Goal: Information Seeking & Learning: Learn about a topic

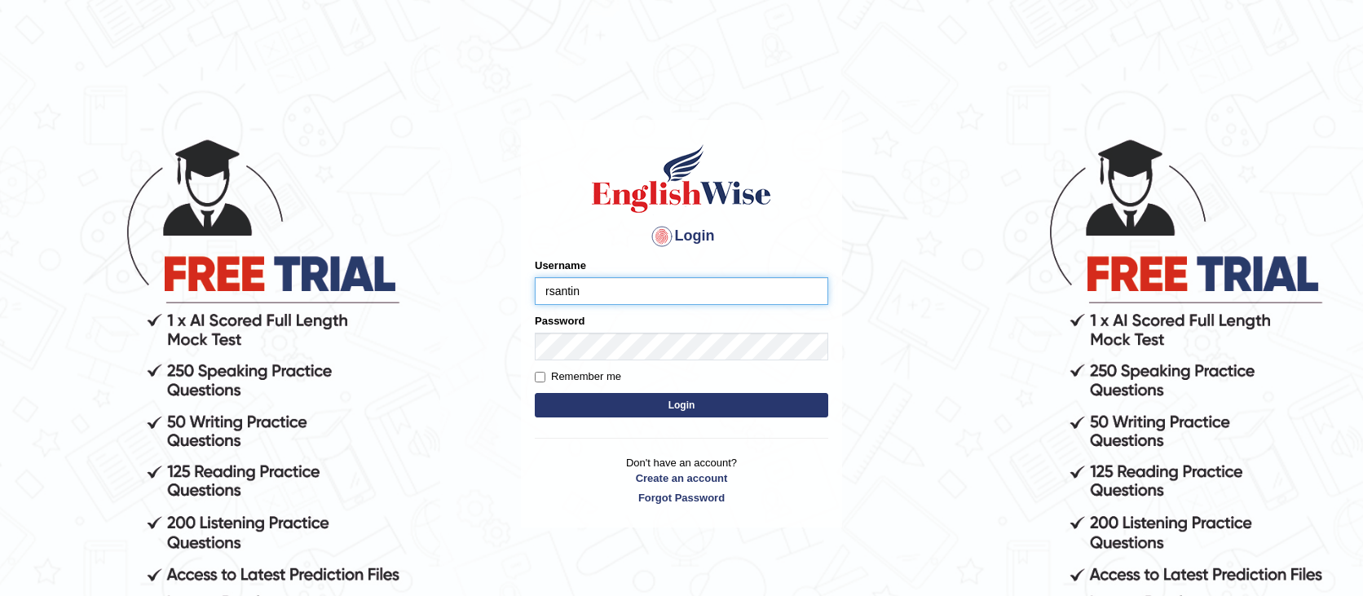
type input "rsantin"
click at [535, 393] on button "Login" at bounding box center [681, 405] width 293 height 24
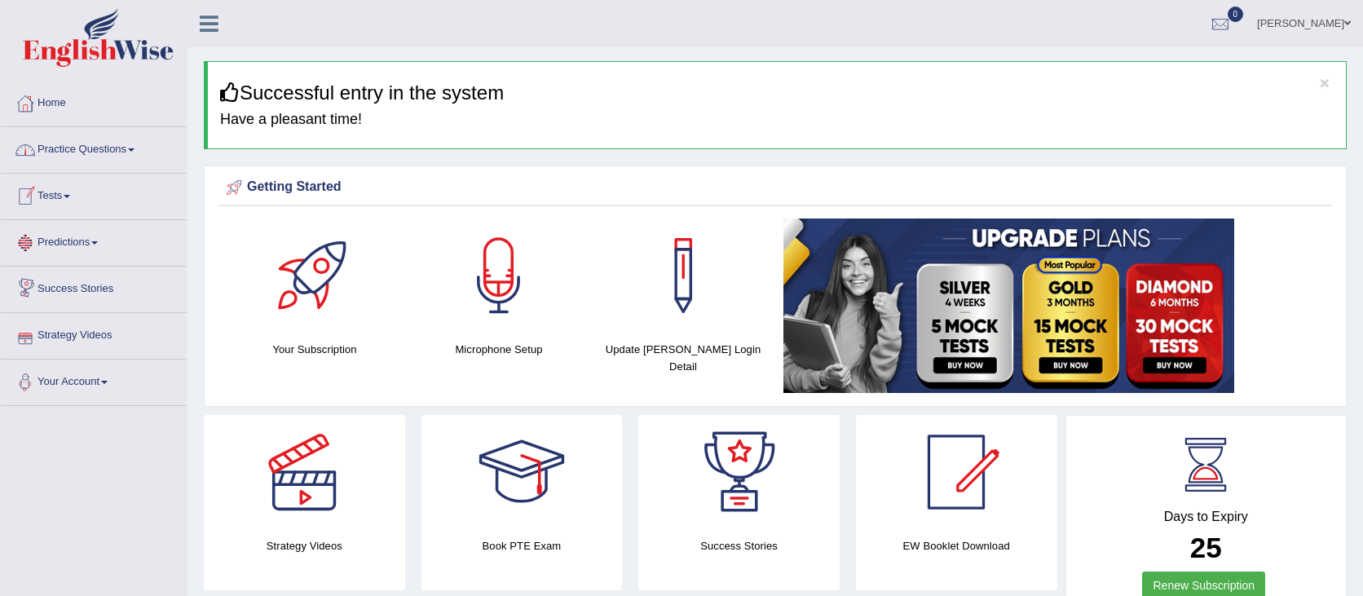
click at [124, 149] on link "Practice Questions" at bounding box center [94, 147] width 186 height 41
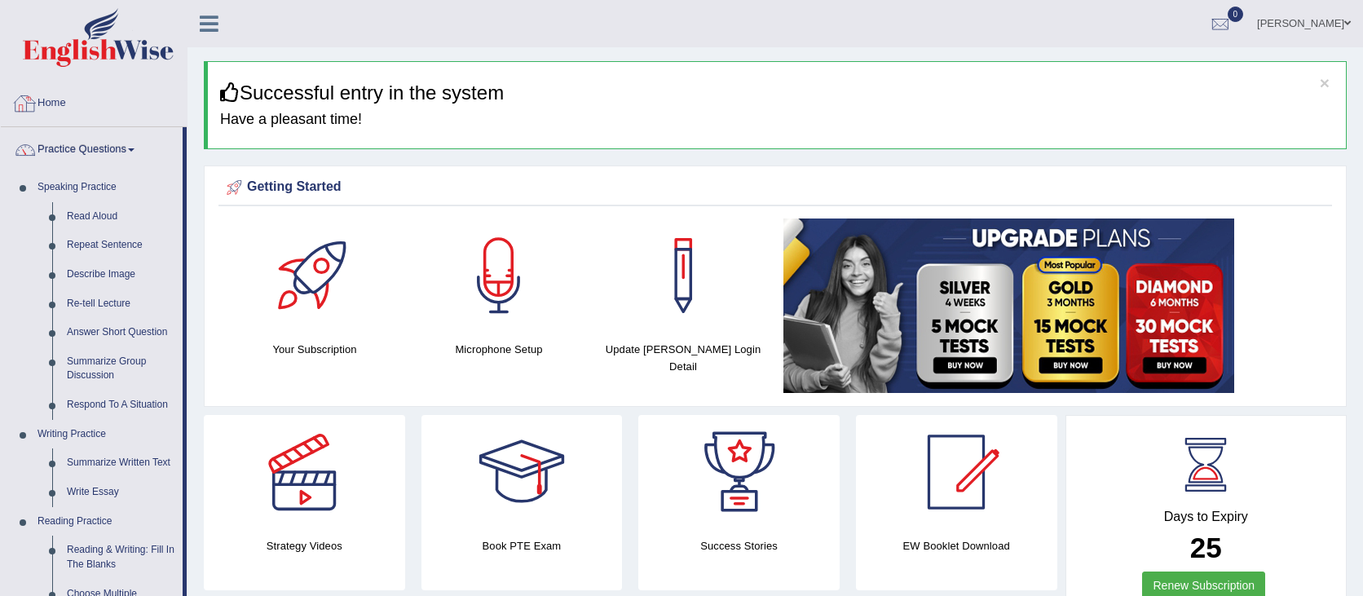
scroll to position [116, 0]
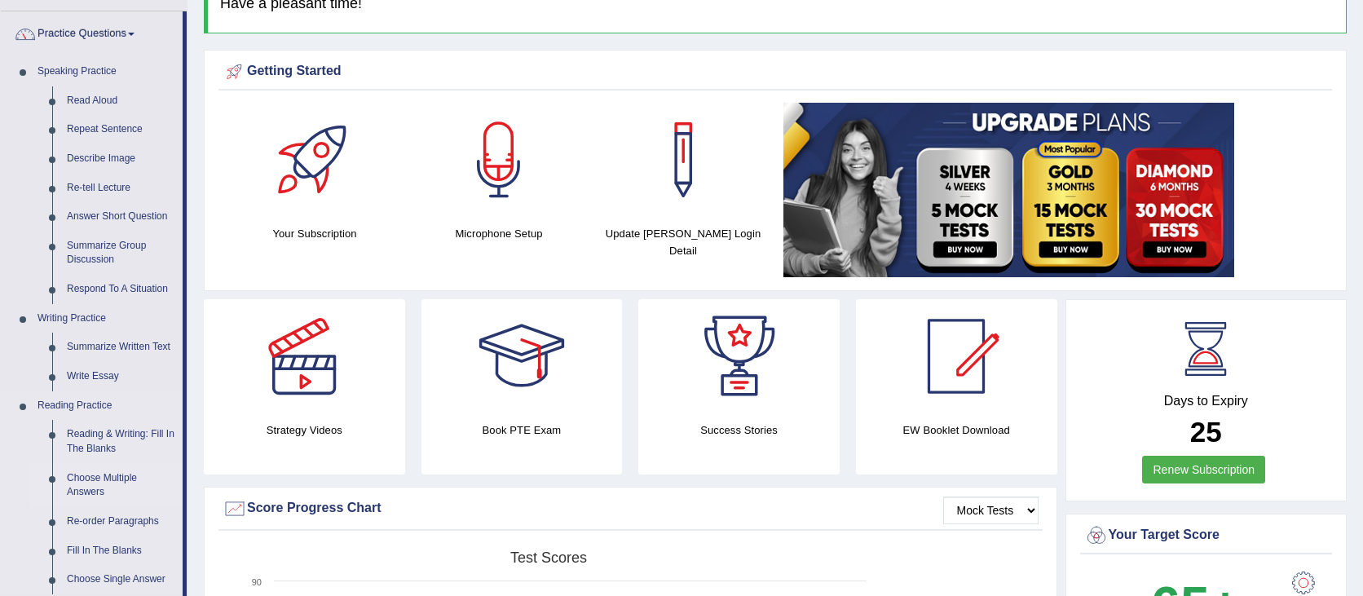
click at [101, 498] on link "Choose Multiple Answers" at bounding box center [121, 485] width 123 height 43
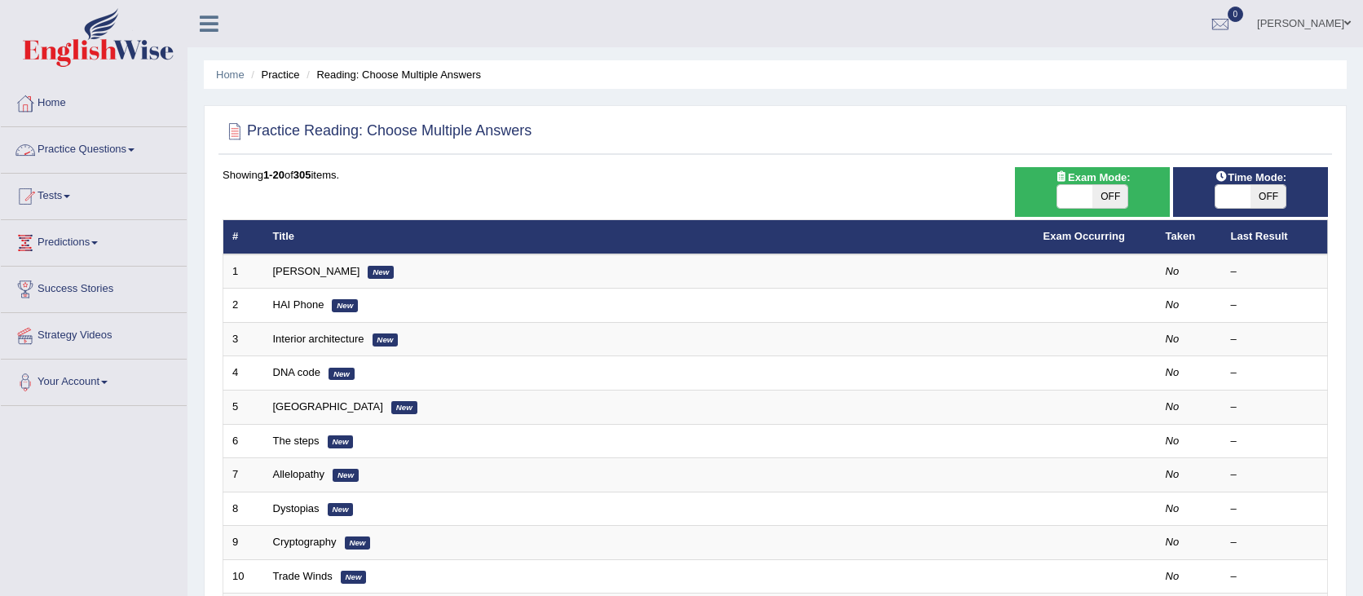
click at [139, 142] on link "Practice Questions" at bounding box center [94, 147] width 186 height 41
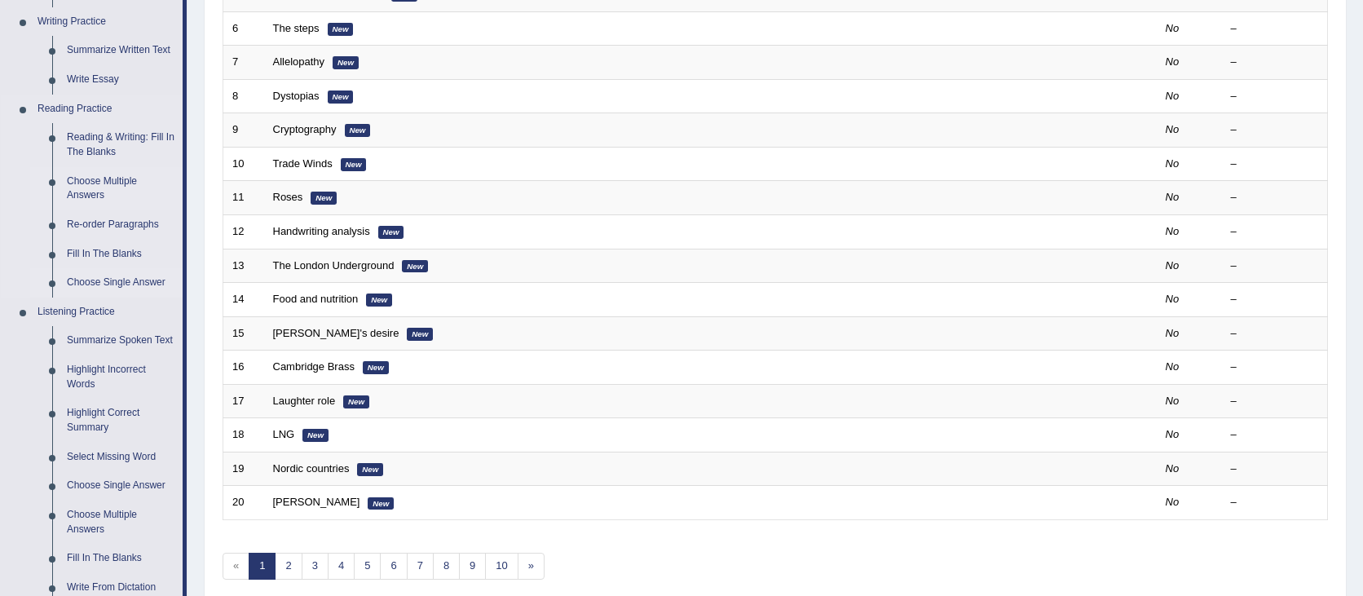
scroll to position [421, 0]
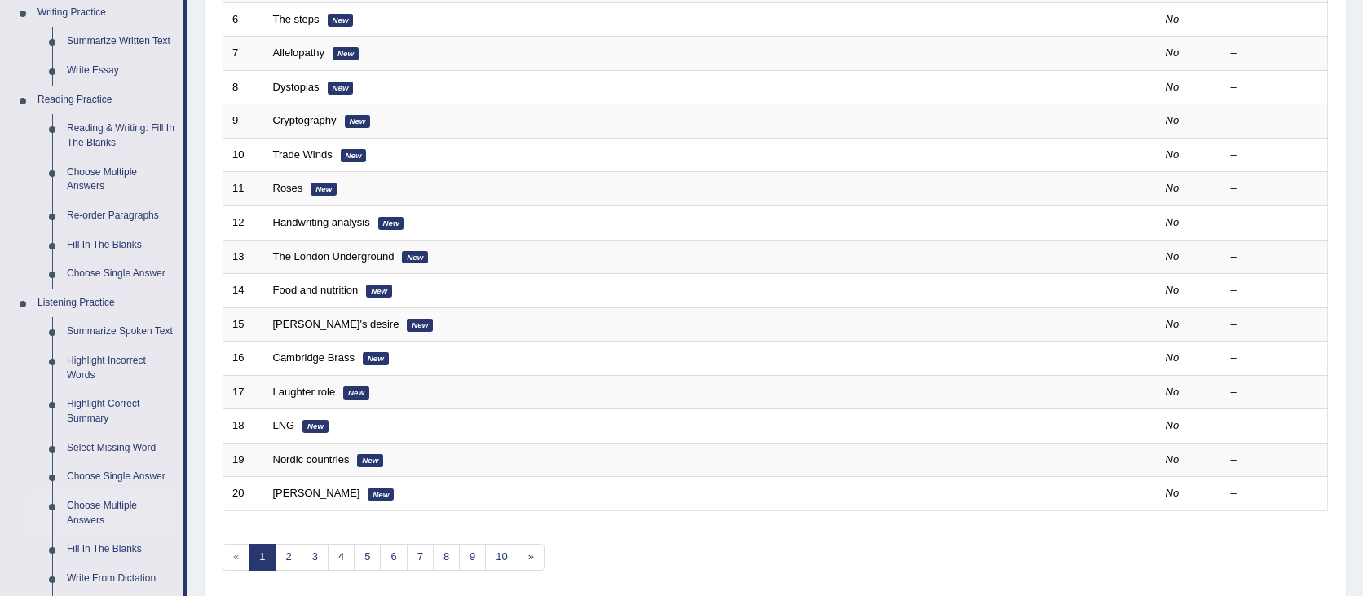
click at [104, 532] on link "Choose Multiple Answers" at bounding box center [121, 513] width 123 height 43
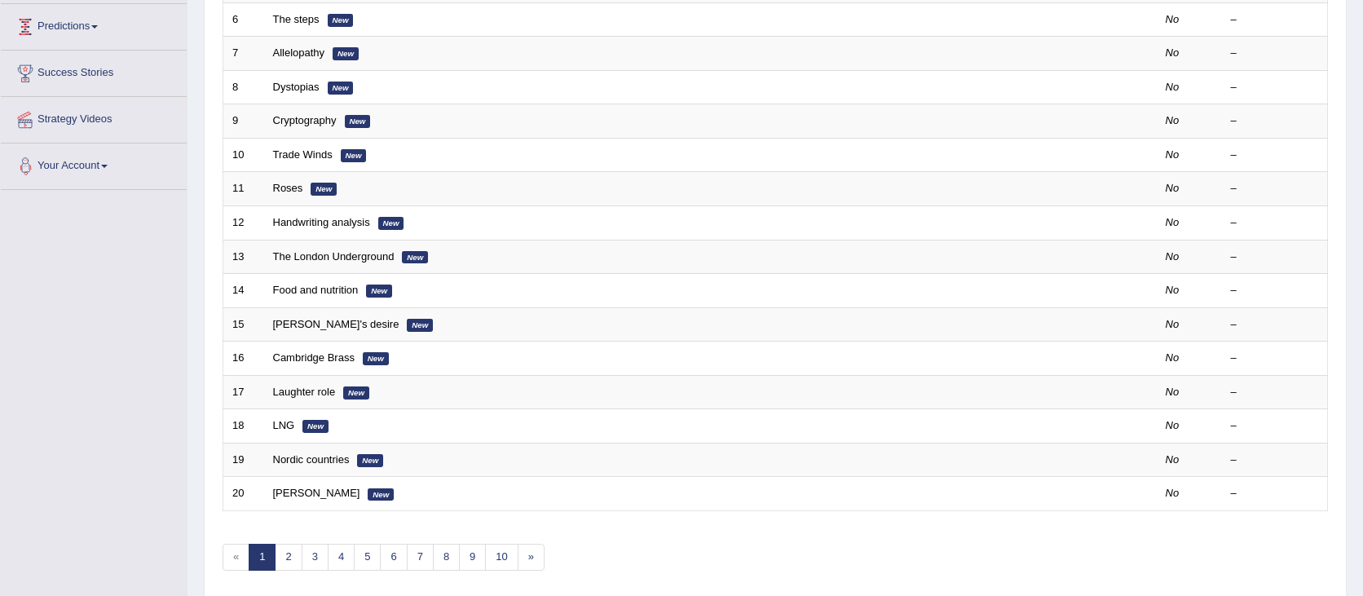
scroll to position [296, 0]
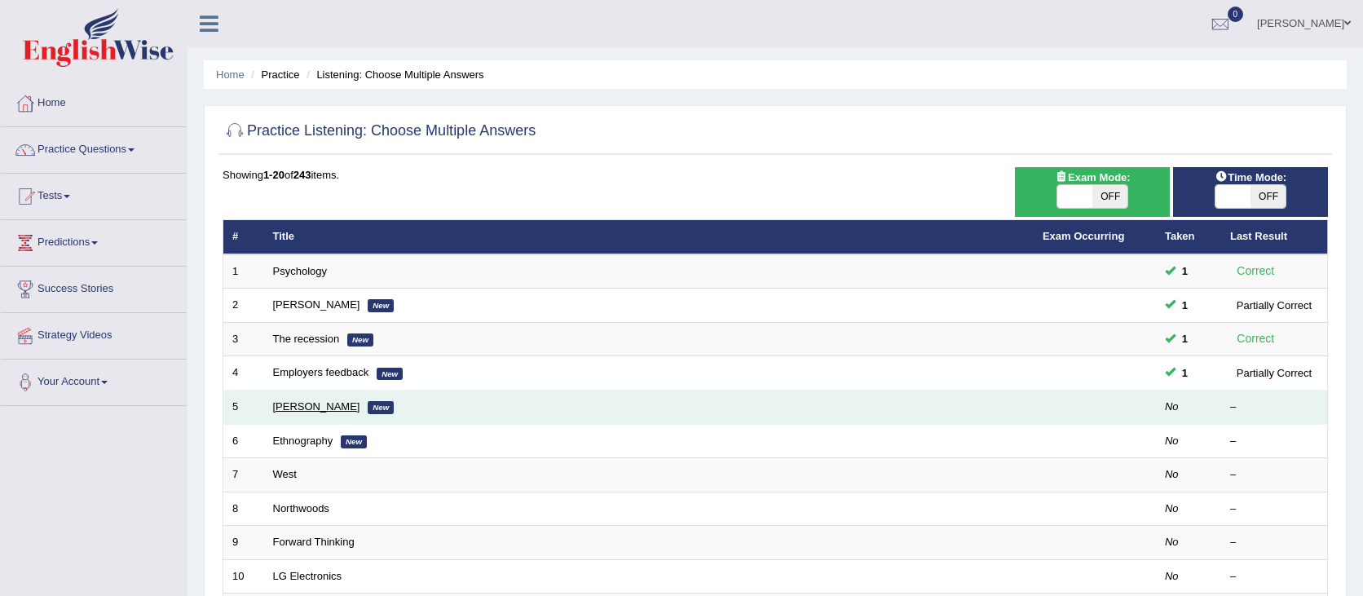
click at [280, 404] on link "[PERSON_NAME]" at bounding box center [316, 406] width 87 height 12
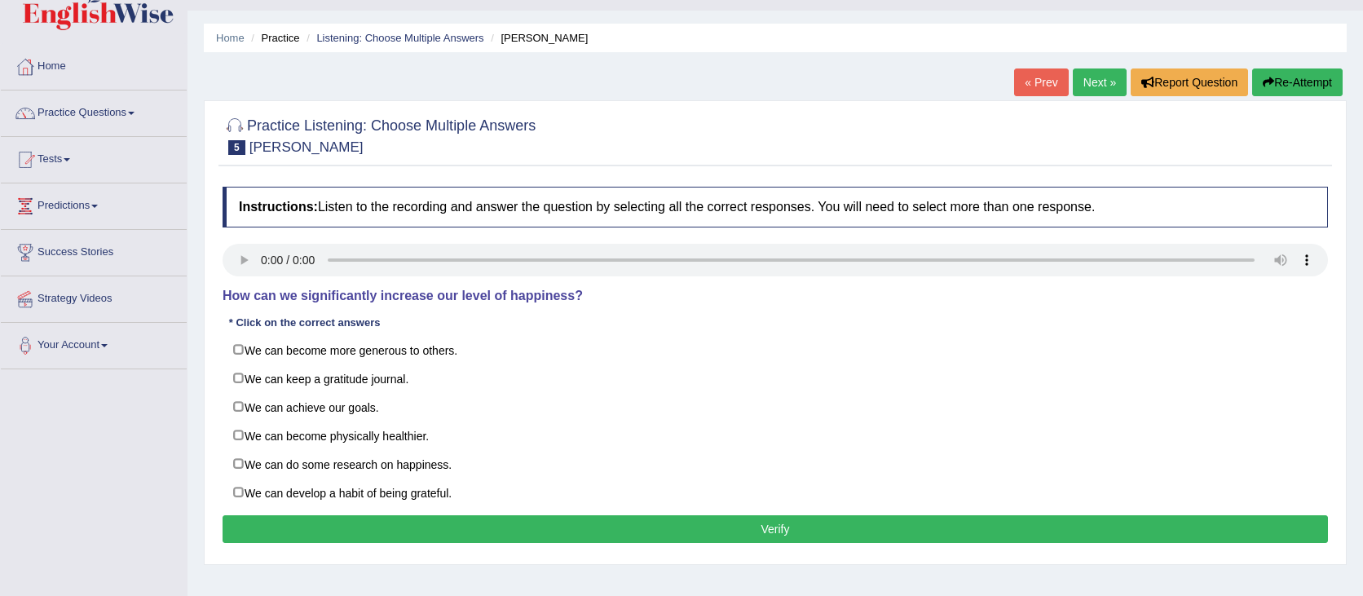
scroll to position [37, 0]
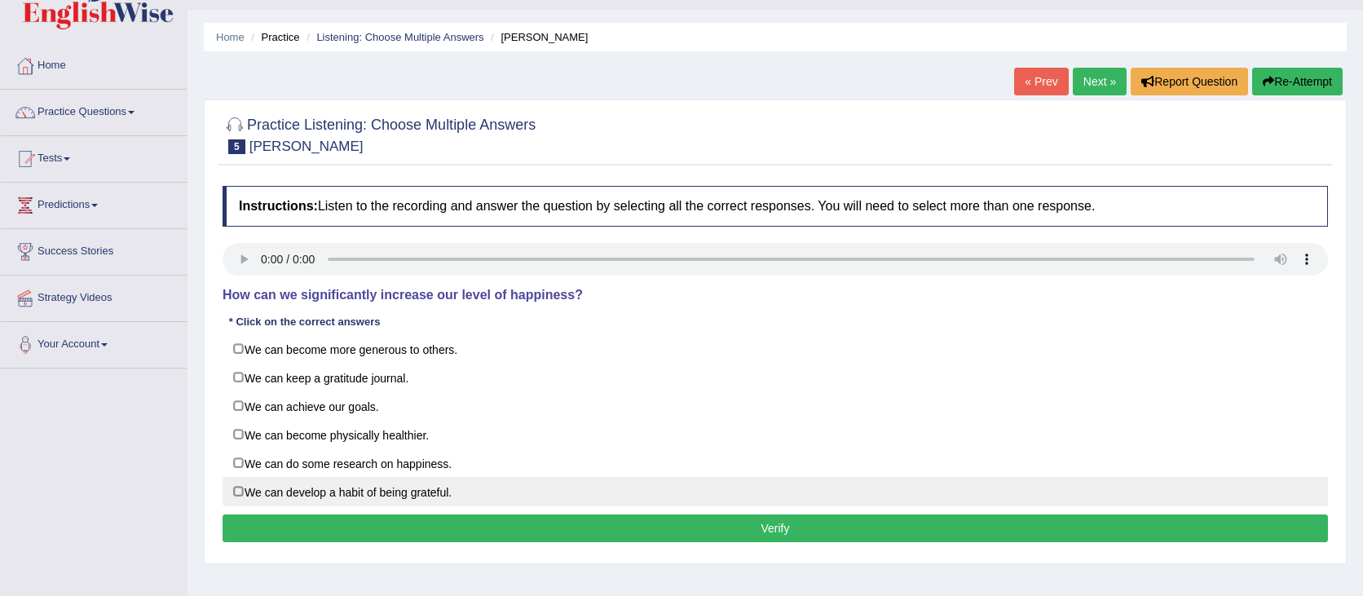
click at [362, 496] on label "We can develop a habit of being grateful." at bounding box center [775, 491] width 1105 height 29
checkbox input "true"
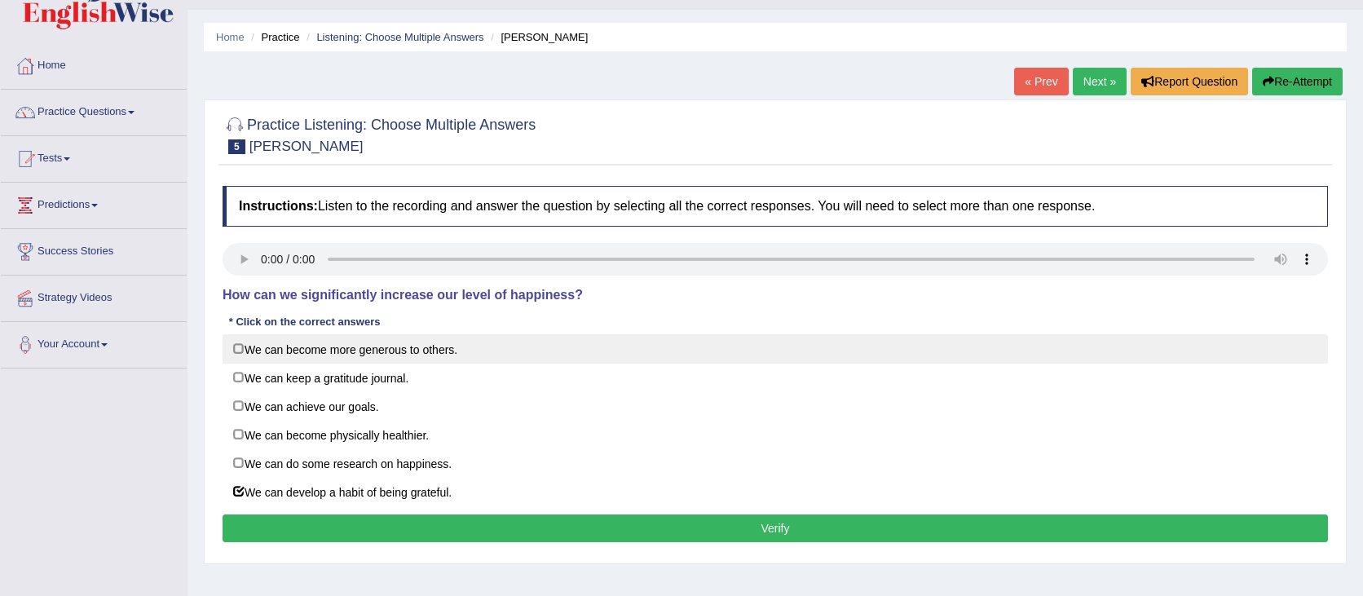
click at [577, 344] on label "We can become more generous to others." at bounding box center [775, 348] width 1105 height 29
checkbox input "true"
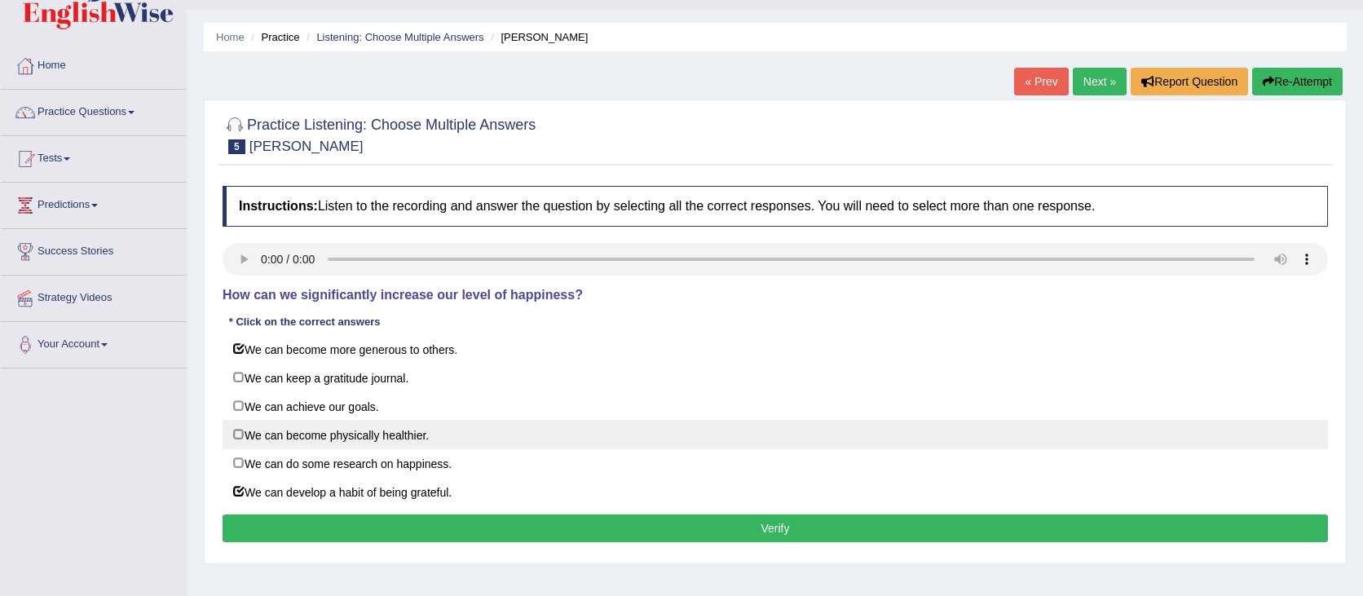
click at [489, 425] on label "We can become physically healthier." at bounding box center [775, 434] width 1105 height 29
checkbox input "true"
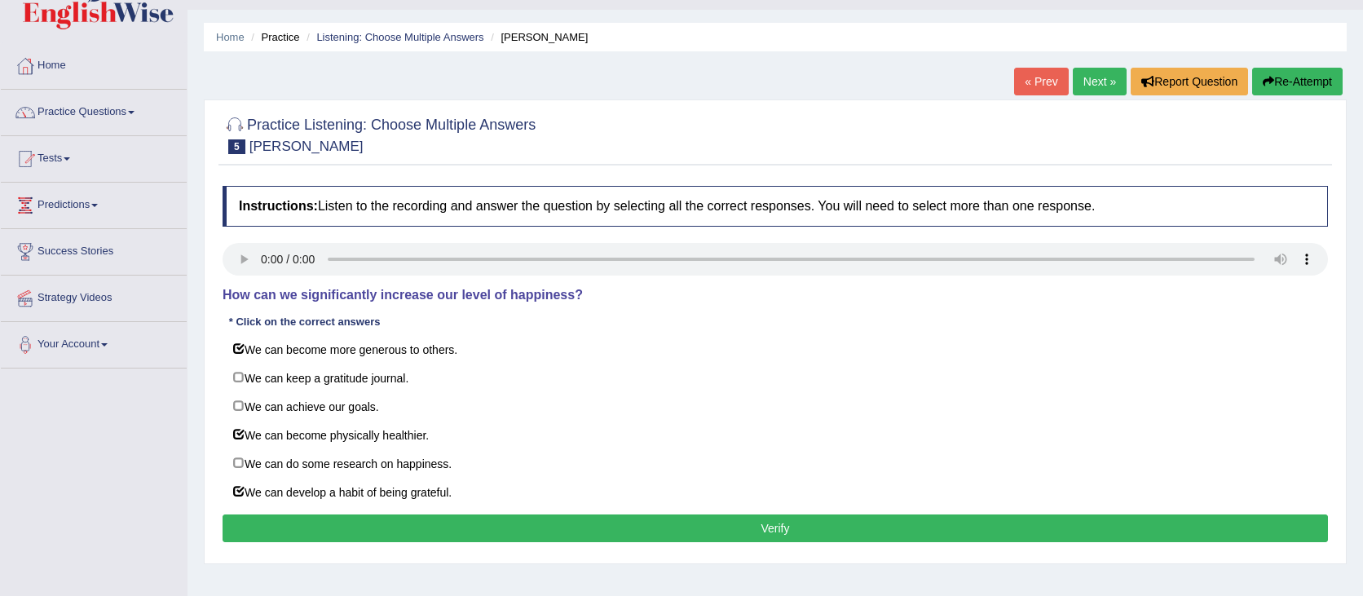
click at [422, 523] on button "Verify" at bounding box center [775, 528] width 1105 height 28
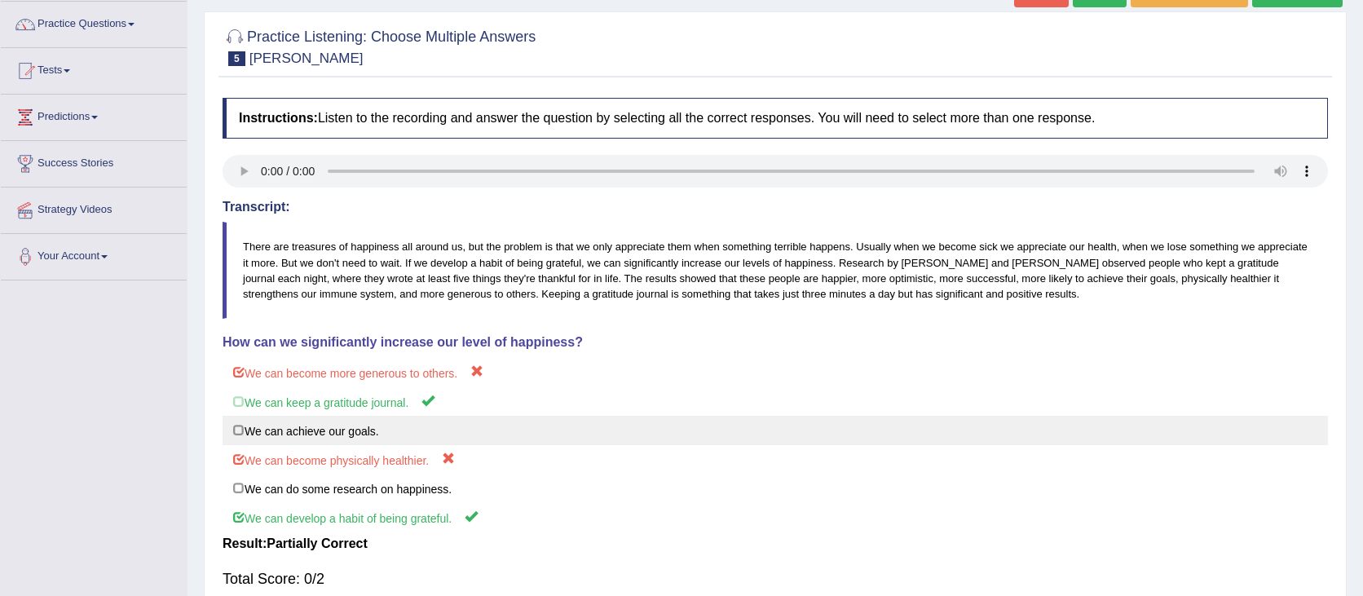
scroll to position [0, 0]
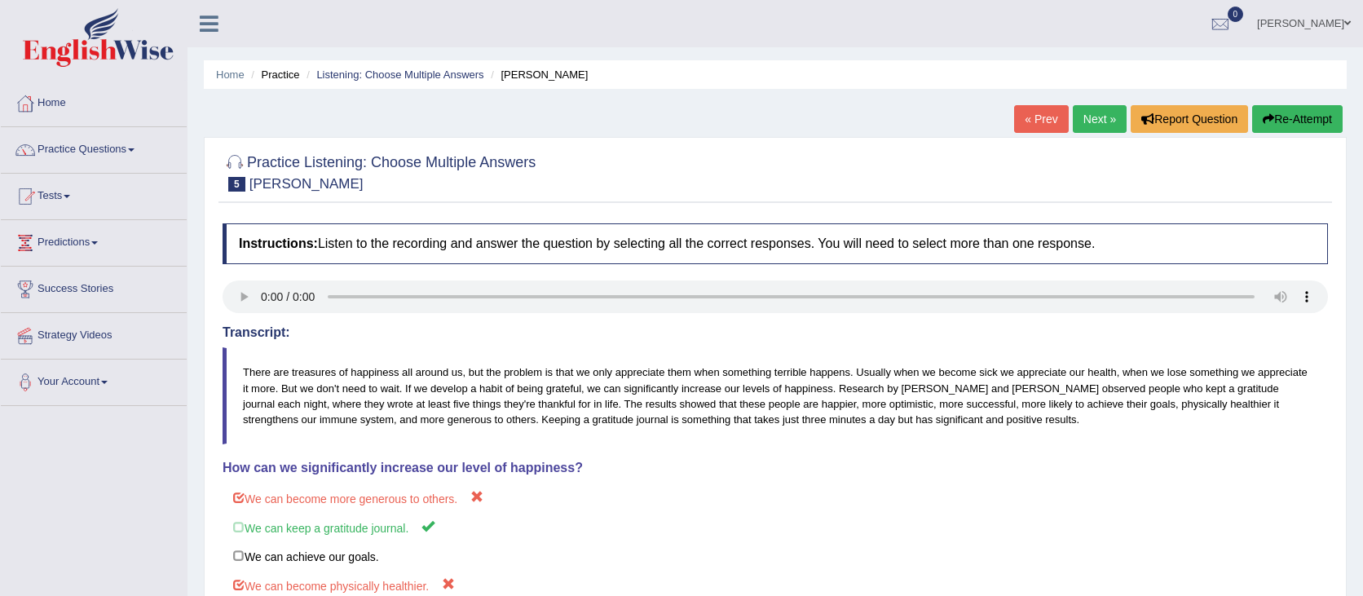
click at [1310, 123] on button "Re-Attempt" at bounding box center [1297, 119] width 90 height 28
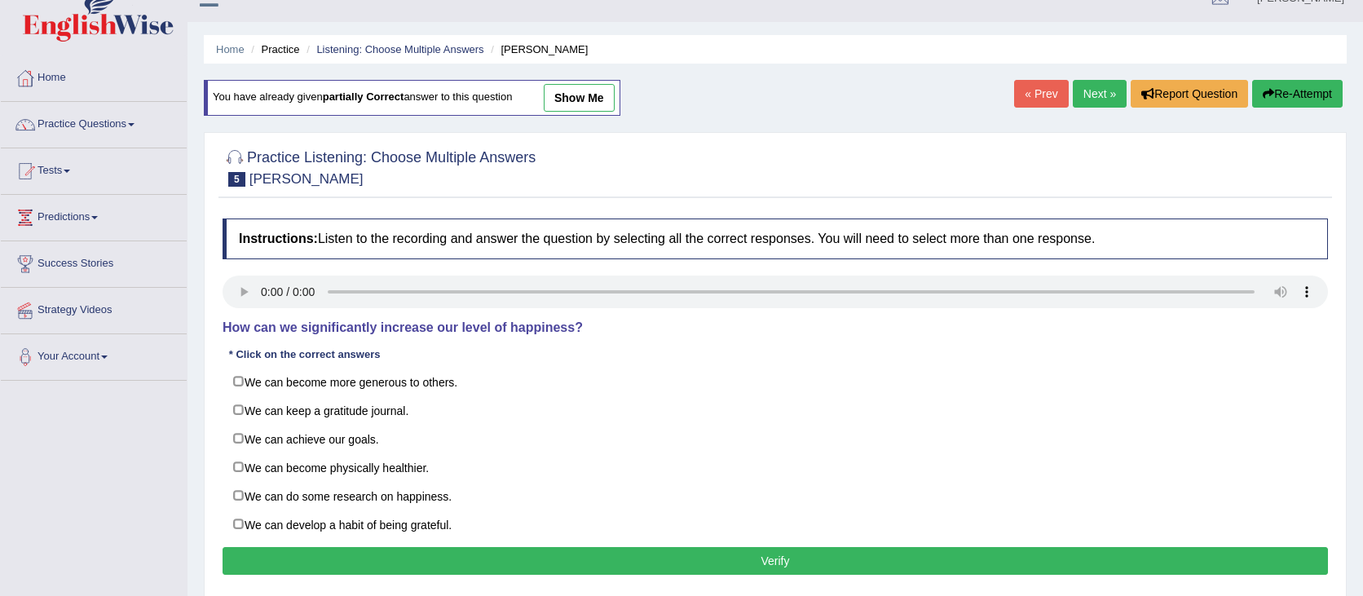
drag, startPoint x: 576, startPoint y: 114, endPoint x: 573, endPoint y: 103, distance: 11.9
click at [576, 114] on div "You have already given partially correct answer to this question show me" at bounding box center [412, 98] width 417 height 36
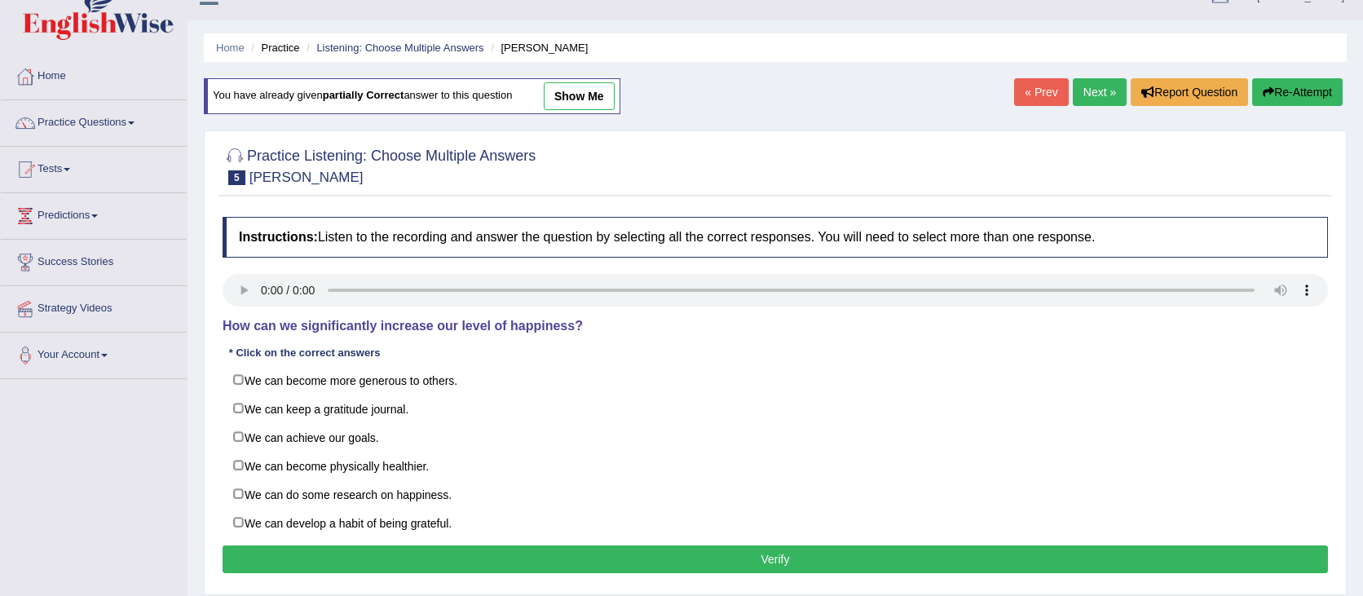
click at [573, 101] on link "show me" at bounding box center [579, 96] width 71 height 28
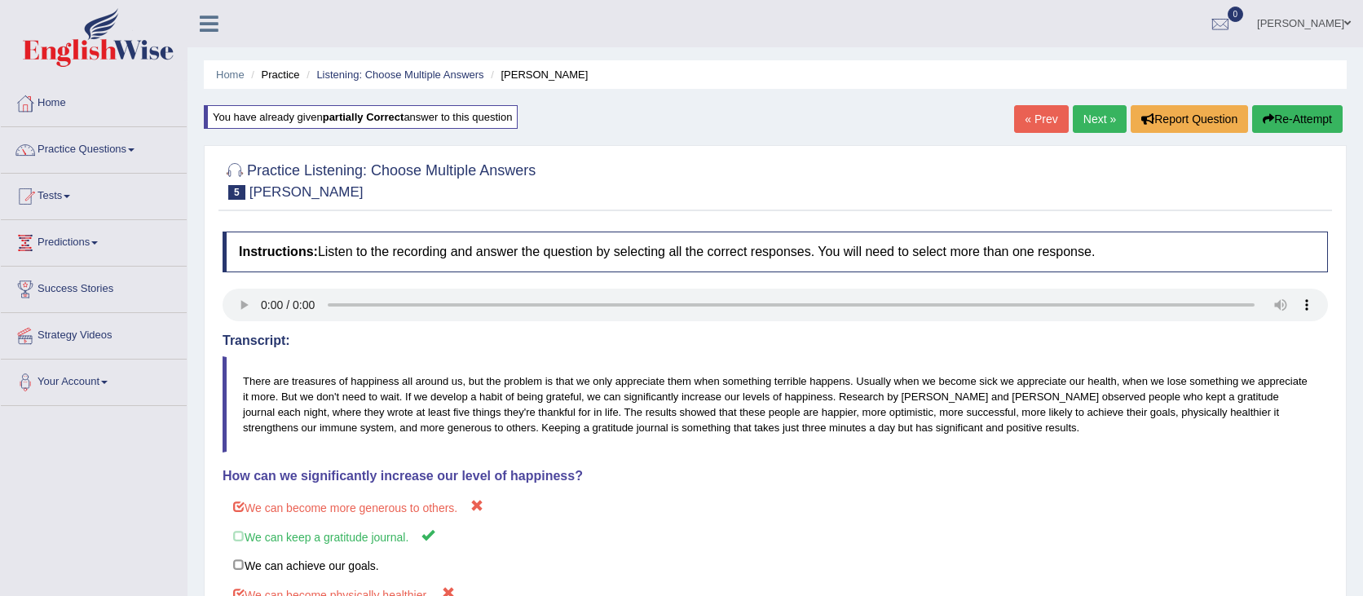
click at [1285, 108] on button "Re-Attempt" at bounding box center [1297, 119] width 90 height 28
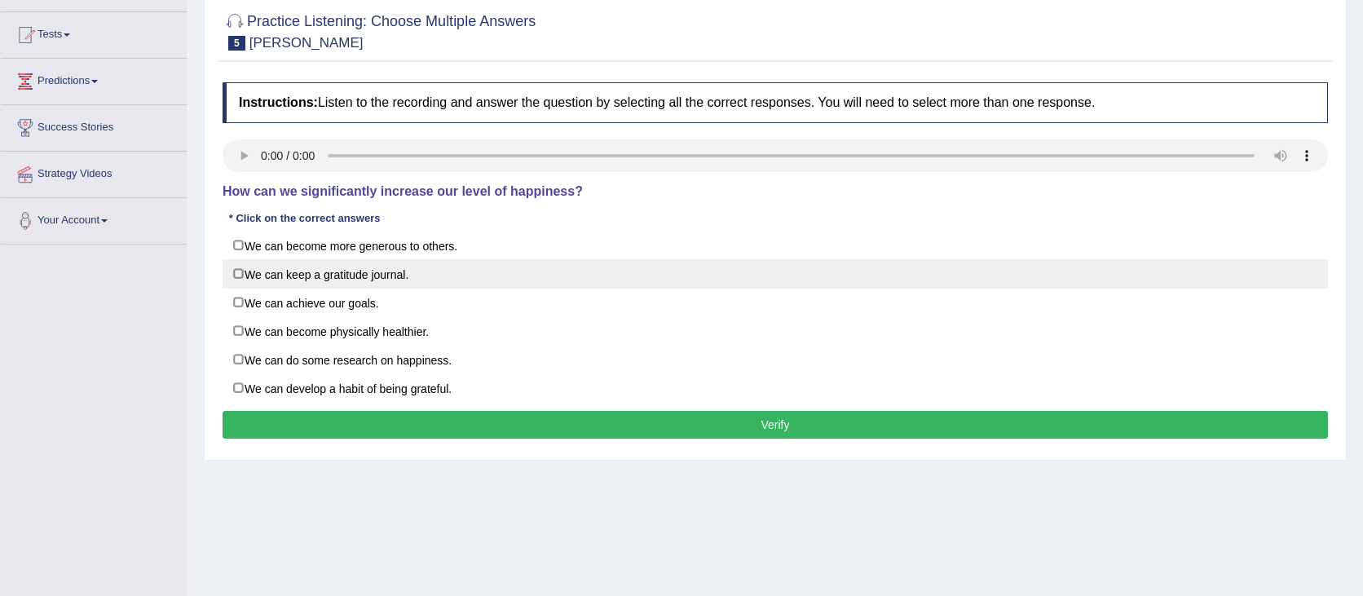
scroll to position [160, 0]
click at [499, 283] on label "We can keep a gratitude journal." at bounding box center [775, 274] width 1105 height 29
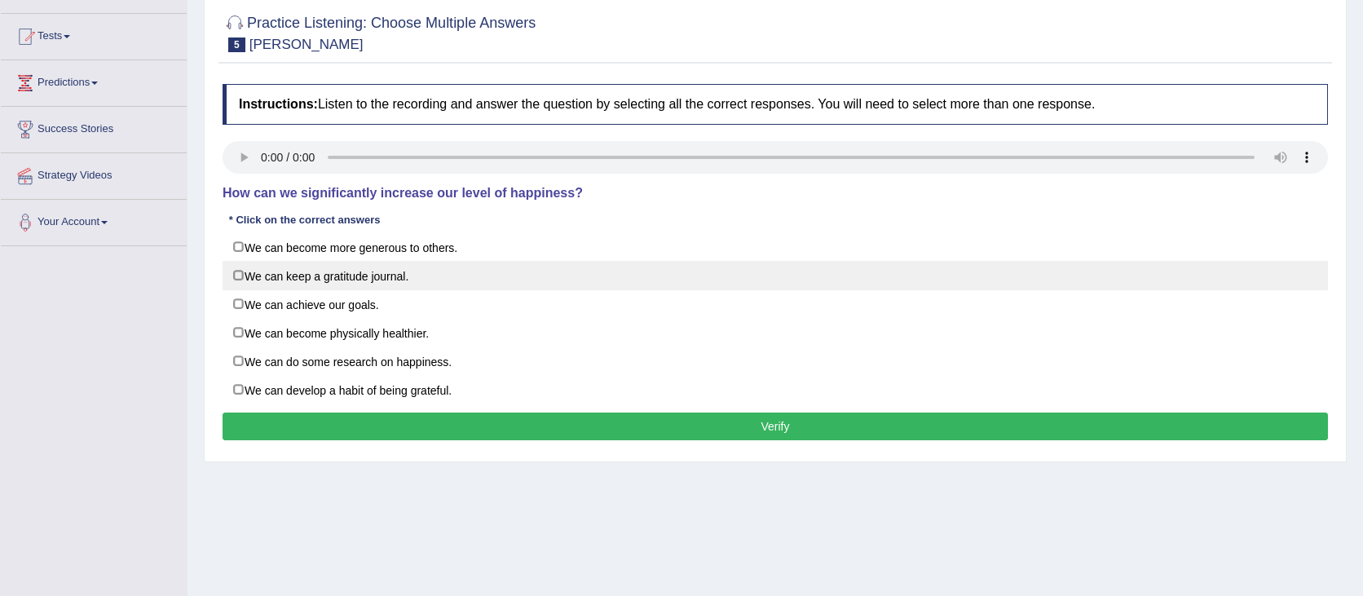
checkbox input "true"
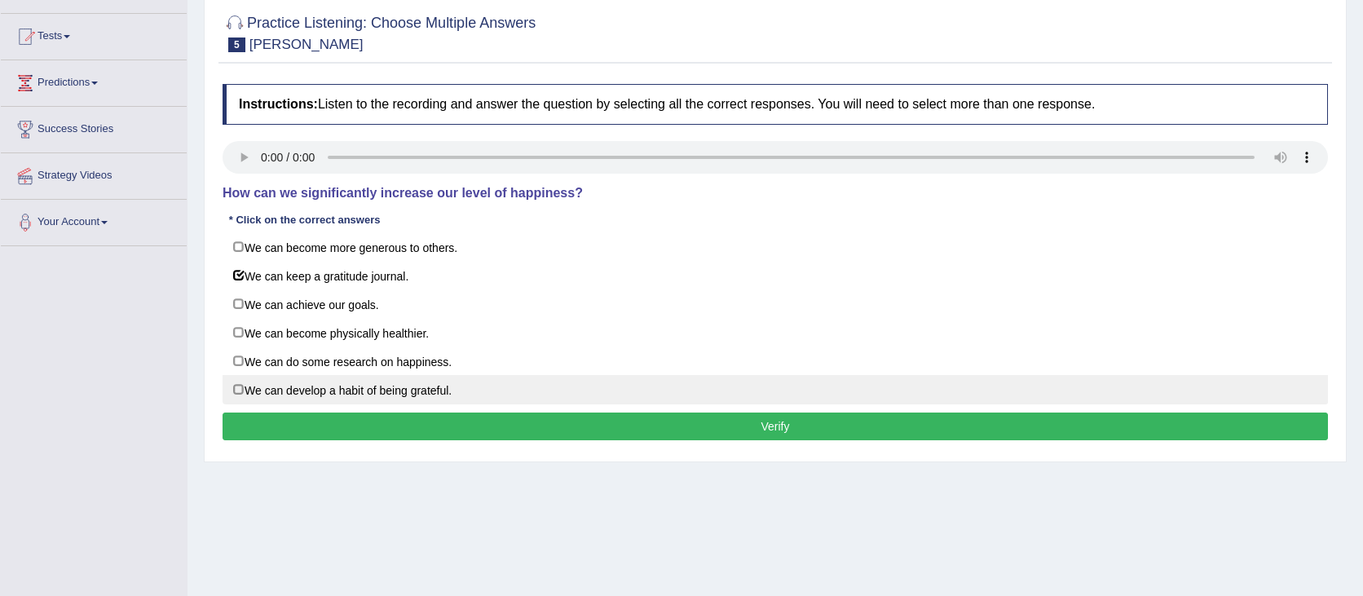
click at [370, 395] on label "We can develop a habit of being grateful." at bounding box center [775, 389] width 1105 height 29
checkbox input "true"
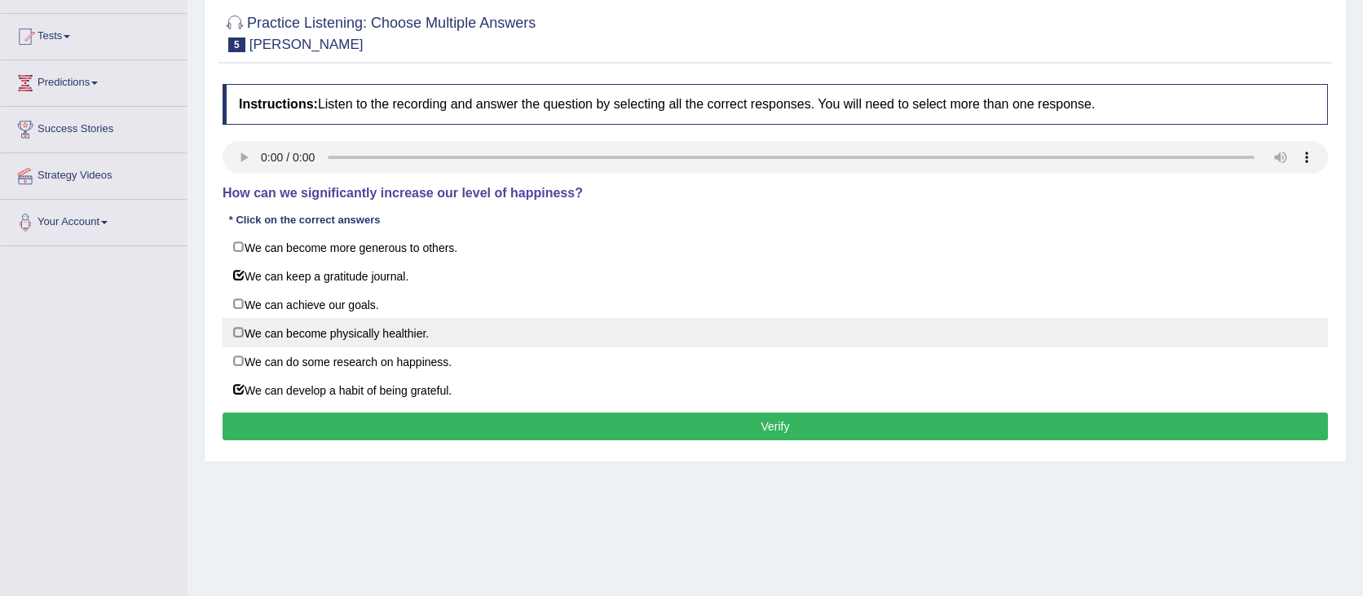
click at [267, 333] on label "We can become physically healthier." at bounding box center [775, 332] width 1105 height 29
click at [266, 333] on label "We can become physically healthier." at bounding box center [775, 332] width 1105 height 29
checkbox input "false"
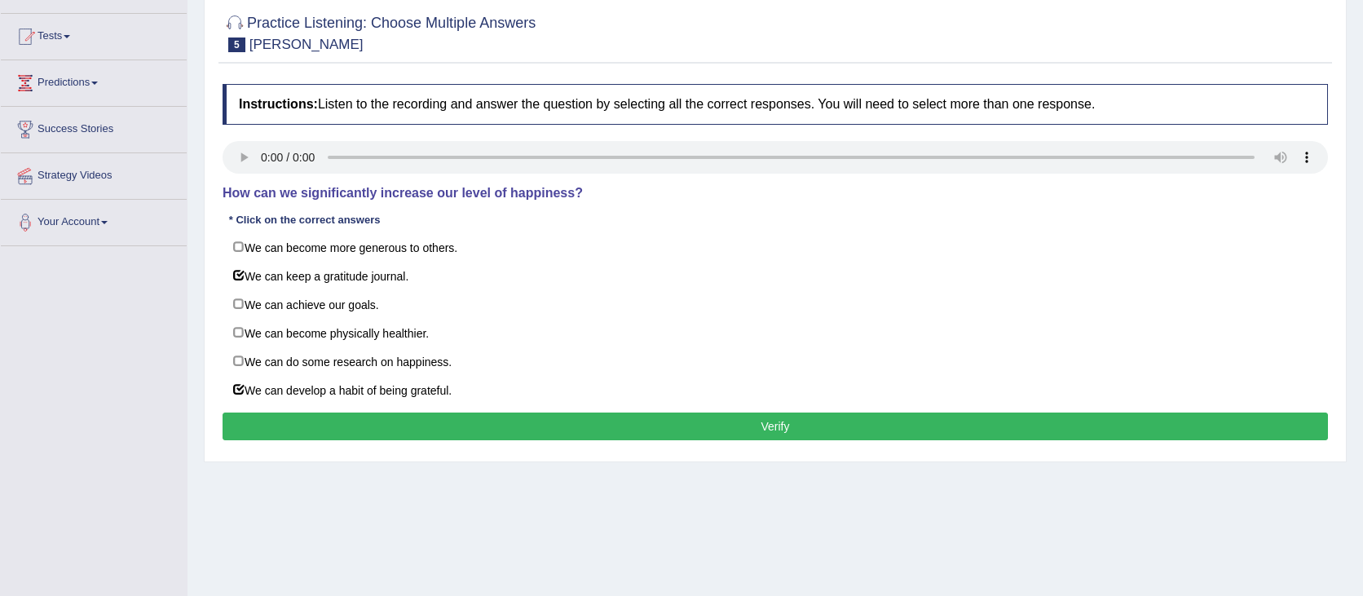
click at [338, 417] on button "Verify" at bounding box center [775, 426] width 1105 height 28
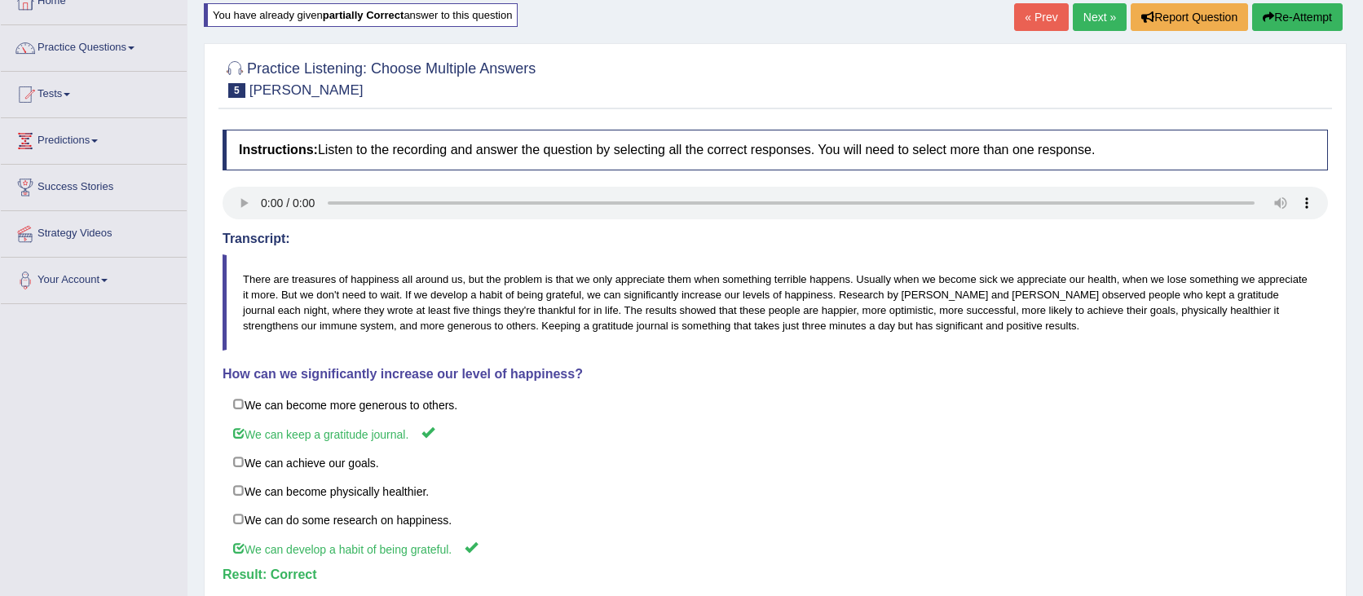
scroll to position [0, 0]
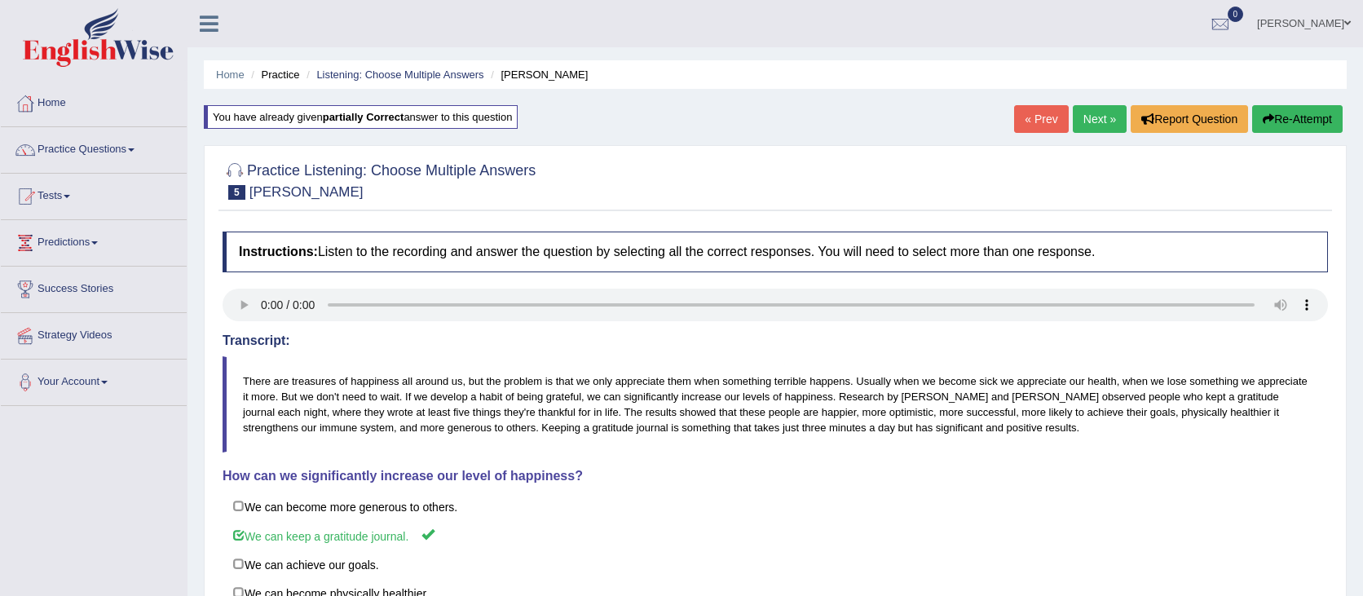
click at [1109, 126] on link "Next »" at bounding box center [1100, 119] width 54 height 28
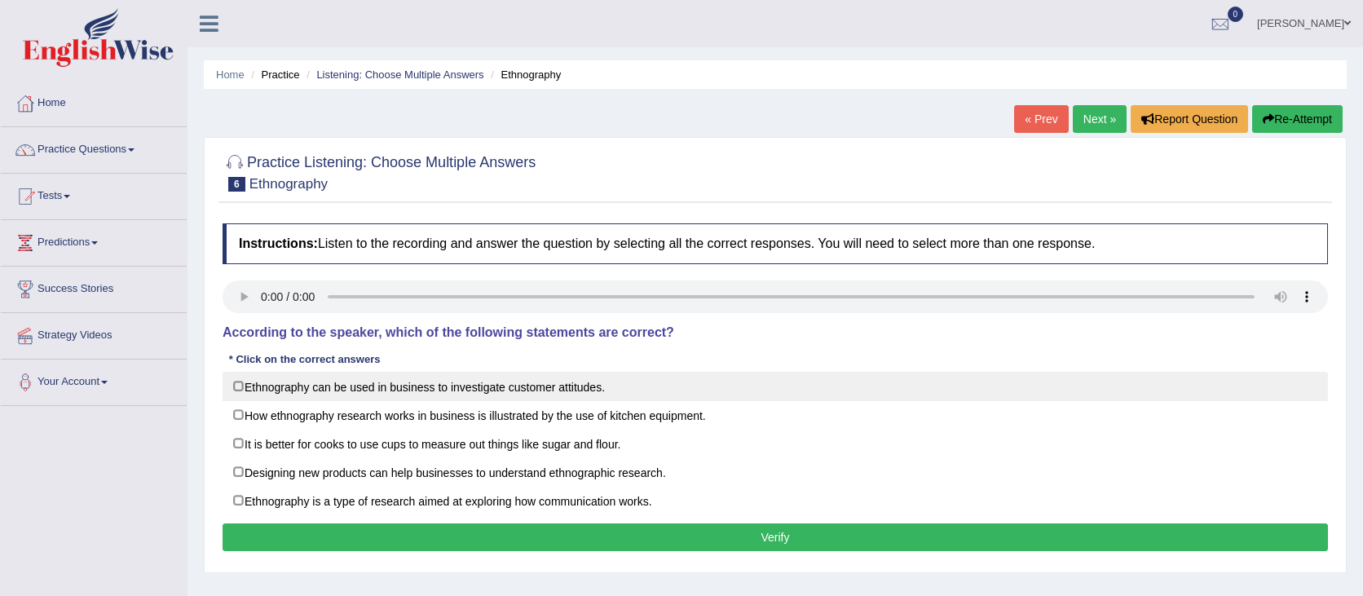
scroll to position [5, 0]
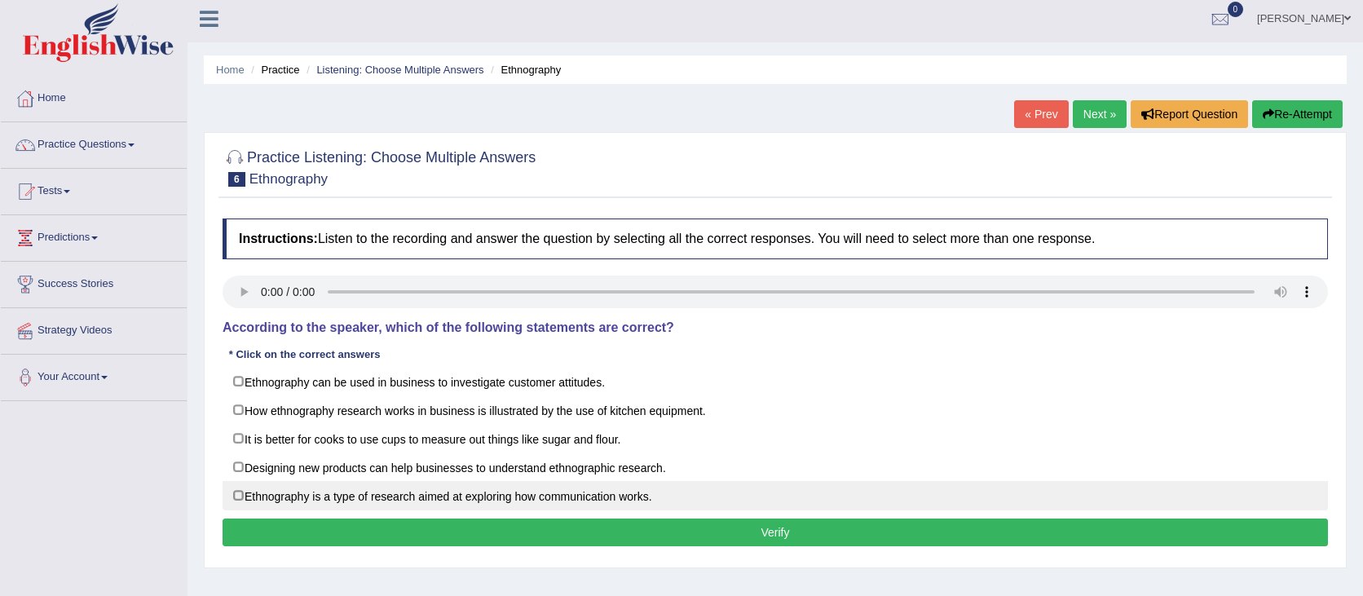
click at [280, 498] on label "Ethnography is a type of research aimed at exploring how communication works." at bounding box center [775, 495] width 1105 height 29
click at [238, 493] on label "Ethnography is a type of research aimed at exploring how communication works." at bounding box center [775, 495] width 1105 height 29
checkbox input "true"
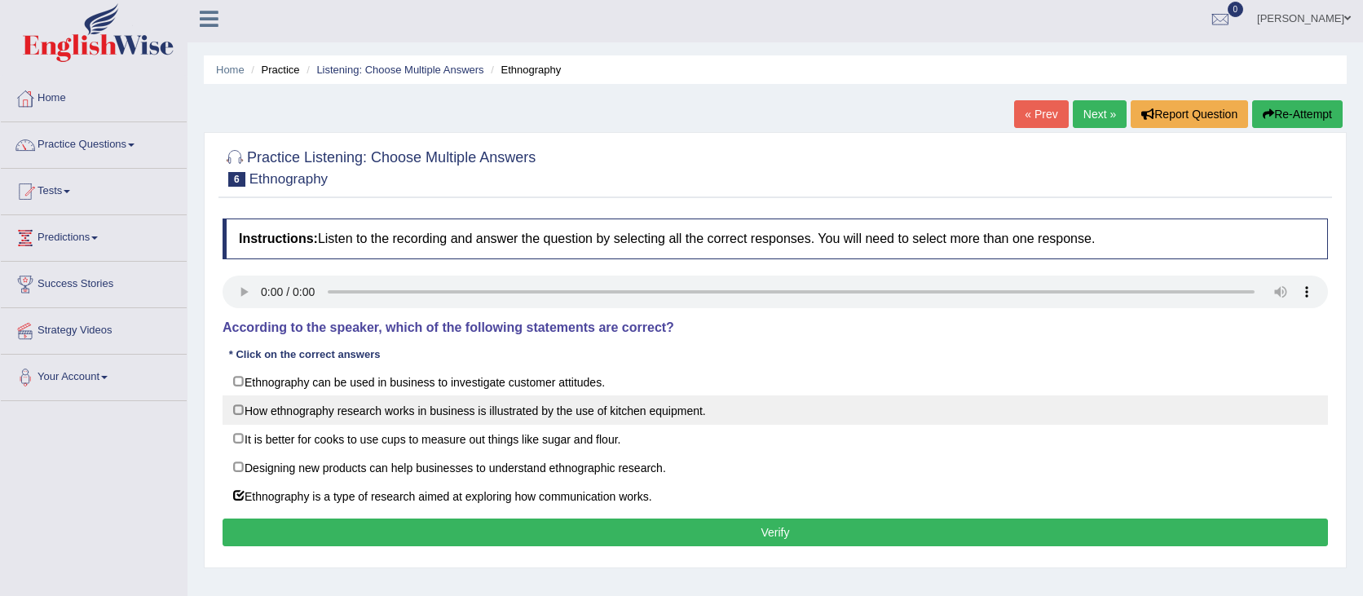
click at [245, 412] on label "How ethnography research works in business is illustrated by the use of kitchen…" at bounding box center [775, 409] width 1105 height 29
checkbox input "true"
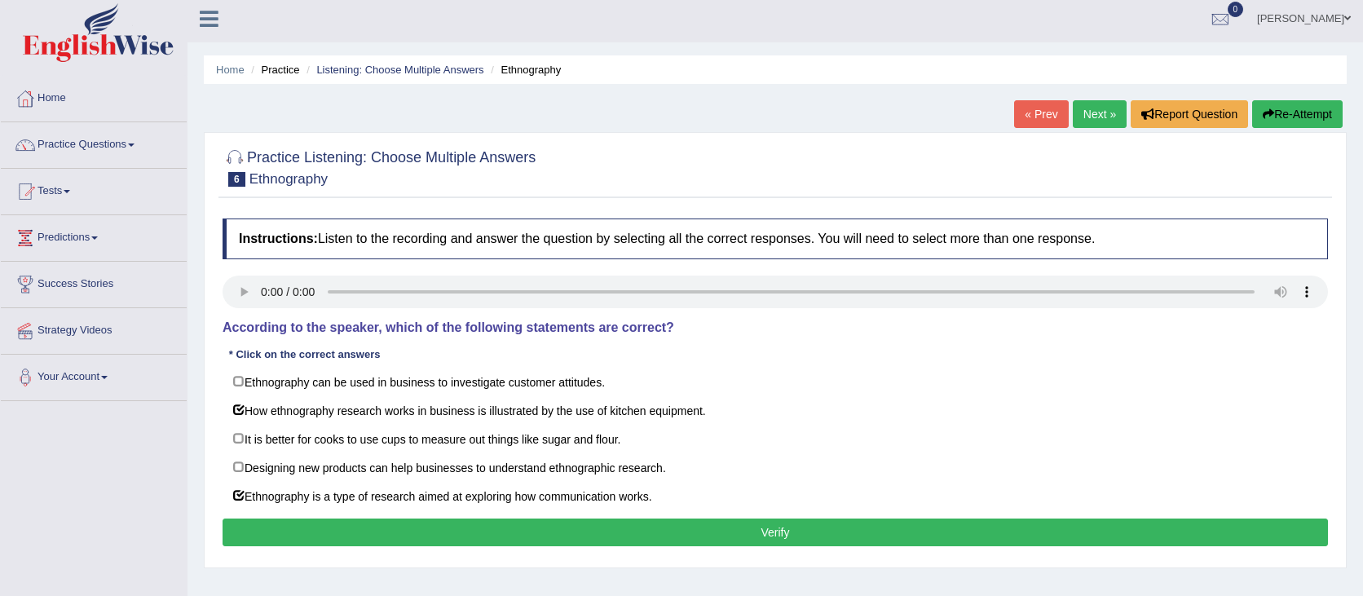
click at [544, 535] on button "Verify" at bounding box center [775, 532] width 1105 height 28
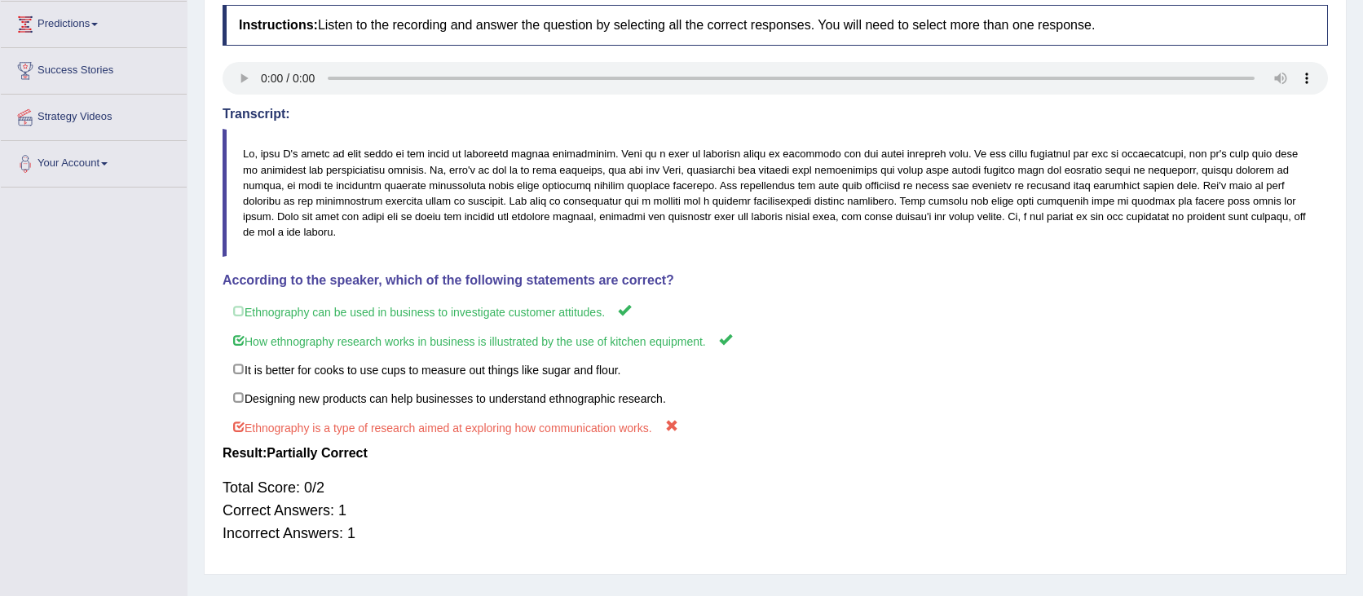
scroll to position [0, 0]
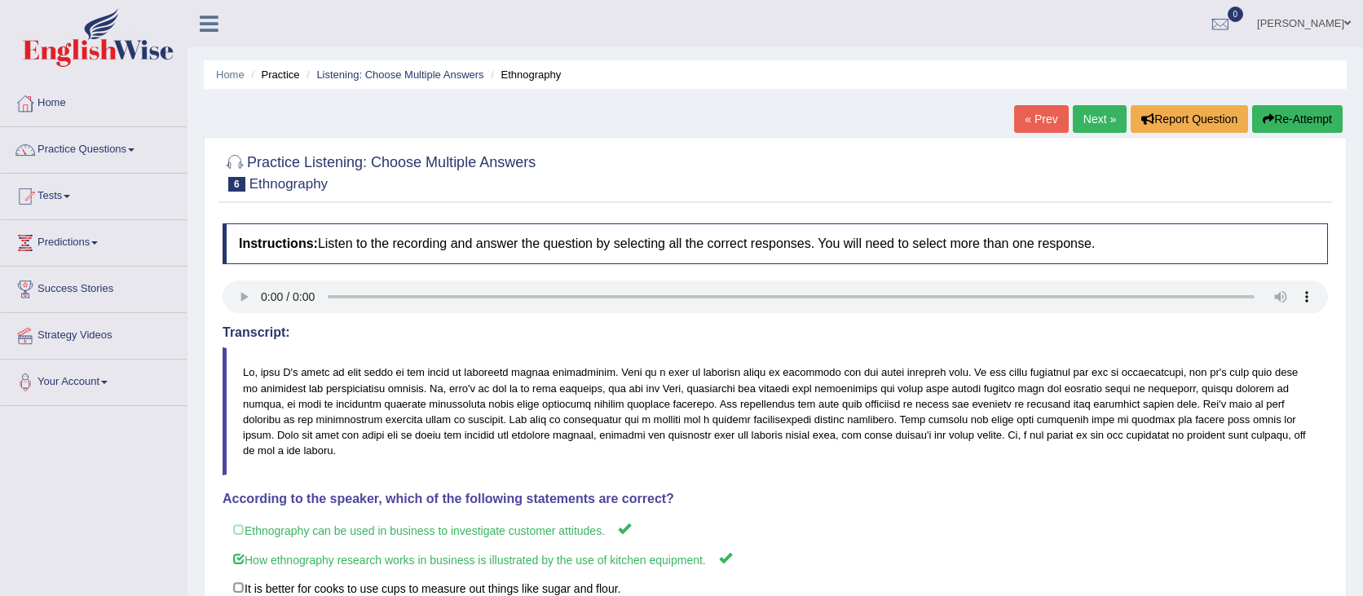
click at [1275, 108] on button "Re-Attempt" at bounding box center [1297, 119] width 90 height 28
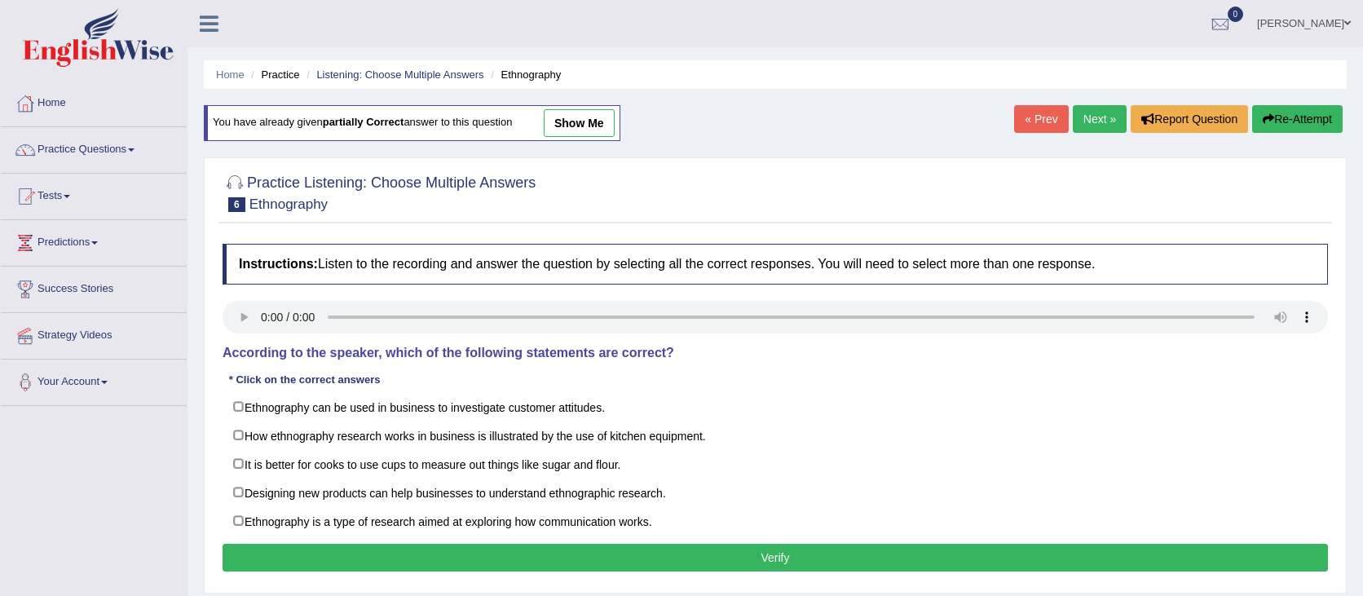
scroll to position [2, 0]
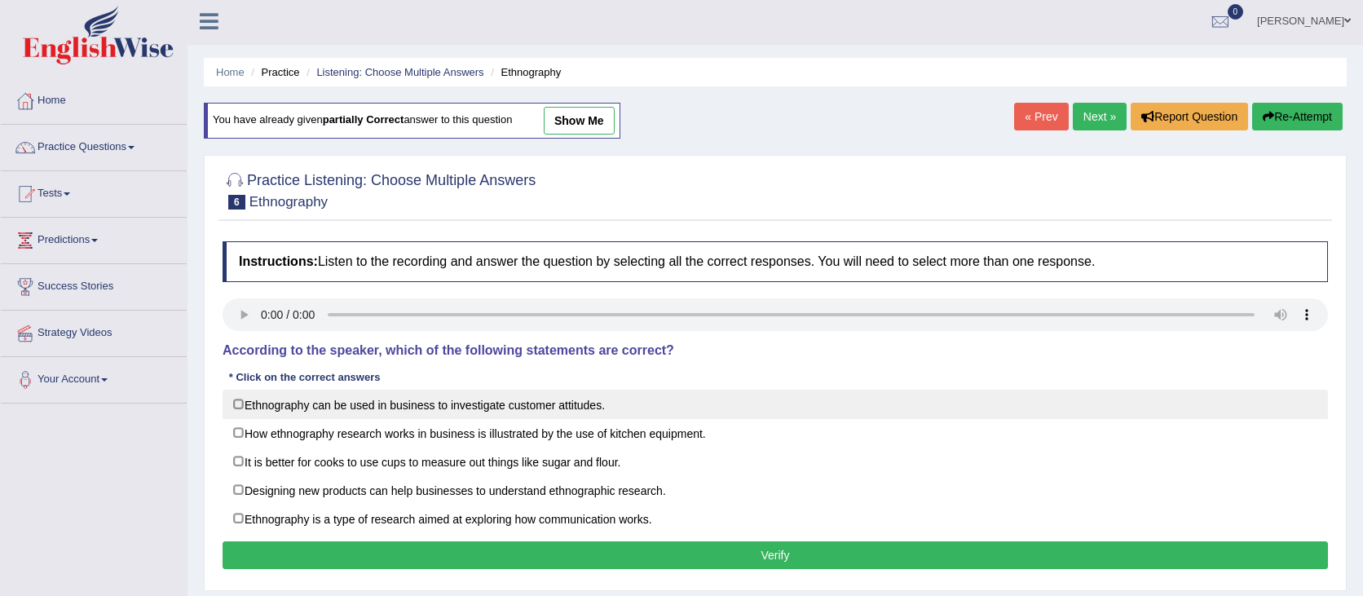
click at [254, 410] on label "Ethnography can be used in business to investigate customer attitudes." at bounding box center [775, 404] width 1105 height 29
checkbox input "true"
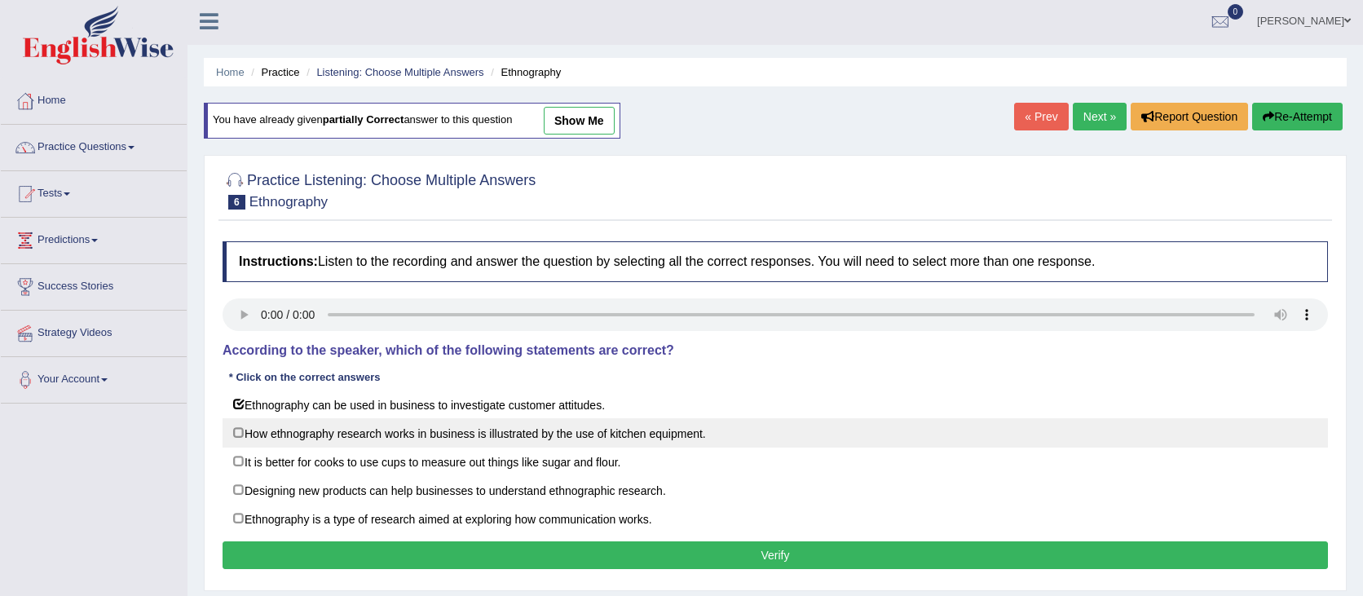
click at [545, 437] on label "How ethnography research works in business is illustrated by the use of kitchen…" at bounding box center [775, 432] width 1105 height 29
checkbox input "true"
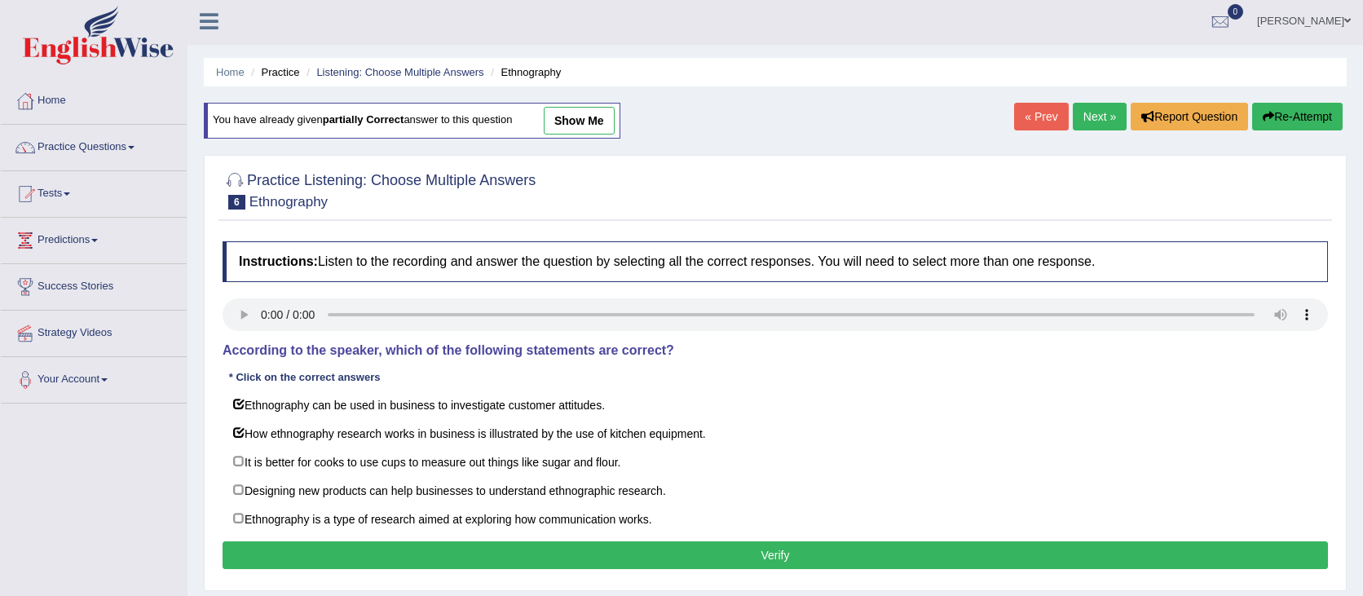
click at [523, 555] on button "Verify" at bounding box center [775, 555] width 1105 height 28
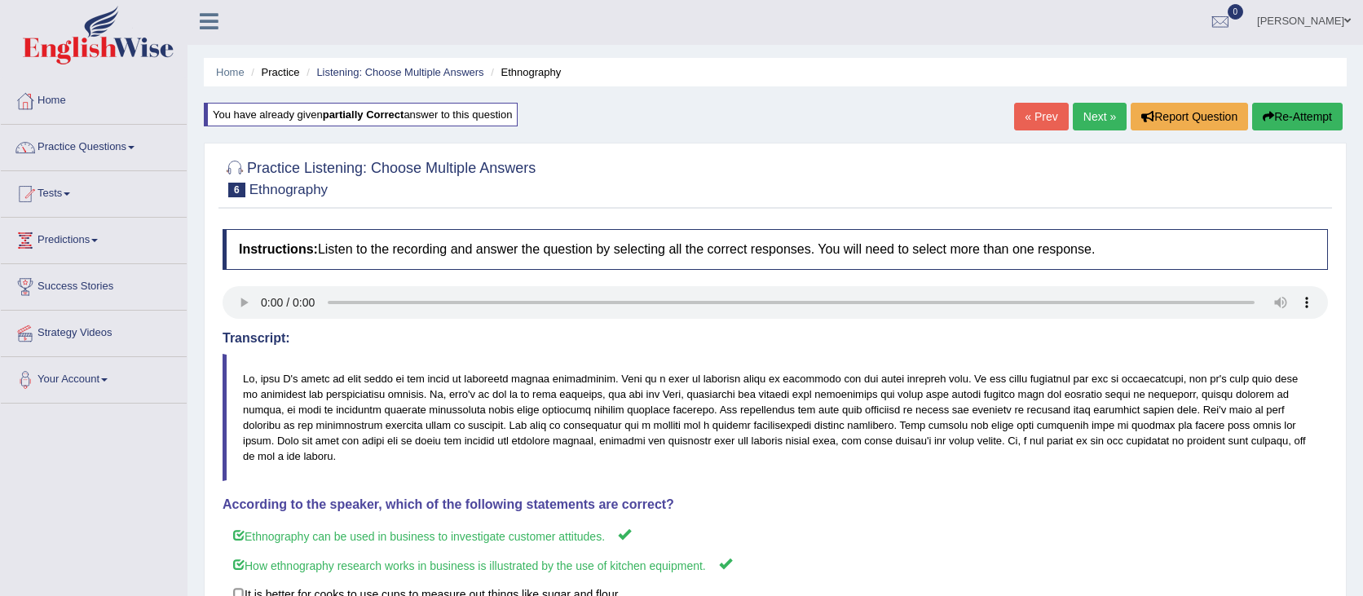
click at [1095, 118] on link "Next »" at bounding box center [1100, 117] width 54 height 28
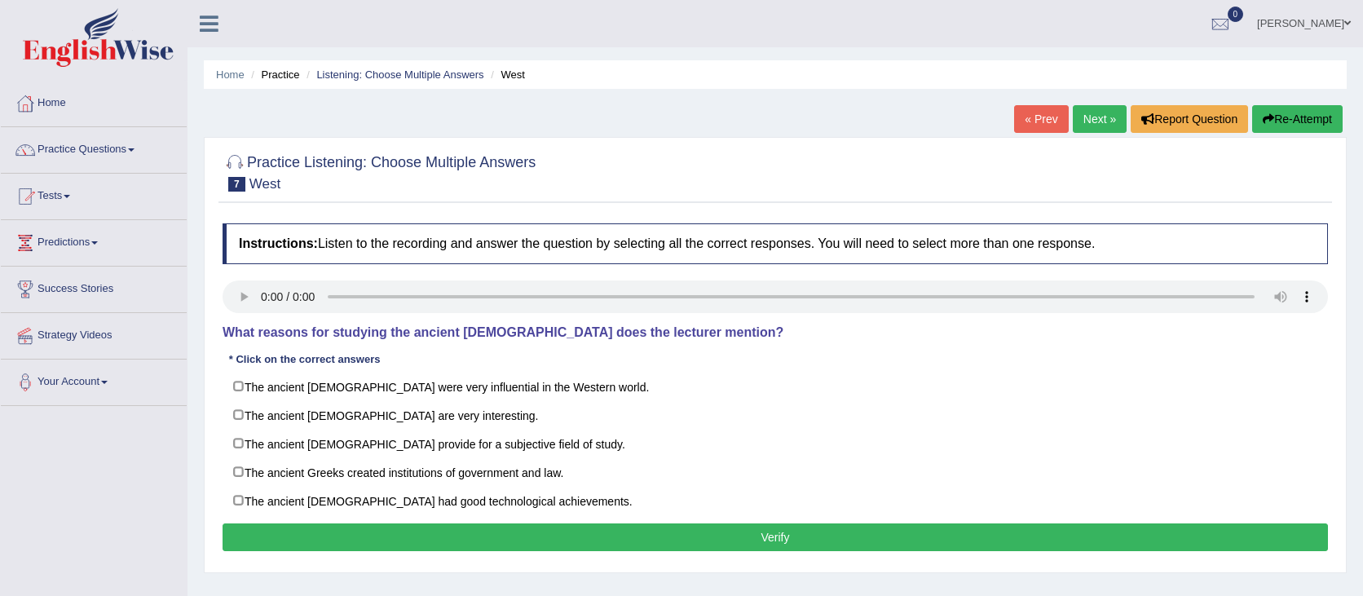
click at [1061, 121] on link "« Prev" at bounding box center [1041, 119] width 54 height 28
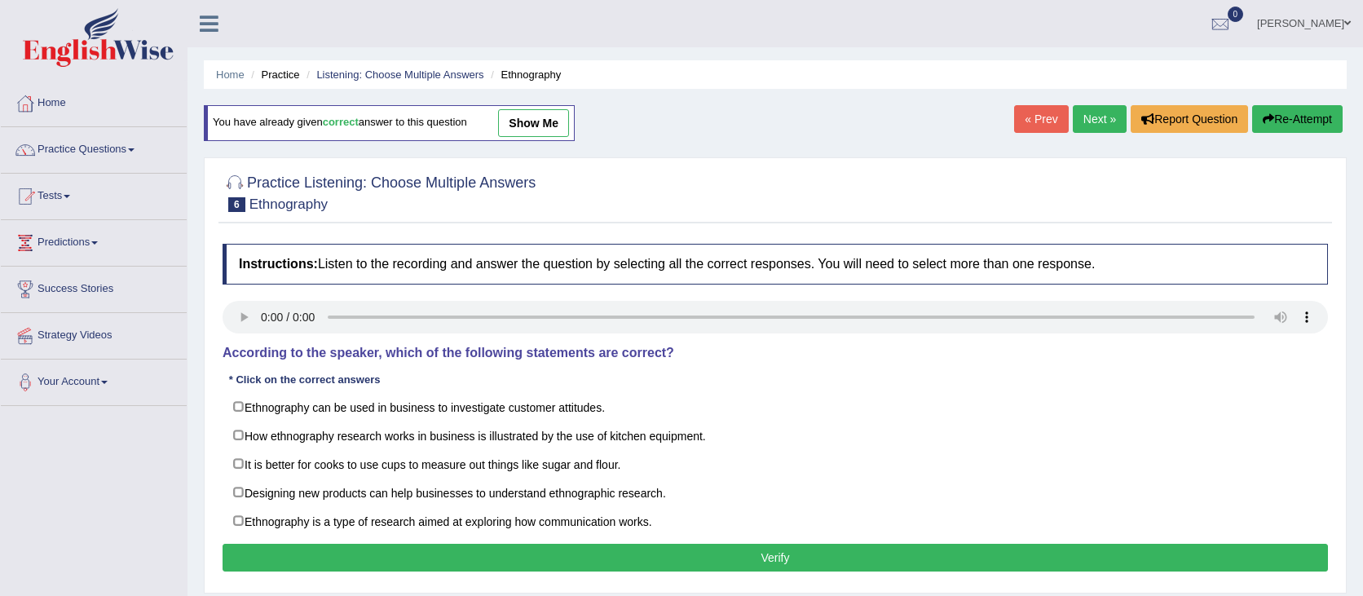
click at [562, 117] on link "show me" at bounding box center [533, 123] width 71 height 28
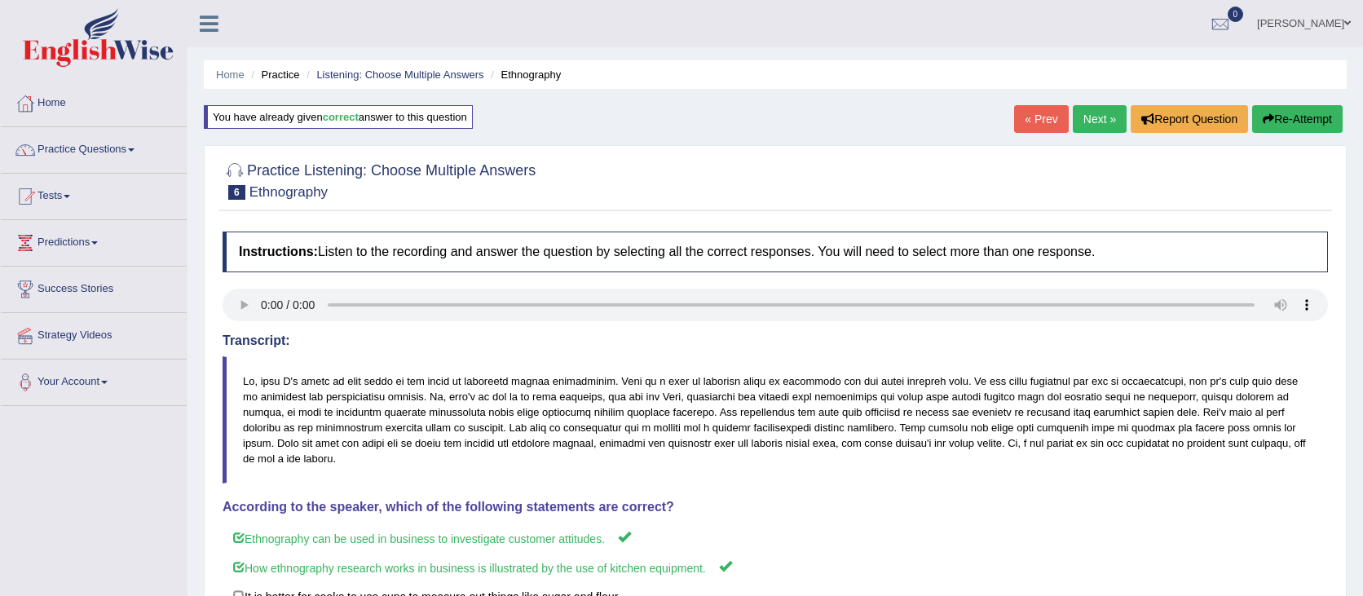
click at [1108, 120] on link "Next »" at bounding box center [1100, 119] width 54 height 28
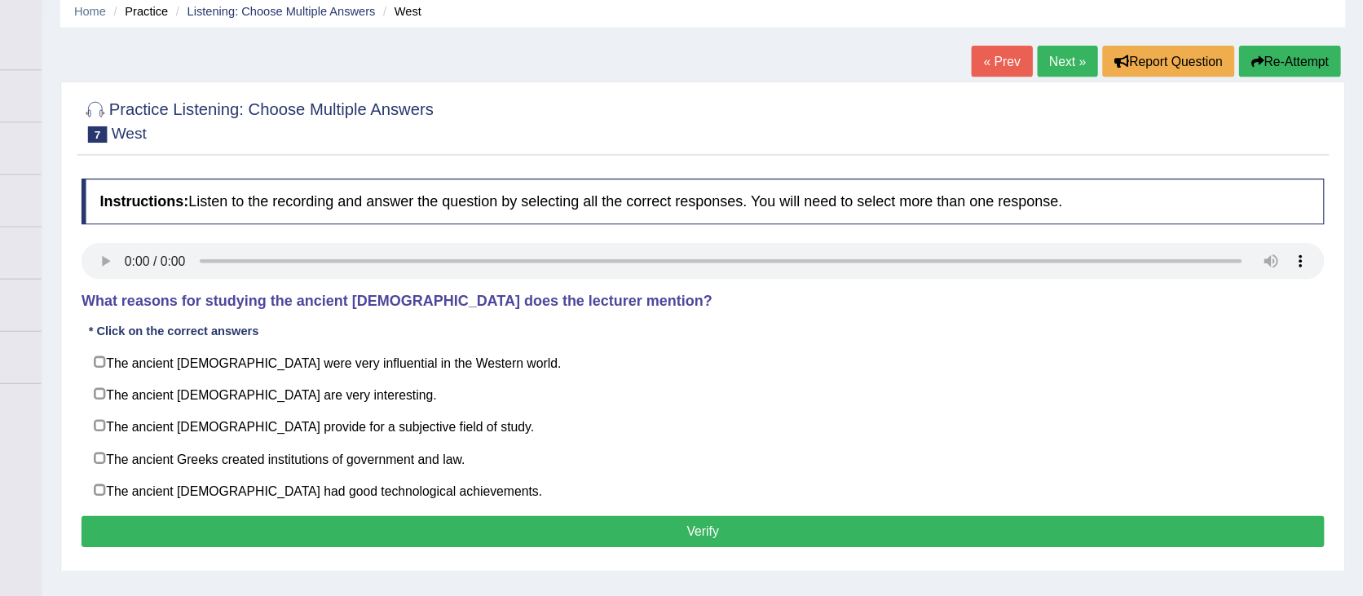
scroll to position [28, 0]
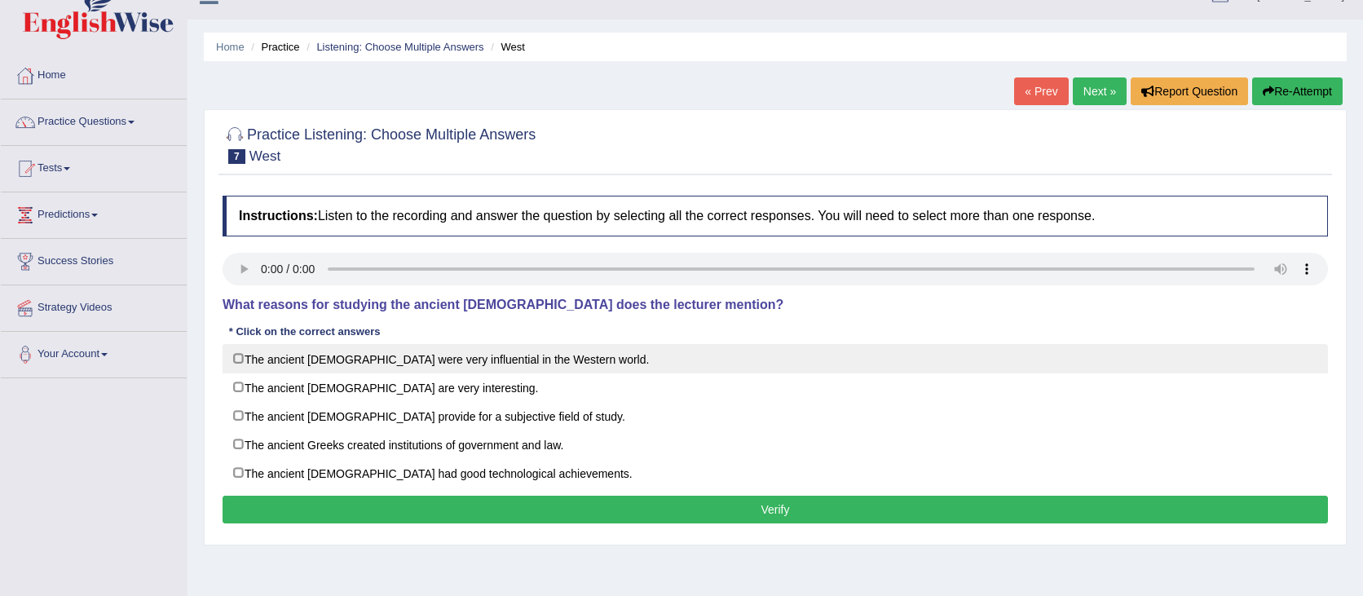
click at [430, 364] on label "The ancient [DEMOGRAPHIC_DATA] were very influential in the Western world." at bounding box center [775, 358] width 1105 height 29
checkbox input "true"
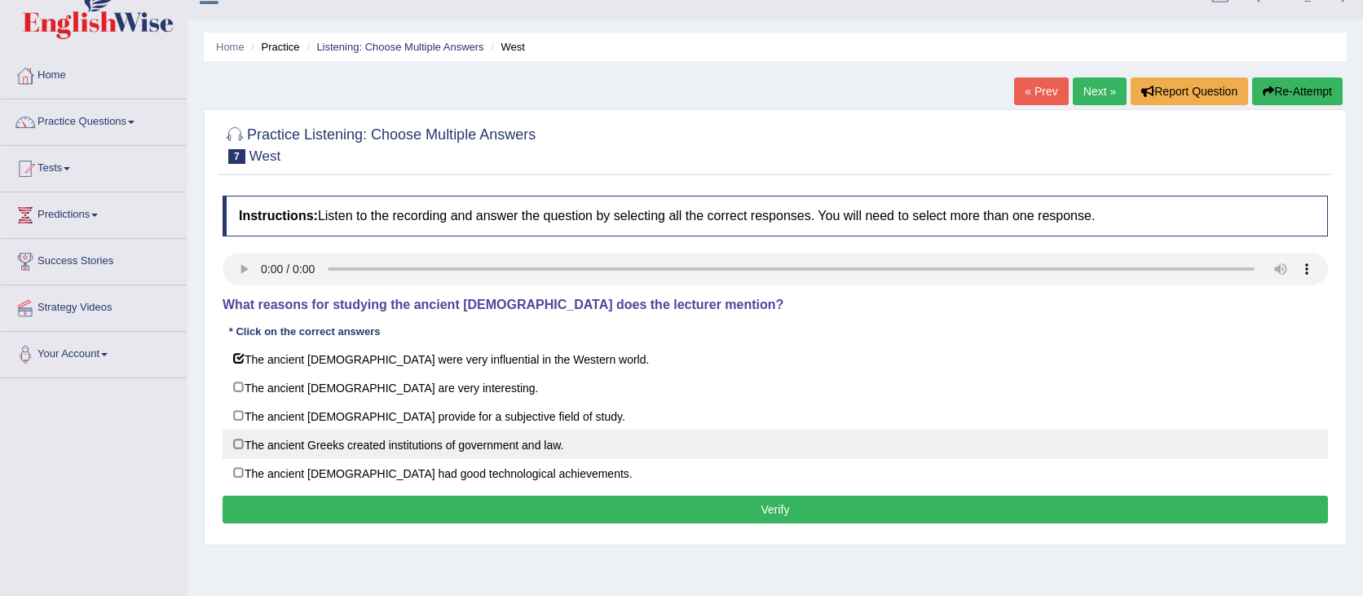
click at [387, 453] on label "The ancient Greeks created institutions of government and law." at bounding box center [775, 444] width 1105 height 29
checkbox input "true"
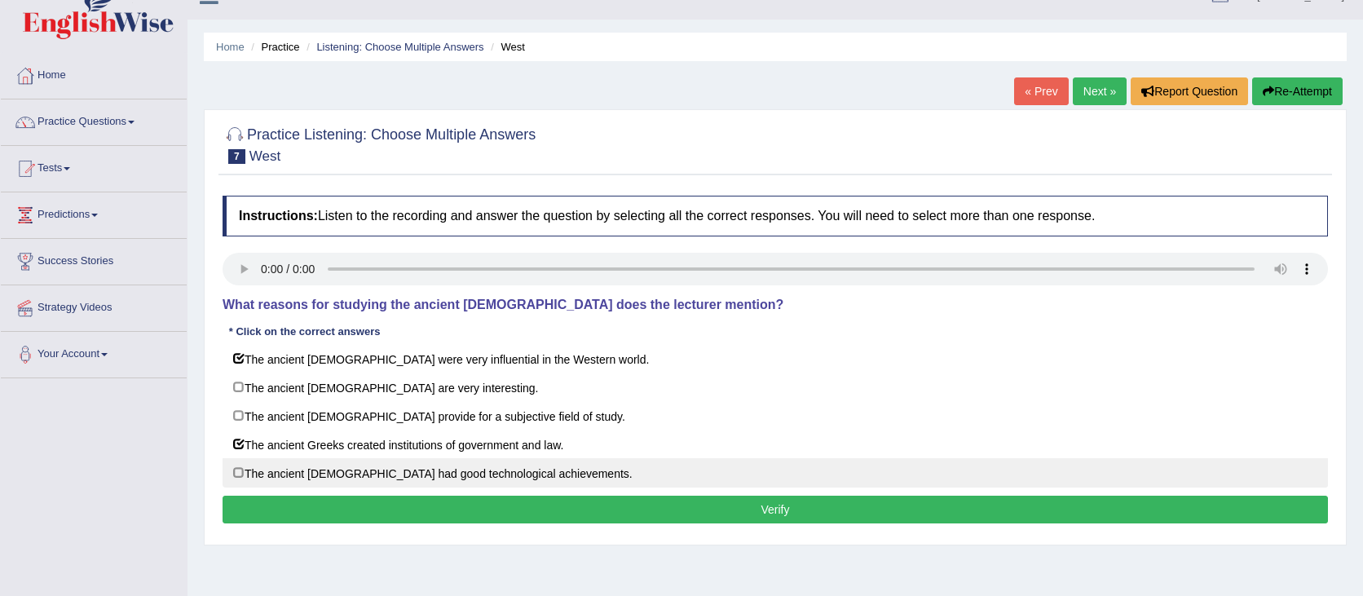
click at [386, 461] on label "The ancient [DEMOGRAPHIC_DATA] had good technological achievements." at bounding box center [775, 472] width 1105 height 29
checkbox input "true"
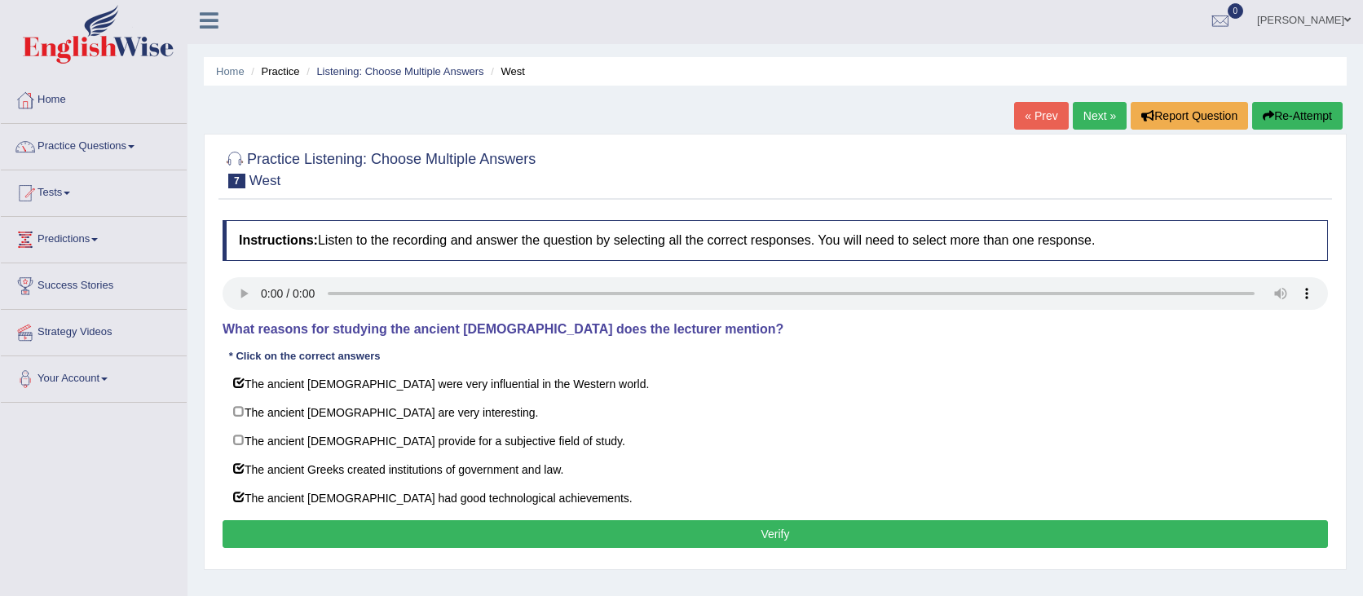
scroll to position [6, 0]
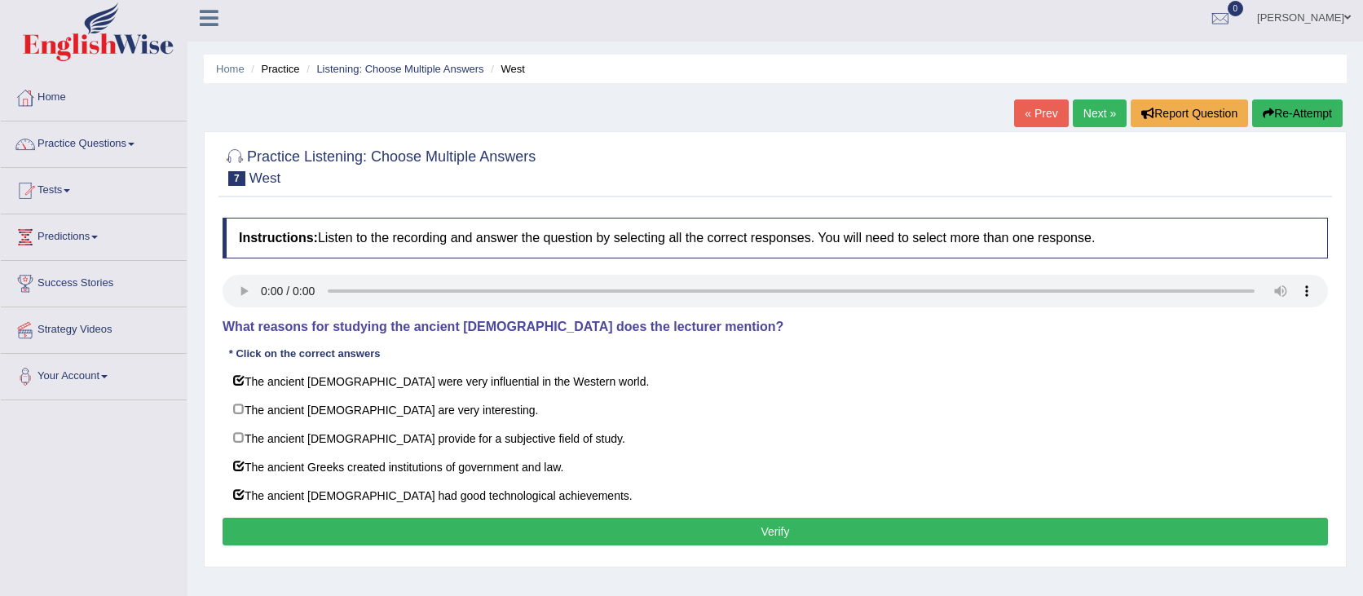
click at [499, 526] on button "Verify" at bounding box center [775, 532] width 1105 height 28
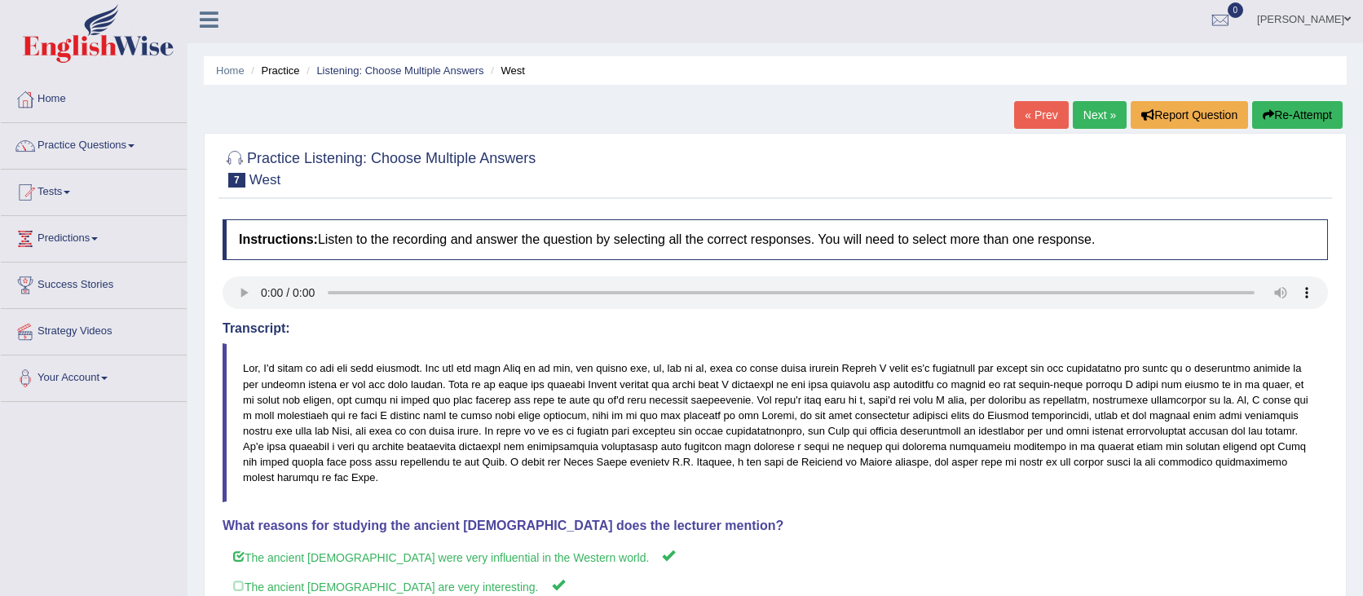
scroll to position [0, 0]
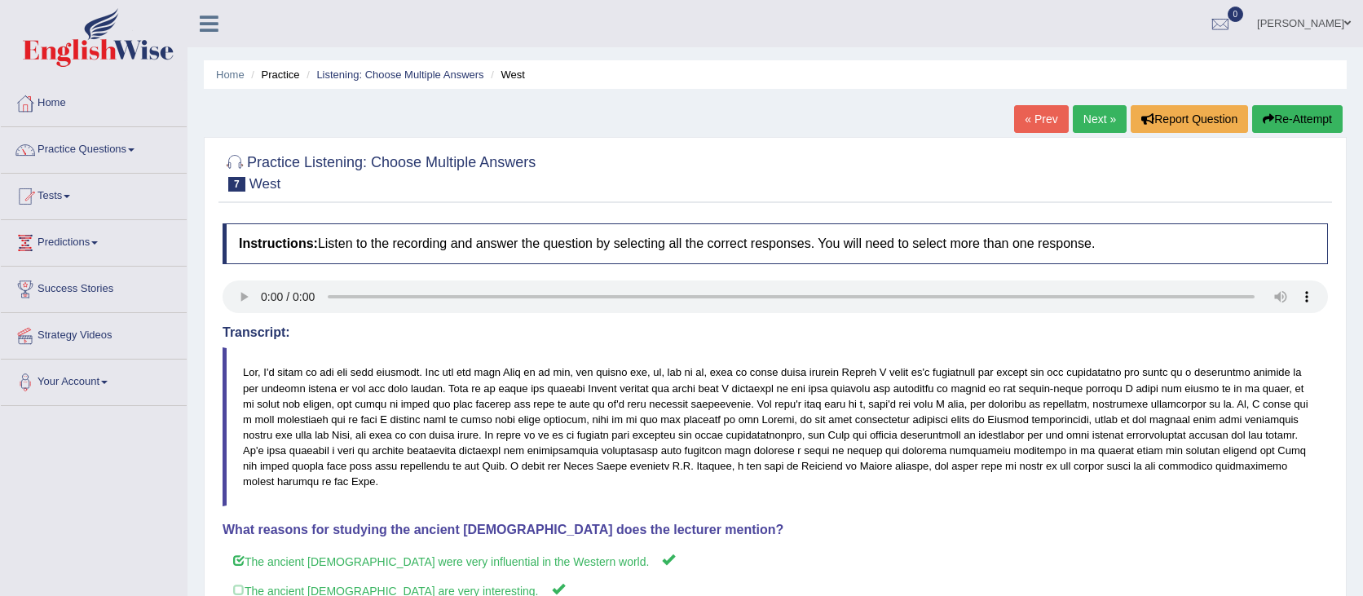
click at [1273, 119] on button "Re-Attempt" at bounding box center [1297, 119] width 90 height 28
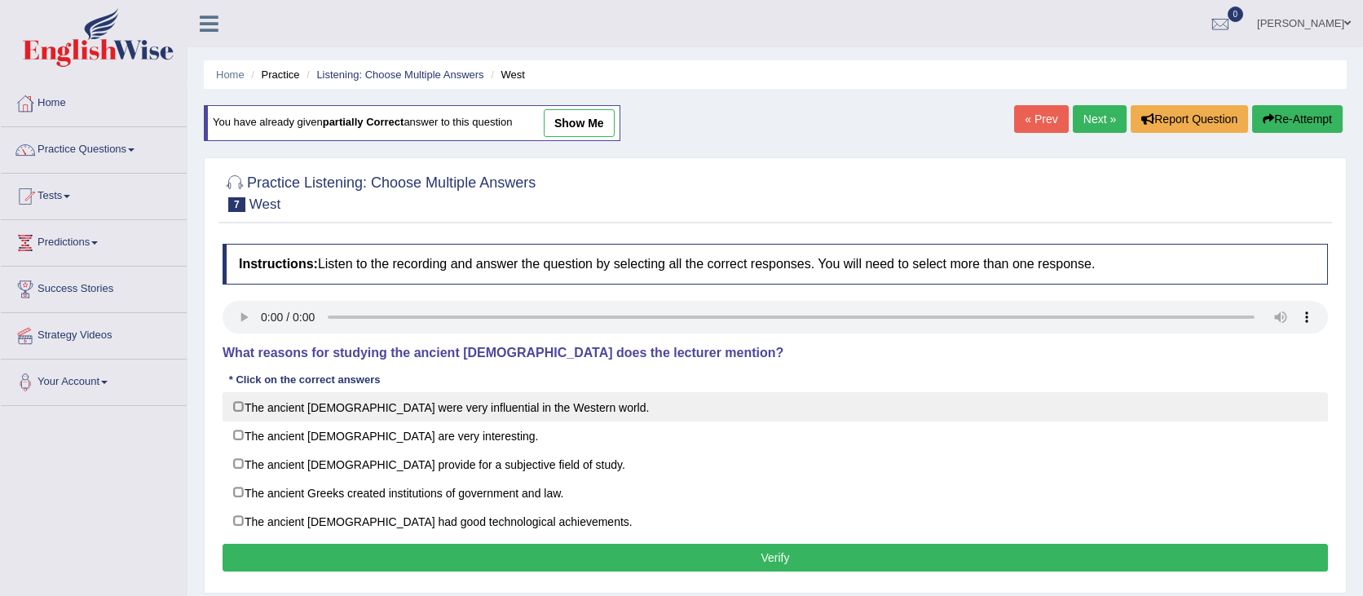
click at [514, 412] on label "The ancient [DEMOGRAPHIC_DATA] were very influential in the Western world." at bounding box center [775, 406] width 1105 height 29
checkbox input "true"
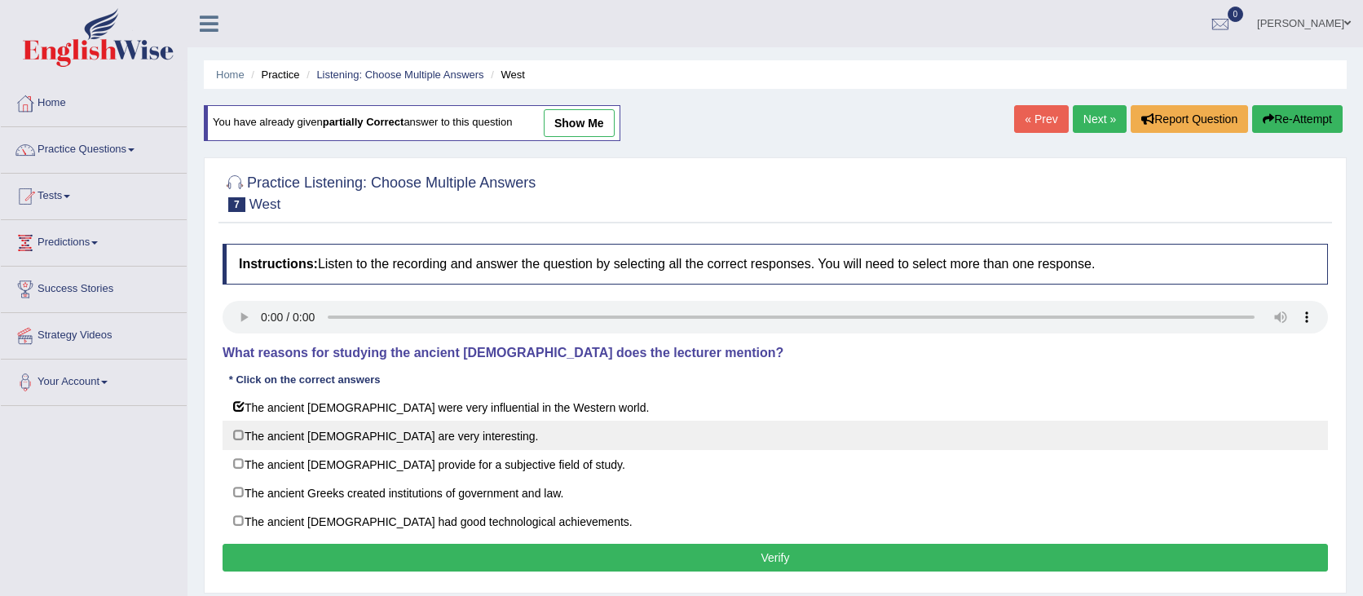
click at [462, 443] on label "The ancient [DEMOGRAPHIC_DATA] are very interesting." at bounding box center [775, 435] width 1105 height 29
checkbox input "true"
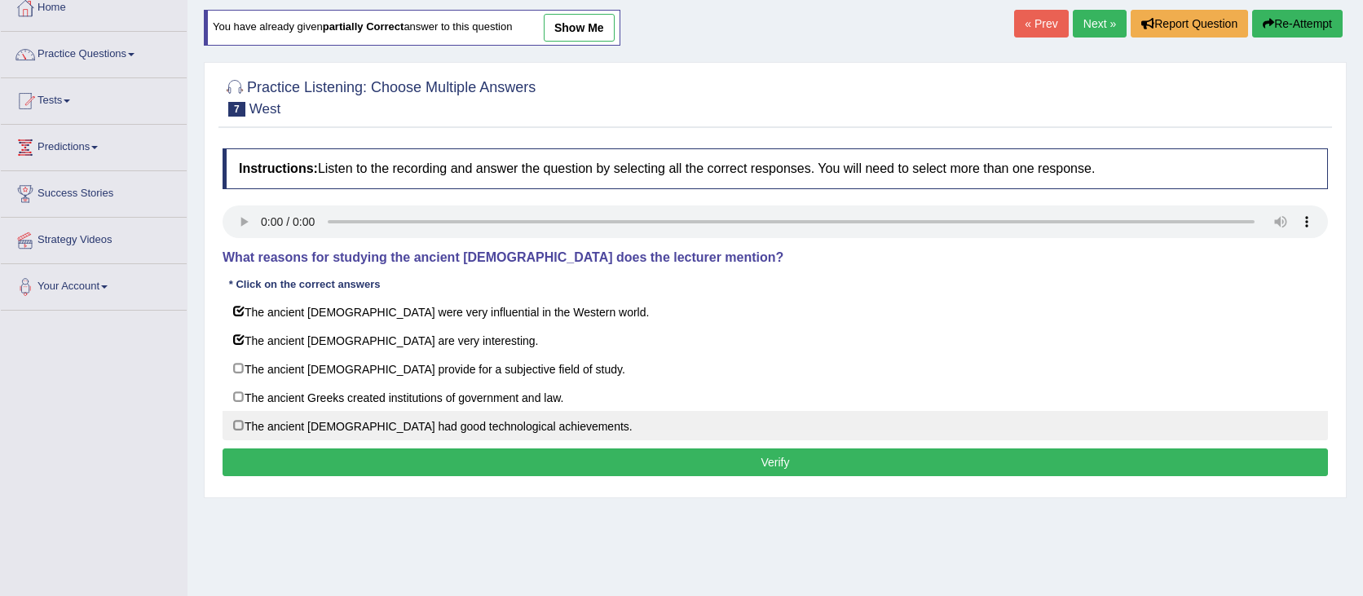
scroll to position [96, 0]
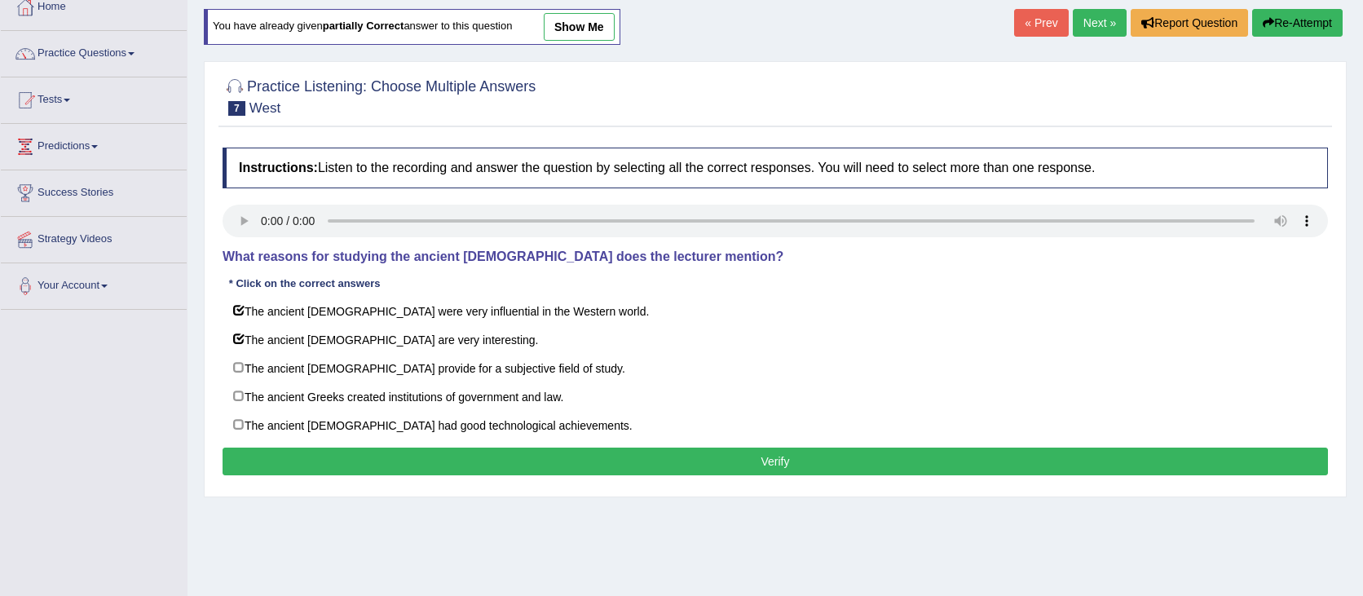
click at [649, 458] on button "Verify" at bounding box center [775, 462] width 1105 height 28
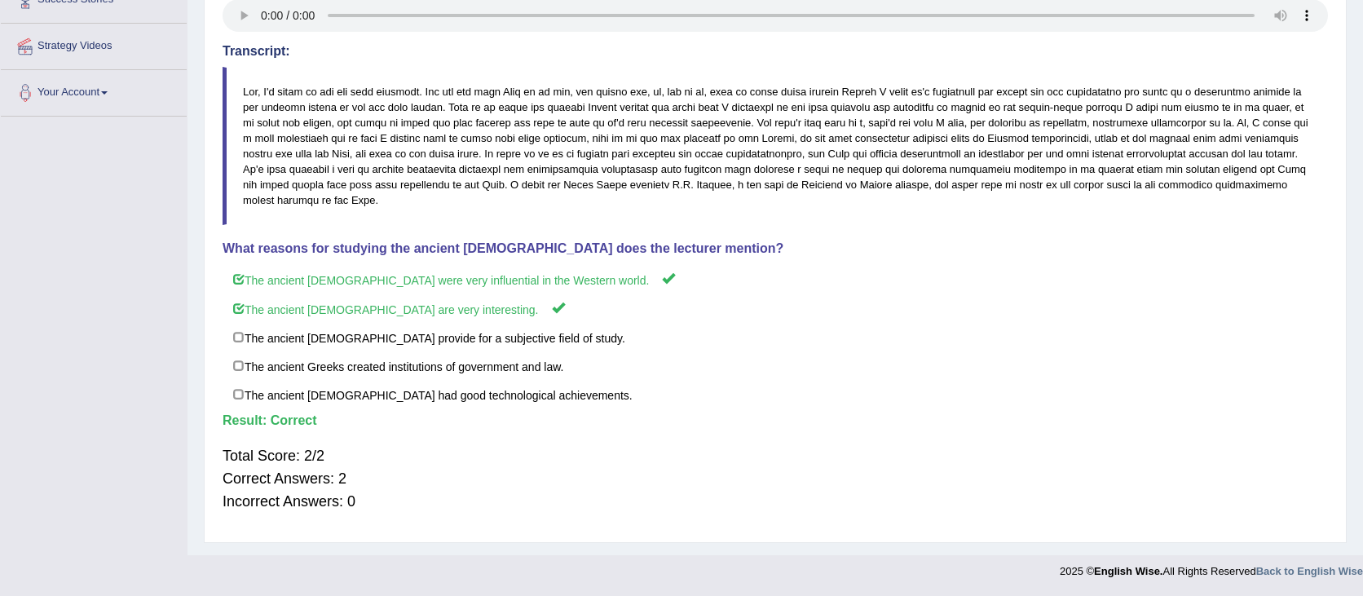
scroll to position [0, 0]
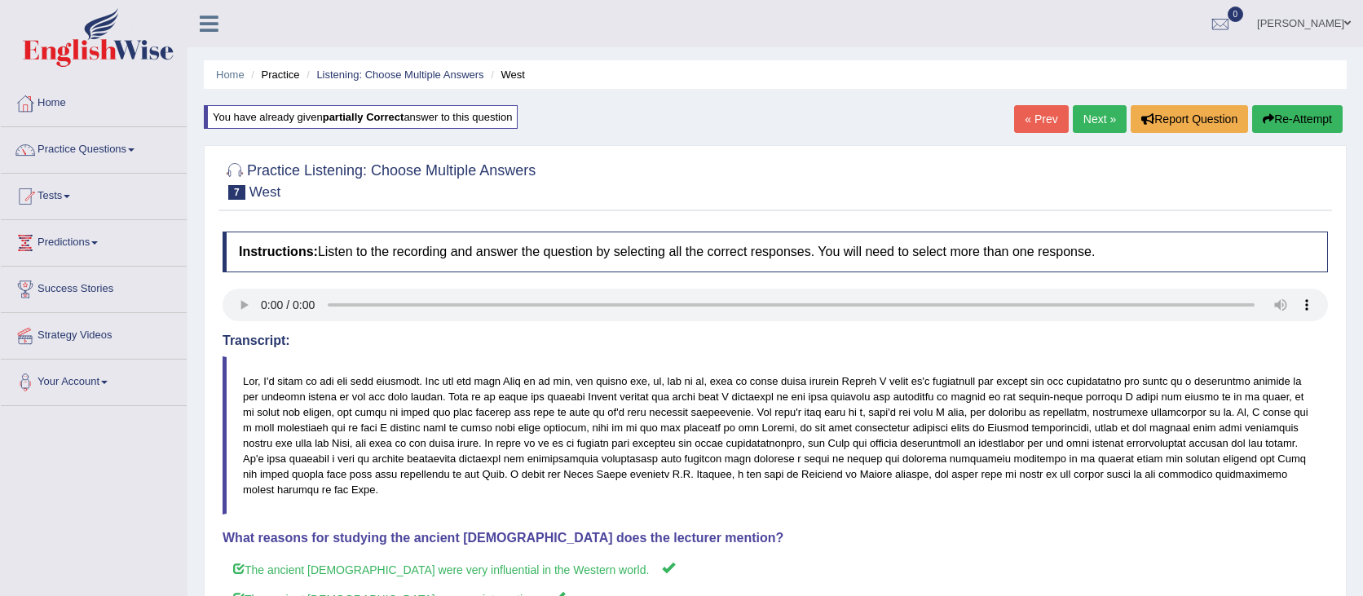
click at [1091, 125] on link "Next »" at bounding box center [1100, 119] width 54 height 28
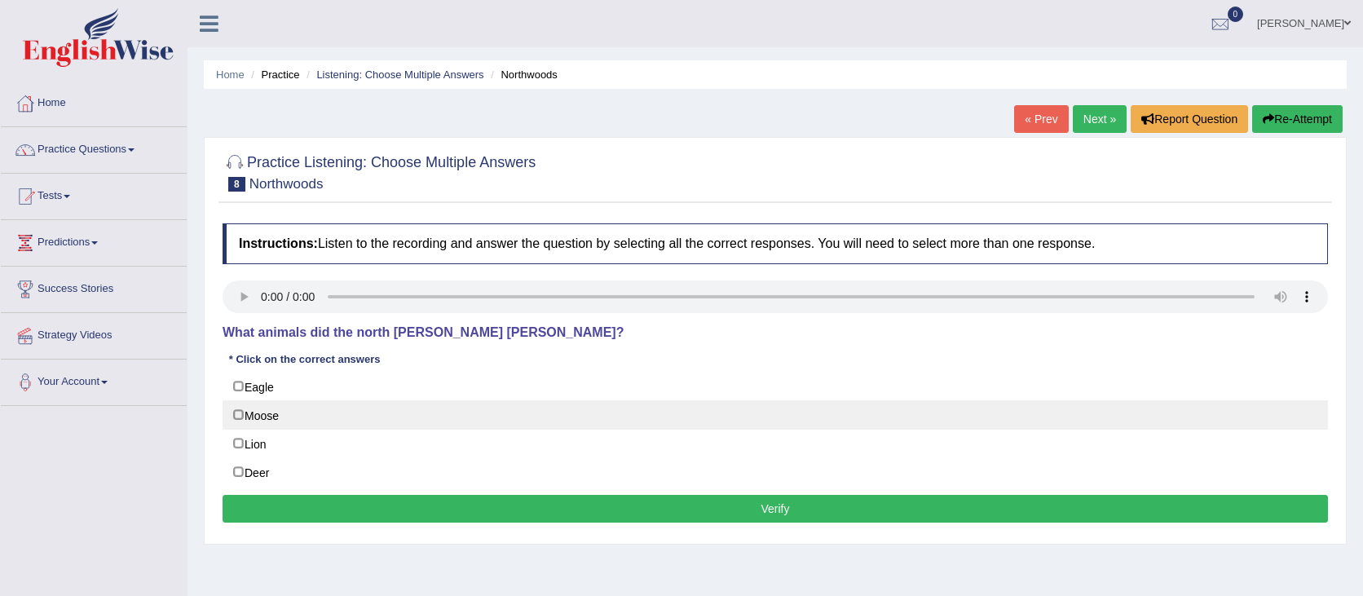
click at [274, 412] on label "Moose" at bounding box center [775, 414] width 1105 height 29
checkbox input "true"
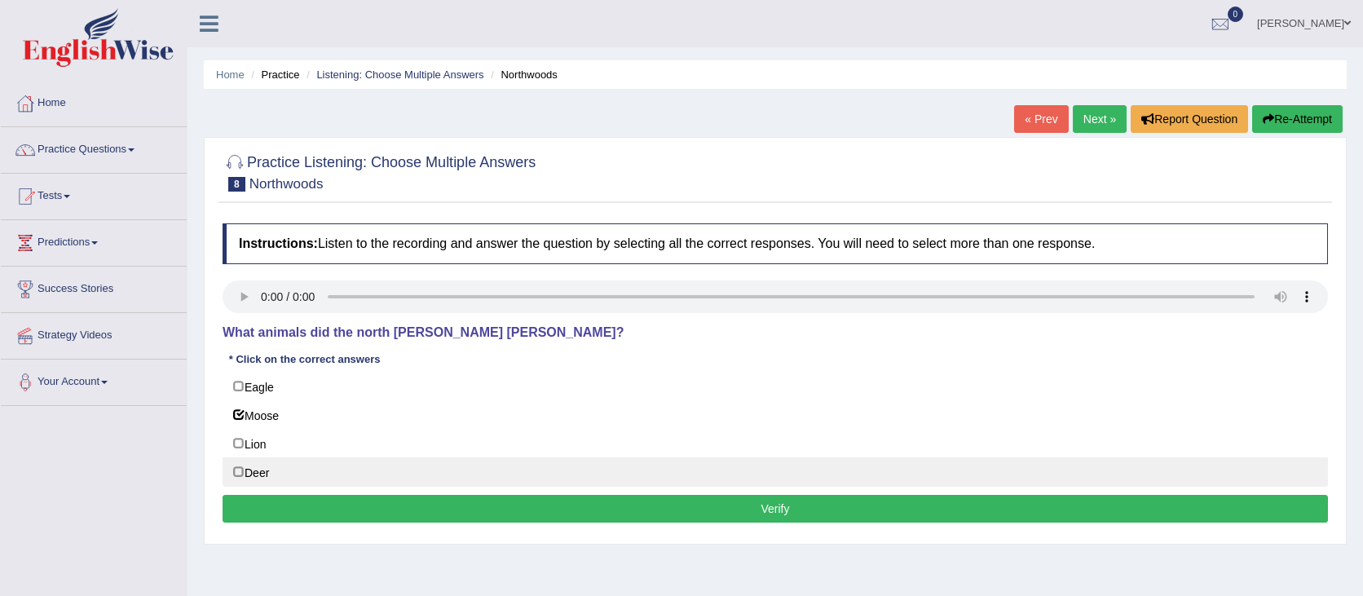
click at [248, 479] on label "Deer" at bounding box center [775, 471] width 1105 height 29
checkbox input "true"
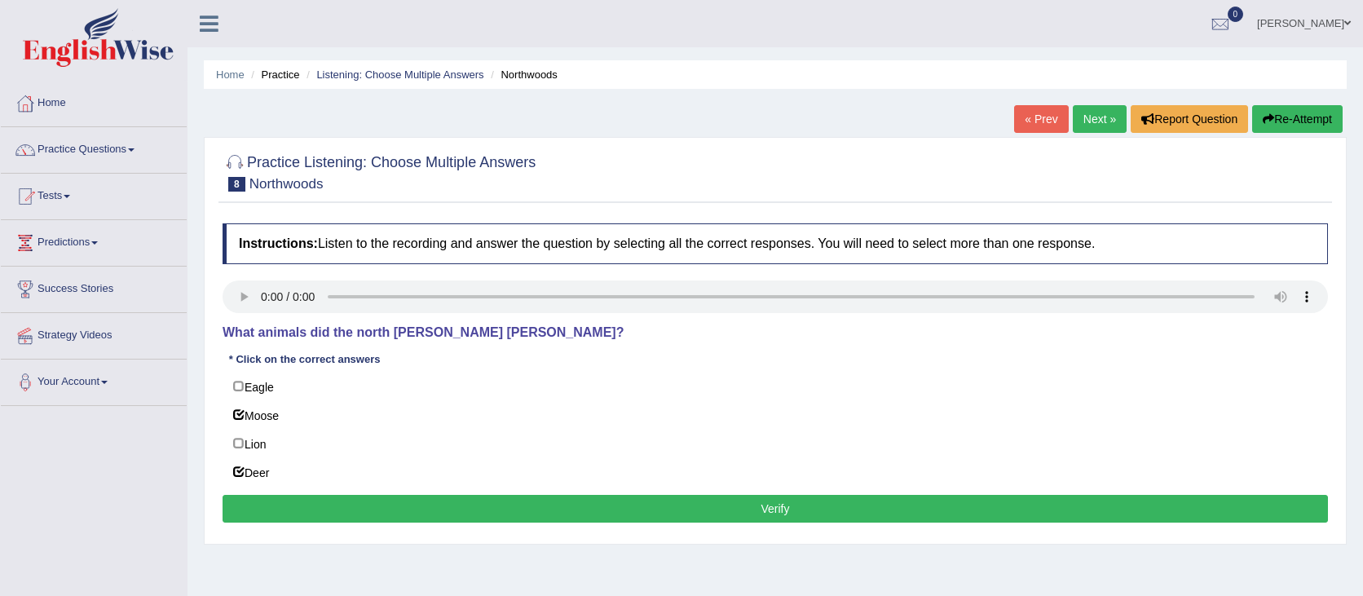
click at [271, 501] on button "Verify" at bounding box center [775, 509] width 1105 height 28
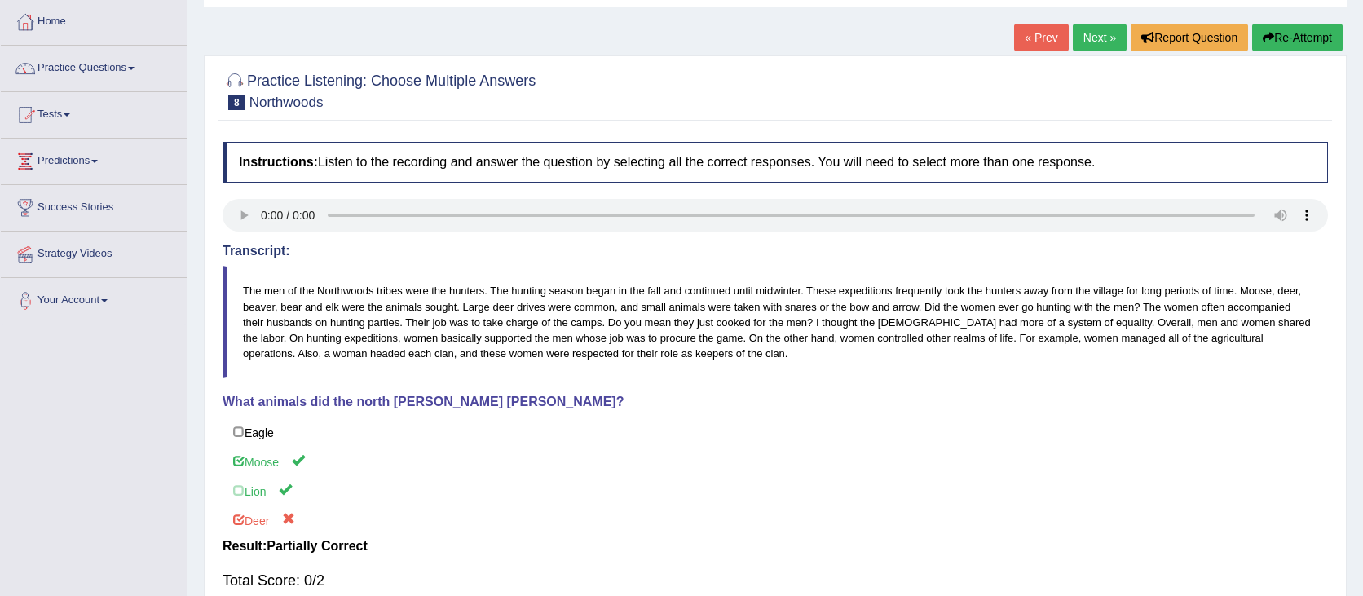
scroll to position [98, 0]
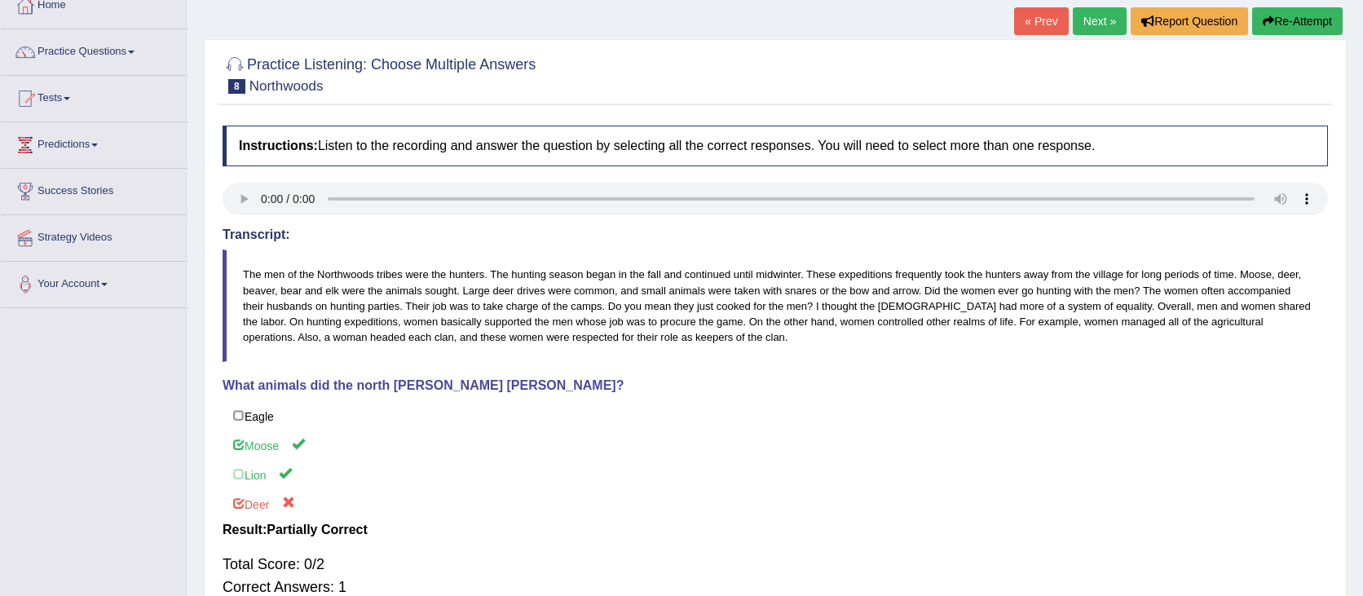
click at [1312, 23] on button "Re-Attempt" at bounding box center [1297, 21] width 90 height 28
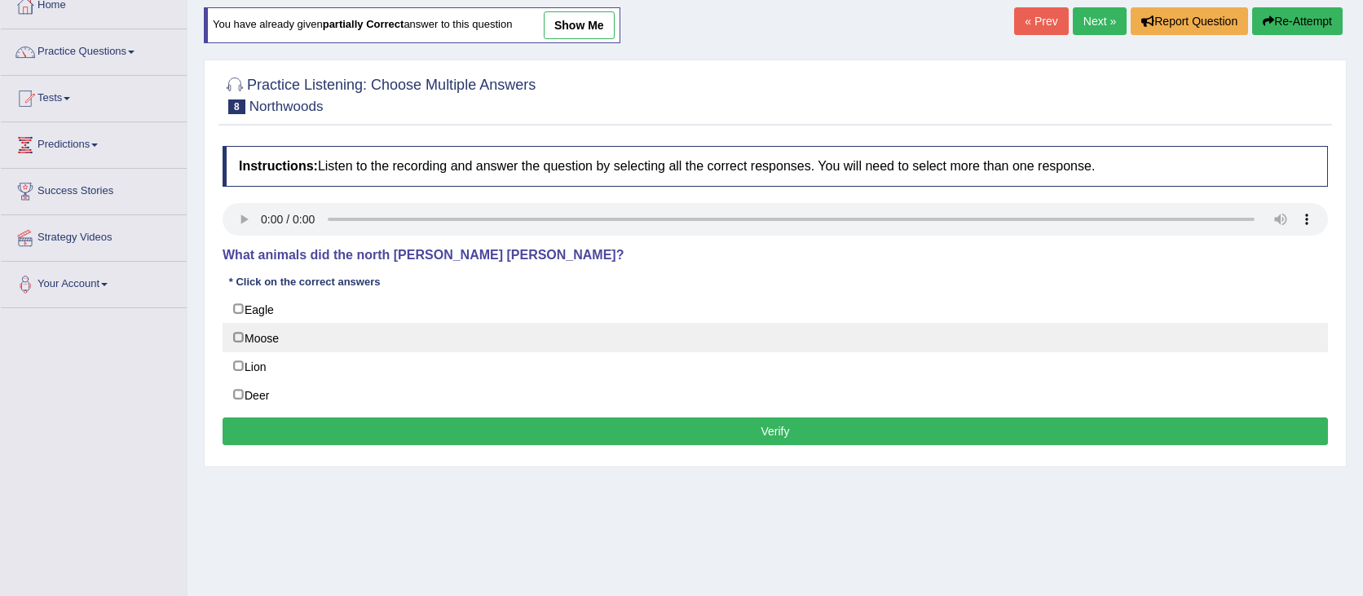
click at [815, 341] on label "Moose" at bounding box center [775, 337] width 1105 height 29
checkbox input "true"
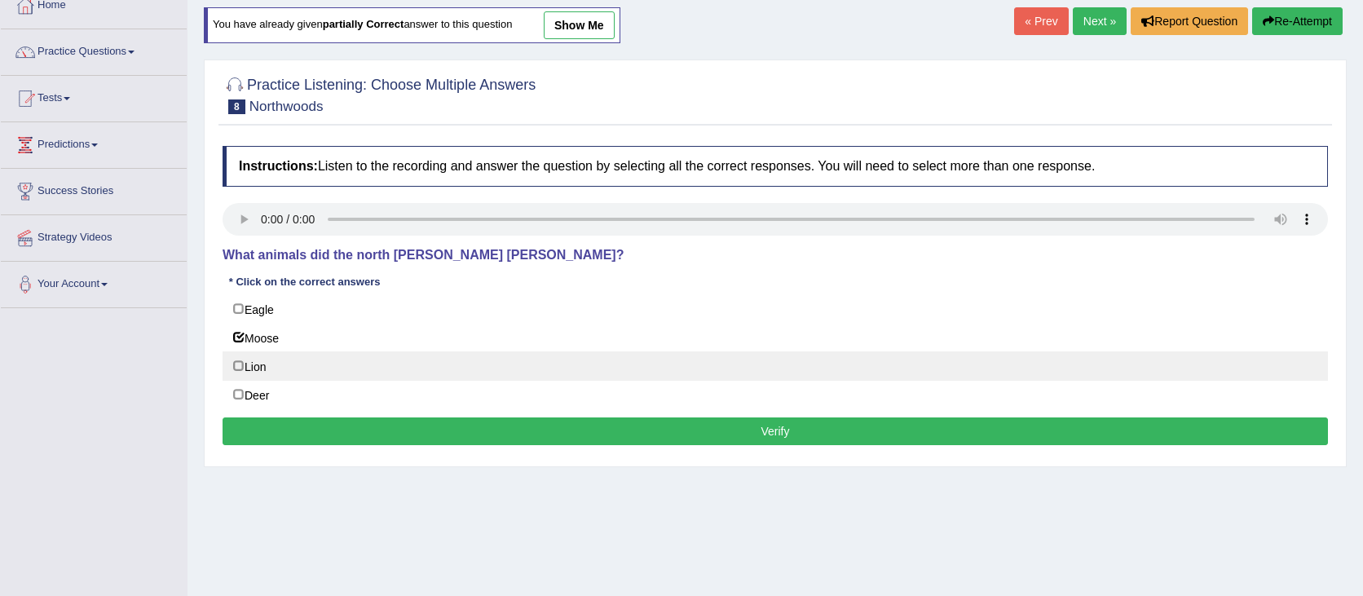
click at [542, 371] on label "Lion" at bounding box center [775, 365] width 1105 height 29
checkbox input "true"
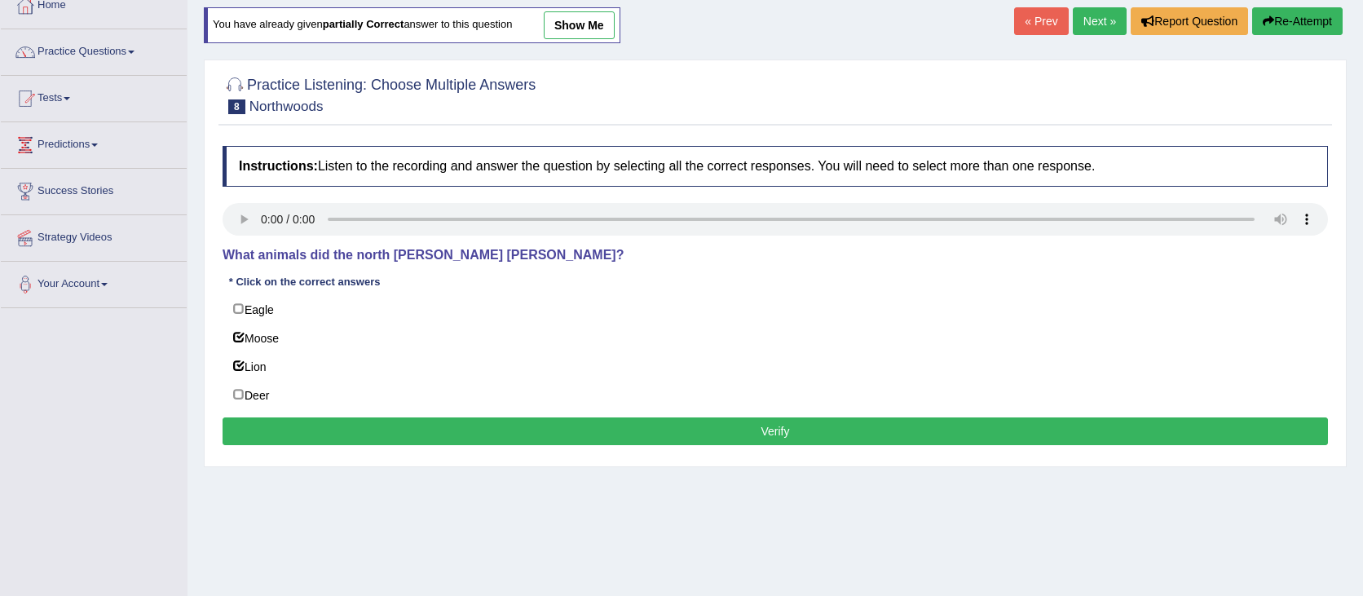
click at [600, 21] on link "show me" at bounding box center [579, 25] width 71 height 28
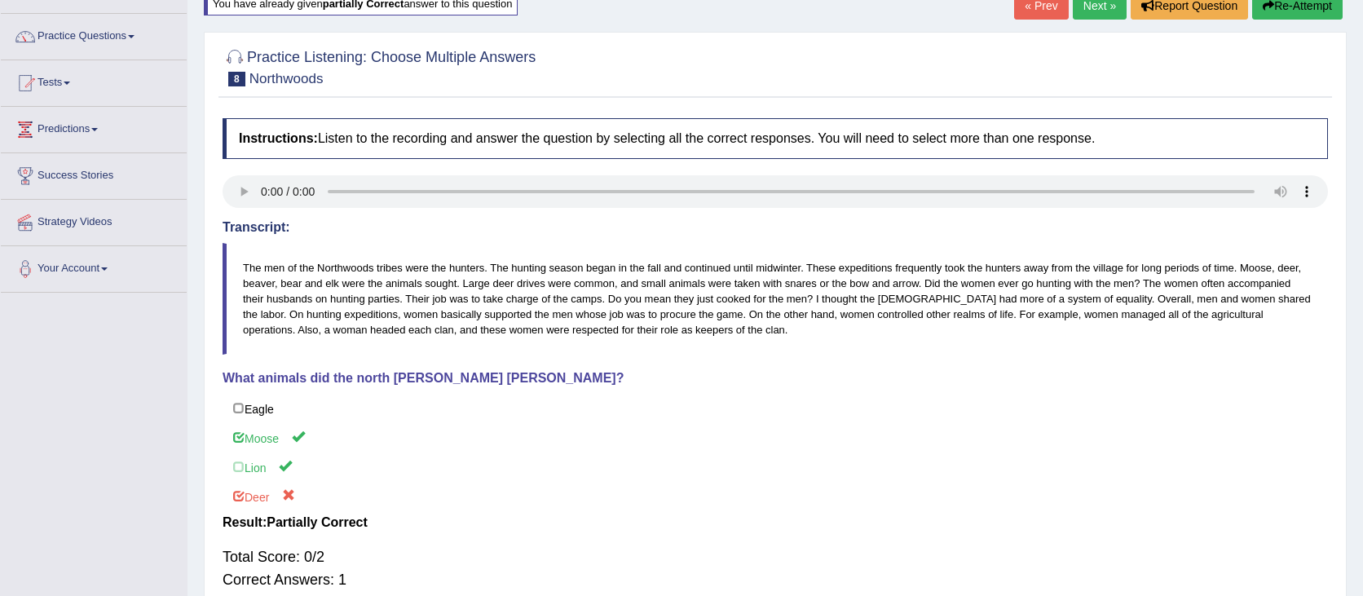
scroll to position [22, 0]
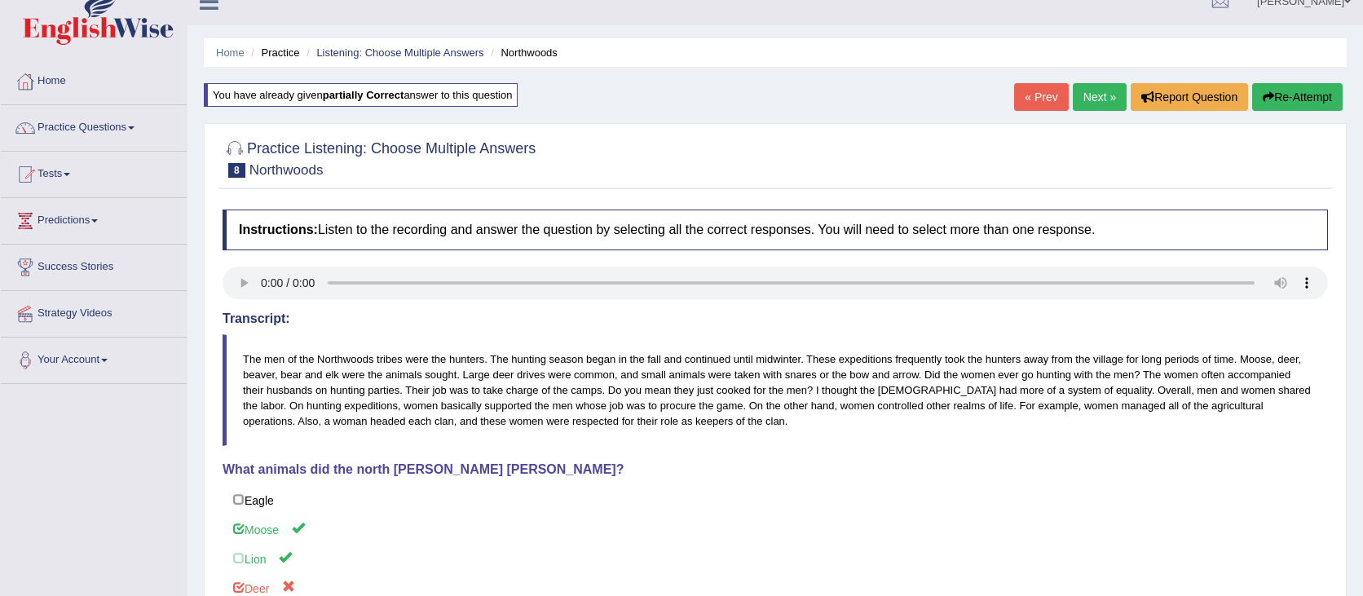
click at [1319, 91] on button "Re-Attempt" at bounding box center [1297, 97] width 90 height 28
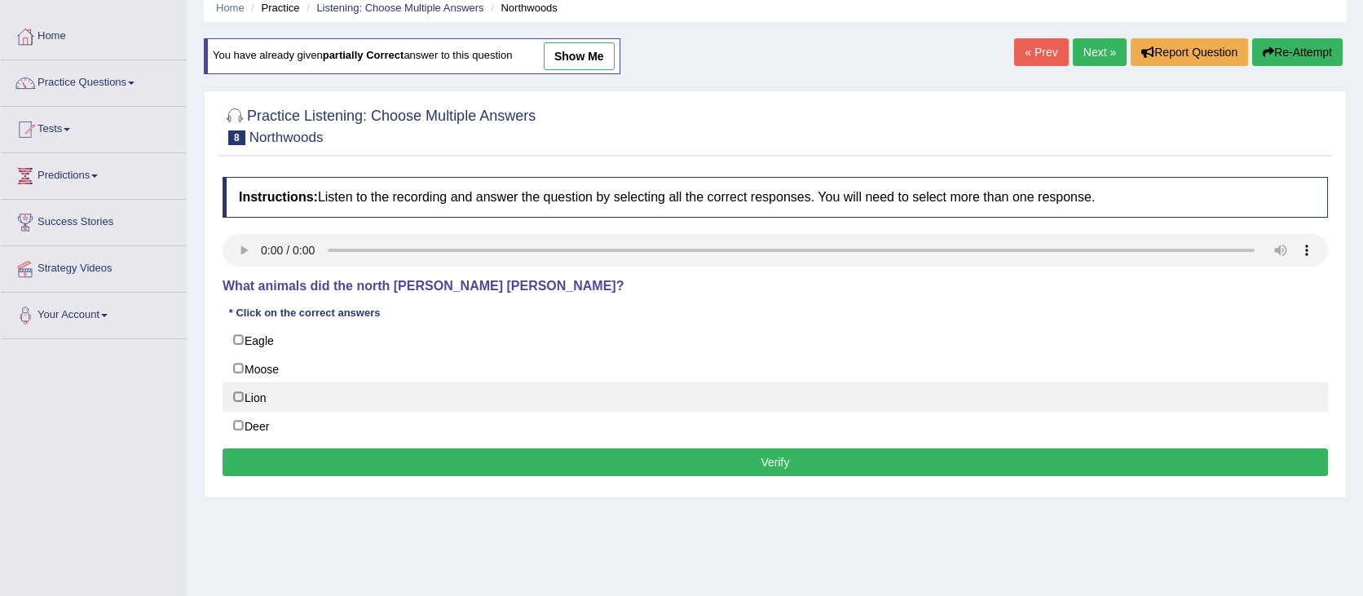
click at [242, 390] on label "Lion" at bounding box center [775, 396] width 1105 height 29
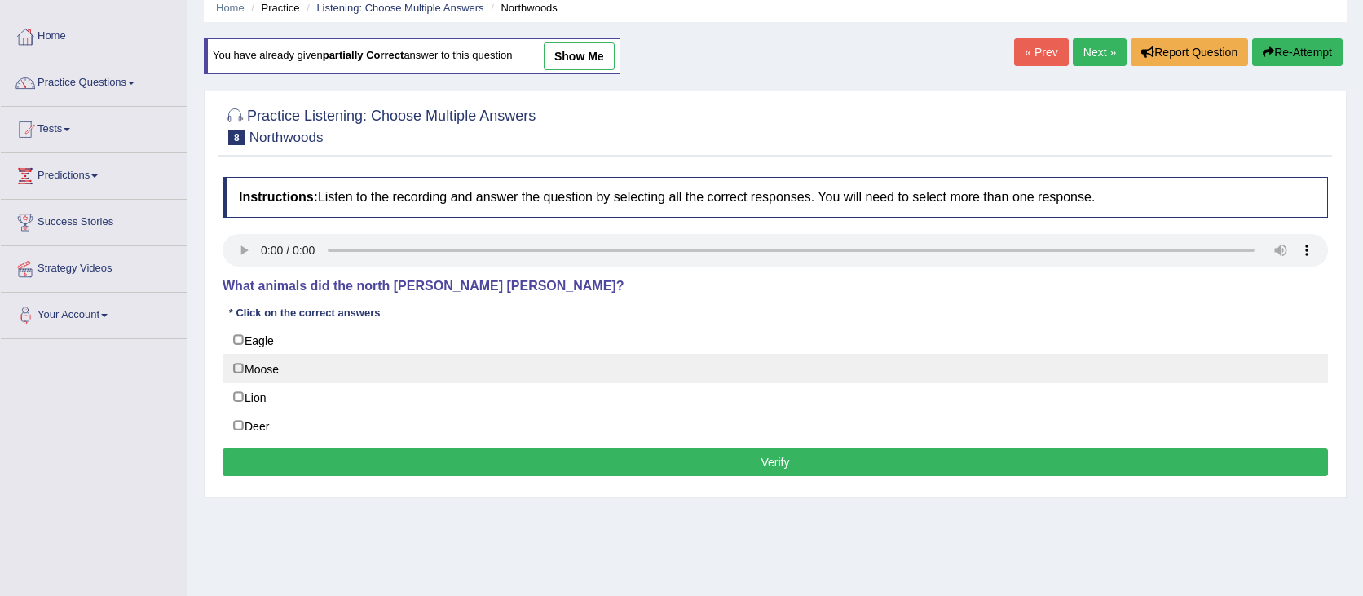
checkbox input "true"
click at [250, 375] on label "Moose" at bounding box center [775, 368] width 1105 height 29
checkbox input "true"
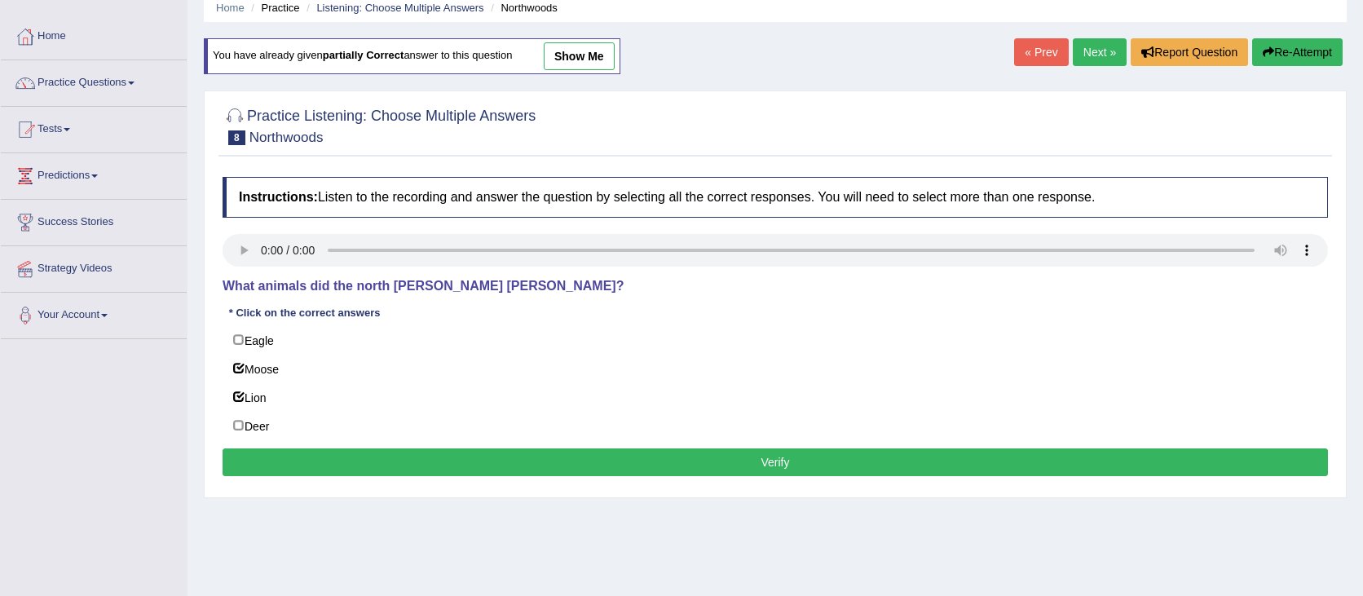
click at [590, 463] on button "Verify" at bounding box center [775, 462] width 1105 height 28
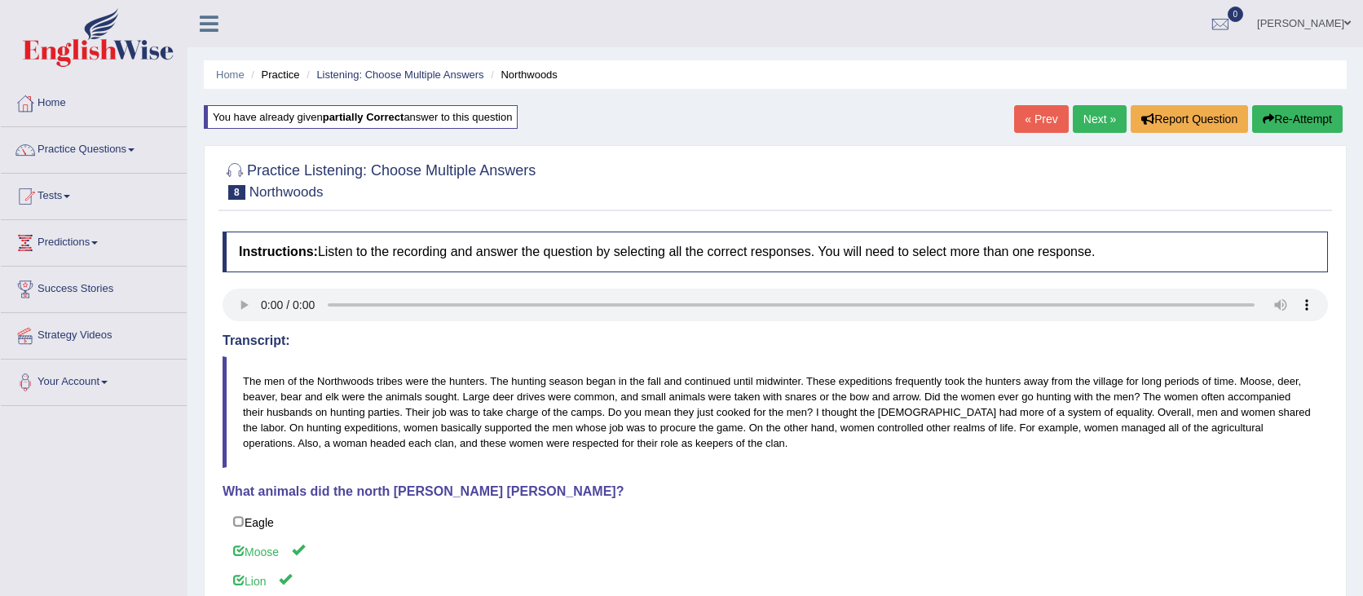
click at [1088, 123] on link "Next »" at bounding box center [1100, 119] width 54 height 28
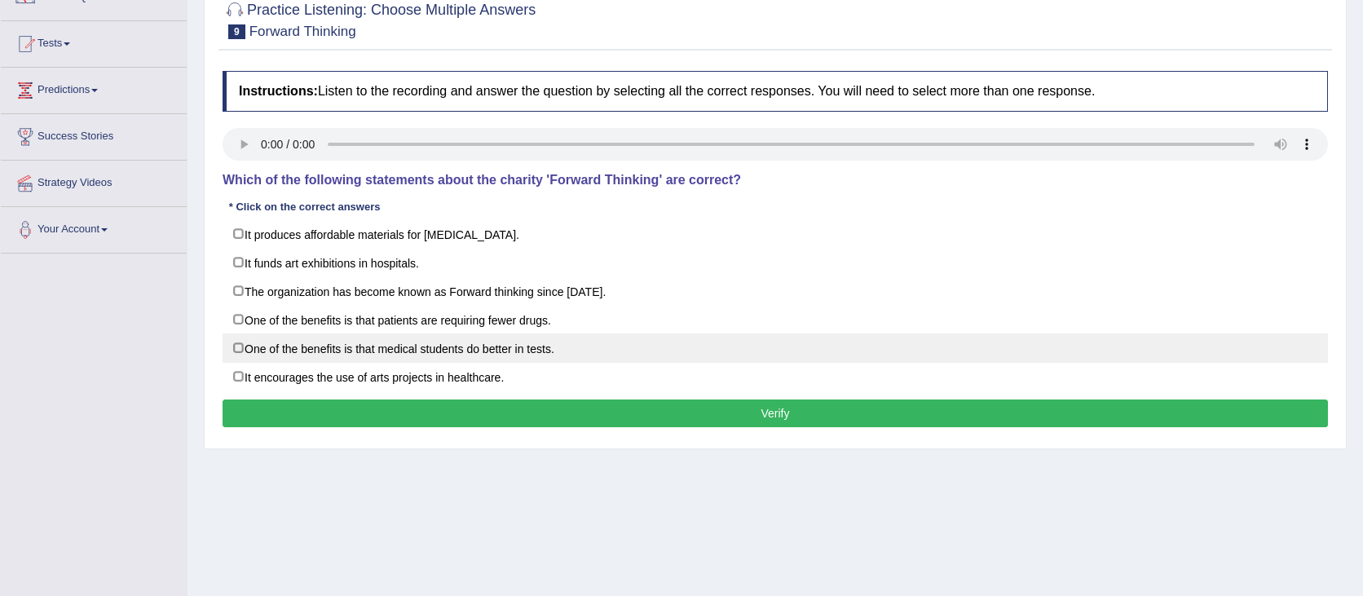
scroll to position [179, 0]
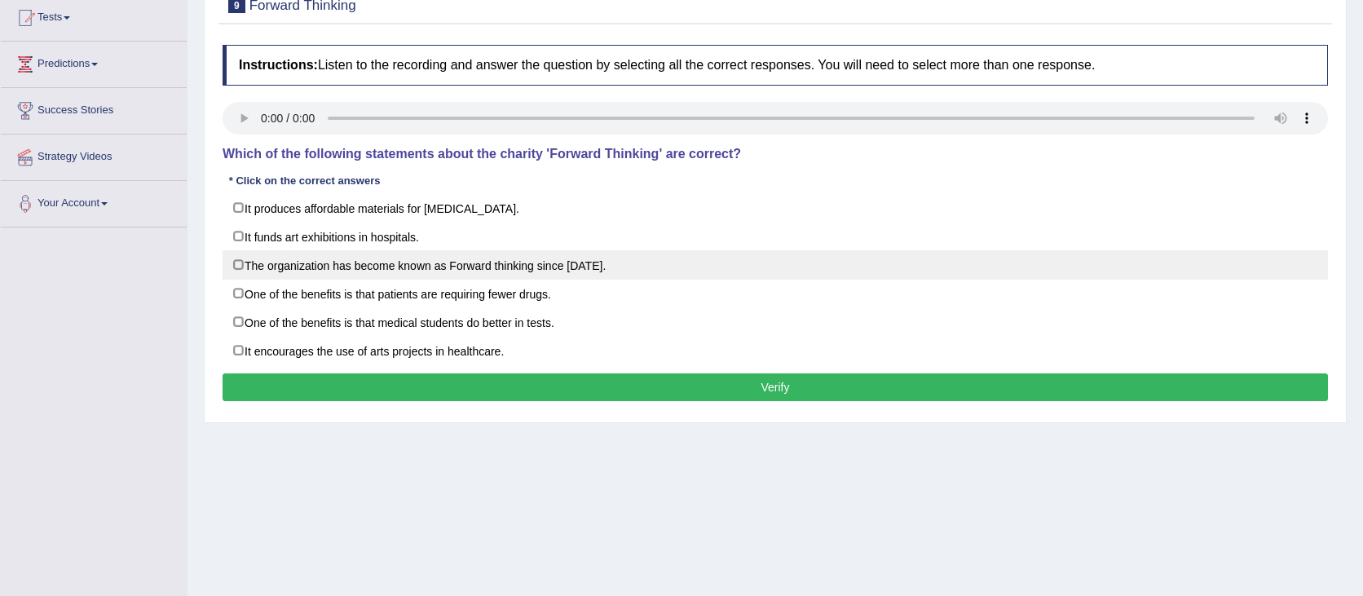
click label "The organization has become known as Forward thinking since [DATE]."
checkbox input "true"
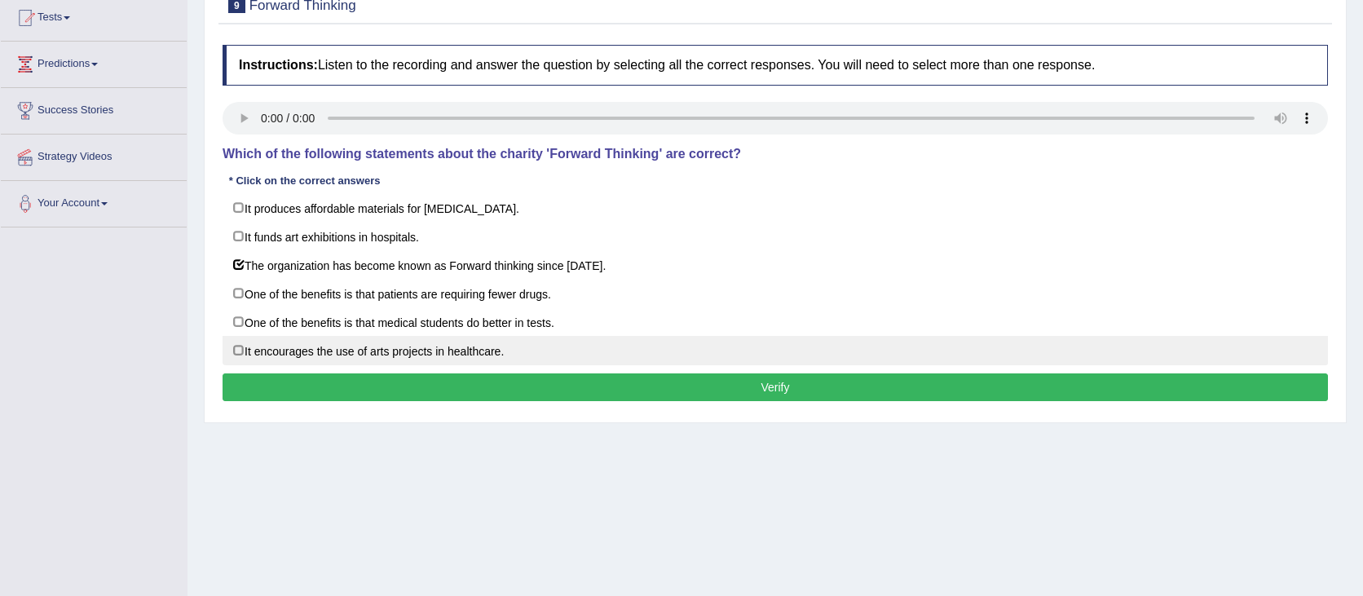
click label "It encourages the use of arts projects in healthcare."
checkbox input "true"
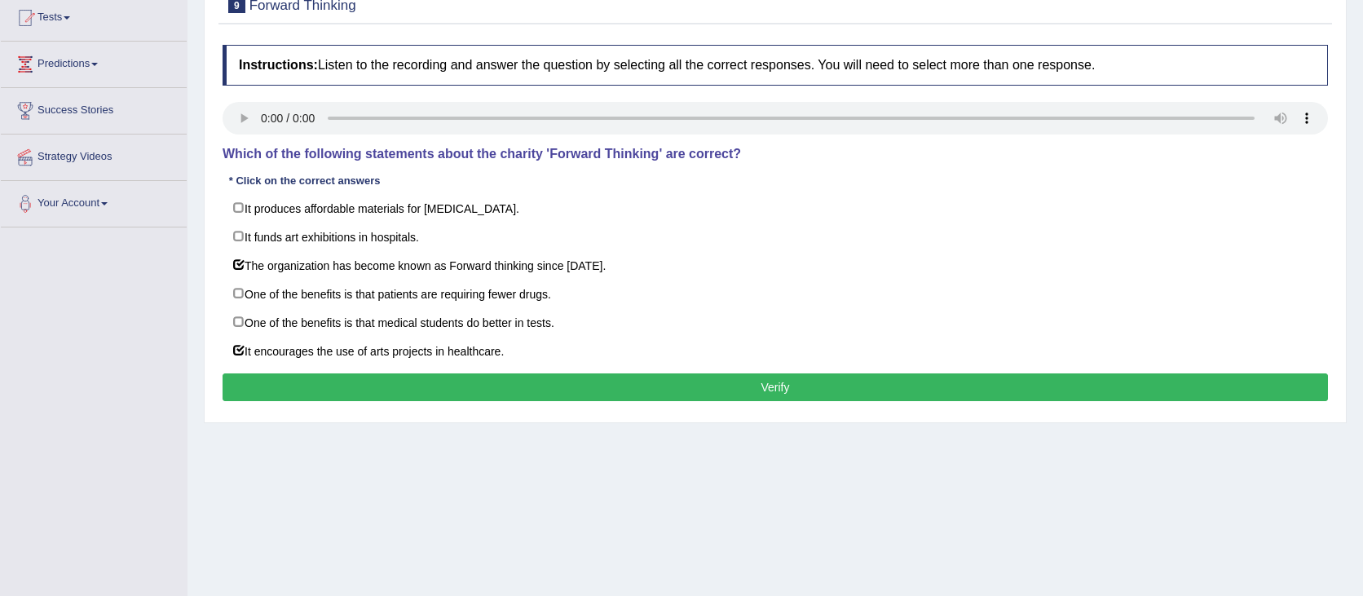
click button "Verify"
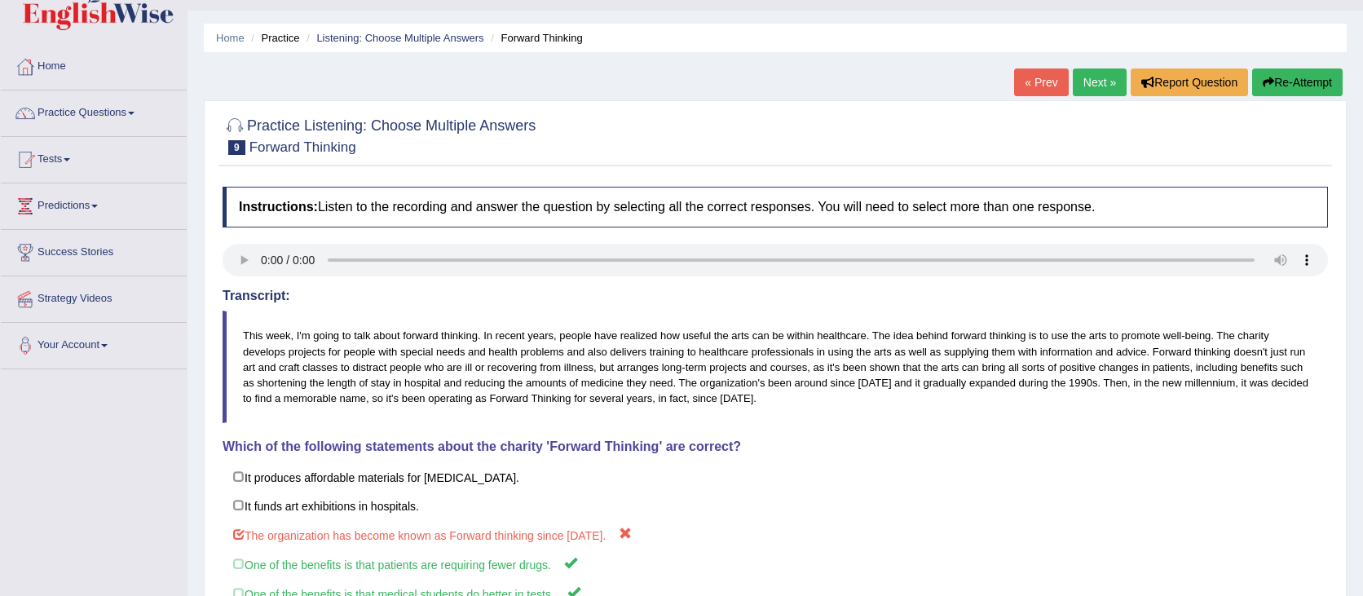
scroll to position [0, 0]
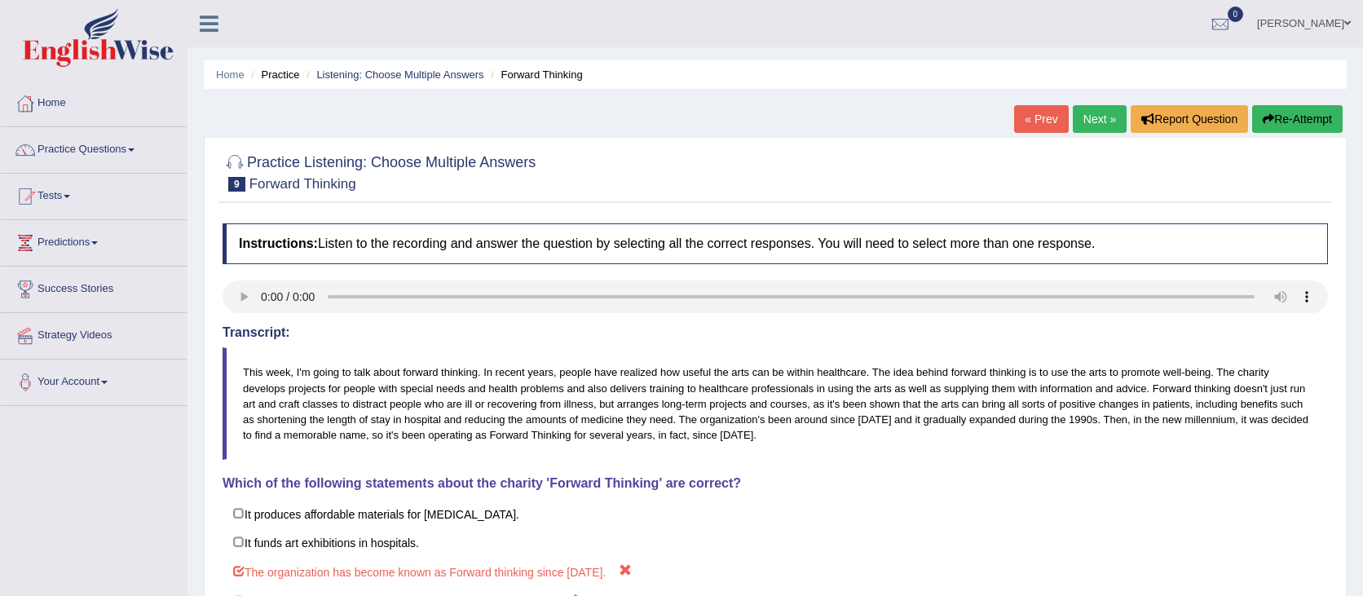
click button "Re-Attempt"
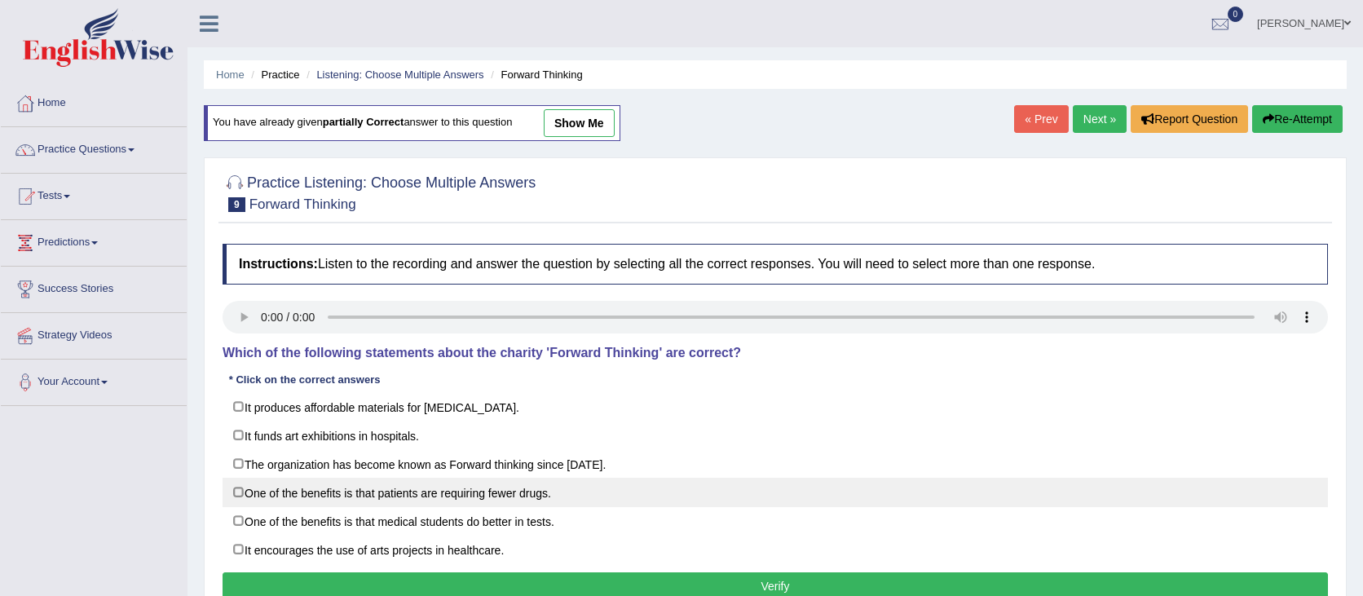
click at [245, 501] on label "One of the benefits is that patients are requiring fewer drugs." at bounding box center [775, 492] width 1105 height 29
checkbox input "true"
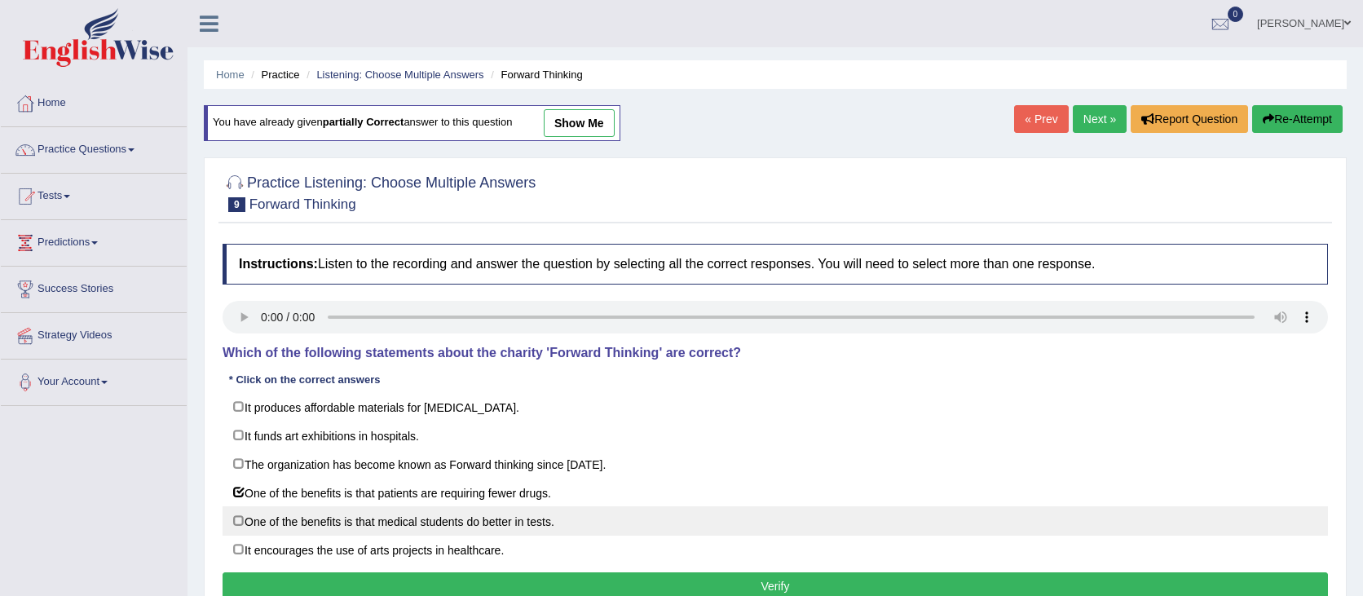
click at [374, 508] on label "One of the benefits is that medical students do better in tests." at bounding box center [775, 520] width 1105 height 29
checkbox input "true"
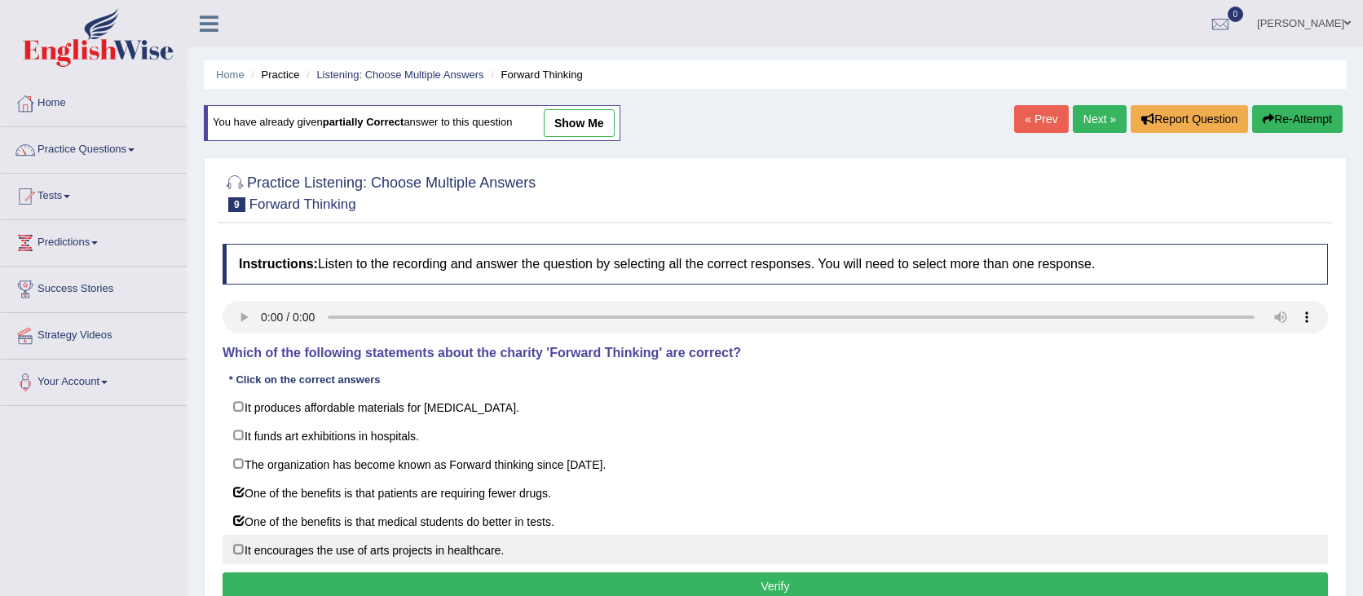
click at [358, 562] on label "It encourages the use of arts projects in healthcare." at bounding box center [775, 549] width 1105 height 29
checkbox input "true"
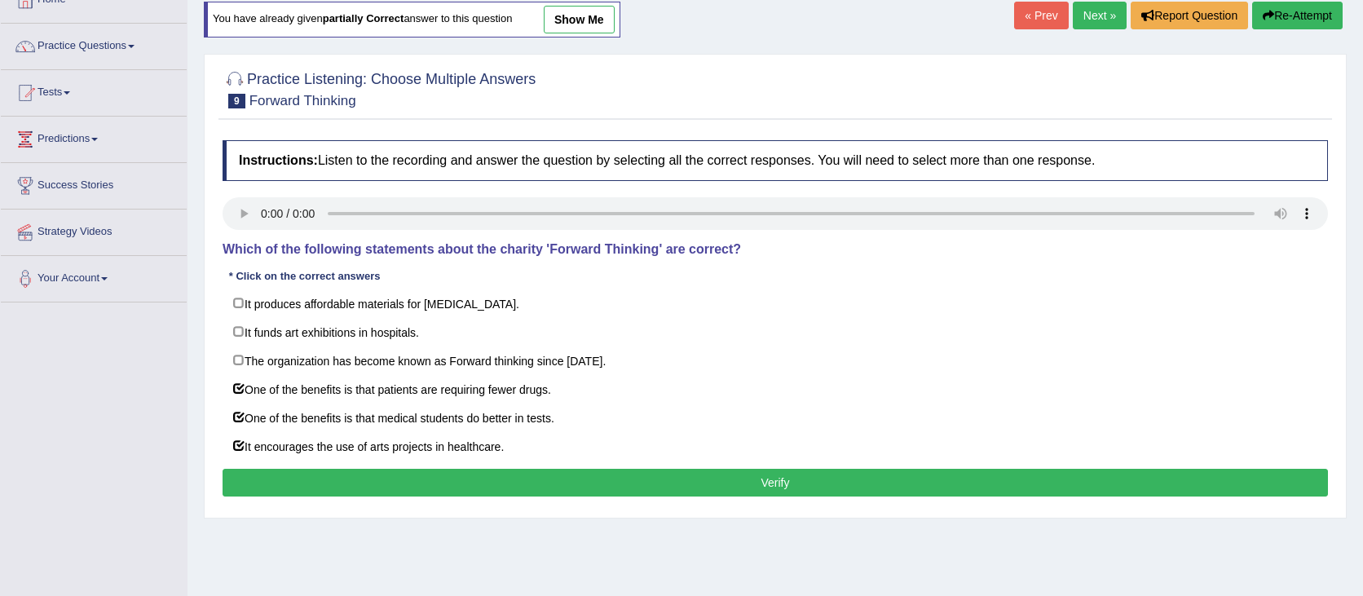
scroll to position [105, 0]
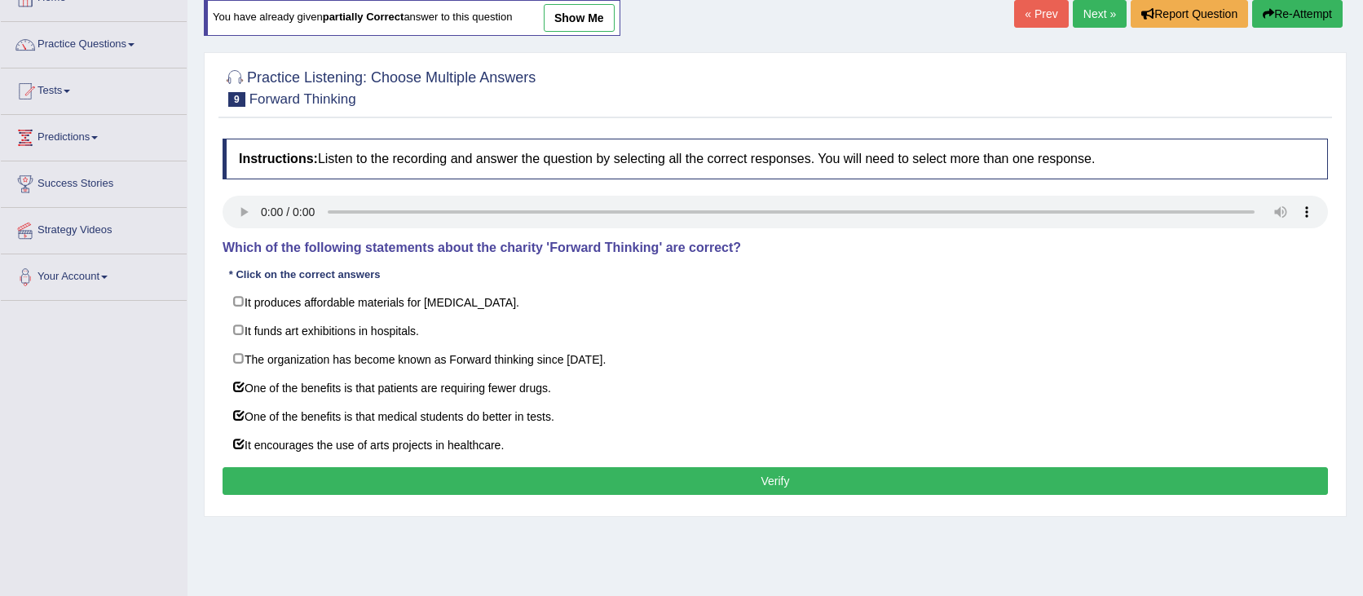
click at [328, 485] on button "Verify" at bounding box center [775, 481] width 1105 height 28
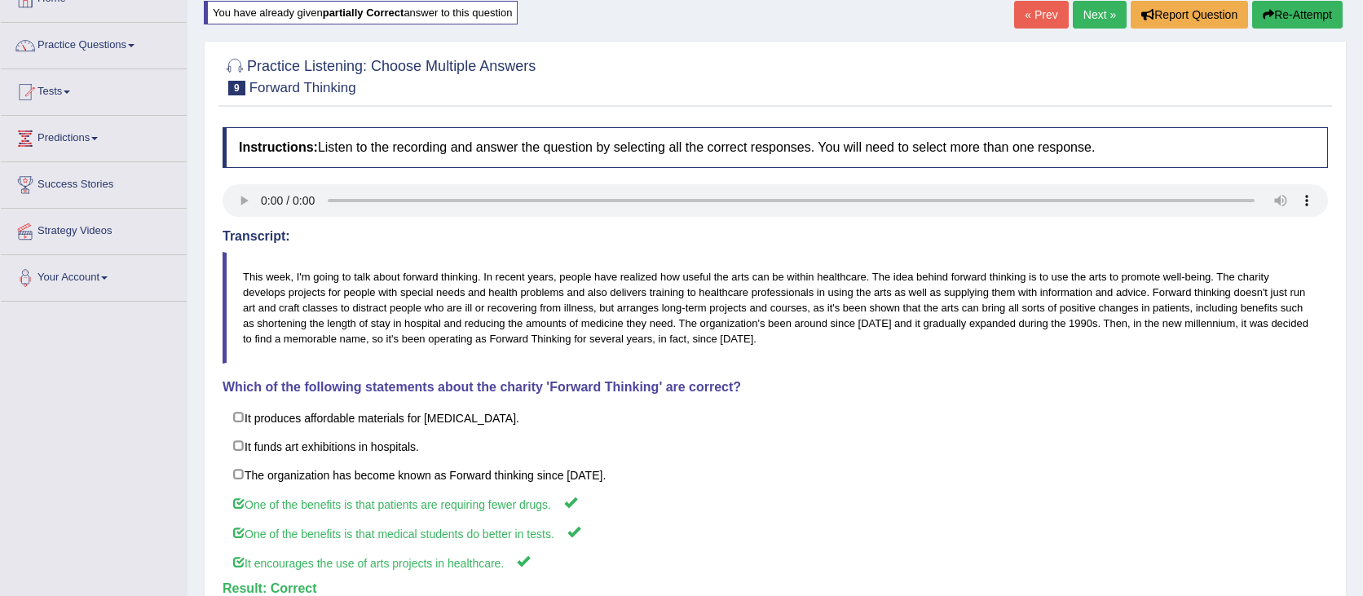
scroll to position [0, 0]
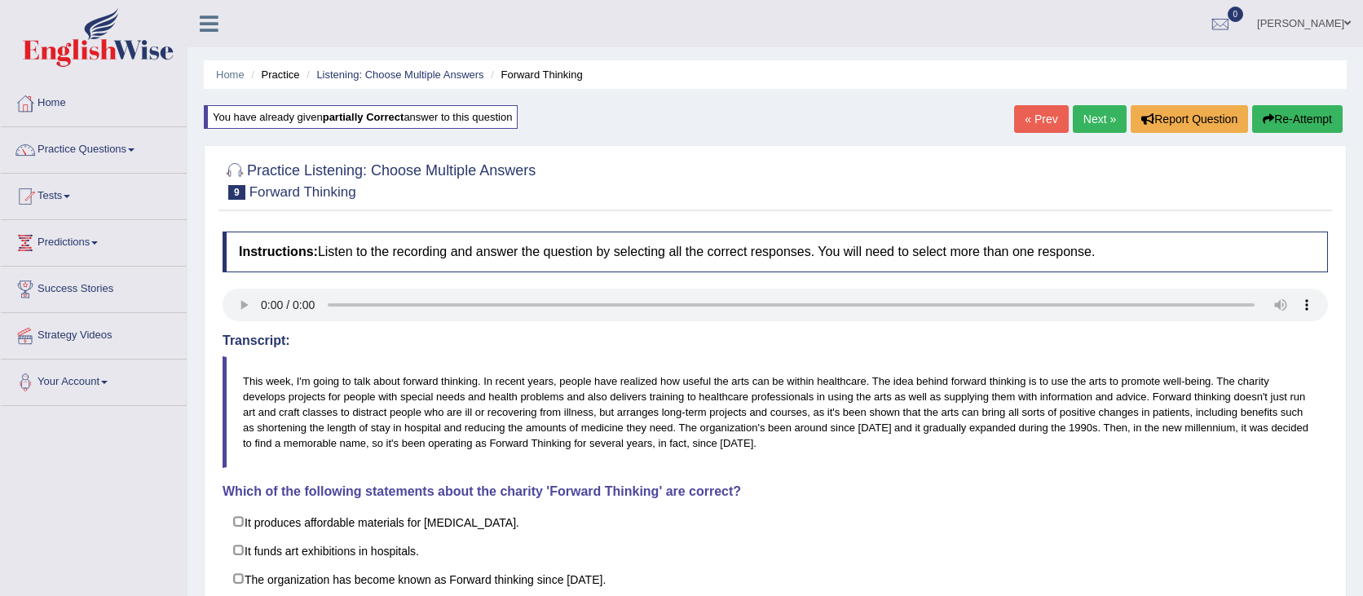
click at [1085, 119] on link "Next »" at bounding box center [1100, 119] width 54 height 28
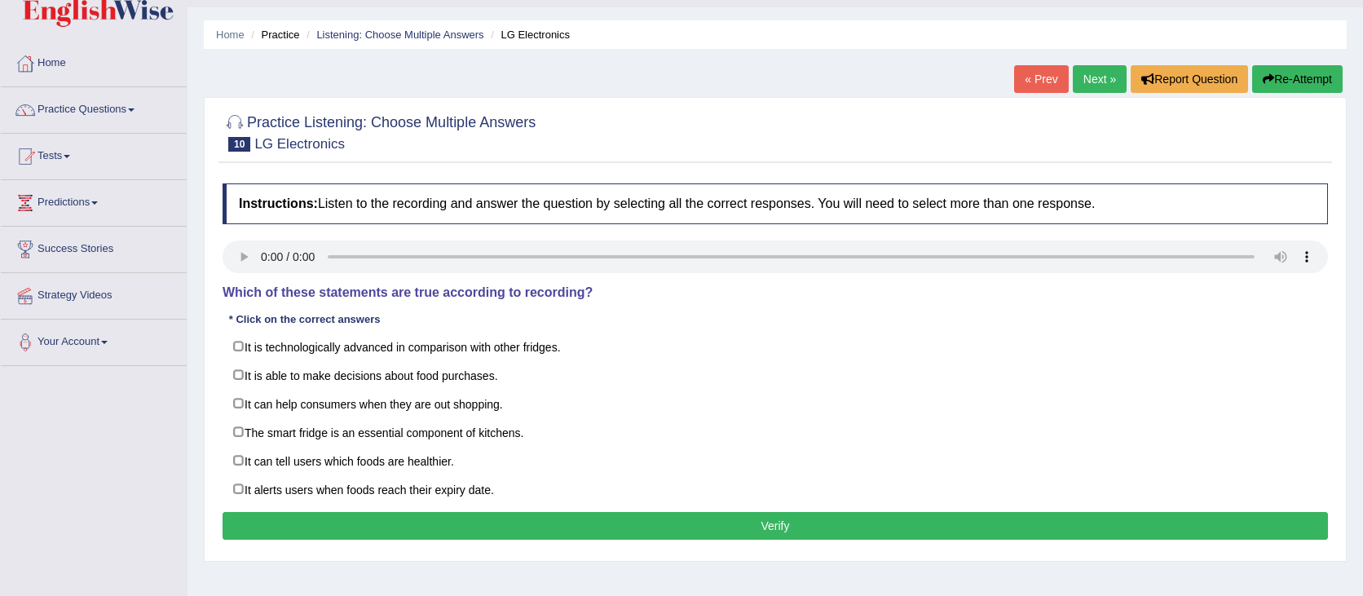
scroll to position [81, 0]
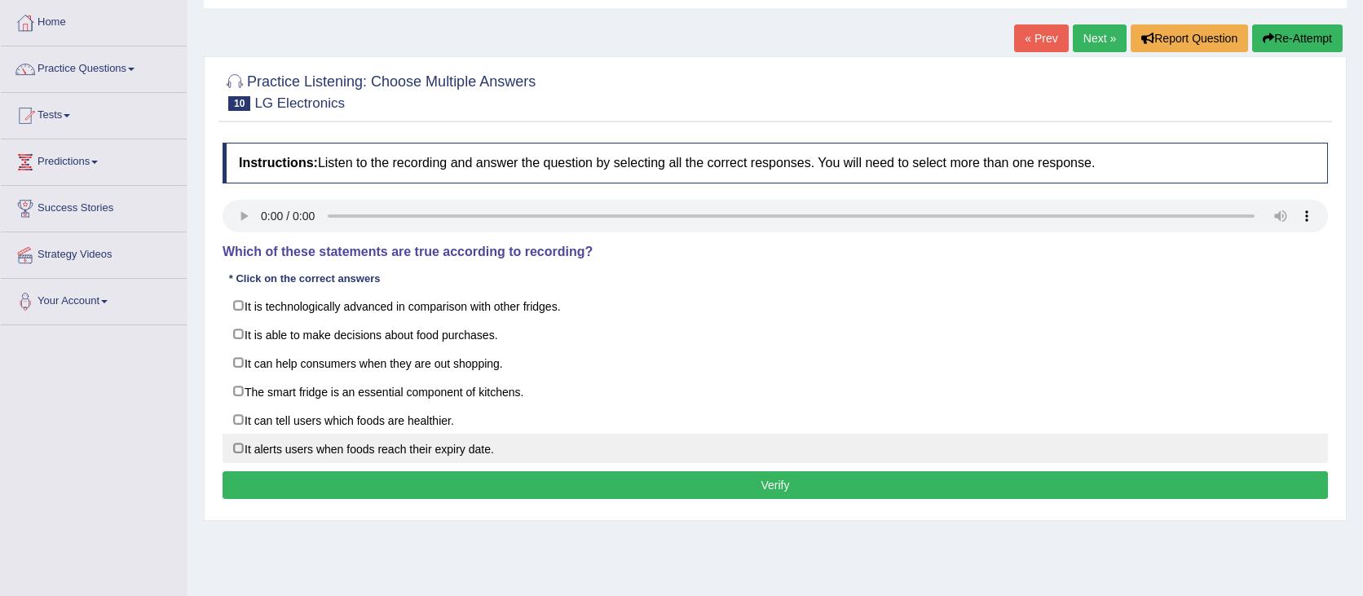
click at [395, 452] on label "It alerts users when foods reach their expiry date." at bounding box center [775, 448] width 1105 height 29
checkbox input "true"
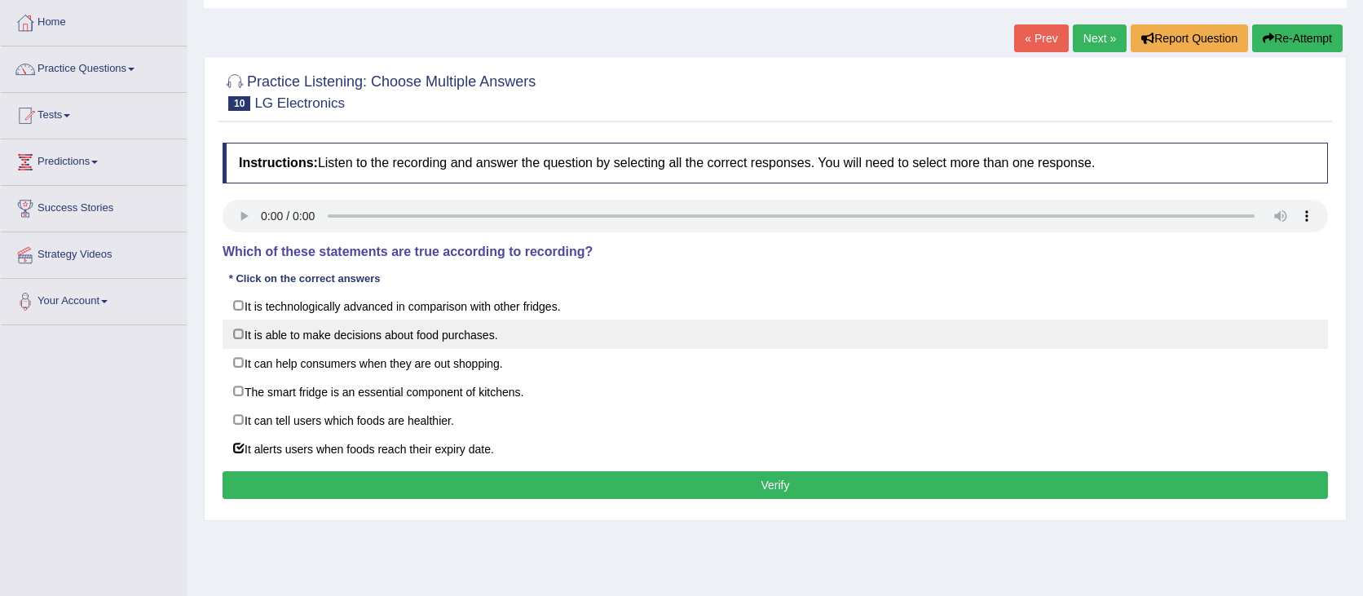
click at [360, 342] on label "It is able to make decisions about food purchases." at bounding box center [775, 334] width 1105 height 29
checkbox input "true"
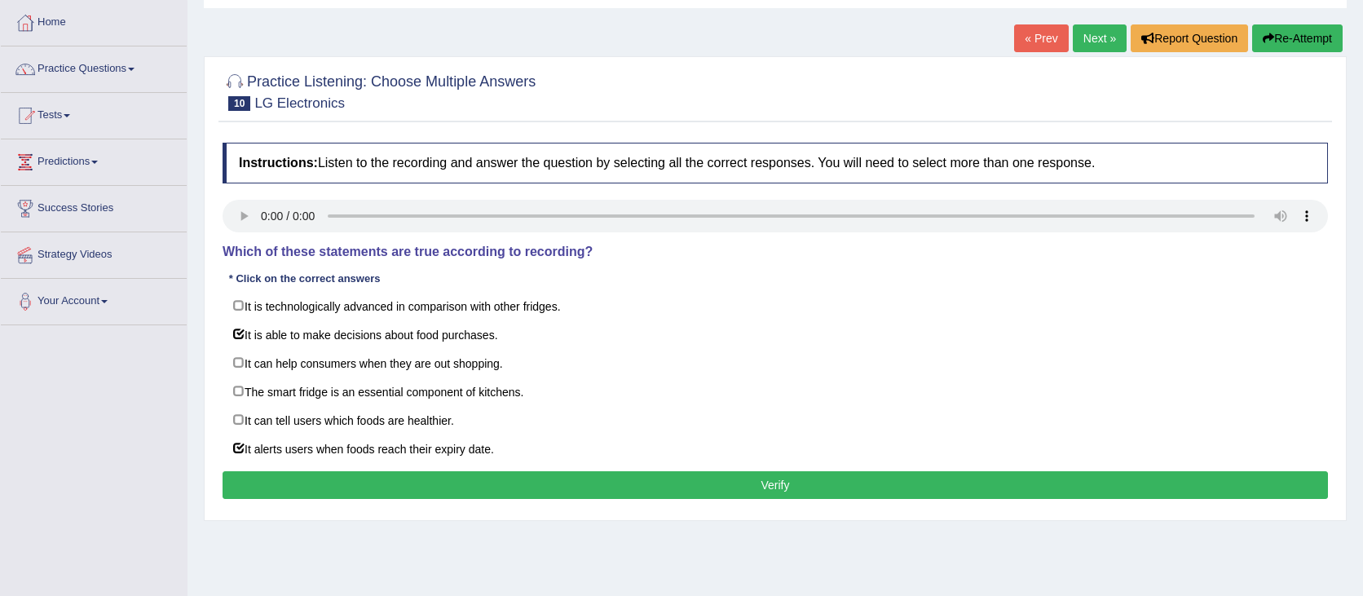
click at [666, 481] on button "Verify" at bounding box center [775, 485] width 1105 height 28
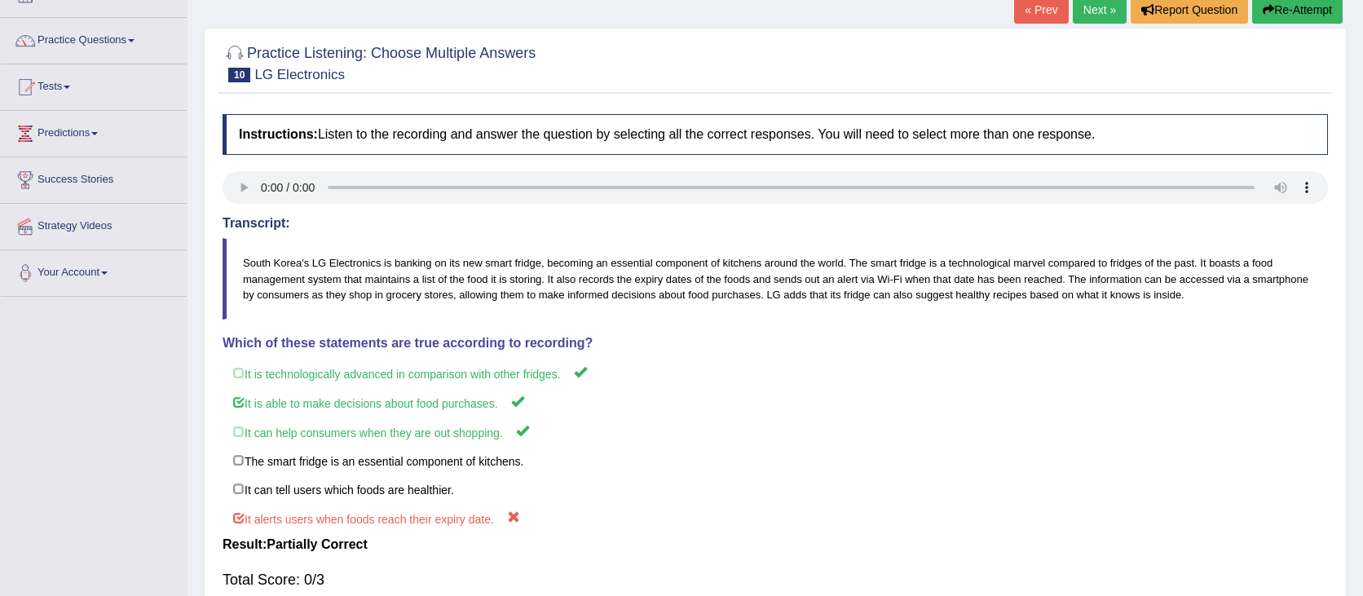
scroll to position [0, 0]
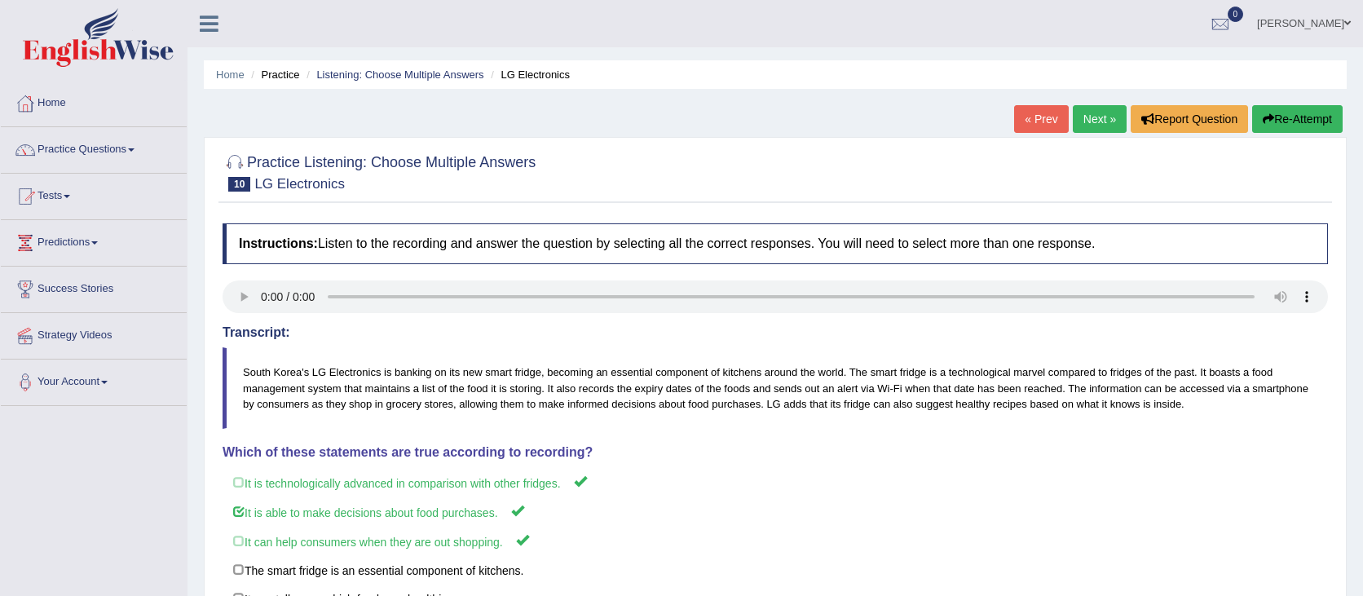
click at [1295, 121] on button "Re-Attempt" at bounding box center [1297, 119] width 90 height 28
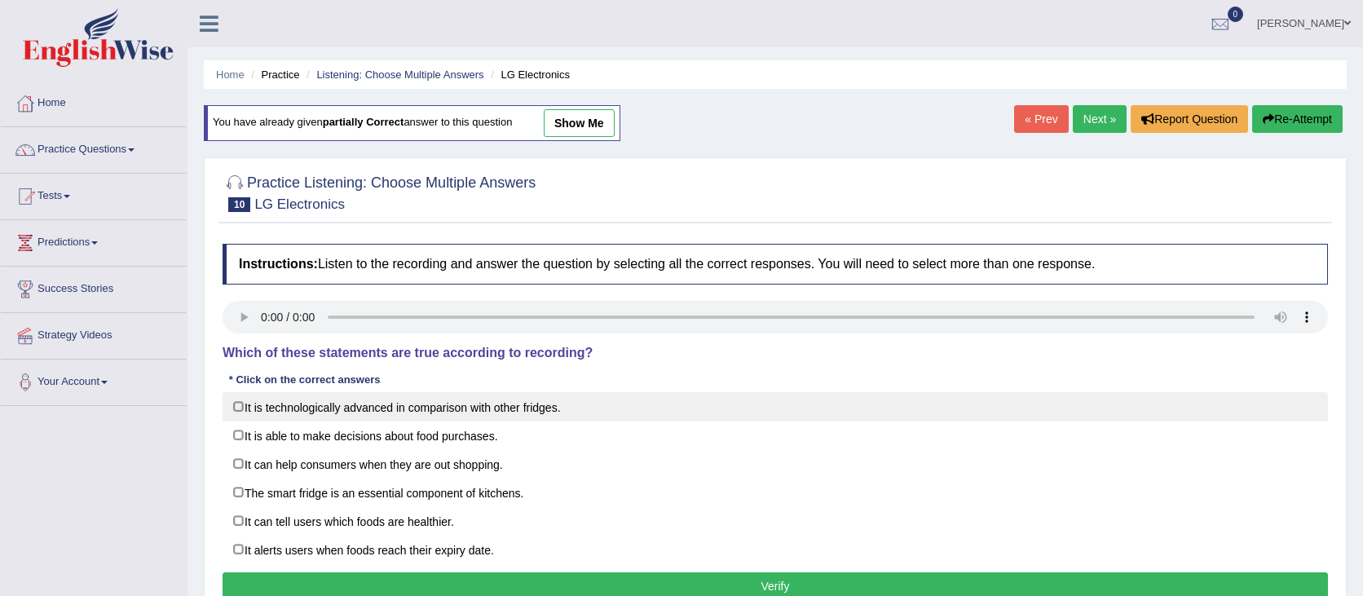
click at [867, 403] on label "It is technologically advanced in comparison with other fridges." at bounding box center [775, 406] width 1105 height 29
checkbox input "true"
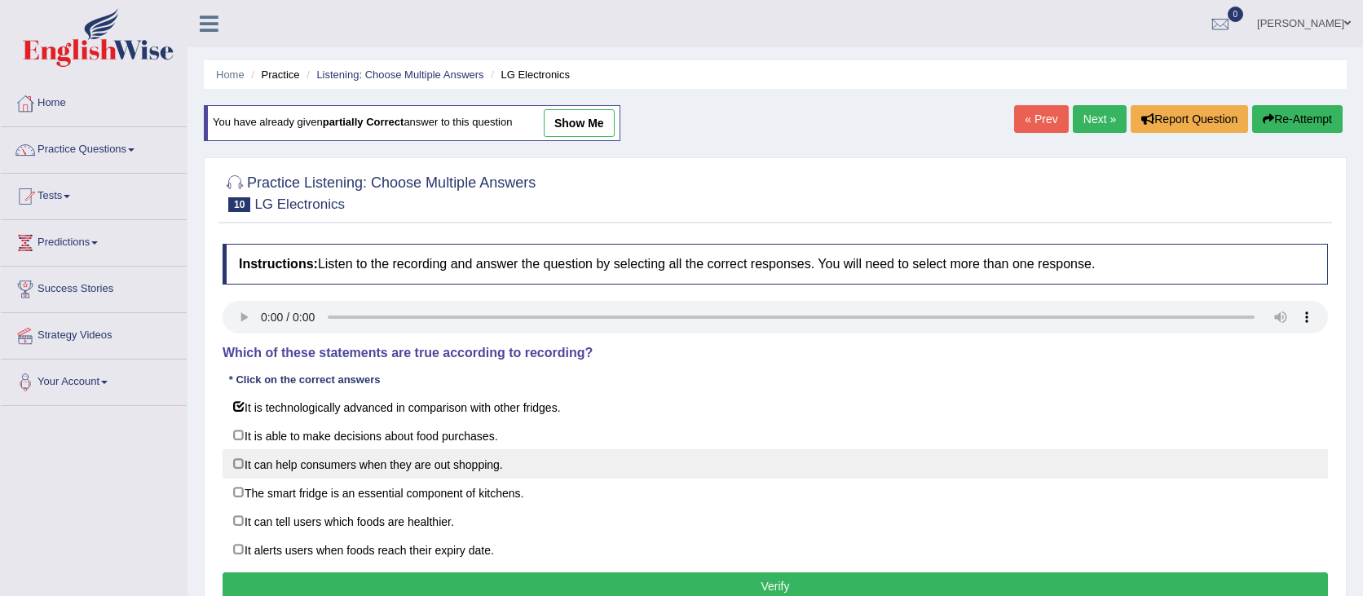
click at [395, 450] on label "It can help consumers when they are out shopping." at bounding box center [775, 463] width 1105 height 29
checkbox input "true"
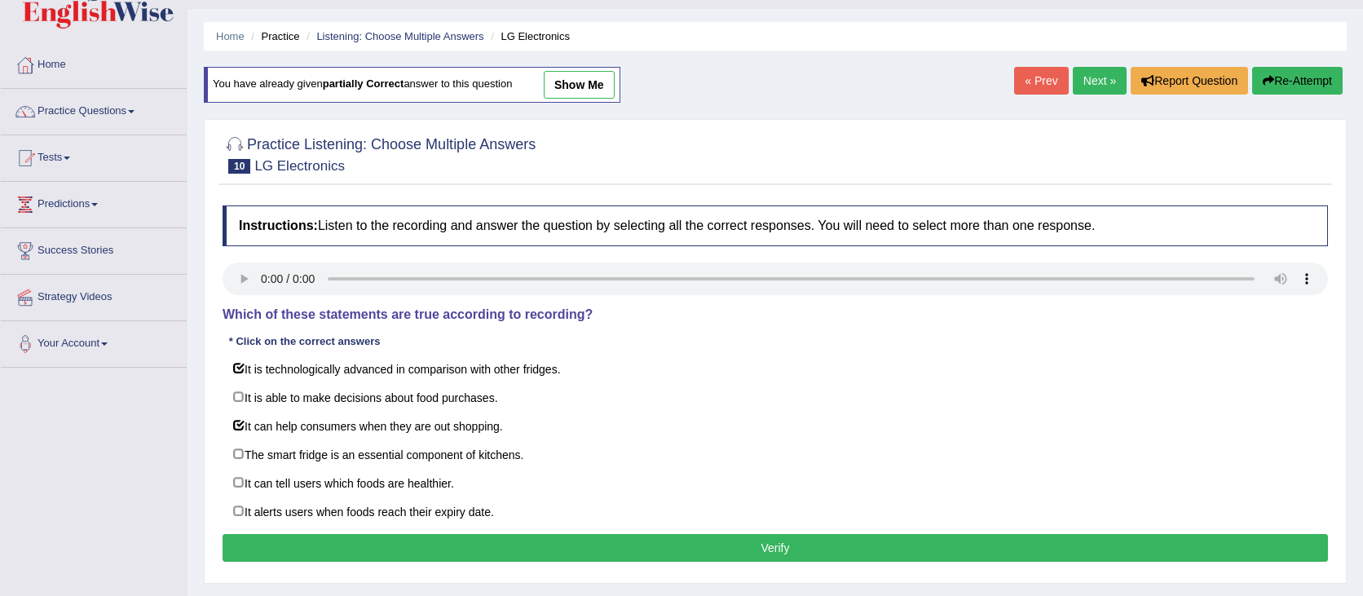
scroll to position [43, 0]
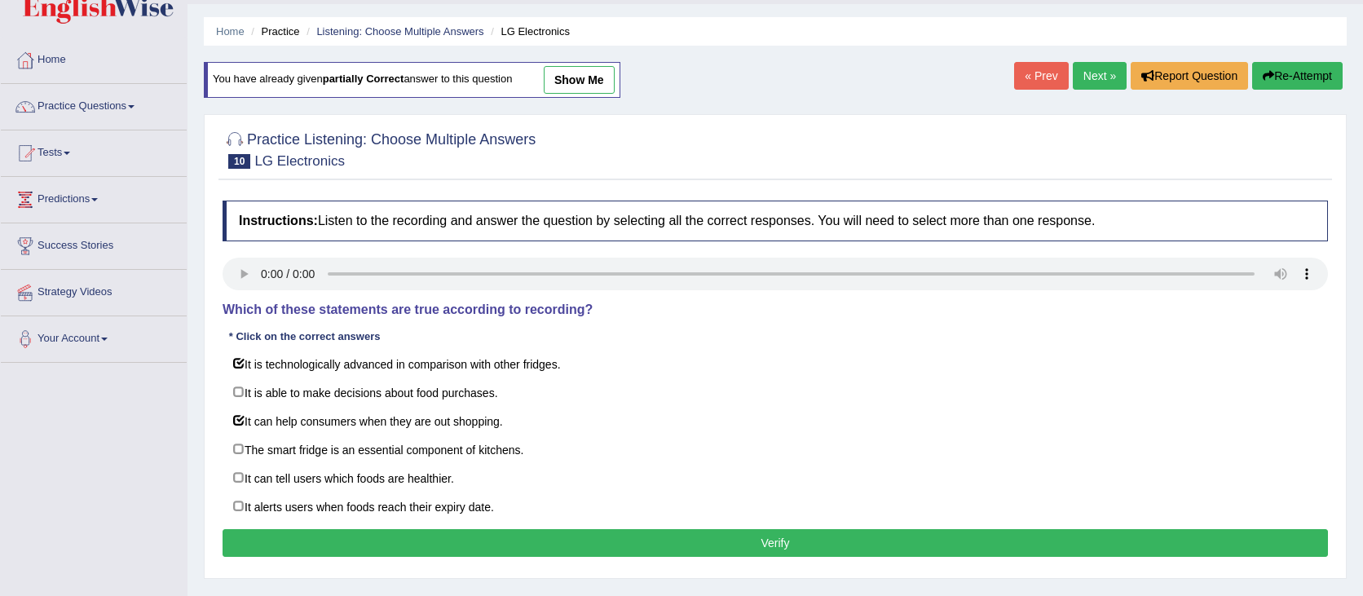
click at [584, 546] on button "Verify" at bounding box center [775, 543] width 1105 height 28
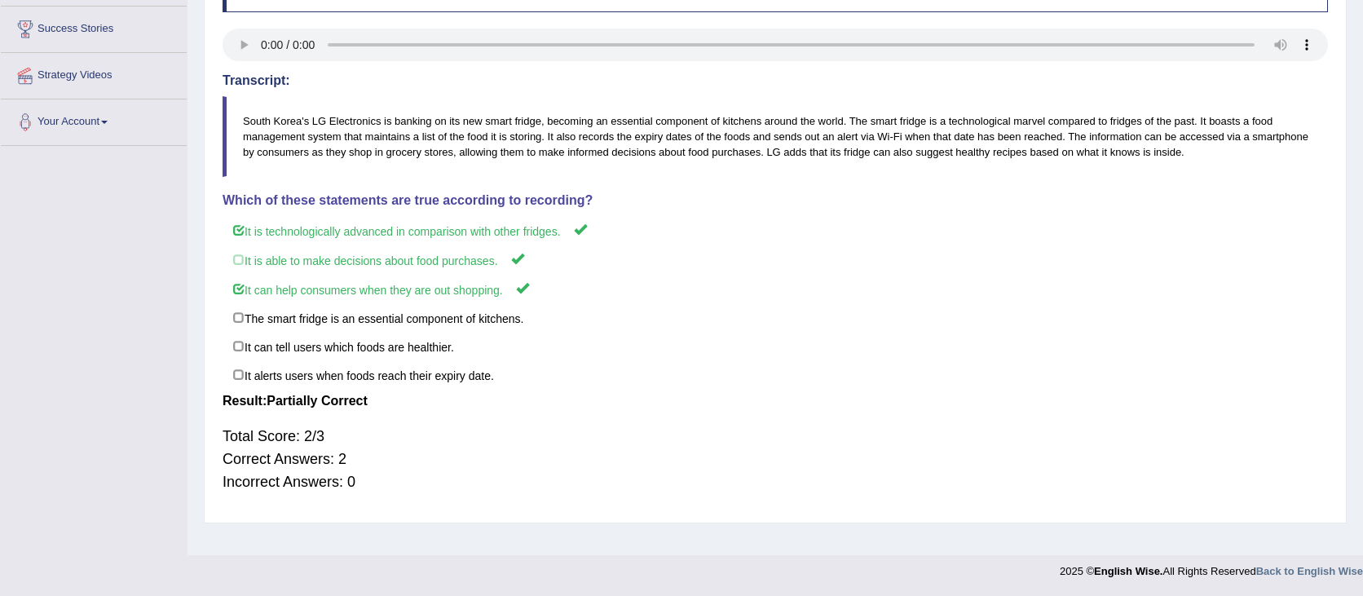
scroll to position [0, 0]
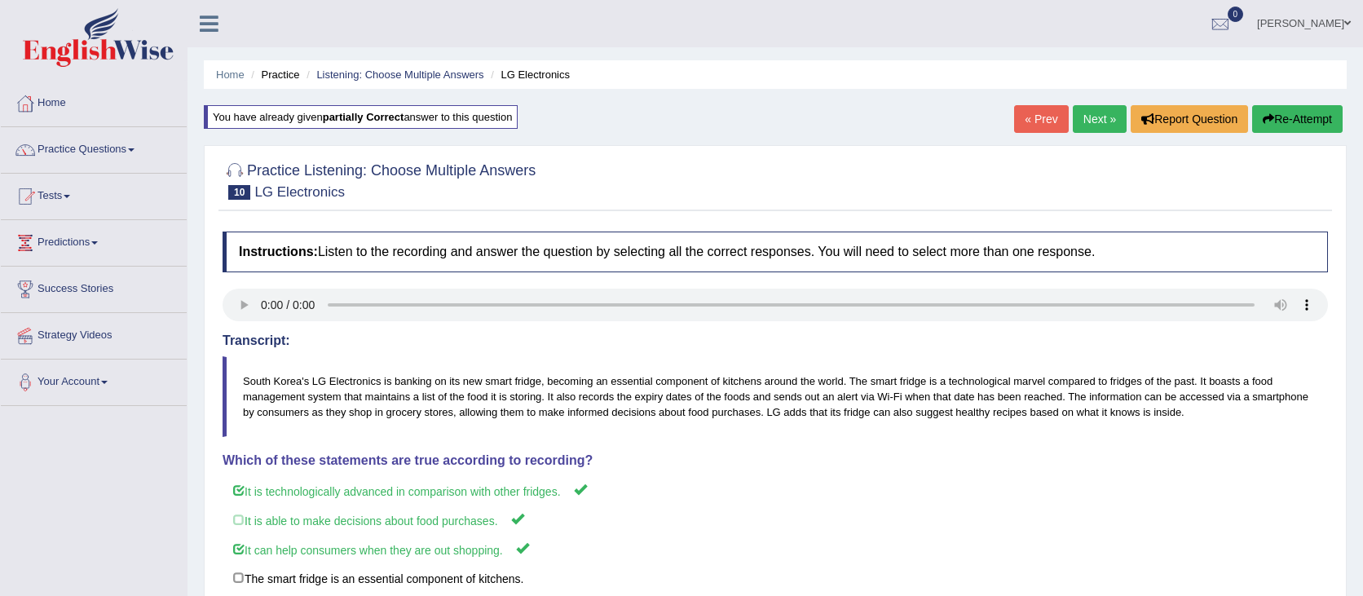
click at [1302, 121] on button "Re-Attempt" at bounding box center [1297, 119] width 90 height 28
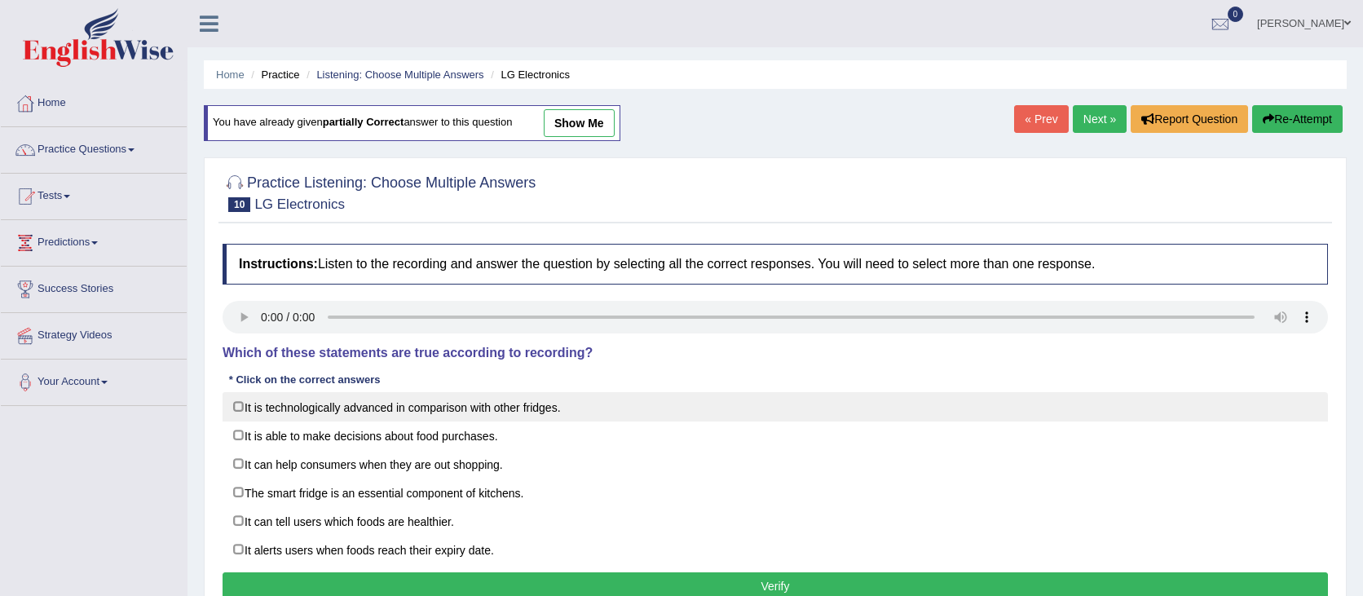
click at [276, 401] on label "It is technologically advanced in comparison with other fridges." at bounding box center [775, 406] width 1105 height 29
checkbox input "true"
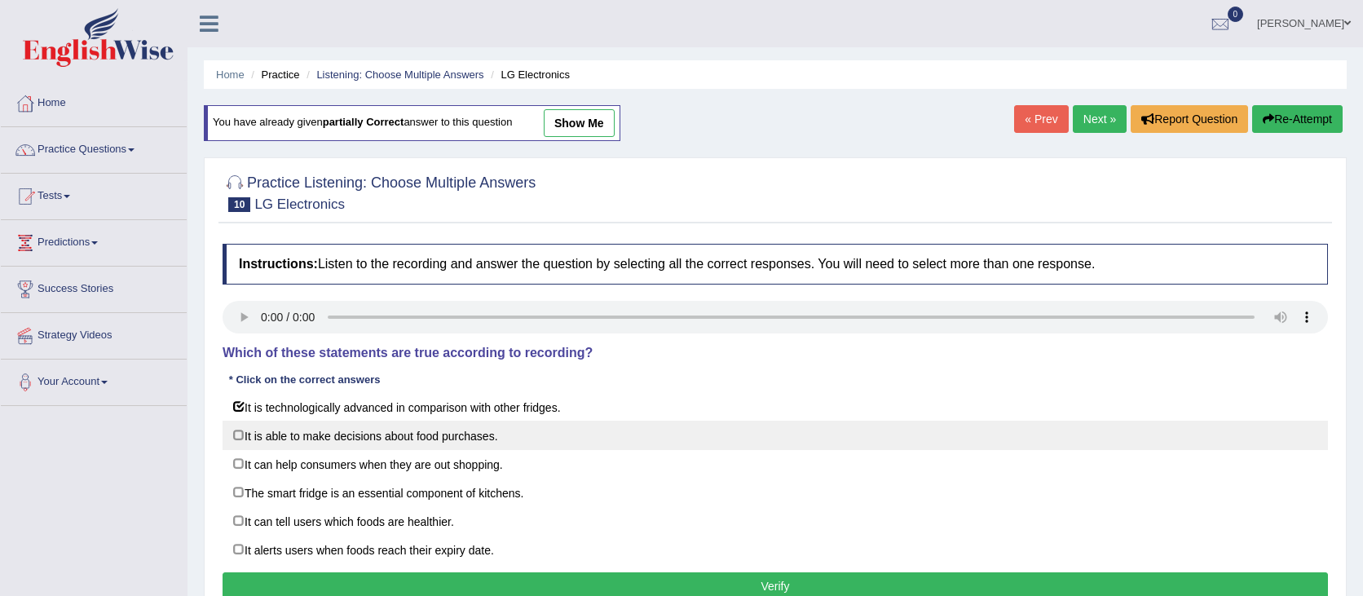
click at [275, 440] on label "It is able to make decisions about food purchases." at bounding box center [775, 435] width 1105 height 29
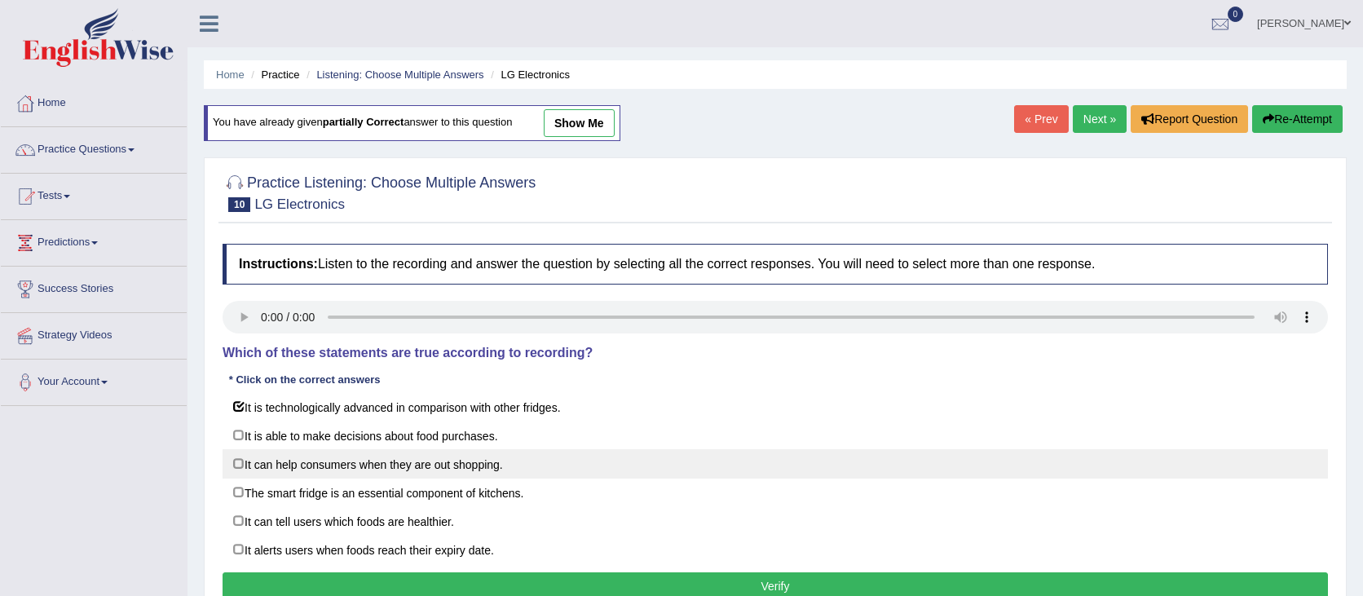
checkbox input "true"
click at [278, 466] on label "It can help consumers when they are out shopping." at bounding box center [775, 463] width 1105 height 29
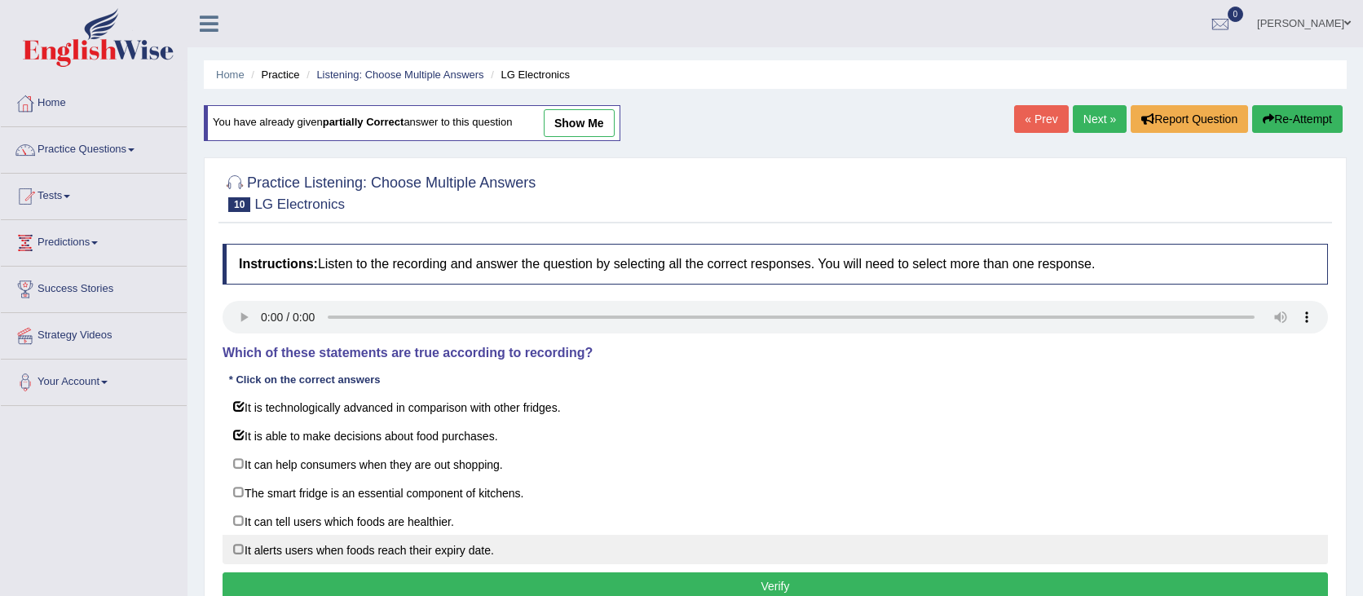
checkbox input "true"
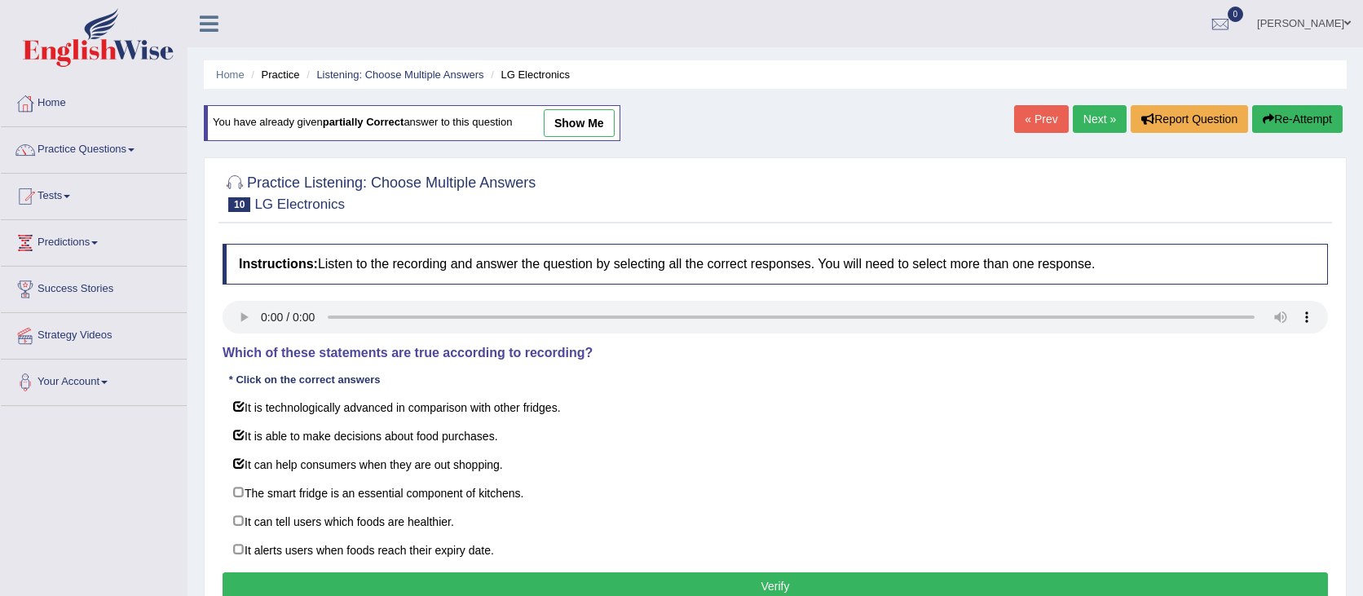
click at [304, 578] on button "Verify" at bounding box center [775, 586] width 1105 height 28
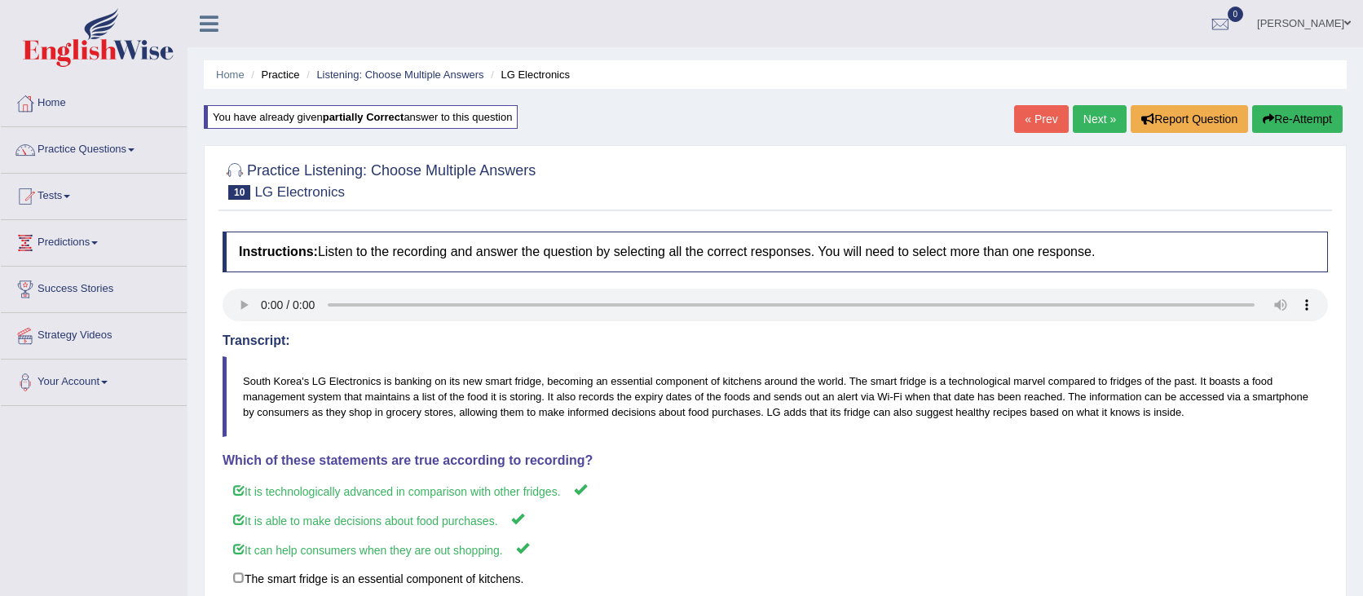
click at [1086, 126] on link "Next »" at bounding box center [1100, 119] width 54 height 28
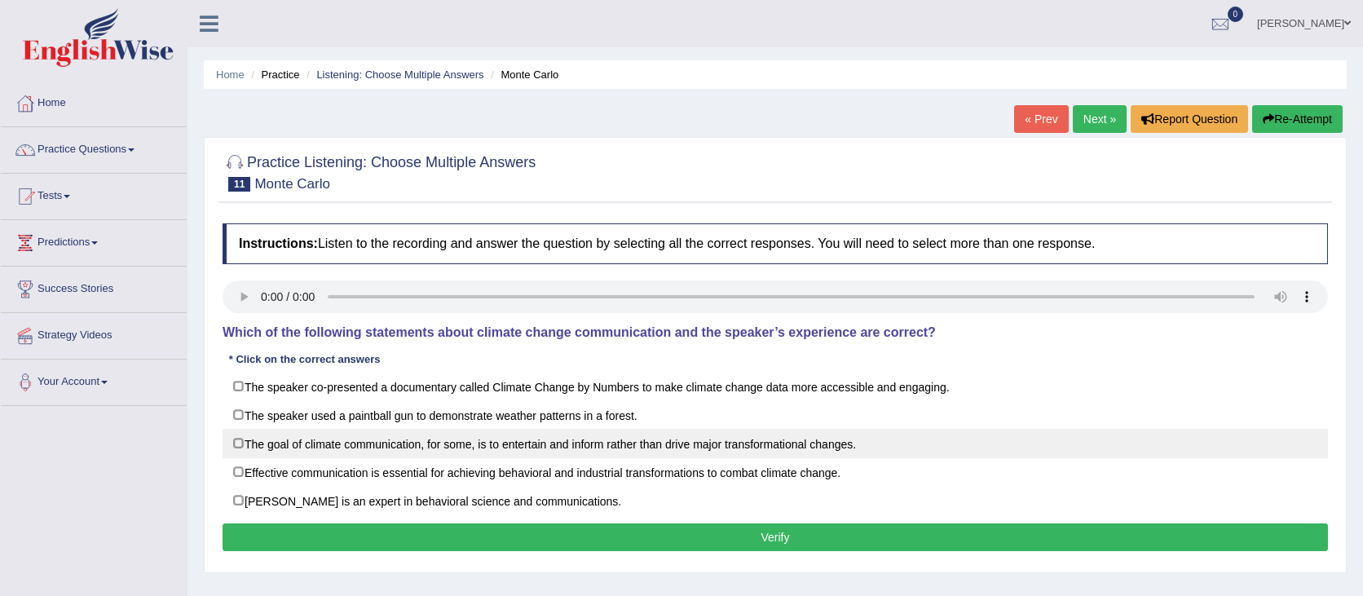
click at [745, 434] on label "The goal of climate communication, for some, is to entertain and inform rather …" at bounding box center [775, 443] width 1105 height 29
checkbox input "true"
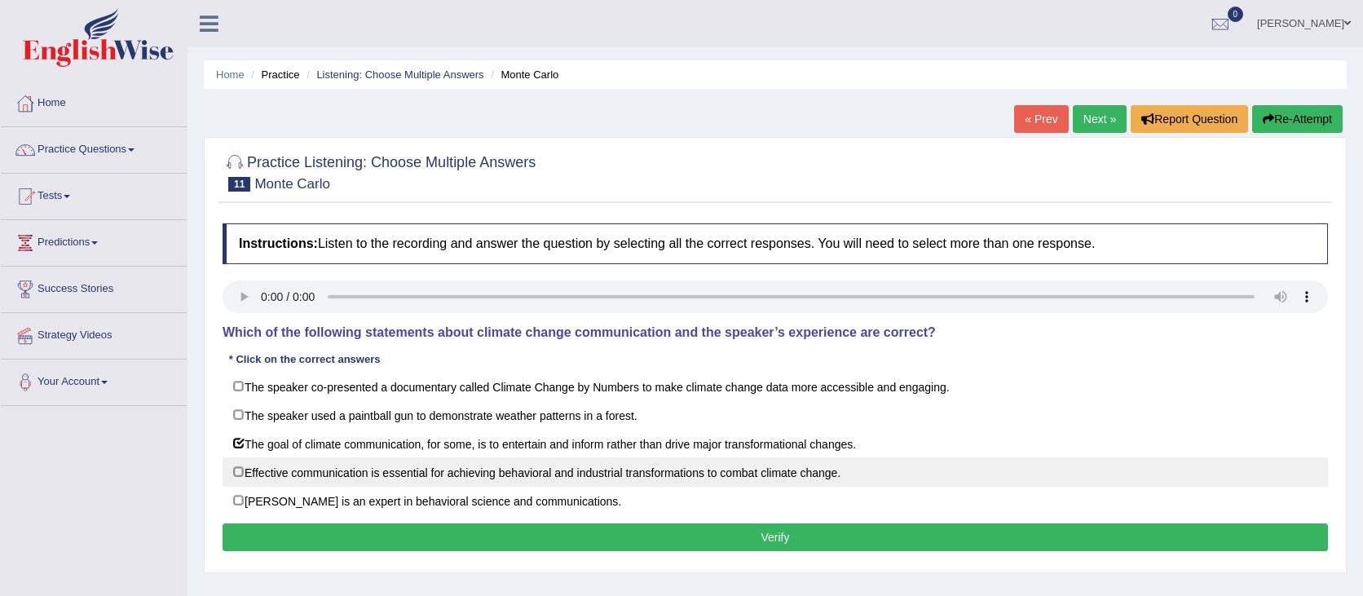
click at [761, 470] on label "Effective communication is essential for achieving behavioral and industrial tr…" at bounding box center [775, 471] width 1105 height 29
checkbox input "true"
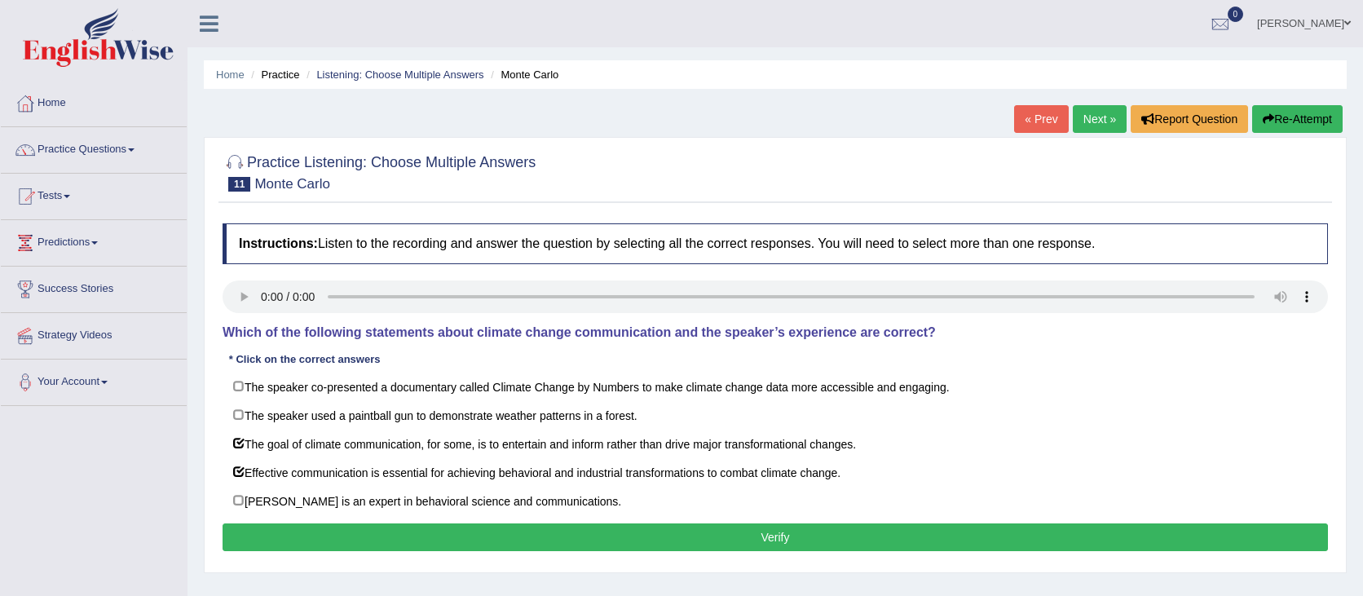
click at [463, 537] on button "Verify" at bounding box center [775, 537] width 1105 height 28
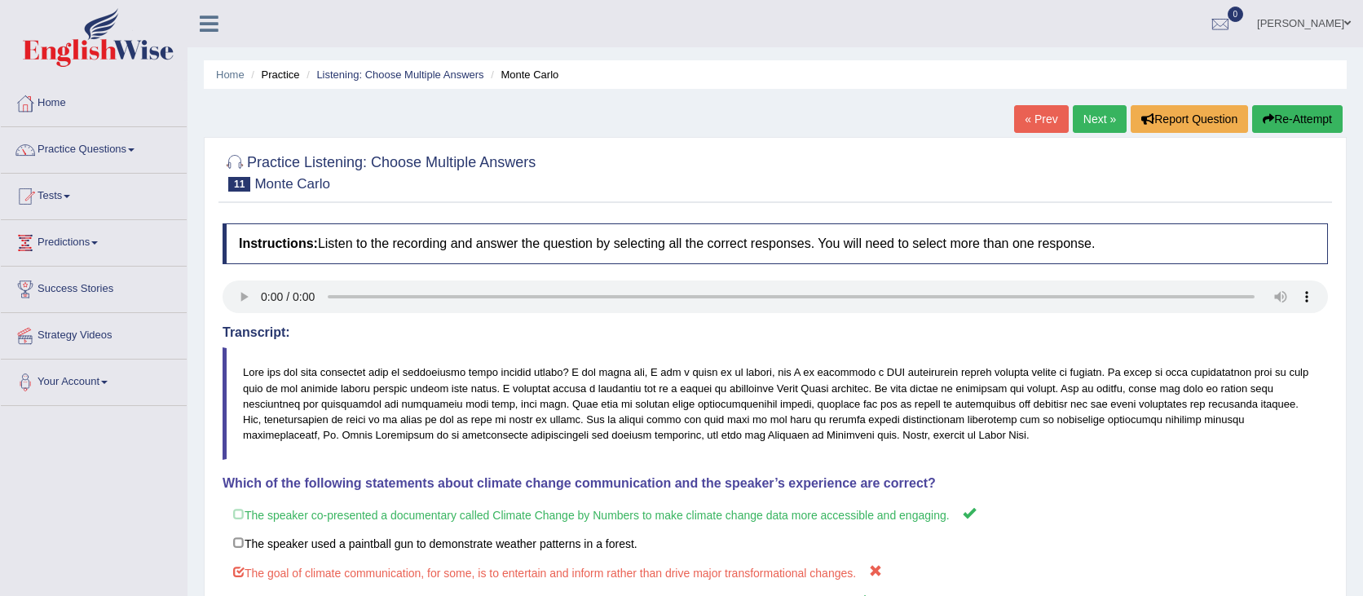
click at [1326, 126] on button "Re-Attempt" at bounding box center [1297, 119] width 90 height 28
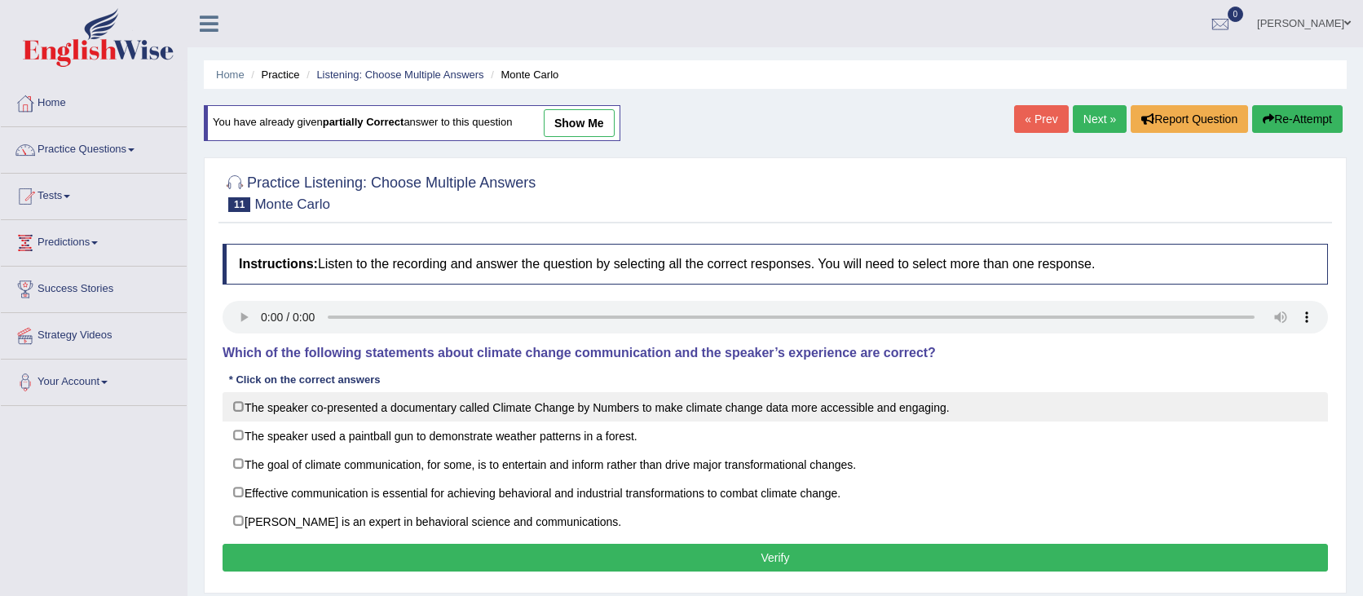
click at [580, 399] on label "The speaker co-presented a documentary called Climate Change by Numbers to make…" at bounding box center [775, 406] width 1105 height 29
checkbox input "true"
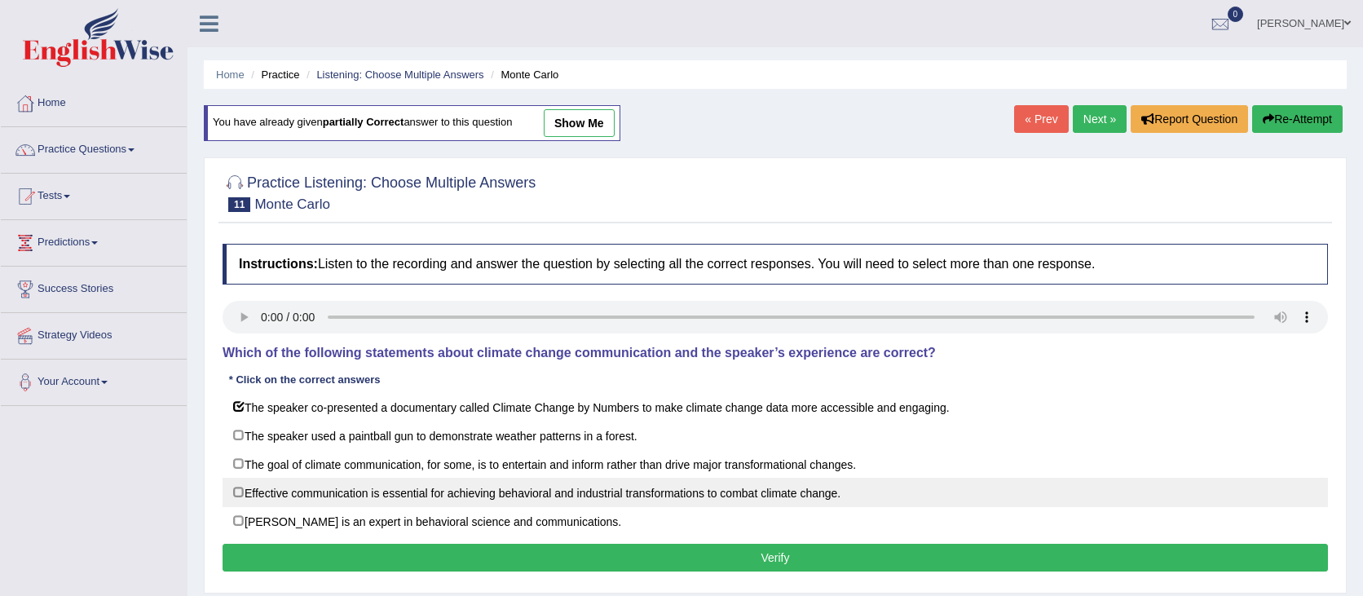
click at [386, 499] on label "Effective communication is essential for achieving behavioral and industrial tr…" at bounding box center [775, 492] width 1105 height 29
checkbox input "true"
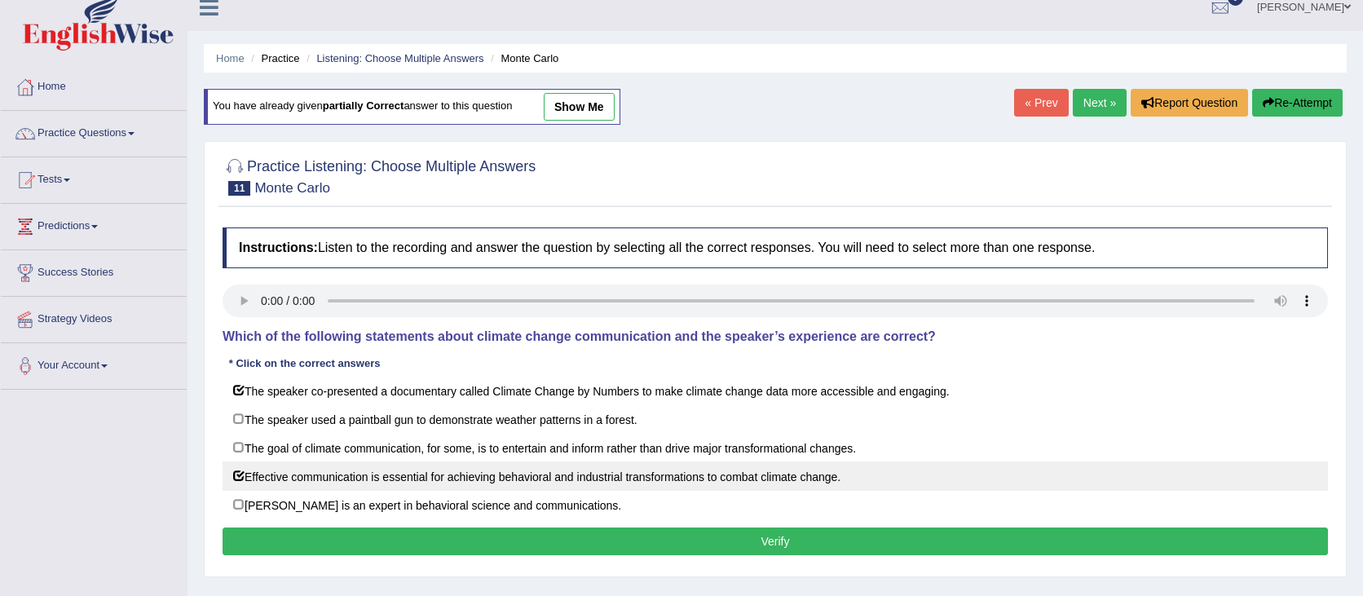
scroll to position [18, 0]
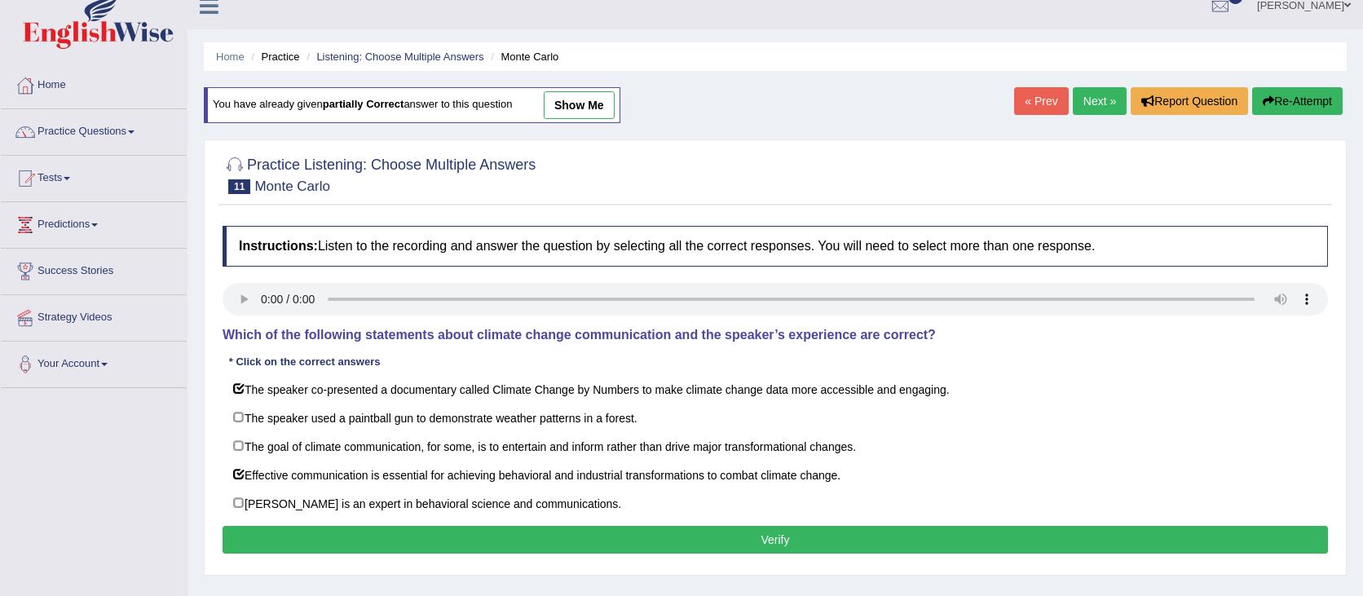
click at [992, 541] on button "Verify" at bounding box center [775, 540] width 1105 height 28
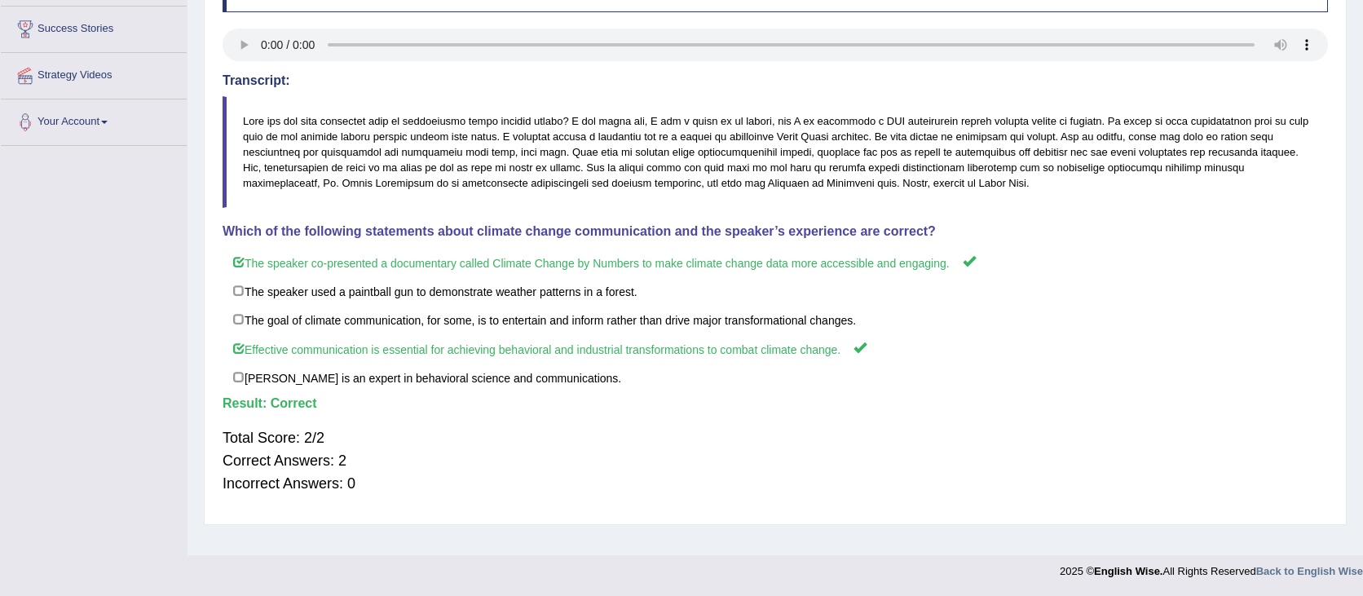
scroll to position [0, 0]
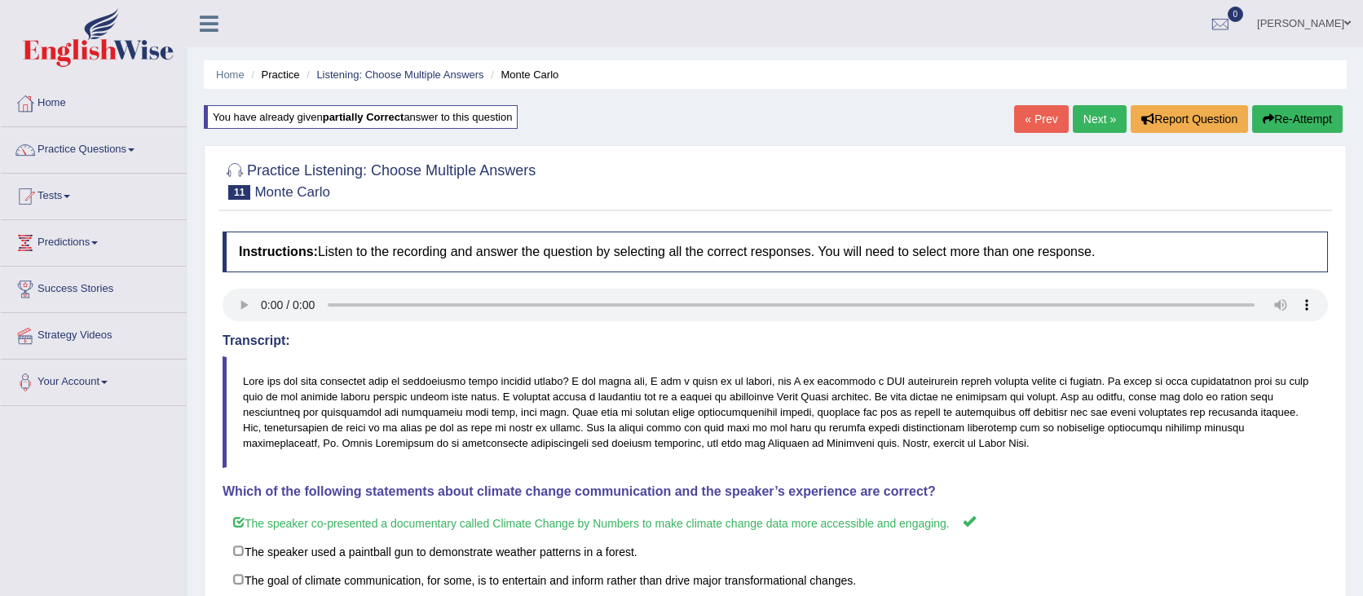
click at [1073, 114] on link "Next »" at bounding box center [1100, 119] width 54 height 28
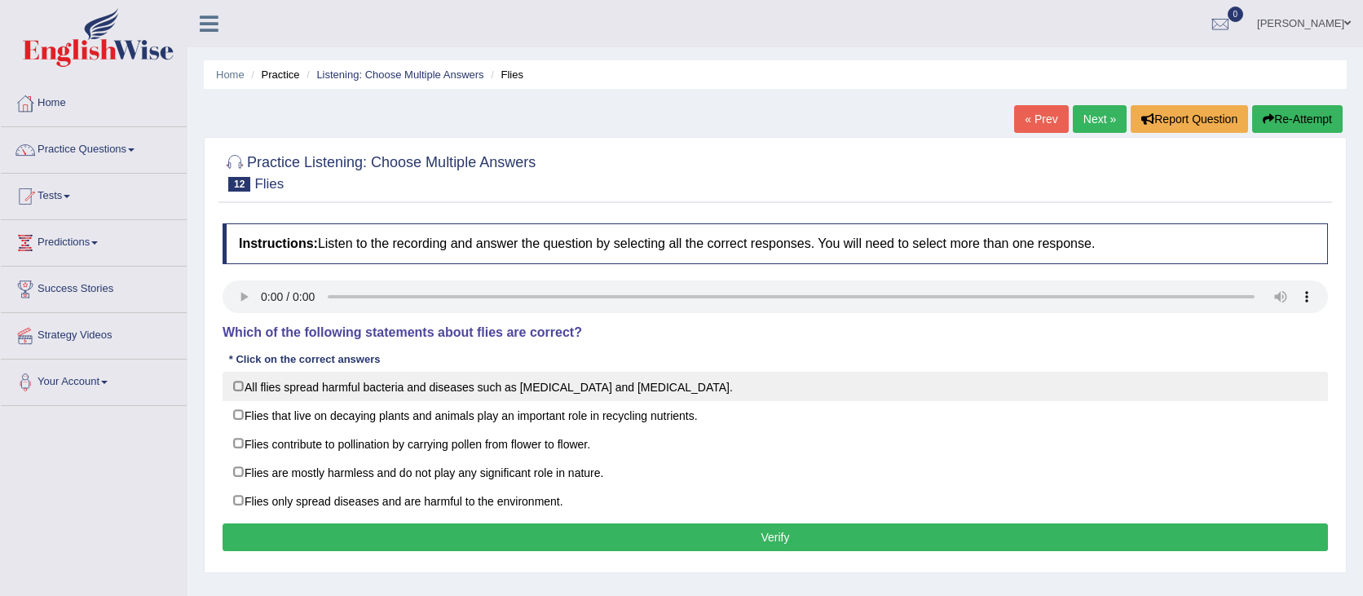
scroll to position [1, 0]
click at [667, 381] on label "All flies spread harmful bacteria and diseases such as malaria and yellow fever." at bounding box center [775, 385] width 1105 height 29
checkbox input "true"
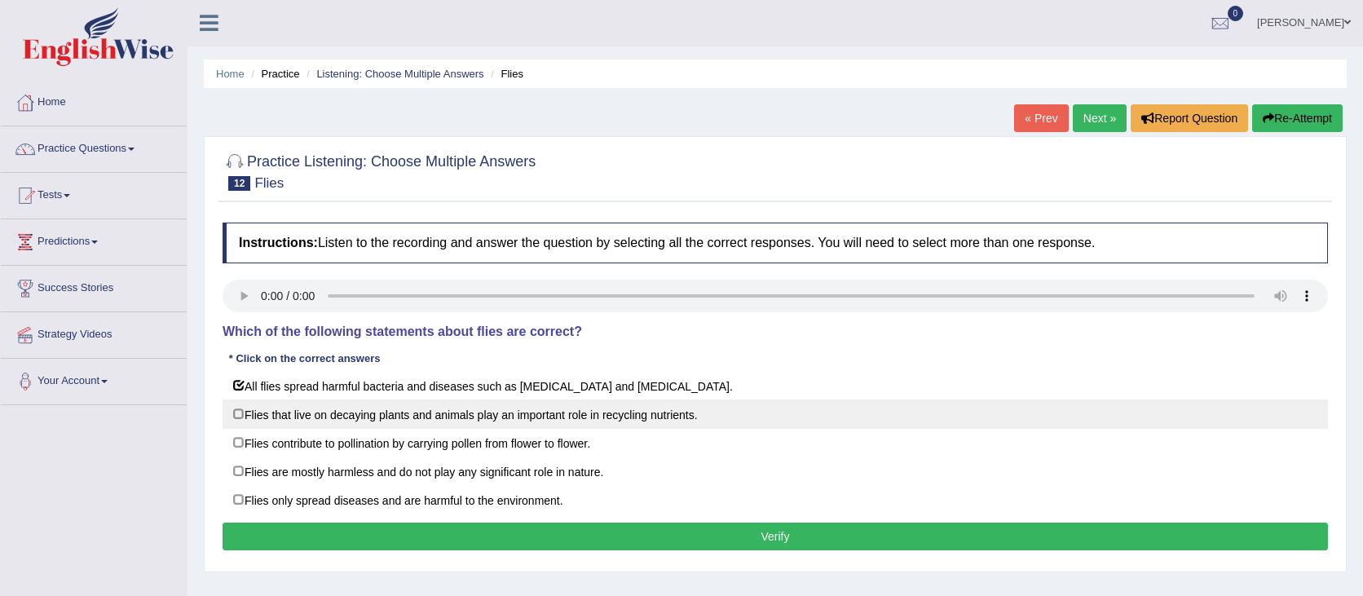
click at [651, 419] on label "Flies that live on decaying plants and animals play an important role in recycl…" at bounding box center [775, 413] width 1105 height 29
checkbox input "true"
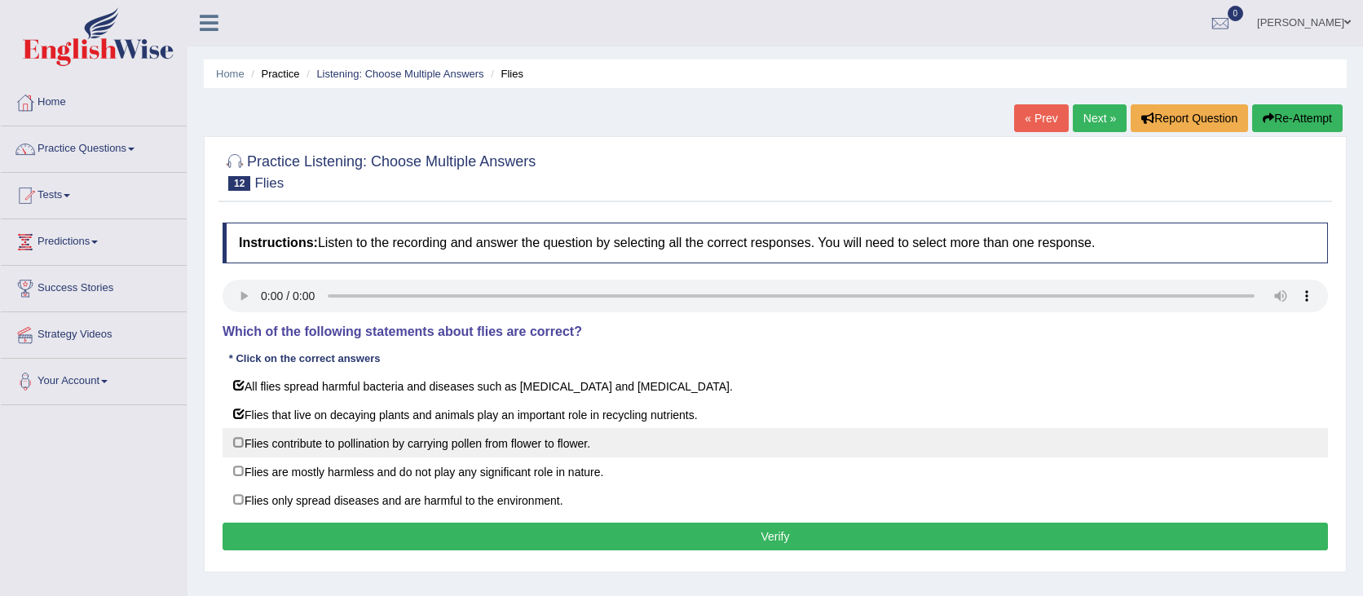
click at [545, 451] on label "Flies contribute to pollination by carrying pollen from flower to flower." at bounding box center [775, 442] width 1105 height 29
checkbox input "true"
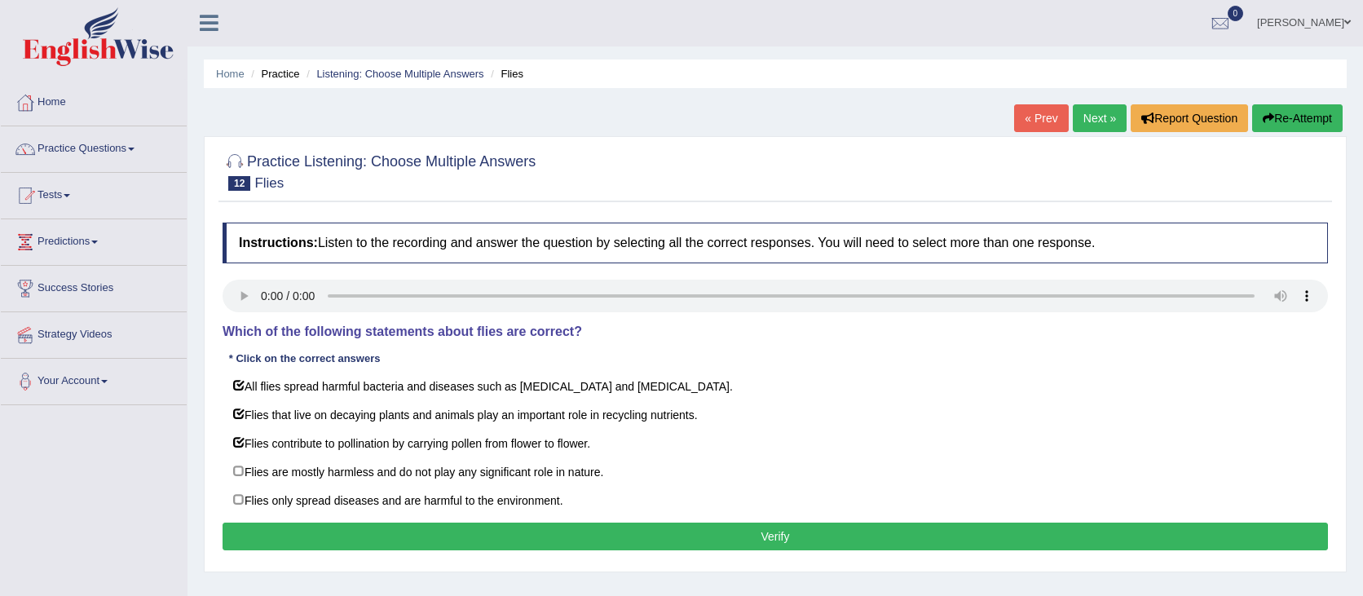
click at [722, 536] on button "Verify" at bounding box center [775, 537] width 1105 height 28
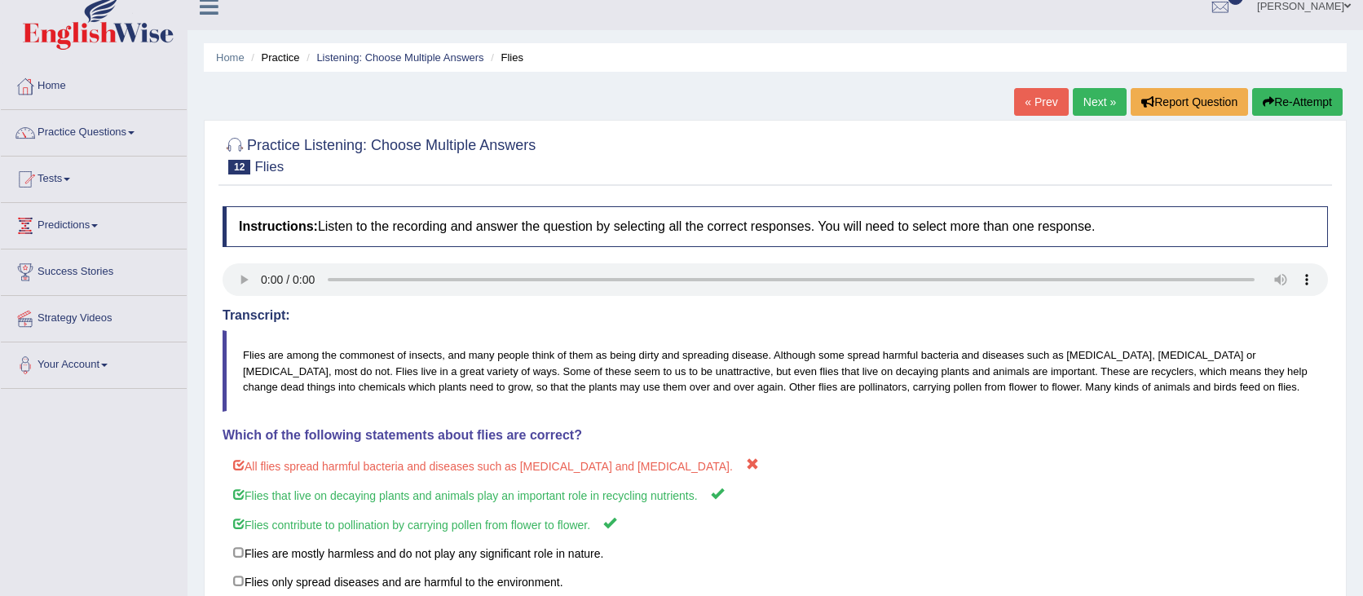
scroll to position [0, 0]
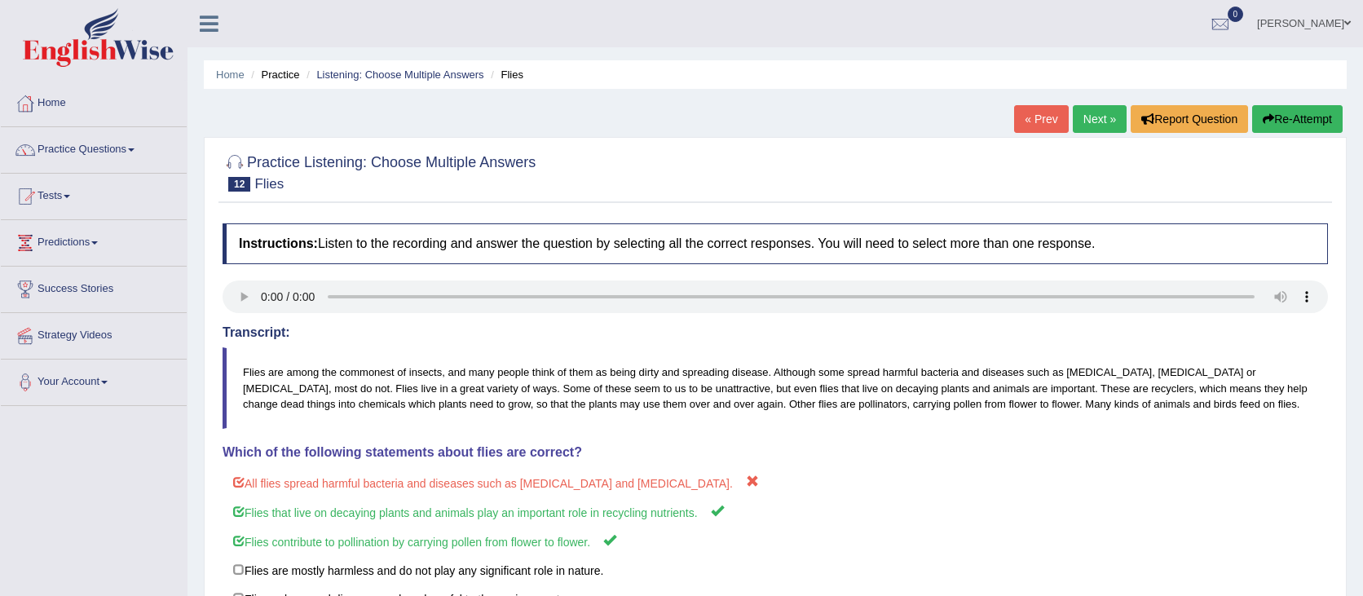
click at [1289, 120] on button "Re-Attempt" at bounding box center [1297, 119] width 90 height 28
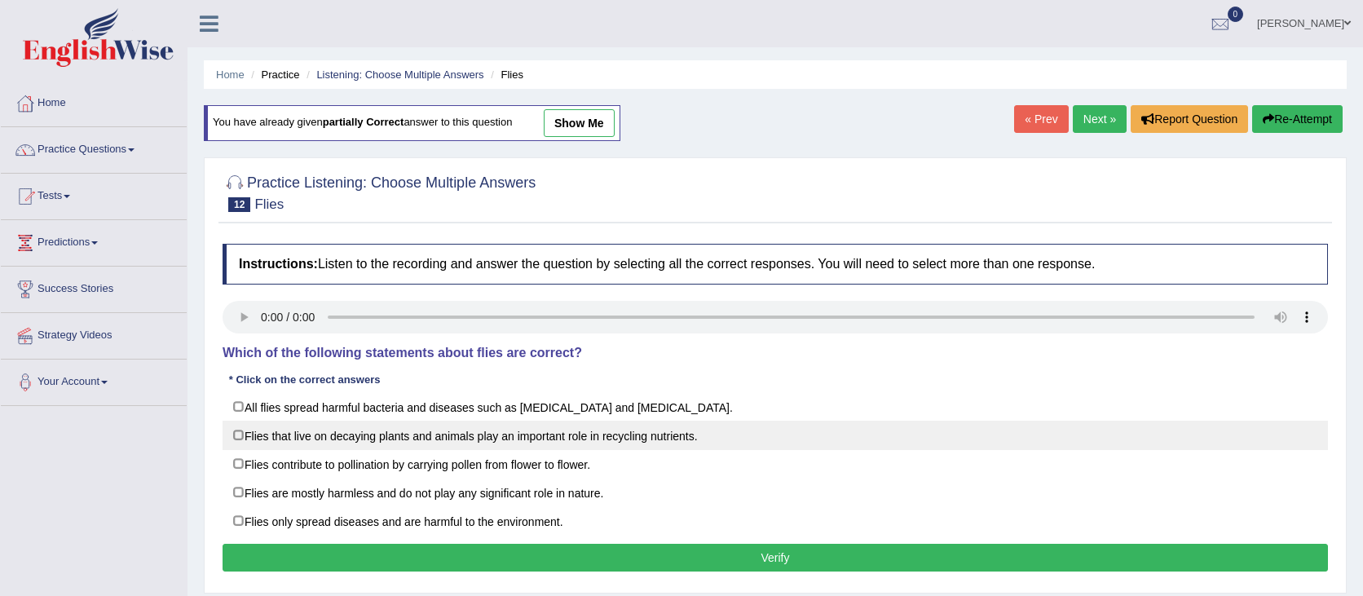
click at [916, 428] on label "Flies that live on decaying plants and animals play an important role in recycl…" at bounding box center [775, 435] width 1105 height 29
checkbox input "true"
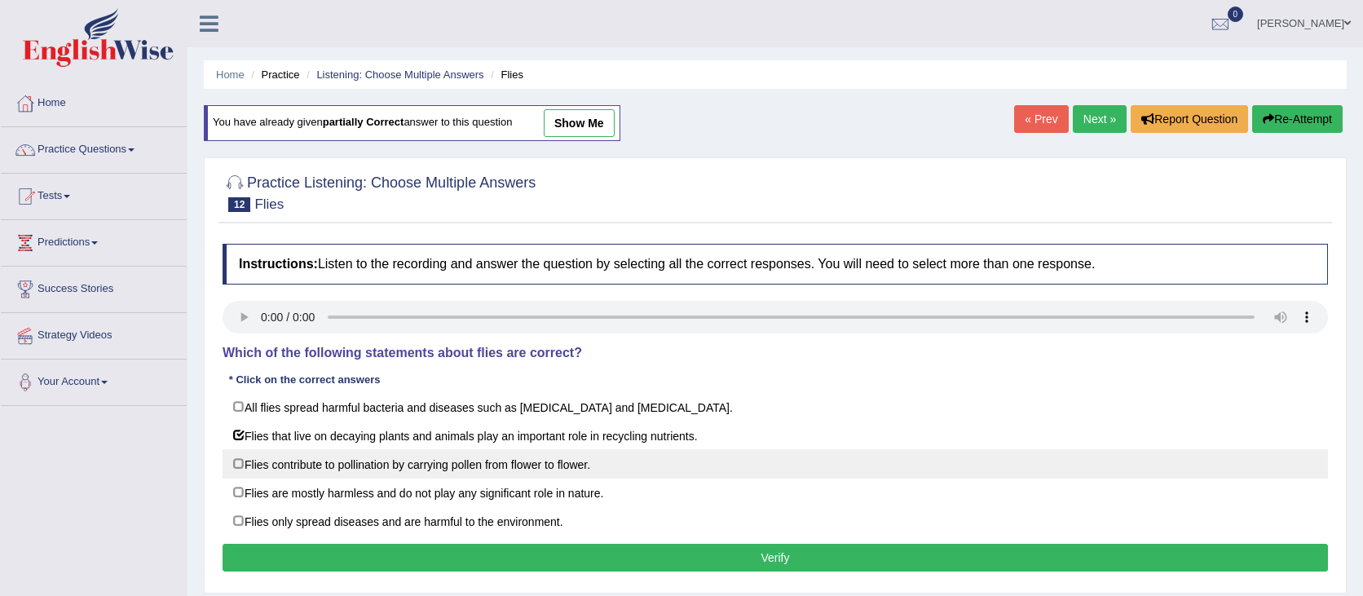
click at [863, 465] on label "Flies contribute to pollination by carrying pollen from flower to flower." at bounding box center [775, 463] width 1105 height 29
checkbox input "true"
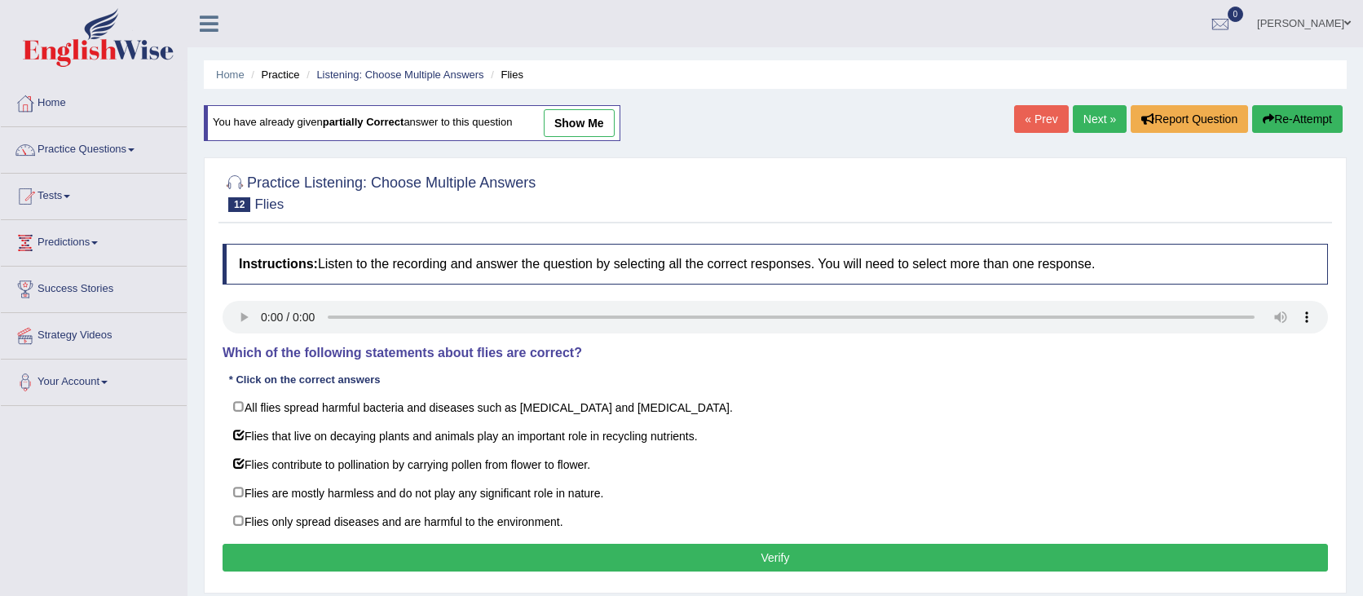
click at [779, 560] on button "Verify" at bounding box center [775, 558] width 1105 height 28
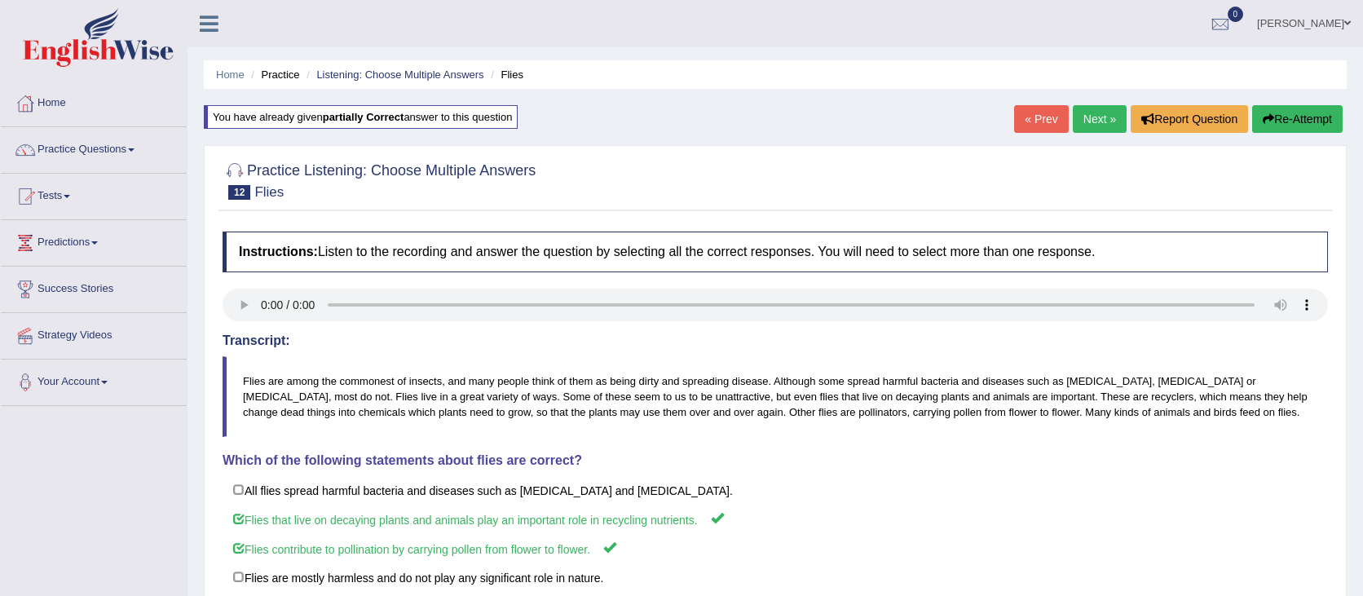
click at [1083, 113] on link "Next »" at bounding box center [1100, 119] width 54 height 28
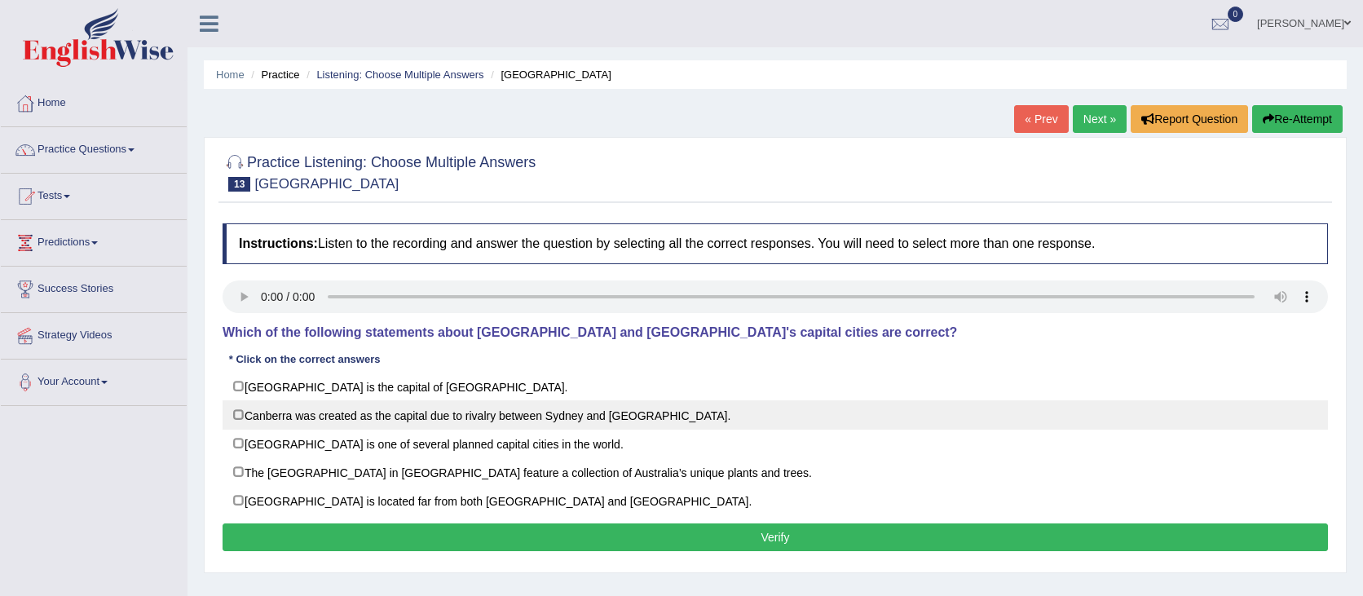
click at [260, 411] on label "Canberra was created as the capital due to rivalry between Sydney and [GEOGRAPH…" at bounding box center [775, 414] width 1105 height 29
checkbox input "true"
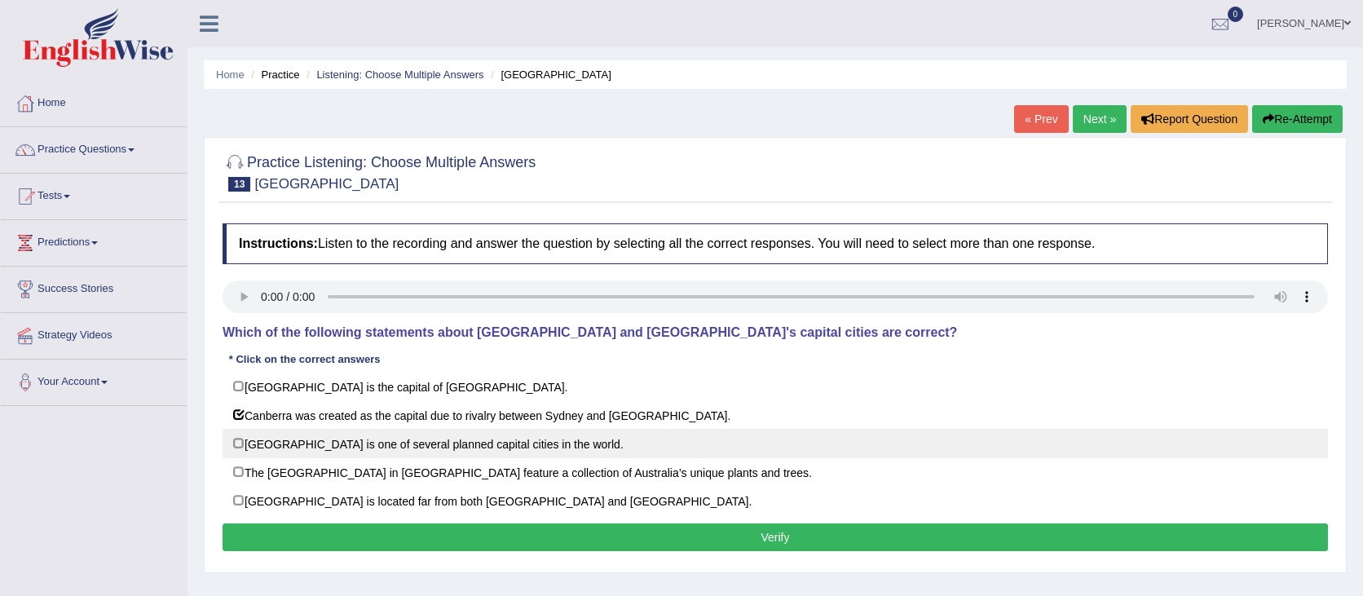
click at [557, 442] on label "[GEOGRAPHIC_DATA] is one of several planned capital cities in the world." at bounding box center [775, 443] width 1105 height 29
checkbox input "true"
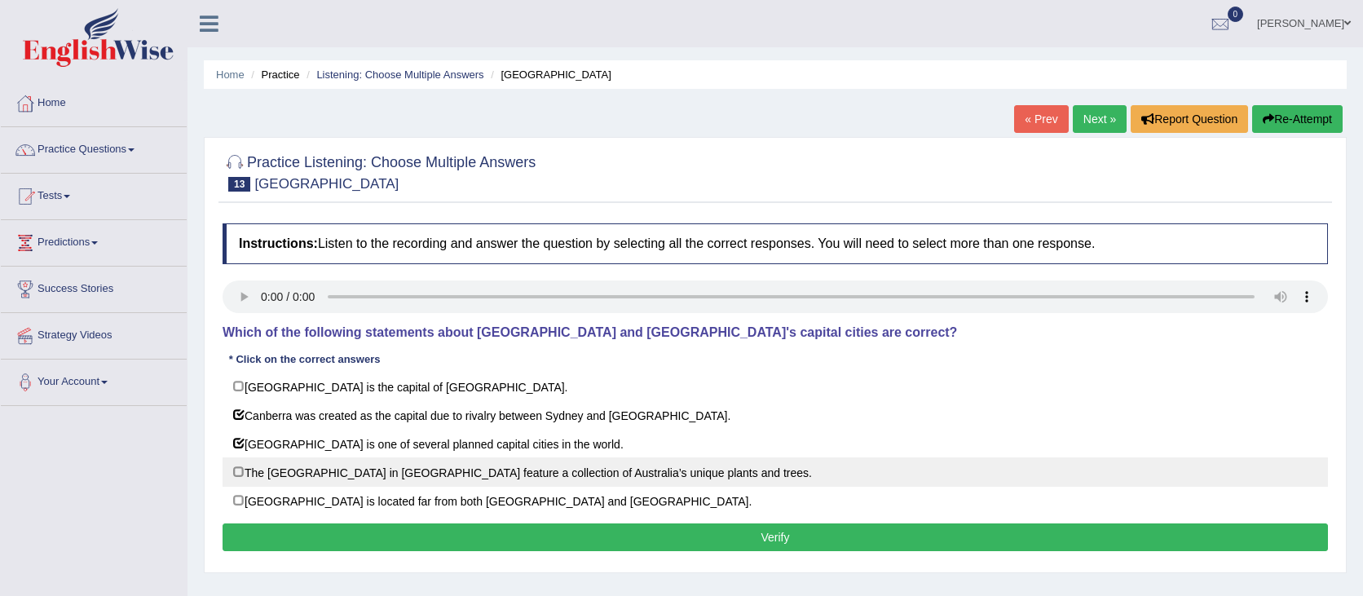
click at [274, 475] on label "The [GEOGRAPHIC_DATA] in [GEOGRAPHIC_DATA] feature a collection of Australia’s …" at bounding box center [775, 471] width 1105 height 29
checkbox input "true"
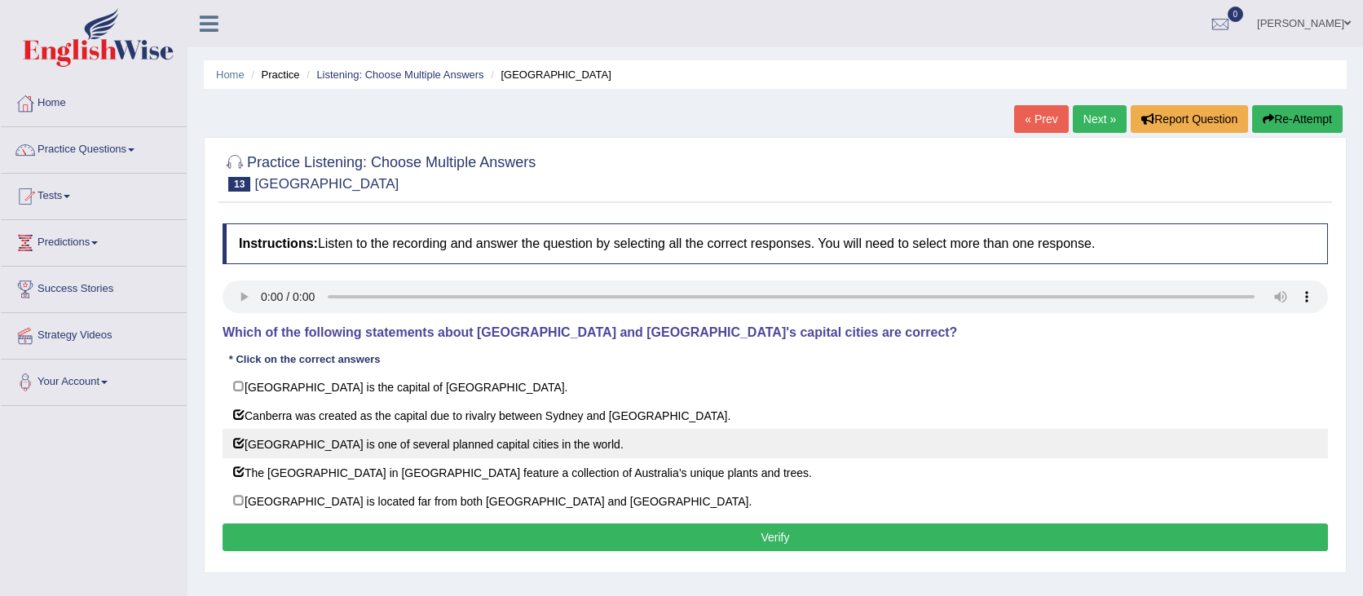
click at [285, 441] on label "[GEOGRAPHIC_DATA] is one of several planned capital cities in the world." at bounding box center [775, 443] width 1105 height 29
checkbox input "false"
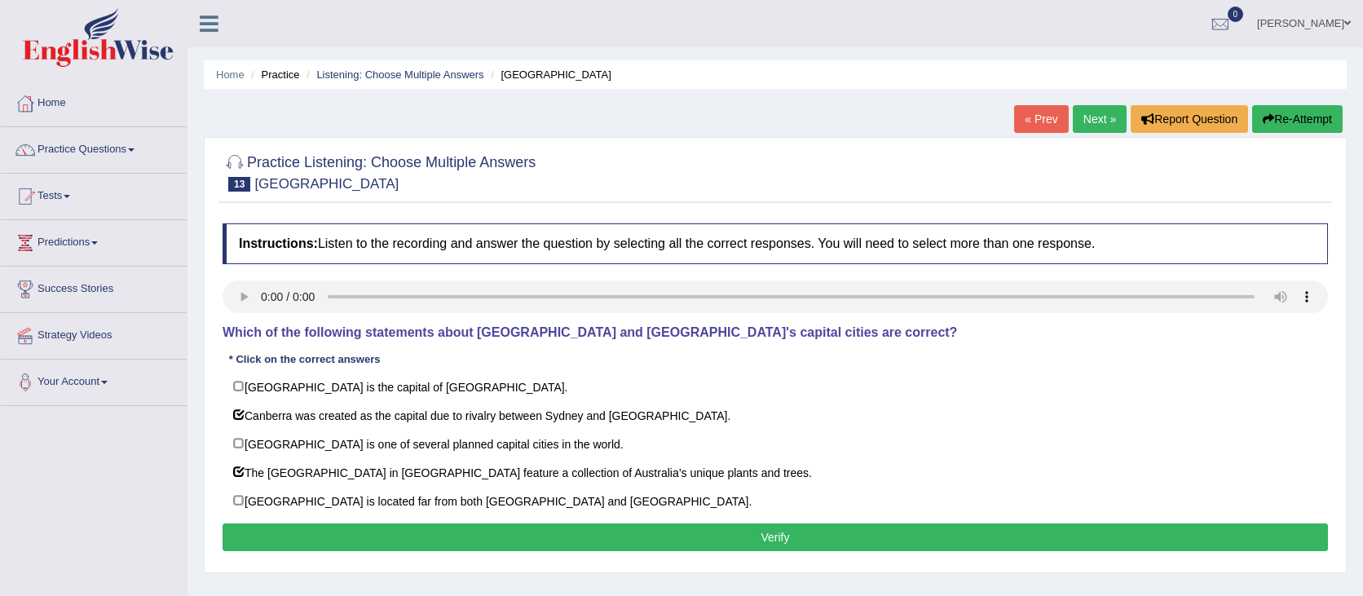
click at [547, 529] on button "Verify" at bounding box center [775, 537] width 1105 height 28
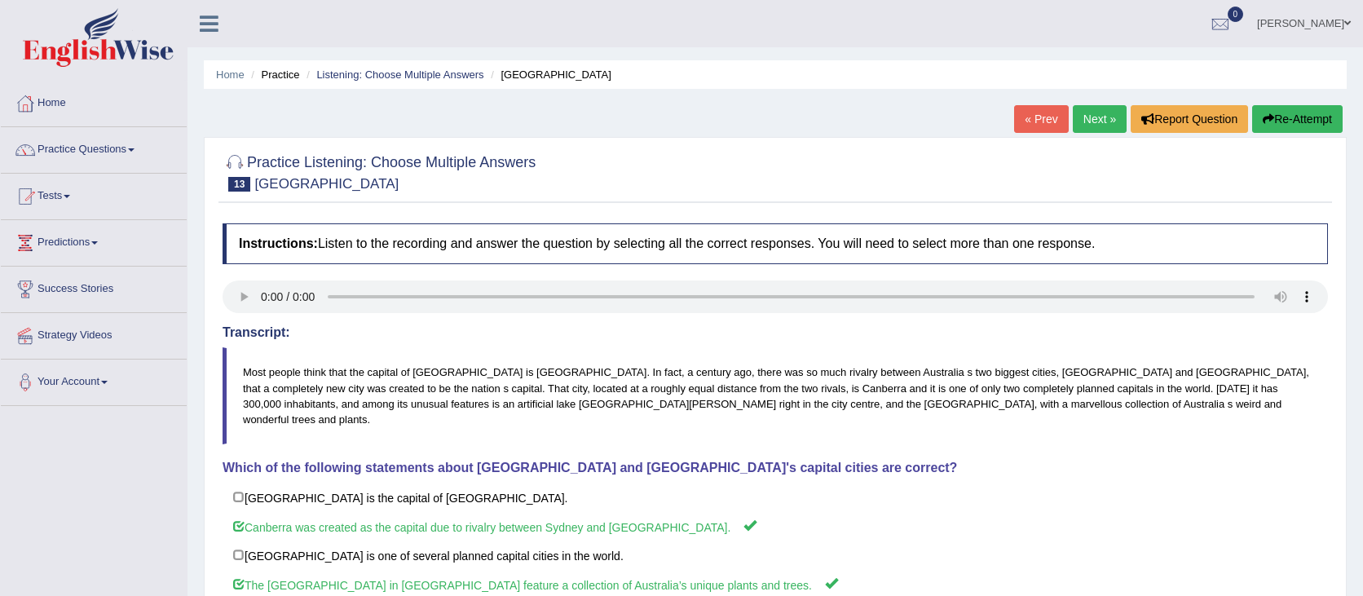
click at [1096, 123] on link "Next »" at bounding box center [1100, 119] width 54 height 28
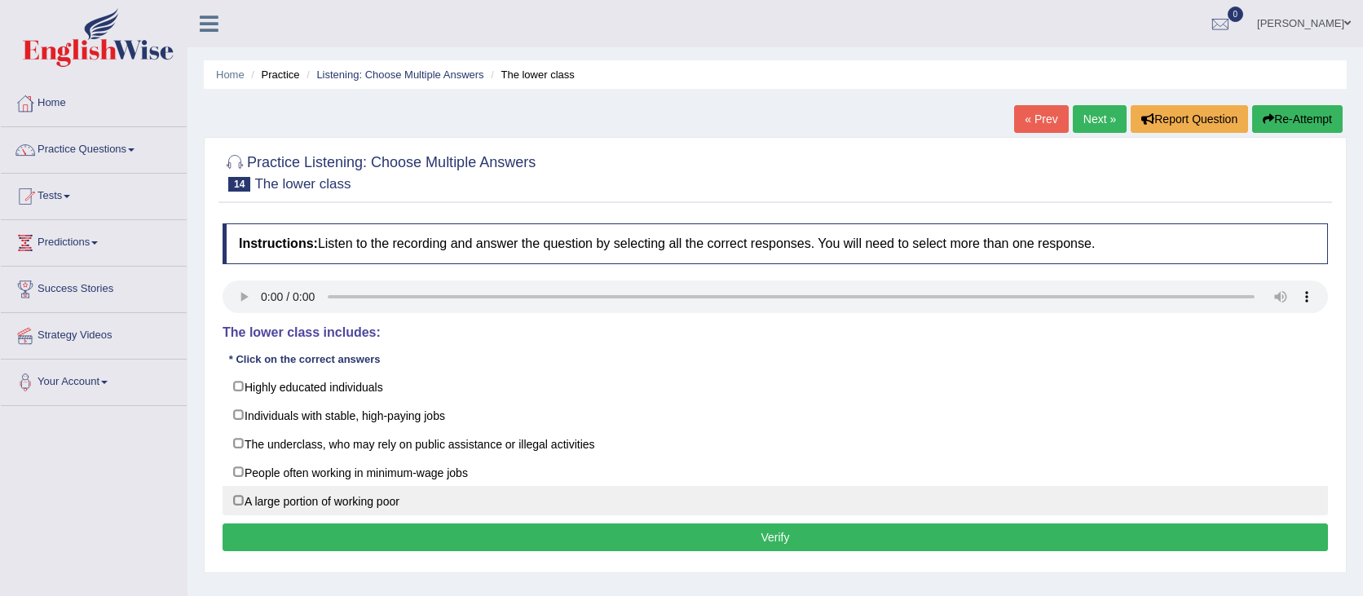
click at [376, 512] on label "A large portion of working poor" at bounding box center [775, 500] width 1105 height 29
checkbox input "true"
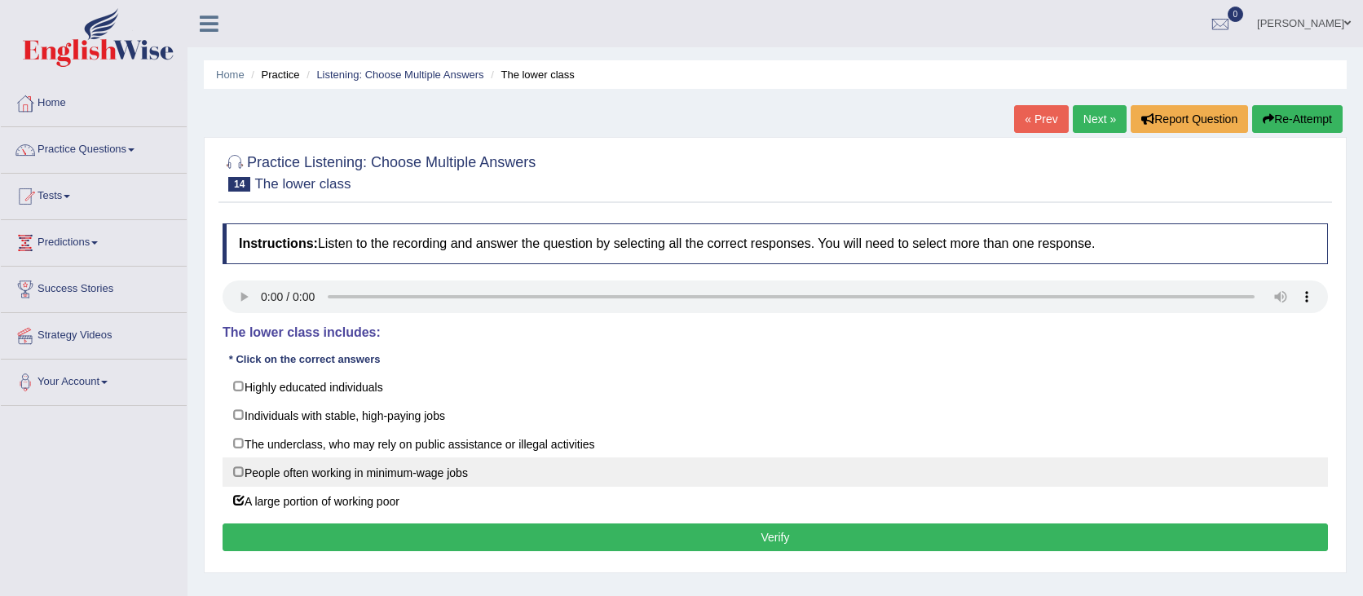
click at [346, 474] on label "People often working in minimum-wage jobs" at bounding box center [775, 471] width 1105 height 29
checkbox input "true"
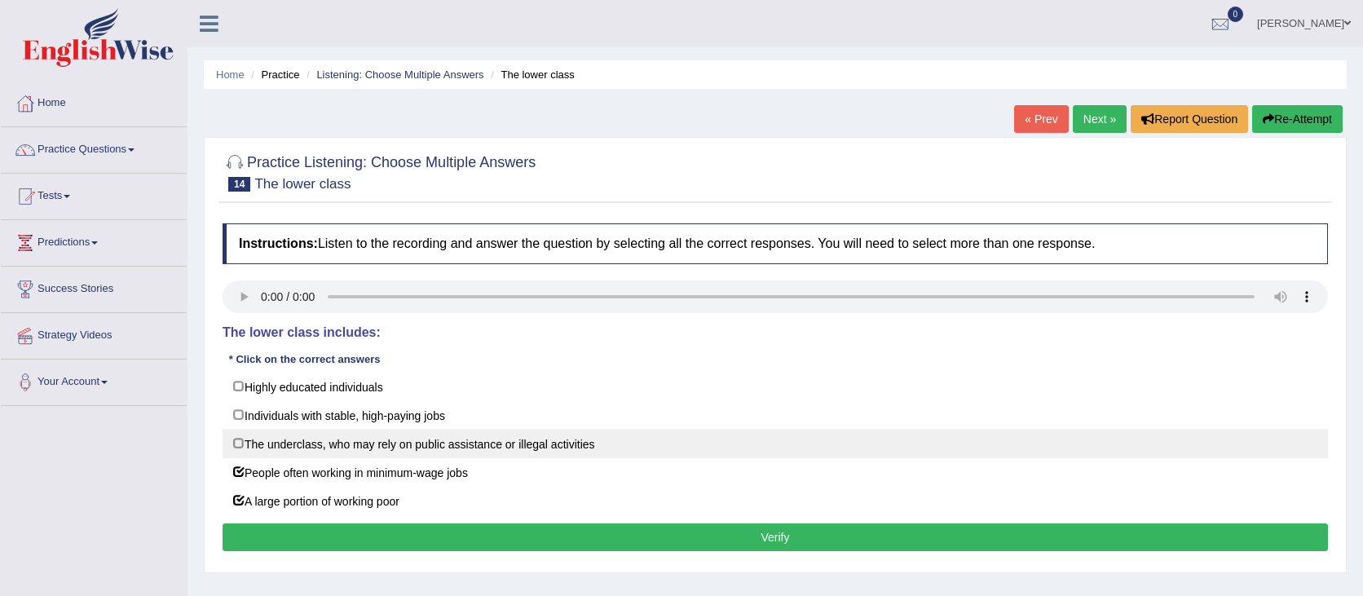
click at [626, 438] on label "The underclass, who may rely on public assistance or illegal activities" at bounding box center [775, 443] width 1105 height 29
checkbox input "true"
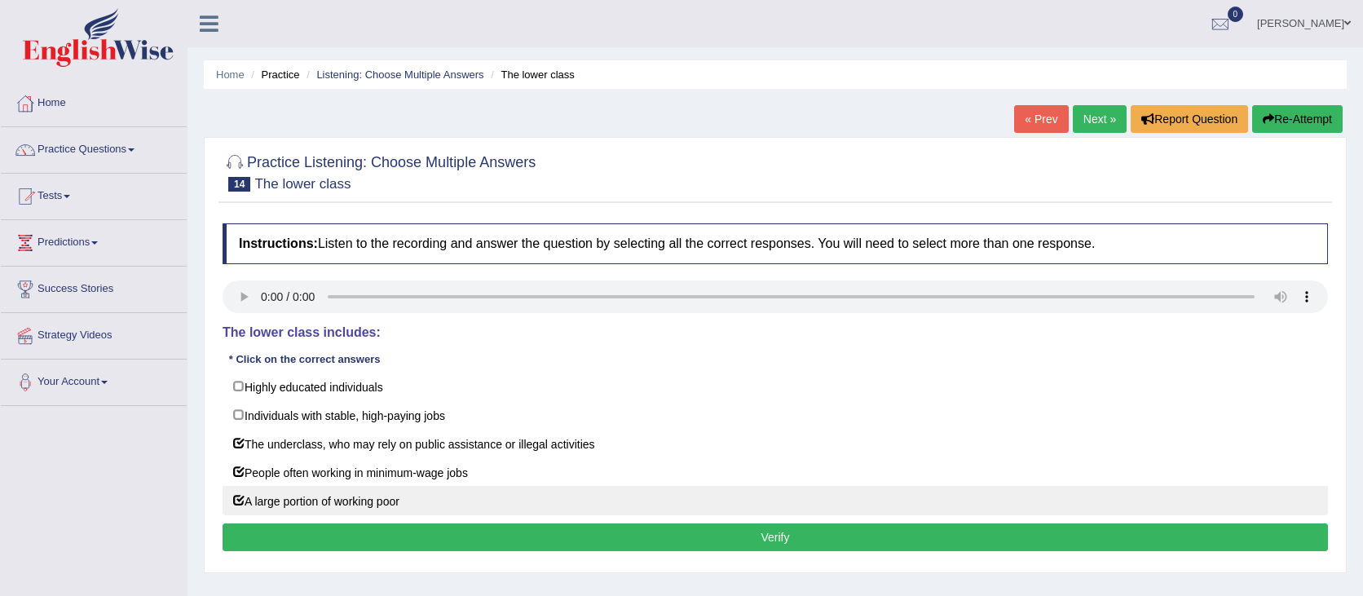
click at [424, 513] on label "A large portion of working poor" at bounding box center [775, 500] width 1105 height 29
click at [369, 505] on label "A large portion of working poor" at bounding box center [775, 500] width 1105 height 29
checkbox input "true"
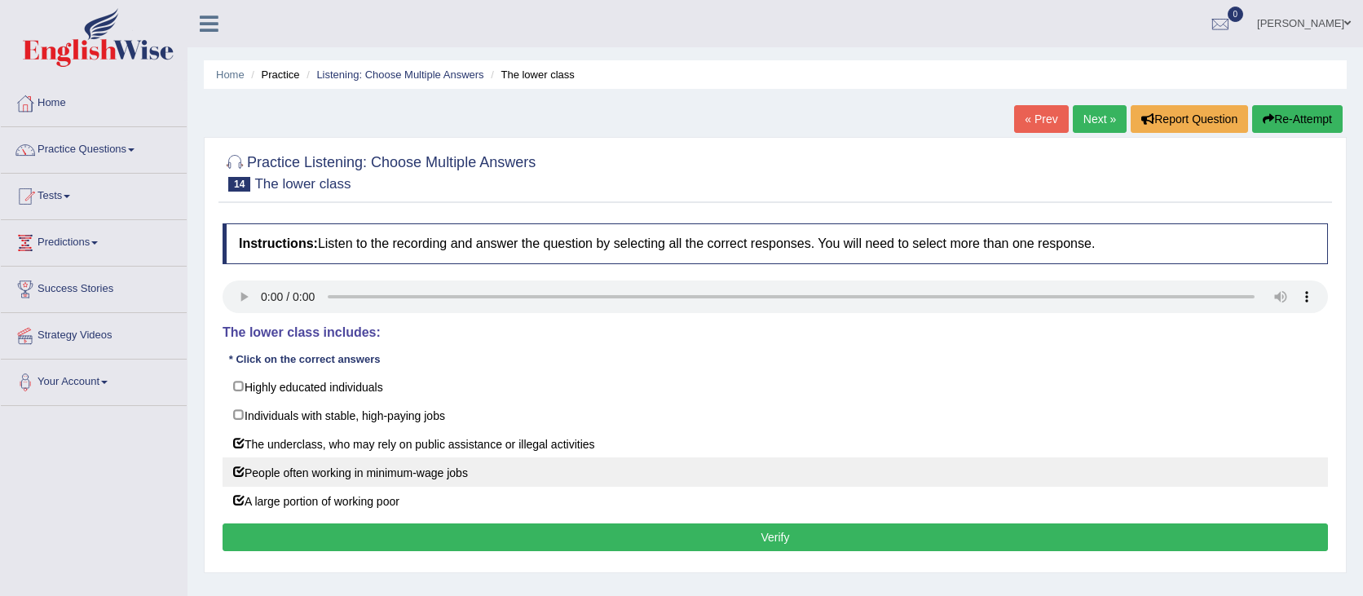
click at [377, 474] on label "People often working in minimum-wage jobs" at bounding box center [775, 471] width 1105 height 29
checkbox input "false"
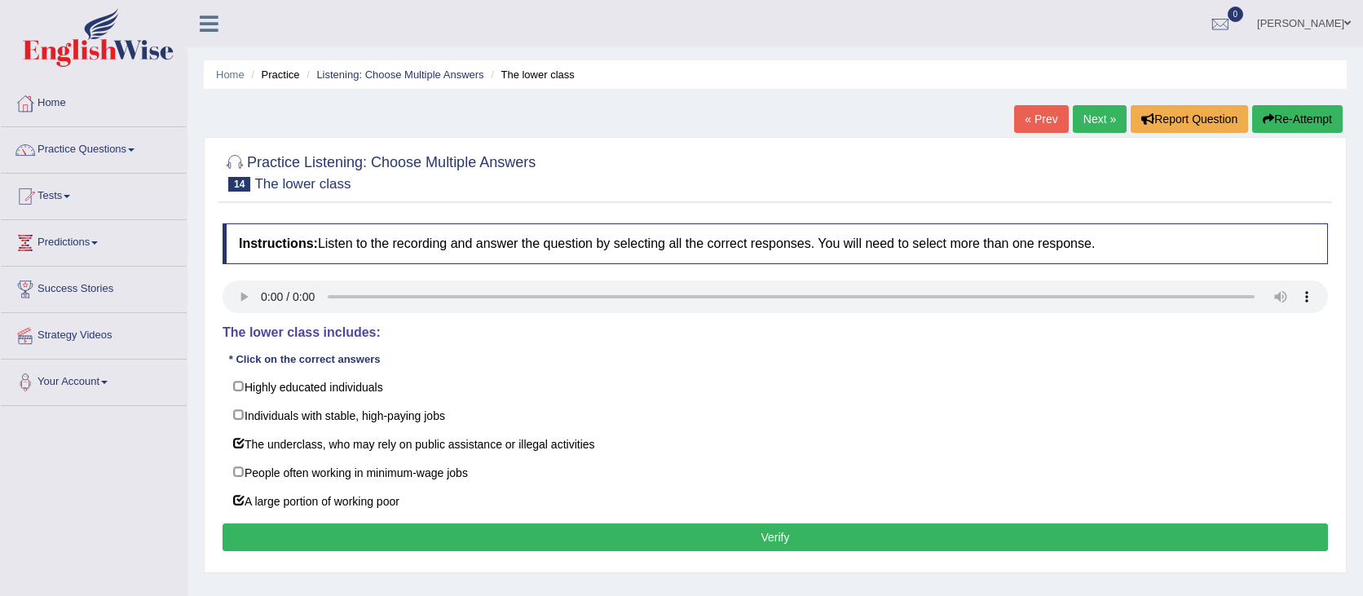
click at [593, 536] on button "Verify" at bounding box center [775, 537] width 1105 height 28
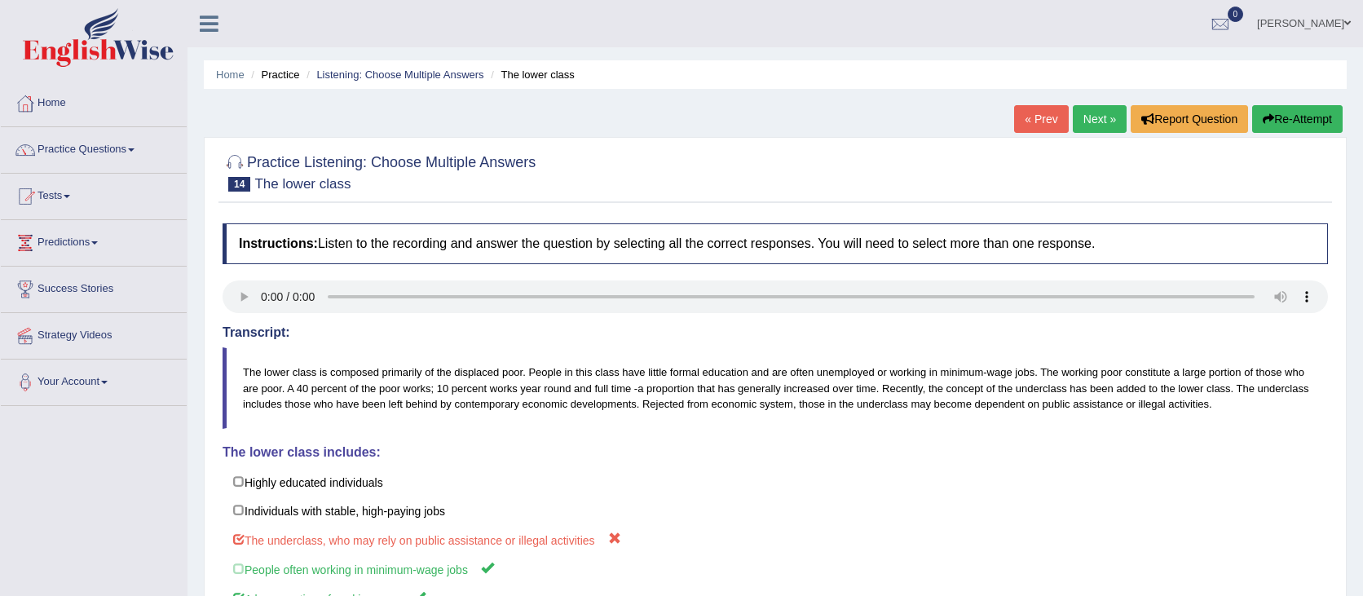
click at [1284, 124] on button "Re-Attempt" at bounding box center [1297, 119] width 90 height 28
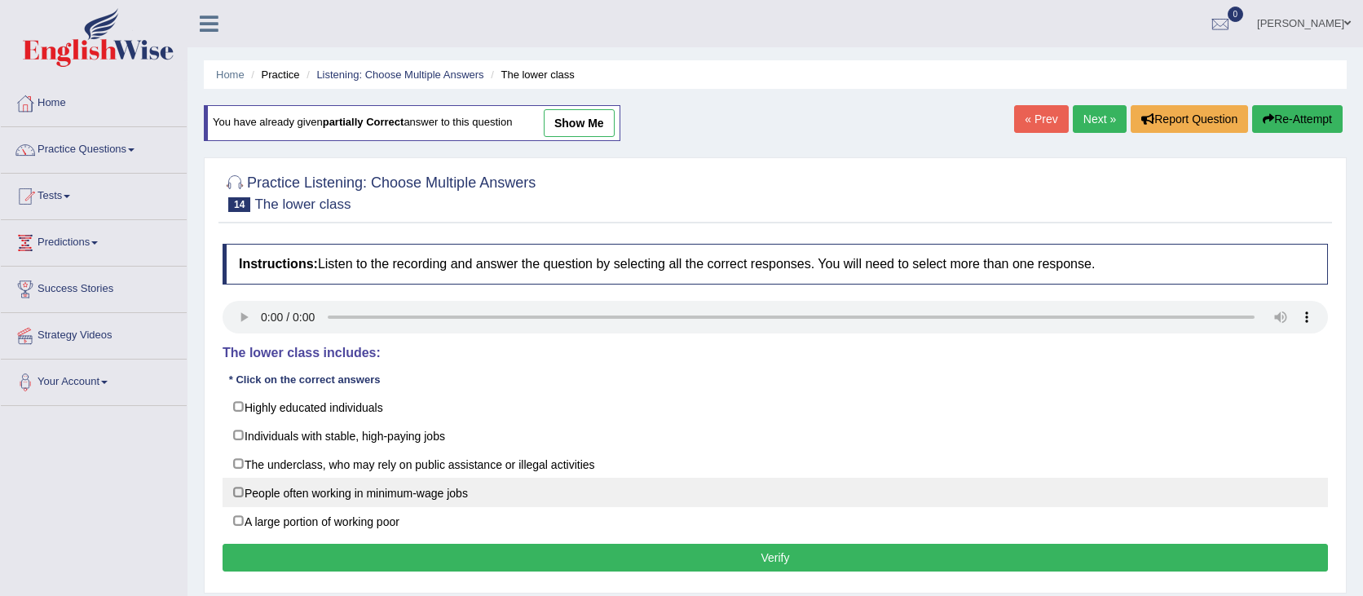
click at [407, 490] on label "People often working in minimum-wage jobs" at bounding box center [775, 492] width 1105 height 29
checkbox input "true"
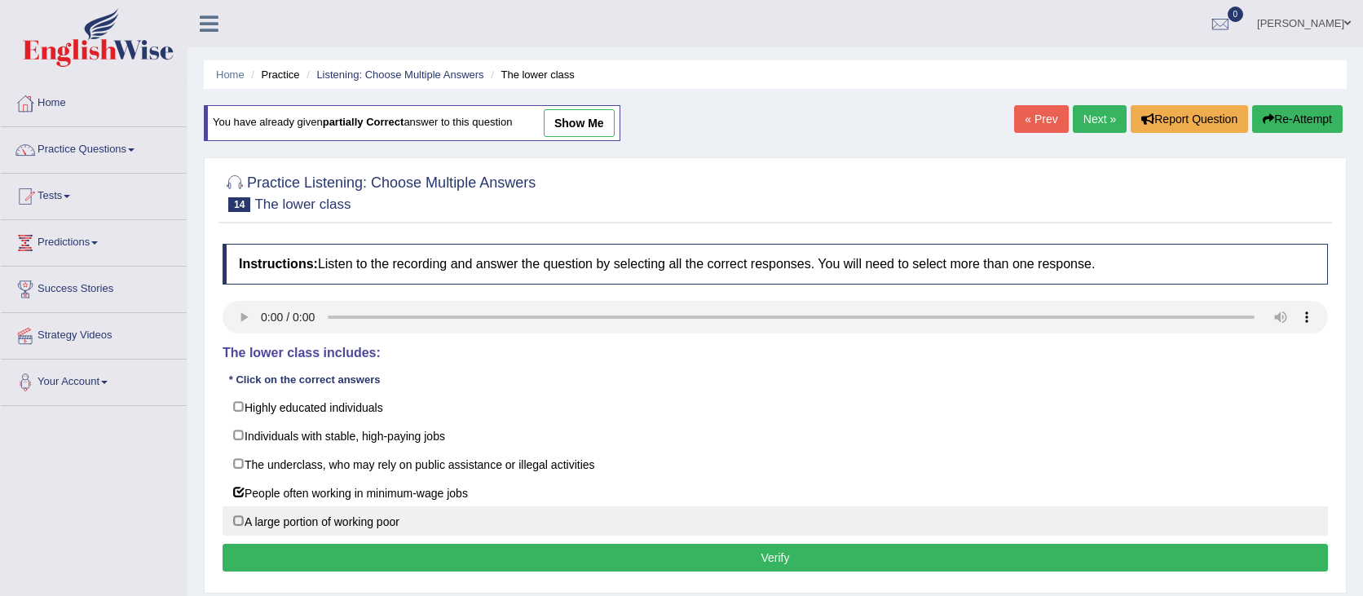
click at [369, 528] on label "A large portion of working poor" at bounding box center [775, 520] width 1105 height 29
checkbox input "true"
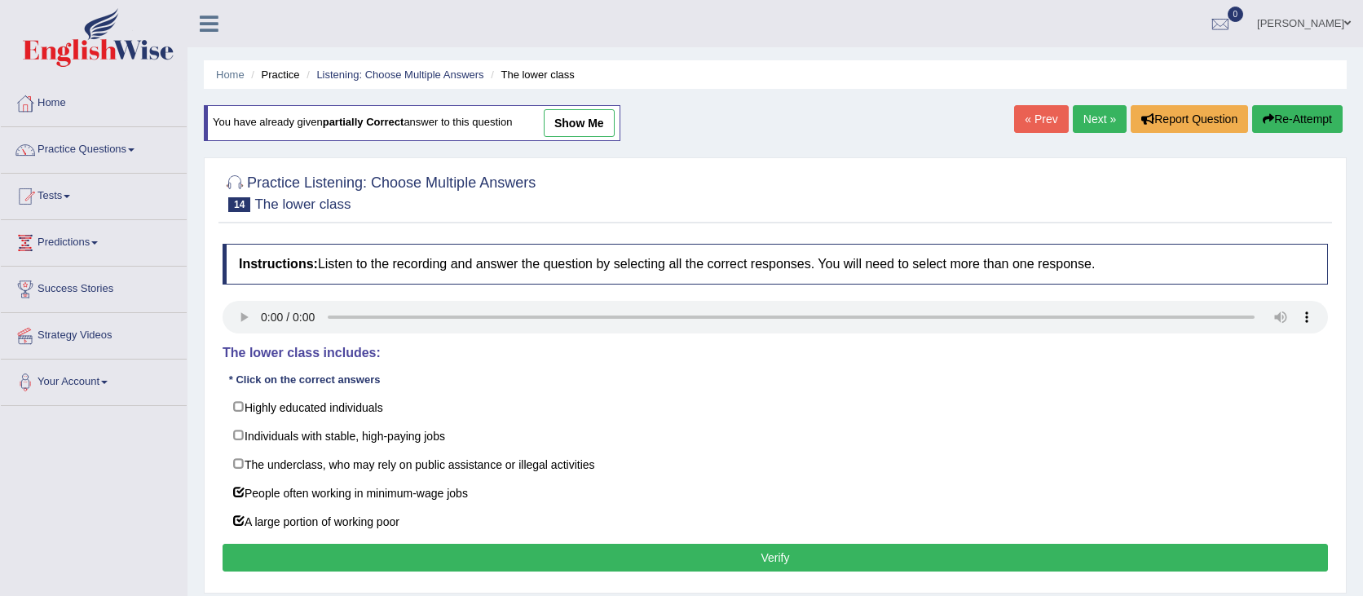
click at [355, 559] on button "Verify" at bounding box center [775, 558] width 1105 height 28
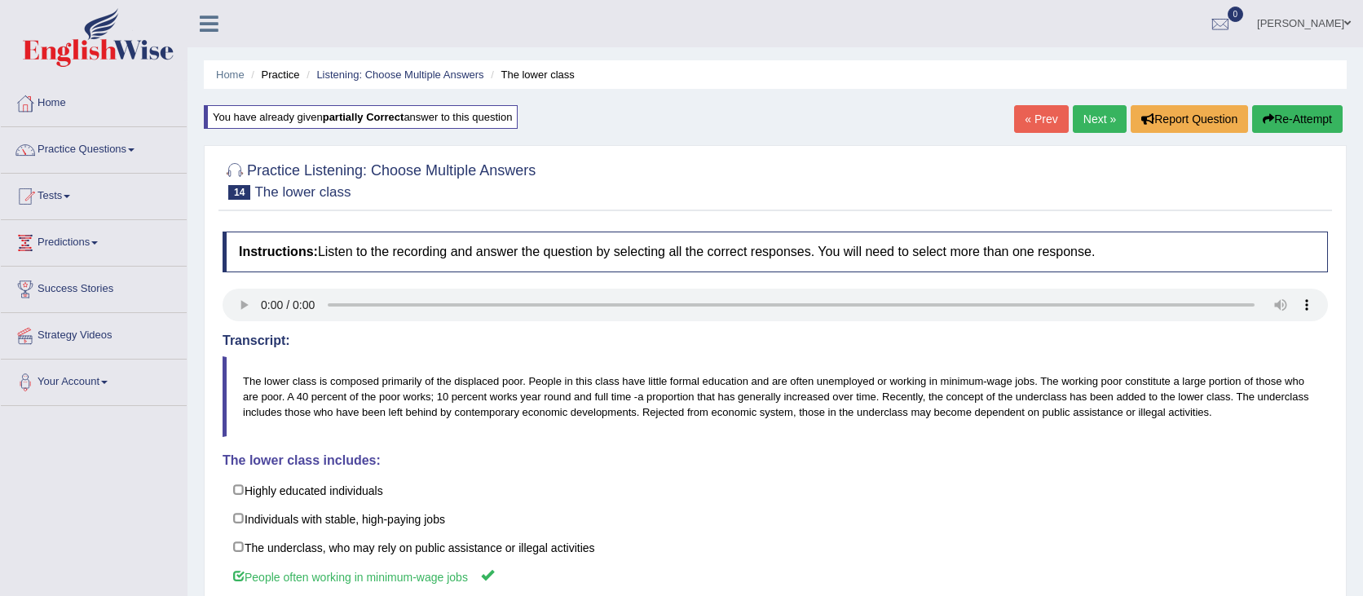
click at [1089, 108] on link "Next »" at bounding box center [1100, 119] width 54 height 28
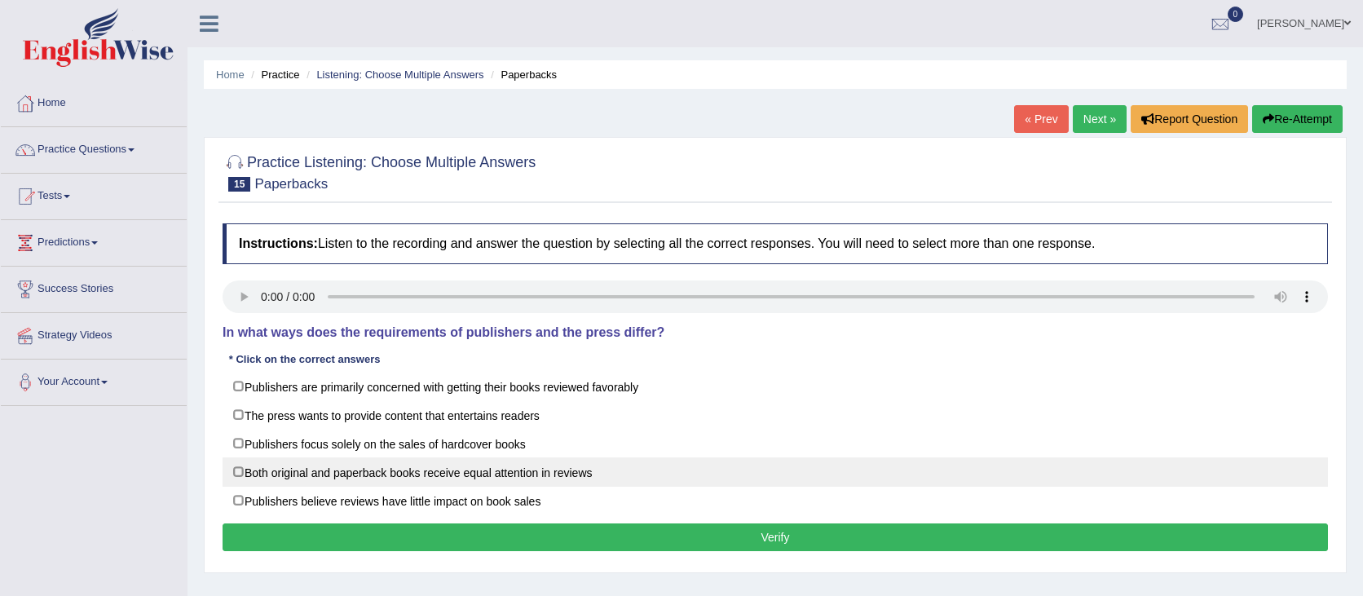
click at [615, 466] on label "Both original and paperback books receive equal attention in reviews" at bounding box center [775, 471] width 1105 height 29
checkbox input "true"
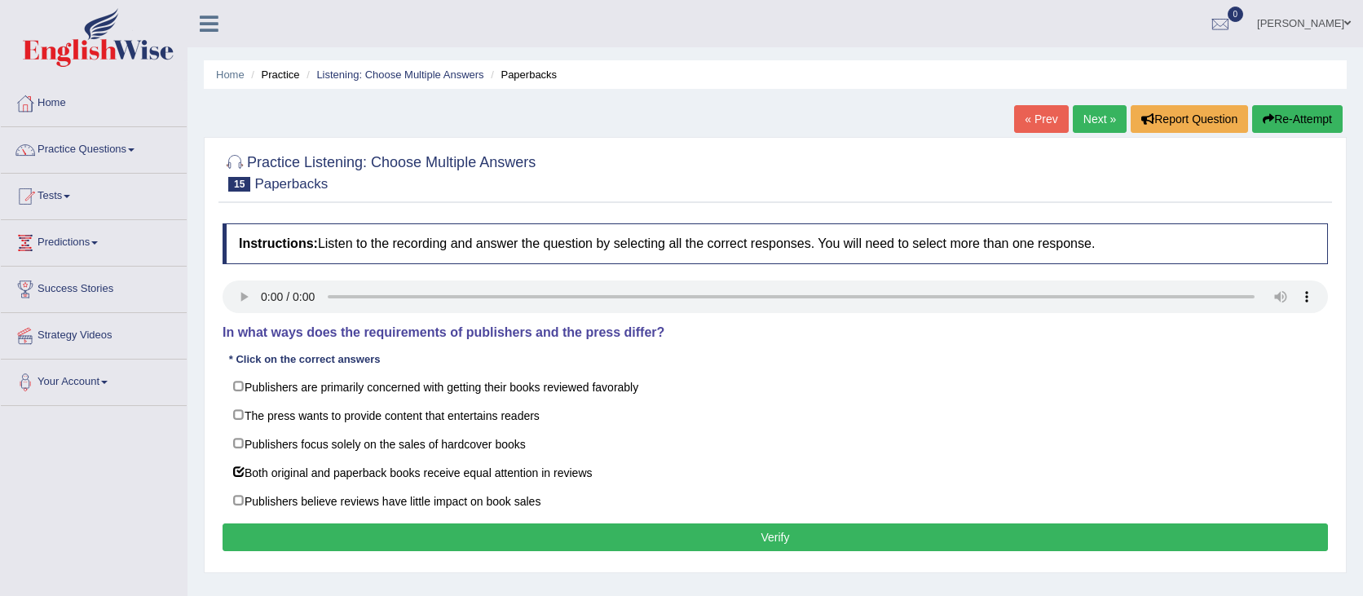
click at [310, 549] on button "Verify" at bounding box center [775, 537] width 1105 height 28
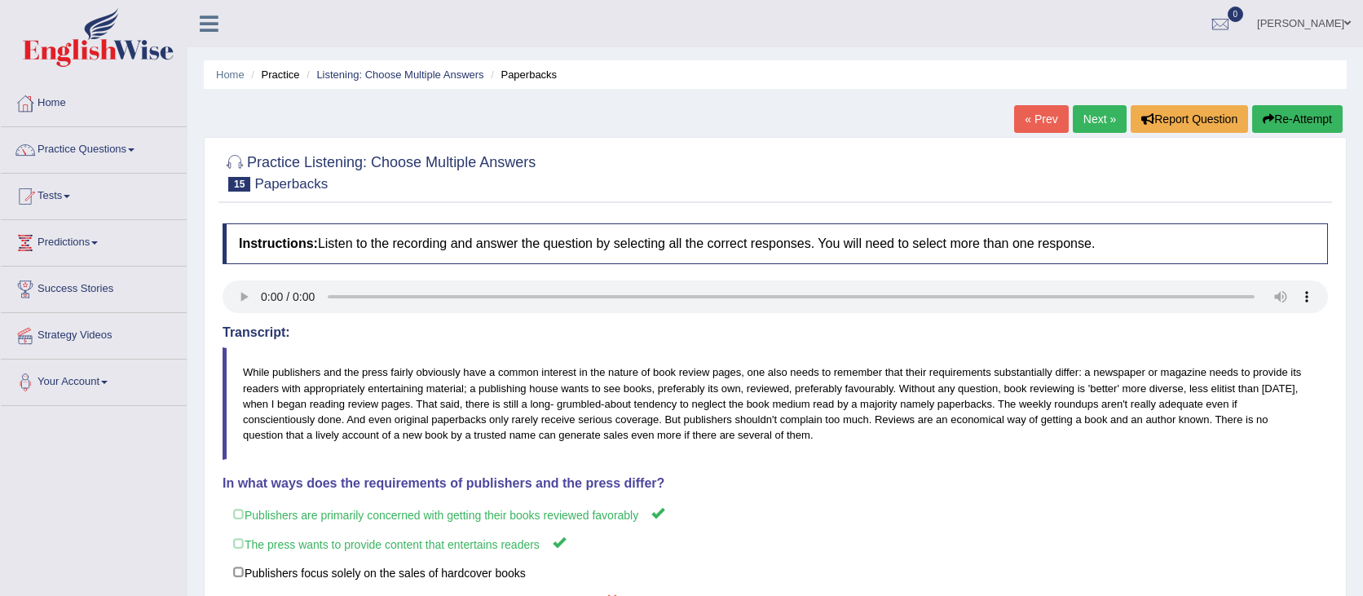
click at [1309, 125] on button "Re-Attempt" at bounding box center [1297, 119] width 90 height 28
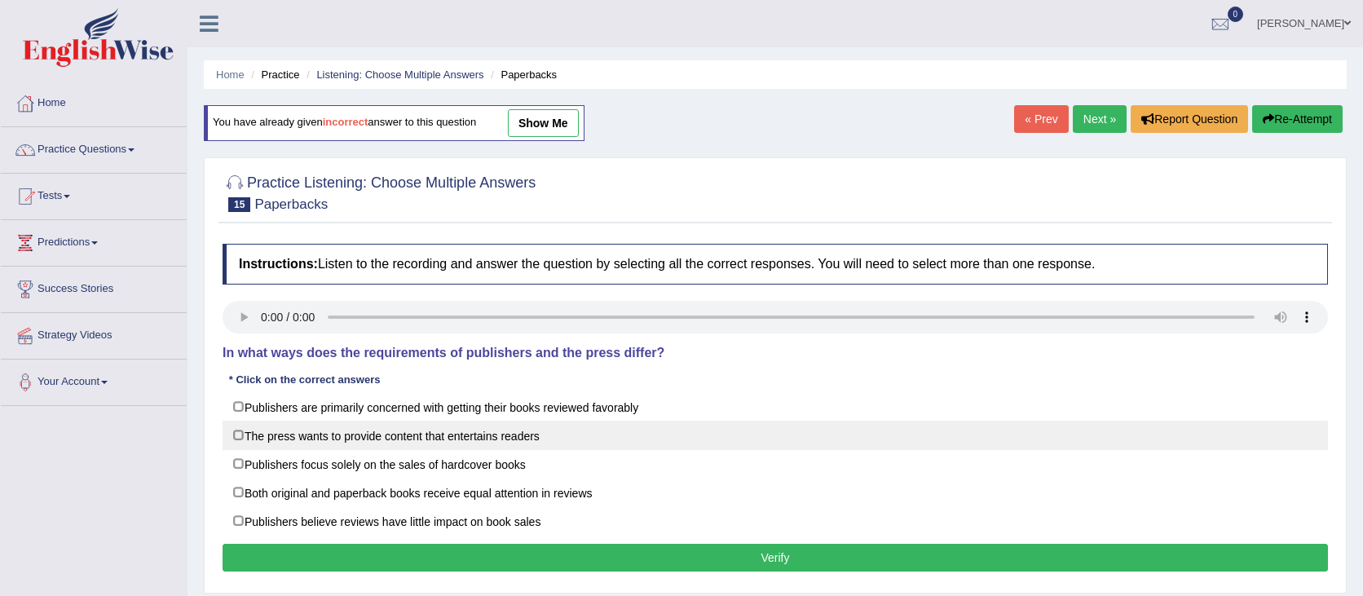
click at [458, 427] on label "The press wants to provide content that entertains readers" at bounding box center [775, 435] width 1105 height 29
checkbox input "true"
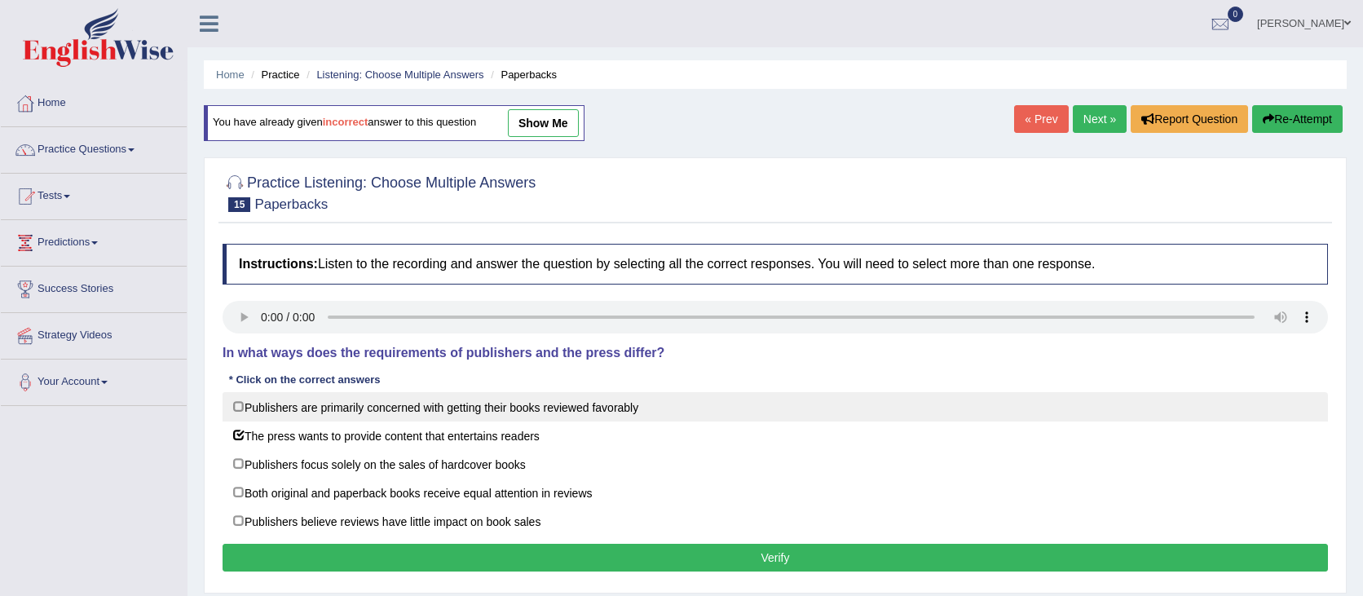
click at [311, 405] on label "Publishers are primarily concerned with getting their books reviewed favorably" at bounding box center [775, 406] width 1105 height 29
checkbox input "true"
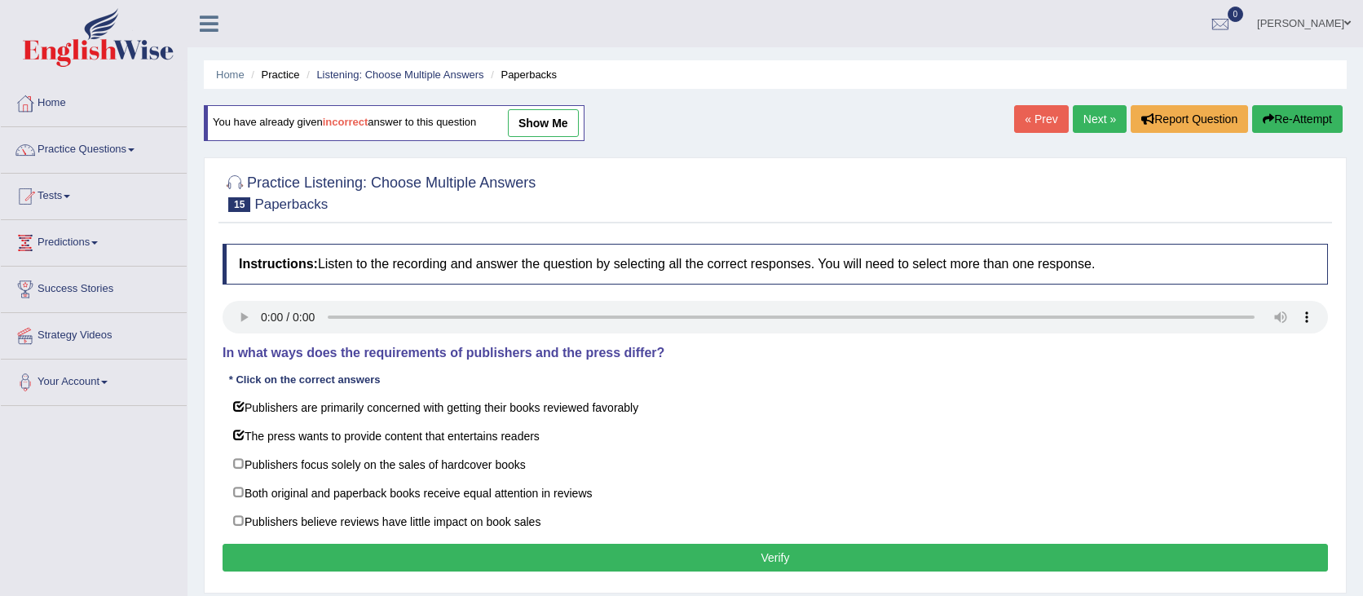
click at [571, 574] on div "Instructions: Listen to the recording and answer the question by selecting all …" at bounding box center [775, 410] width 1114 height 349
click at [571, 559] on button "Verify" at bounding box center [775, 558] width 1105 height 28
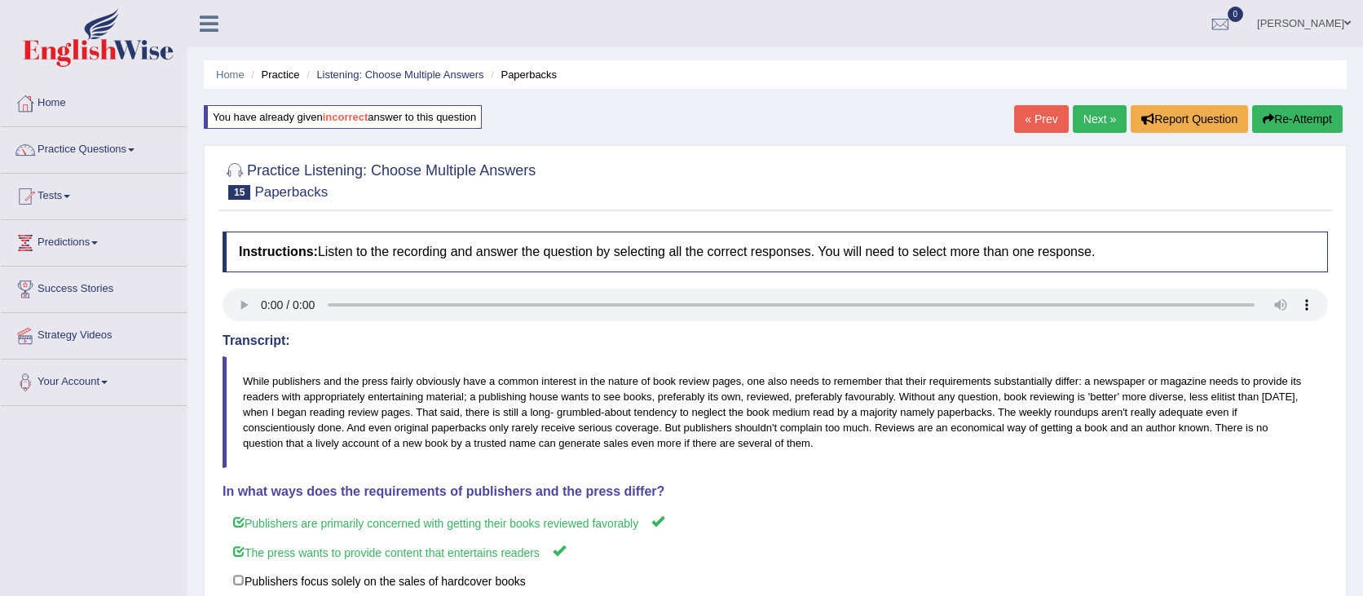
click at [1110, 122] on link "Next »" at bounding box center [1100, 119] width 54 height 28
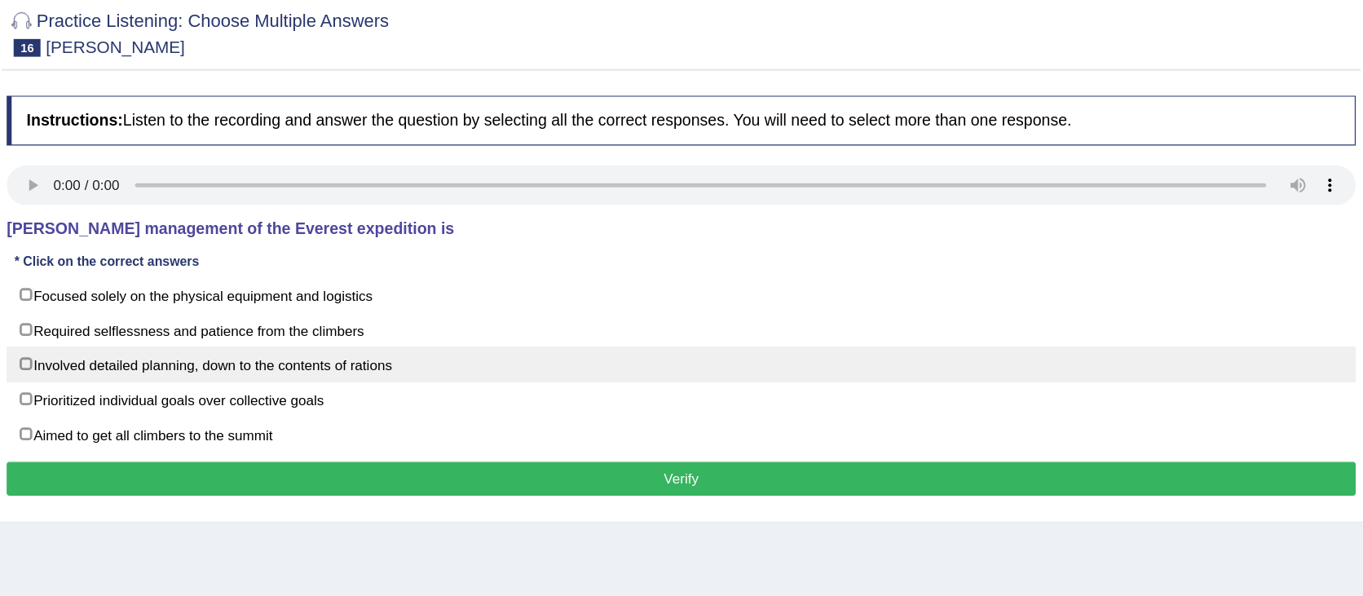
scroll to position [78, 0]
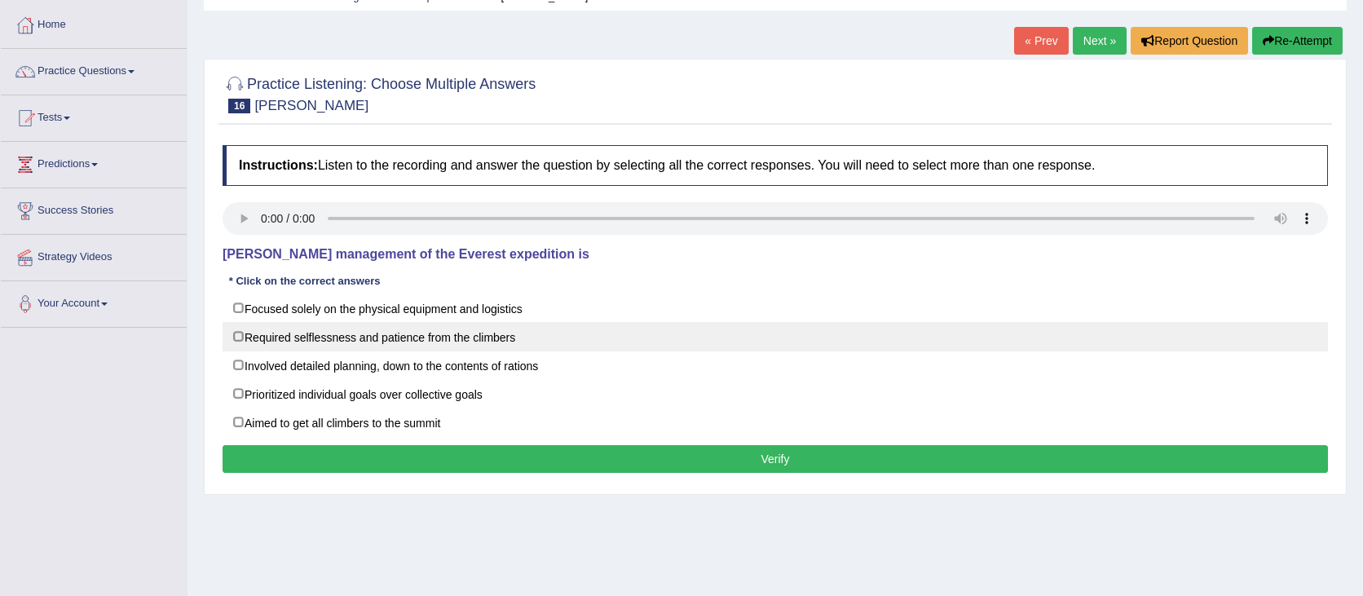
click at [245, 344] on label "Required selflessness and patience from the climbers" at bounding box center [775, 336] width 1105 height 29
checkbox input "true"
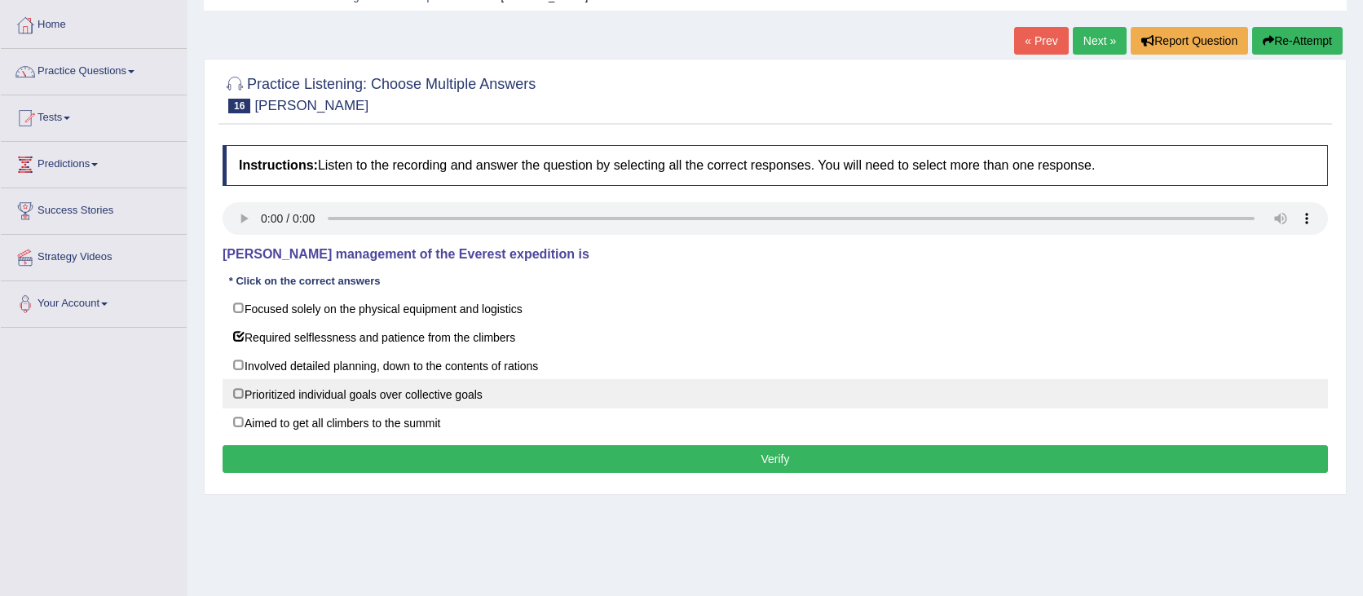
click at [238, 393] on label "Prioritized individual goals over collective goals" at bounding box center [775, 393] width 1105 height 29
checkbox input "true"
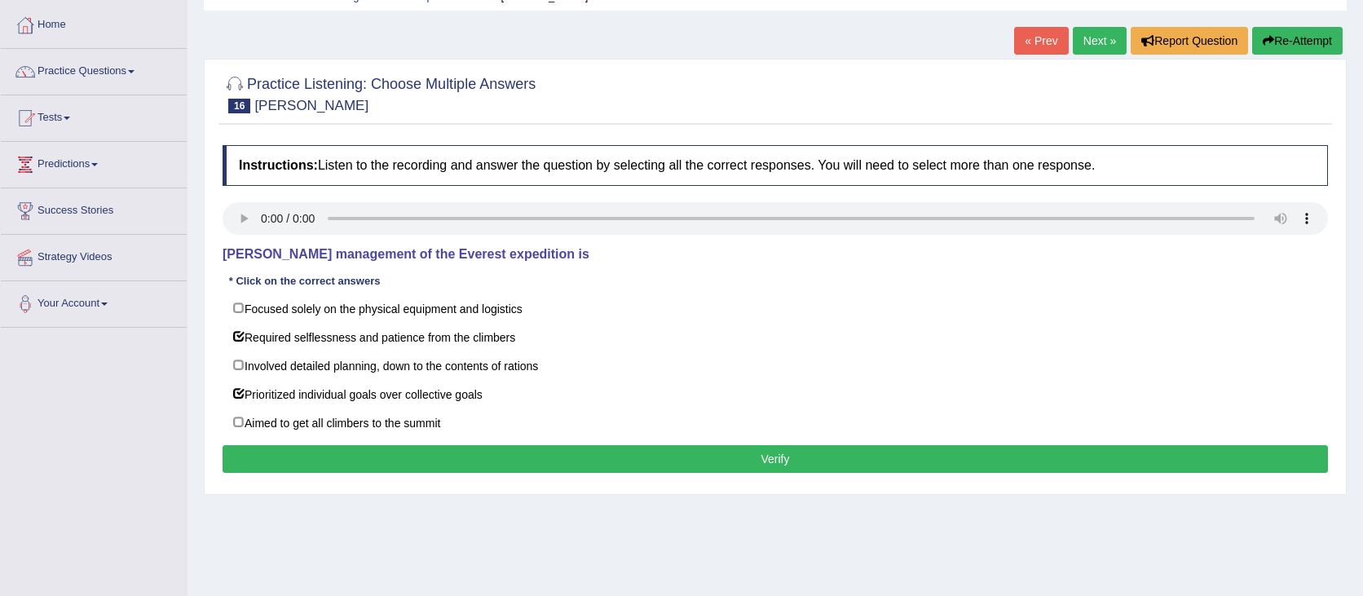
click at [560, 469] on button "Verify" at bounding box center [775, 459] width 1105 height 28
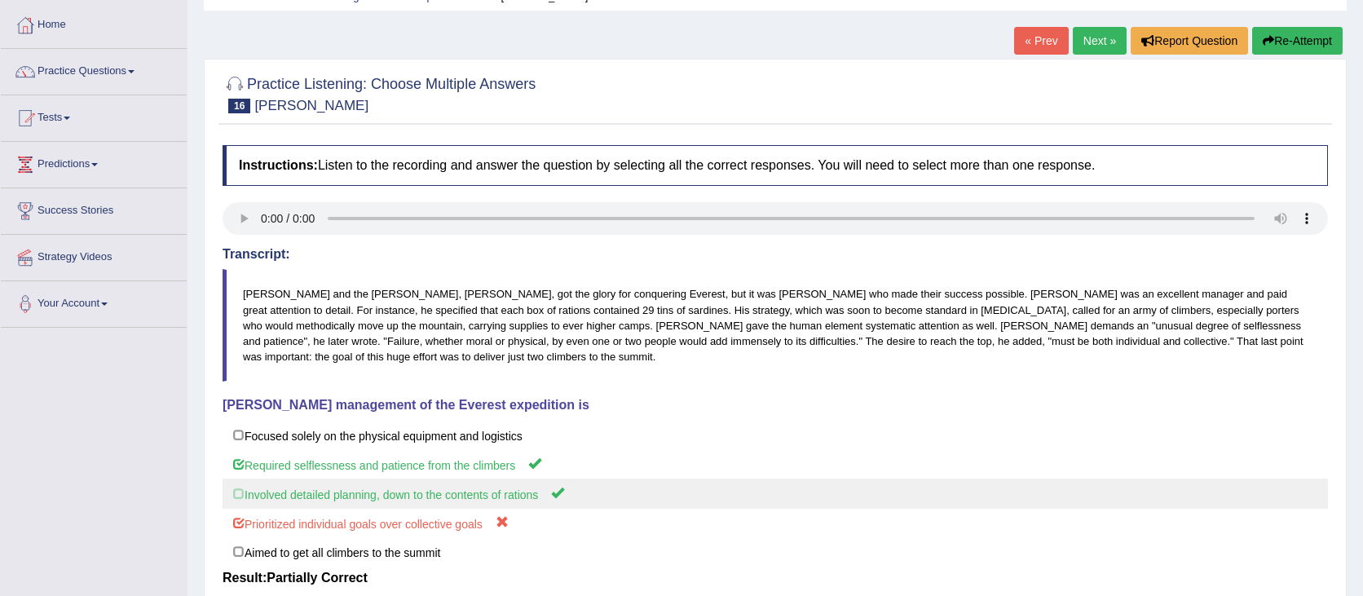
click at [540, 488] on label "Involved detailed planning, down to the contents of rations" at bounding box center [775, 494] width 1105 height 30
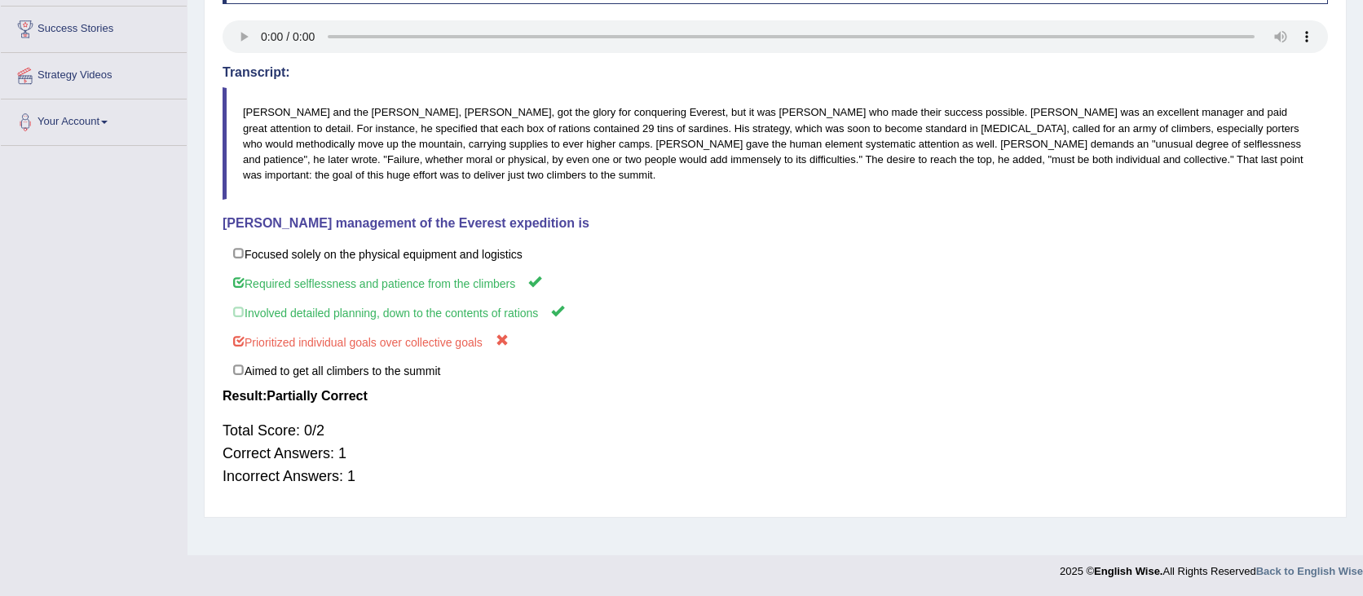
scroll to position [0, 0]
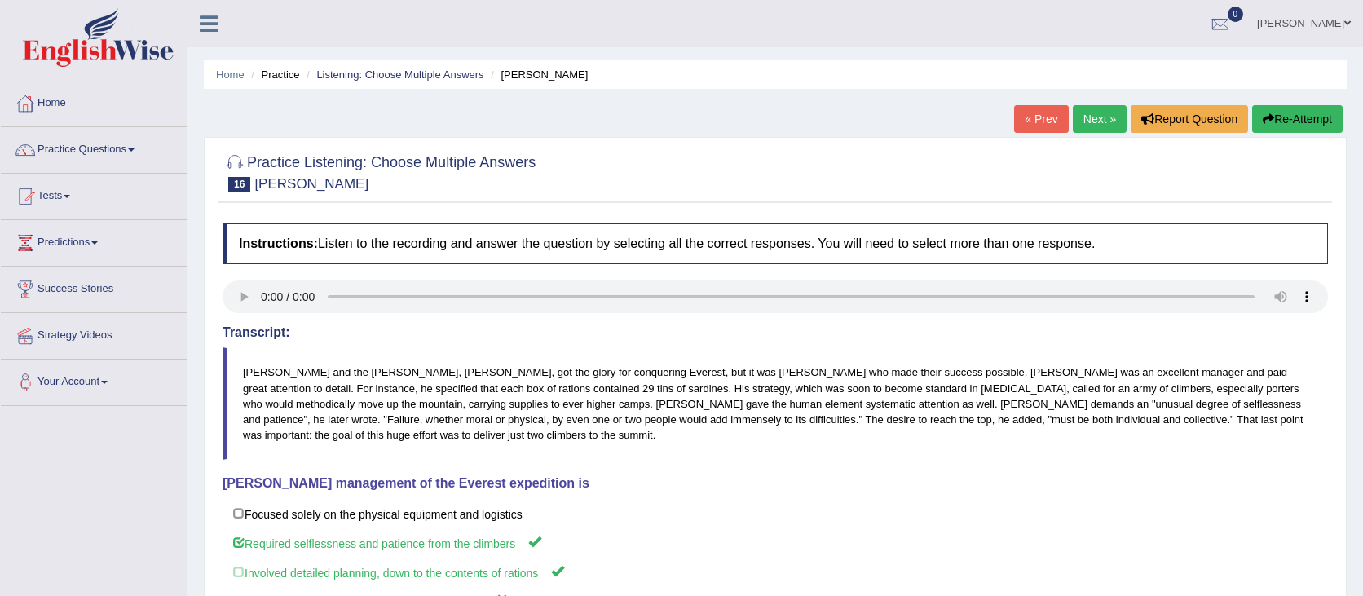
click at [1292, 118] on button "Re-Attempt" at bounding box center [1297, 119] width 90 height 28
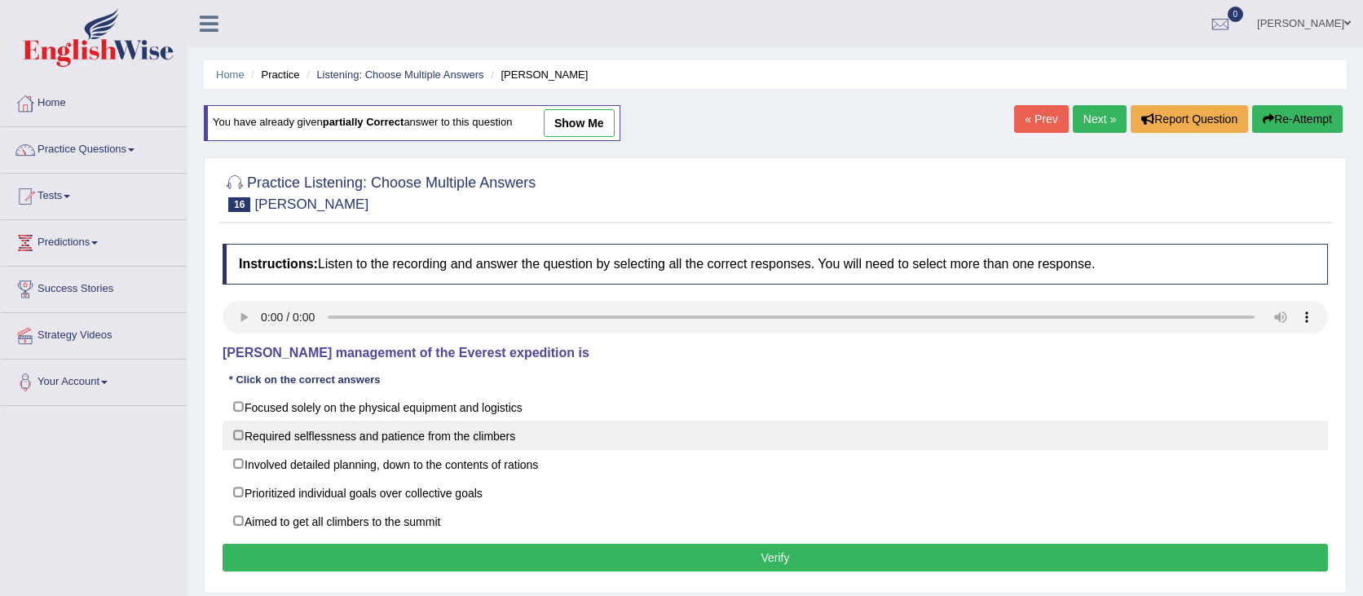
click at [269, 442] on label "Required selflessness and patience from the climbers" at bounding box center [775, 435] width 1105 height 29
checkbox input "true"
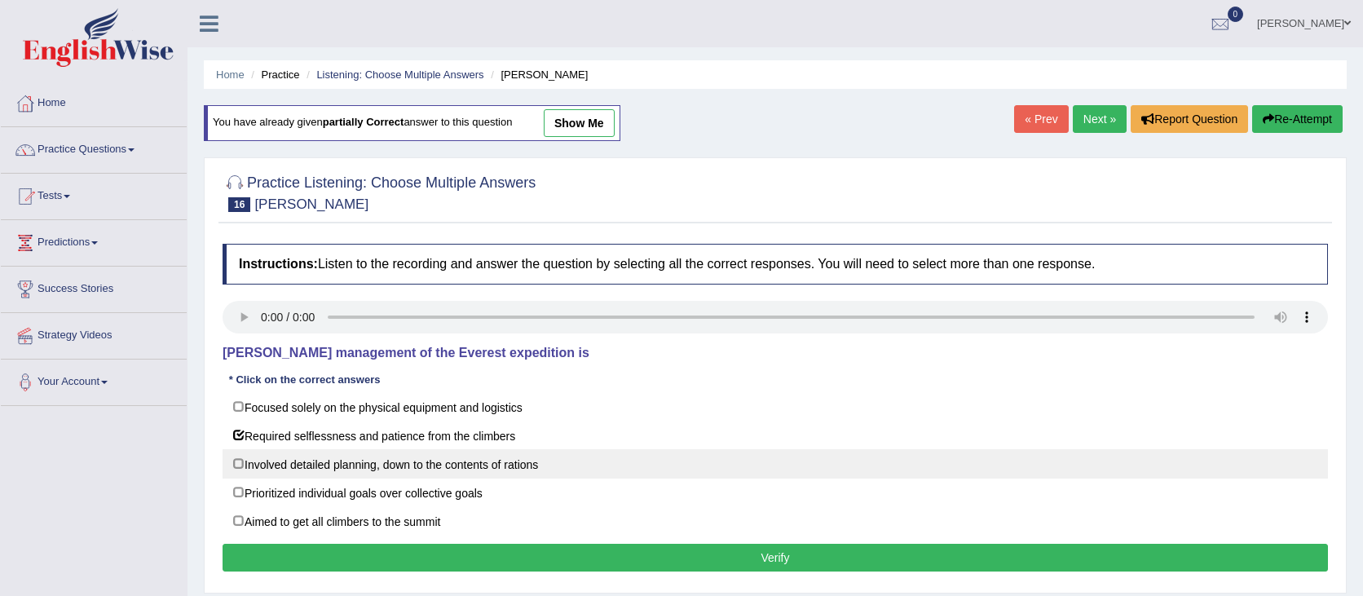
click at [275, 461] on label "Involved detailed planning, down to the contents of rations" at bounding box center [775, 463] width 1105 height 29
checkbox input "true"
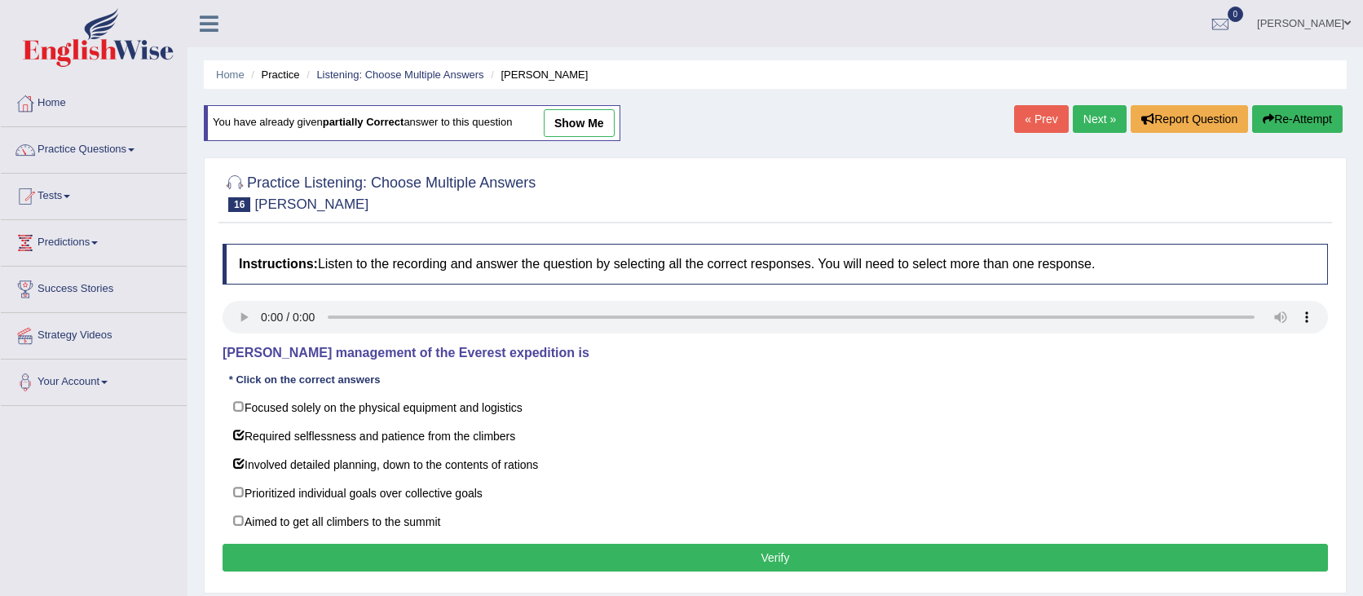
click at [540, 567] on button "Verify" at bounding box center [775, 558] width 1105 height 28
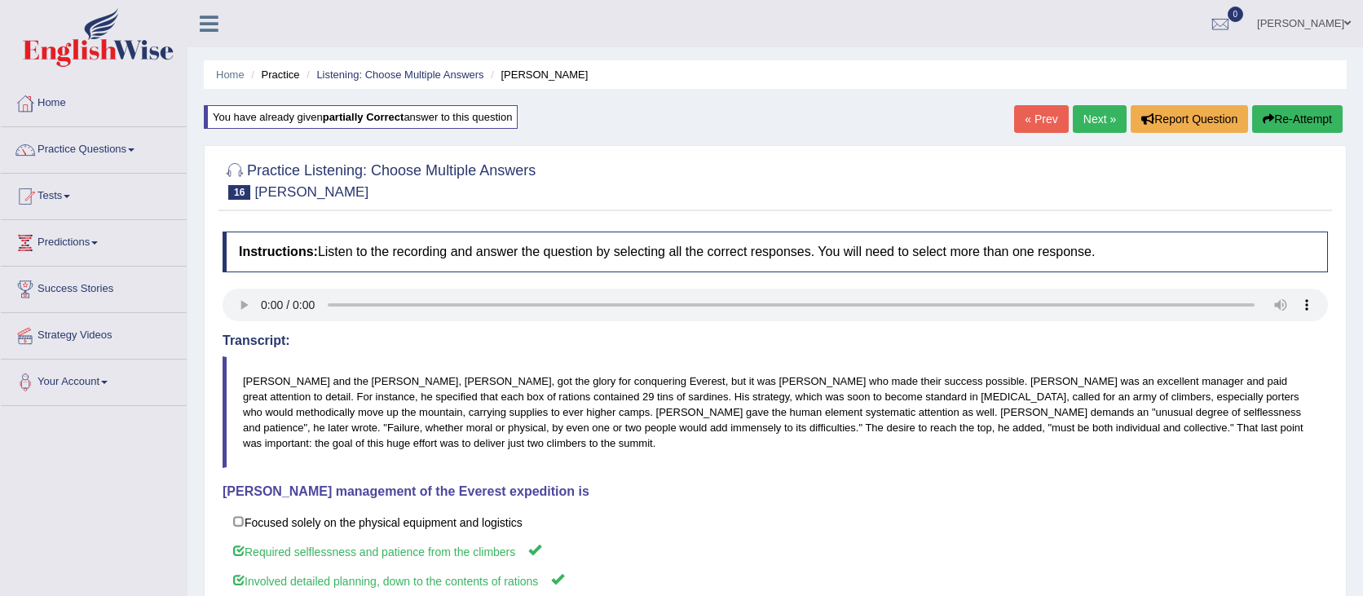
click at [1101, 120] on link "Next »" at bounding box center [1100, 119] width 54 height 28
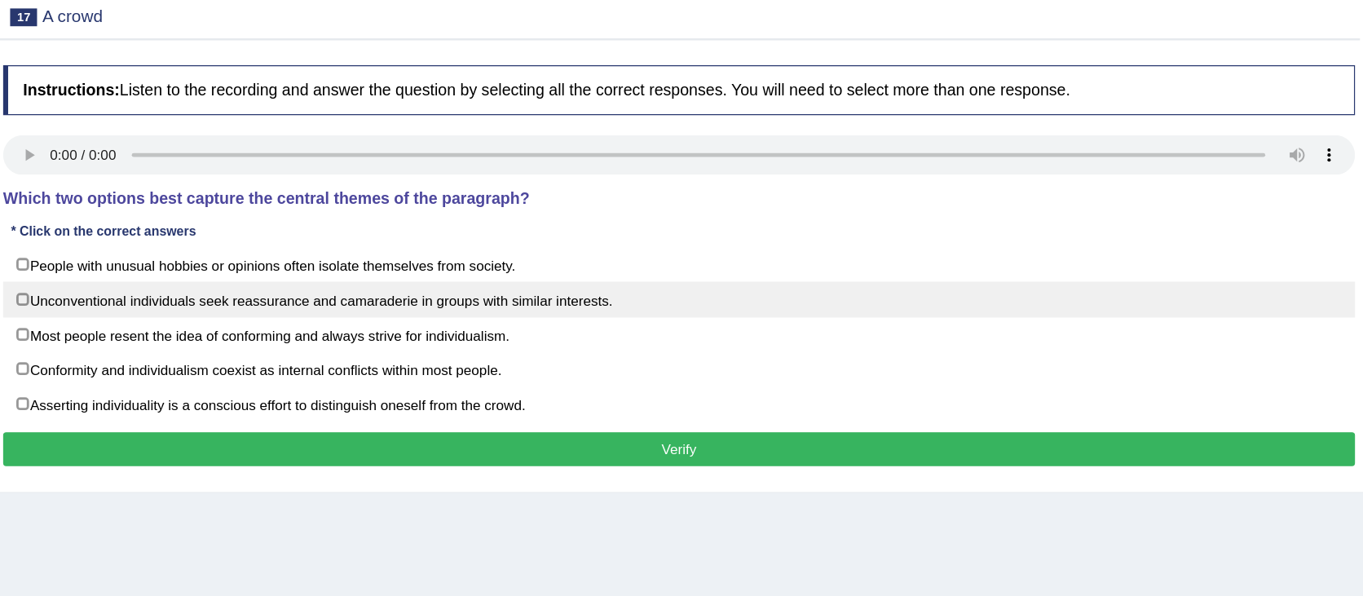
scroll to position [99, 0]
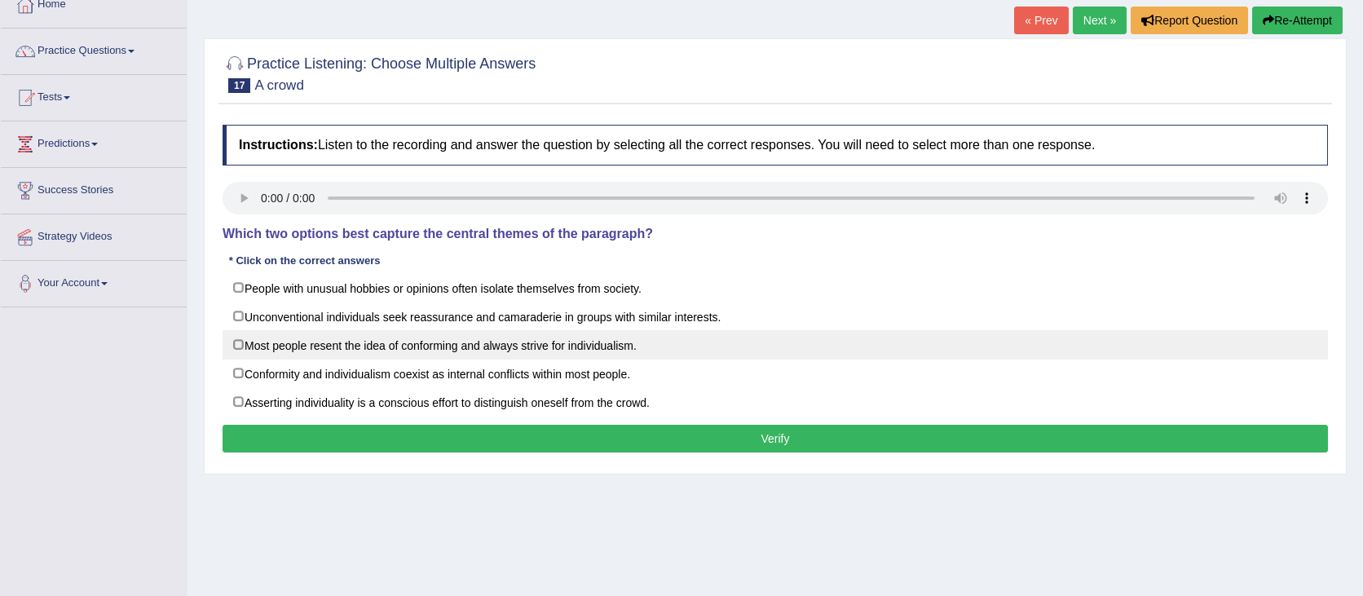
click at [236, 342] on label "Most people resent the idea of conforming and always strive for individualism." at bounding box center [775, 344] width 1105 height 29
checkbox input "true"
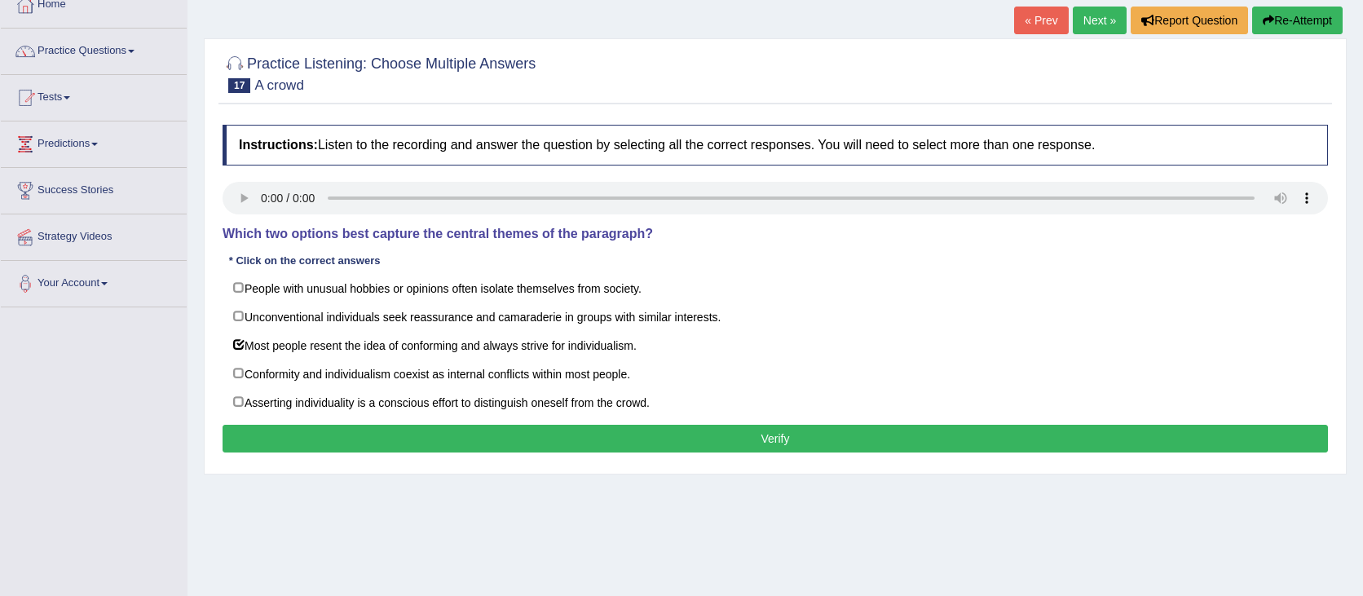
click at [663, 430] on button "Verify" at bounding box center [775, 439] width 1105 height 28
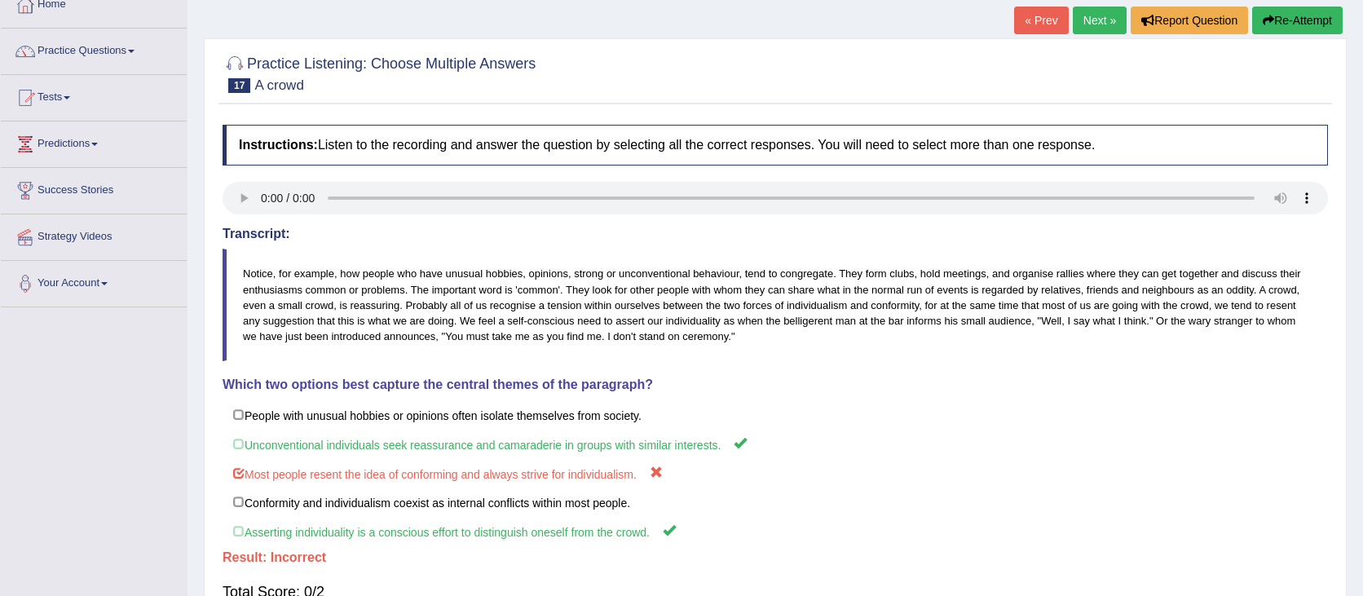
click at [1283, 16] on button "Re-Attempt" at bounding box center [1297, 21] width 90 height 28
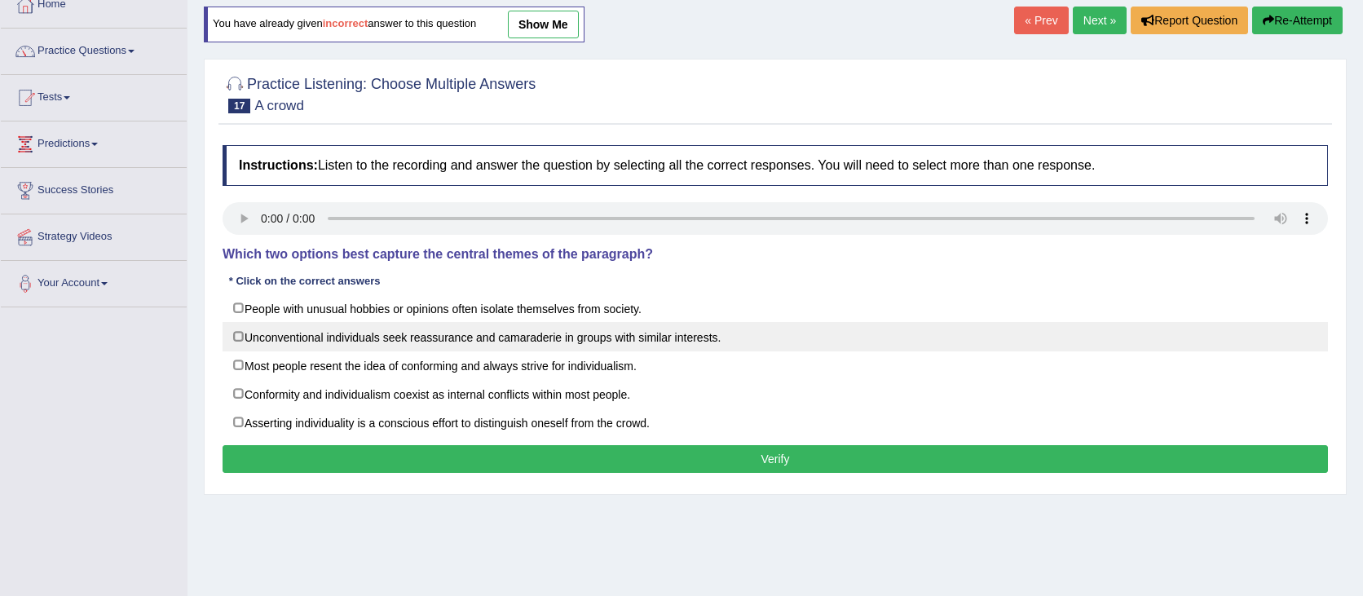
click at [240, 342] on label "Unconventional individuals seek reassurance and camaraderie in groups with simi…" at bounding box center [775, 336] width 1105 height 29
checkbox input "true"
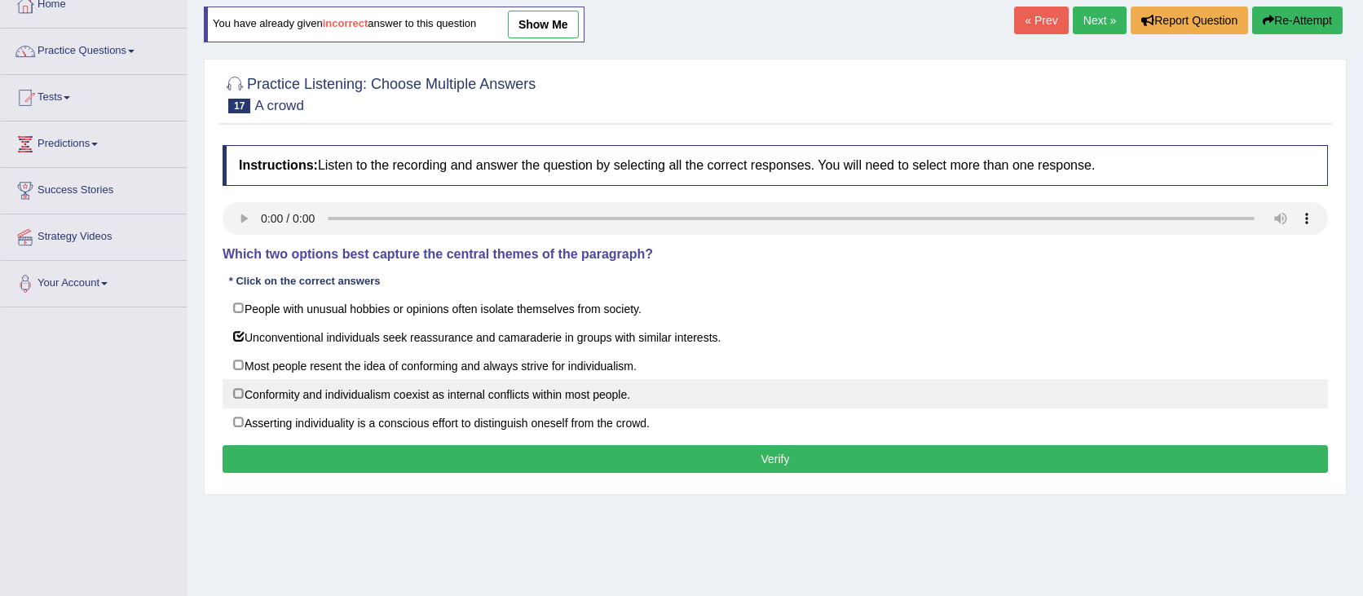
click at [242, 392] on label "Conformity and individualism coexist as internal conflicts within most people." at bounding box center [775, 393] width 1105 height 29
checkbox input "true"
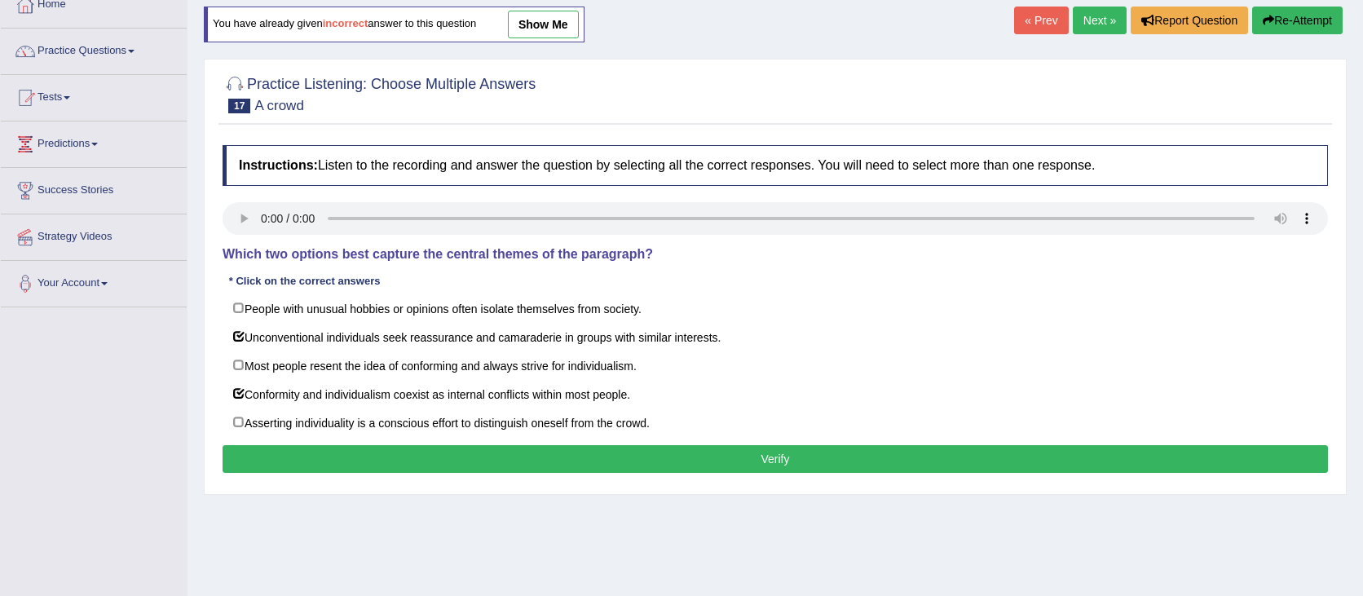
click at [288, 459] on button "Verify" at bounding box center [775, 459] width 1105 height 28
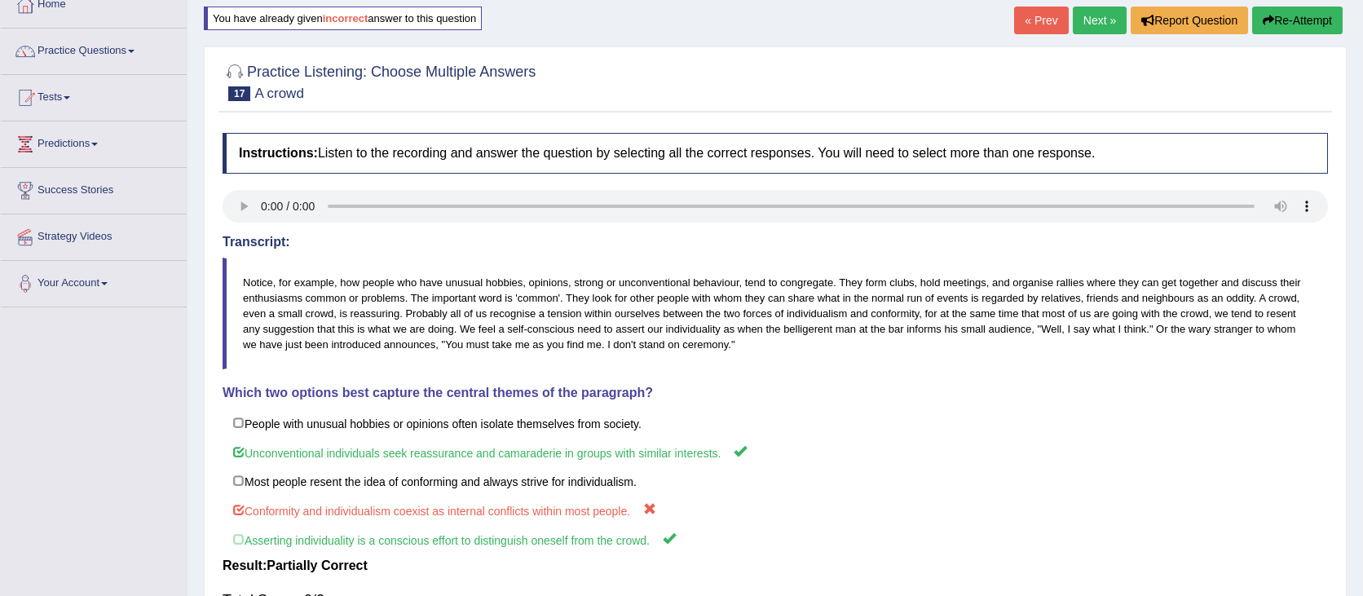
click at [1298, 20] on button "Re-Attempt" at bounding box center [1297, 21] width 90 height 28
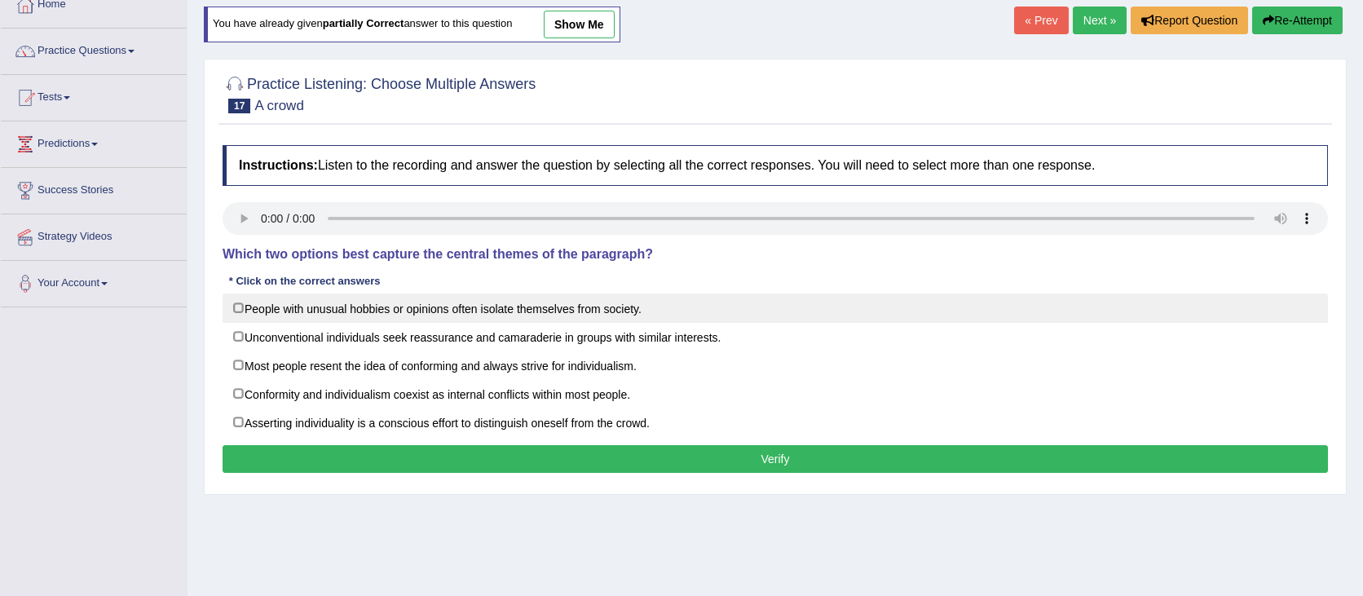
scroll to position [102, 0]
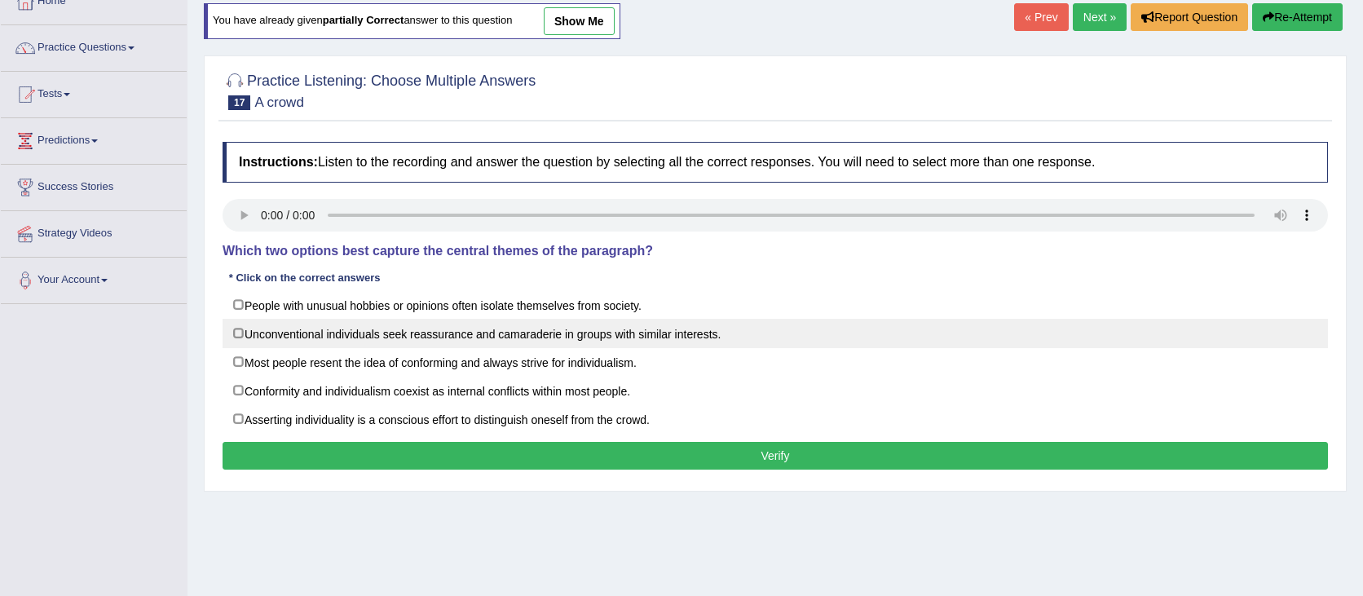
click at [458, 331] on label "Unconventional individuals seek reassurance and camaraderie in groups with simi…" at bounding box center [775, 333] width 1105 height 29
checkbox input "true"
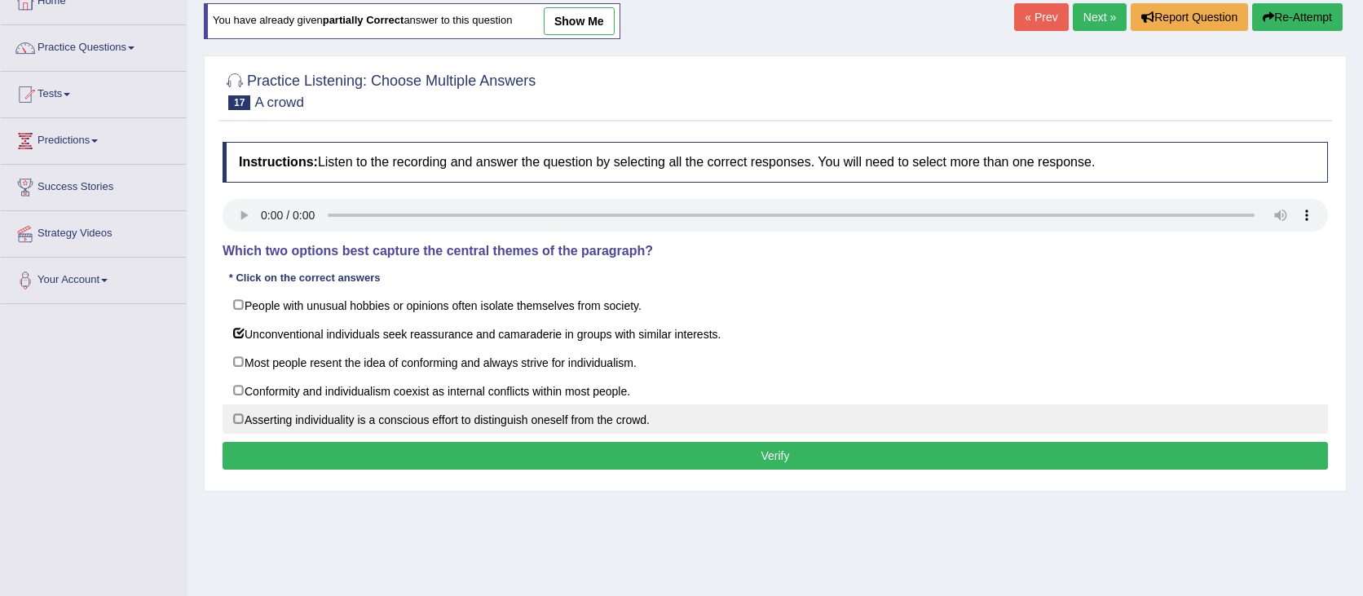
click at [366, 409] on label "Asserting individuality is a conscious effort to distinguish oneself from the c…" at bounding box center [775, 418] width 1105 height 29
checkbox input "true"
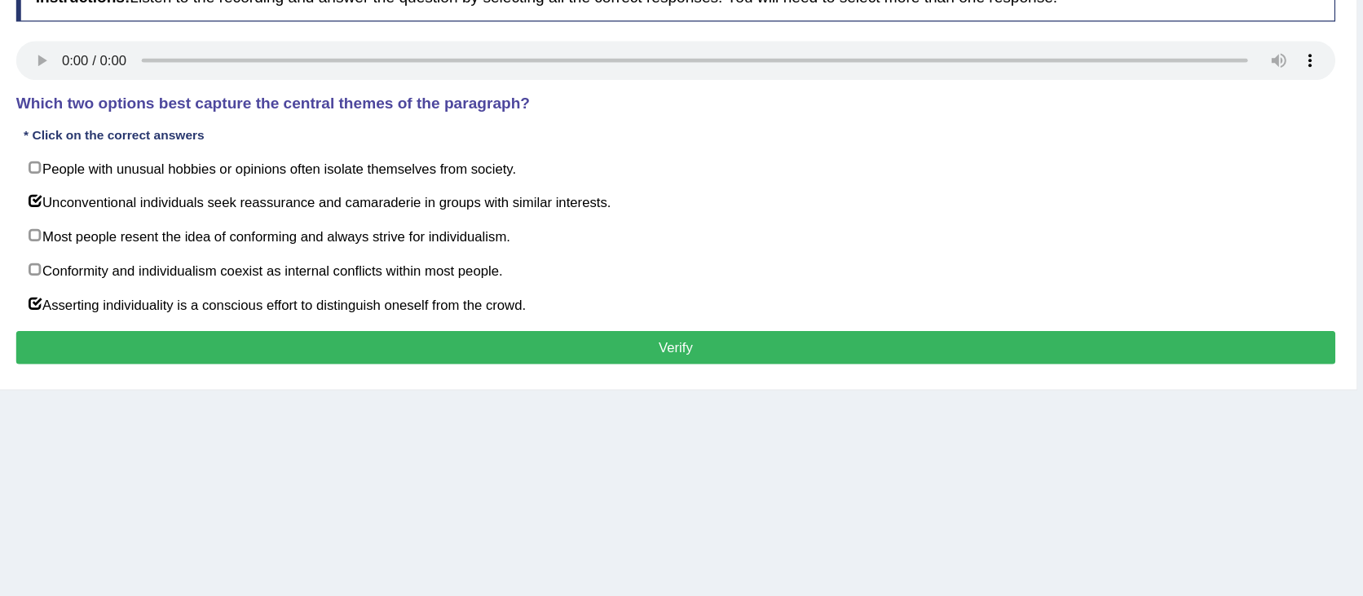
scroll to position [205, 0]
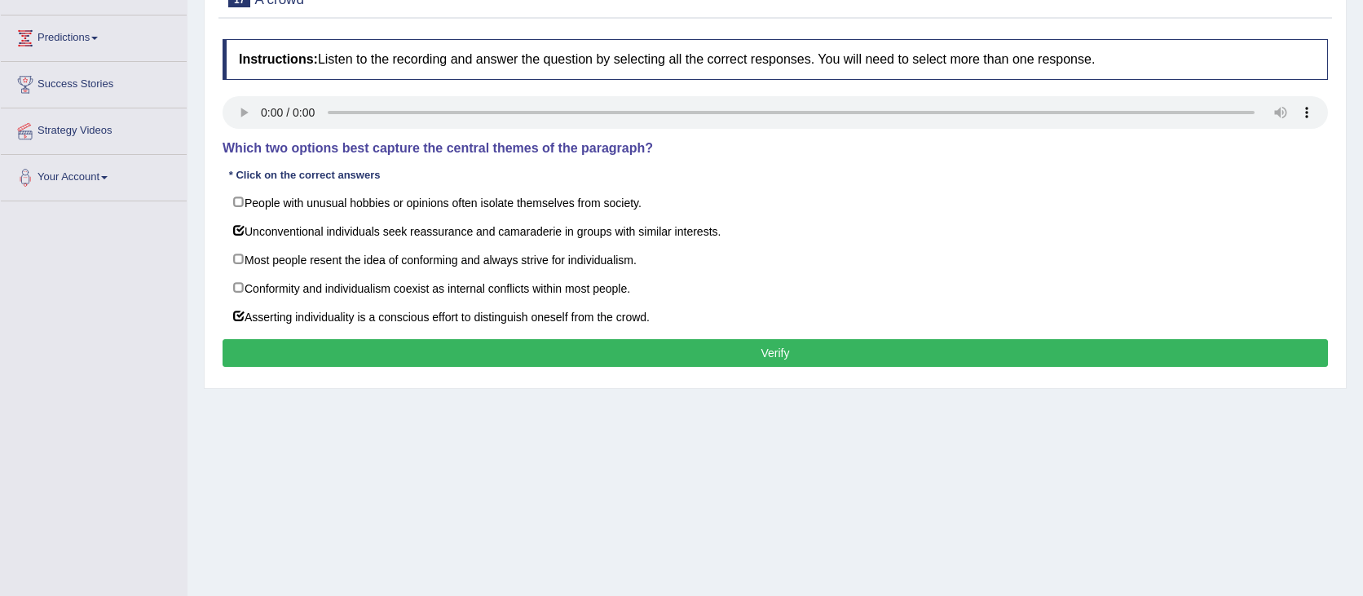
click at [595, 349] on button "Verify" at bounding box center [775, 353] width 1105 height 28
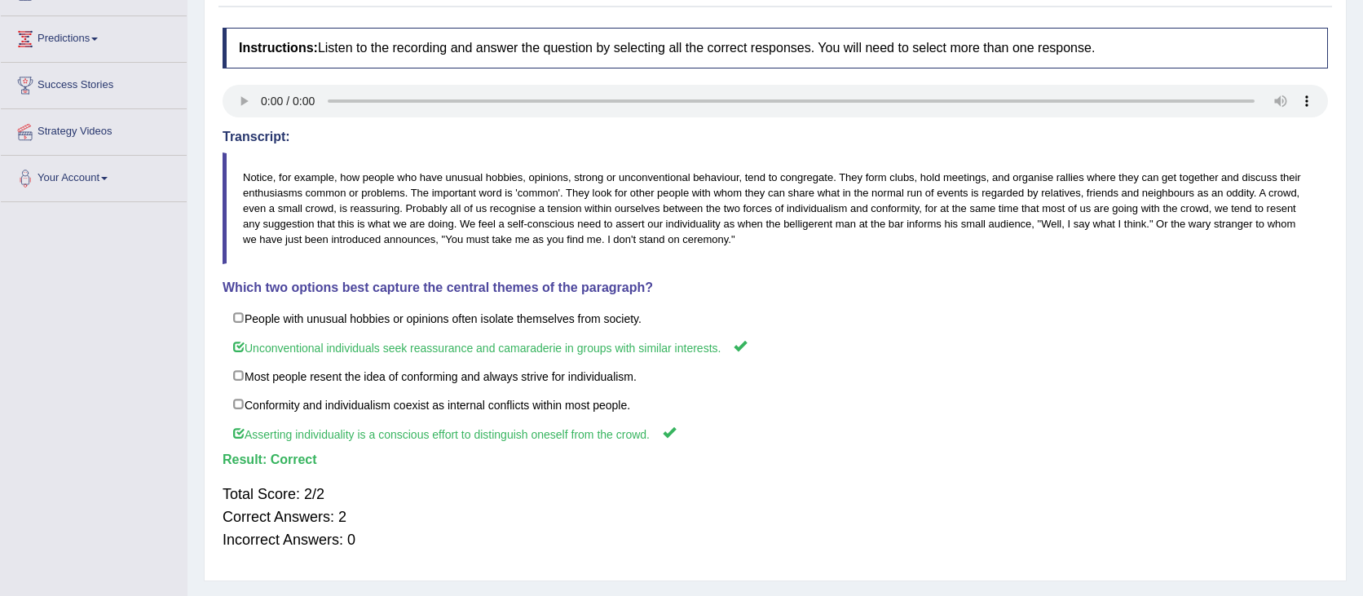
scroll to position [0, 0]
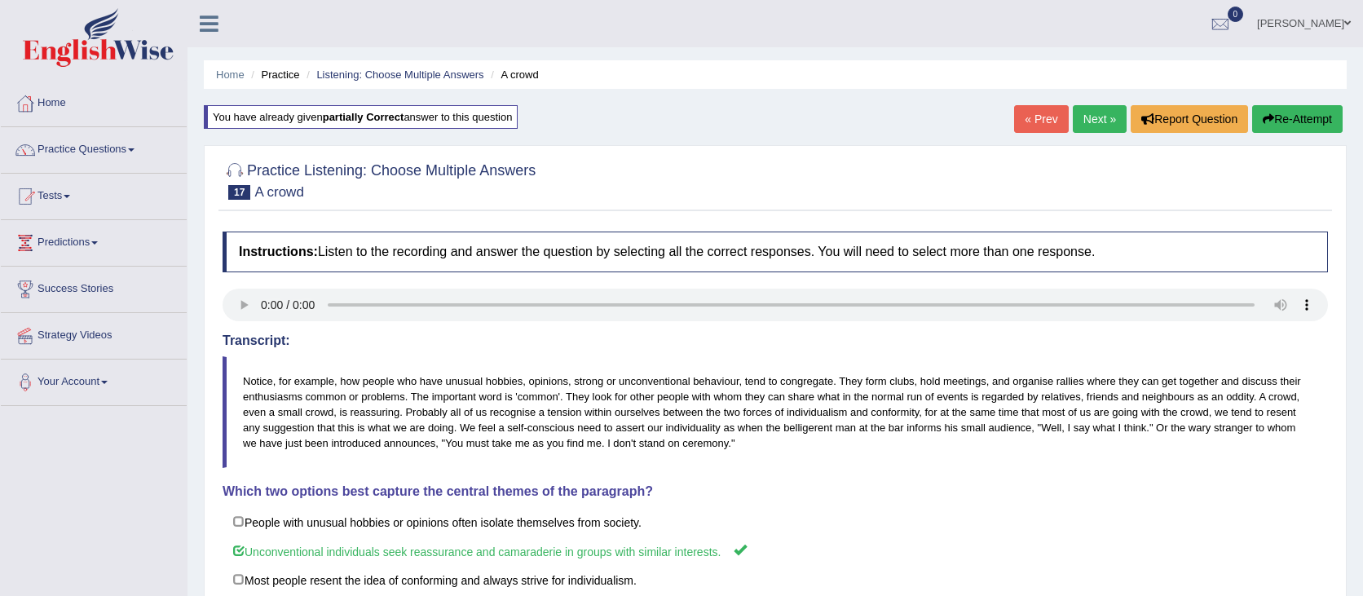
click at [1096, 116] on link "Next »" at bounding box center [1100, 119] width 54 height 28
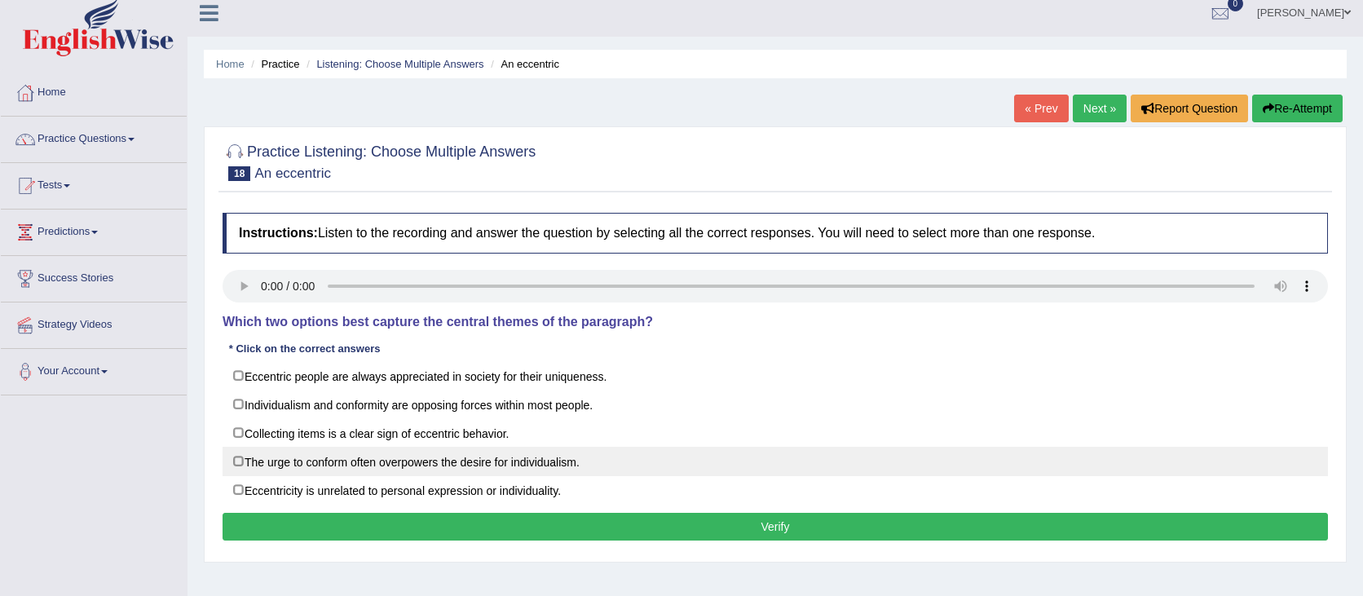
scroll to position [10, 0]
click at [1075, 465] on label "The urge to conform often overpowers the desire for individualism." at bounding box center [775, 462] width 1105 height 29
checkbox input "true"
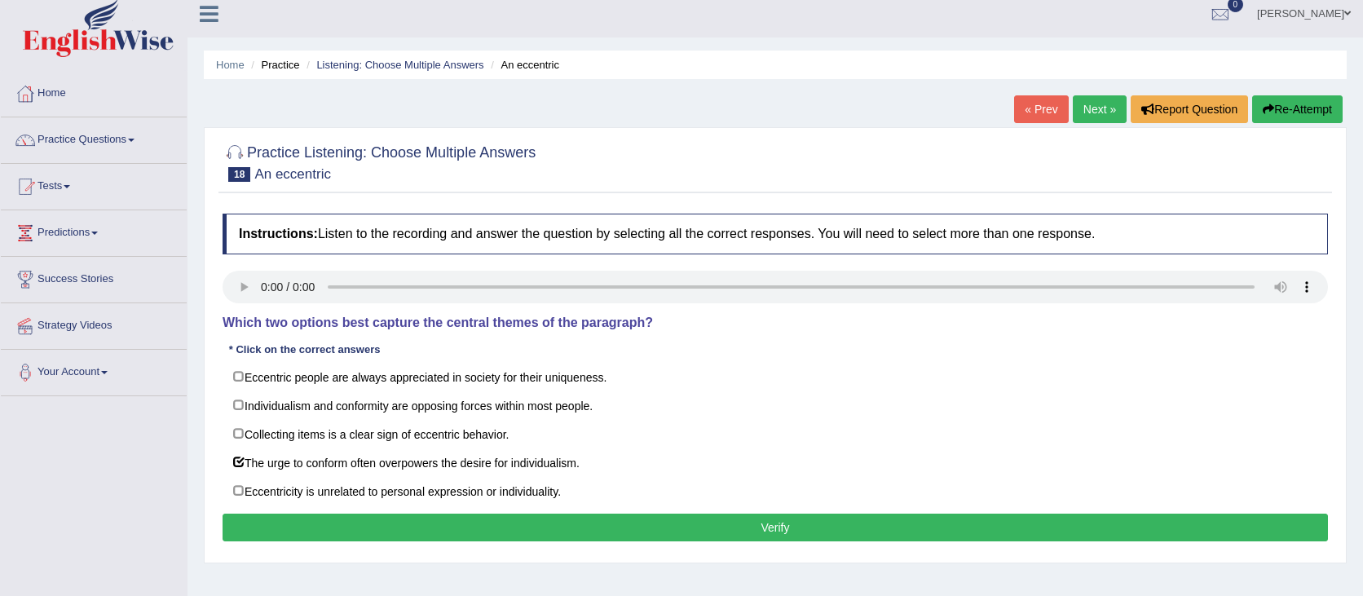
click at [1041, 527] on button "Verify" at bounding box center [775, 528] width 1105 height 28
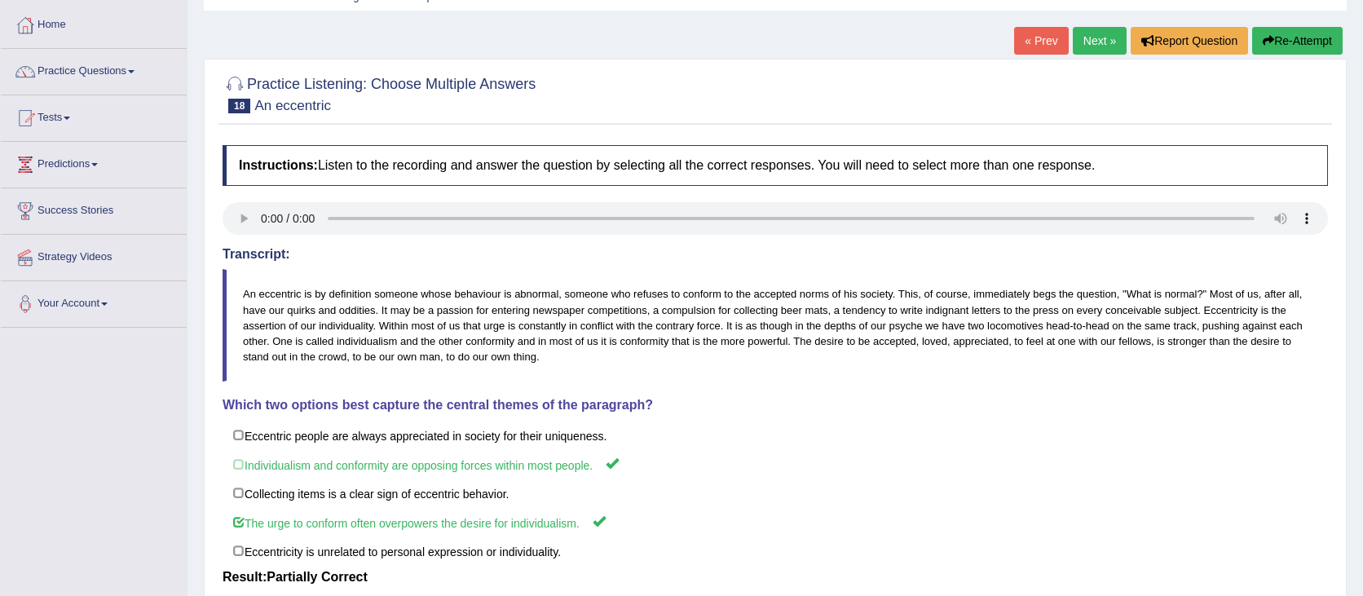
scroll to position [0, 0]
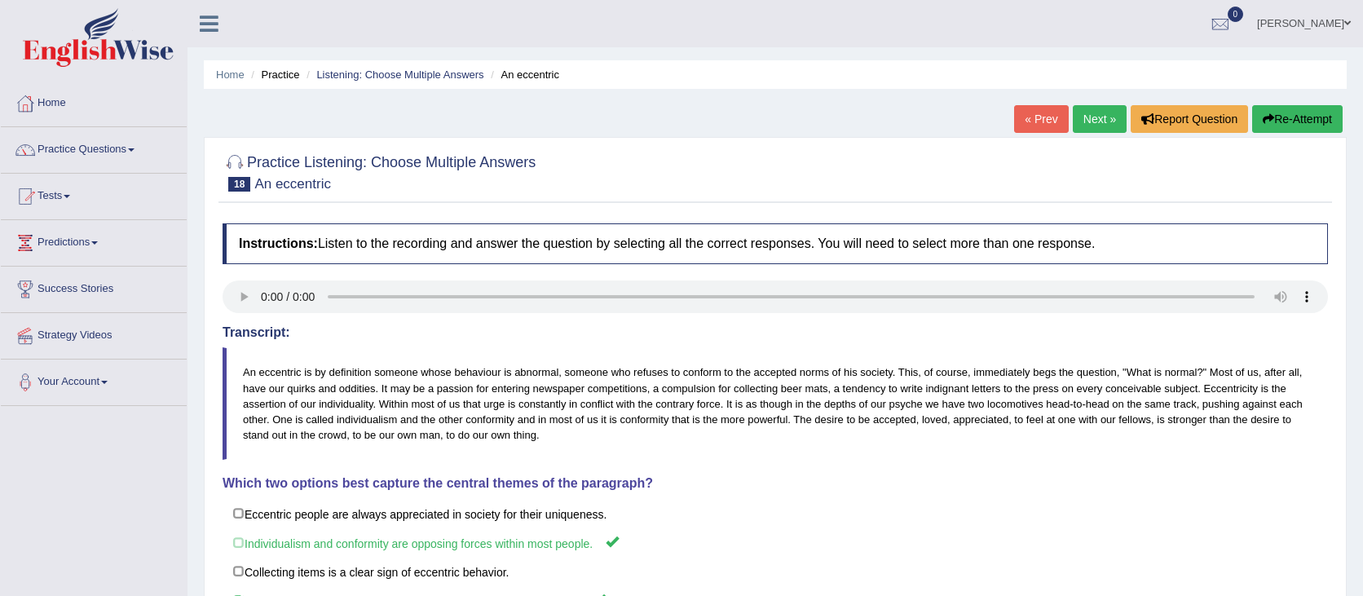
click at [1279, 119] on button "Re-Attempt" at bounding box center [1297, 119] width 90 height 28
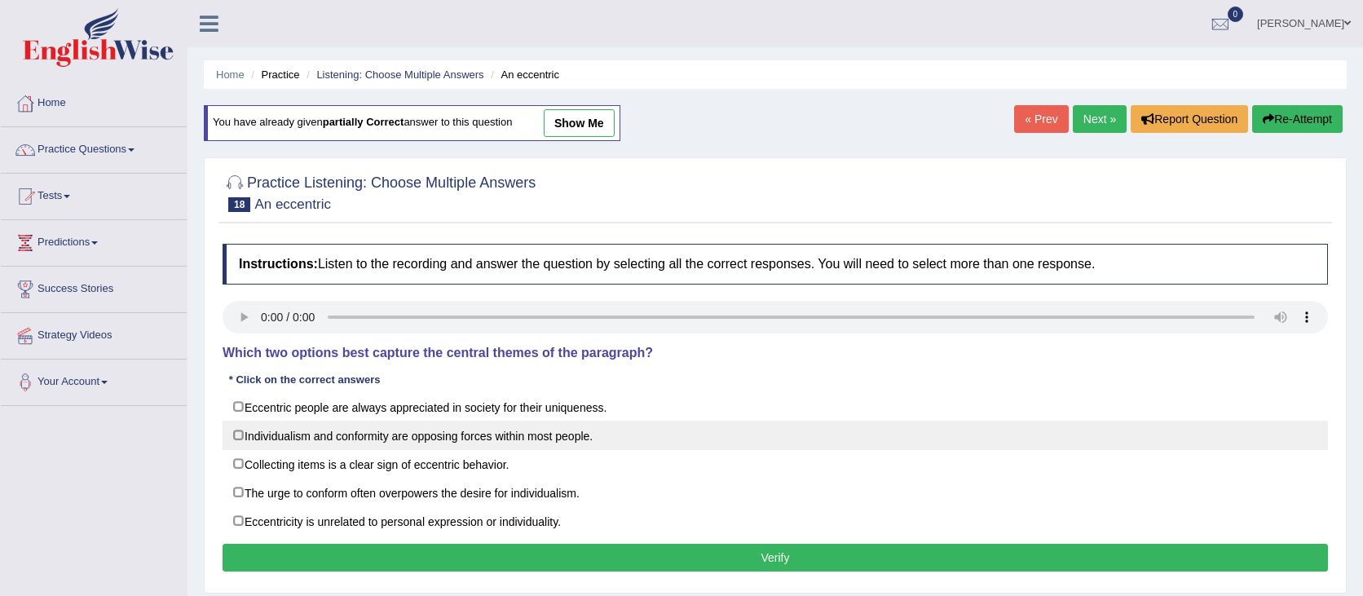
click at [547, 441] on div "Eccentric people are always appreciated in society for their uniqueness. Indivi…" at bounding box center [775, 463] width 1105 height 143
click at [547, 439] on label "Individualism and conformity are opposing forces within most people." at bounding box center [775, 435] width 1105 height 29
checkbox input "true"
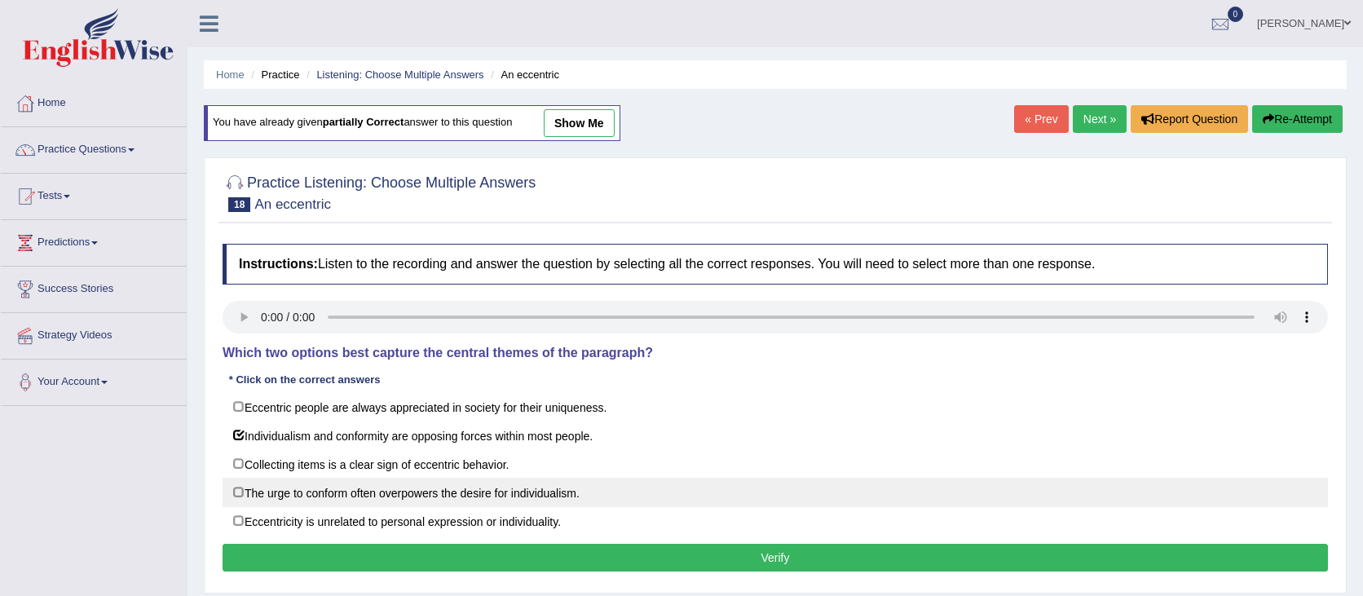
click at [572, 495] on label "The urge to conform often overpowers the desire for individualism." at bounding box center [775, 492] width 1105 height 29
checkbox input "true"
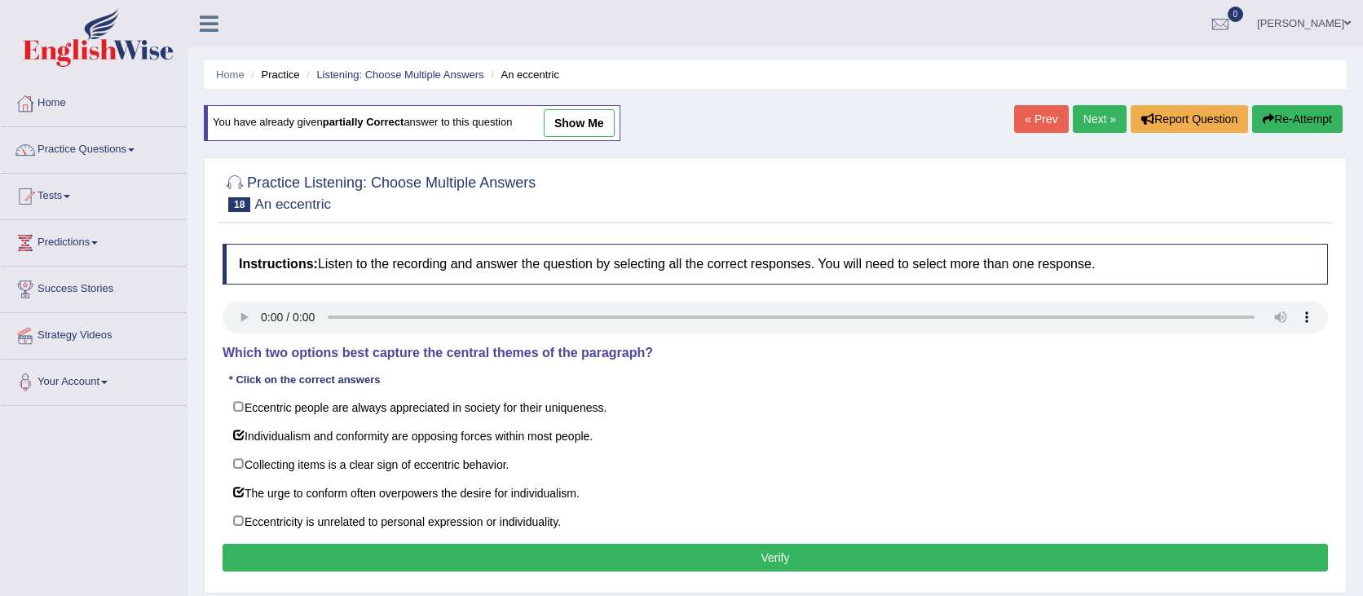
click at [806, 561] on button "Verify" at bounding box center [775, 558] width 1105 height 28
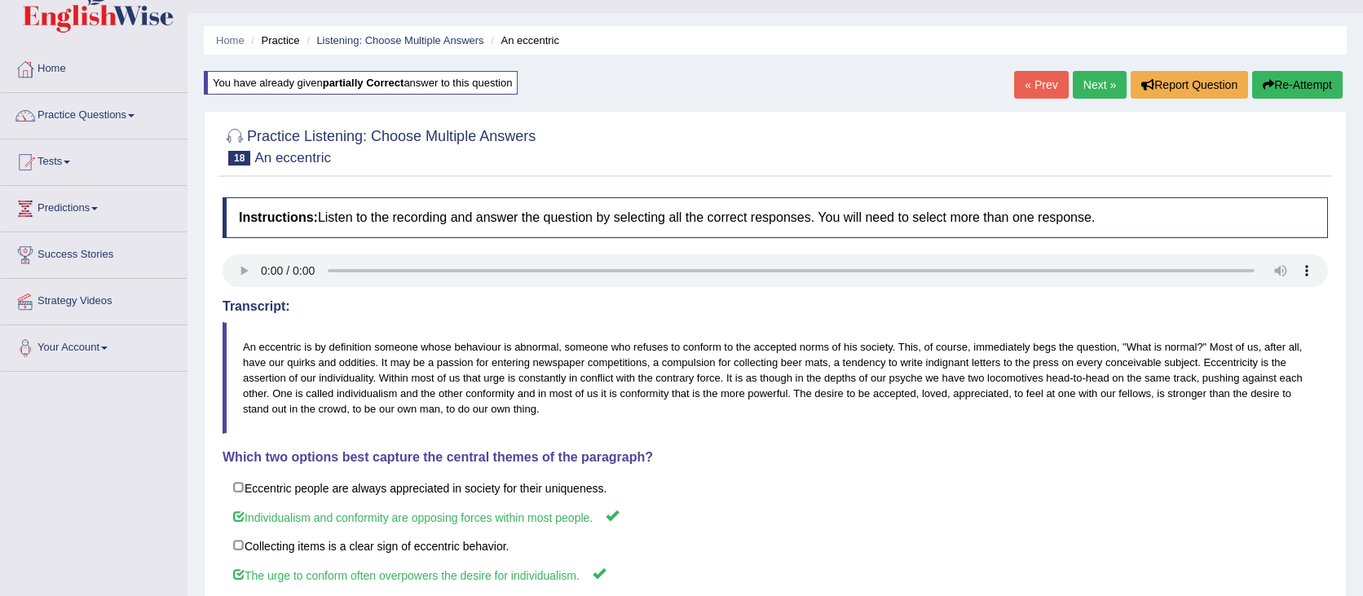
scroll to position [36, 0]
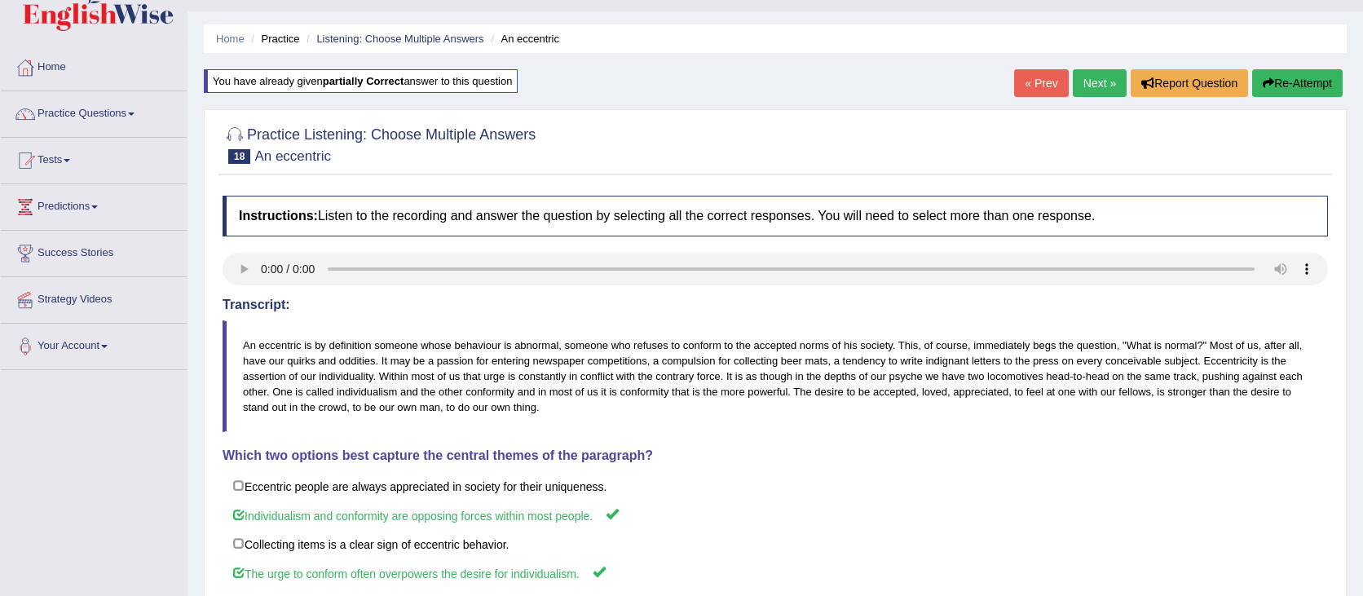
click at [1083, 89] on link "Next »" at bounding box center [1100, 83] width 54 height 28
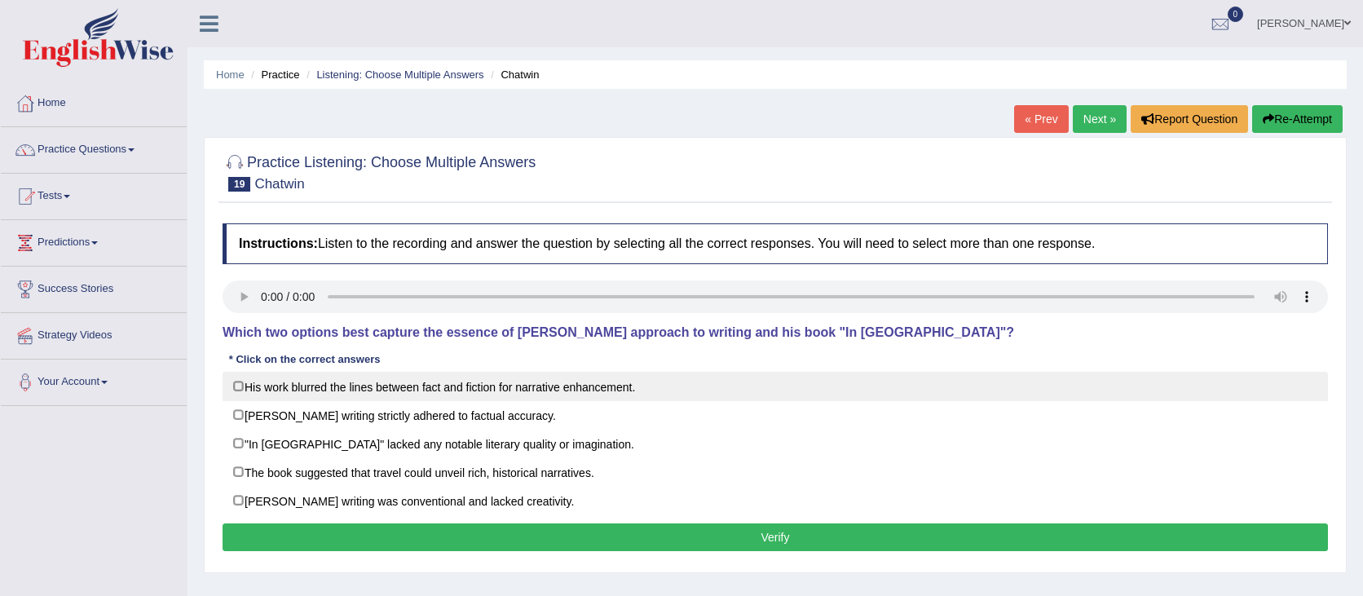
click at [530, 386] on label "His work blurred the lines between fact and fiction for narrative enhancement." at bounding box center [775, 386] width 1105 height 29
checkbox input "true"
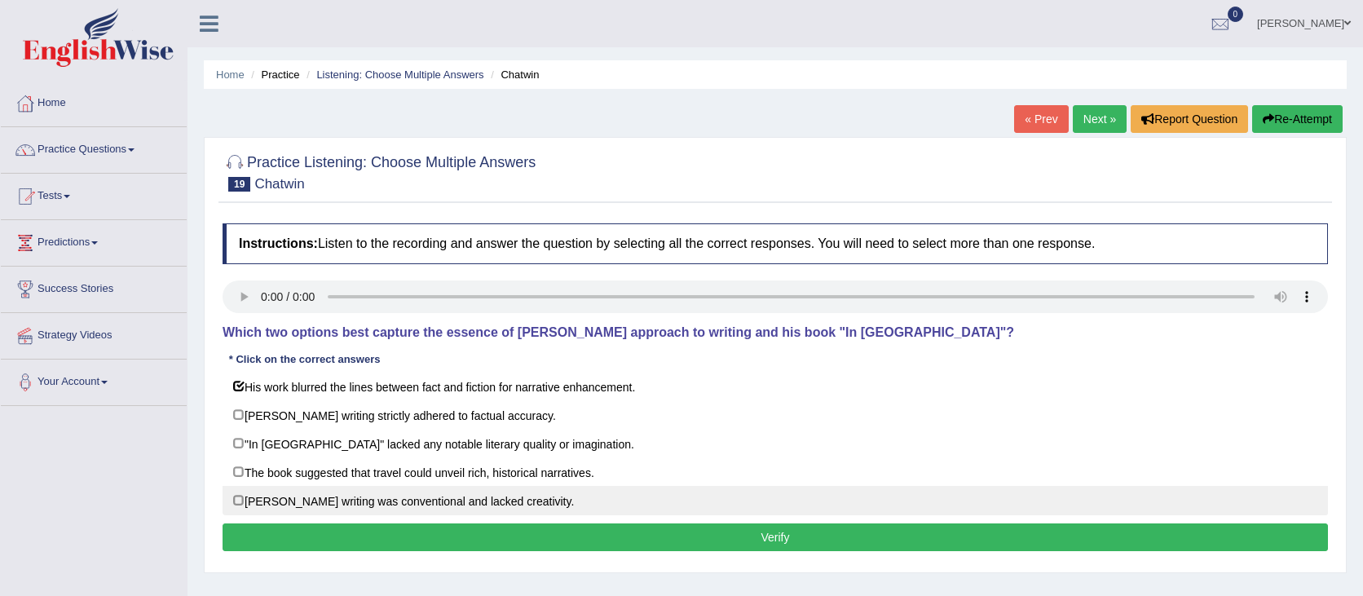
click at [712, 505] on label "Chatwin's writing was conventional and lacked creativity." at bounding box center [775, 500] width 1105 height 29
checkbox input "false"
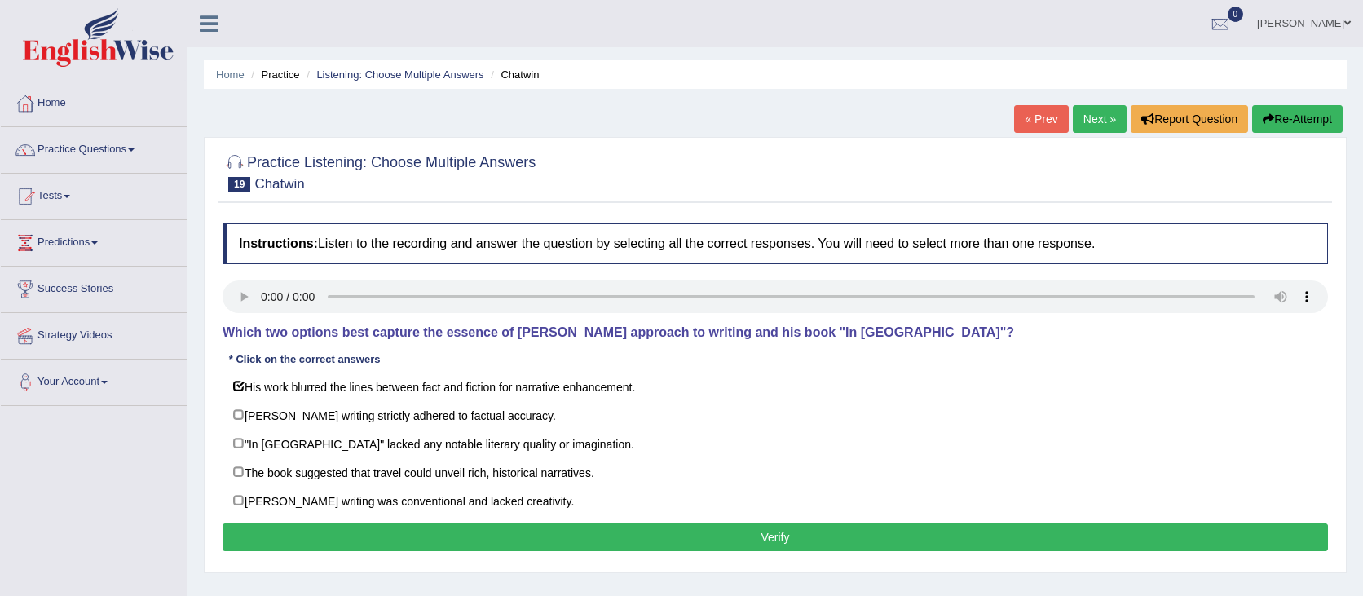
click at [713, 536] on button "Verify" at bounding box center [775, 537] width 1105 height 28
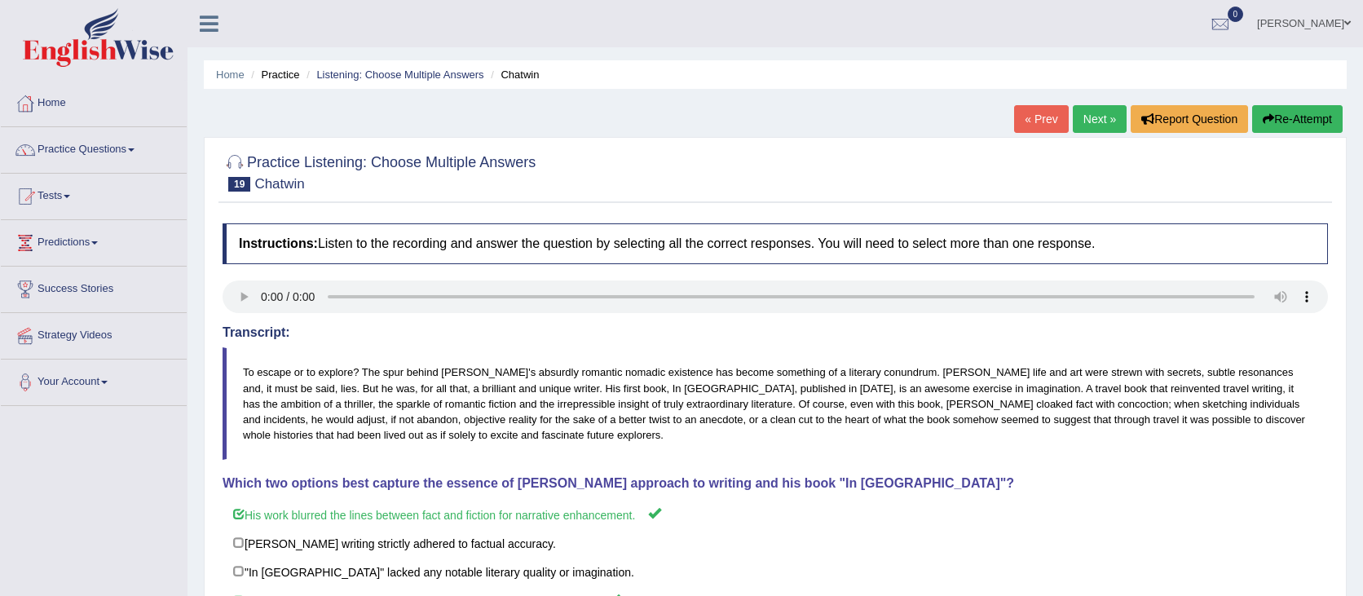
click at [1333, 127] on button "Re-Attempt" at bounding box center [1297, 119] width 90 height 28
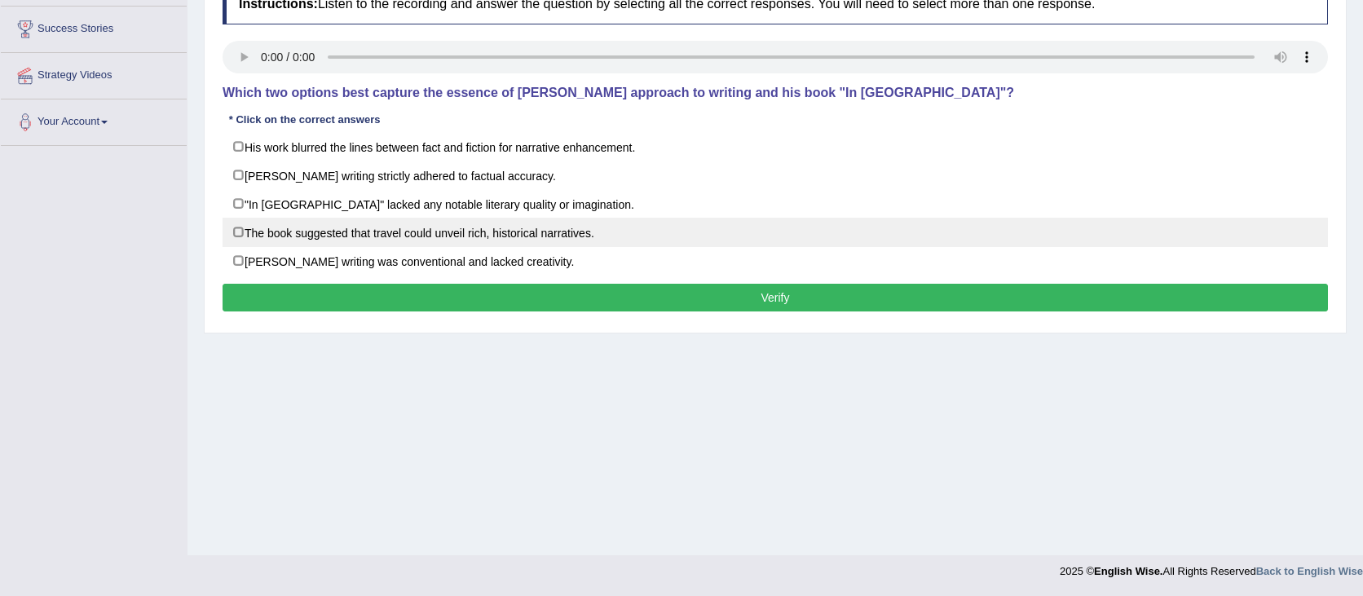
click at [521, 233] on label "The book suggested that travel could unveil rich, historical narratives." at bounding box center [775, 232] width 1105 height 29
checkbox input "true"
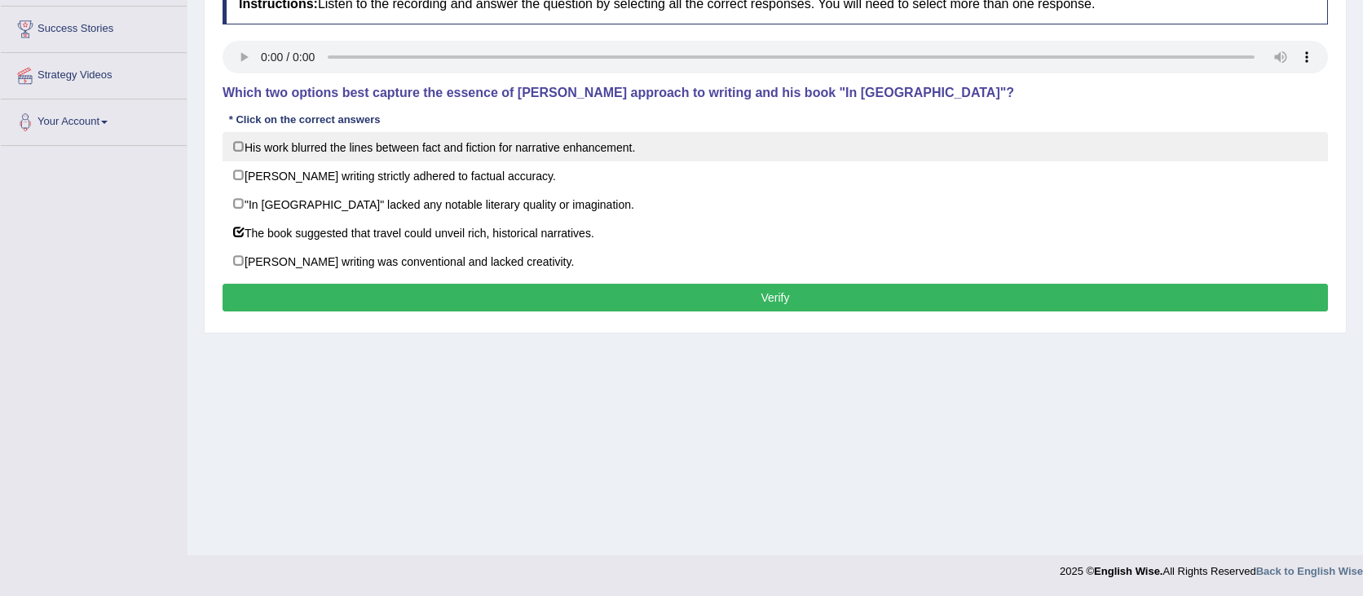
click at [440, 148] on label "His work blurred the lines between fact and fiction for narrative enhancement." at bounding box center [775, 146] width 1105 height 29
checkbox input "true"
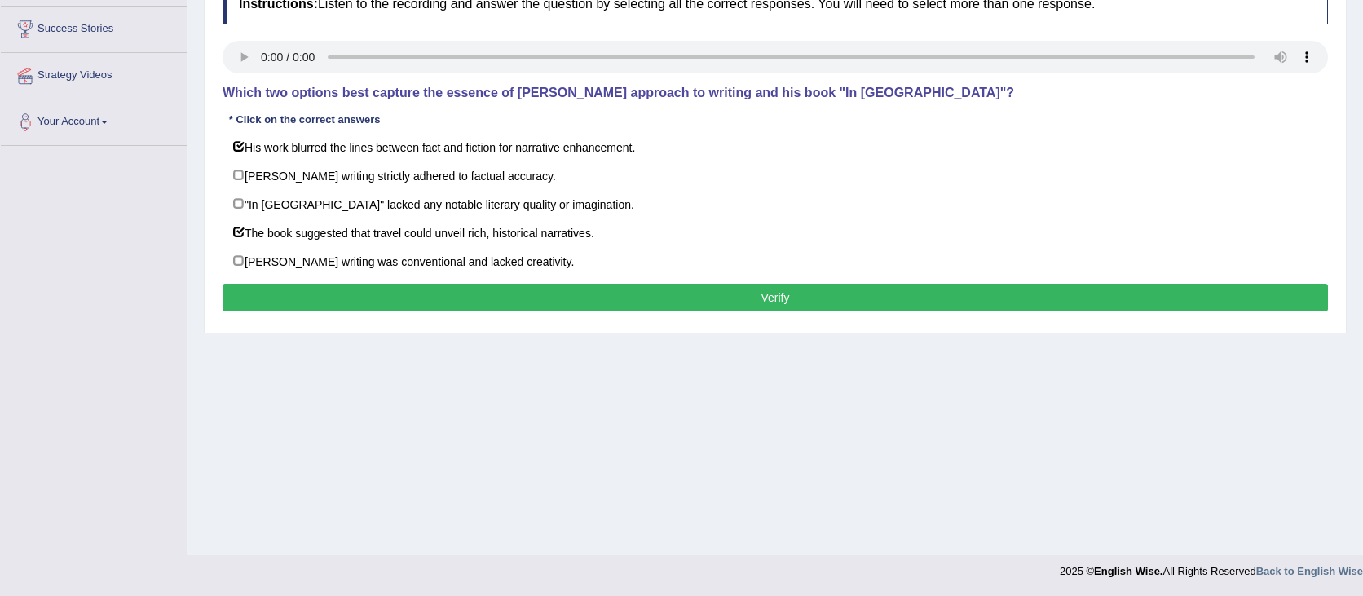
click at [777, 306] on button "Verify" at bounding box center [775, 298] width 1105 height 28
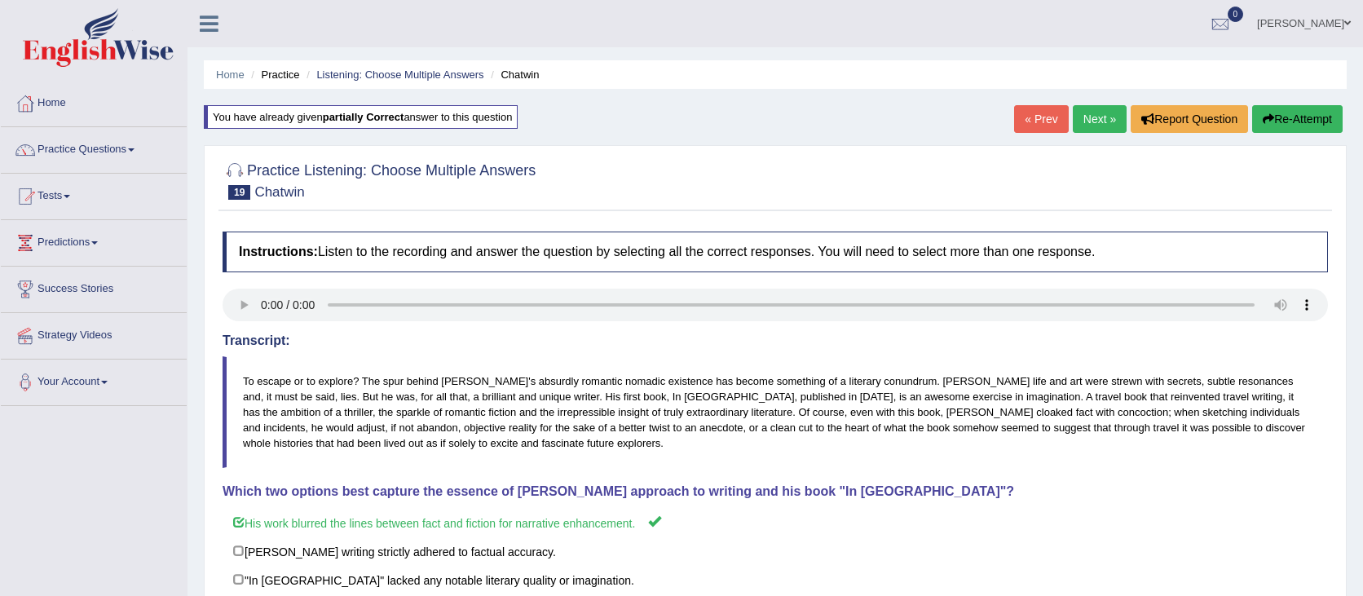
click at [1083, 117] on link "Next »" at bounding box center [1100, 119] width 54 height 28
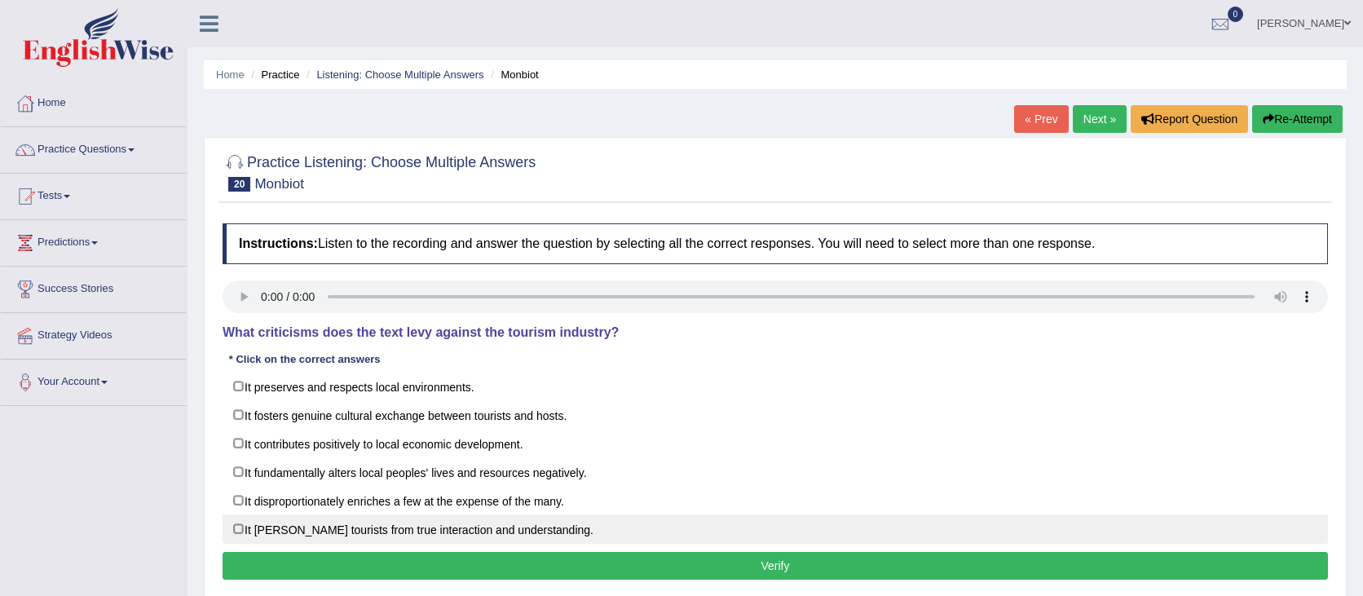
click at [538, 527] on label "It [PERSON_NAME] tourists from true interaction and understanding." at bounding box center [775, 528] width 1105 height 29
checkbox input "true"
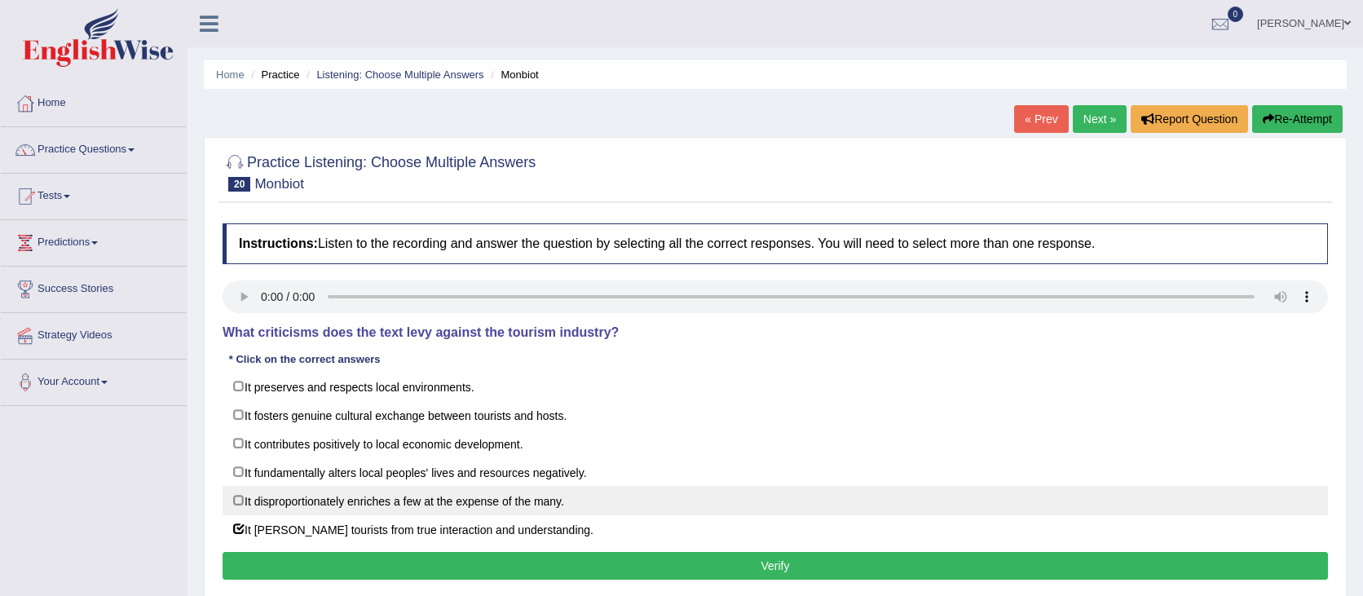
click at [615, 496] on label "It disproportionately enriches a few at the expense of the many." at bounding box center [775, 500] width 1105 height 29
checkbox input "true"
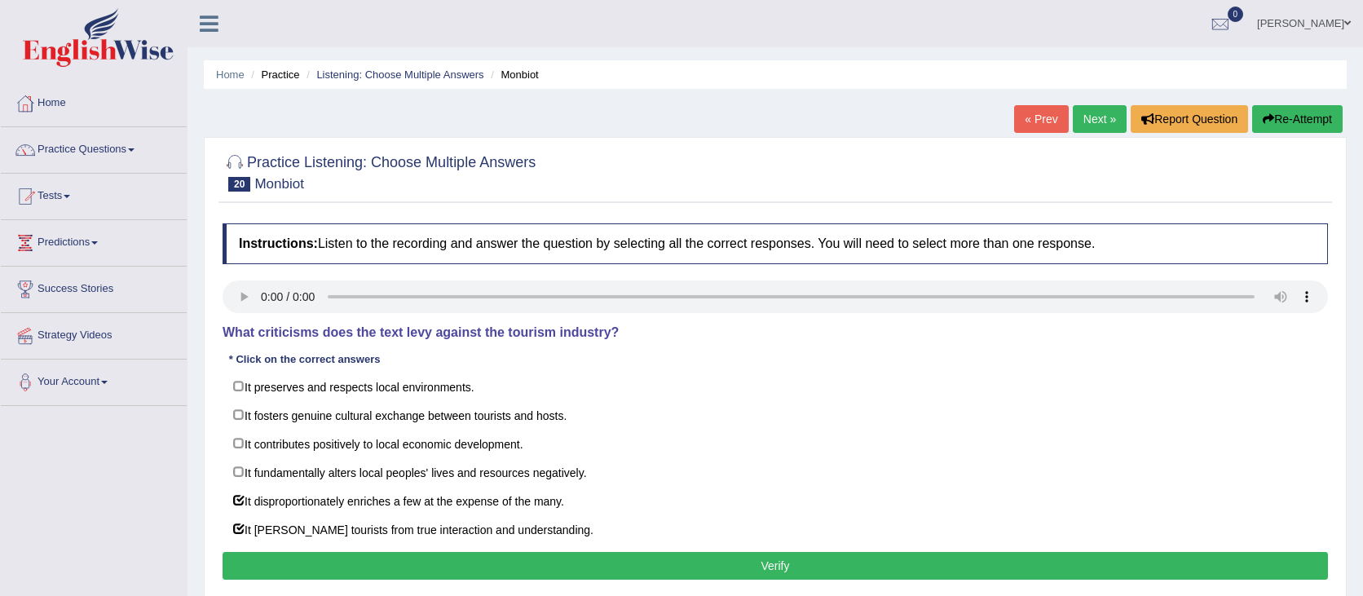
click at [583, 568] on button "Verify" at bounding box center [775, 566] width 1105 height 28
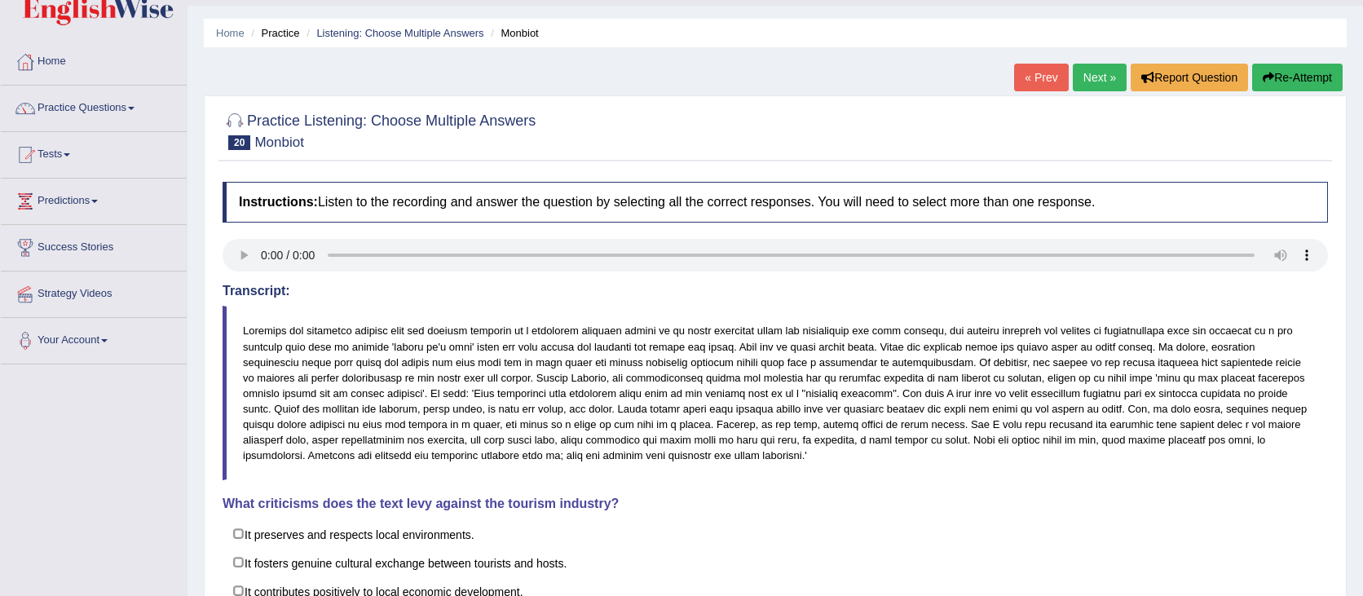
scroll to position [25, 0]
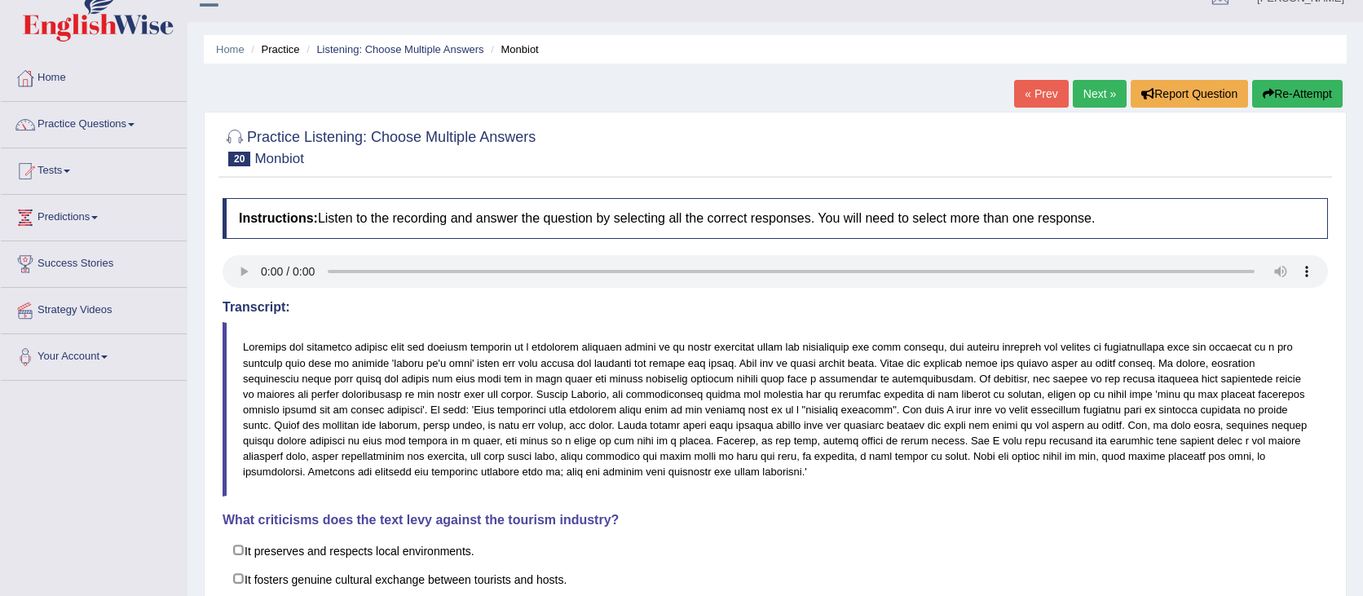
click at [1315, 99] on button "Re-Attempt" at bounding box center [1297, 94] width 90 height 28
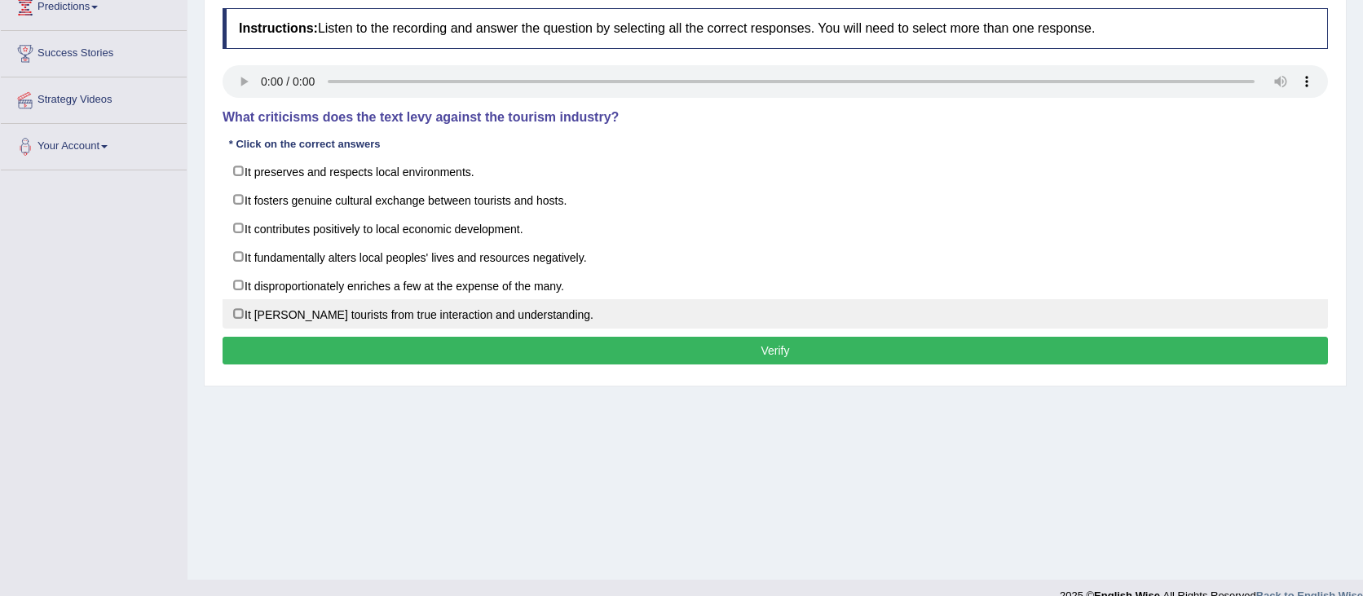
scroll to position [239, 0]
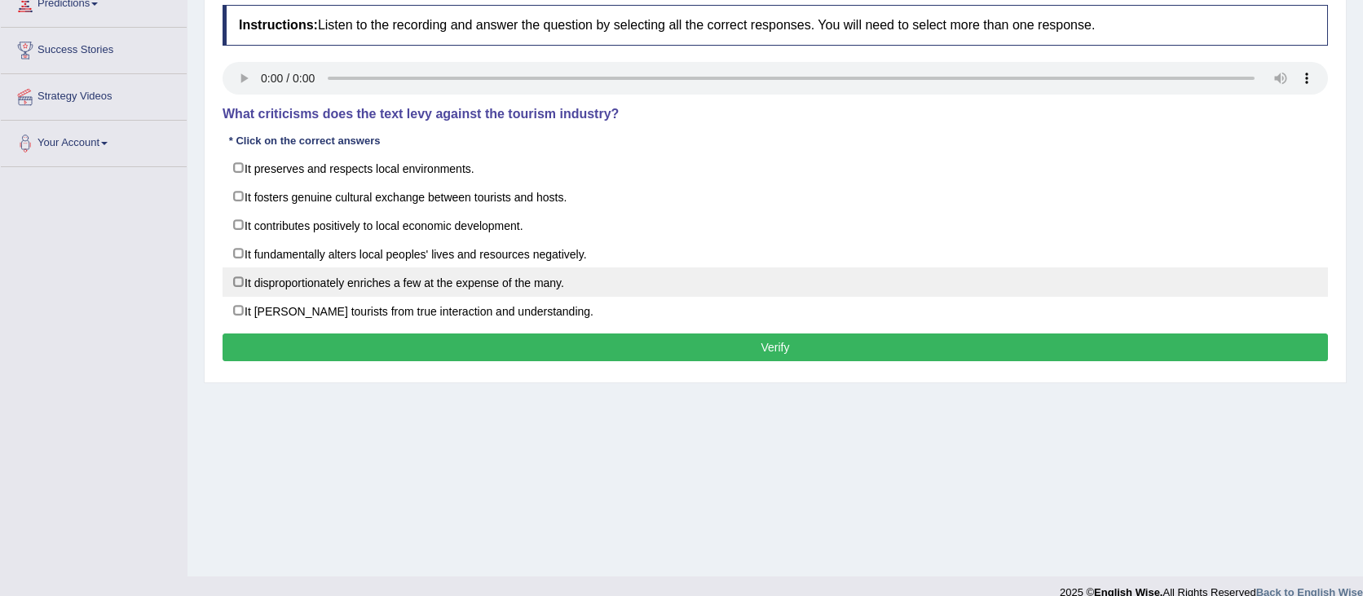
drag, startPoint x: 412, startPoint y: 313, endPoint x: 413, endPoint y: 287, distance: 26.1
click at [412, 313] on label "It [PERSON_NAME] tourists from true interaction and understanding." at bounding box center [775, 310] width 1105 height 29
checkbox input "true"
drag, startPoint x: 413, startPoint y: 287, endPoint x: 417, endPoint y: 266, distance: 21.6
click at [413, 285] on label "It disproportionately enriches a few at the expense of the many." at bounding box center [775, 281] width 1105 height 29
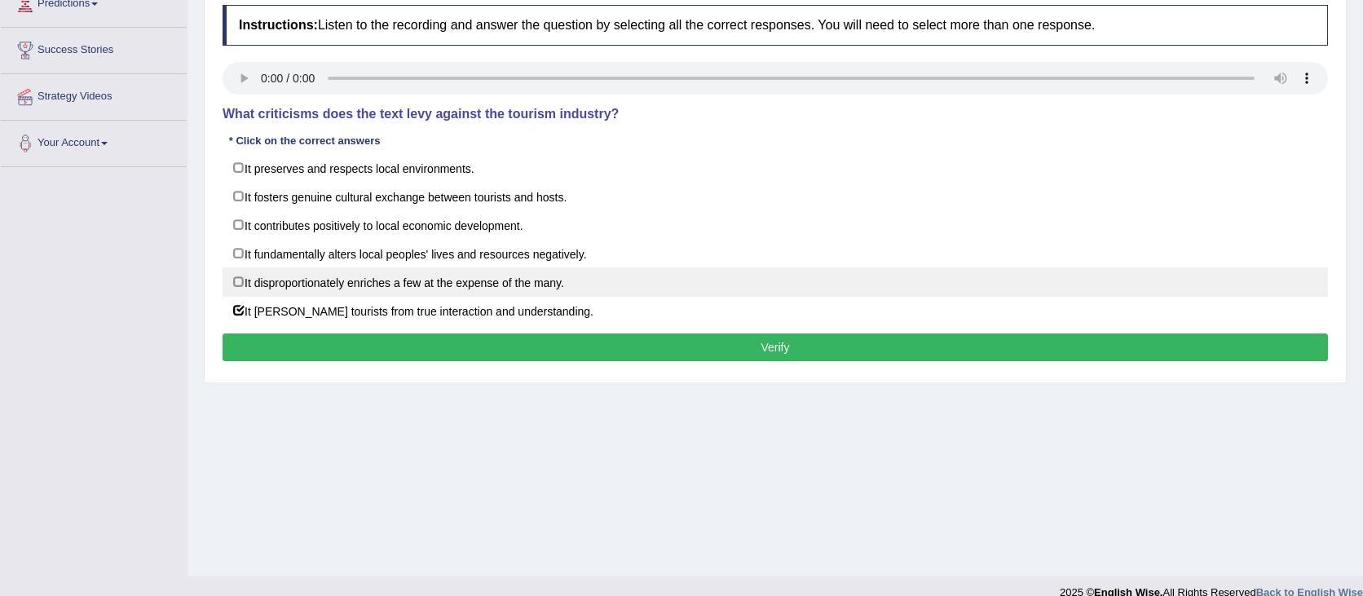
checkbox input "true"
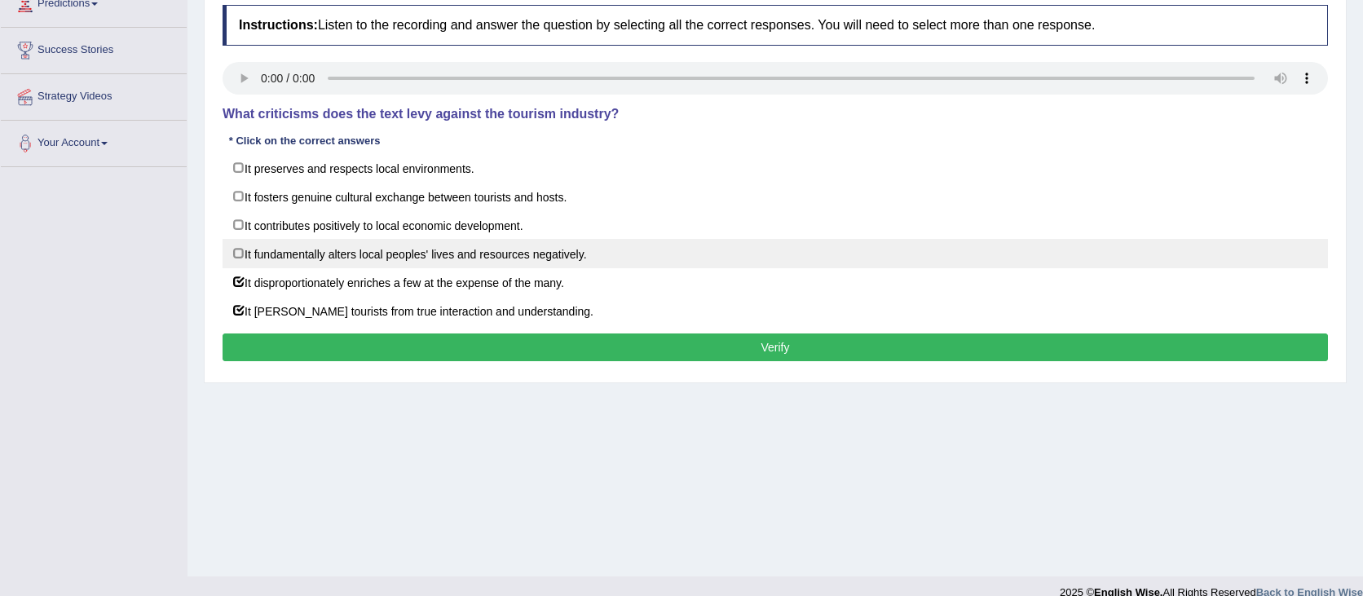
click at [417, 263] on label "It fundamentally alters local peoples' lives and resources negatively." at bounding box center [775, 253] width 1105 height 29
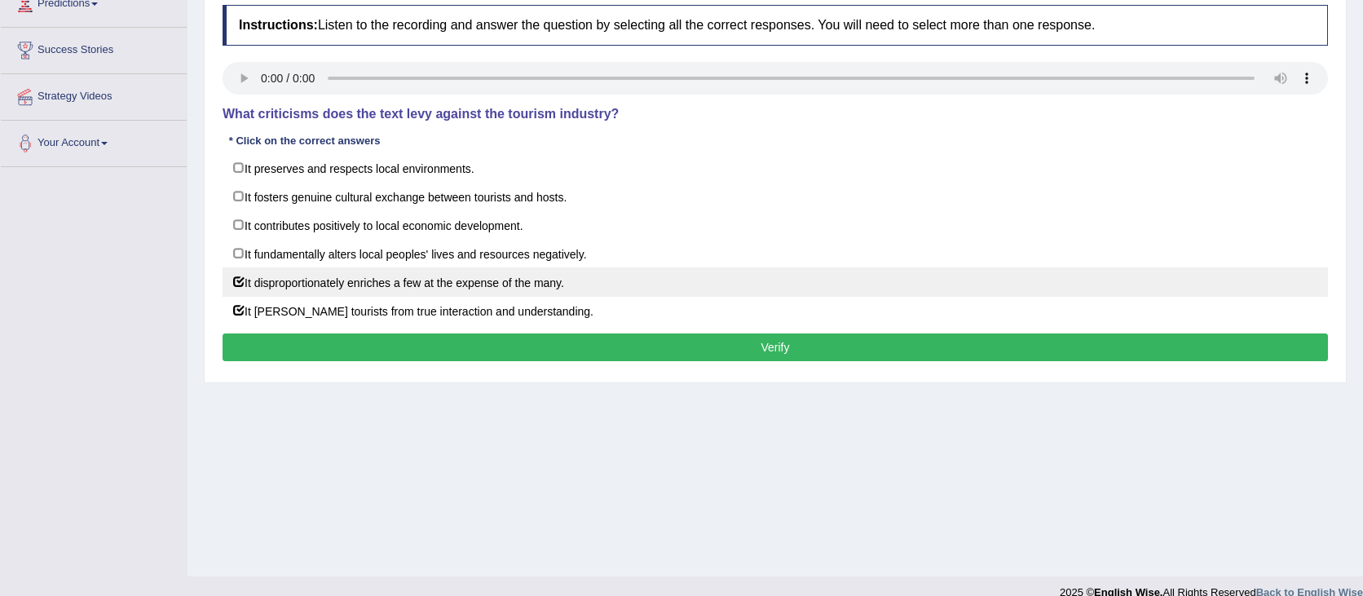
checkbox input "true"
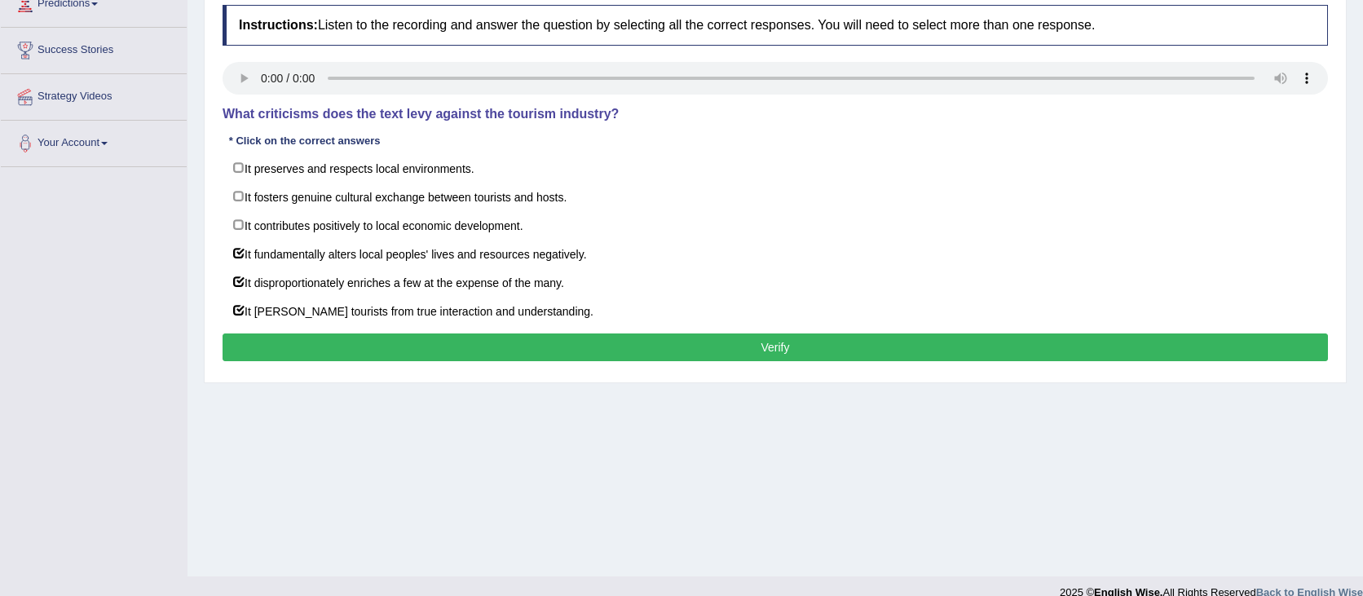
click at [467, 354] on button "Verify" at bounding box center [775, 347] width 1105 height 28
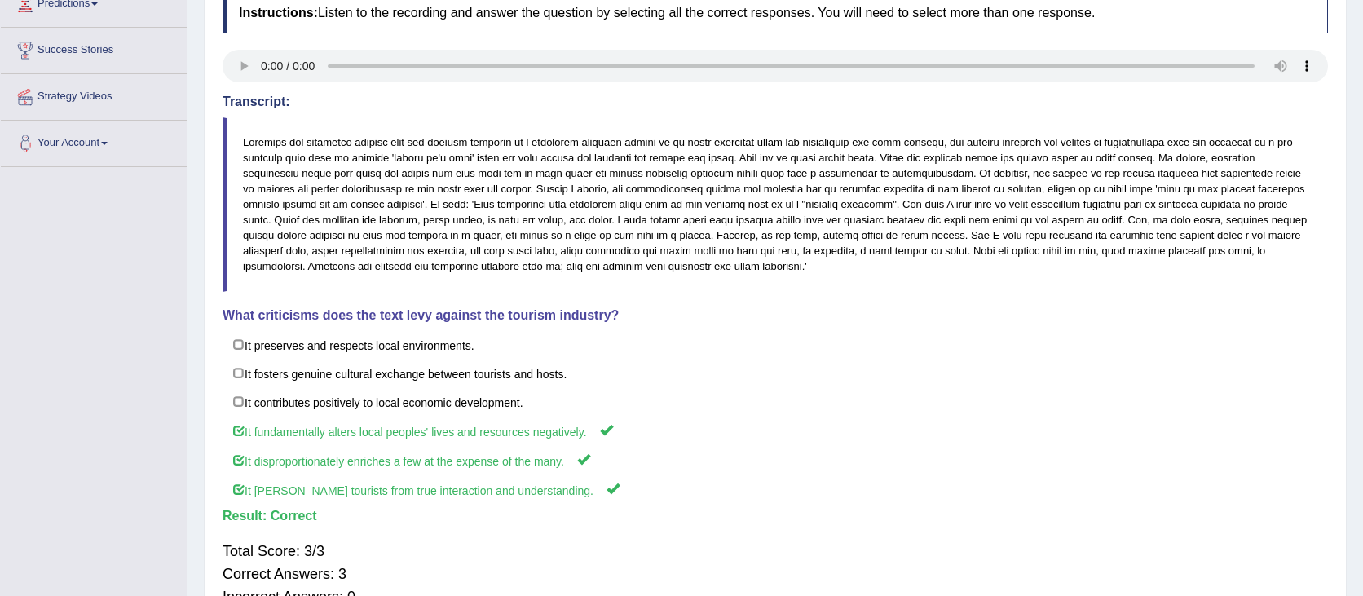
scroll to position [0, 0]
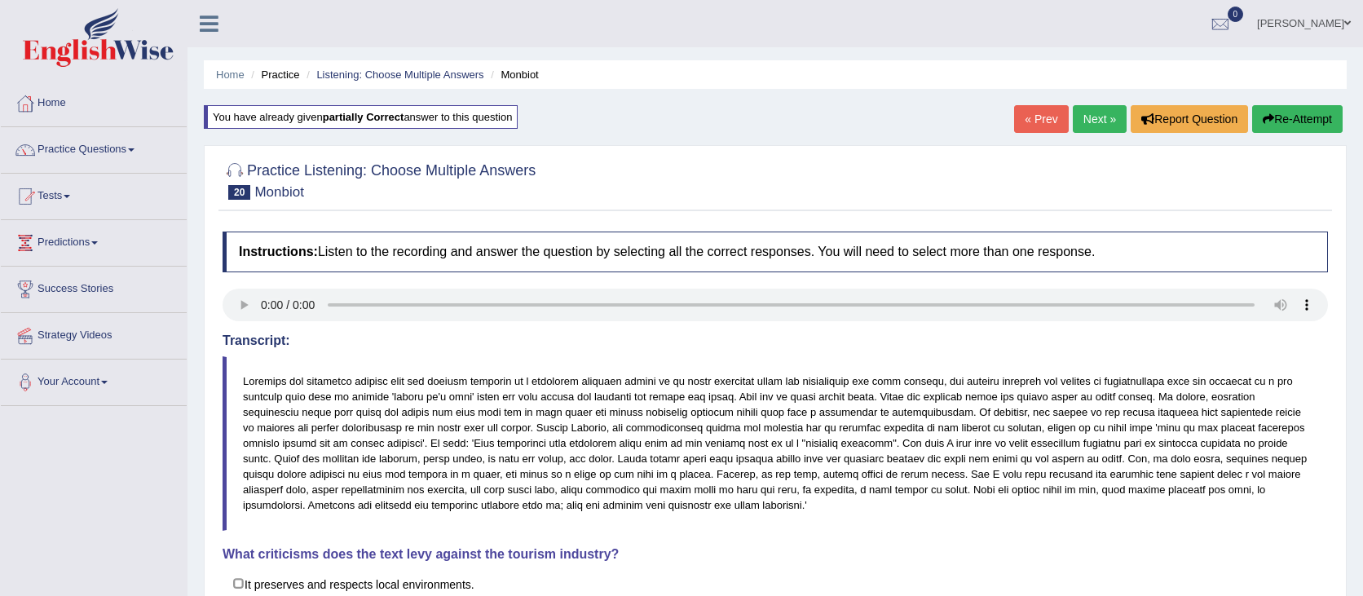
click at [1094, 114] on link "Next »" at bounding box center [1100, 119] width 54 height 28
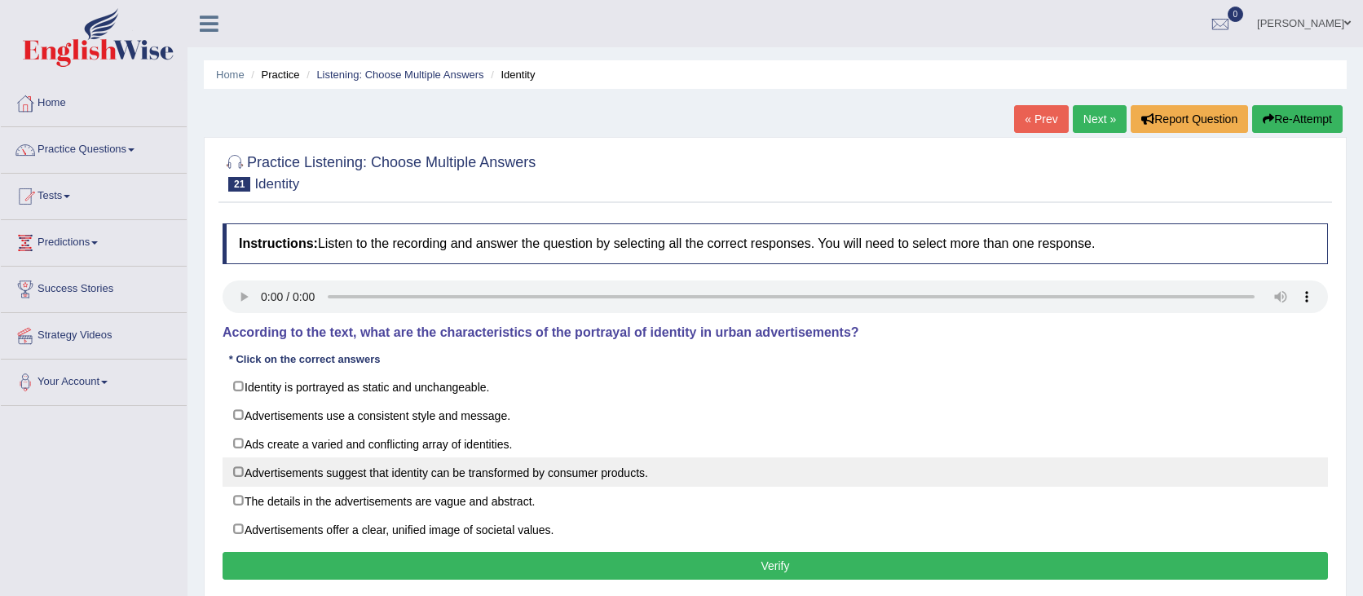
click at [539, 461] on label "Advertisements suggest that identity can be transformed by consumer products." at bounding box center [775, 471] width 1105 height 29
checkbox input "true"
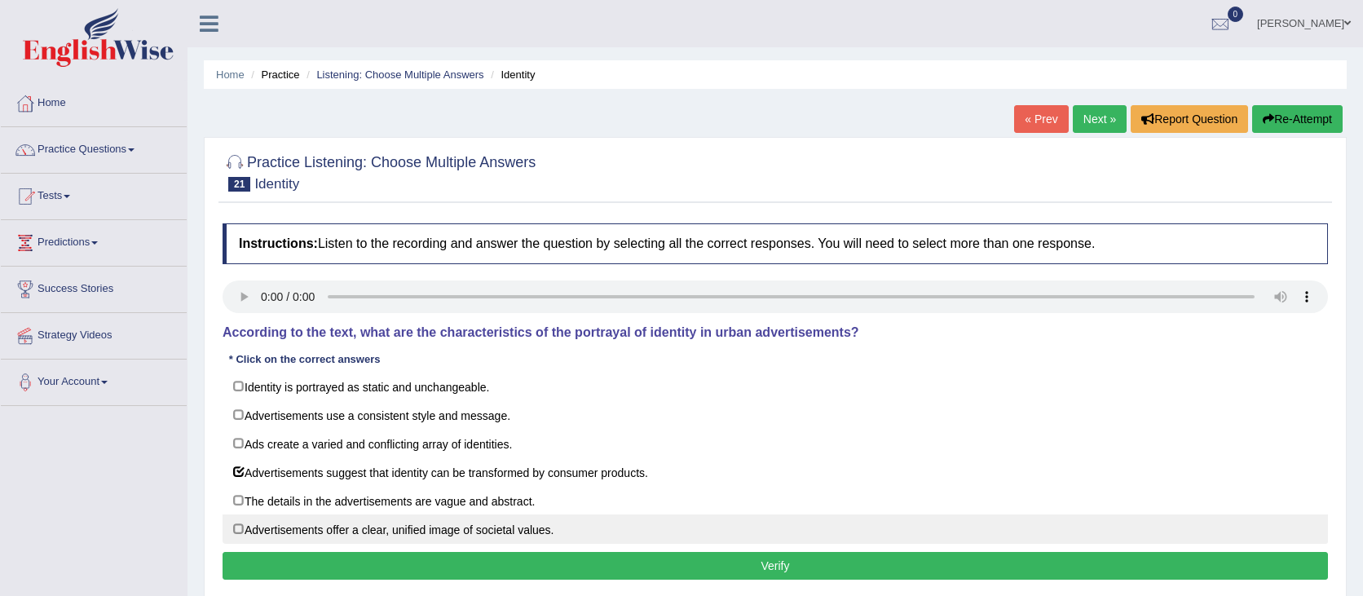
scroll to position [8, 0]
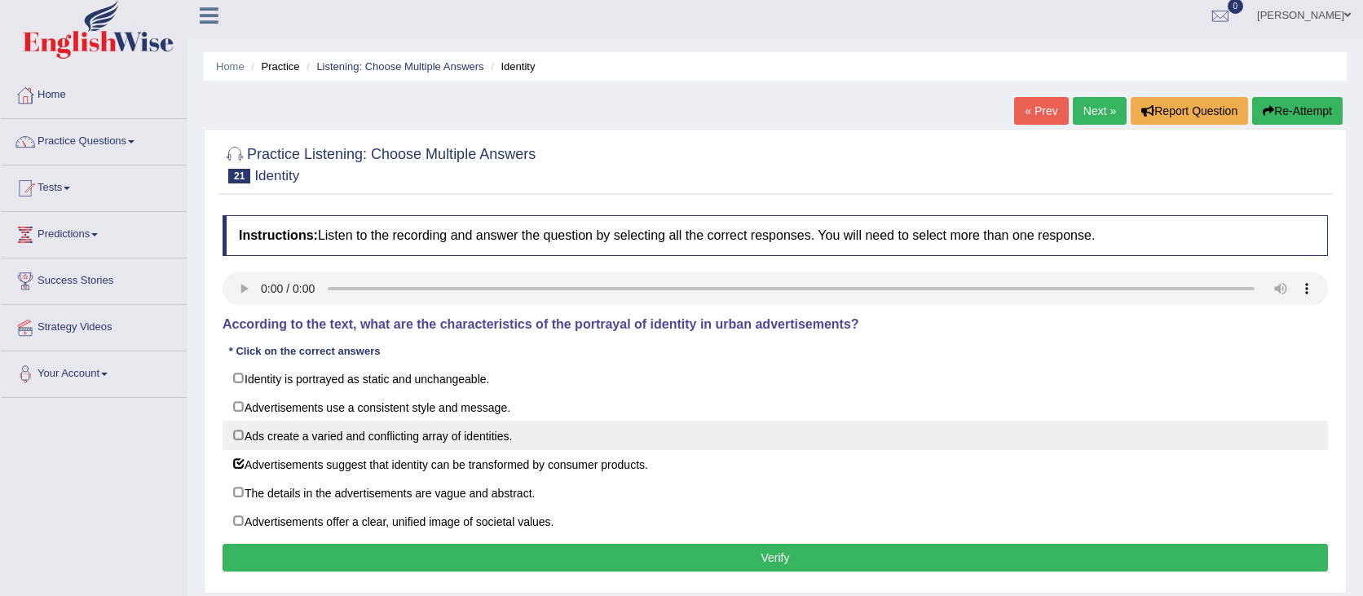
click at [494, 436] on label "Ads create a varied and conflicting array of identities." at bounding box center [775, 435] width 1105 height 29
checkbox input "true"
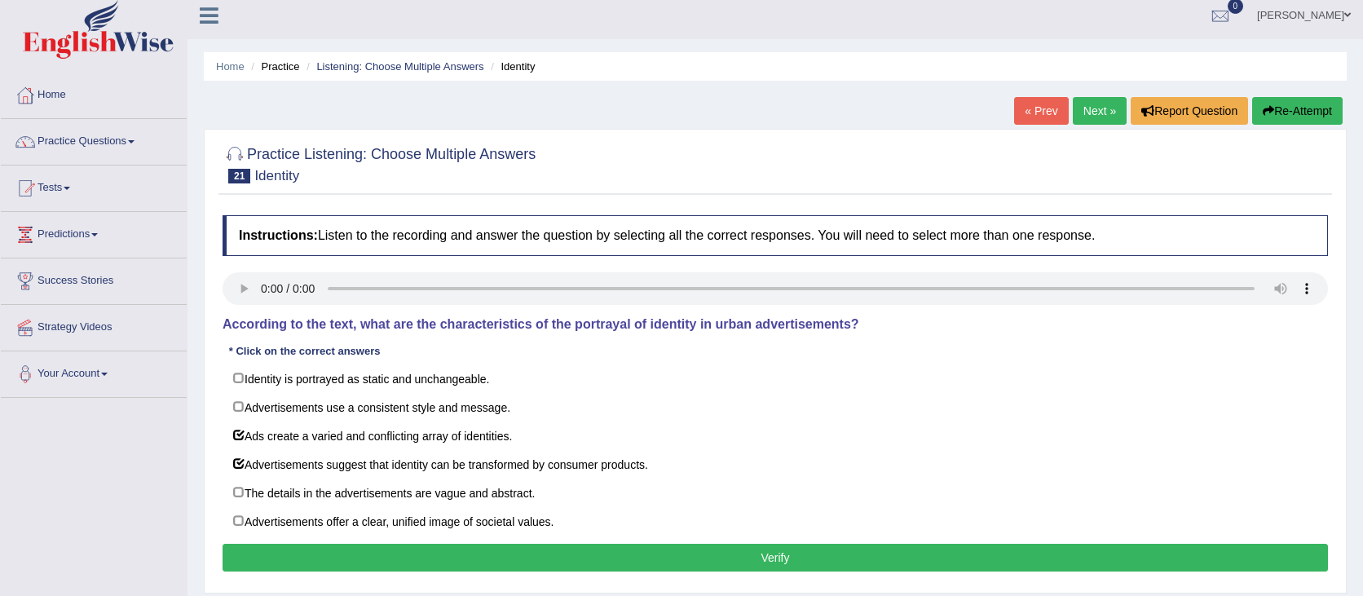
click at [579, 535] on div "Instructions: Listen to the recording and answer the question by selecting all …" at bounding box center [775, 395] width 1114 height 377
click at [571, 553] on button "Verify" at bounding box center [775, 558] width 1105 height 28
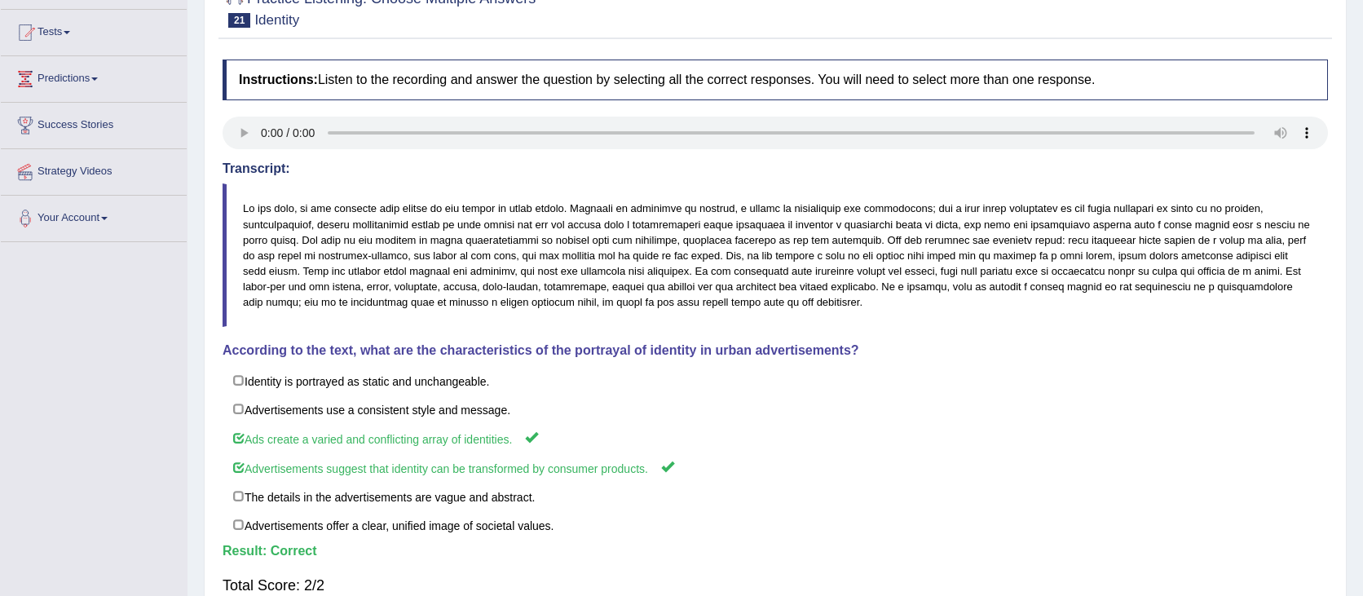
scroll to position [0, 0]
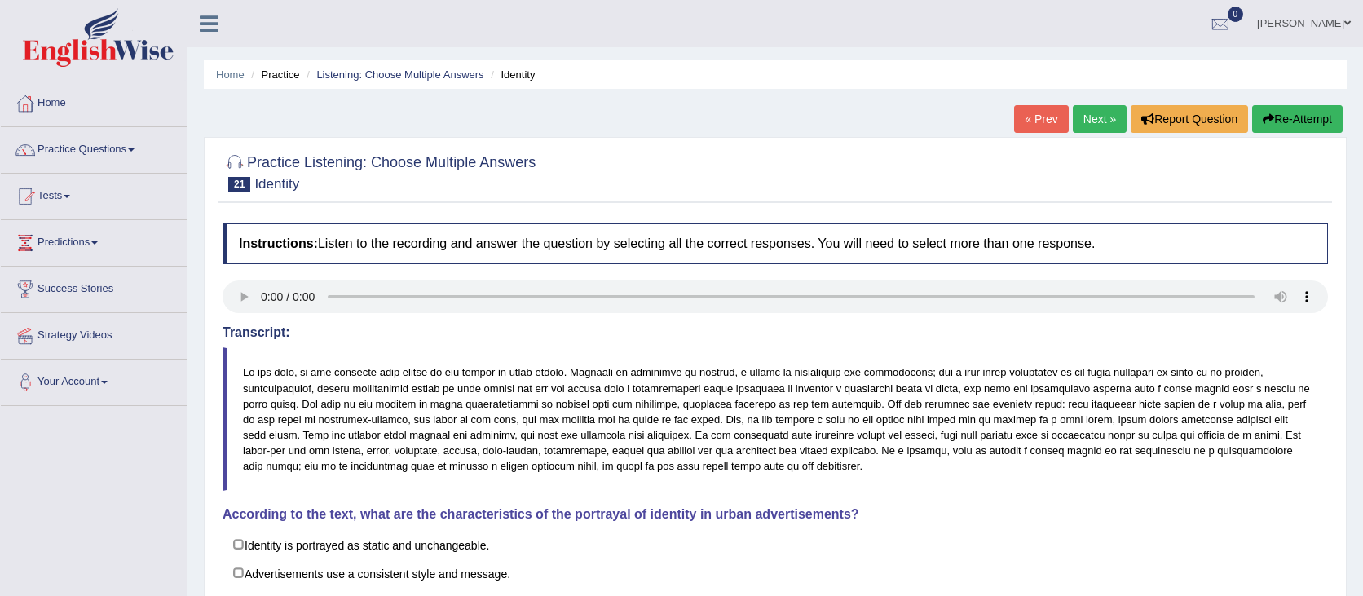
click at [1106, 126] on link "Next »" at bounding box center [1100, 119] width 54 height 28
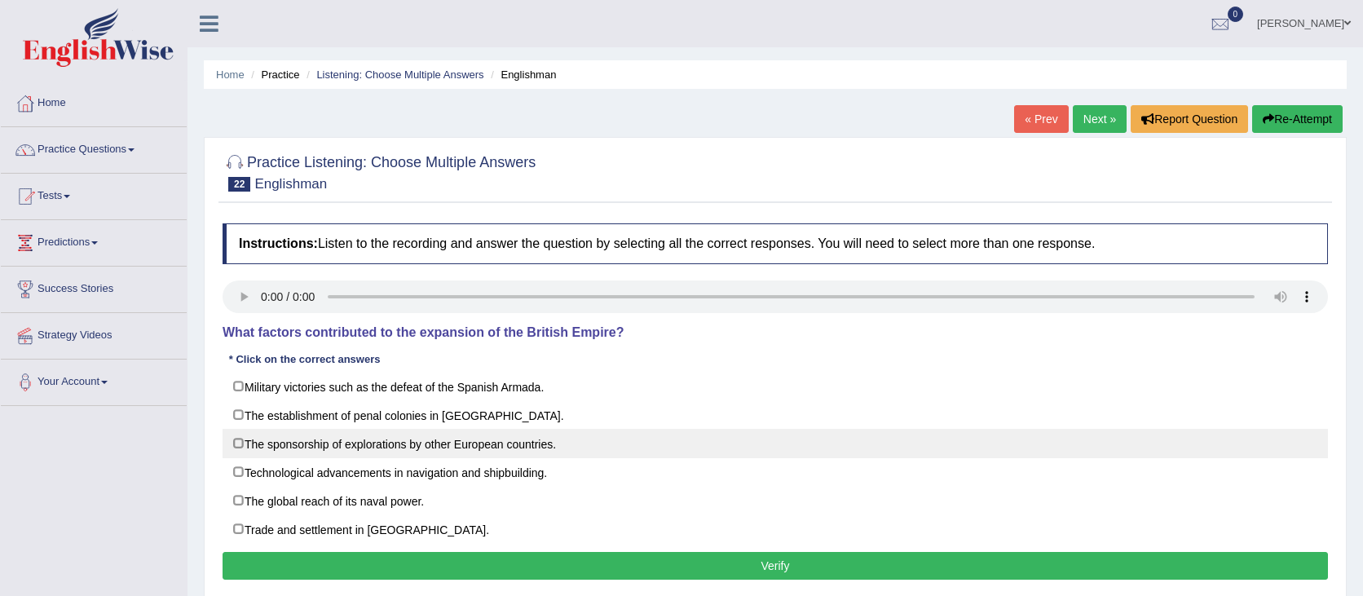
click at [637, 443] on label "The sponsorship of explorations by other European countries." at bounding box center [775, 443] width 1105 height 29
checkbox input "false"
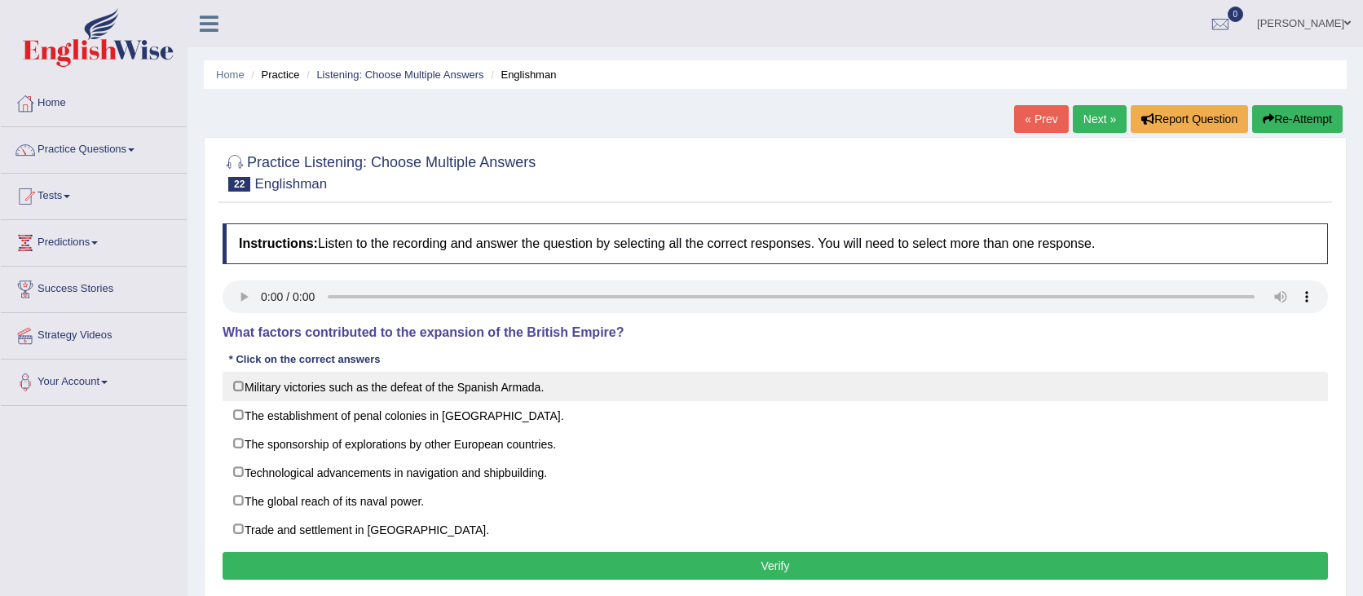
click at [543, 395] on label "Military victories such as the defeat of the Spanish Armada." at bounding box center [775, 386] width 1105 height 29
checkbox input "true"
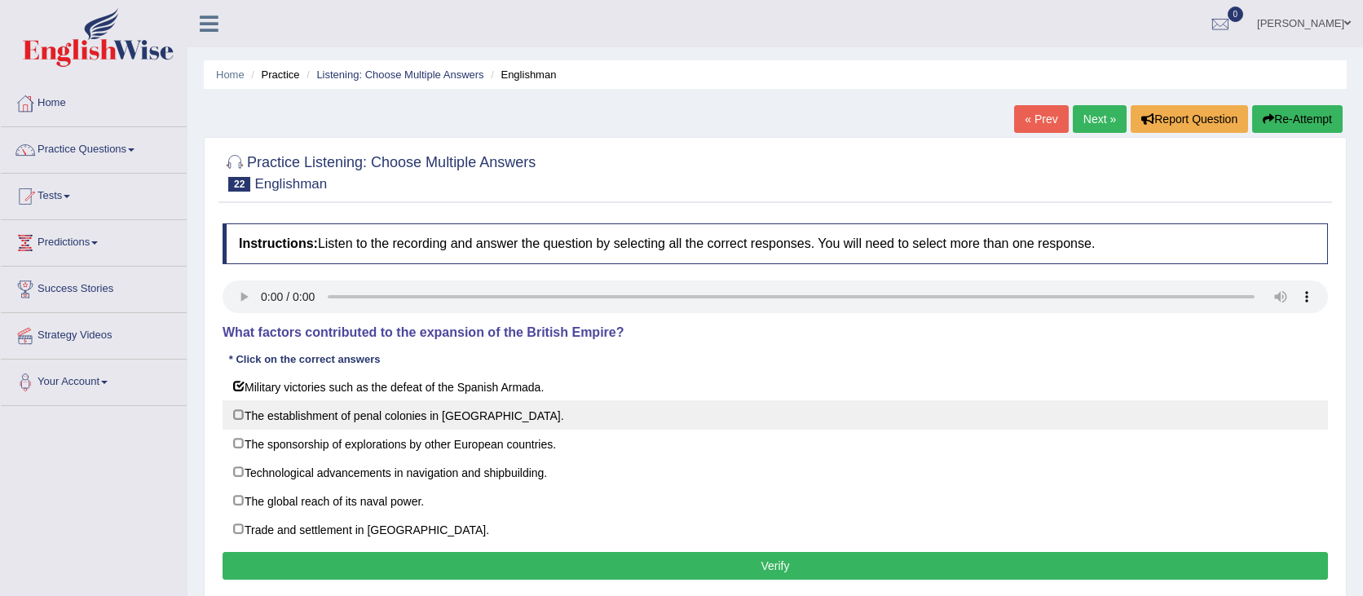
click at [311, 418] on label "The establishment of penal colonies in [GEOGRAPHIC_DATA]." at bounding box center [775, 414] width 1105 height 29
checkbox input "true"
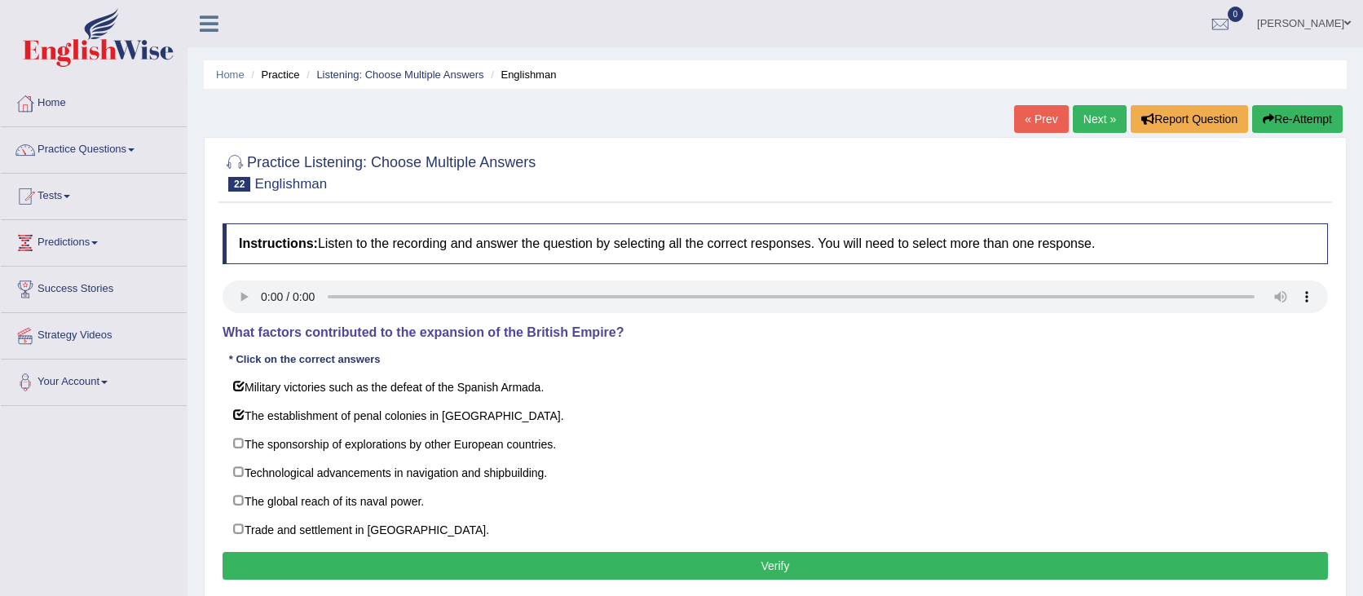
click at [240, 571] on button "Verify" at bounding box center [775, 566] width 1105 height 28
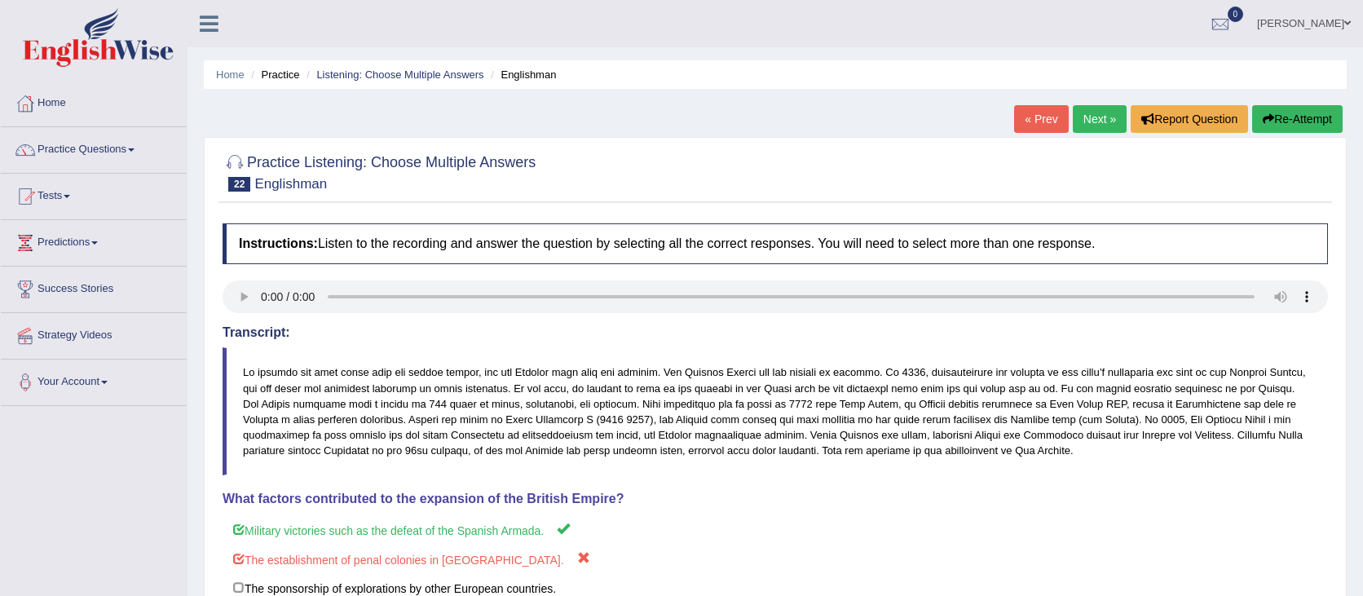
click at [1280, 121] on button "Re-Attempt" at bounding box center [1297, 119] width 90 height 28
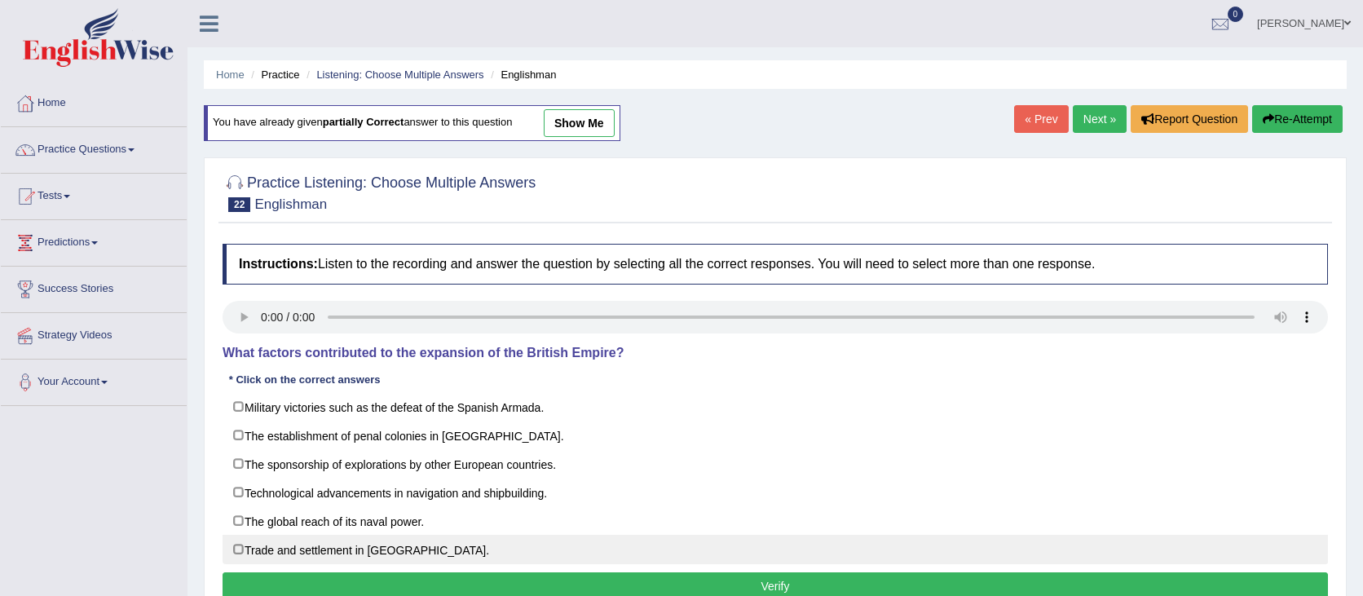
click at [580, 548] on label "Trade and settlement in [GEOGRAPHIC_DATA]." at bounding box center [775, 549] width 1105 height 29
checkbox input "true"
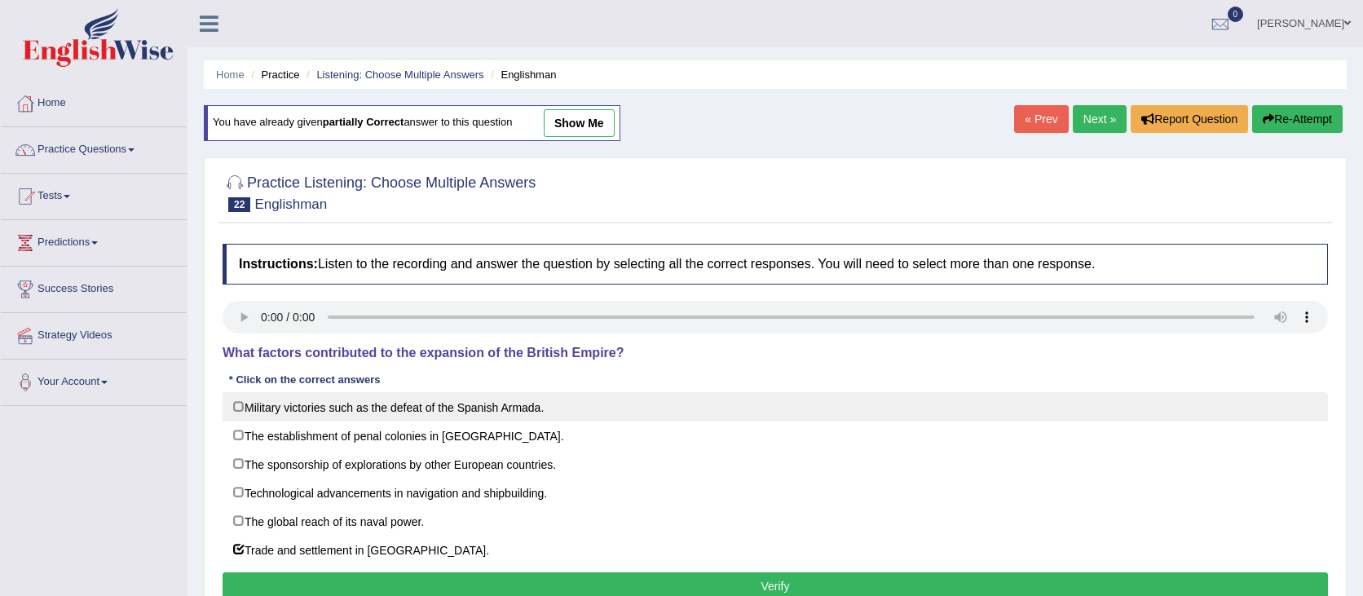
click at [467, 412] on label "Military victories such as the defeat of the Spanish Armada." at bounding box center [775, 406] width 1105 height 29
checkbox input "true"
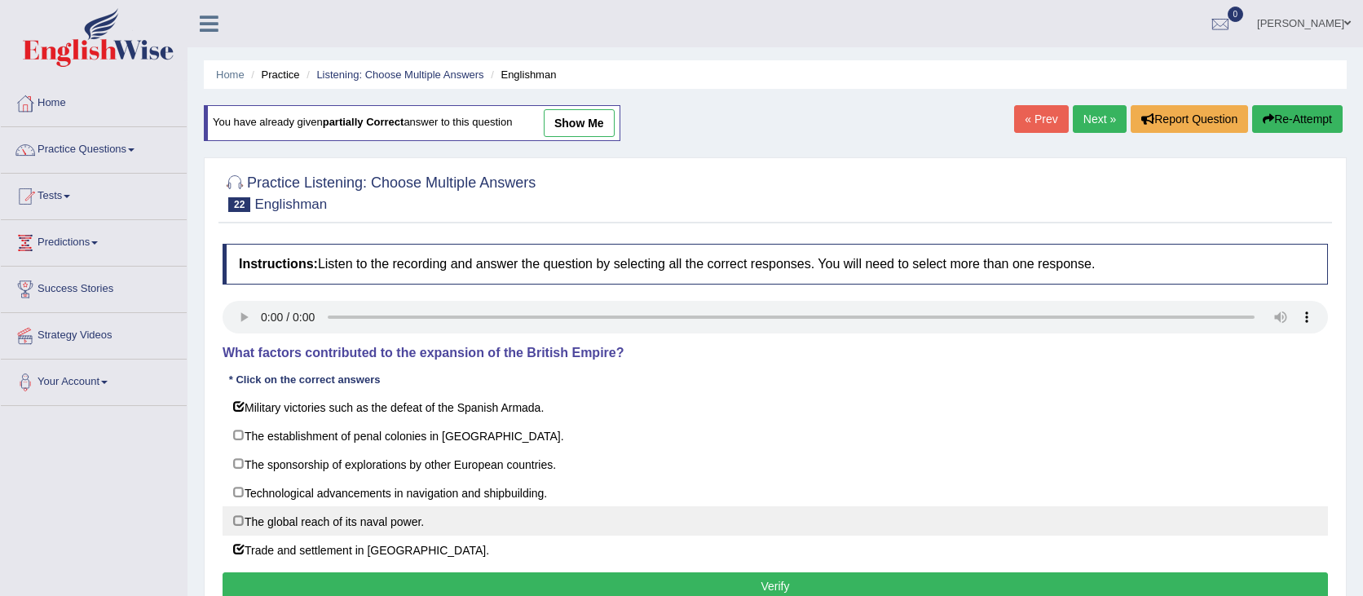
click at [402, 530] on label "The global reach of its naval power." at bounding box center [775, 520] width 1105 height 29
checkbox input "true"
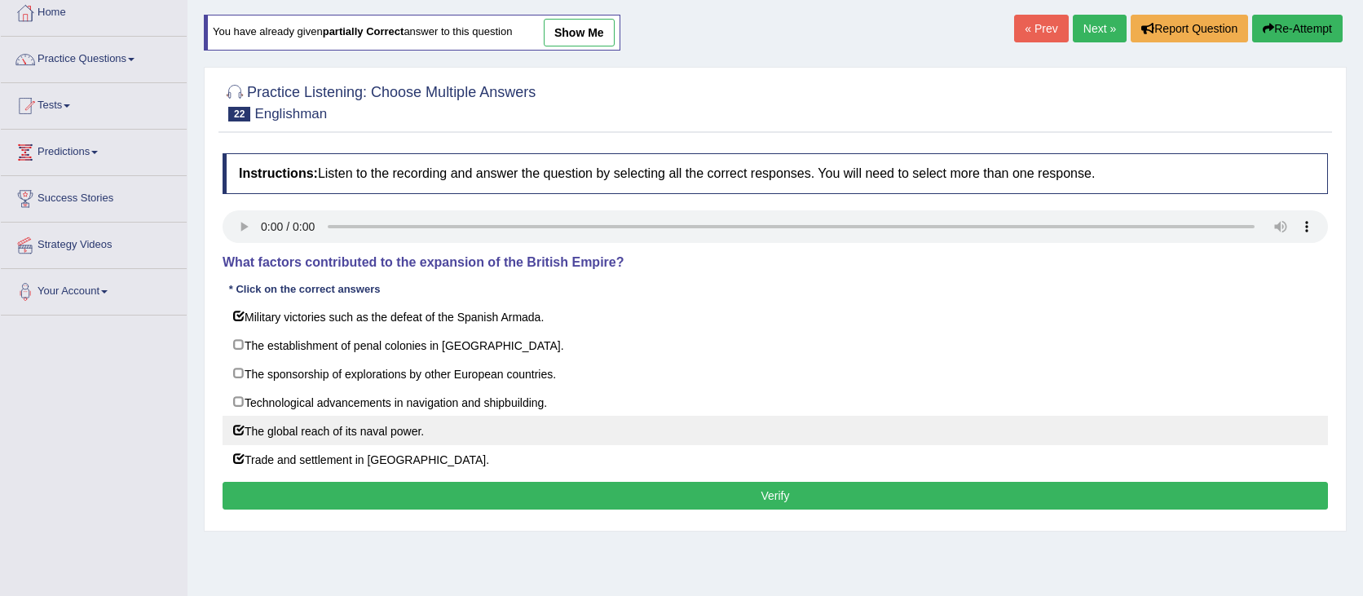
scroll to position [93, 0]
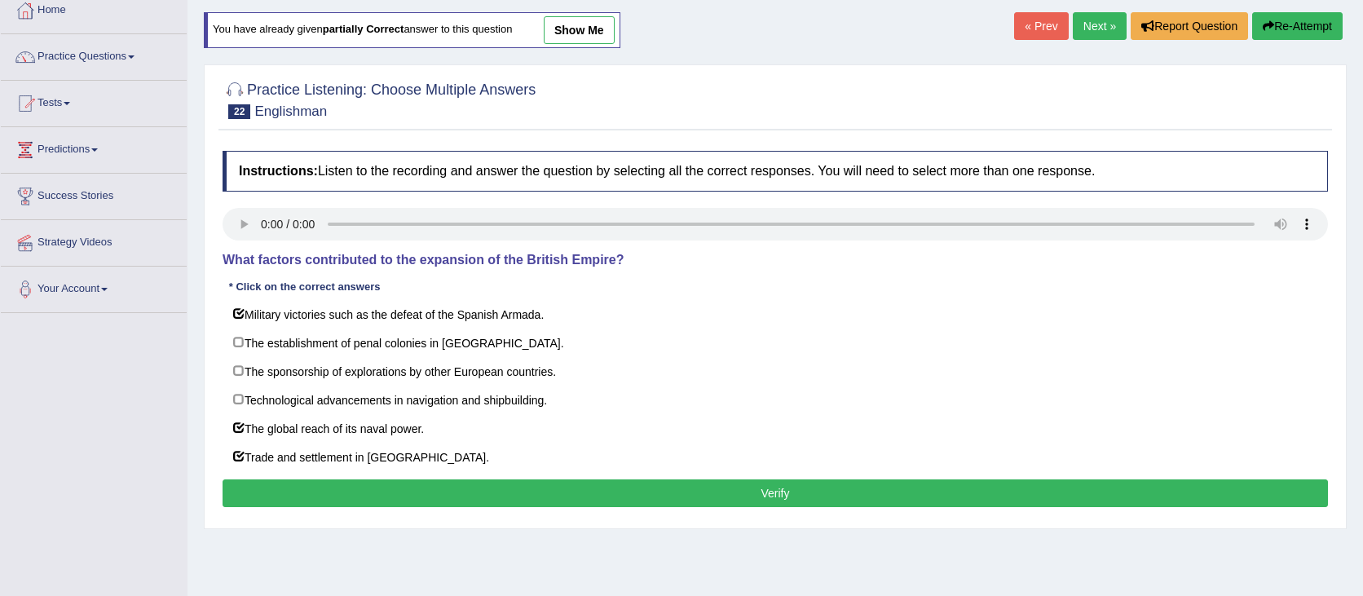
click at [448, 486] on button "Verify" at bounding box center [775, 493] width 1105 height 28
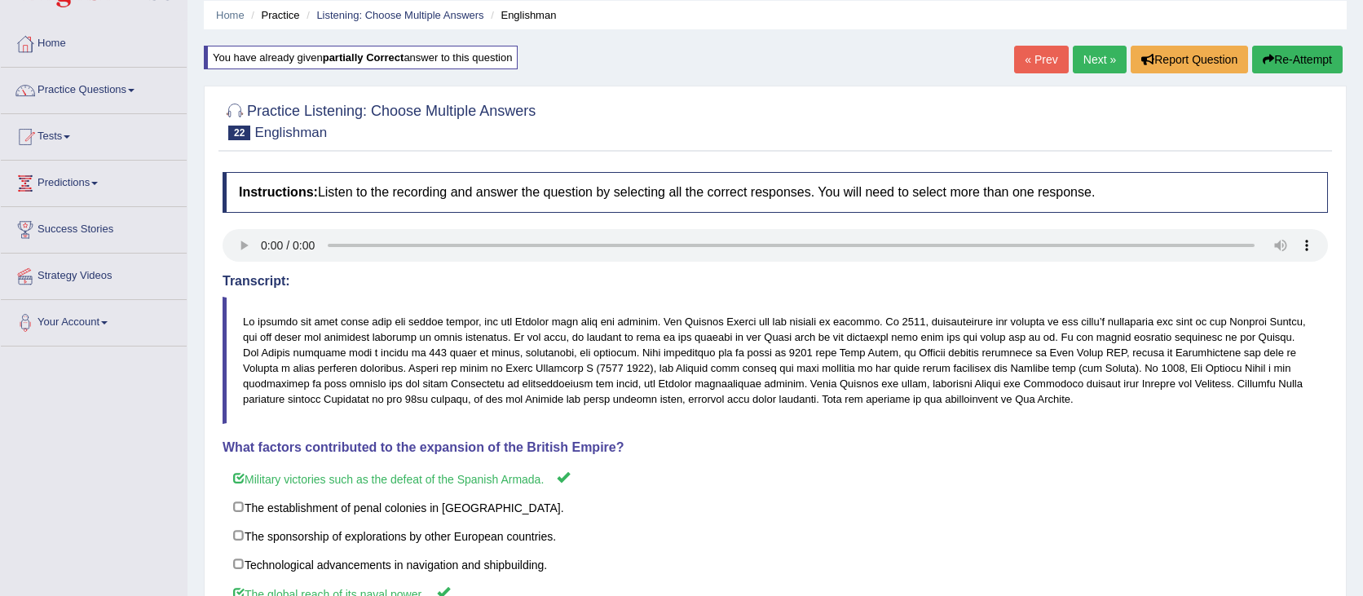
scroll to position [0, 0]
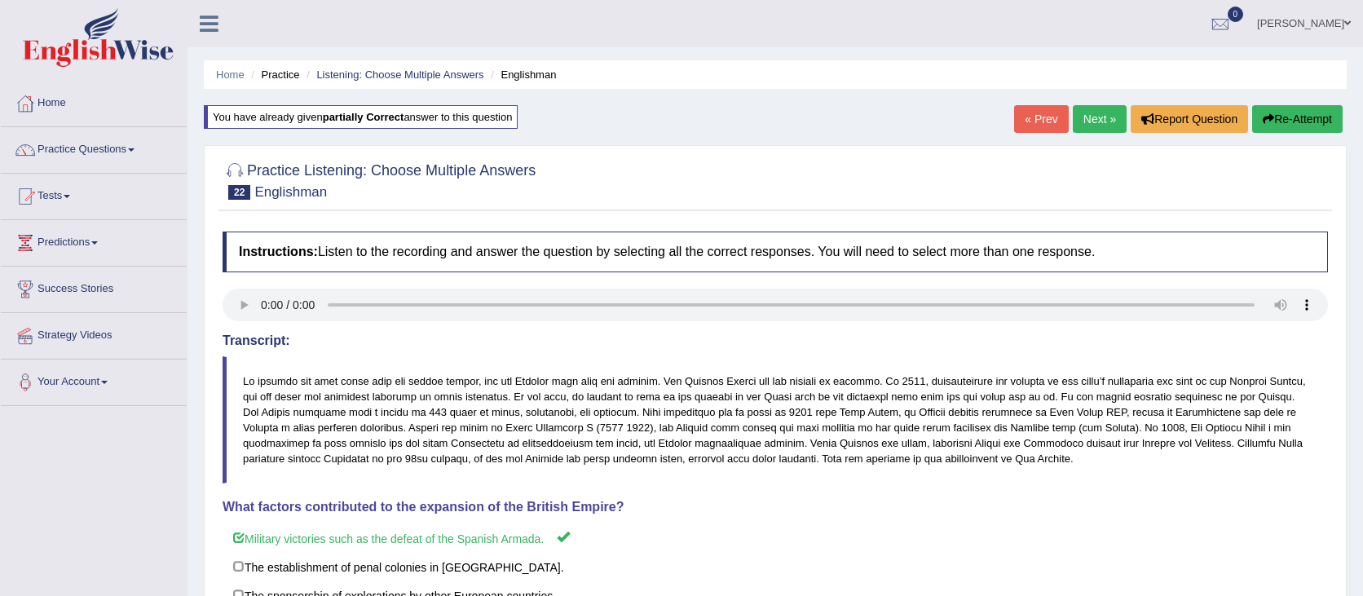
click at [1089, 115] on link "Next »" at bounding box center [1100, 119] width 54 height 28
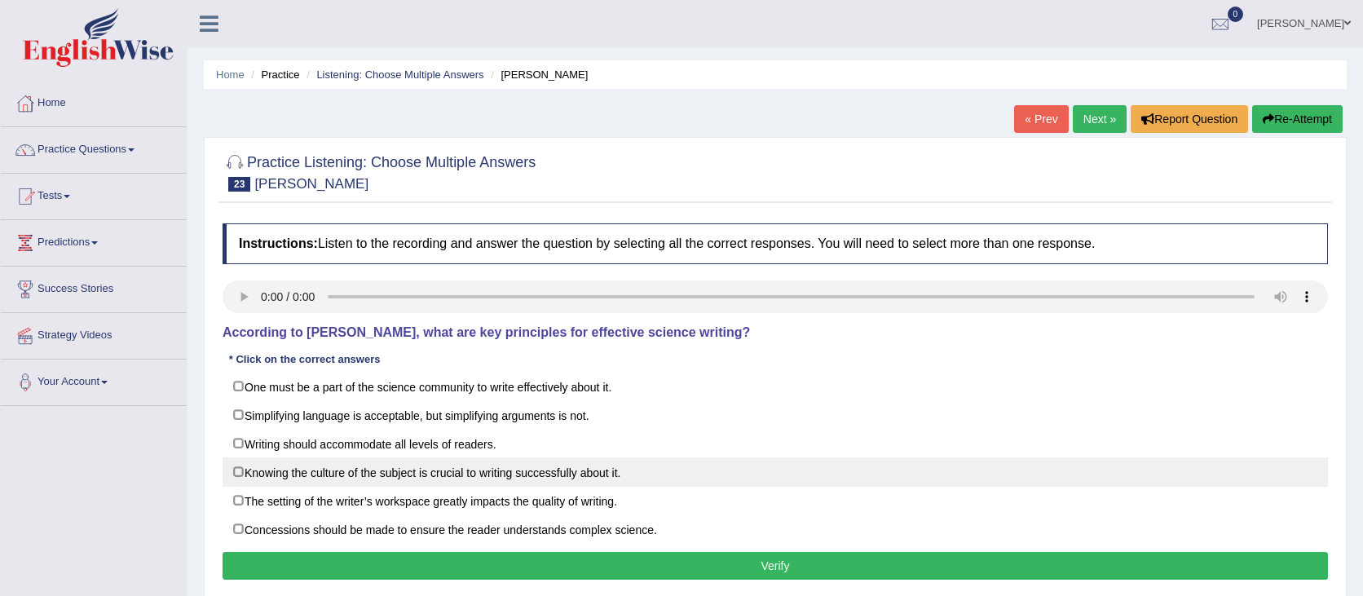
click at [735, 466] on label "Knowing the culture of the subject is crucial to writing successfully about it." at bounding box center [775, 471] width 1105 height 29
checkbox input "true"
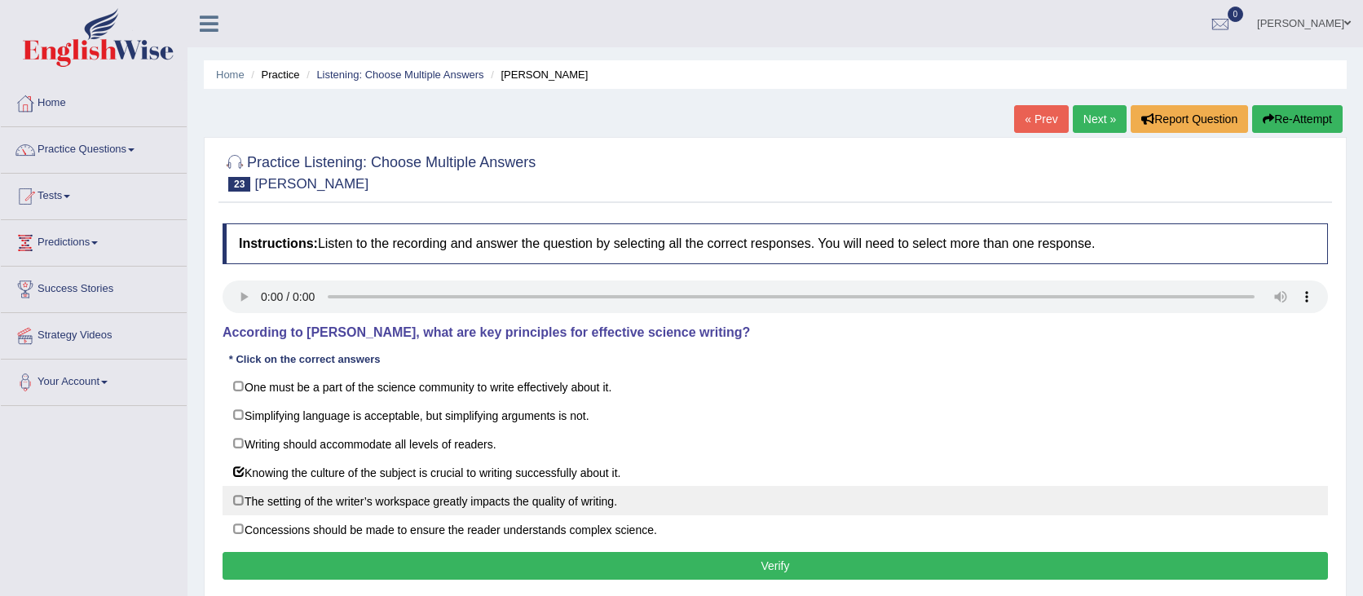
click at [726, 499] on label "The setting of the writer’s workspace greatly impacts the quality of writing." at bounding box center [775, 500] width 1105 height 29
checkbox input "false"
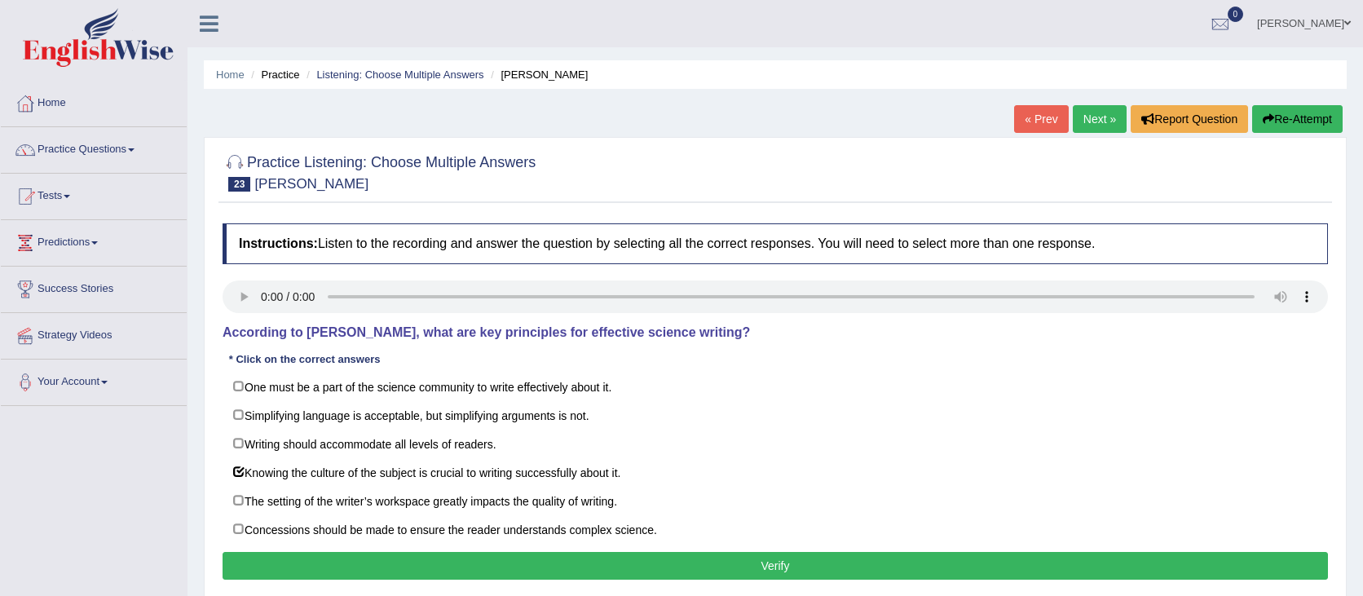
click at [846, 560] on button "Verify" at bounding box center [775, 566] width 1105 height 28
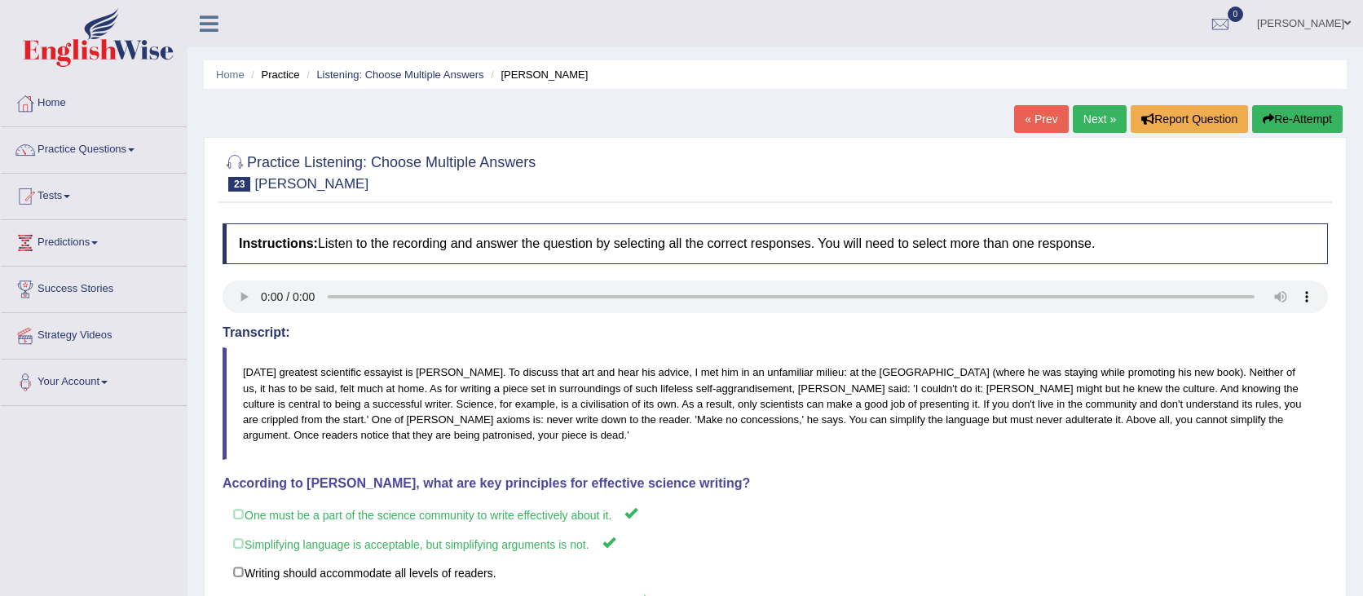
click at [1312, 132] on button "Re-Attempt" at bounding box center [1297, 119] width 90 height 28
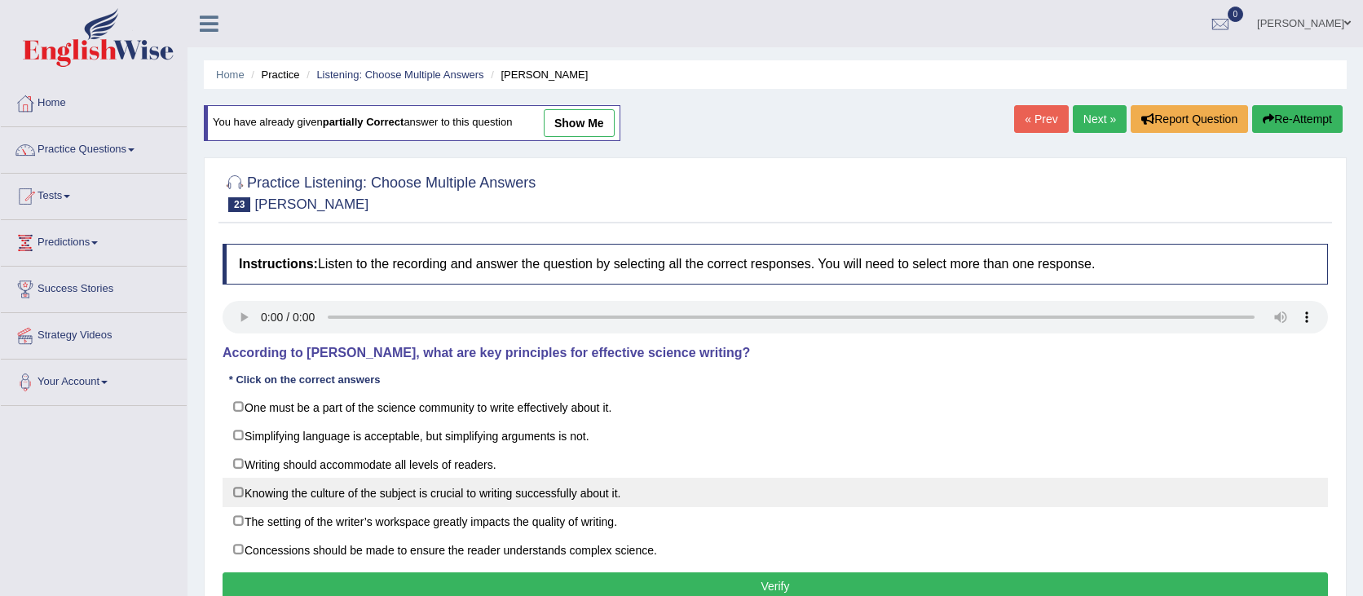
click at [328, 486] on label "Knowing the culture of the subject is crucial to writing successfully about it." at bounding box center [775, 492] width 1105 height 29
checkbox input "true"
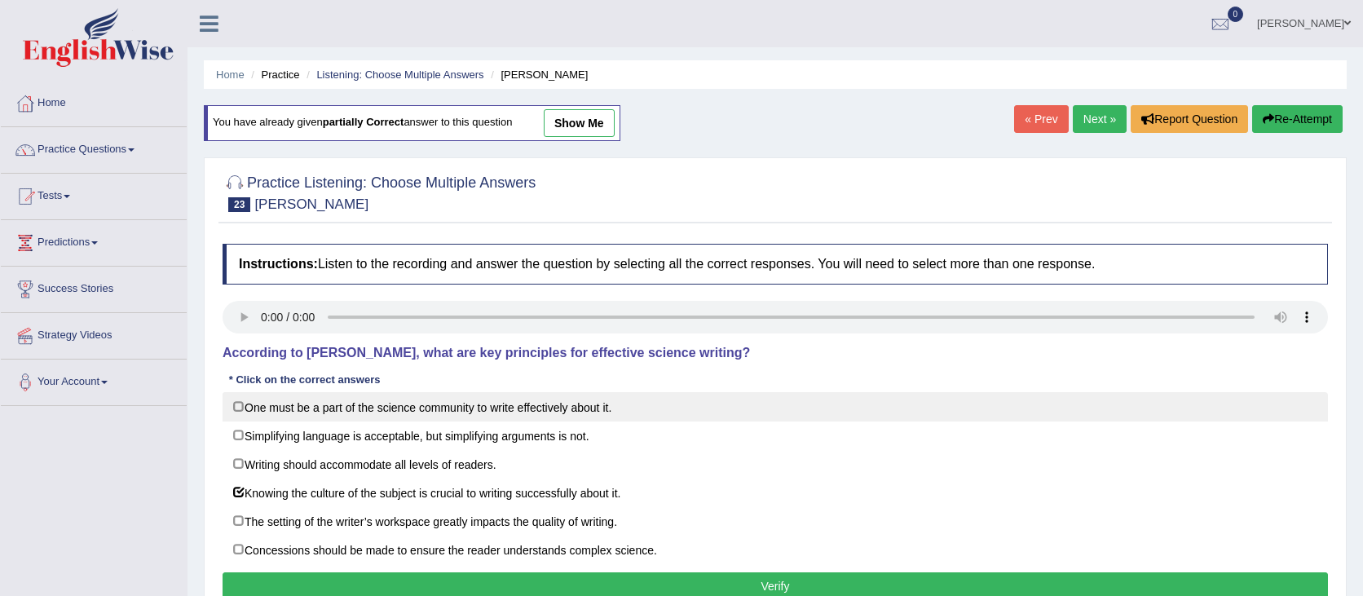
click at [269, 411] on label "One must be a part of the science community to write effectively about it." at bounding box center [775, 406] width 1105 height 29
click at [275, 419] on label "One must be a part of the science community to write effectively about it." at bounding box center [775, 406] width 1105 height 29
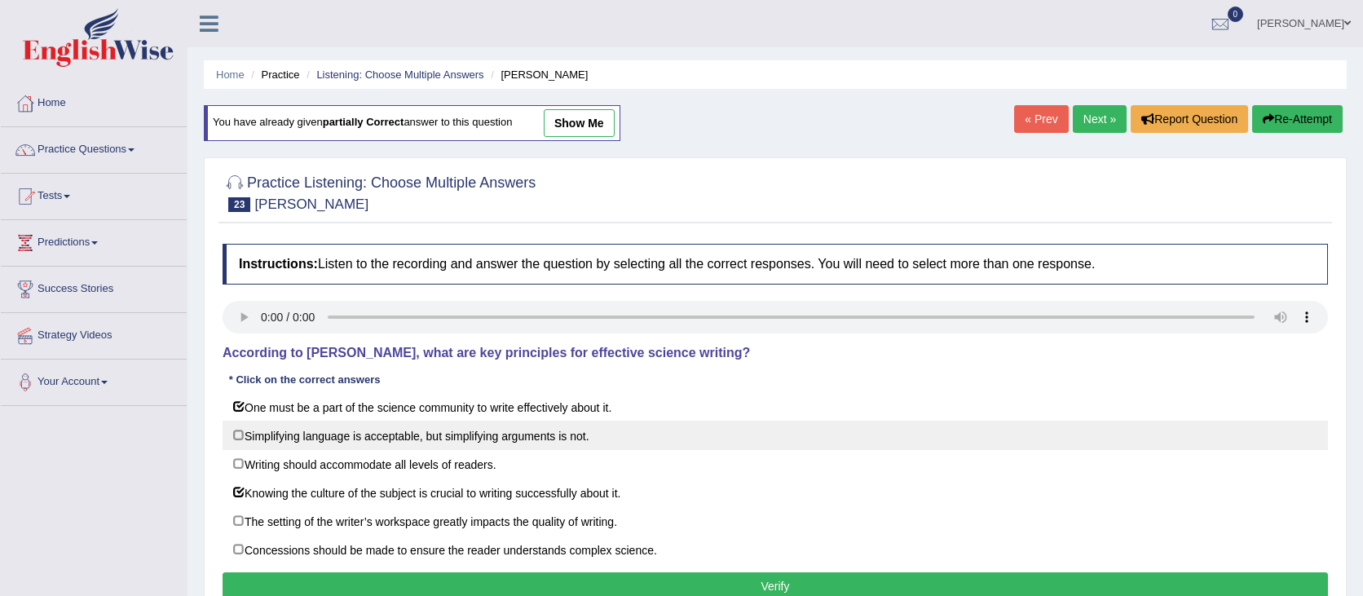
checkbox input "false"
click at [289, 435] on label "Simplifying language is acceptable, but simplifying arguments is not." at bounding box center [775, 435] width 1105 height 29
checkbox input "true"
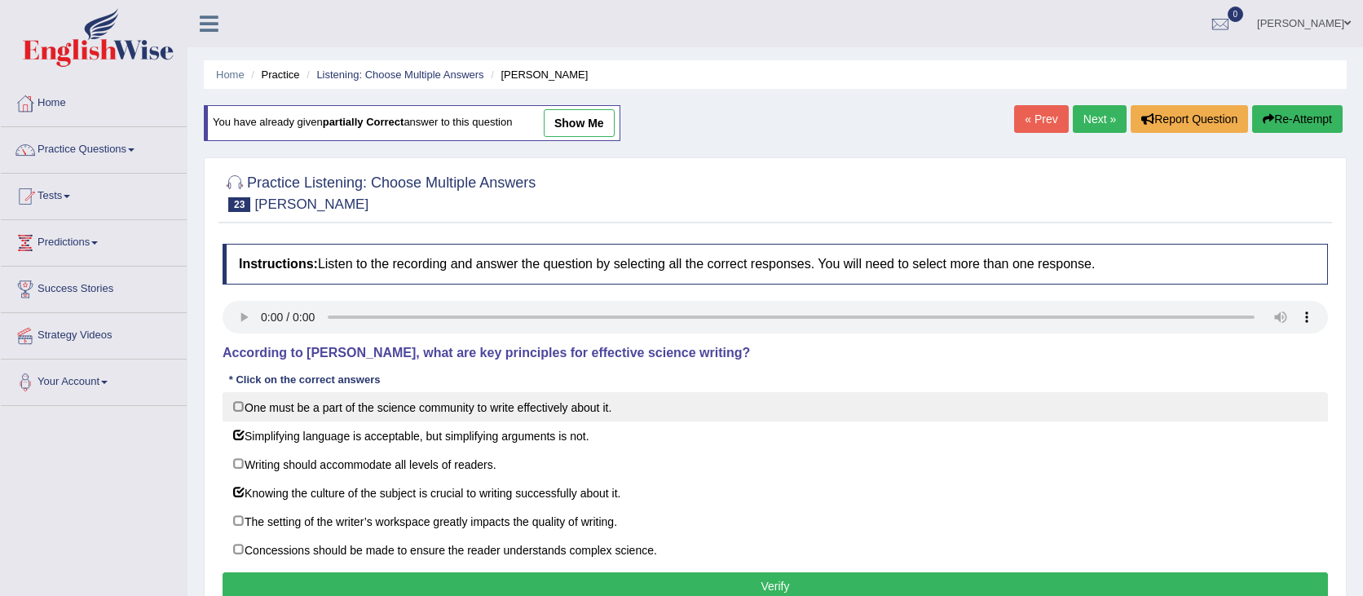
click at [277, 410] on label "One must be a part of the science community to write effectively about it." at bounding box center [775, 406] width 1105 height 29
checkbox input "true"
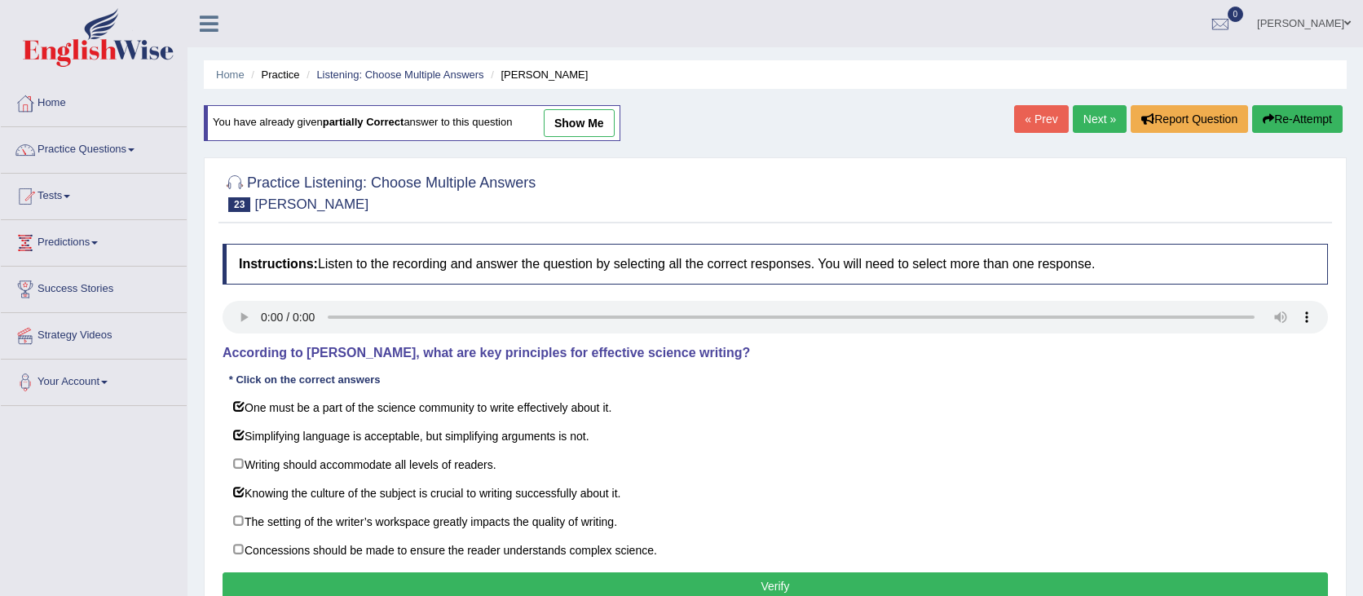
click at [607, 575] on button "Verify" at bounding box center [775, 586] width 1105 height 28
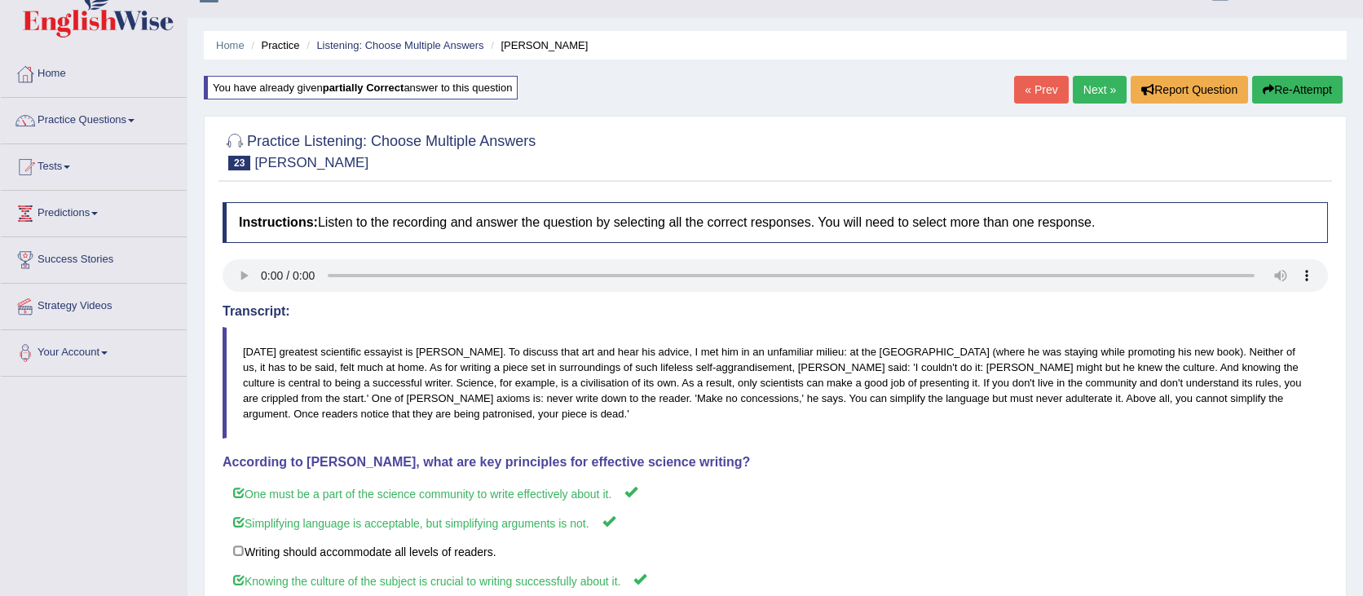
scroll to position [34, 0]
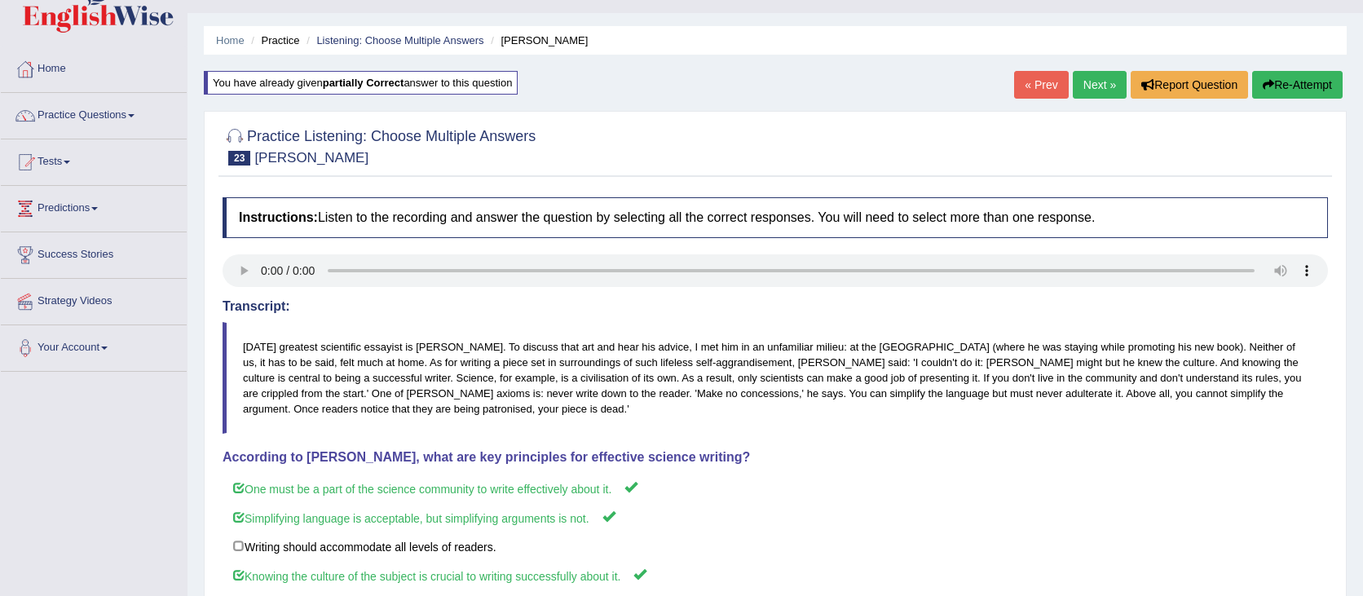
click at [1087, 87] on link "Next »" at bounding box center [1100, 85] width 54 height 28
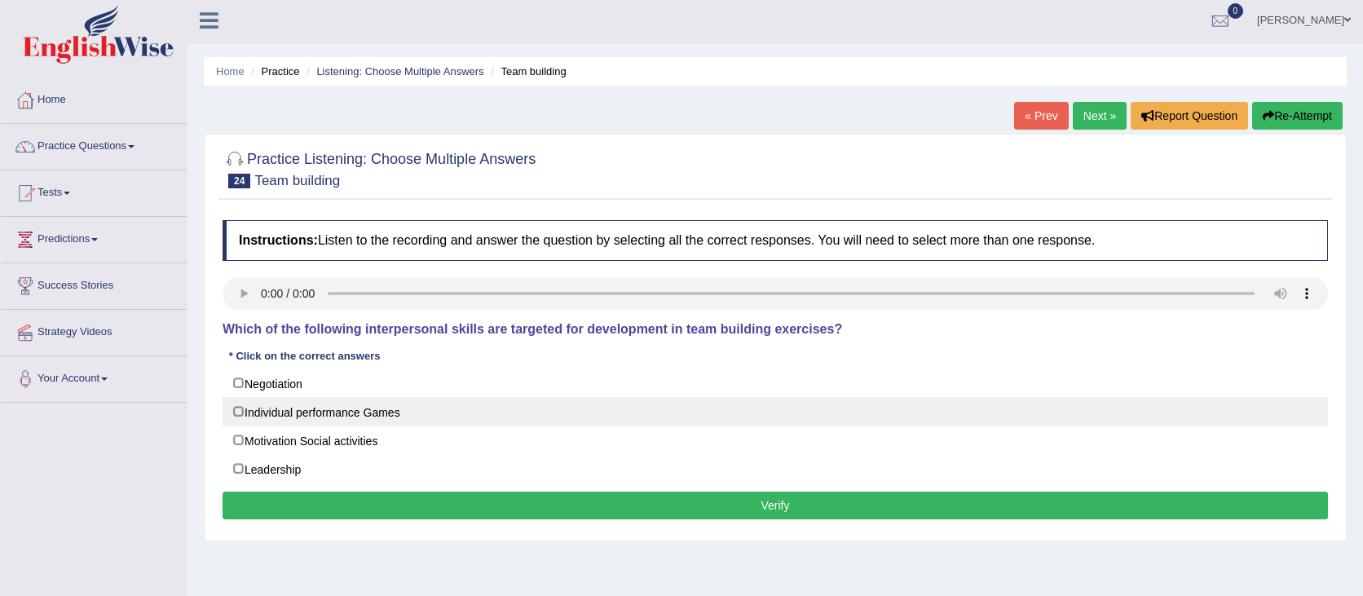
scroll to position [5, 0]
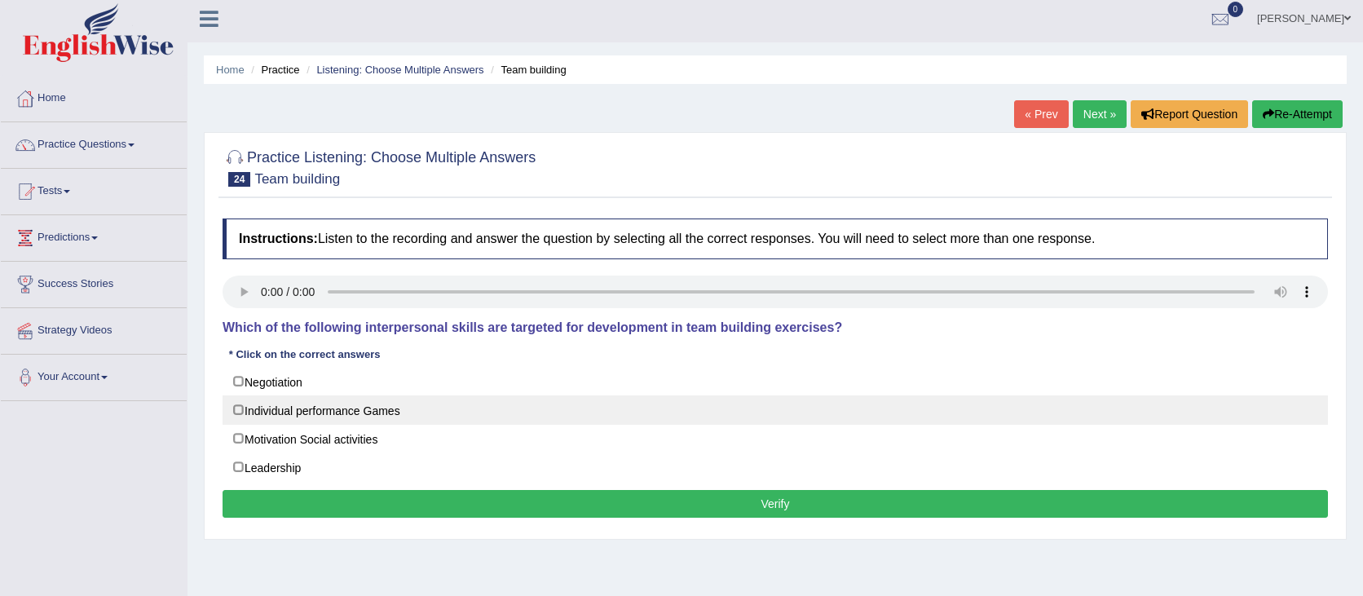
drag, startPoint x: 379, startPoint y: 389, endPoint x: 373, endPoint y: 399, distance: 11.8
click at [379, 389] on label "Negotiation" at bounding box center [775, 381] width 1105 height 29
checkbox input "true"
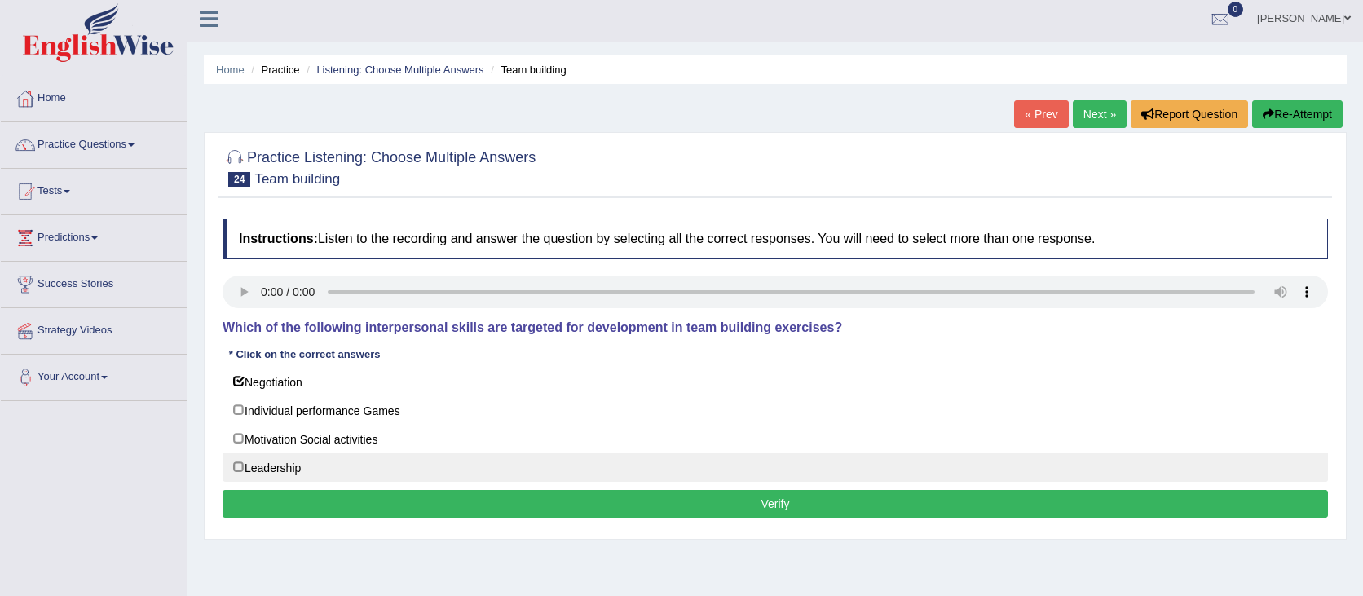
click at [338, 466] on label "Leadership" at bounding box center [775, 466] width 1105 height 29
checkbox input "true"
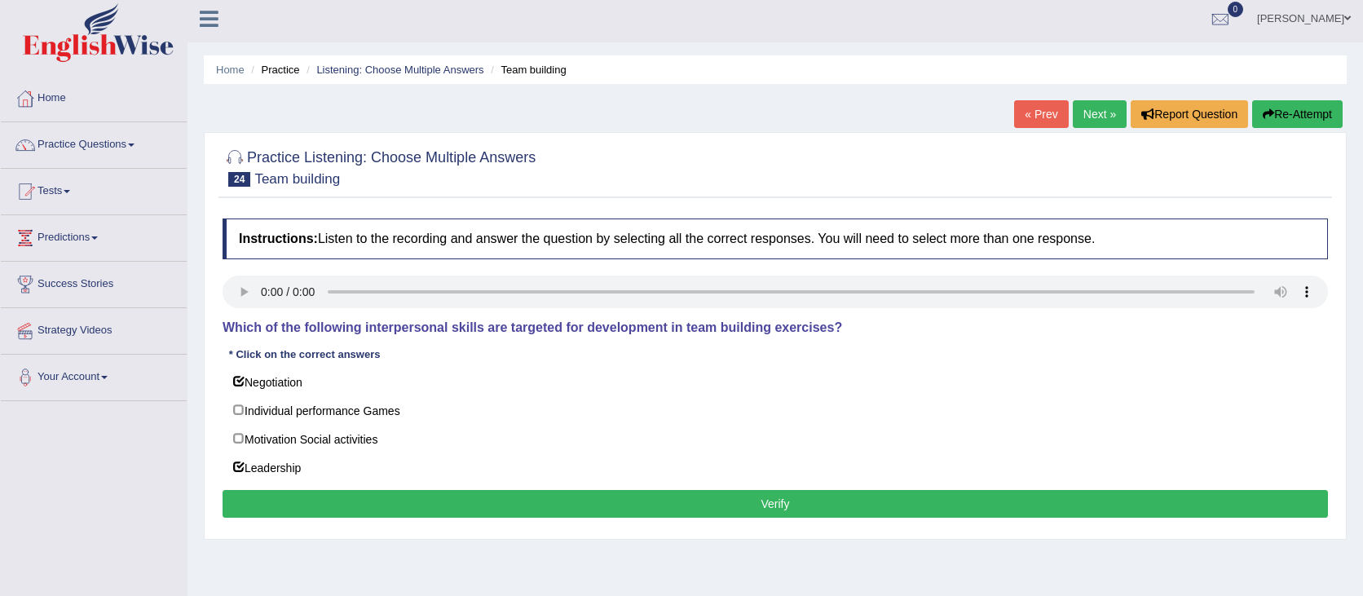
click at [527, 505] on button "Verify" at bounding box center [775, 504] width 1105 height 28
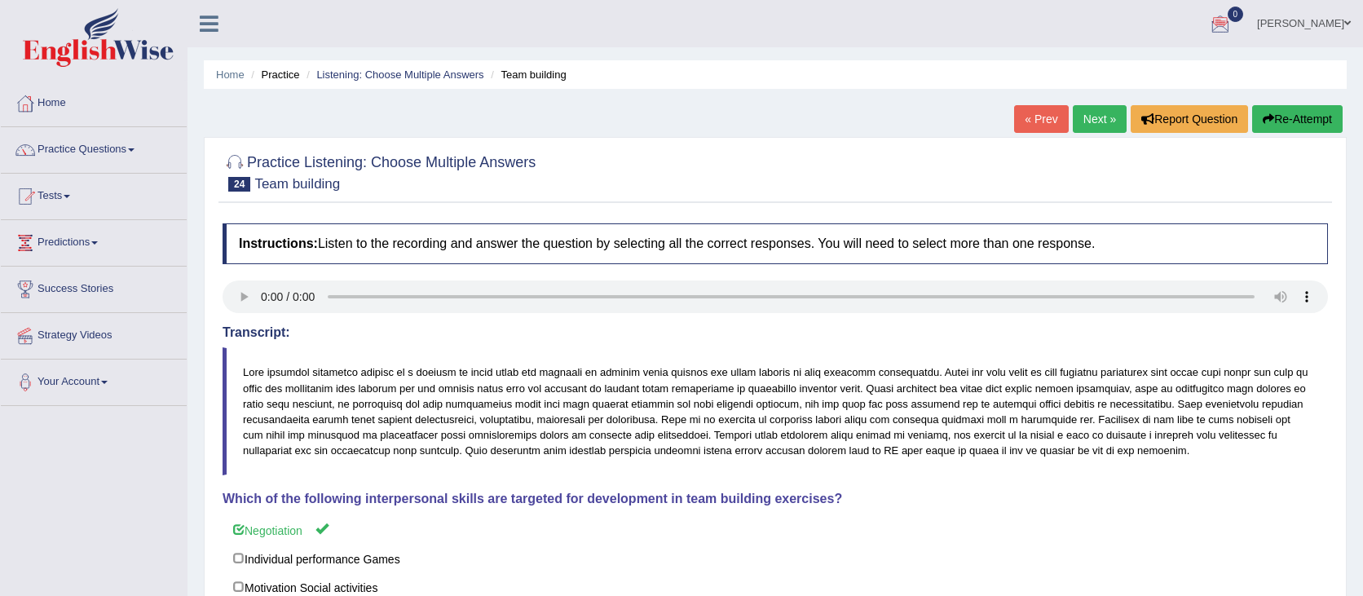
scroll to position [0, 0]
click at [1073, 115] on link "Next »" at bounding box center [1100, 119] width 54 height 28
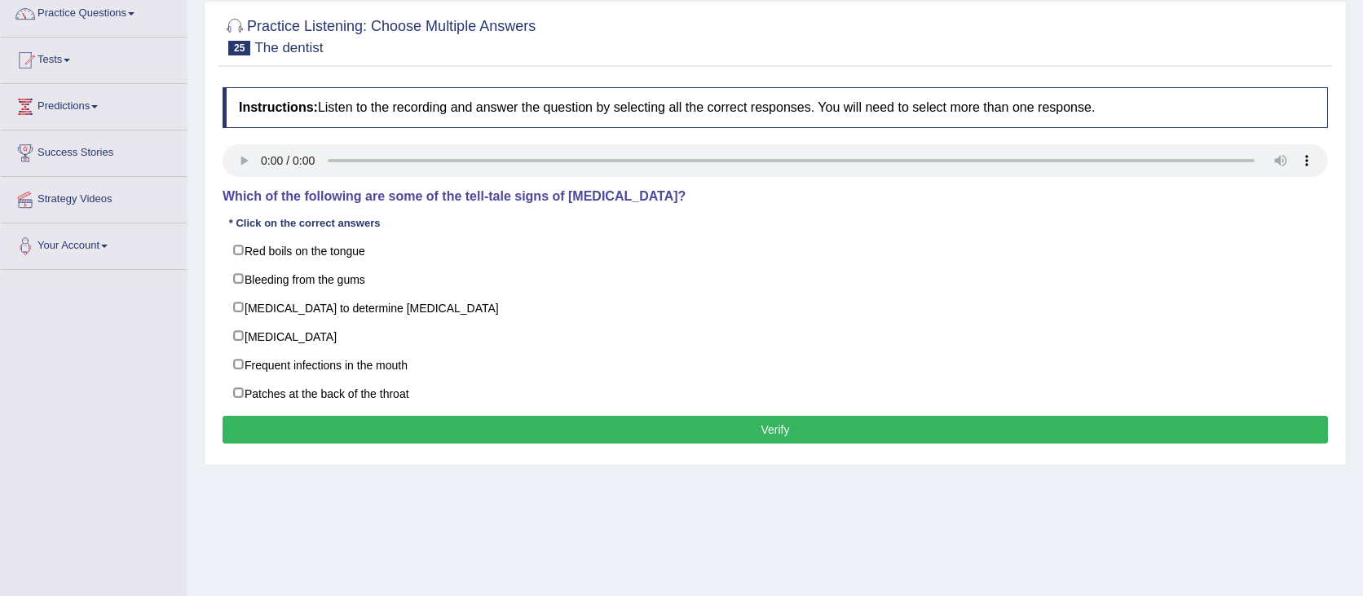
scroll to position [138, 0]
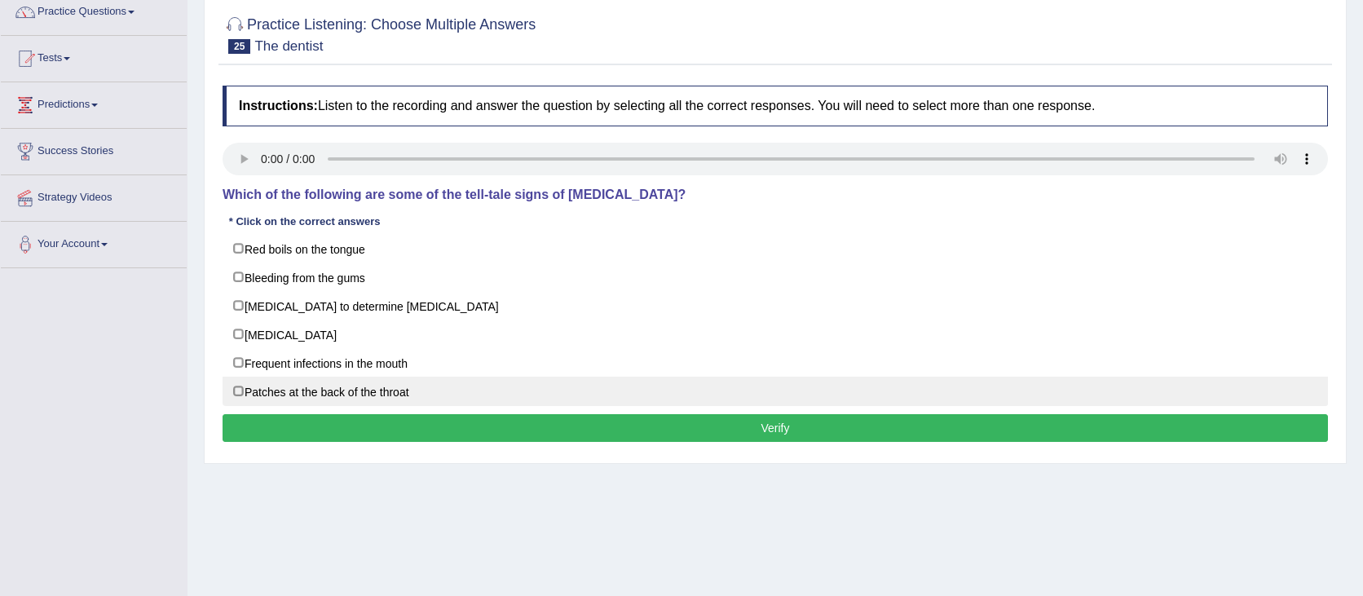
click at [580, 384] on label "Patches at the back of the throat" at bounding box center [775, 391] width 1105 height 29
checkbox input "true"
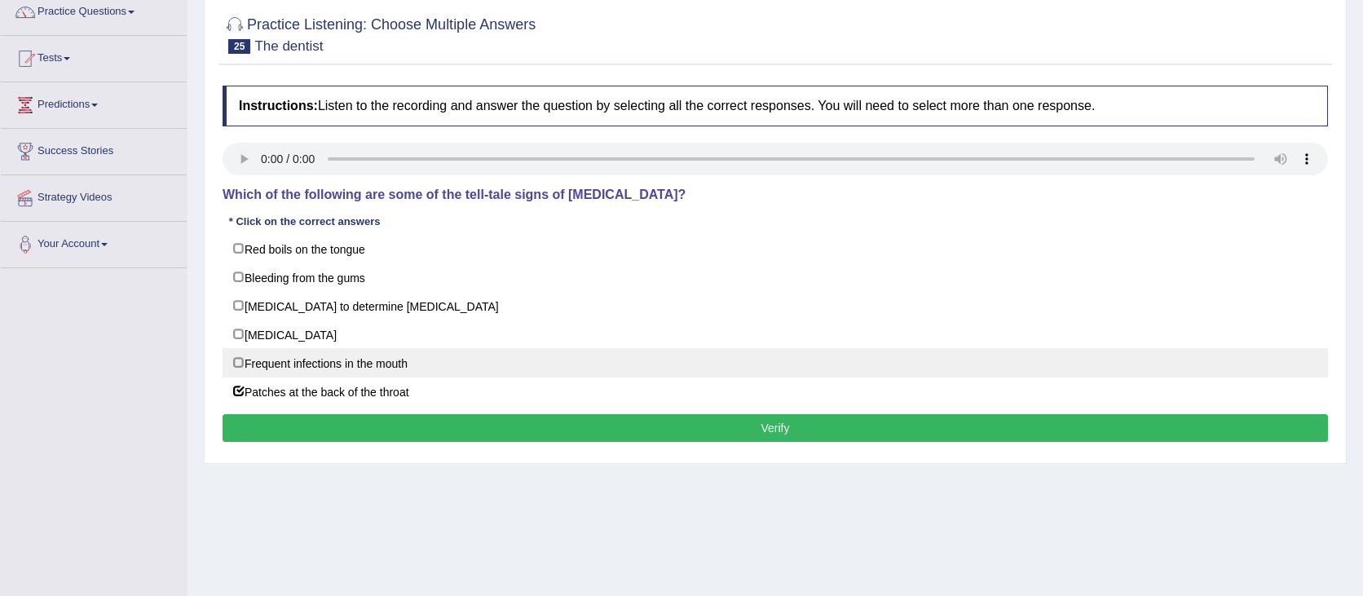
click at [247, 352] on label "Frequent infections in the mouth" at bounding box center [775, 362] width 1105 height 29
checkbox input "true"
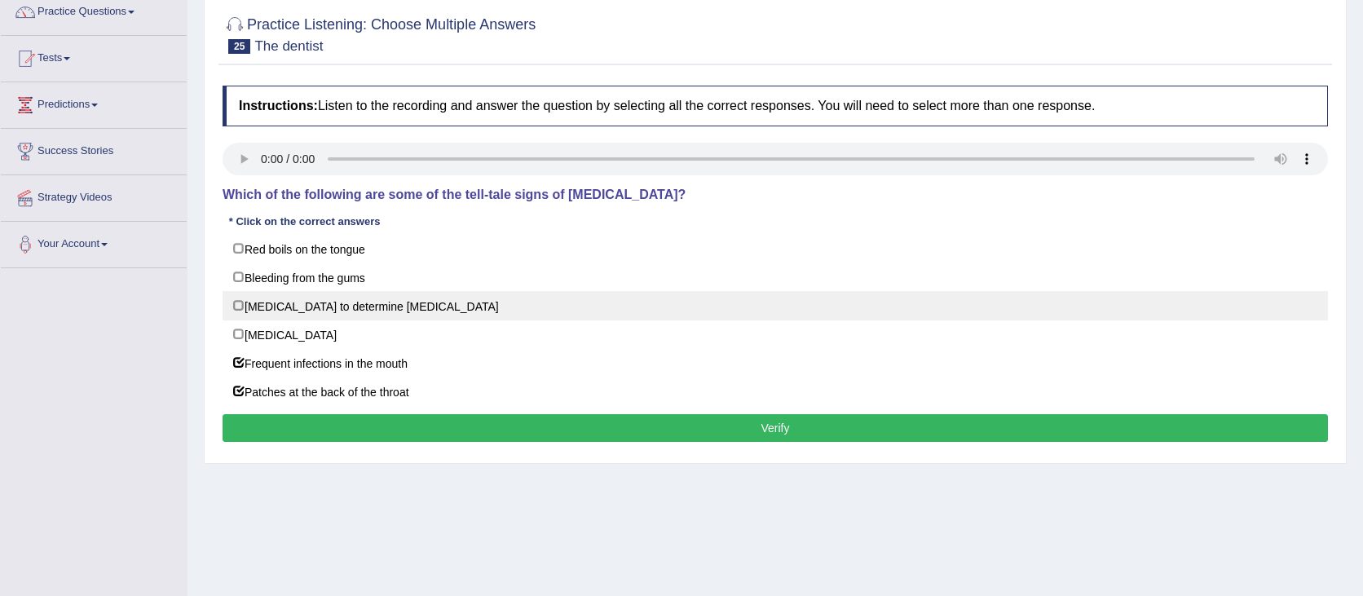
click at [239, 300] on label "[MEDICAL_DATA] to determine [MEDICAL_DATA]" at bounding box center [775, 305] width 1105 height 29
checkbox input "true"
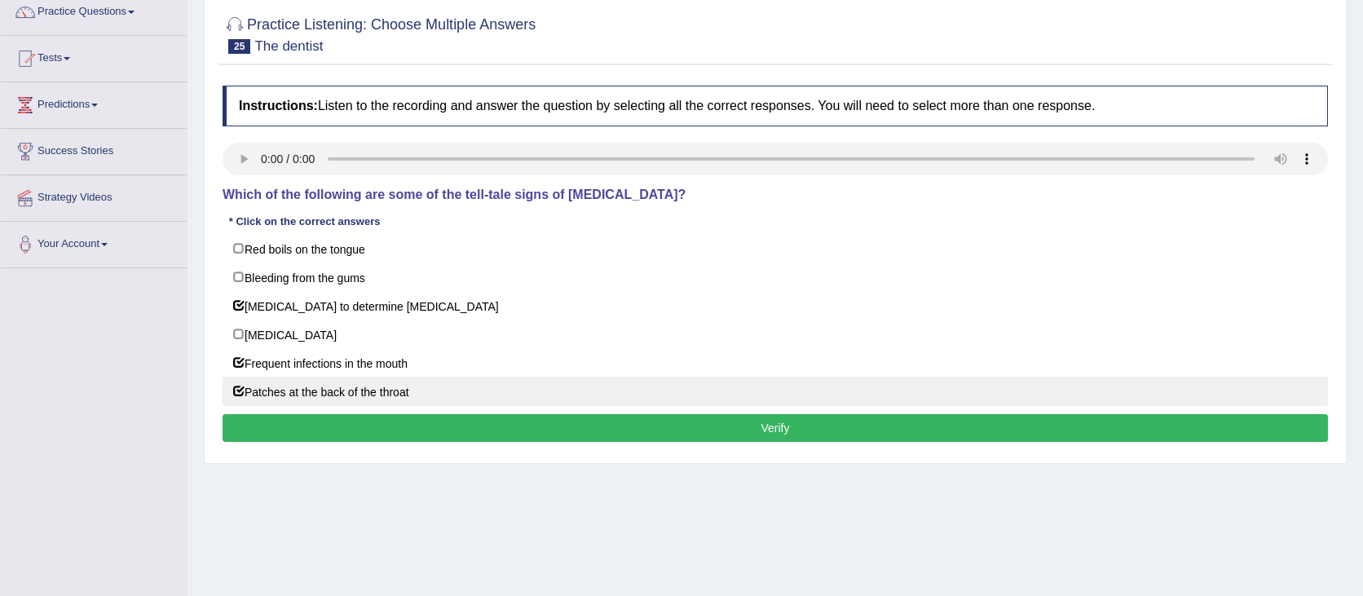
click at [241, 382] on label "Patches at the back of the throat" at bounding box center [775, 391] width 1105 height 29
checkbox input "false"
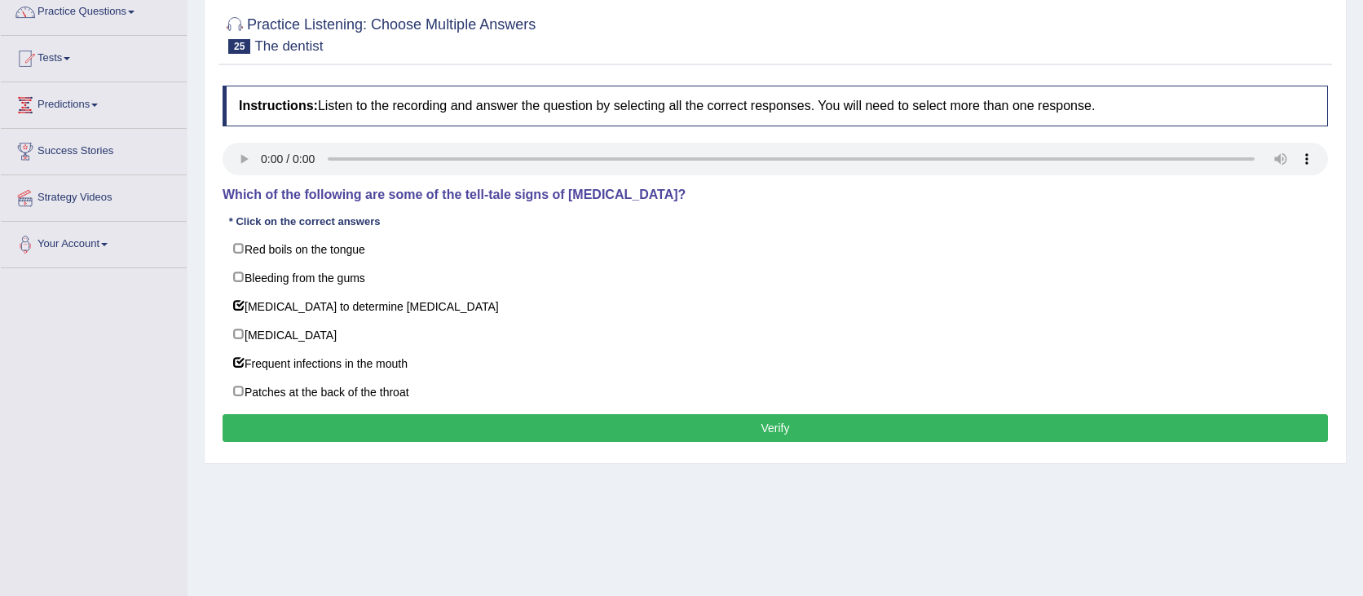
click at [887, 427] on button "Verify" at bounding box center [775, 428] width 1105 height 28
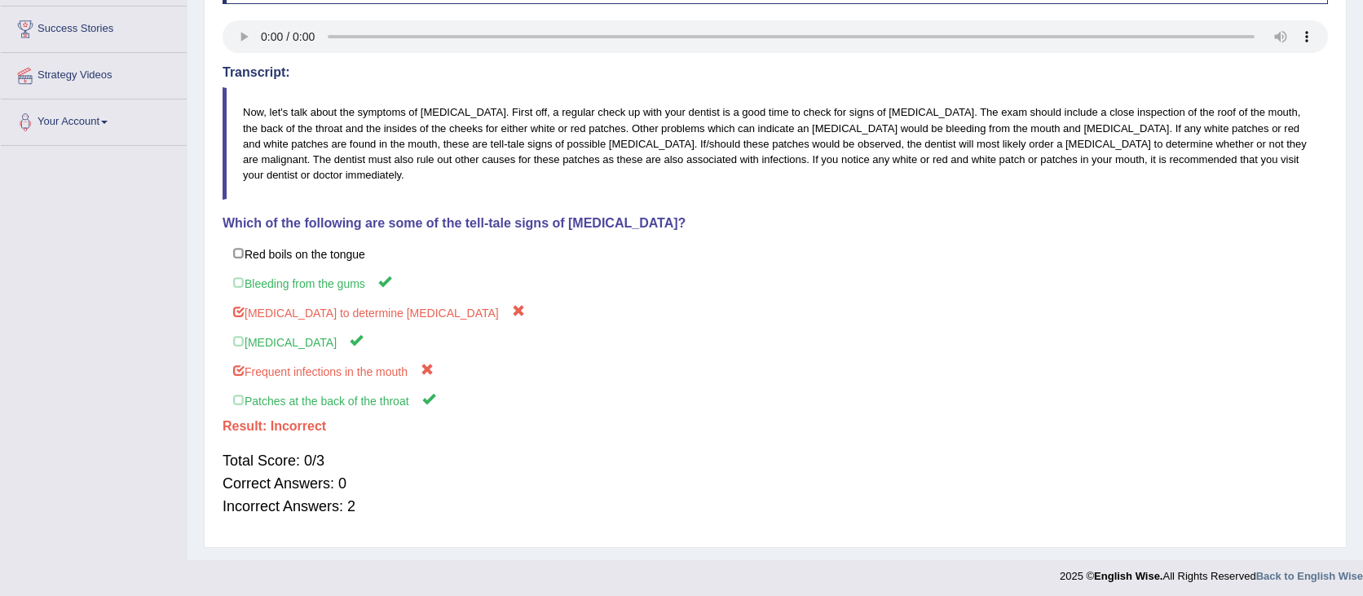
scroll to position [0, 0]
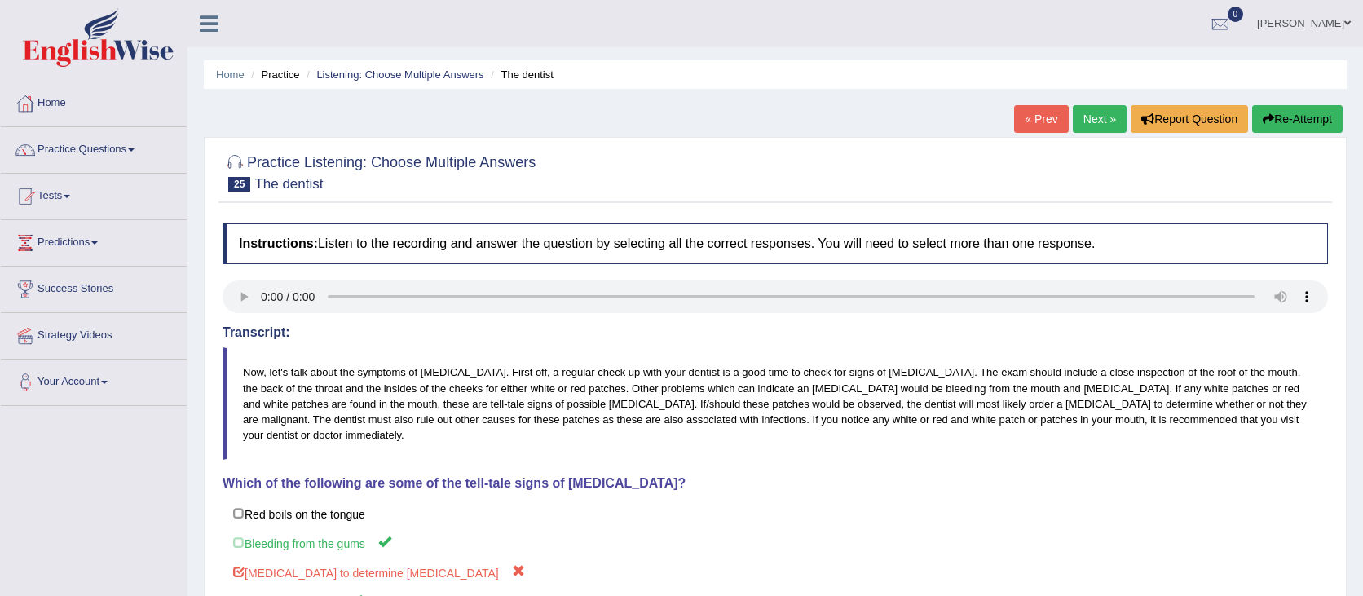
click at [1277, 121] on button "Re-Attempt" at bounding box center [1297, 119] width 90 height 28
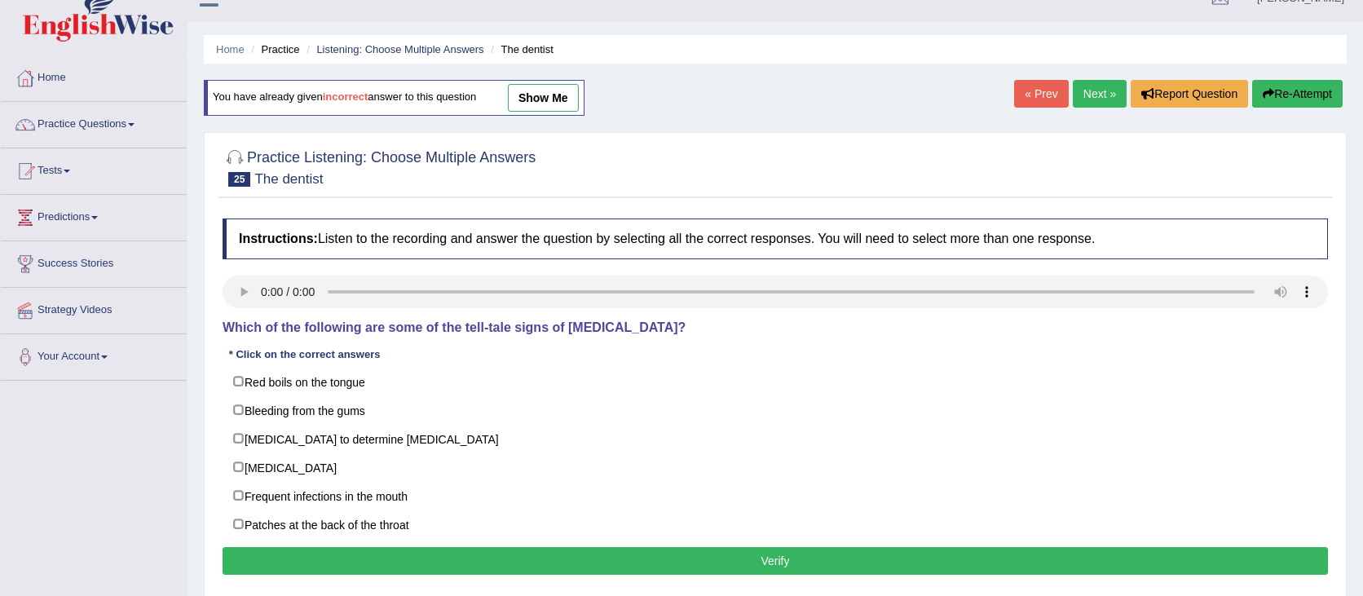
scroll to position [24, 0]
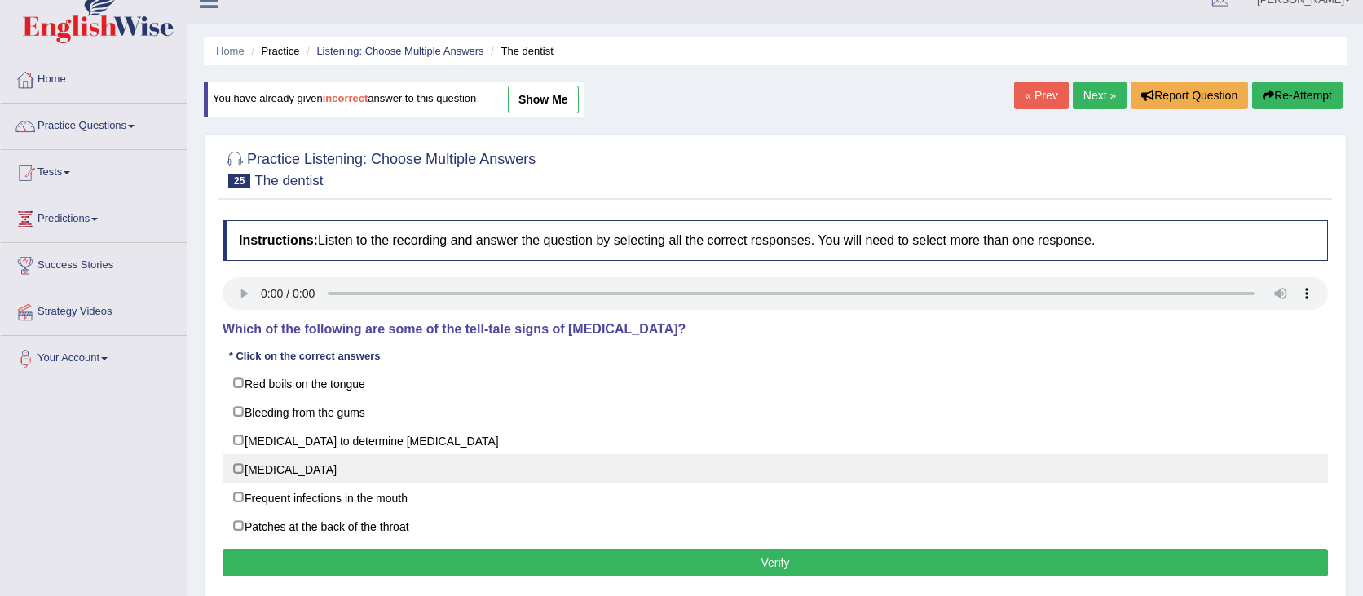
click at [303, 466] on label "[MEDICAL_DATA]" at bounding box center [775, 468] width 1105 height 29
checkbox input "true"
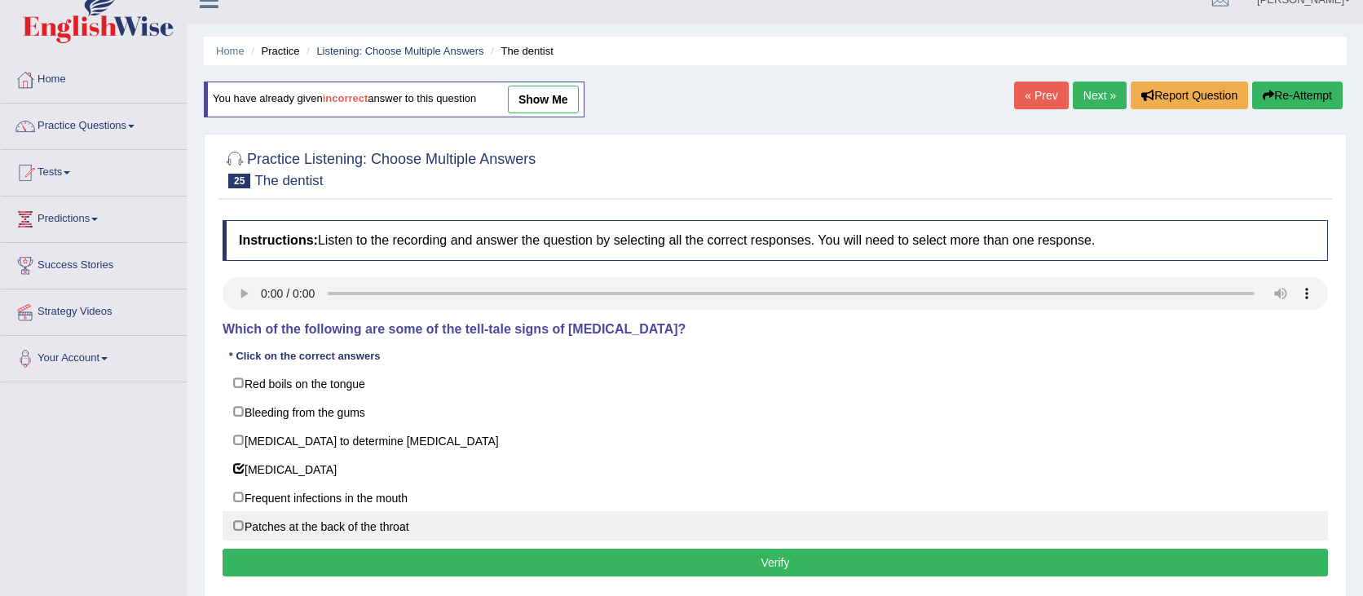
click at [289, 525] on label "Patches at the back of the throat" at bounding box center [775, 525] width 1105 height 29
checkbox input "true"
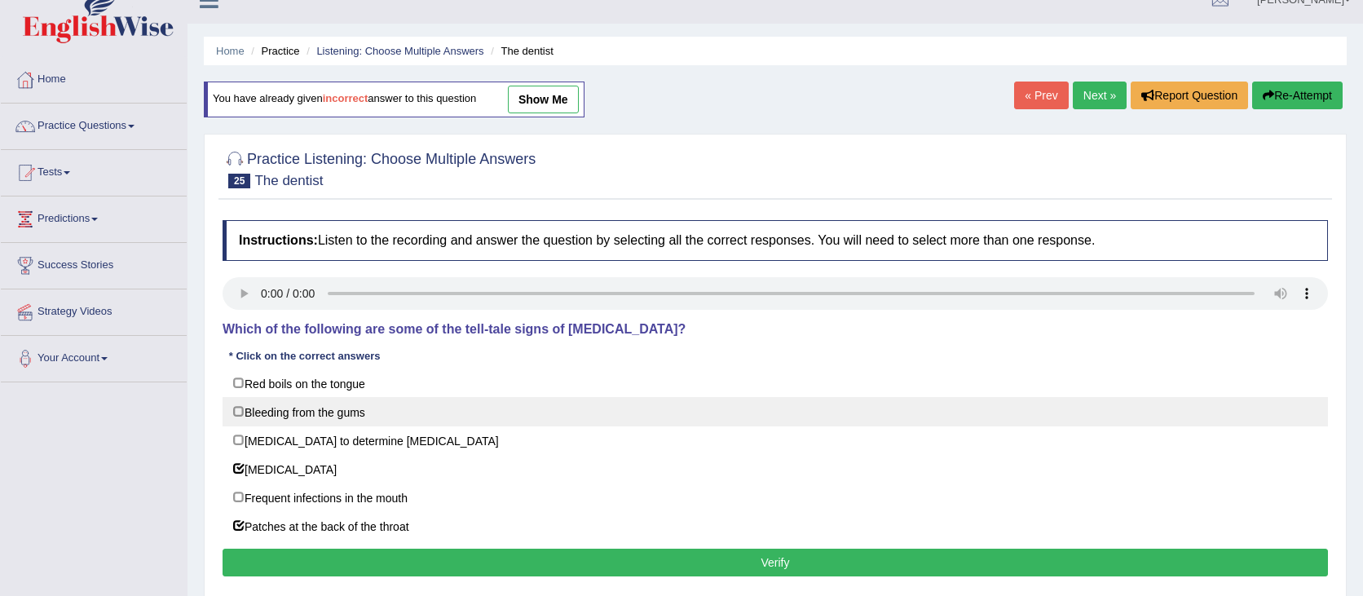
click at [270, 422] on label "Bleeding from the gums" at bounding box center [775, 411] width 1105 height 29
checkbox input "true"
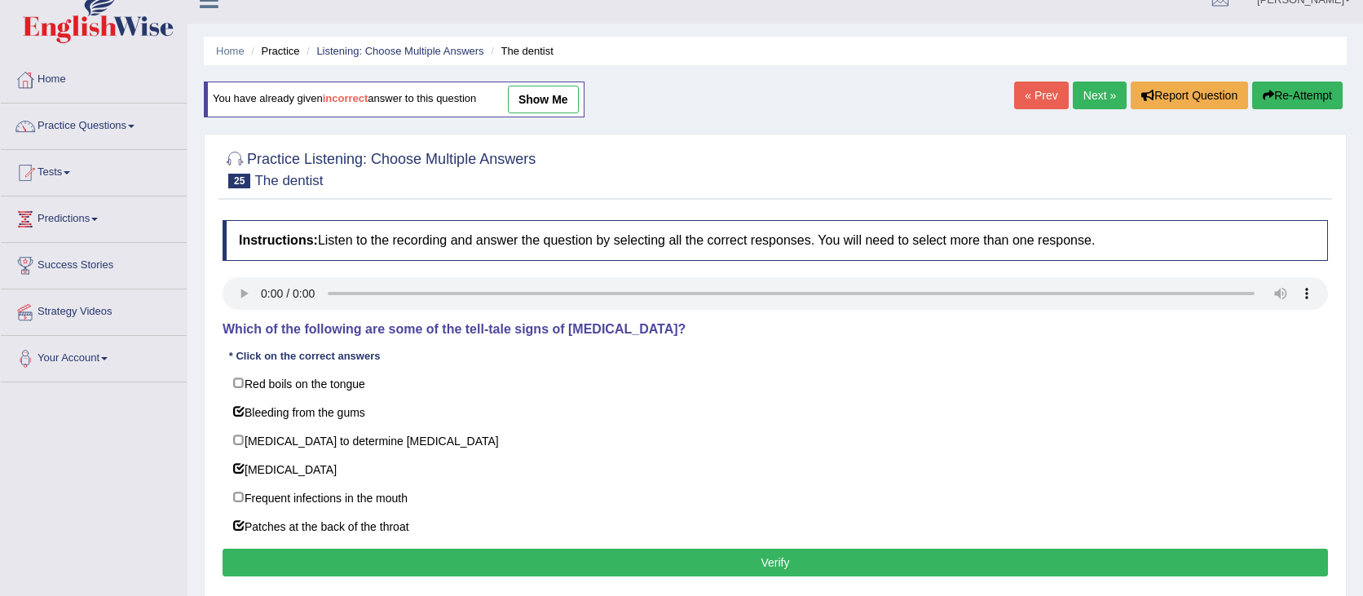
click at [630, 553] on button "Verify" at bounding box center [775, 563] width 1105 height 28
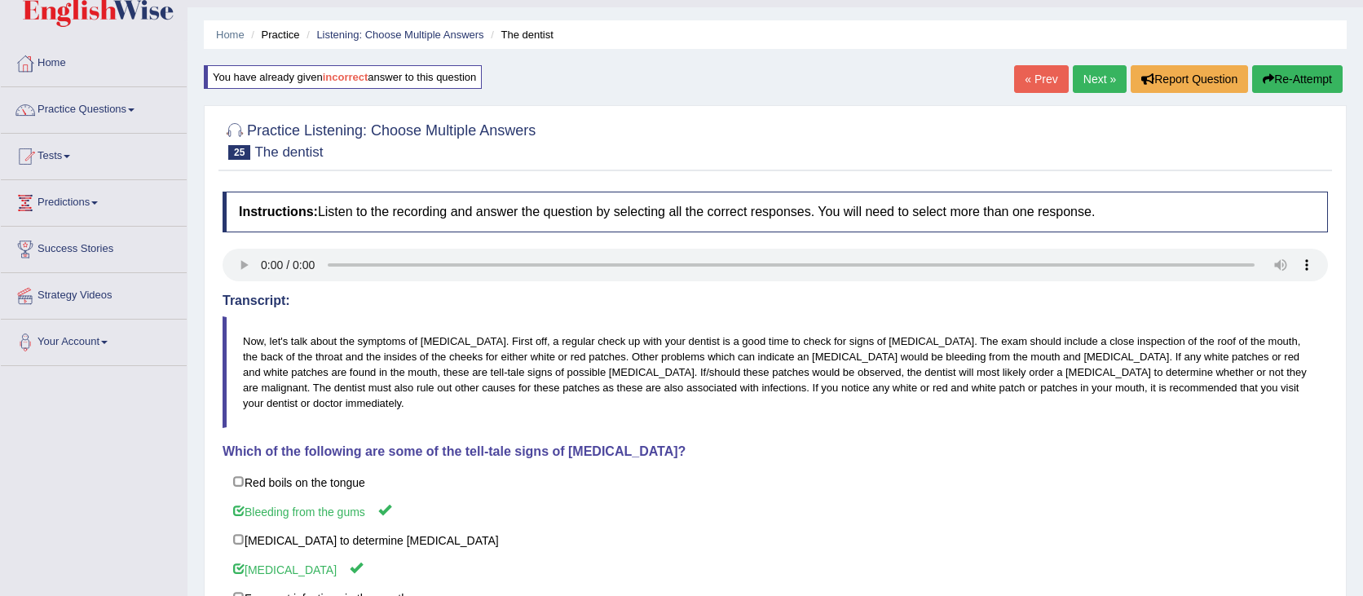
scroll to position [42, 0]
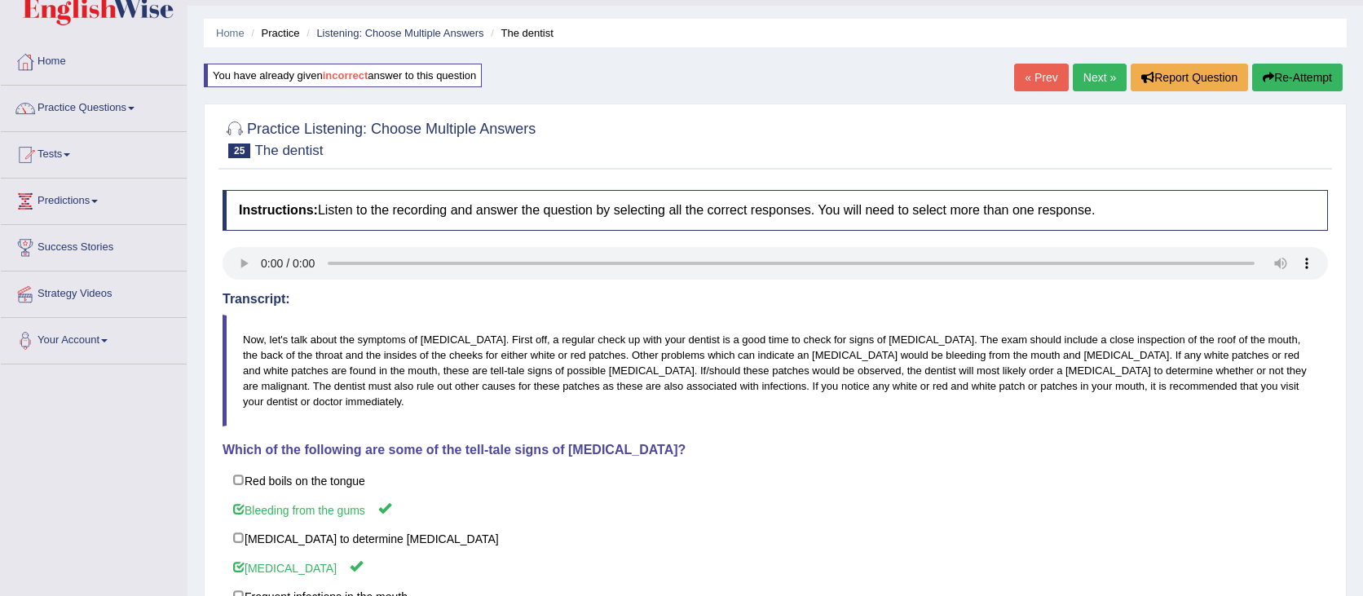
click at [1108, 78] on link "Next »" at bounding box center [1100, 78] width 54 height 28
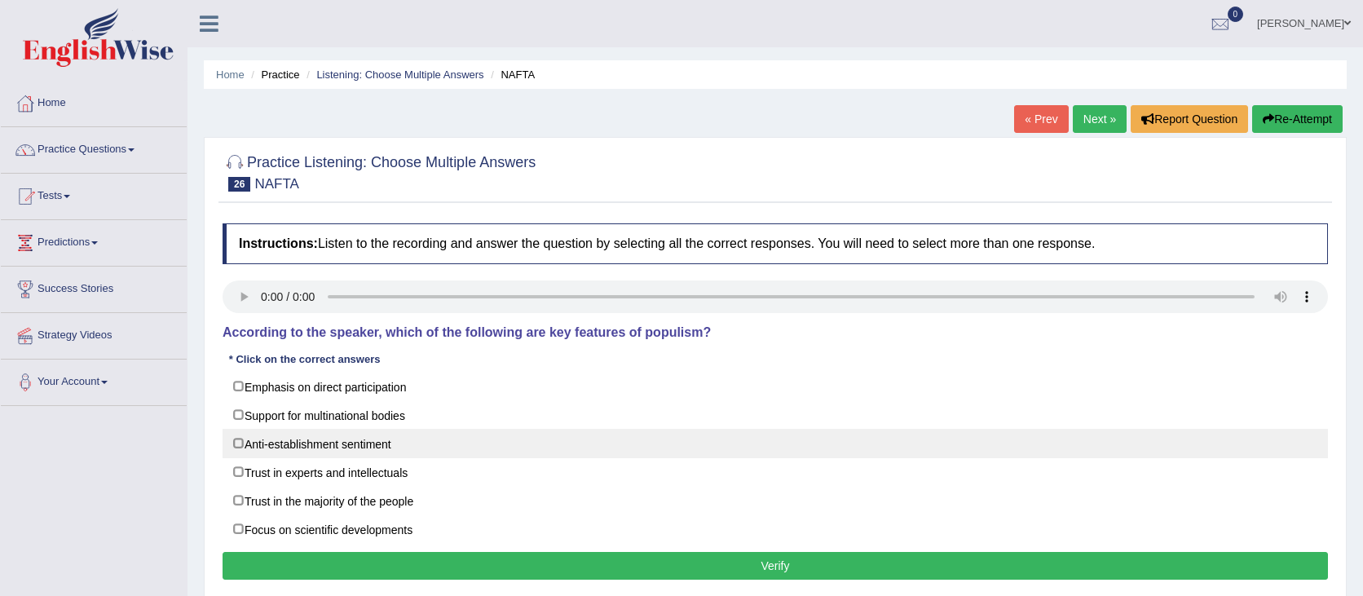
click at [463, 438] on label "Anti-establishment sentiment" at bounding box center [775, 443] width 1105 height 29
checkbox input "true"
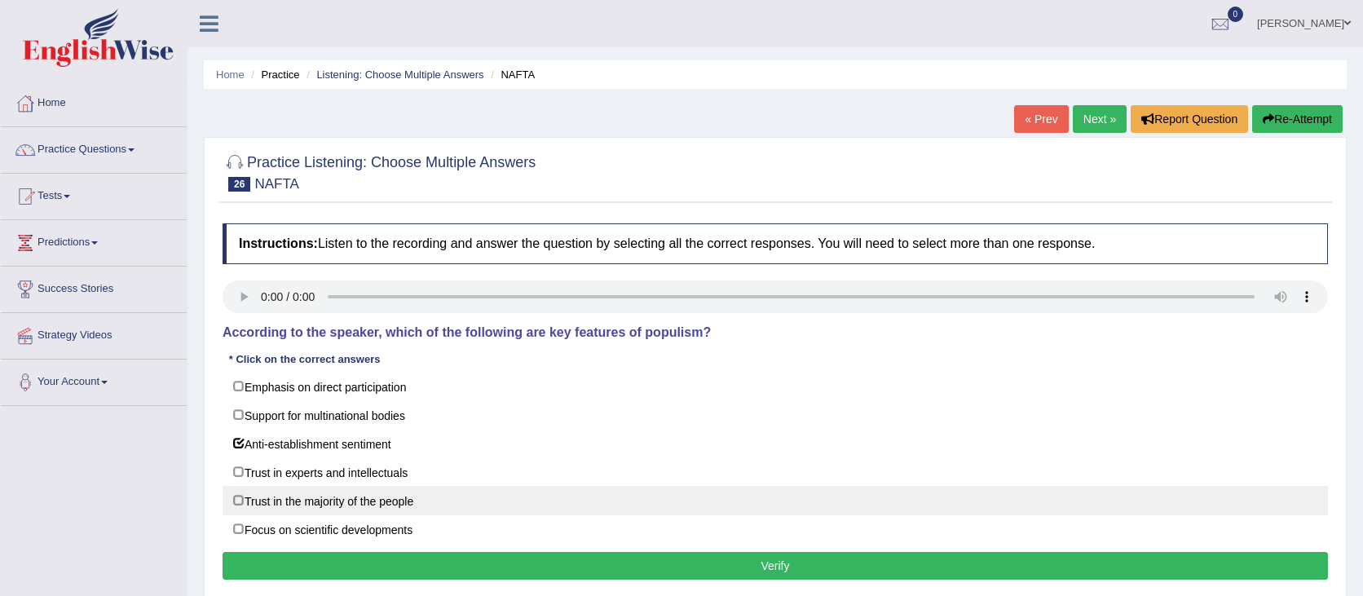
click at [435, 494] on label "Trust in the majority of the people" at bounding box center [775, 500] width 1105 height 29
checkbox input "true"
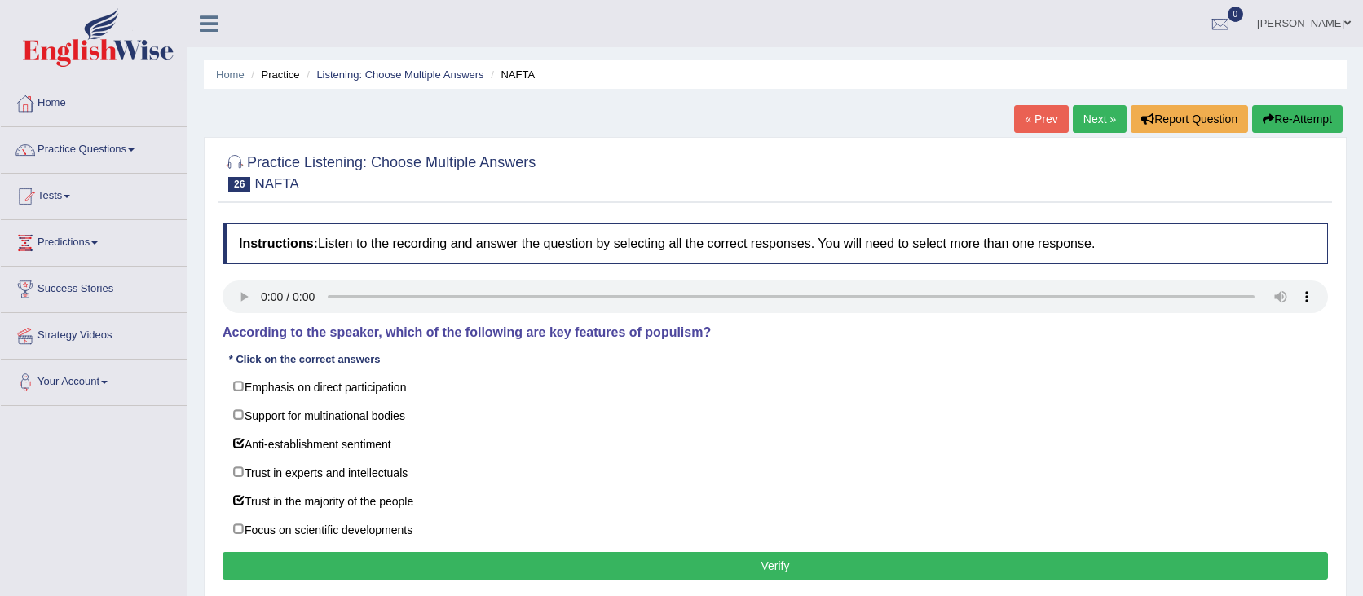
click at [469, 563] on button "Verify" at bounding box center [775, 566] width 1105 height 28
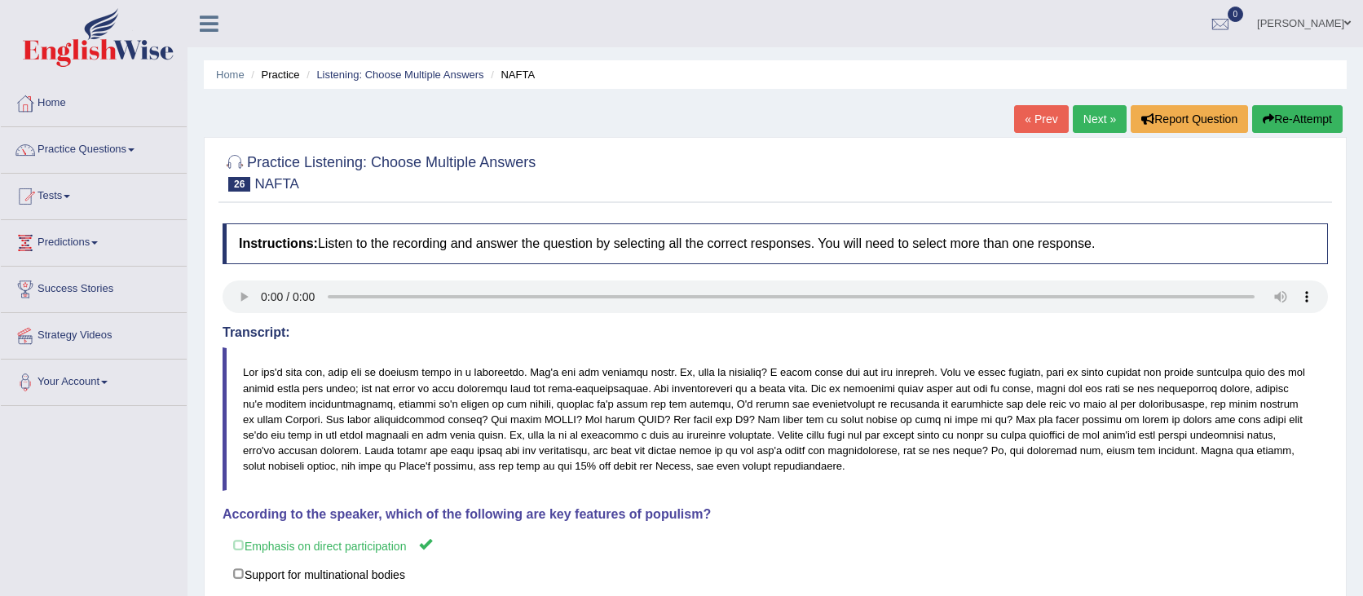
click at [1293, 121] on button "Re-Attempt" at bounding box center [1297, 119] width 90 height 28
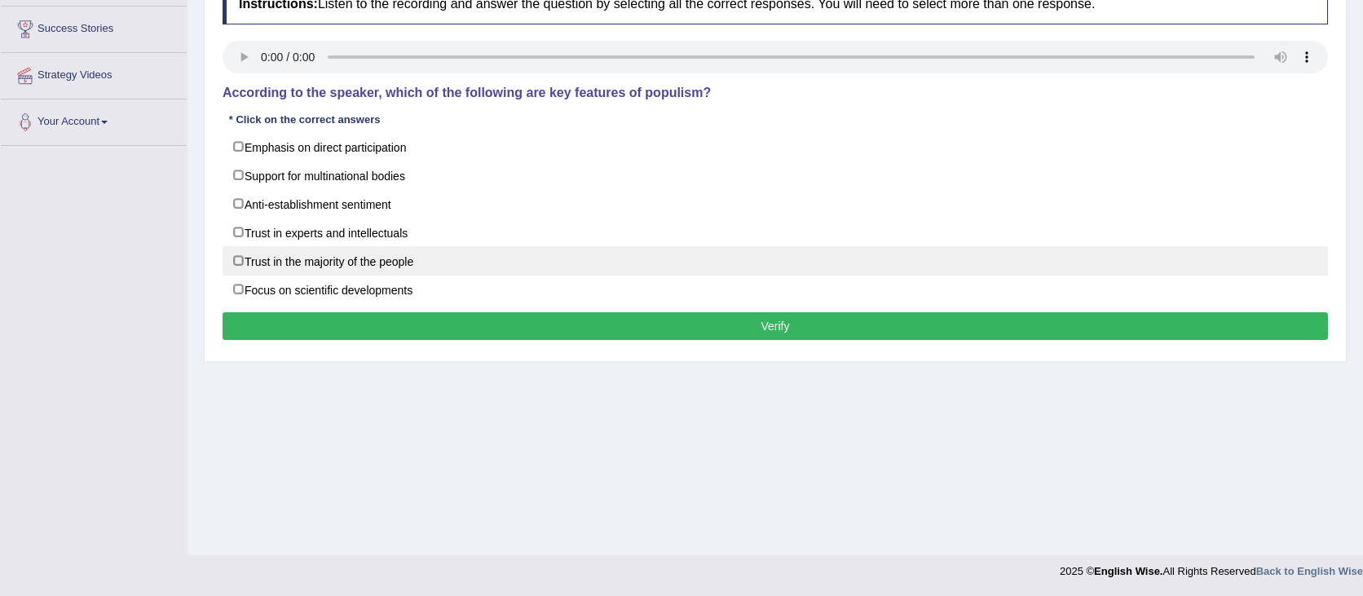
click at [350, 254] on label "Trust in the majority of the people" at bounding box center [775, 260] width 1105 height 29
checkbox input "true"
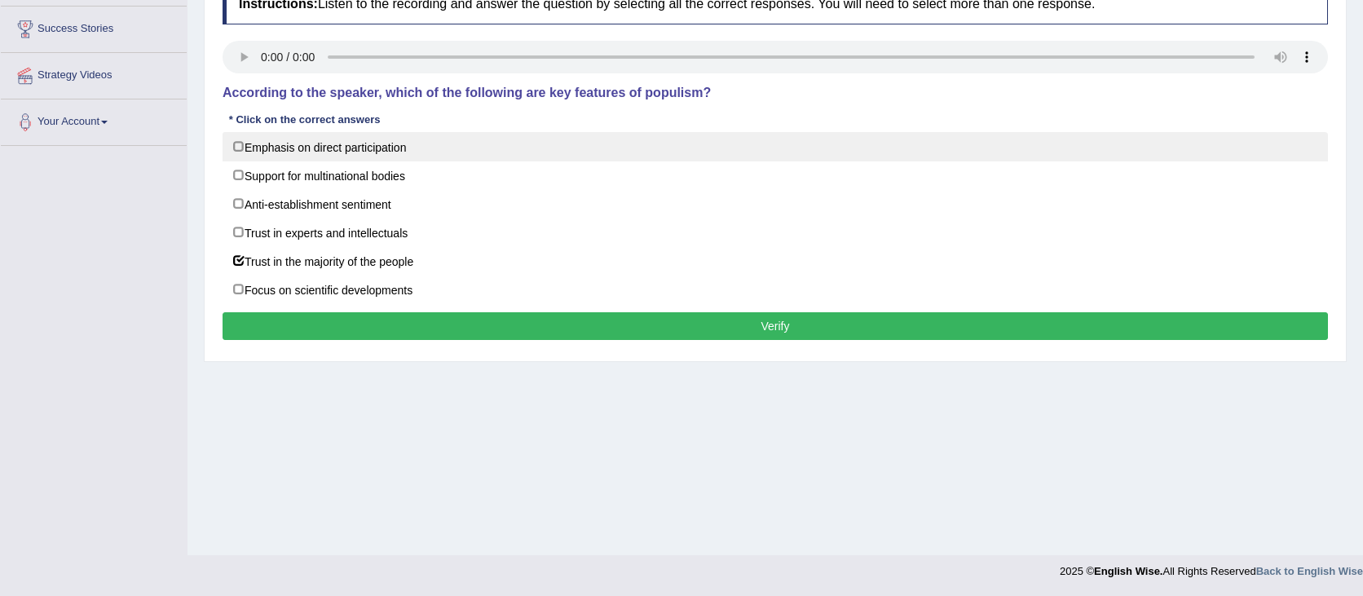
click at [357, 140] on label "Emphasis on direct participation" at bounding box center [775, 146] width 1105 height 29
checkbox input "true"
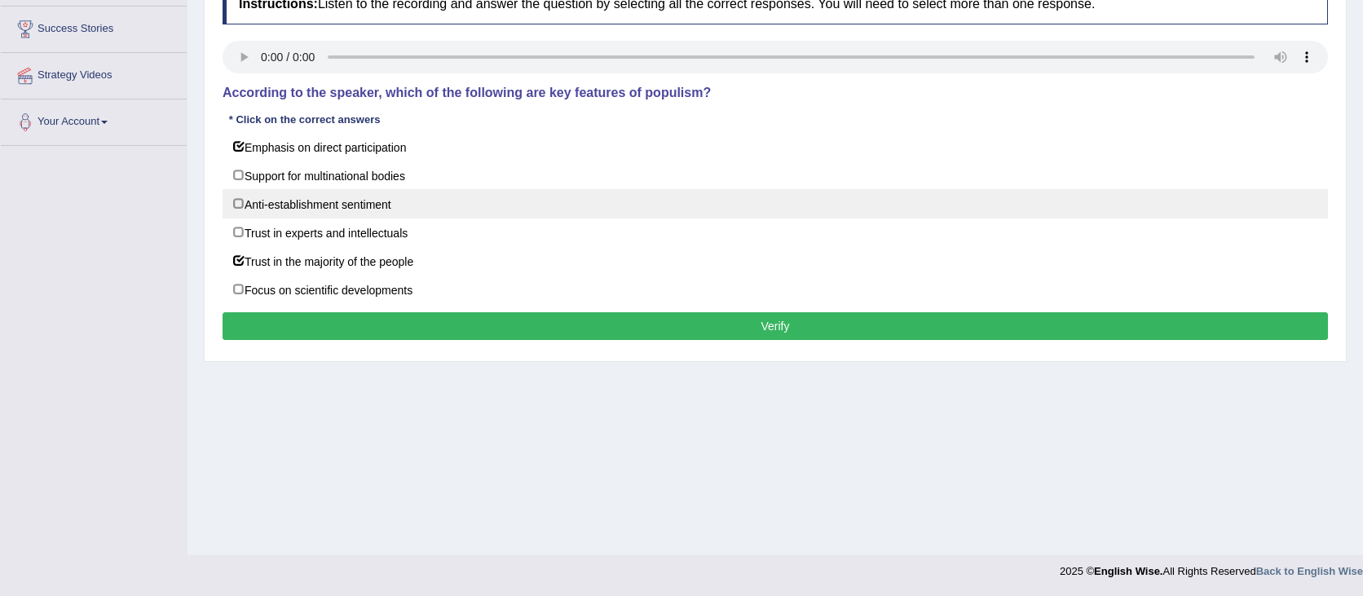
click at [383, 209] on label "Anti-establishment sentiment" at bounding box center [775, 203] width 1105 height 29
checkbox input "true"
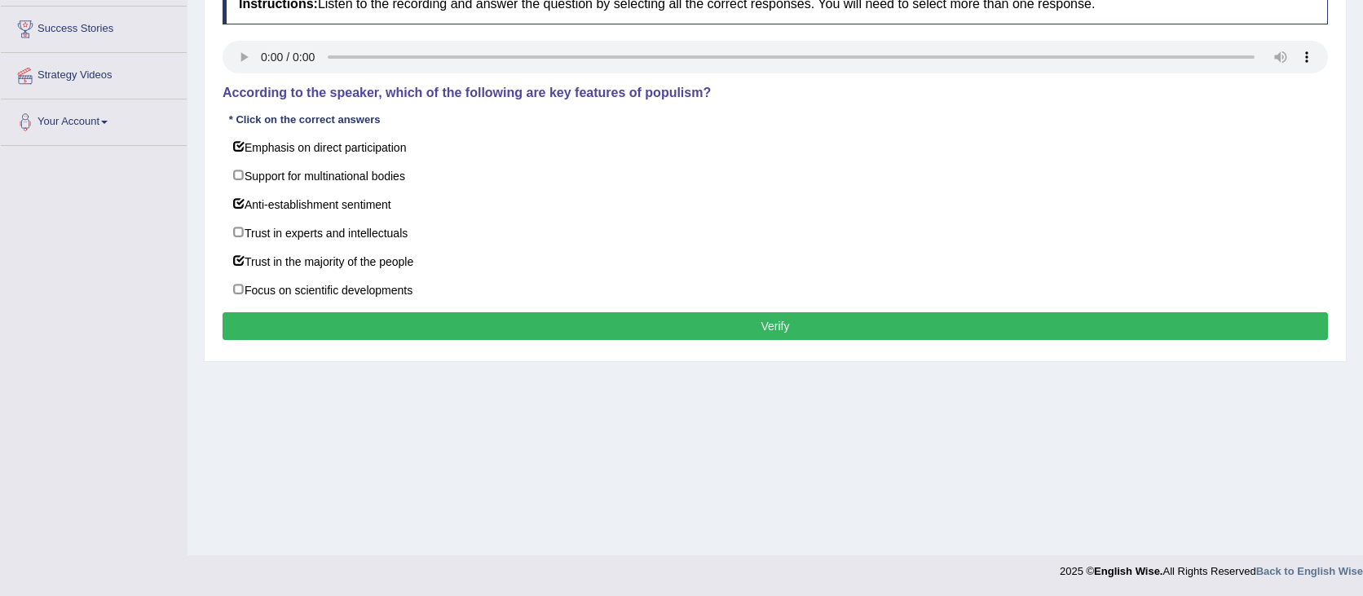
click at [533, 331] on button "Verify" at bounding box center [775, 326] width 1105 height 28
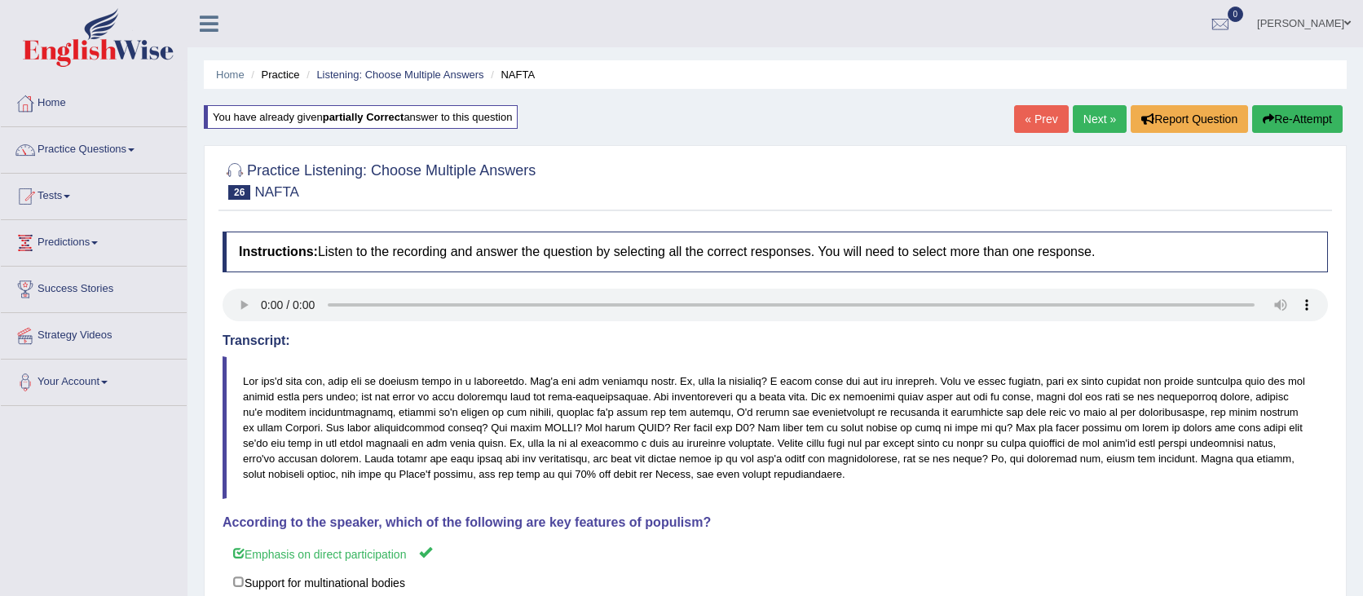
click at [1074, 120] on link "Next »" at bounding box center [1100, 119] width 54 height 28
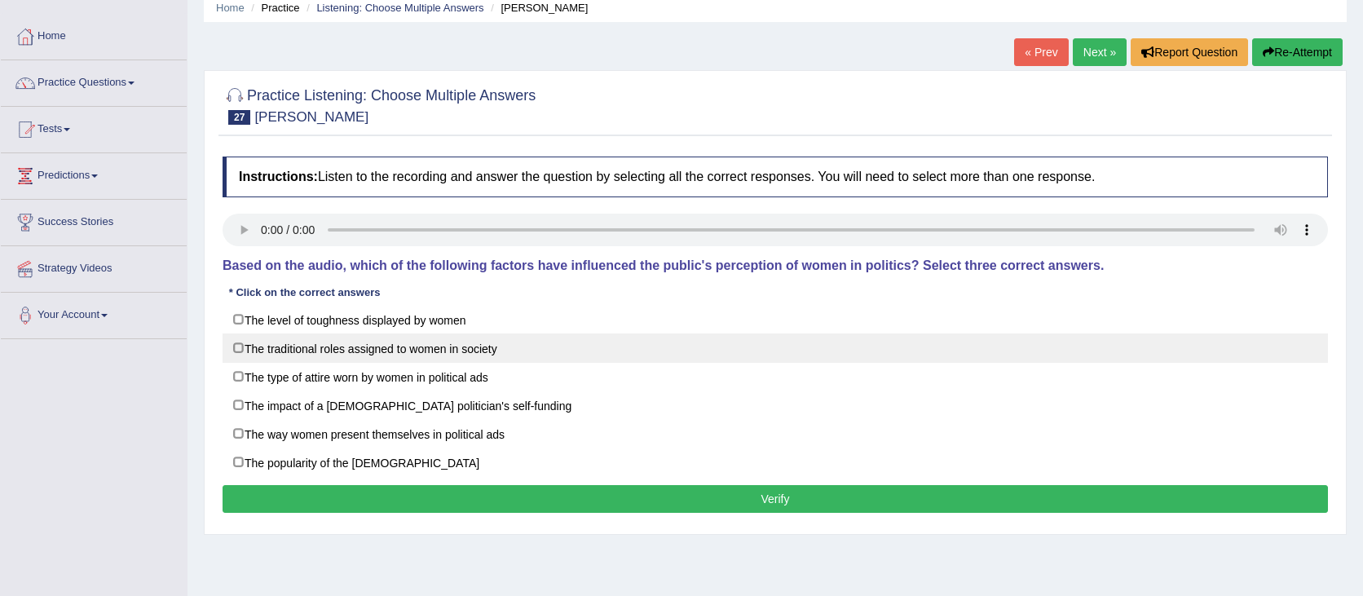
scroll to position [99, 0]
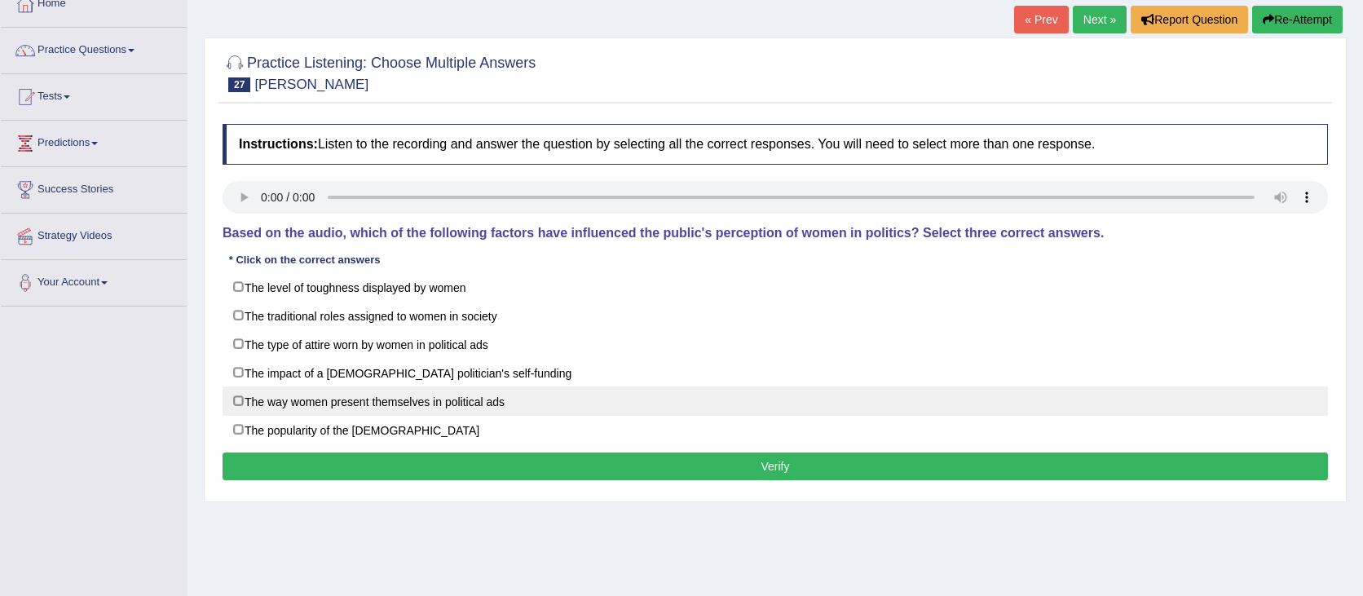
click at [590, 395] on label "The way women present themselves in political ads" at bounding box center [775, 400] width 1105 height 29
checkbox input "true"
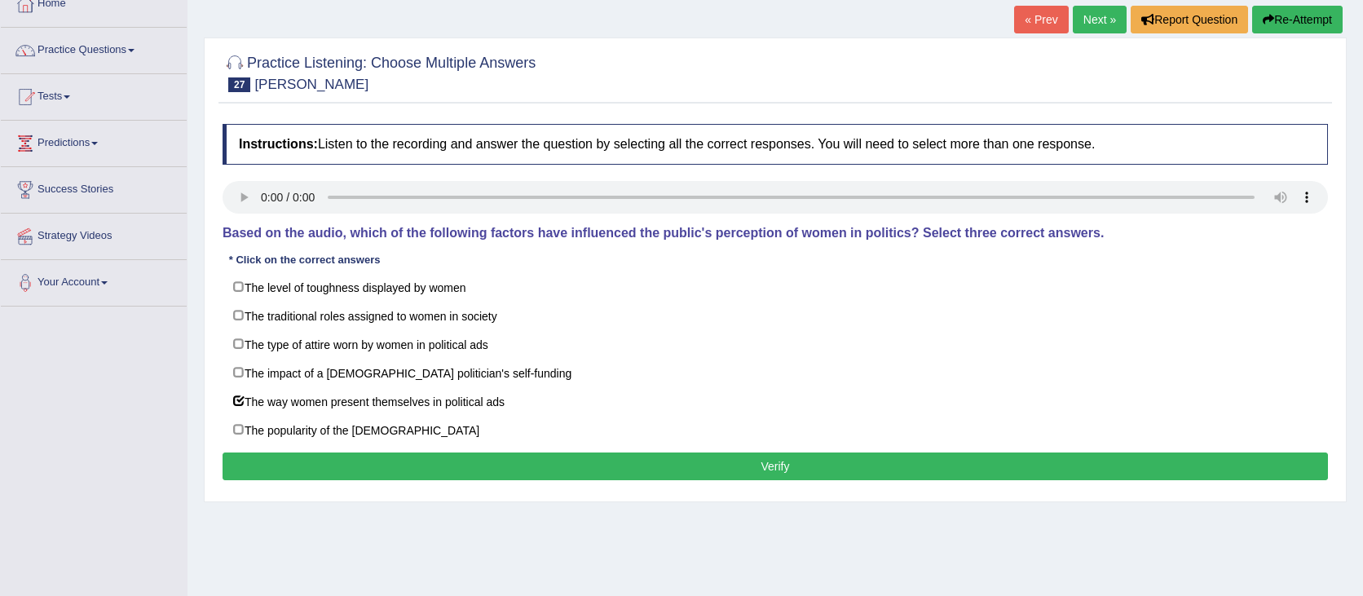
click at [793, 462] on button "Verify" at bounding box center [775, 466] width 1105 height 28
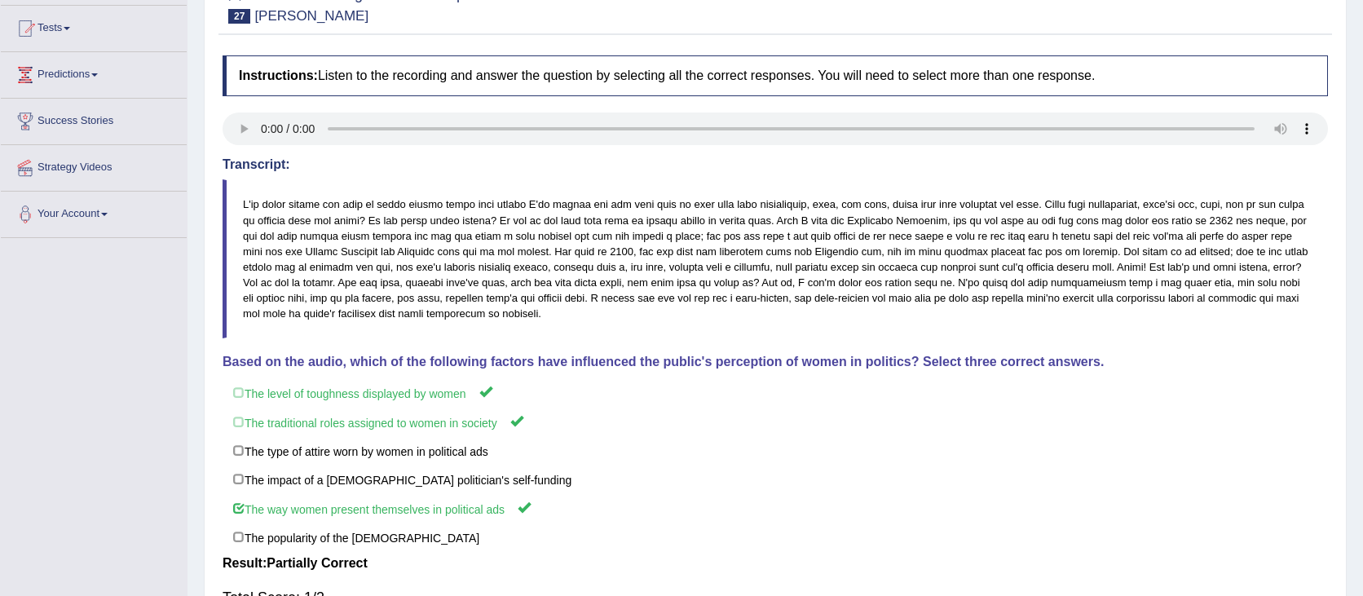
scroll to position [0, 0]
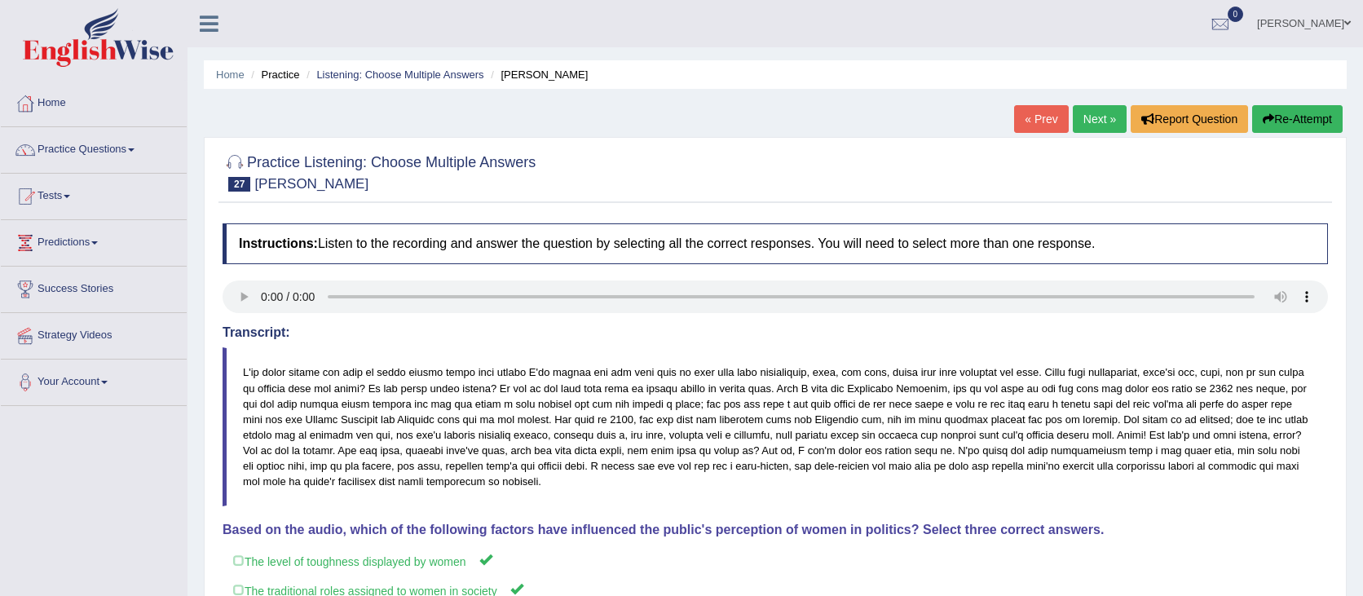
click at [1263, 126] on button "Re-Attempt" at bounding box center [1297, 119] width 90 height 28
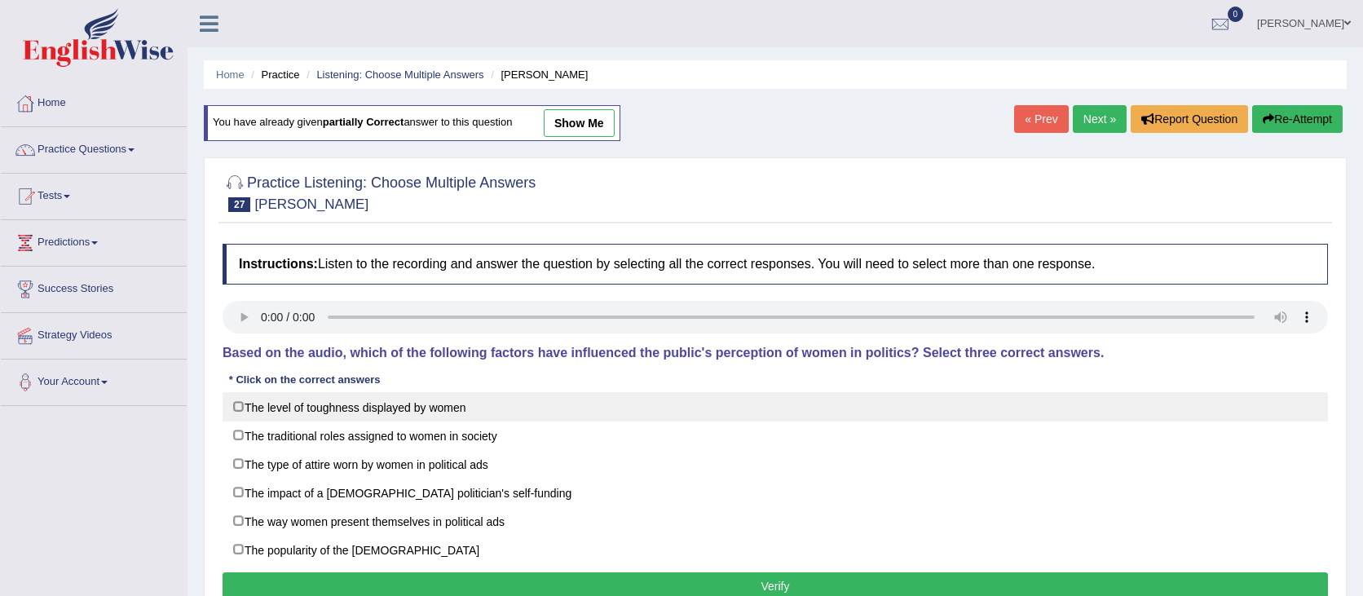
click at [320, 408] on label "The level of toughness displayed by women" at bounding box center [775, 406] width 1105 height 29
checkbox input "true"
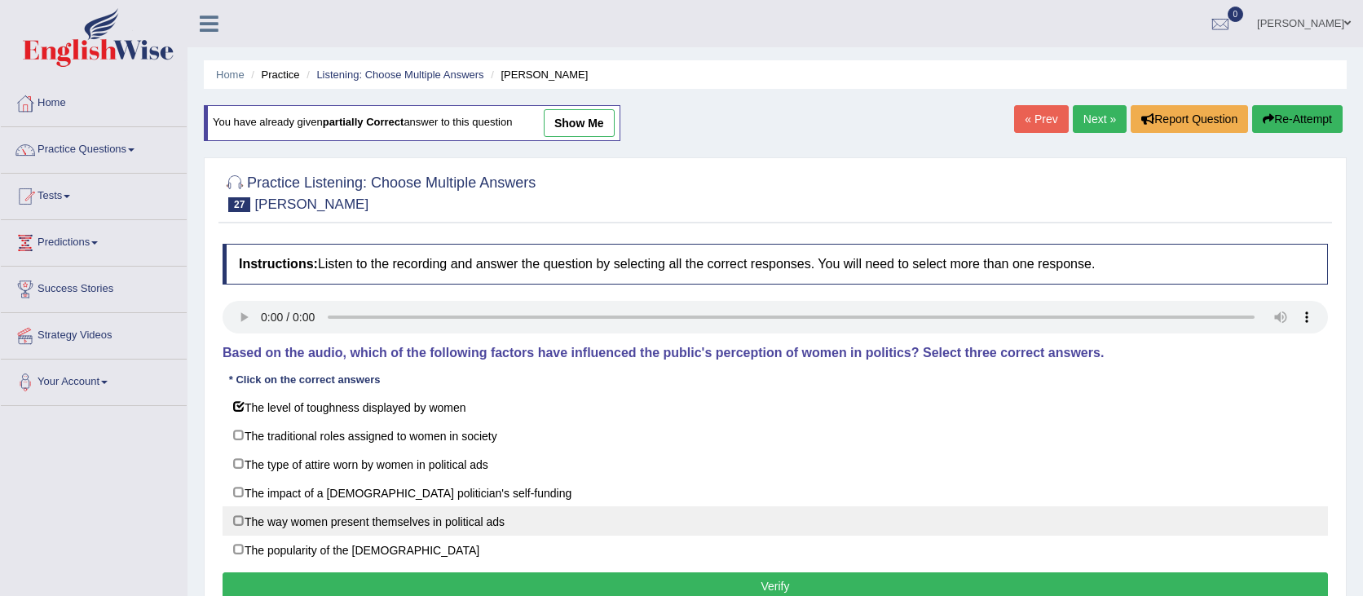
click at [563, 515] on label "The way women present themselves in political ads" at bounding box center [775, 520] width 1105 height 29
checkbox input "true"
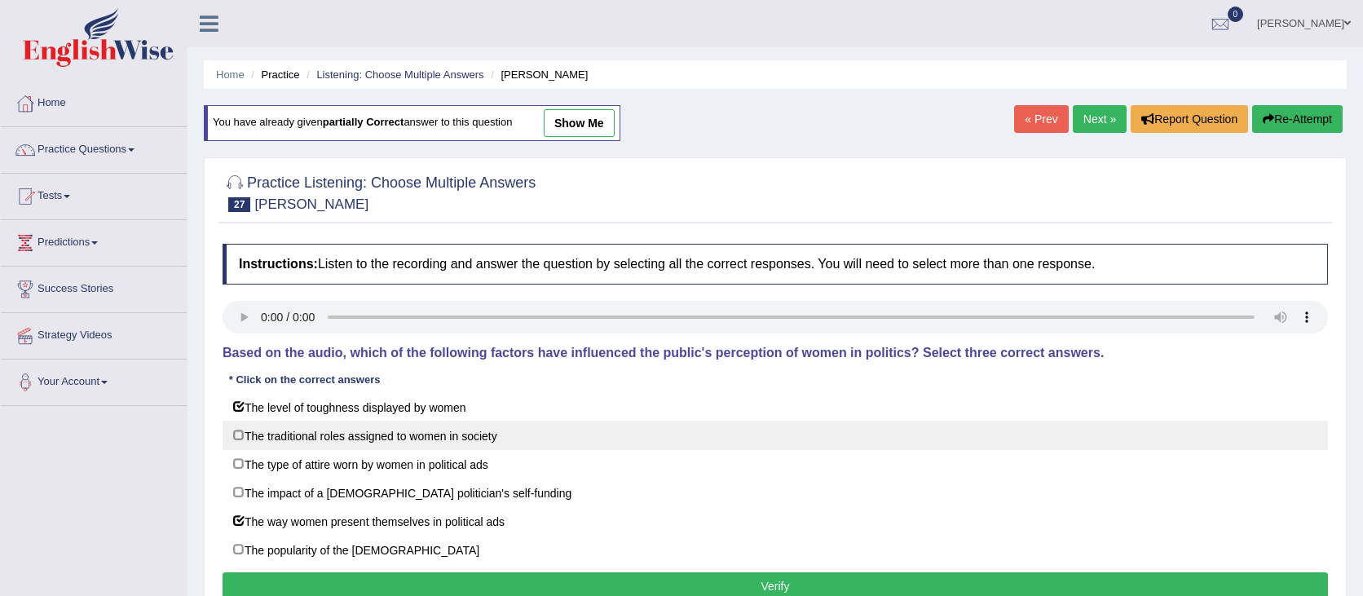
click at [487, 434] on label "The traditional roles assigned to women in society" at bounding box center [775, 435] width 1105 height 29
checkbox input "true"
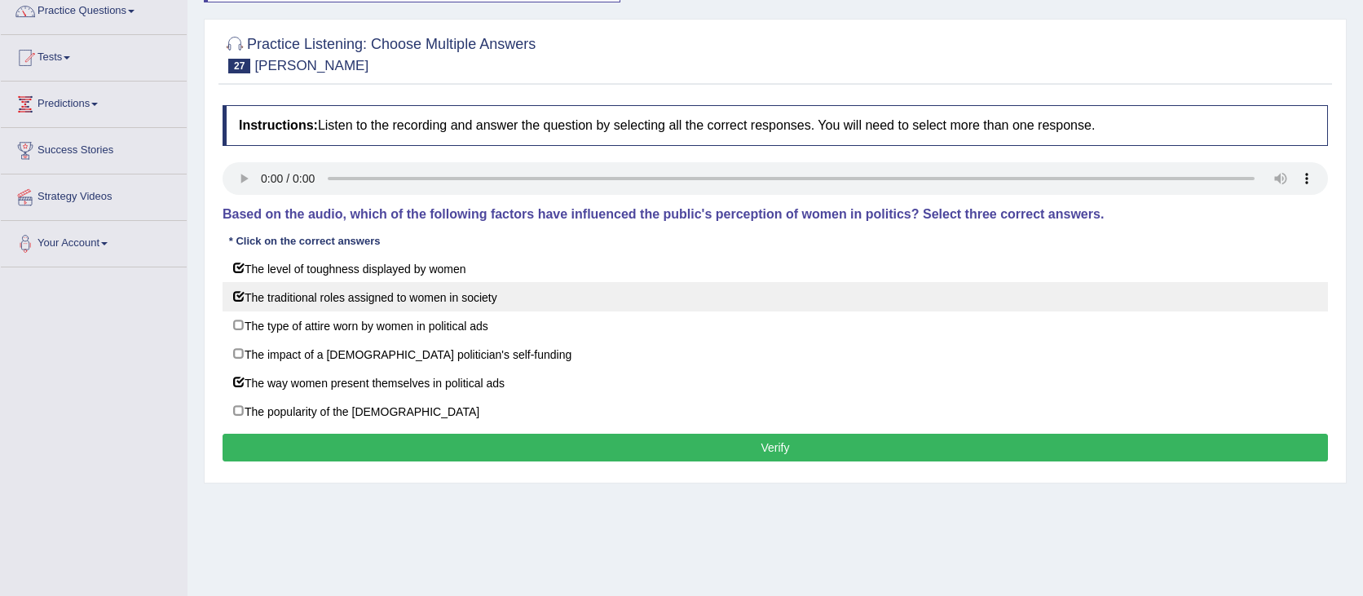
scroll to position [146, 0]
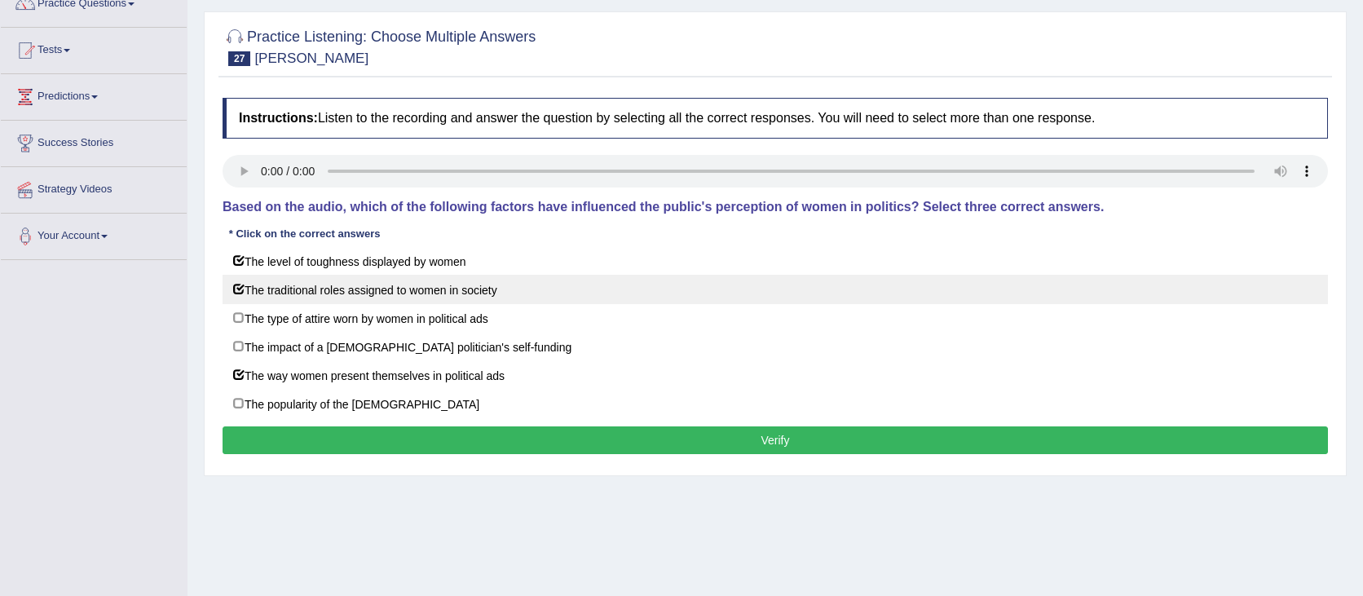
click at [487, 434] on button "Verify" at bounding box center [775, 440] width 1105 height 28
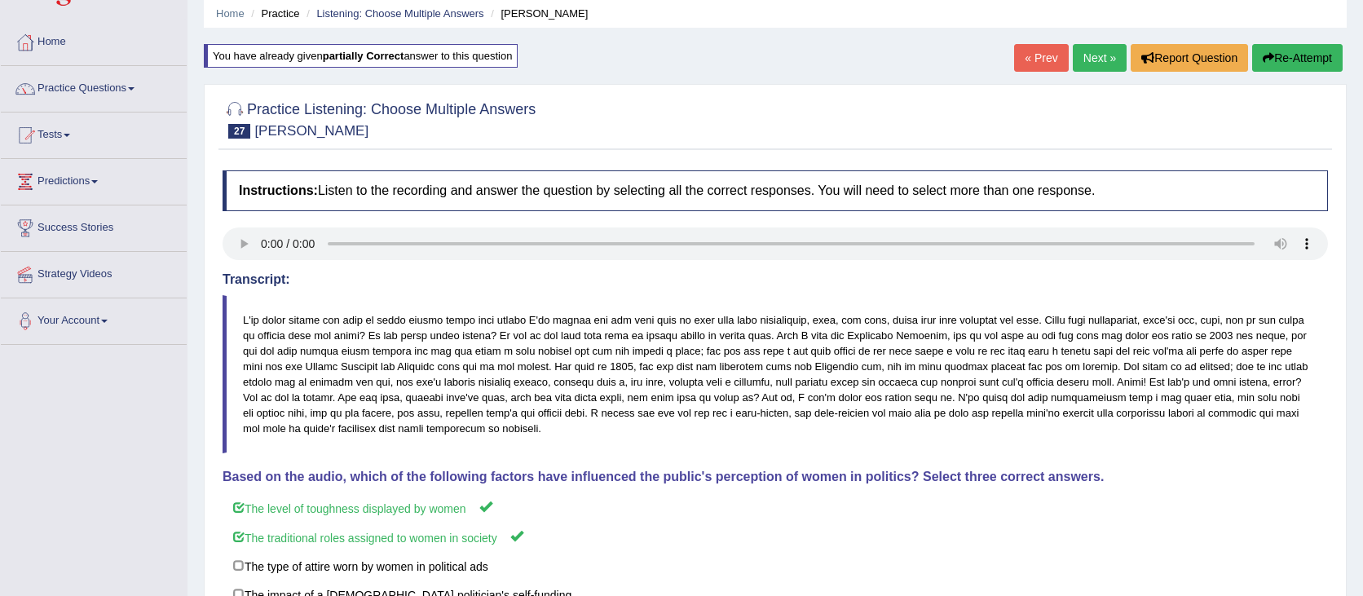
scroll to position [0, 0]
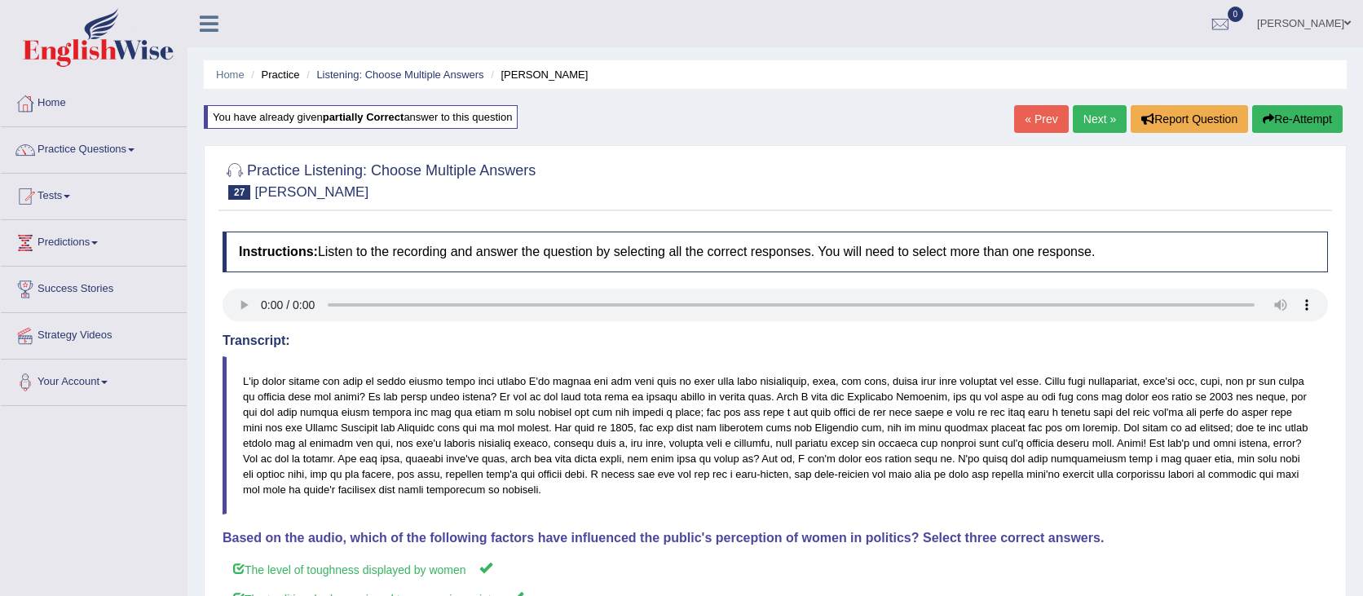
click at [1100, 124] on link "Next »" at bounding box center [1100, 119] width 54 height 28
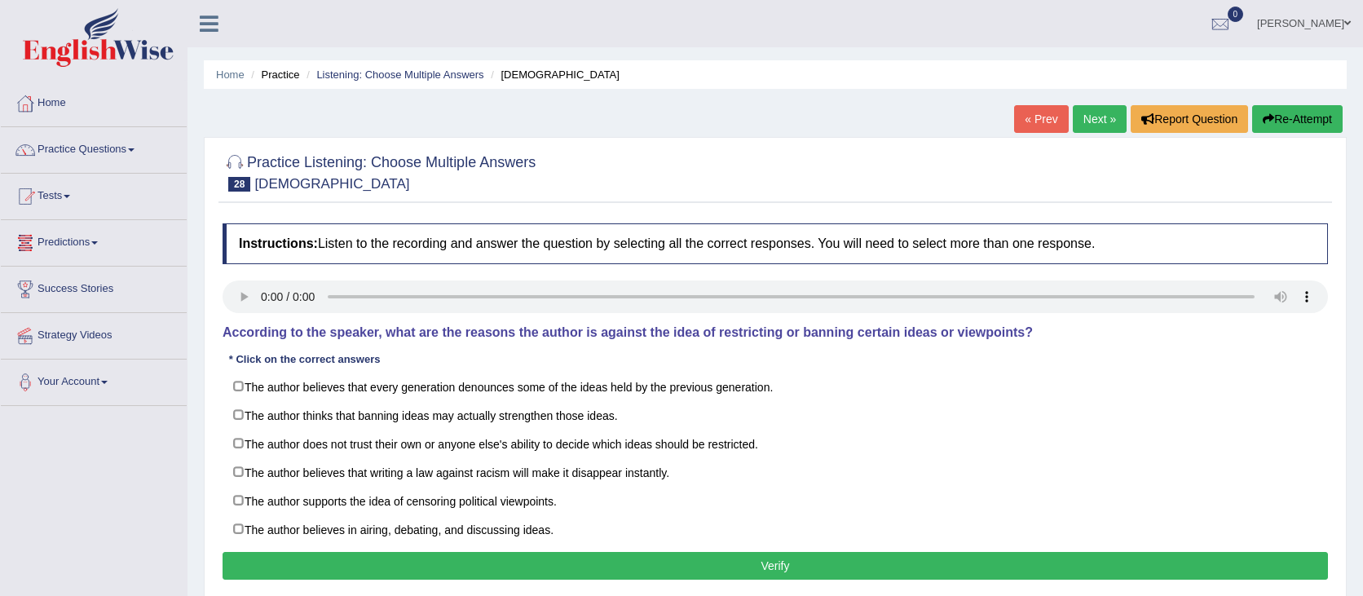
scroll to position [1, 0]
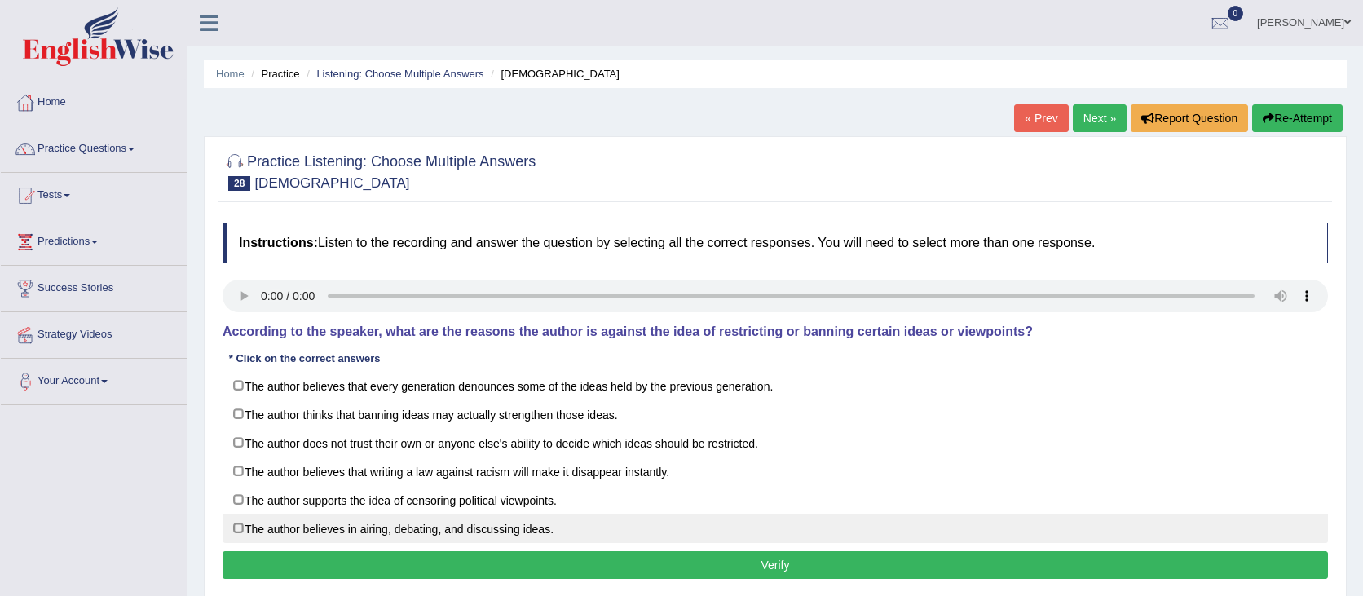
click at [964, 519] on label "The author believes in airing, debating, and discussing ideas." at bounding box center [775, 528] width 1105 height 29
checkbox input "true"
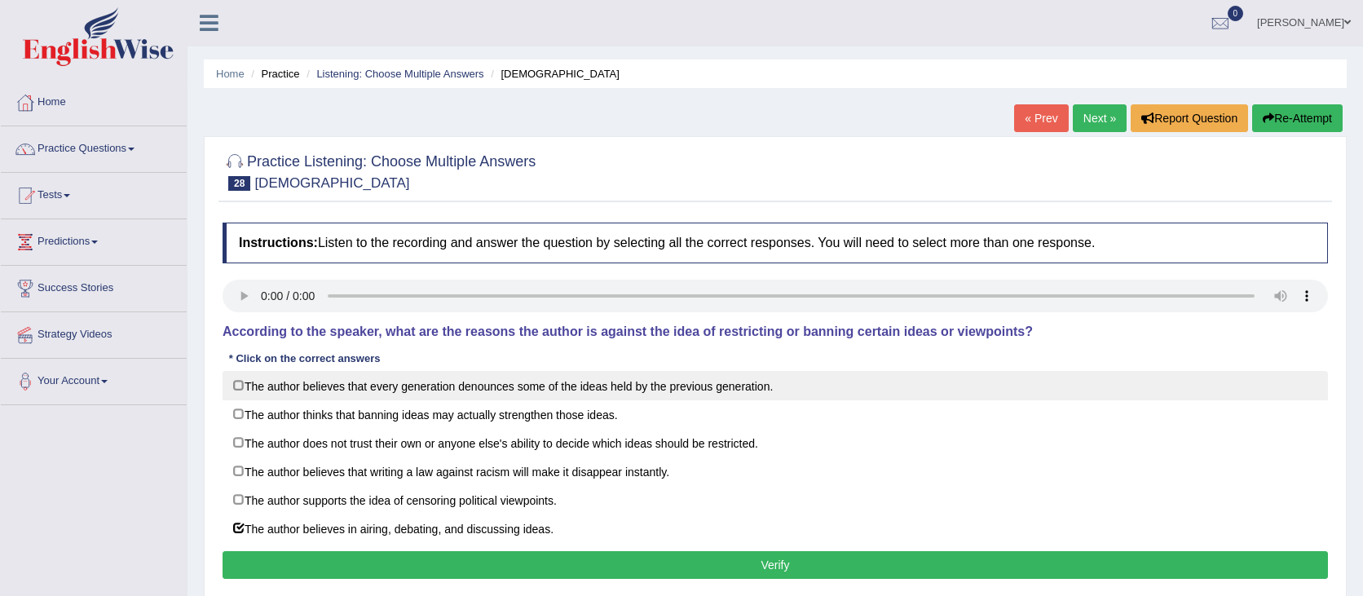
click at [955, 387] on label "The author believes that every generation denounces some of the ideas held by t…" at bounding box center [775, 385] width 1105 height 29
checkbox input "true"
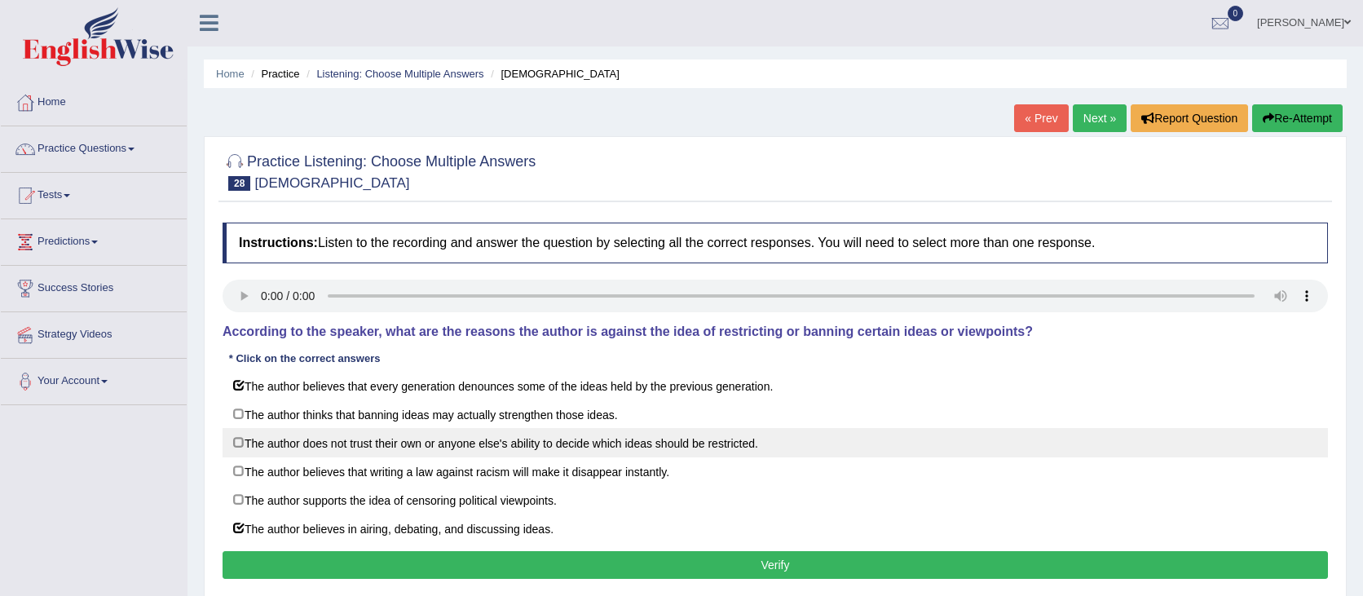
click at [919, 452] on label "The author does not trust their own or anyone else's ability to decide which id…" at bounding box center [775, 442] width 1105 height 29
checkbox input "true"
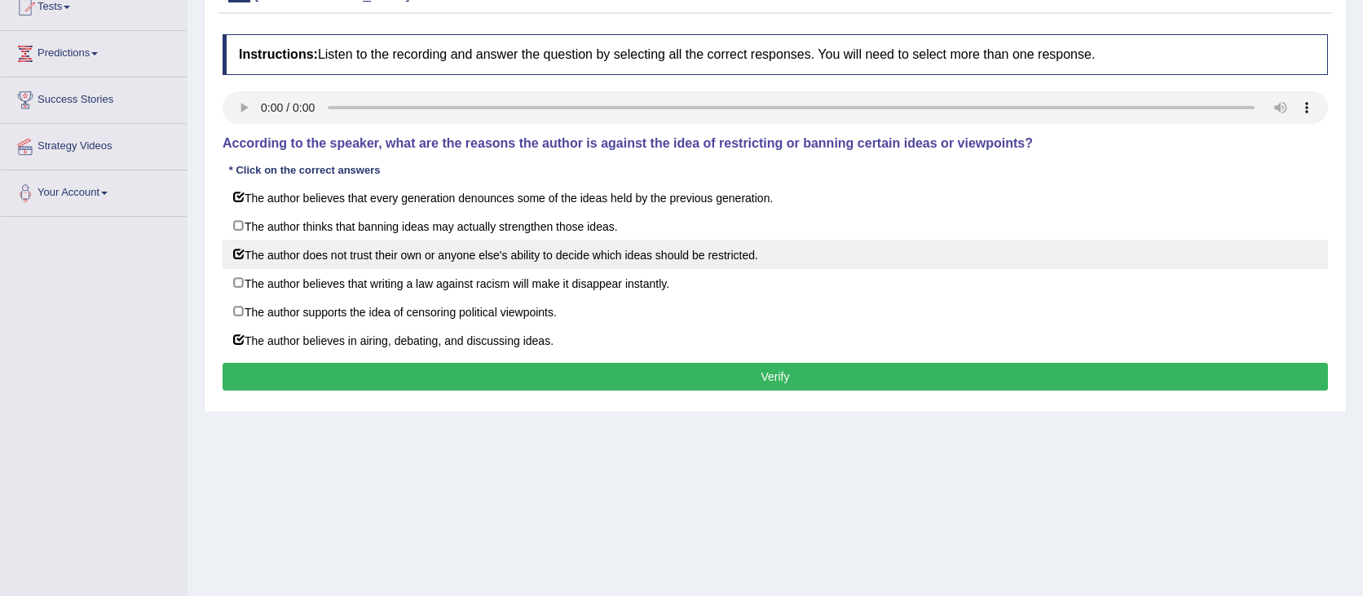
scroll to position [200, 0]
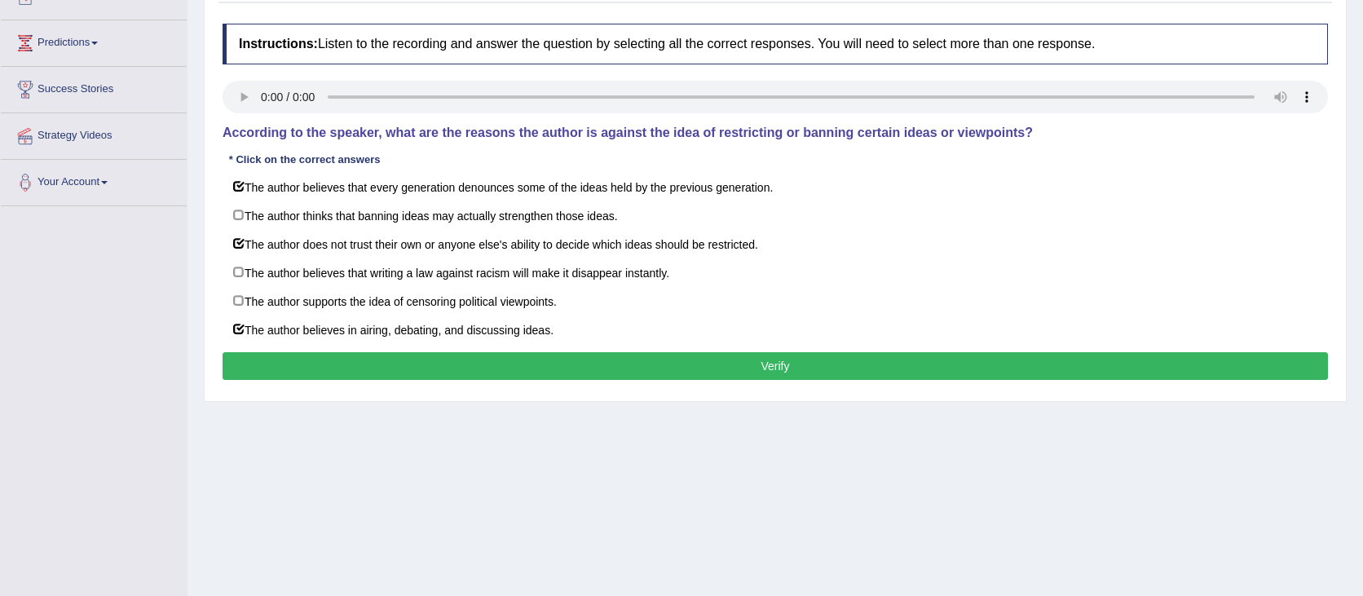
click at [799, 367] on button "Verify" at bounding box center [775, 366] width 1105 height 28
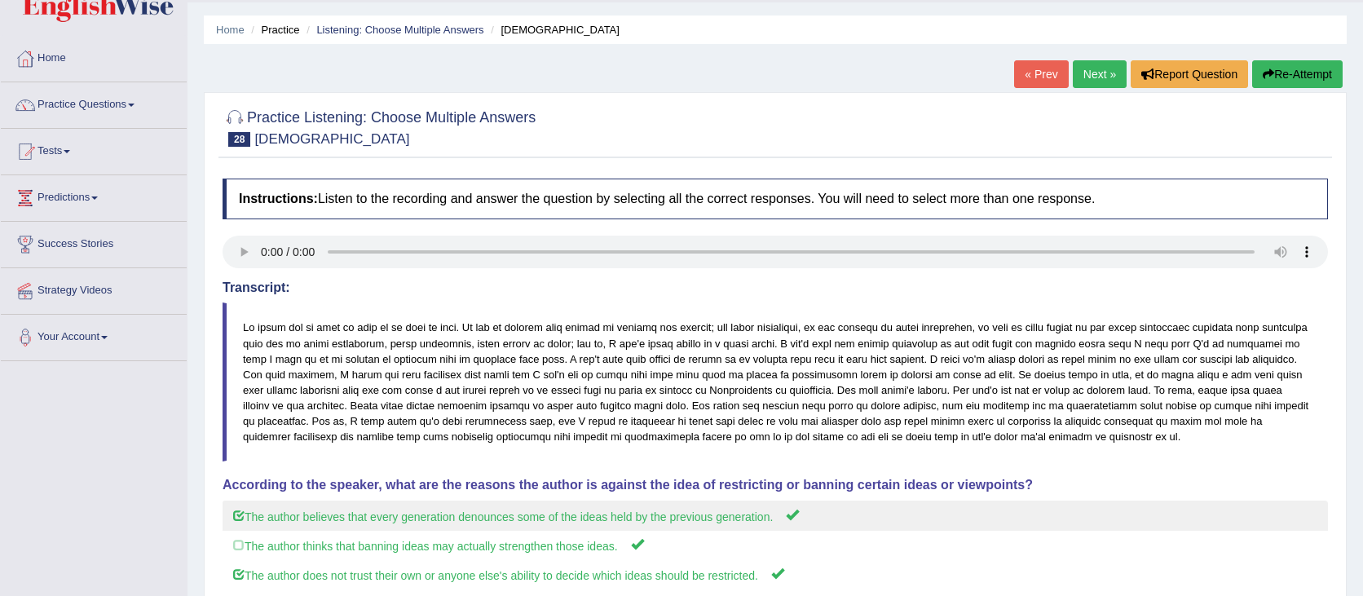
scroll to position [0, 0]
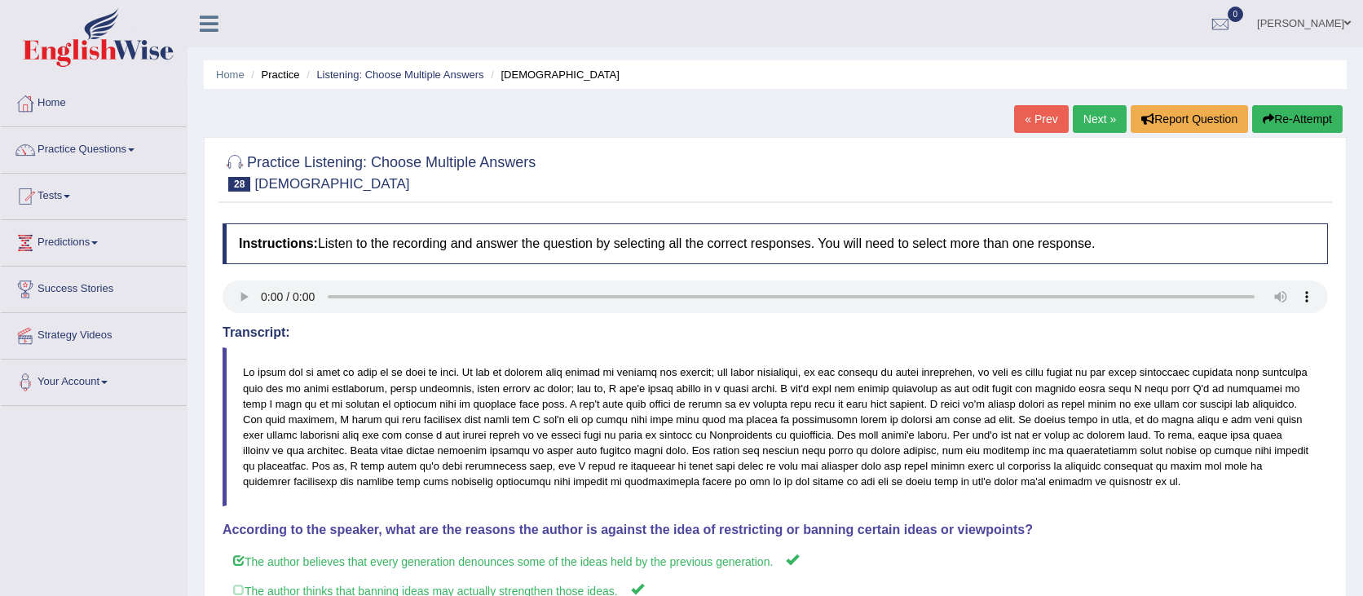
click at [1321, 120] on button "Re-Attempt" at bounding box center [1297, 119] width 90 height 28
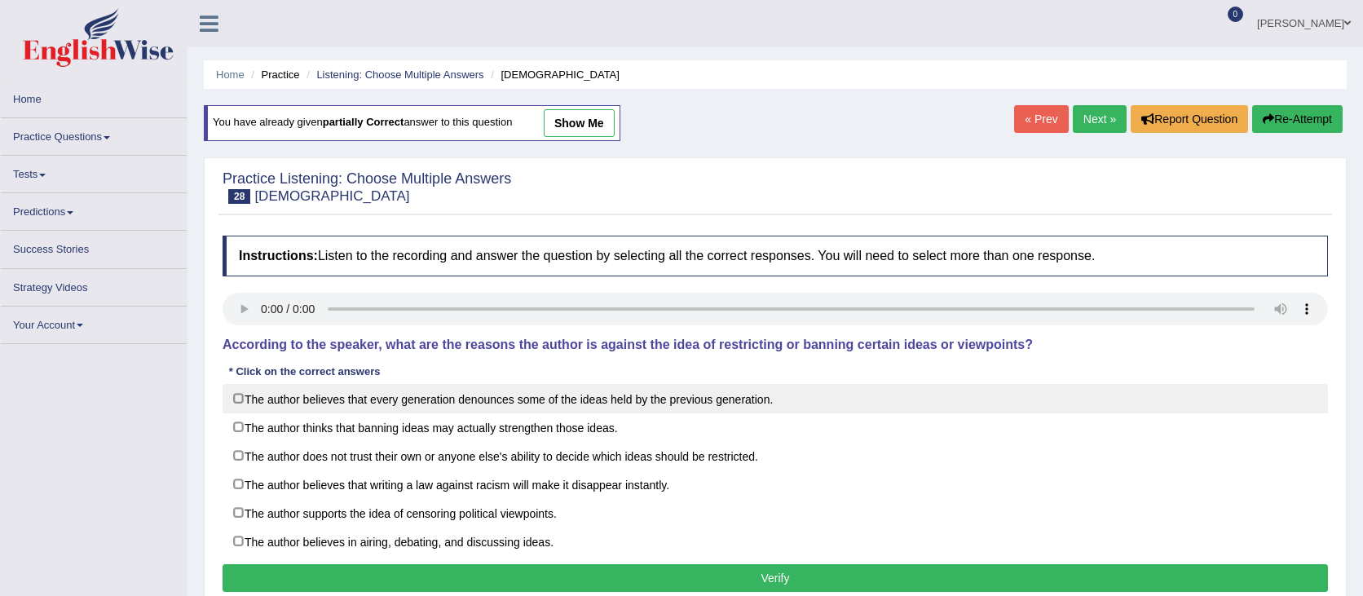
click at [315, 397] on label "The author believes that every generation denounces some of the ideas held by t…" at bounding box center [775, 398] width 1105 height 29
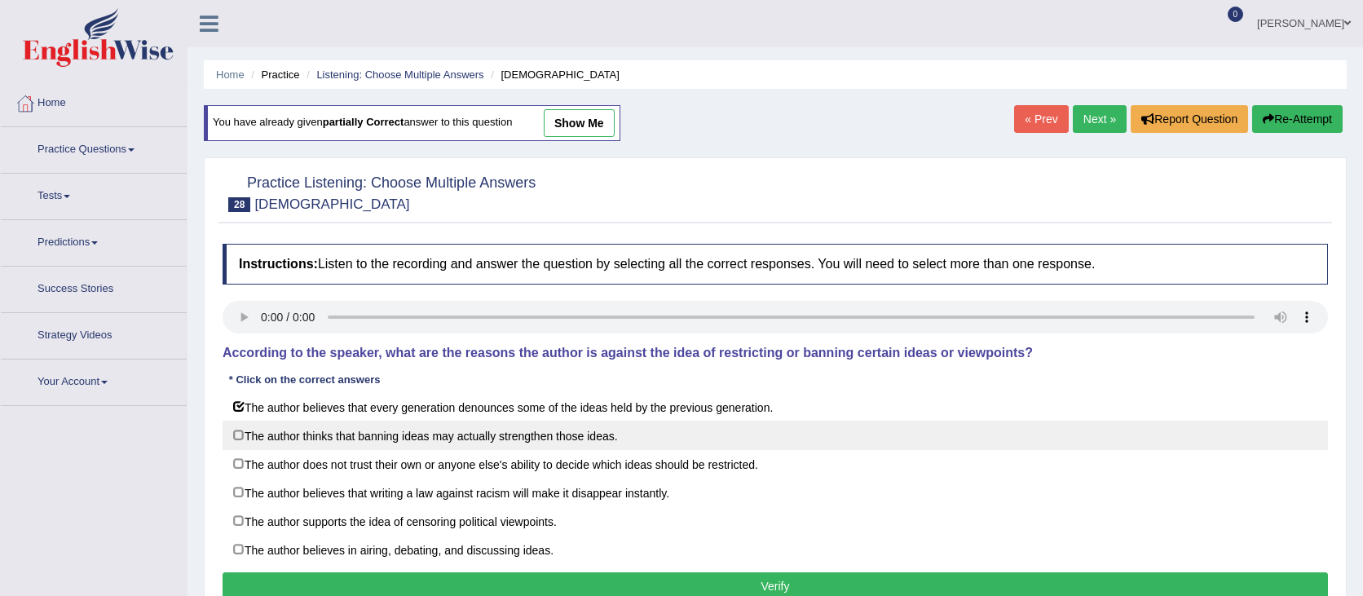
click at [319, 421] on label "The author believes that every generation denounces some of the ideas held by t…" at bounding box center [775, 406] width 1105 height 29
checkbox input "false"
drag, startPoint x: 321, startPoint y: 439, endPoint x: 329, endPoint y: 439, distance: 8.2
click at [321, 439] on label "The author thinks that banning ideas may actually strengthen those ideas." at bounding box center [775, 435] width 1105 height 29
click at [326, 421] on label "The author thinks that banning ideas may actually strengthen those ideas." at bounding box center [775, 435] width 1105 height 29
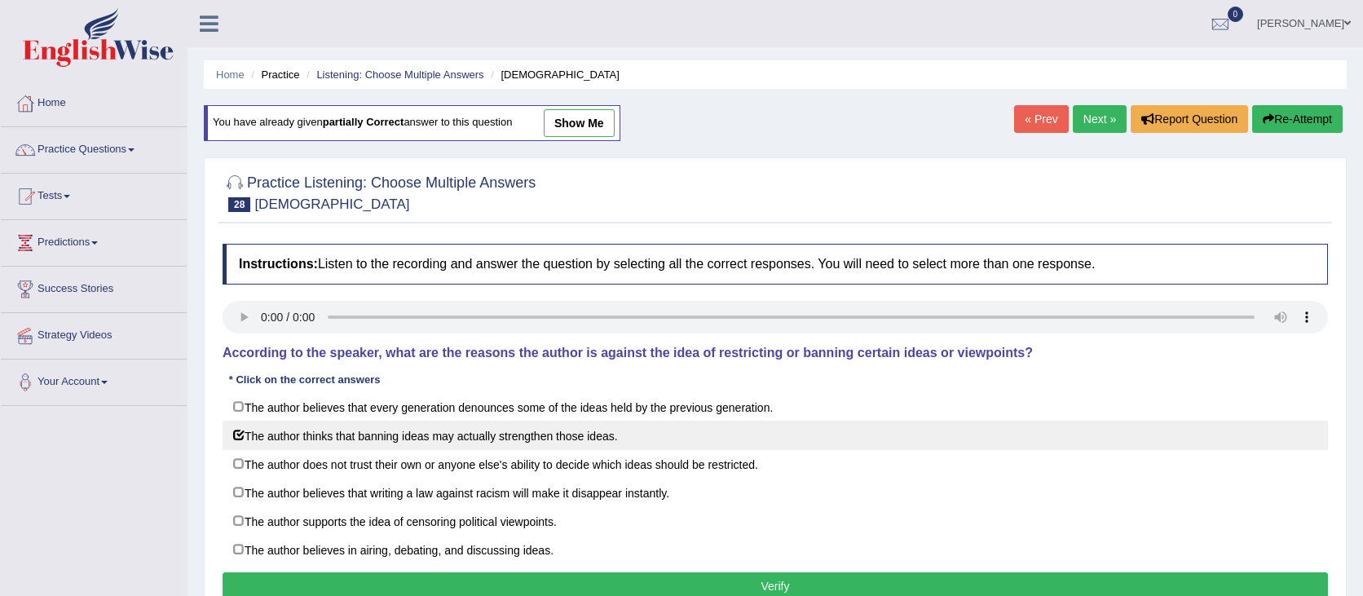
checkbox input "false"
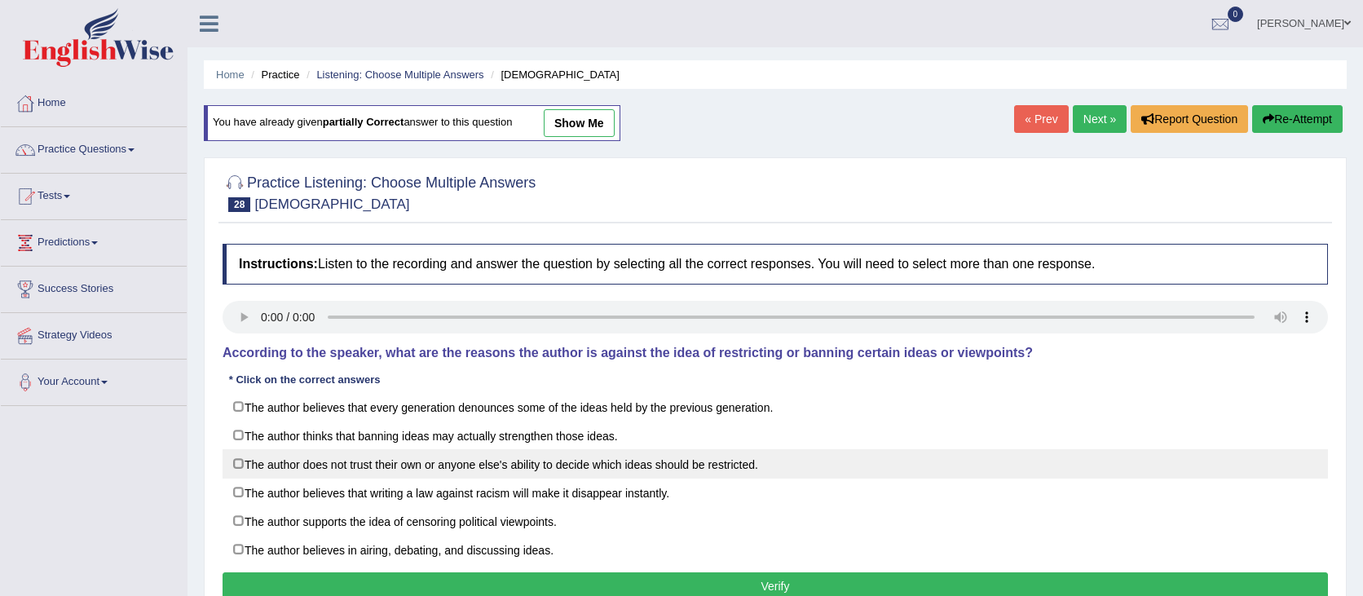
click at [340, 464] on label "The author does not trust their own or anyone else's ability to decide which id…" at bounding box center [775, 463] width 1105 height 29
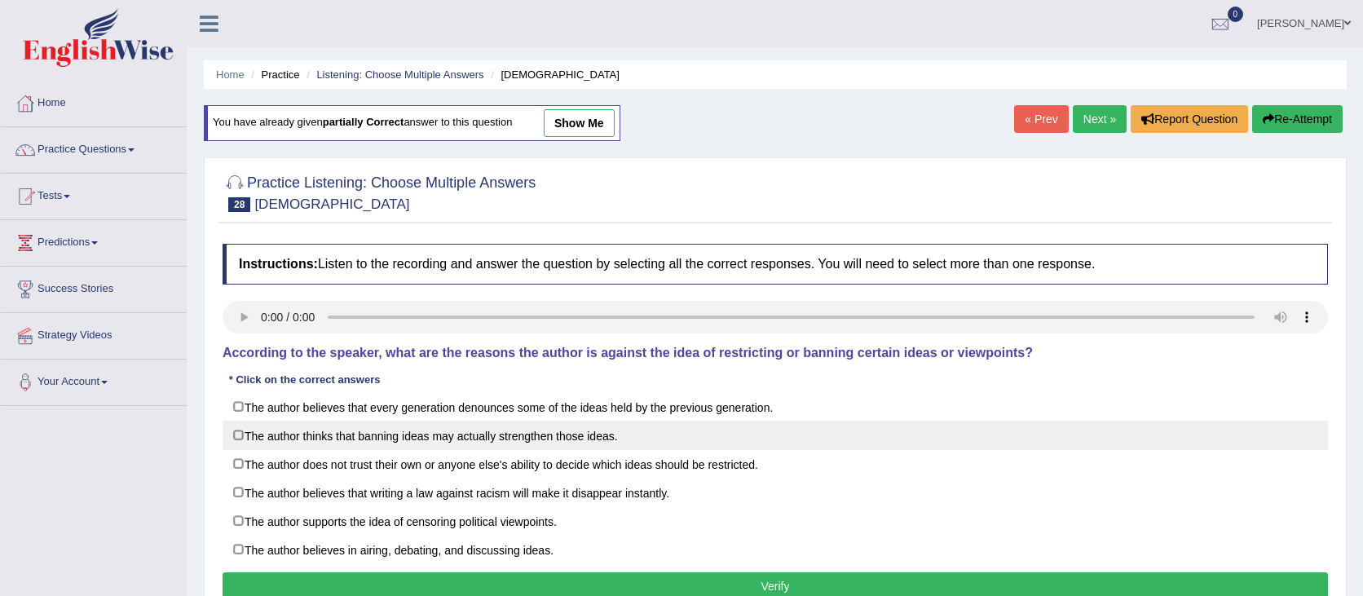
checkbox input "true"
click at [313, 434] on label "The author thinks that banning ideas may actually strengthen those ideas." at bounding box center [775, 435] width 1105 height 29
checkbox input "true"
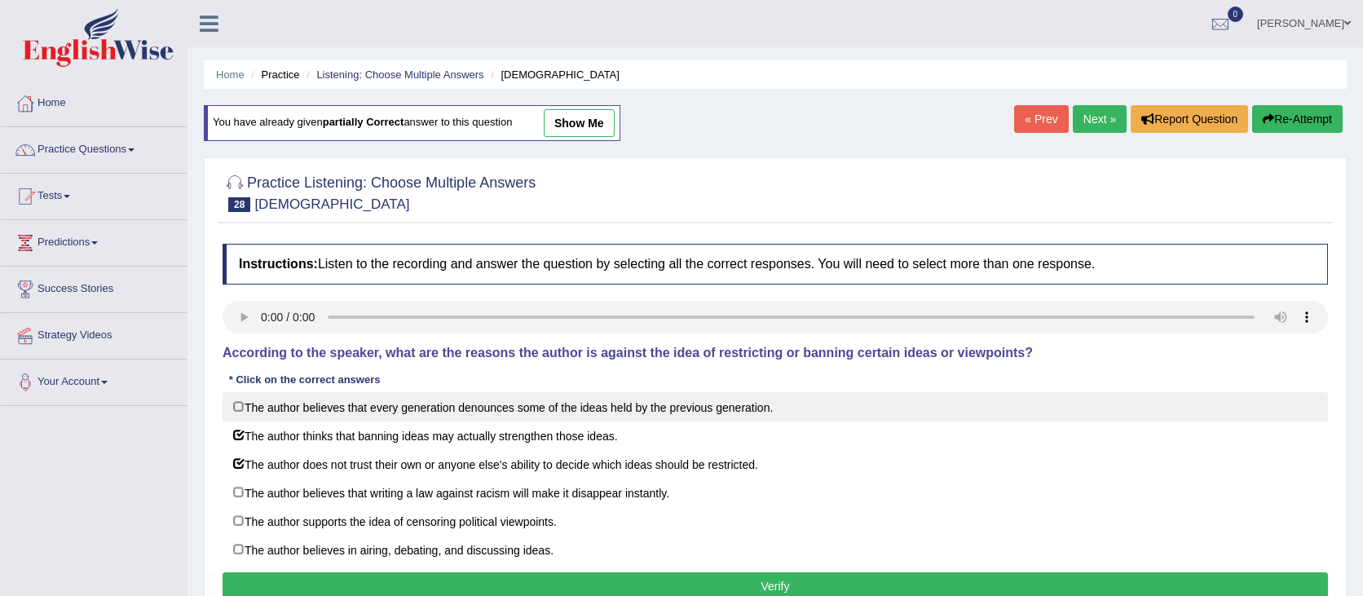
click at [313, 408] on label "The author believes that every generation denounces some of the ideas held by t…" at bounding box center [775, 406] width 1105 height 29
checkbox input "true"
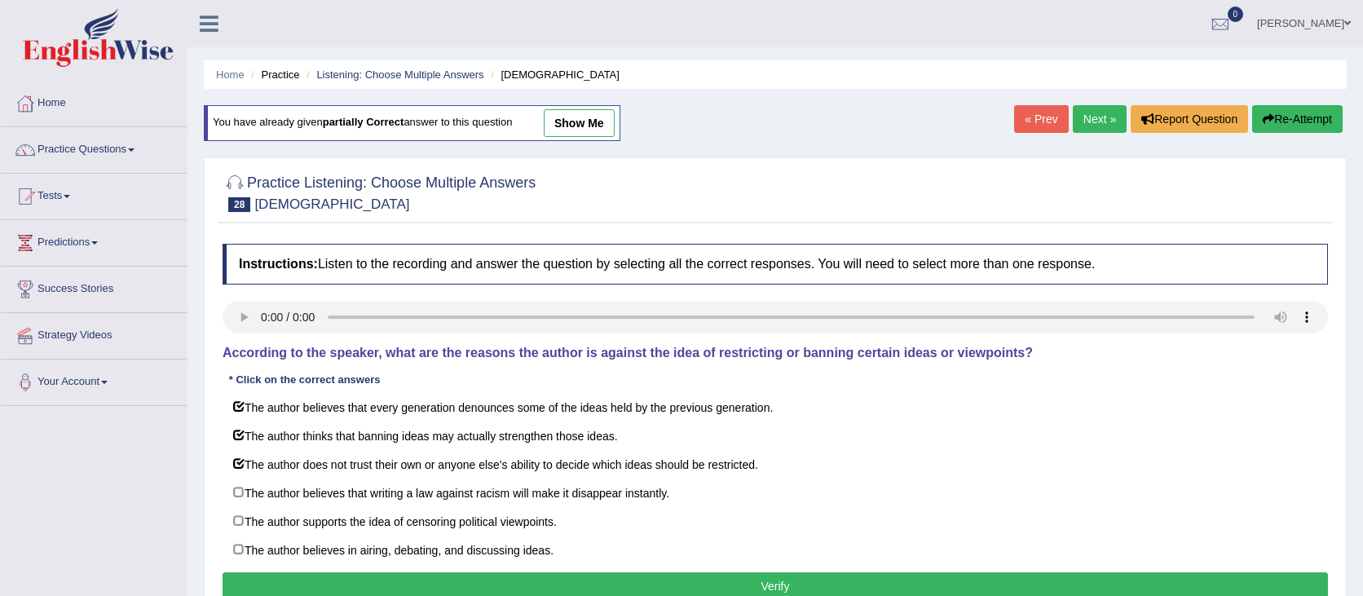
click at [492, 587] on button "Verify" at bounding box center [775, 586] width 1105 height 28
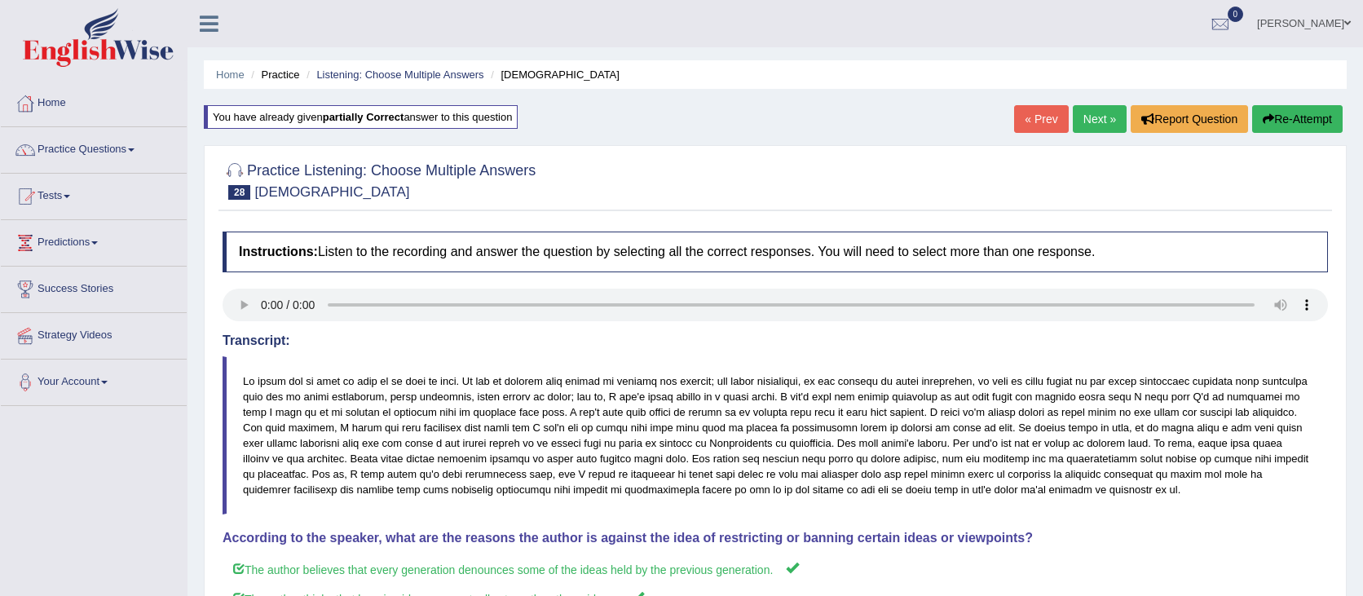
click at [1099, 111] on link "Next »" at bounding box center [1100, 119] width 54 height 28
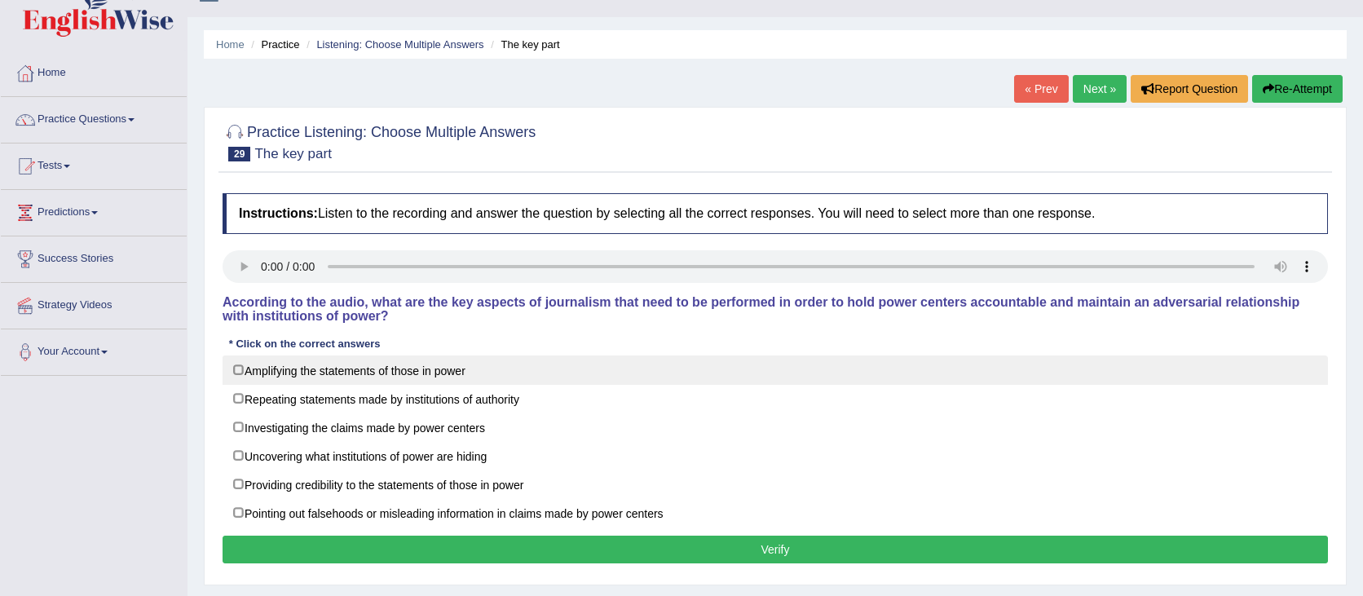
scroll to position [36, 0]
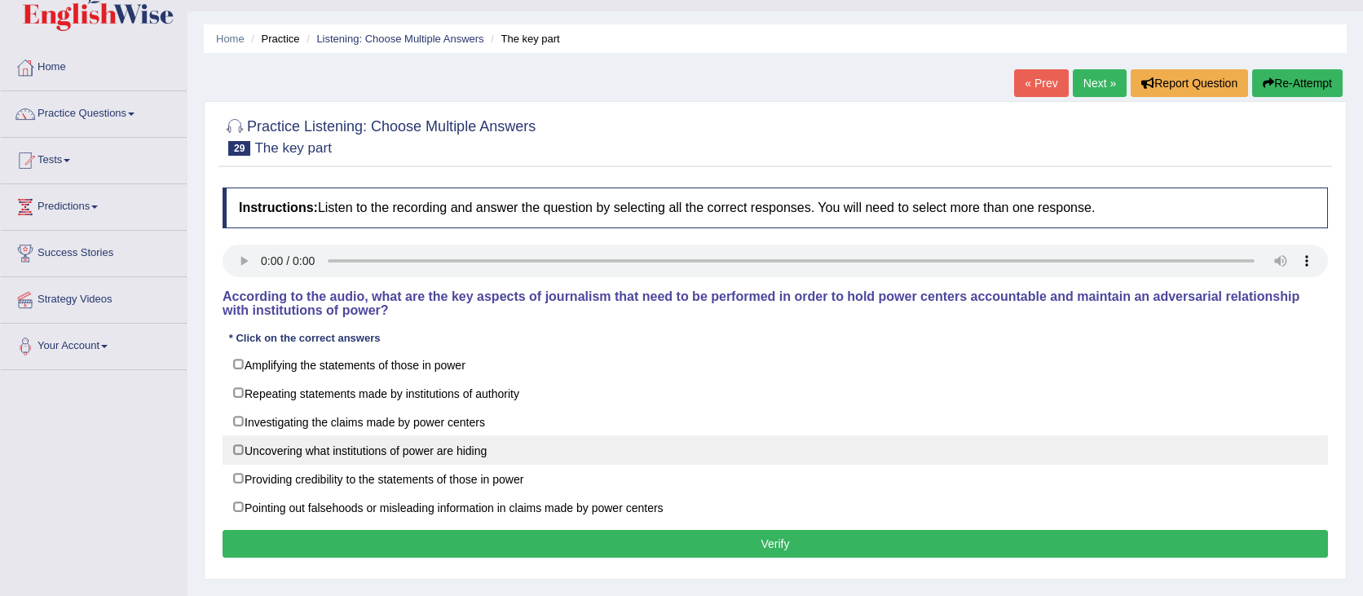
click at [360, 463] on label "Uncovering what institutions of power are hiding" at bounding box center [775, 449] width 1105 height 29
checkbox input "true"
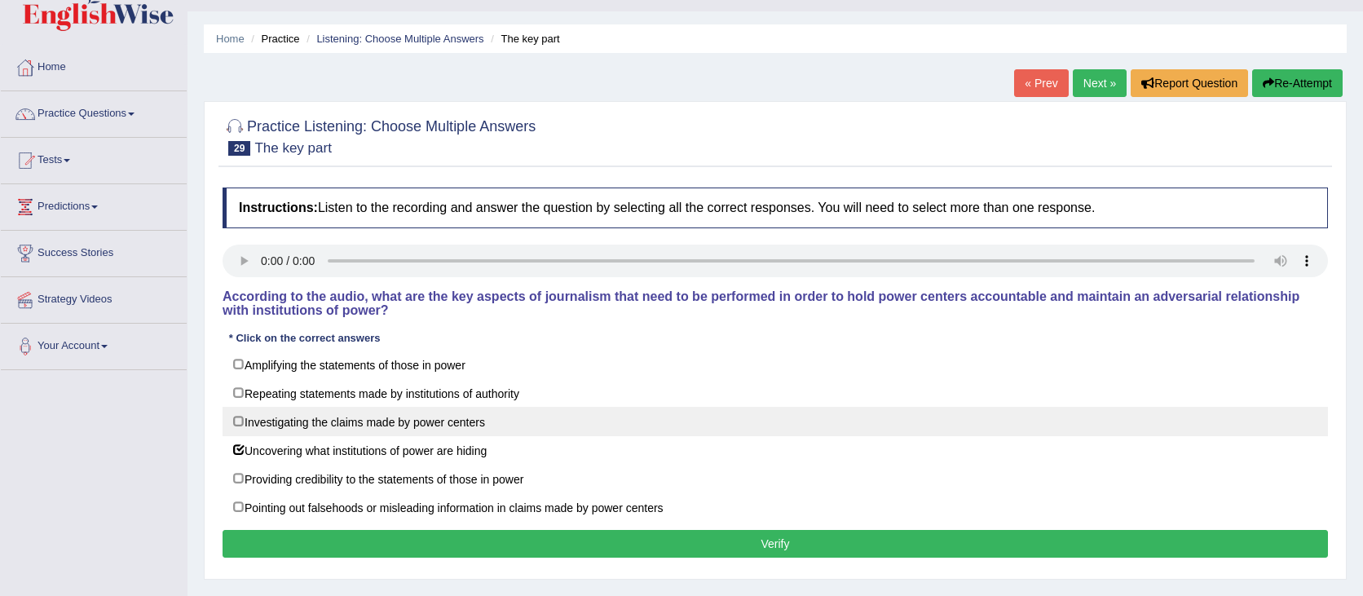
click at [1061, 414] on label "Investigating the claims made by power centers" at bounding box center [775, 421] width 1105 height 29
checkbox input "true"
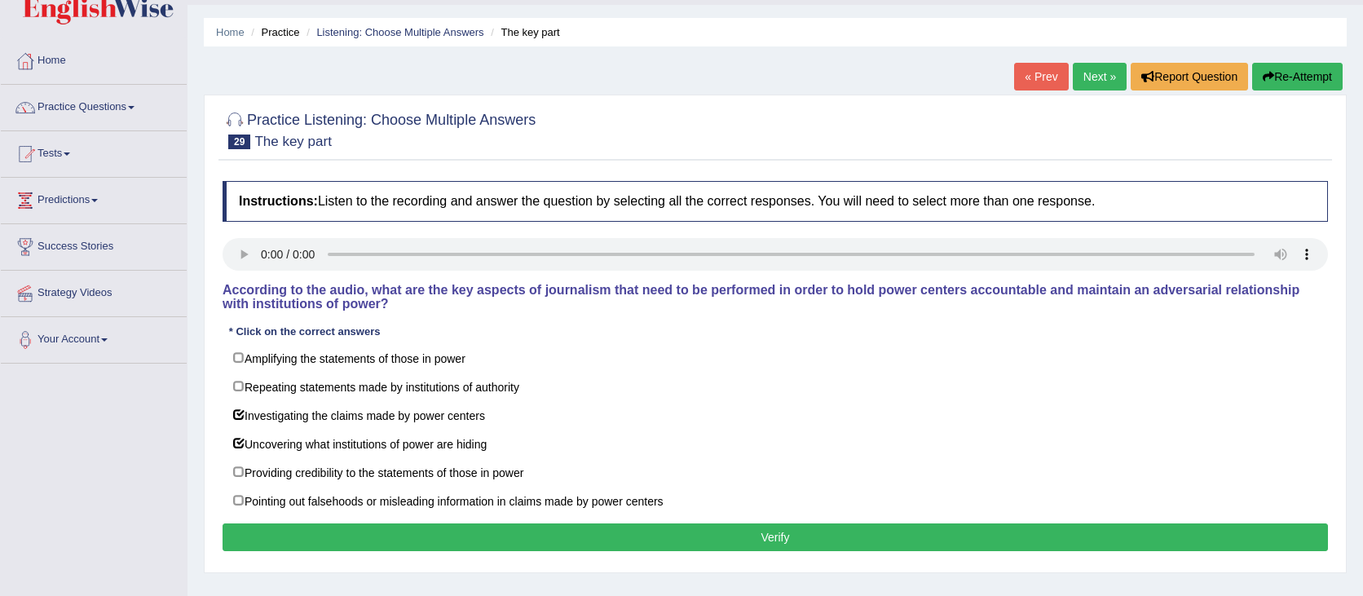
scroll to position [46, 0]
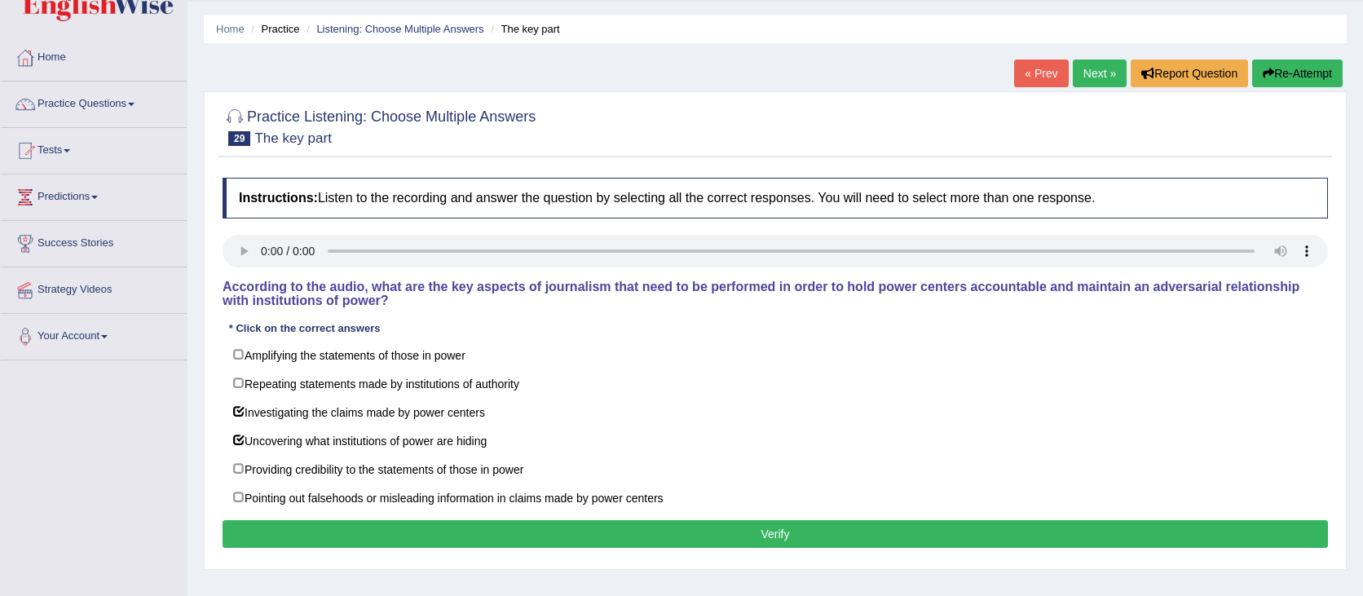
click at [698, 527] on button "Verify" at bounding box center [775, 534] width 1105 height 28
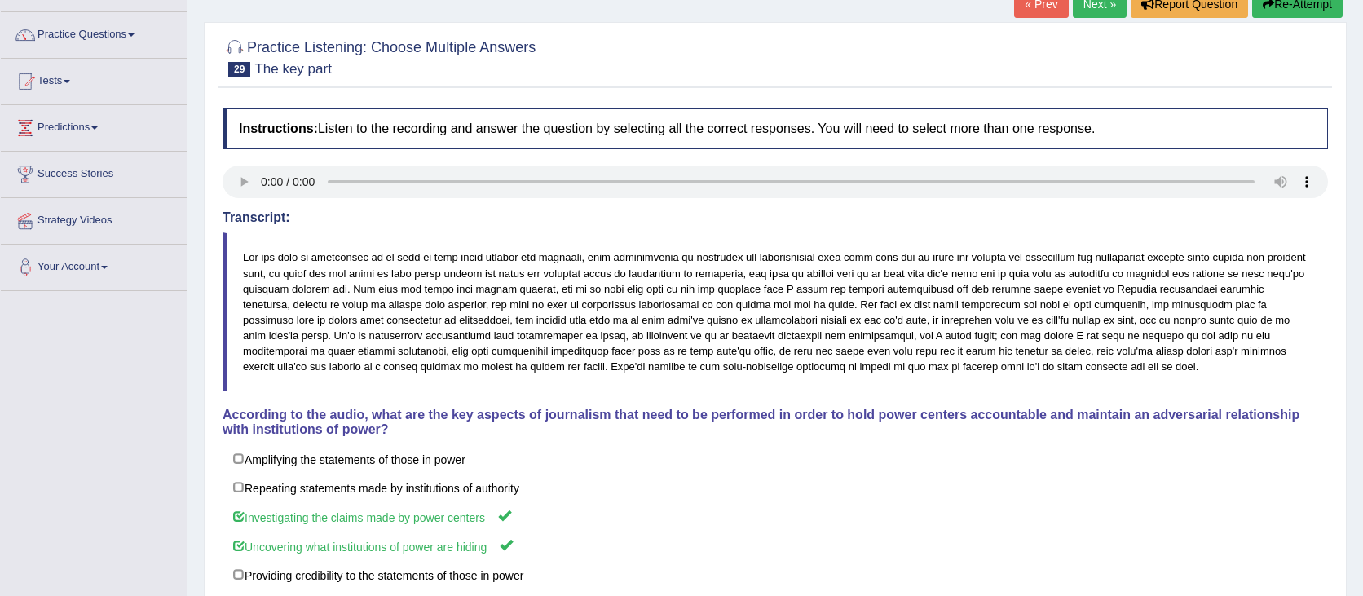
scroll to position [102, 0]
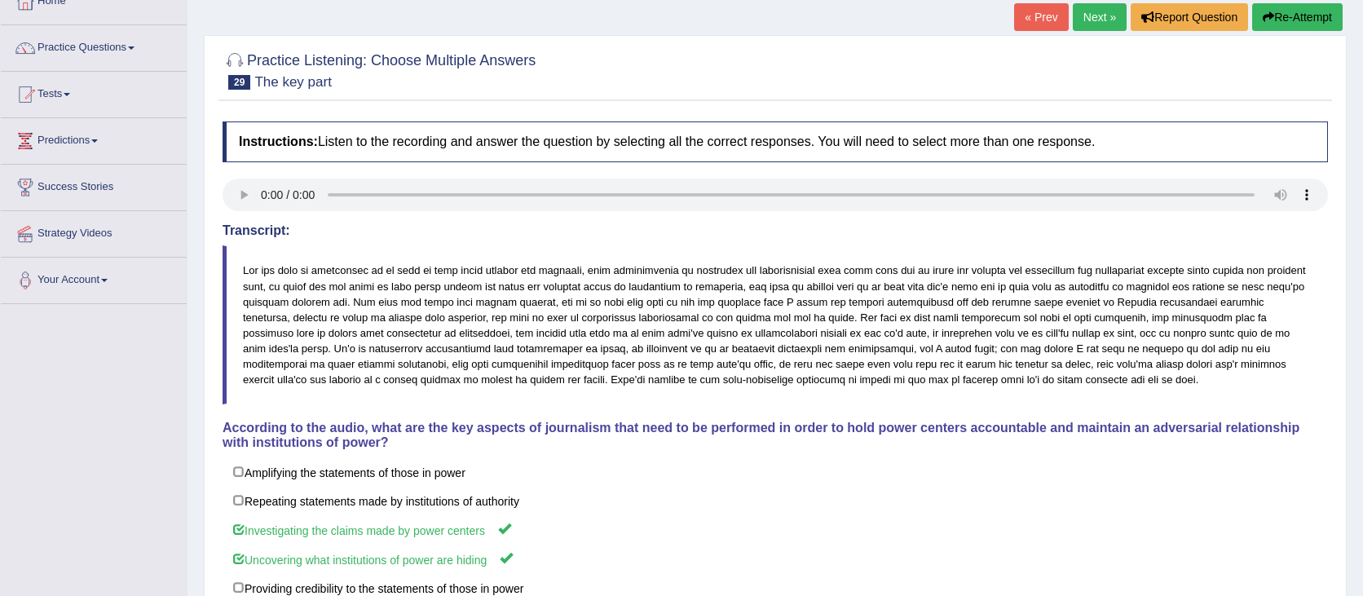
click at [1307, 21] on button "Re-Attempt" at bounding box center [1297, 17] width 90 height 28
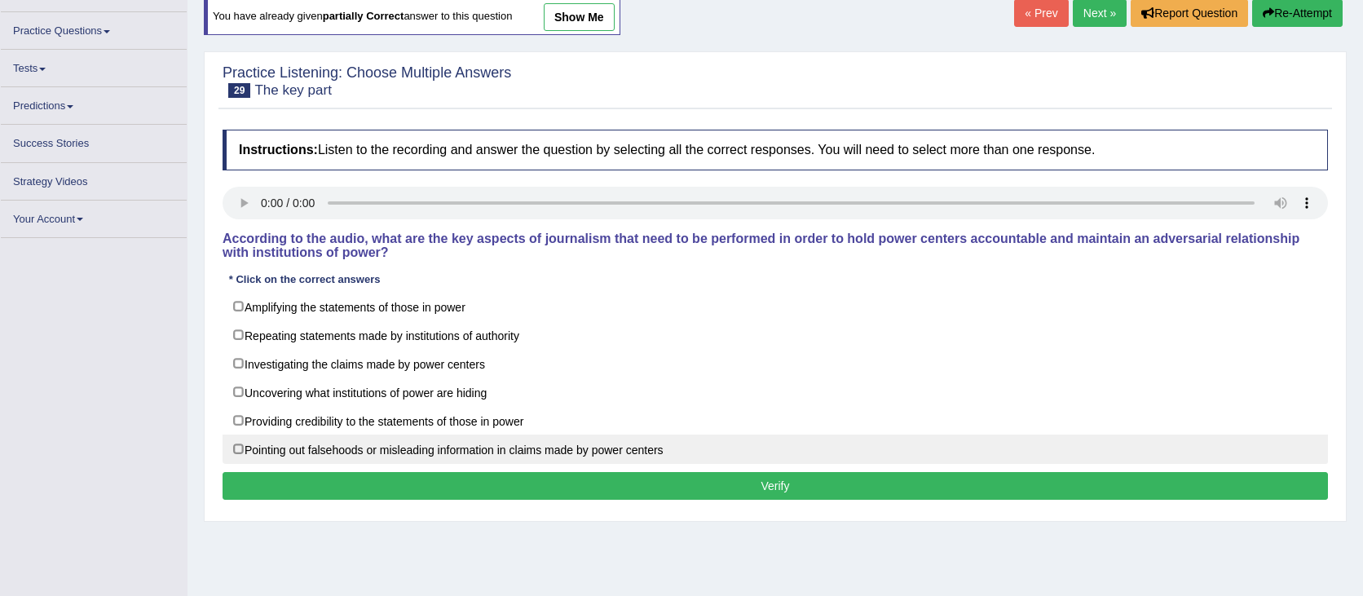
click at [265, 448] on label "Pointing out falsehoods or misleading information in claims made by power cente…" at bounding box center [775, 448] width 1105 height 29
checkbox input "true"
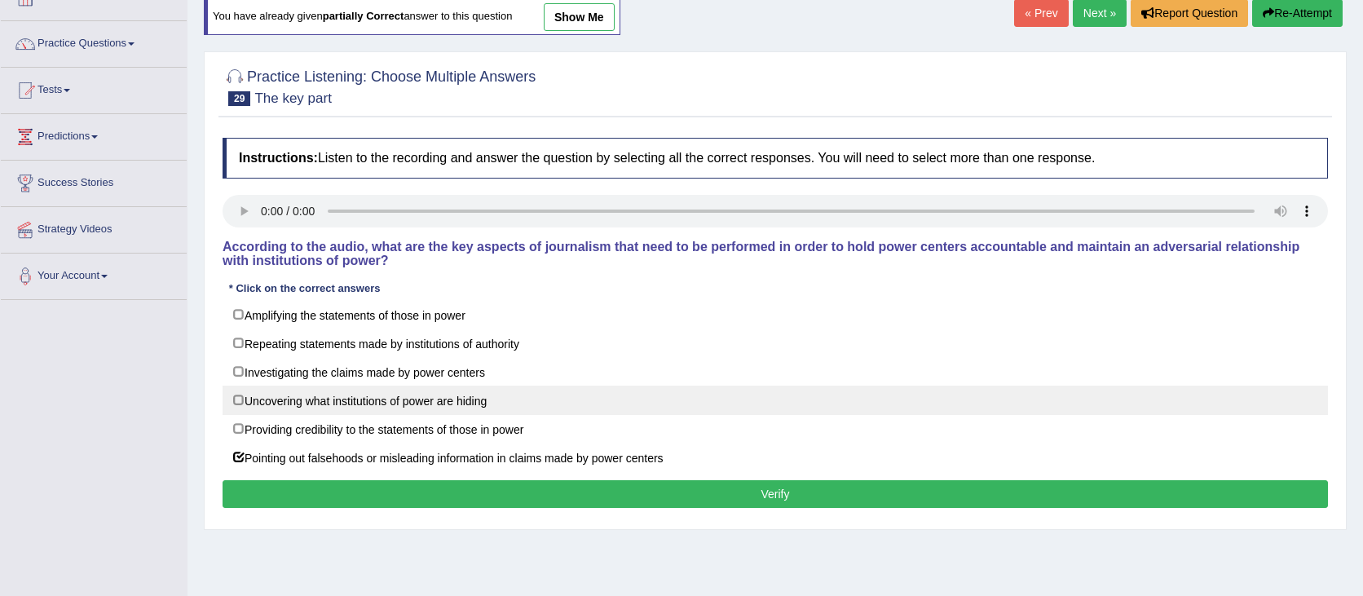
scroll to position [102, 0]
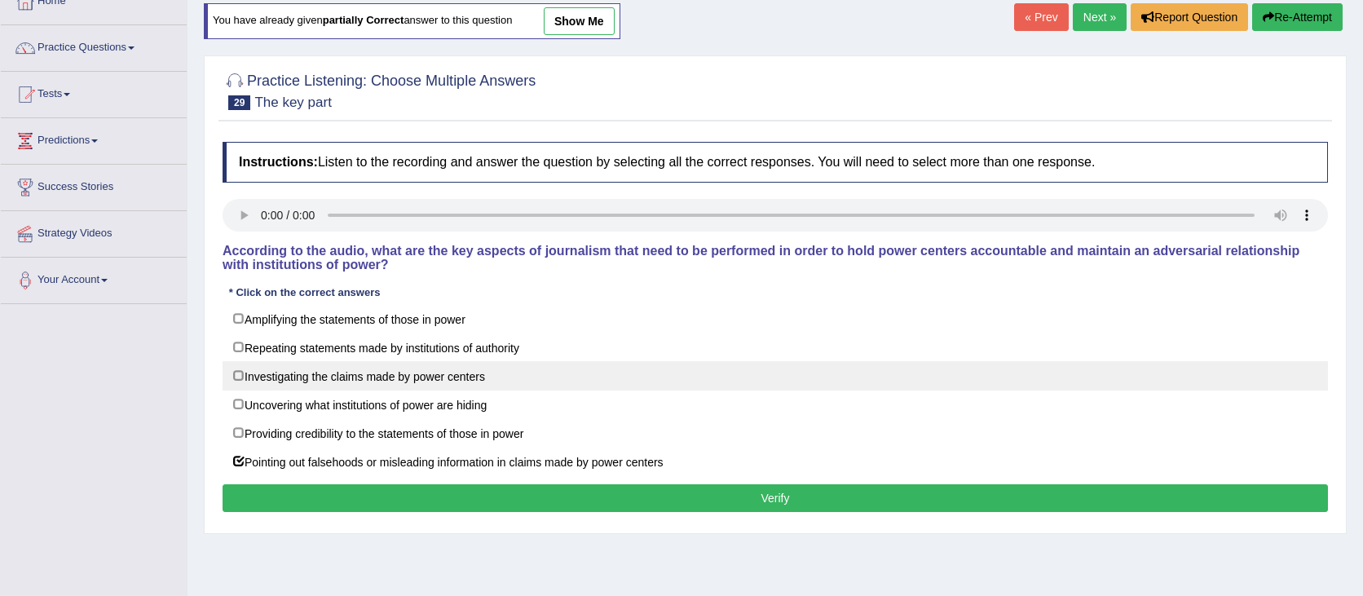
click at [267, 379] on label "Investigating the claims made by power centers" at bounding box center [775, 375] width 1105 height 29
checkbox input "true"
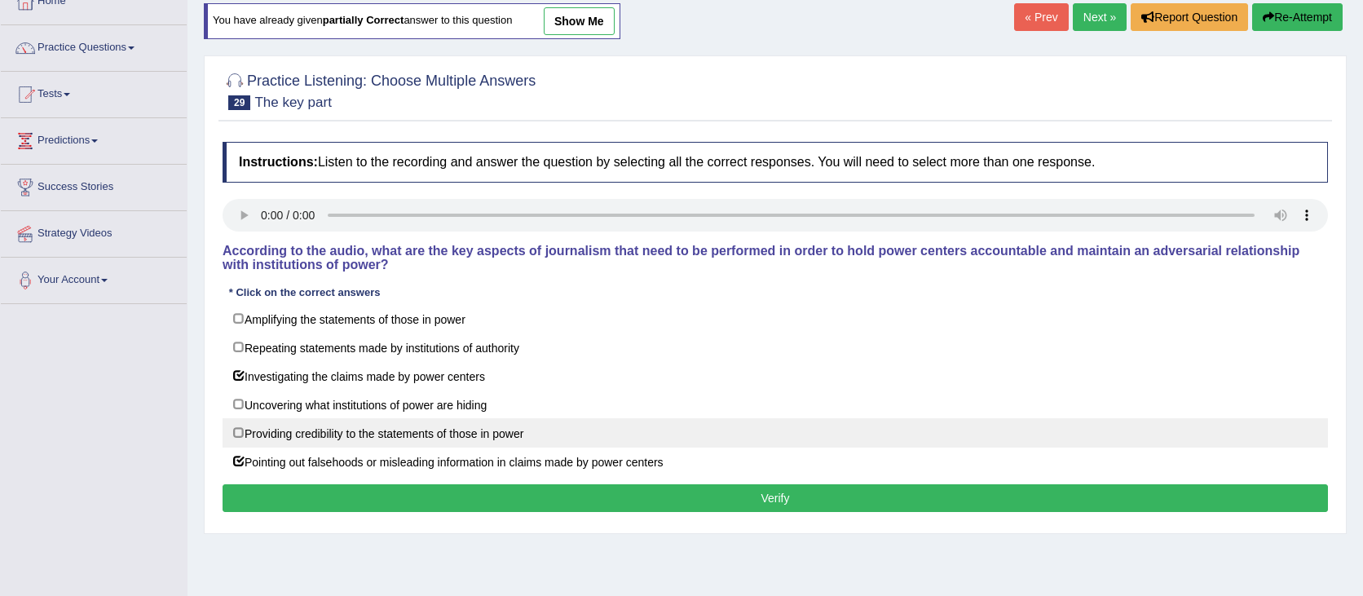
click at [275, 422] on label "Providing credibility to the statements of those in power" at bounding box center [775, 432] width 1105 height 29
checkbox input "true"
click at [275, 413] on label "Uncovering what institutions of power are hiding" at bounding box center [775, 404] width 1105 height 29
checkbox input "true"
click at [270, 430] on label "Providing credibility to the statements of those in power" at bounding box center [775, 432] width 1105 height 29
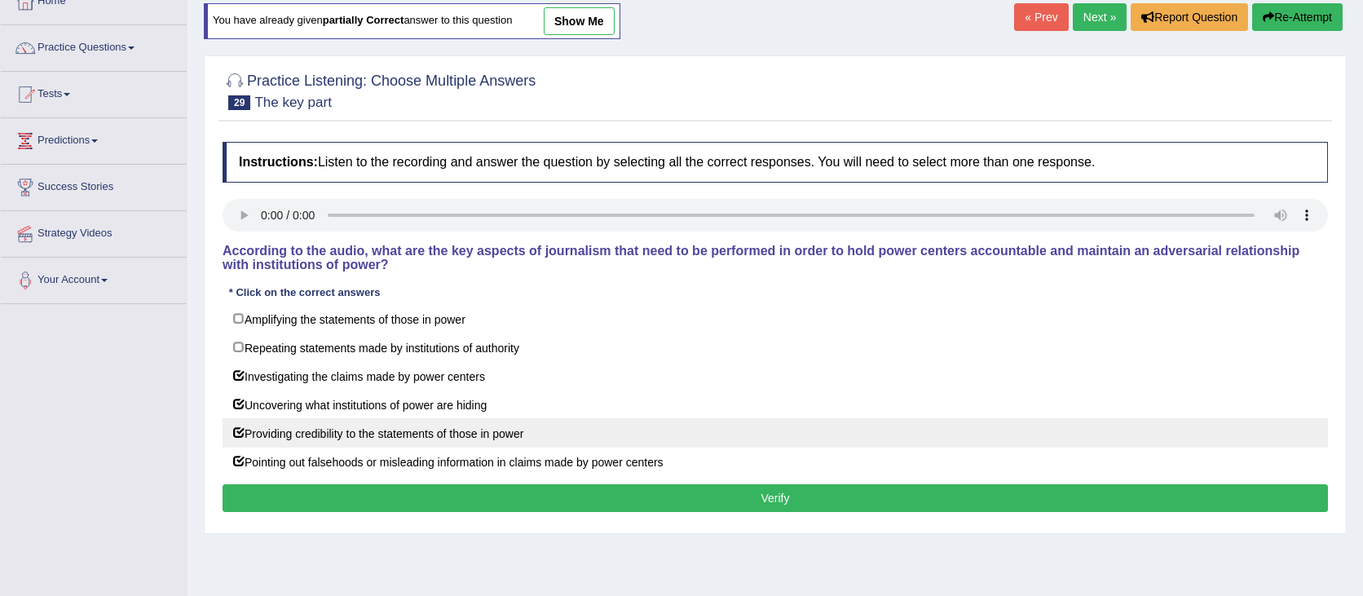
checkbox input "false"
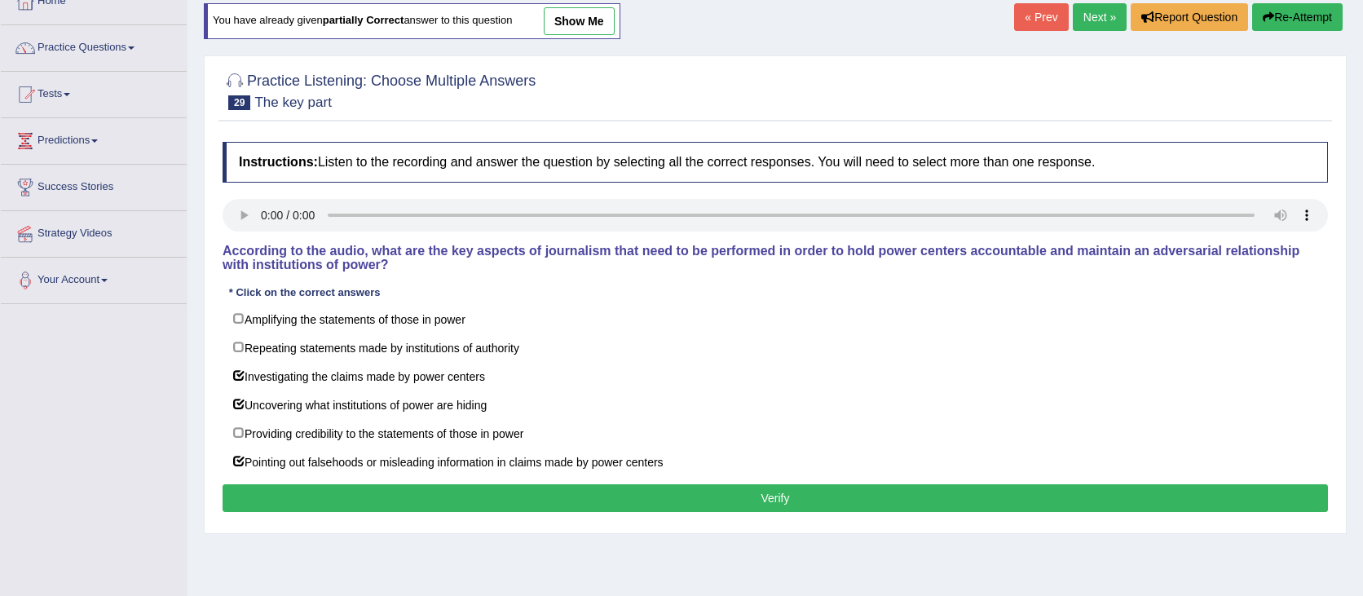
click at [393, 499] on button "Verify" at bounding box center [775, 498] width 1105 height 28
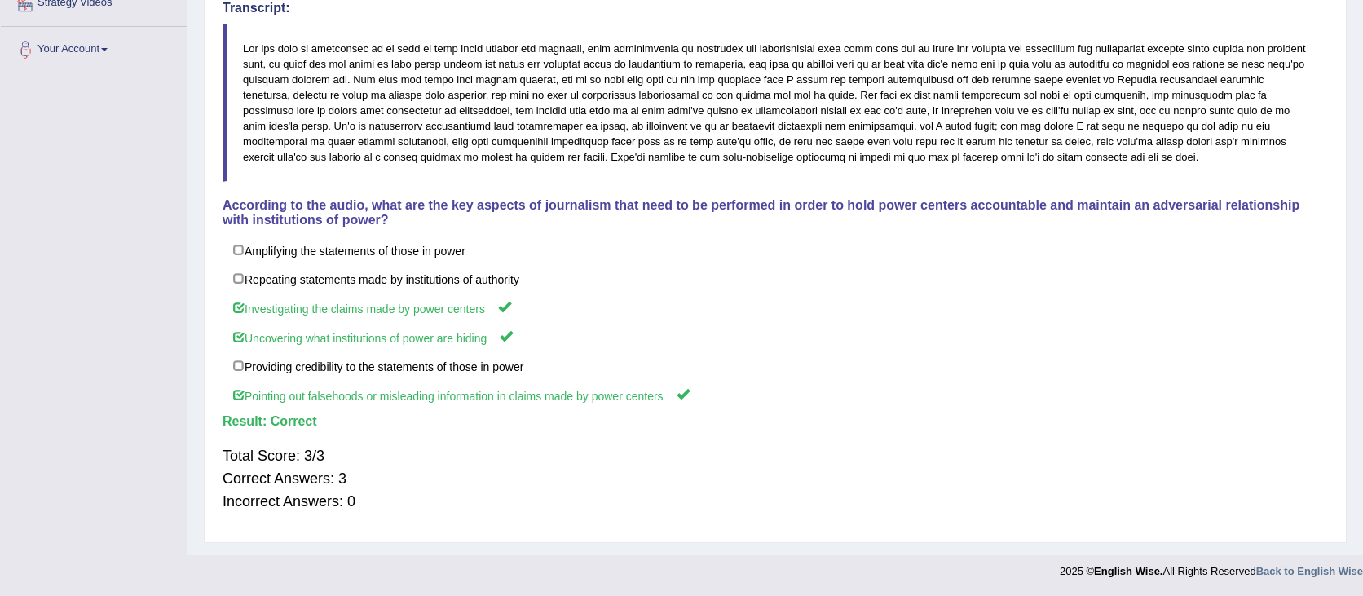
scroll to position [0, 0]
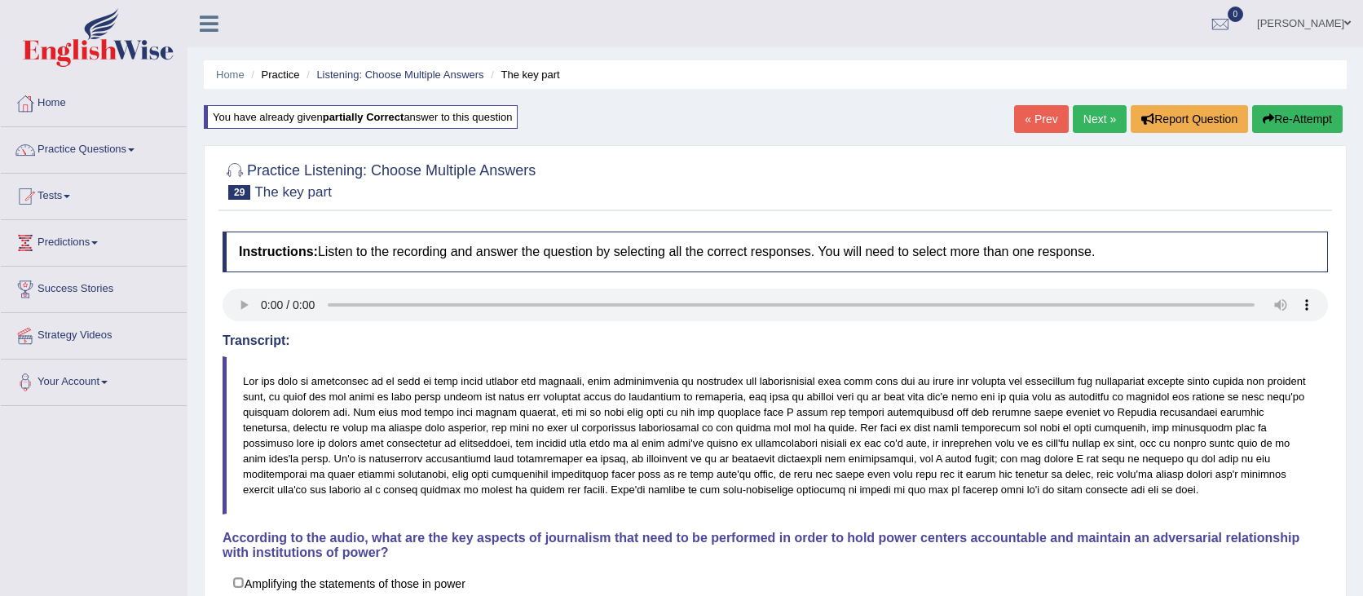
click at [1104, 121] on link "Next »" at bounding box center [1100, 119] width 54 height 28
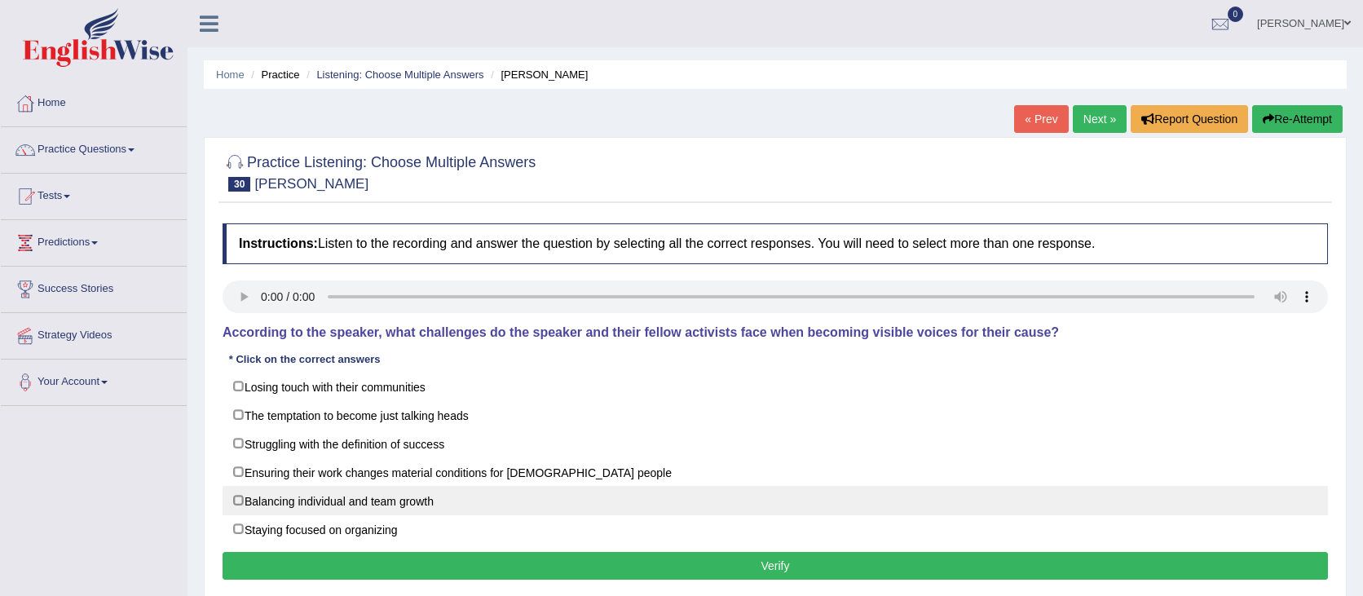
click at [395, 489] on label "Balancing individual and team growth" at bounding box center [775, 500] width 1105 height 29
checkbox input "true"
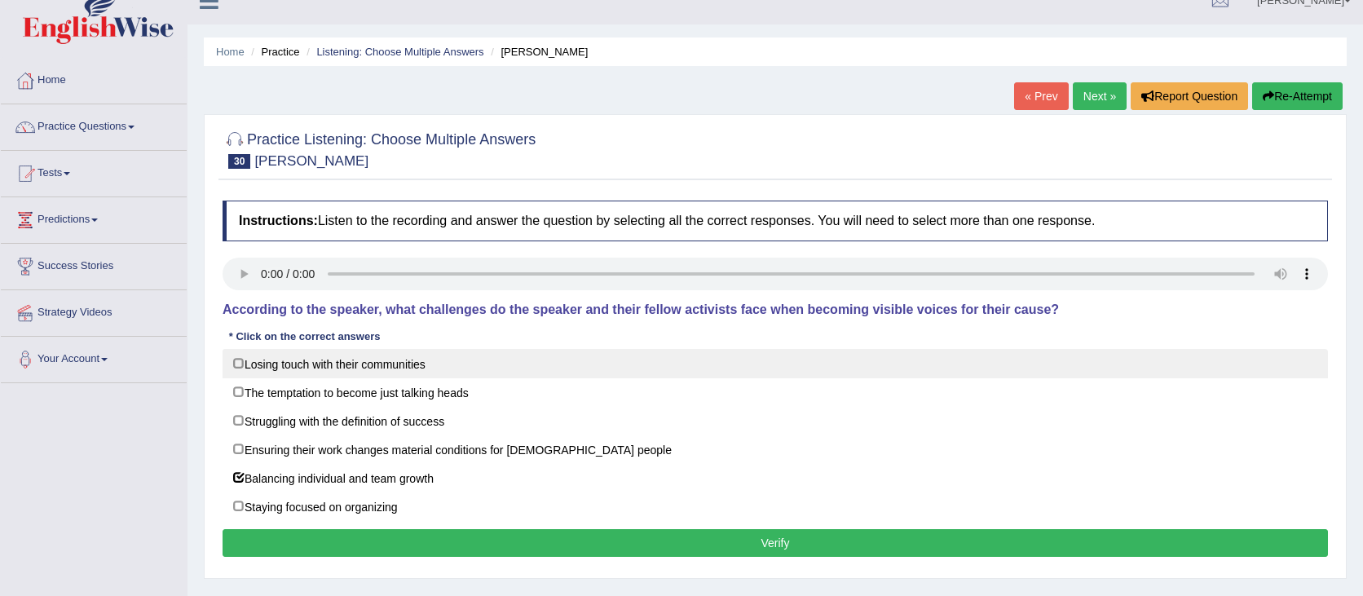
click at [399, 370] on label "Losing touch with their communities" at bounding box center [775, 363] width 1105 height 29
checkbox input "true"
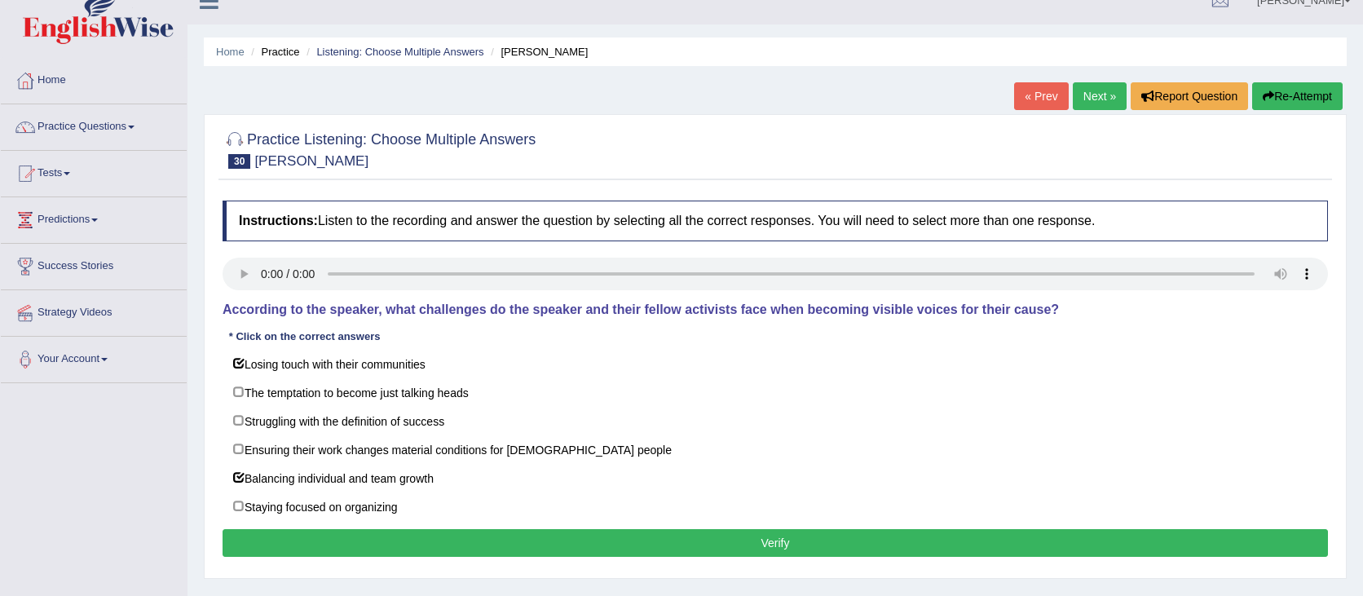
click at [539, 544] on button "Verify" at bounding box center [775, 543] width 1105 height 28
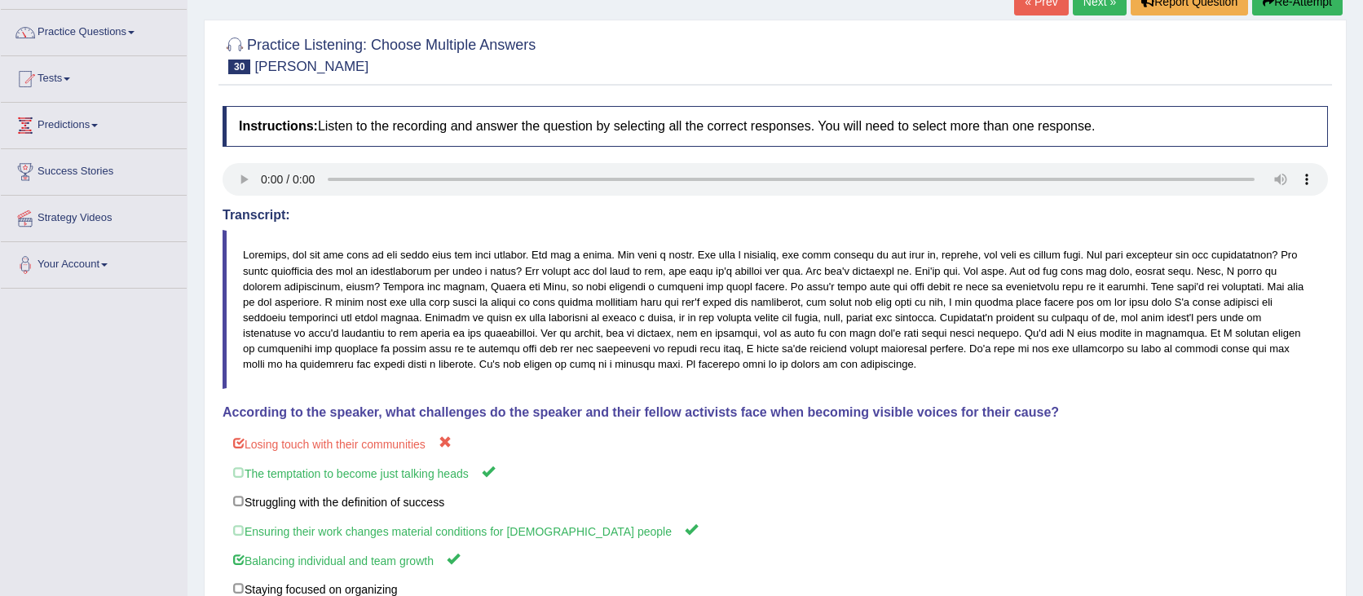
scroll to position [0, 0]
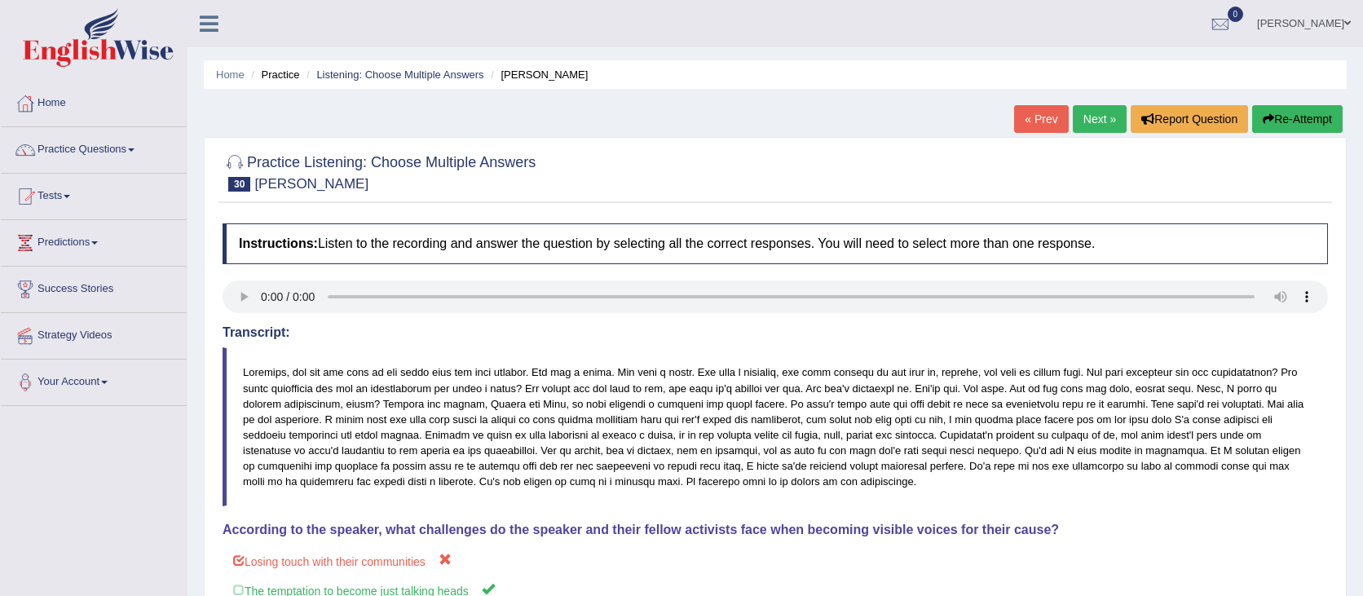
click at [1330, 135] on div "« Prev Next » Report Question Re-Attempt" at bounding box center [1180, 121] width 333 height 32
click at [1329, 128] on button "Re-Attempt" at bounding box center [1297, 119] width 90 height 28
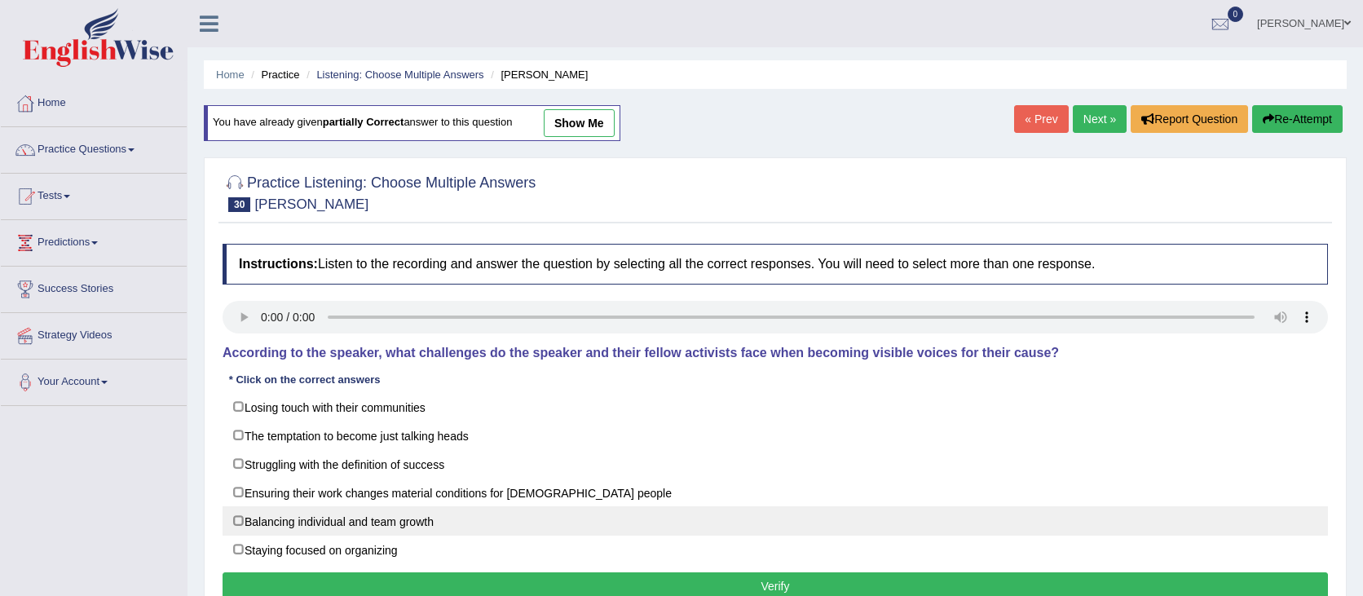
click at [435, 511] on label "Balancing individual and team growth" at bounding box center [775, 520] width 1105 height 29
checkbox input "true"
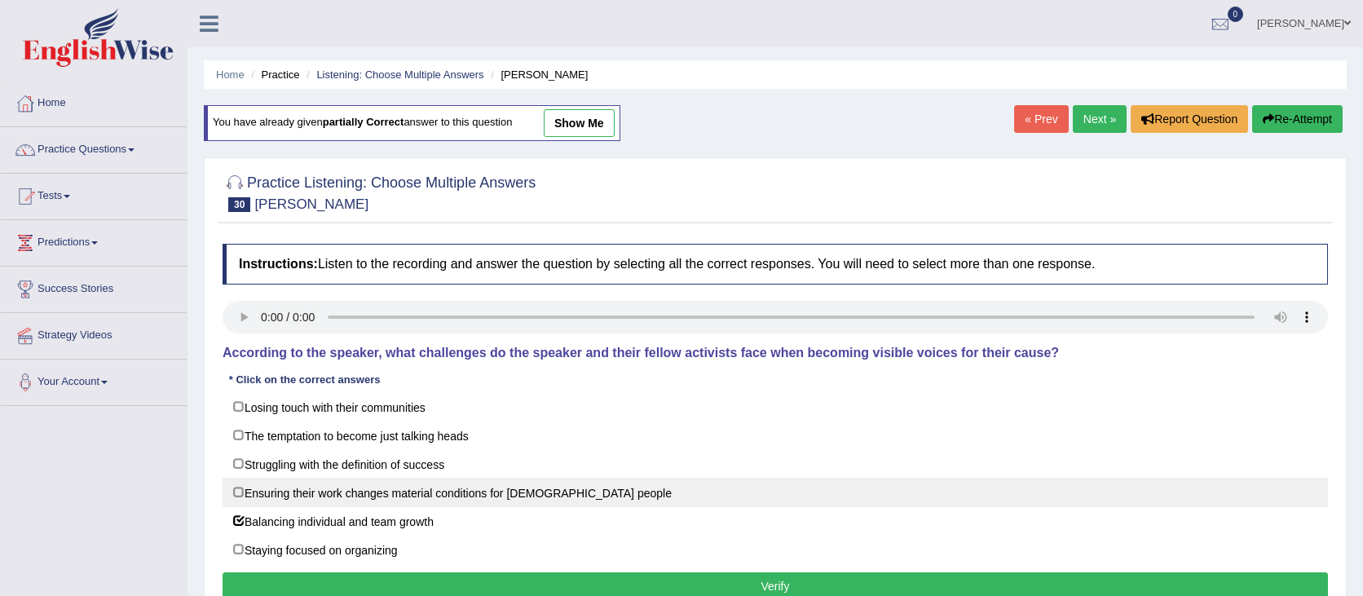
click at [348, 487] on label "Ensuring their work changes material conditions for [DEMOGRAPHIC_DATA] people" at bounding box center [775, 492] width 1105 height 29
checkbox input "true"
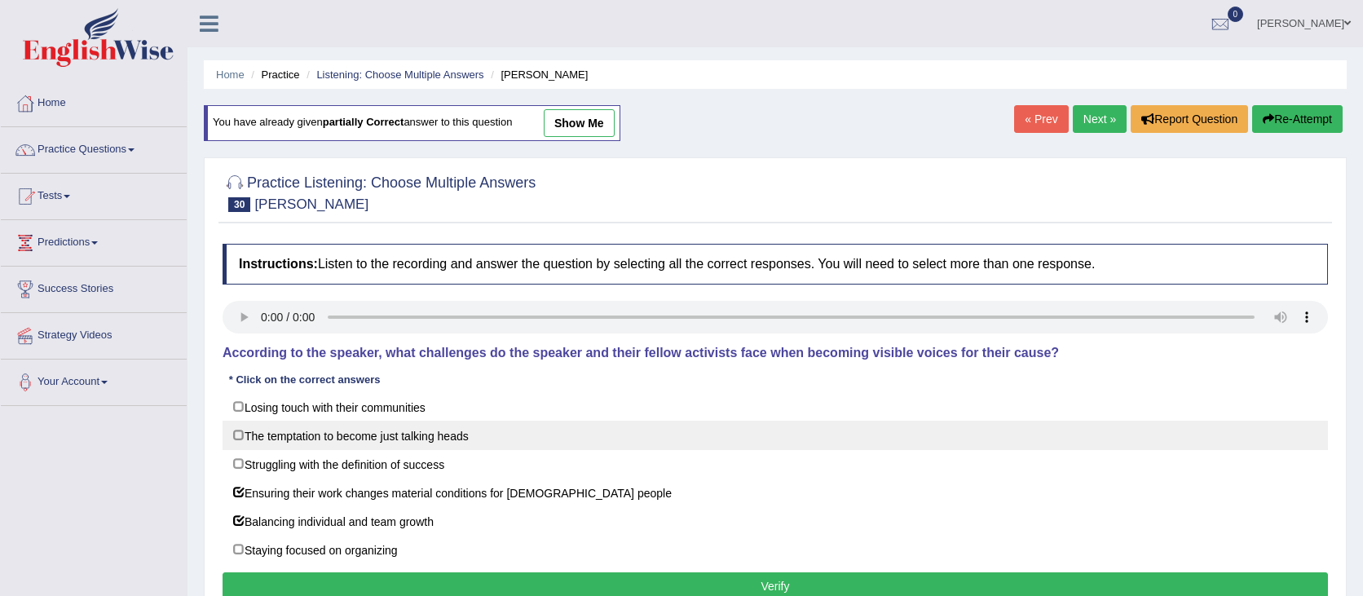
click at [362, 437] on label "The temptation to become just talking heads" at bounding box center [775, 435] width 1105 height 29
checkbox input "true"
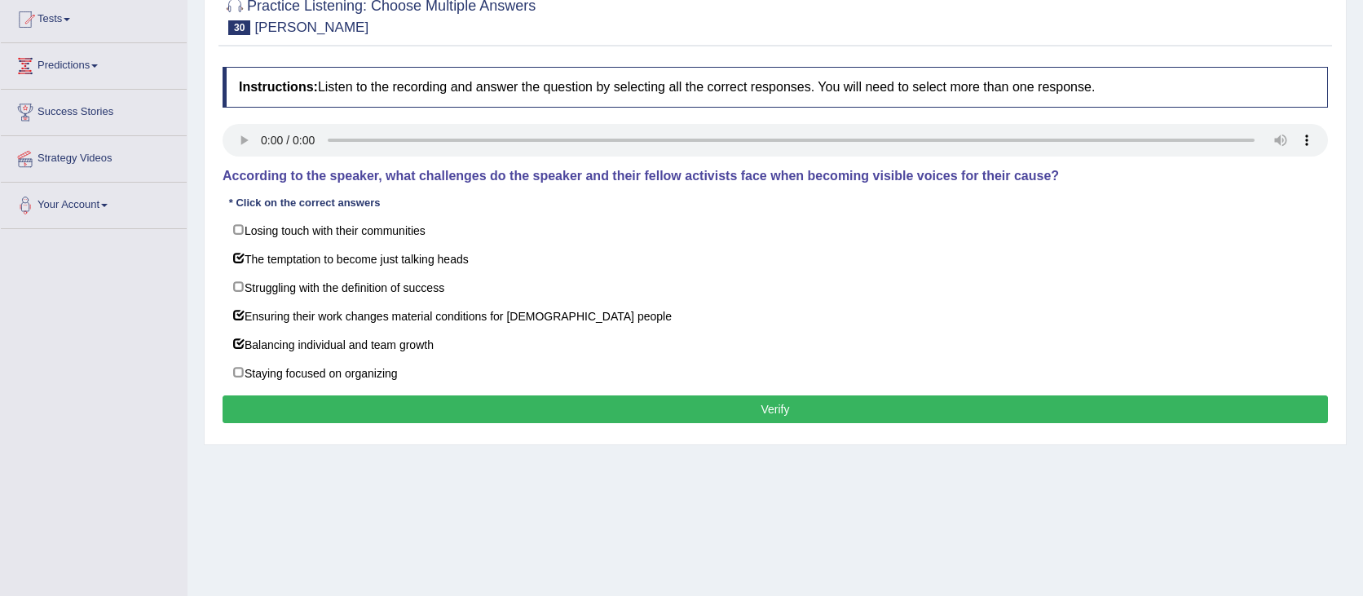
scroll to position [183, 0]
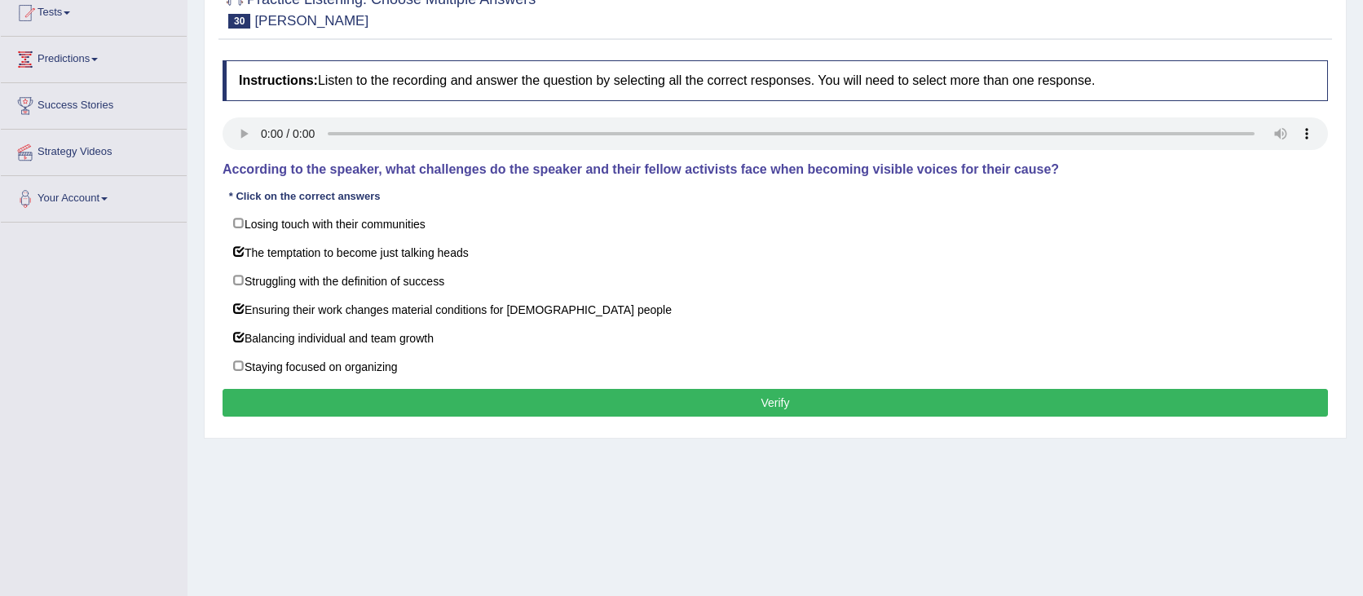
click at [685, 395] on button "Verify" at bounding box center [775, 403] width 1105 height 28
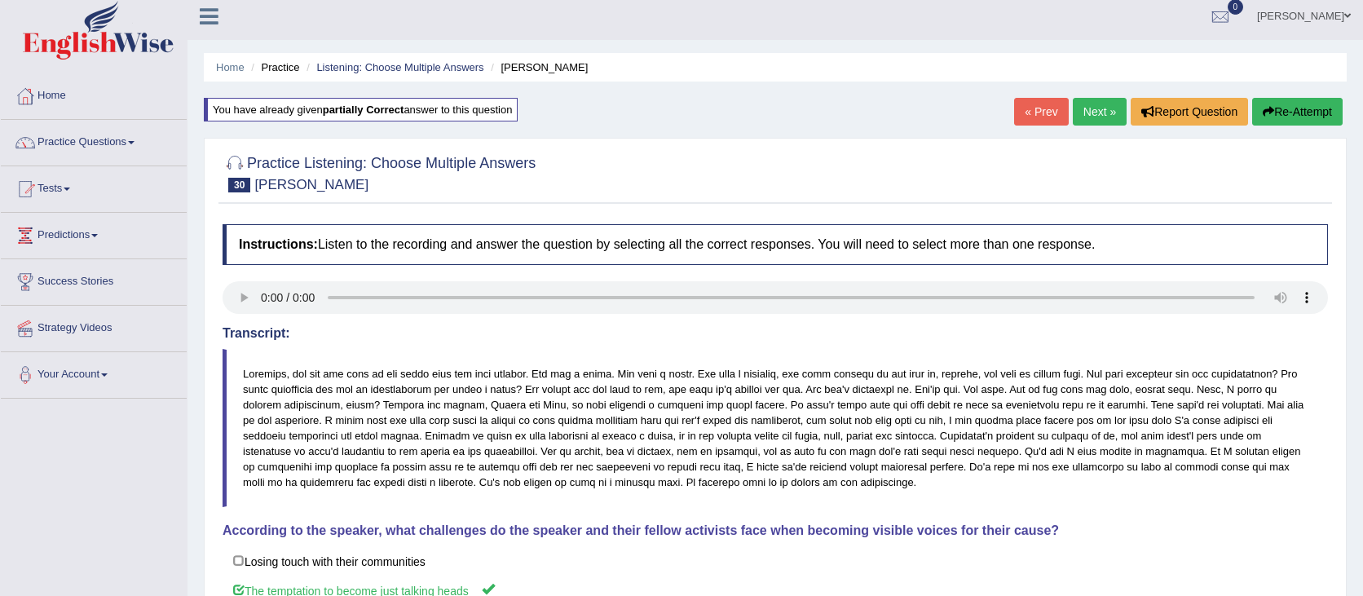
scroll to position [0, 0]
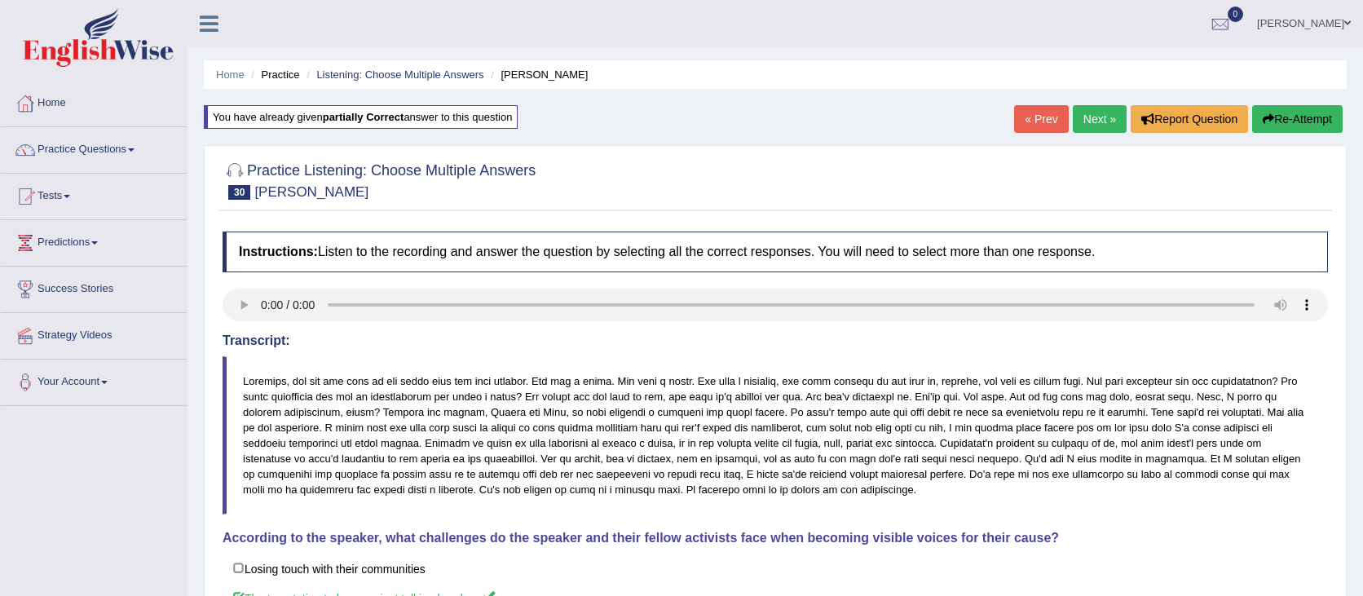
click at [1102, 123] on link "Next »" at bounding box center [1100, 119] width 54 height 28
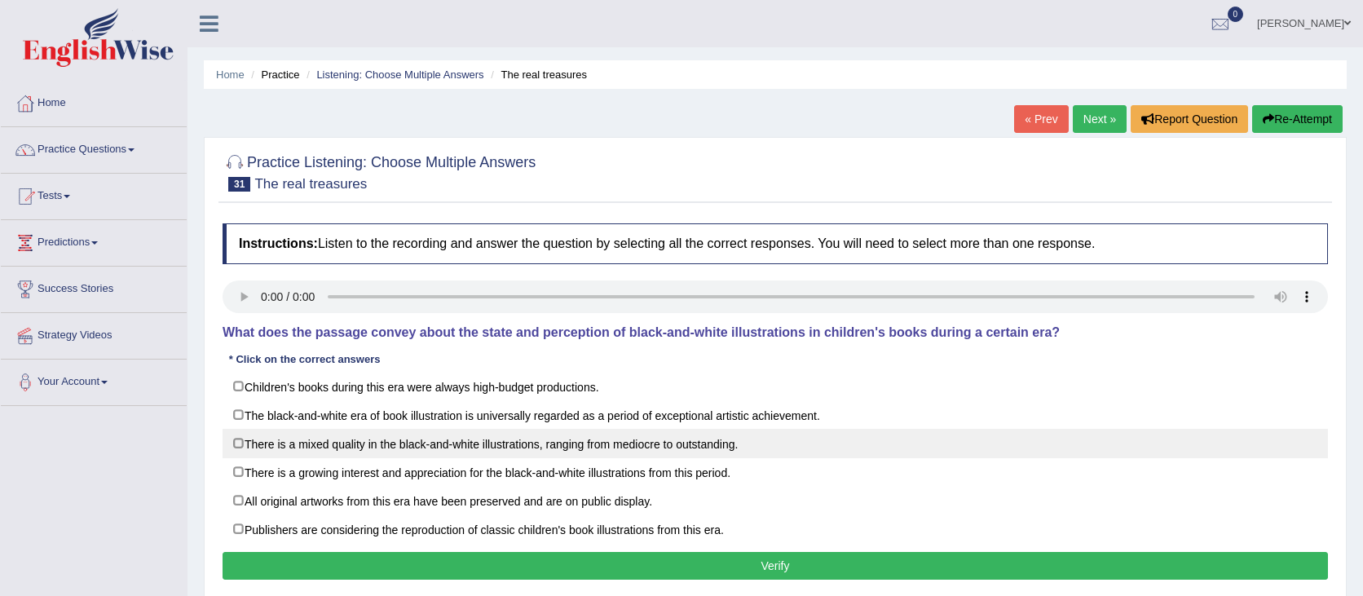
click at [369, 439] on label "There is a mixed quality in the black-and-white illustrations, ranging from med…" at bounding box center [775, 443] width 1105 height 29
checkbox input "true"
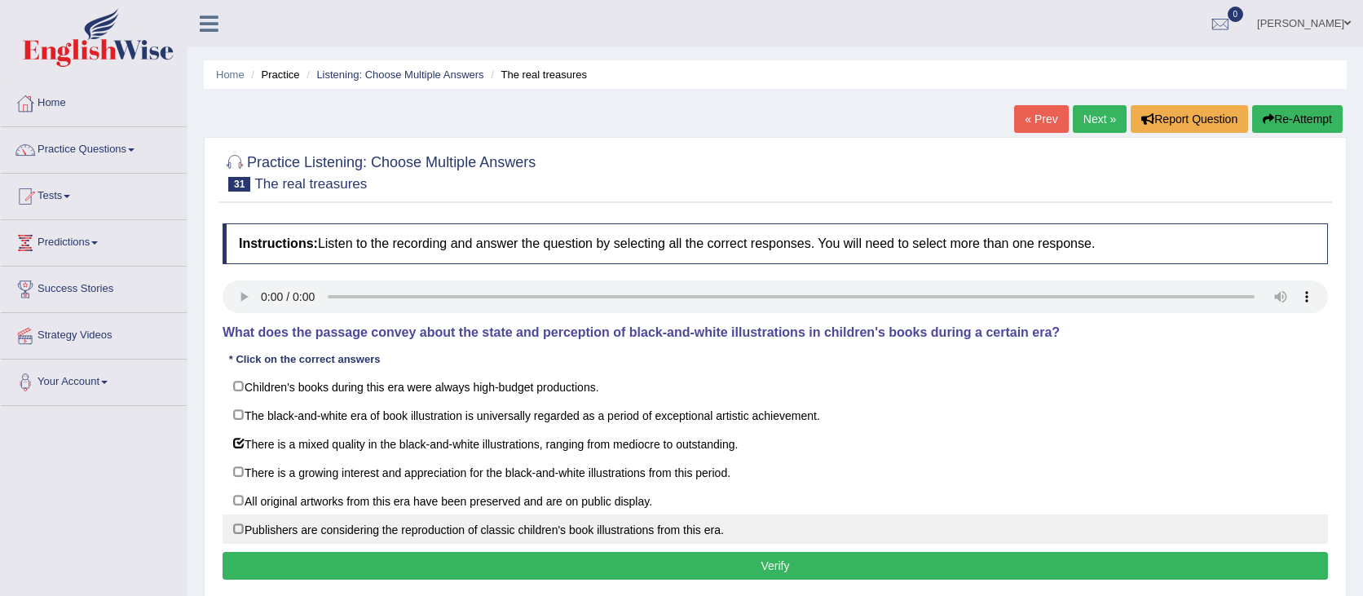
scroll to position [2, 0]
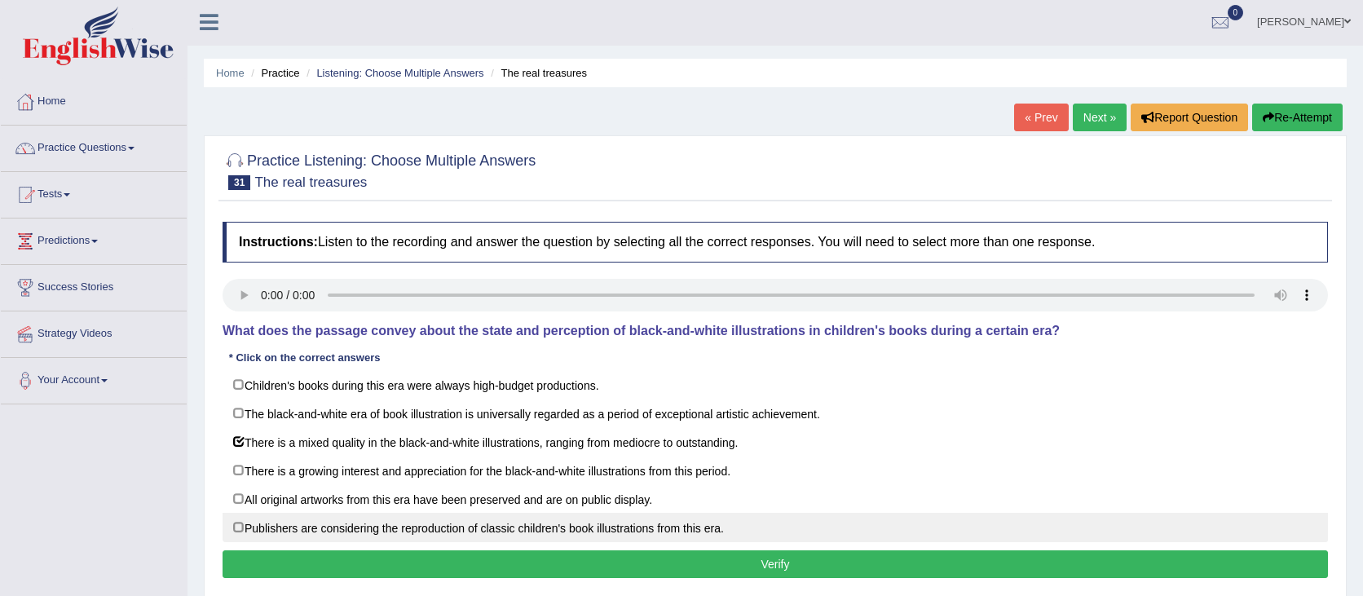
click at [342, 521] on label "Publishers are considering the reproduction of classic children's book illustra…" at bounding box center [775, 527] width 1105 height 29
checkbox input "true"
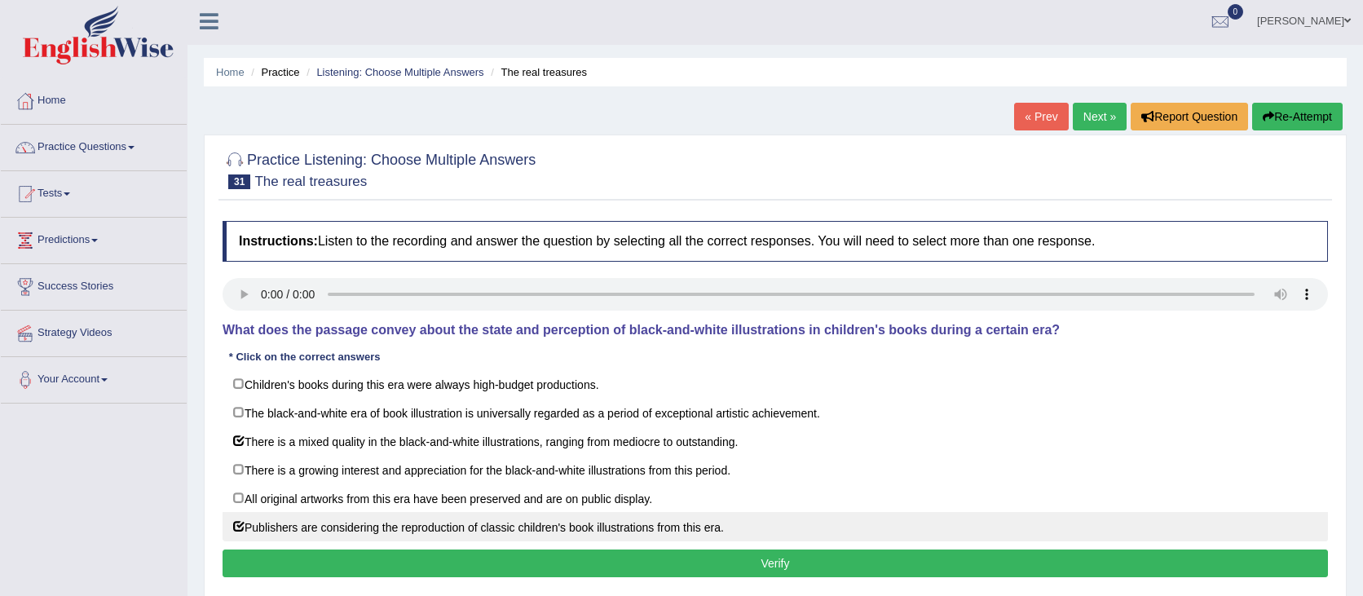
scroll to position [25, 0]
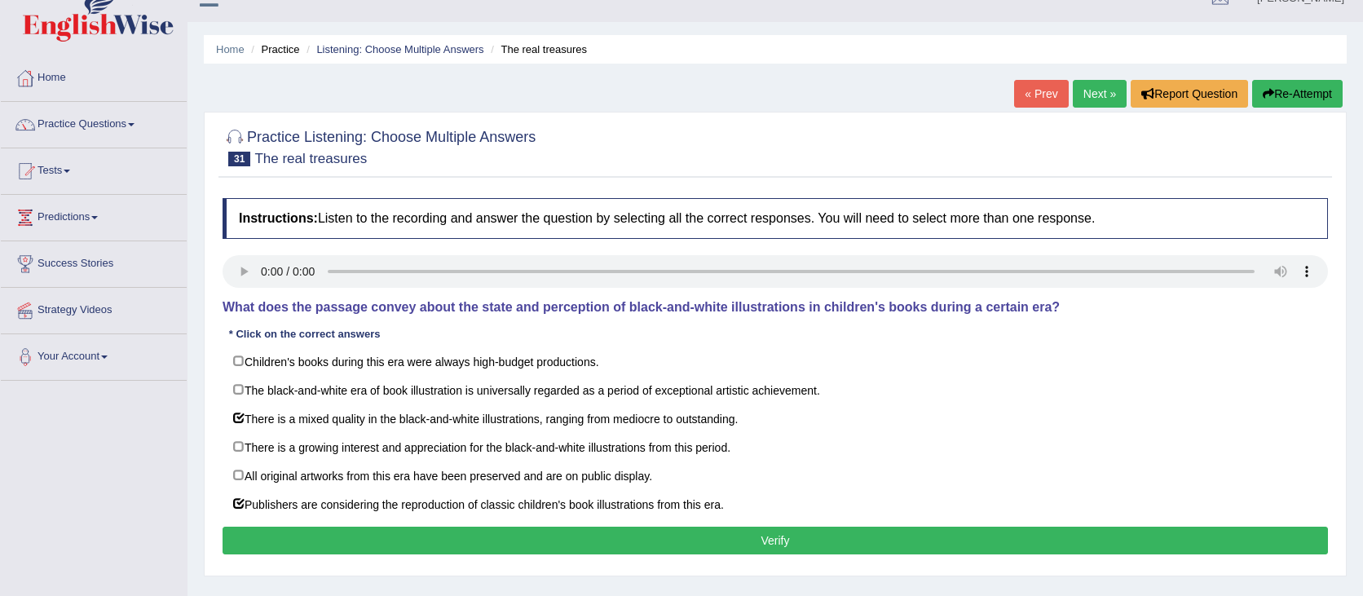
click at [341, 527] on button "Verify" at bounding box center [775, 541] width 1105 height 28
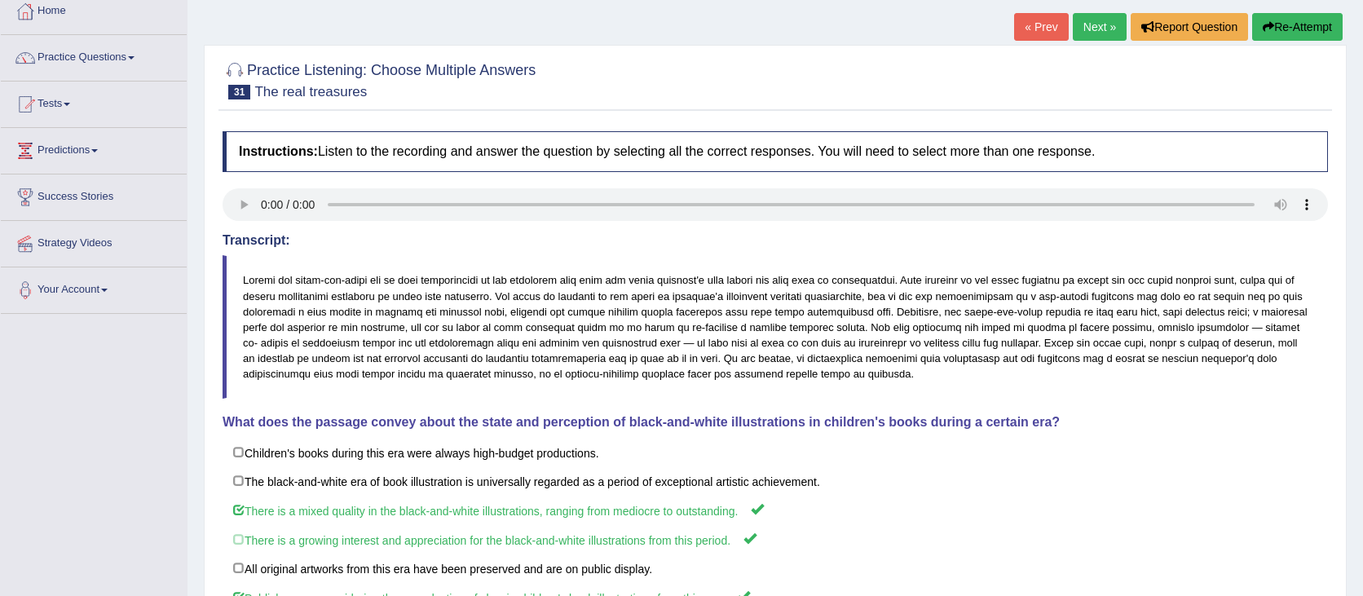
scroll to position [0, 0]
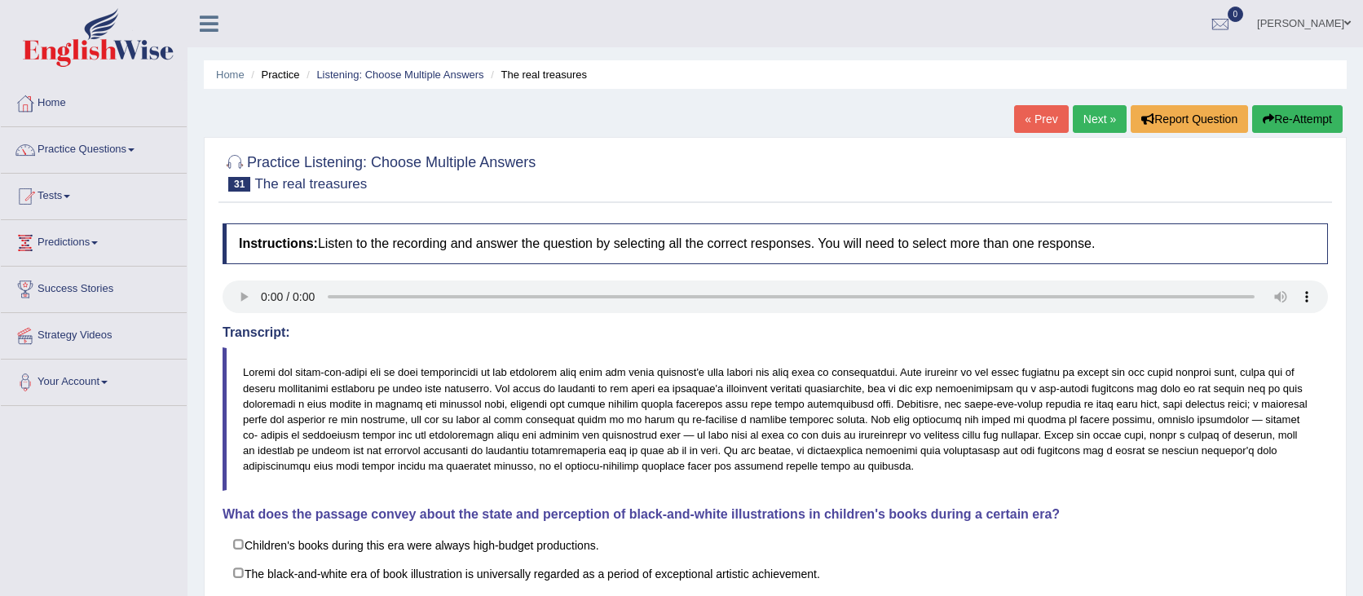
click at [1309, 120] on button "Re-Attempt" at bounding box center [1297, 119] width 90 height 28
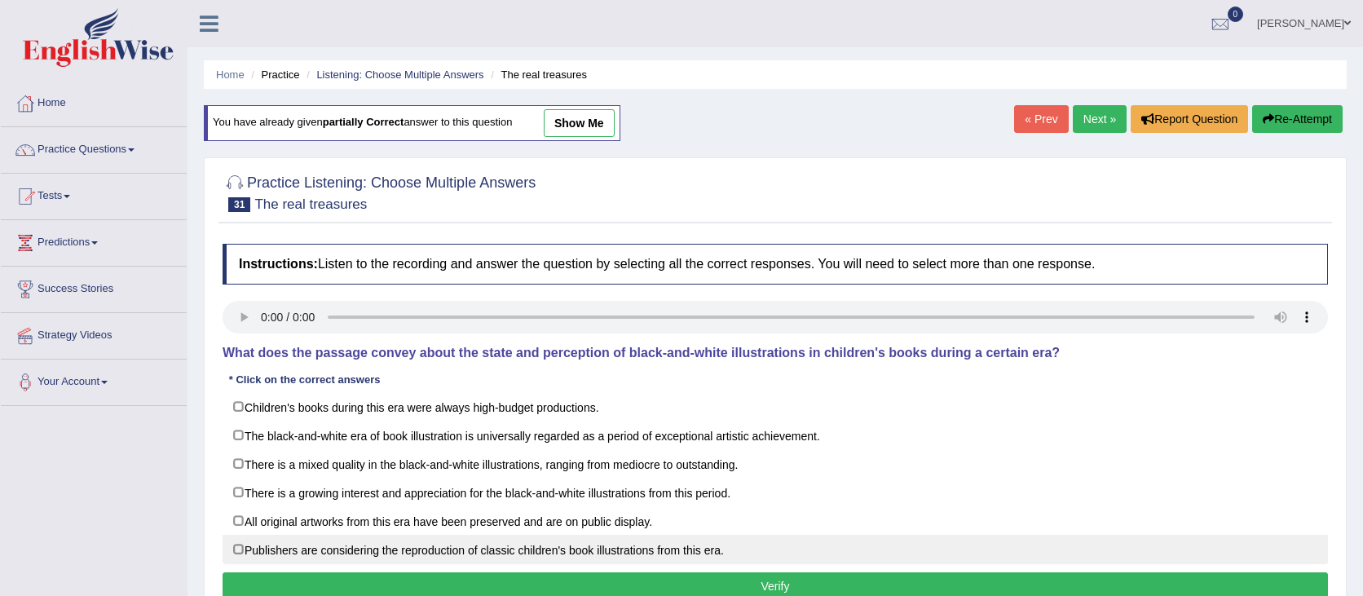
click at [281, 536] on label "Publishers are considering the reproduction of classic children's book illustra…" at bounding box center [775, 549] width 1105 height 29
checkbox input "true"
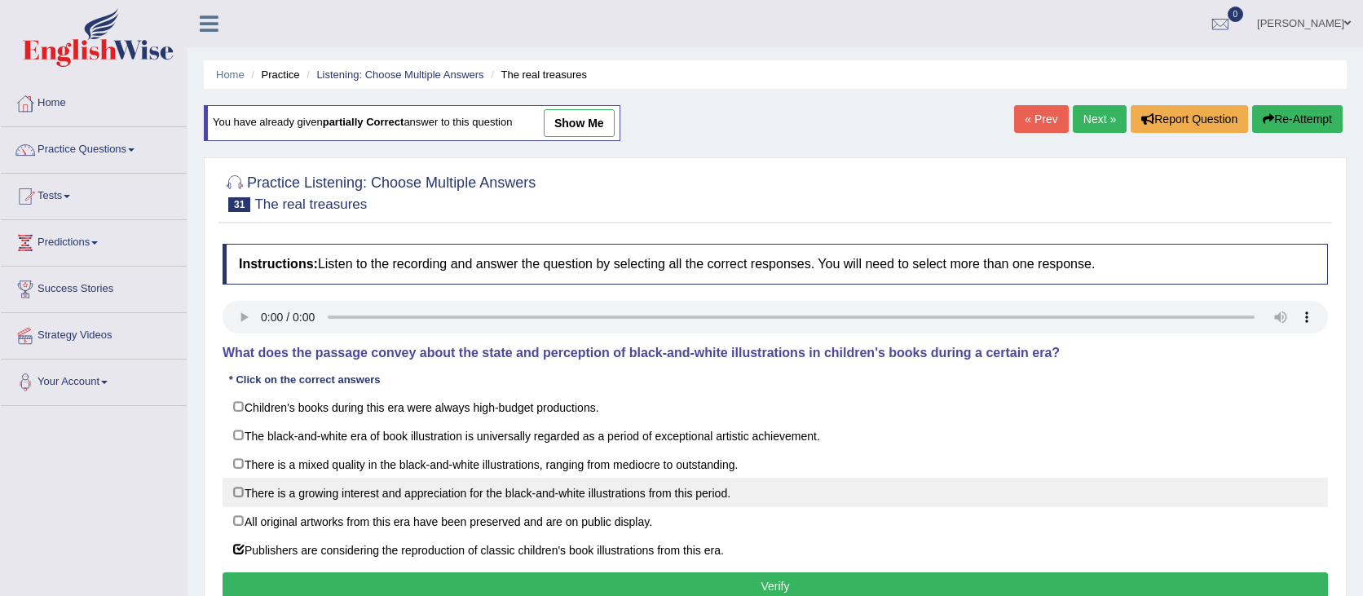
click at [264, 489] on label "There is a growing interest and appreciation for the black-and-white illustrati…" at bounding box center [775, 492] width 1105 height 29
checkbox input "true"
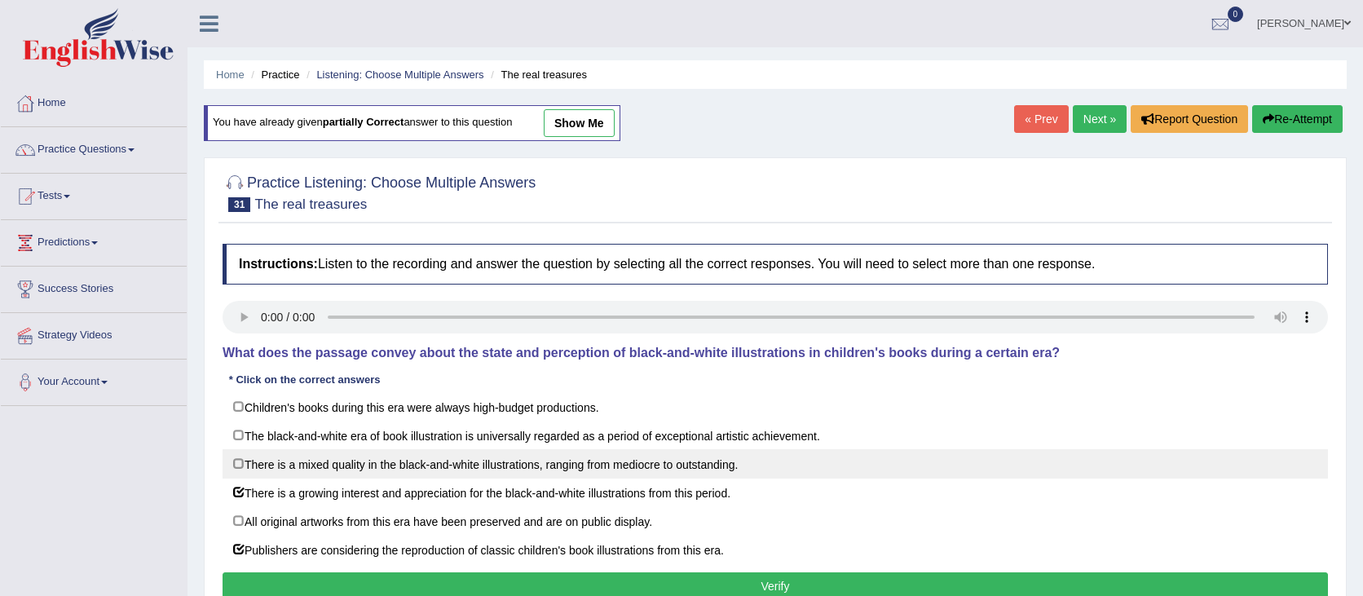
click at [265, 474] on label "There is a mixed quality in the black-and-white illustrations, ranging from med…" at bounding box center [775, 463] width 1105 height 29
checkbox input "true"
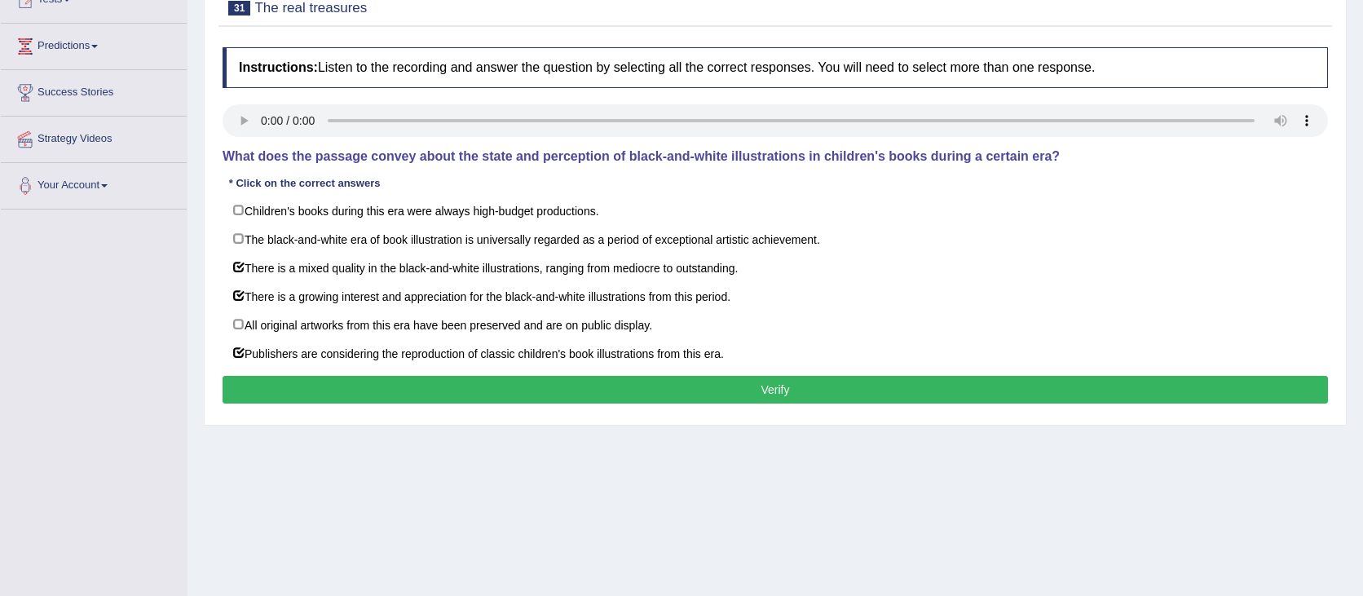
scroll to position [198, 0]
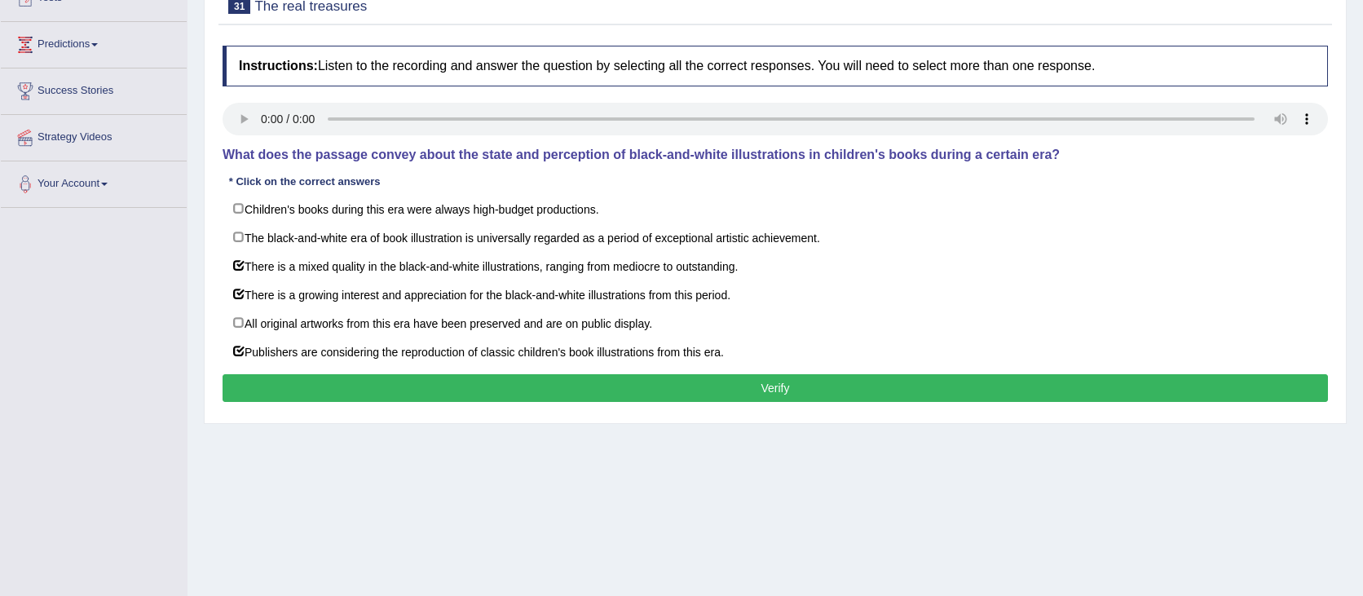
click at [318, 395] on button "Verify" at bounding box center [775, 388] width 1105 height 28
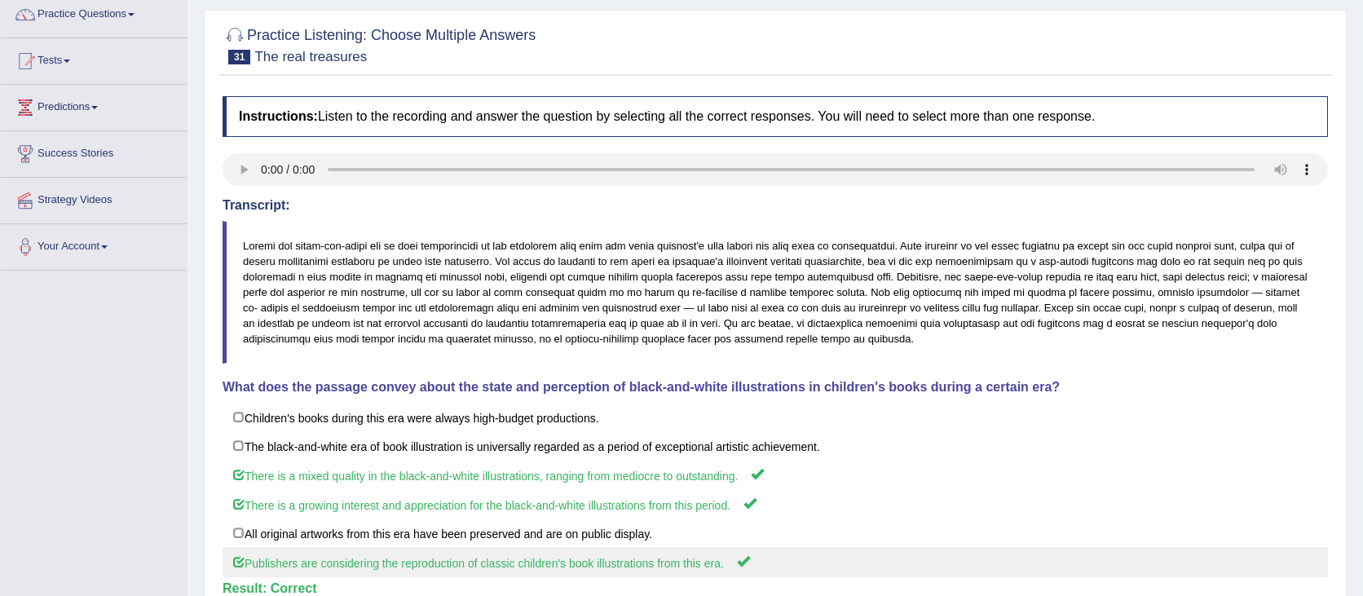
scroll to position [0, 0]
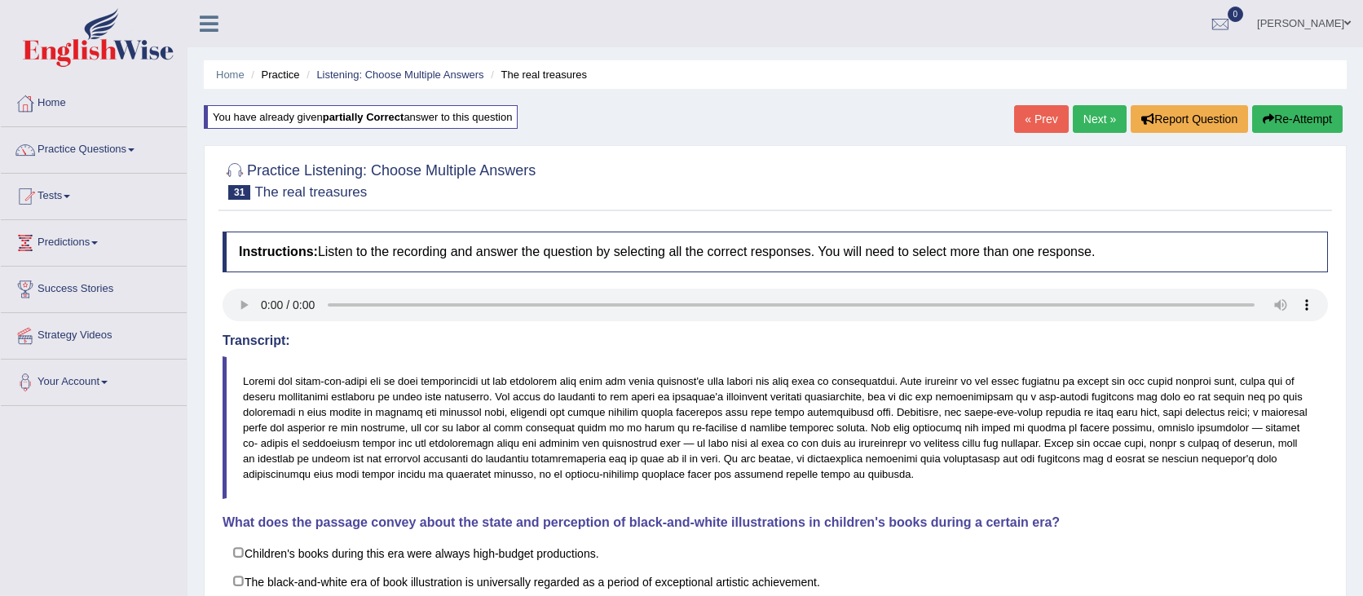
click at [1091, 121] on link "Next »" at bounding box center [1100, 119] width 54 height 28
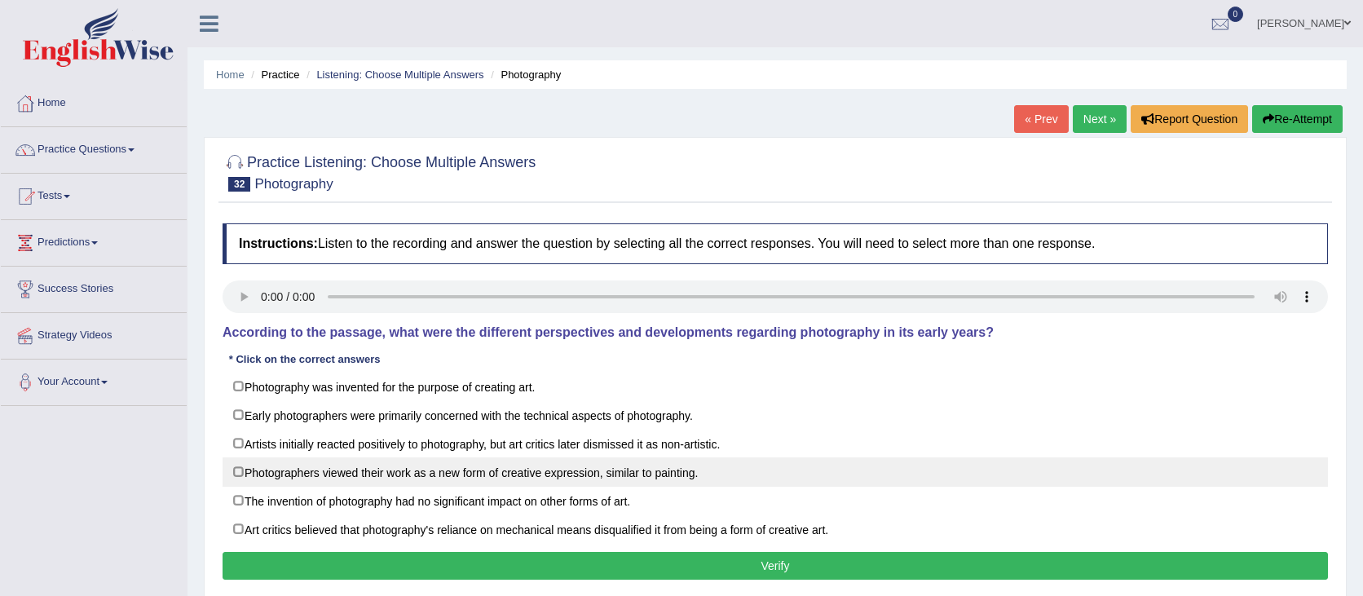
click at [595, 467] on label "Photographers viewed their work as a new form of creative expression, similar t…" at bounding box center [775, 471] width 1105 height 29
checkbox input "true"
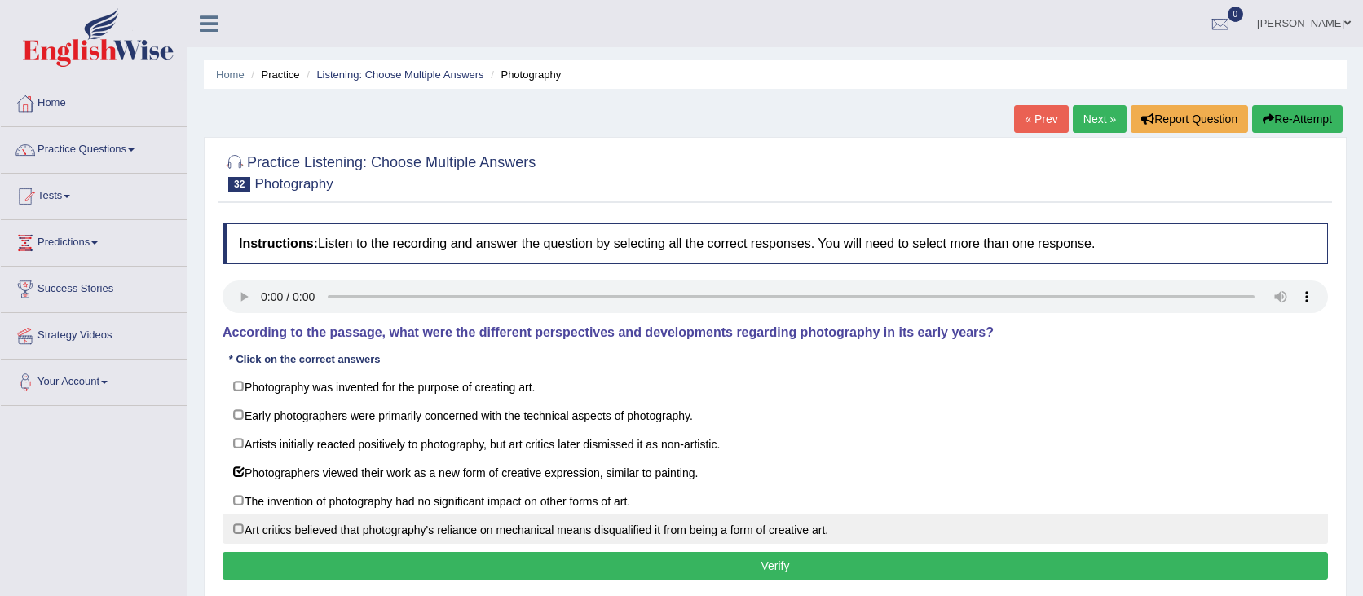
click at [265, 532] on label "Art critics believed that photography's reliance on mechanical means disqualifi…" at bounding box center [775, 528] width 1105 height 29
checkbox input "true"
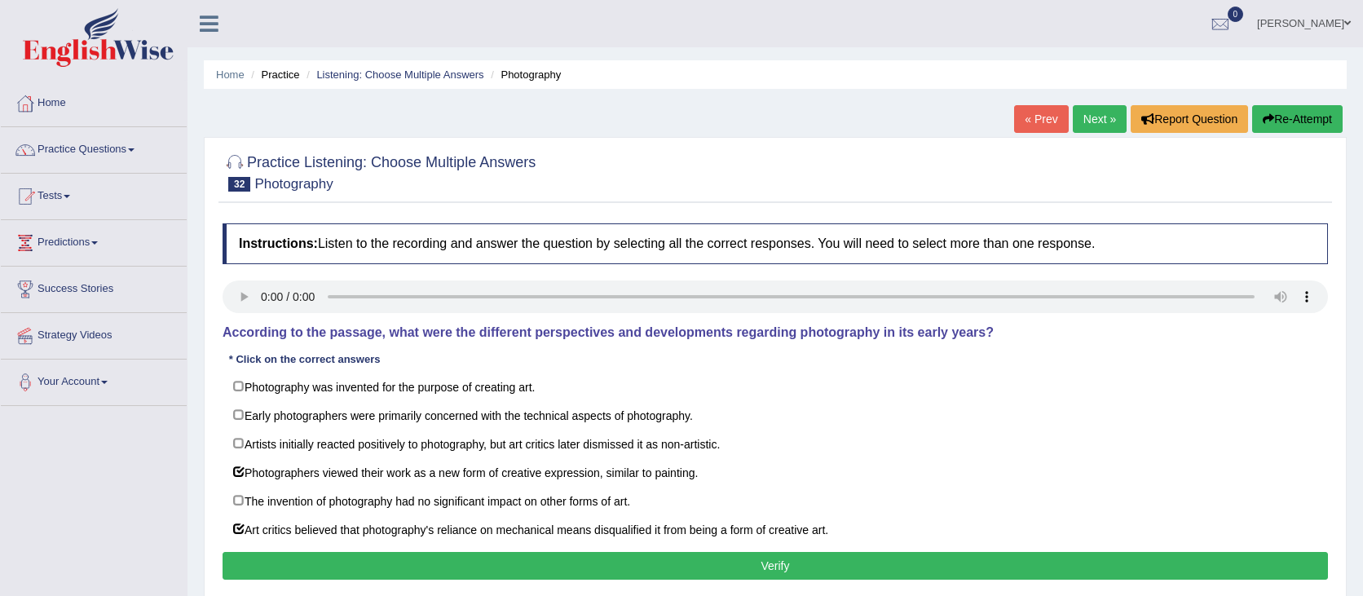
click at [708, 554] on button "Verify" at bounding box center [775, 566] width 1105 height 28
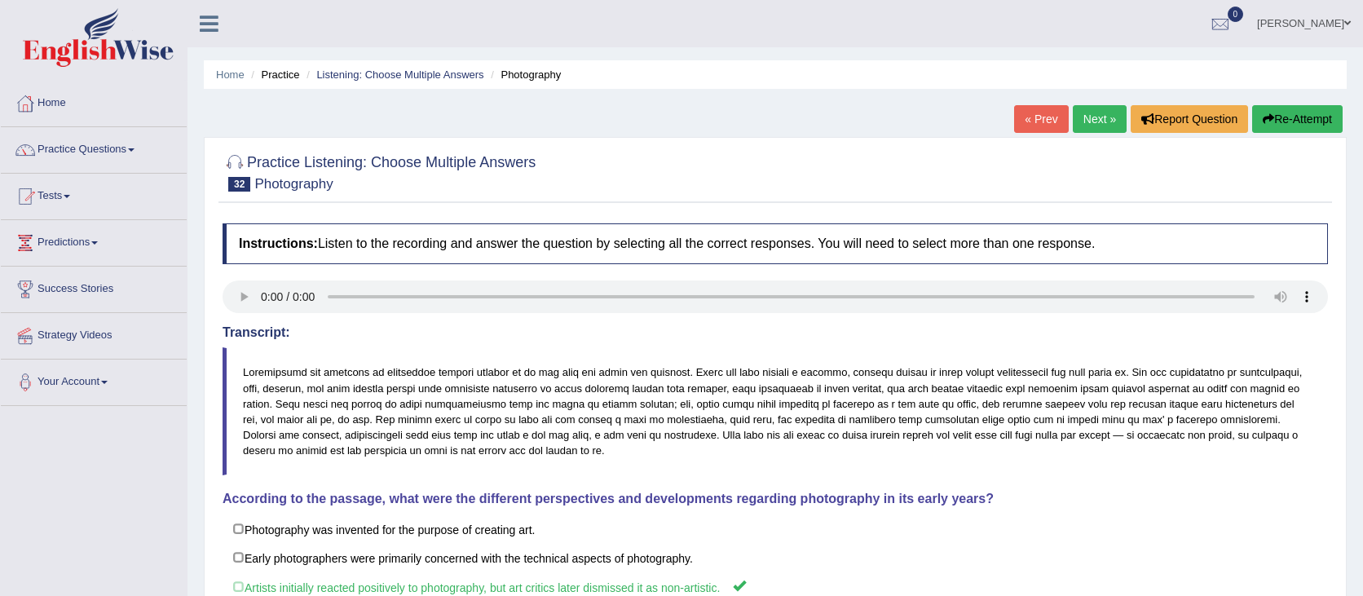
click at [1333, 122] on button "Re-Attempt" at bounding box center [1297, 119] width 90 height 28
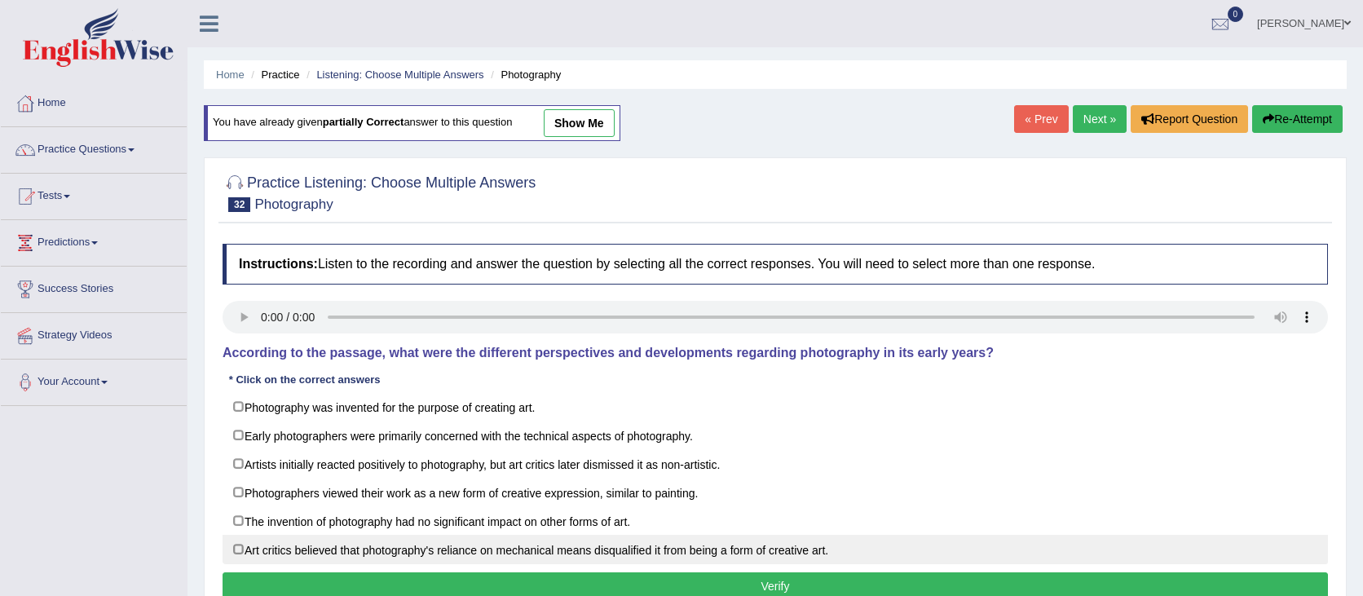
click at [279, 556] on label "Art critics believed that photography's reliance on mechanical means disqualifi…" at bounding box center [775, 549] width 1105 height 29
checkbox input "true"
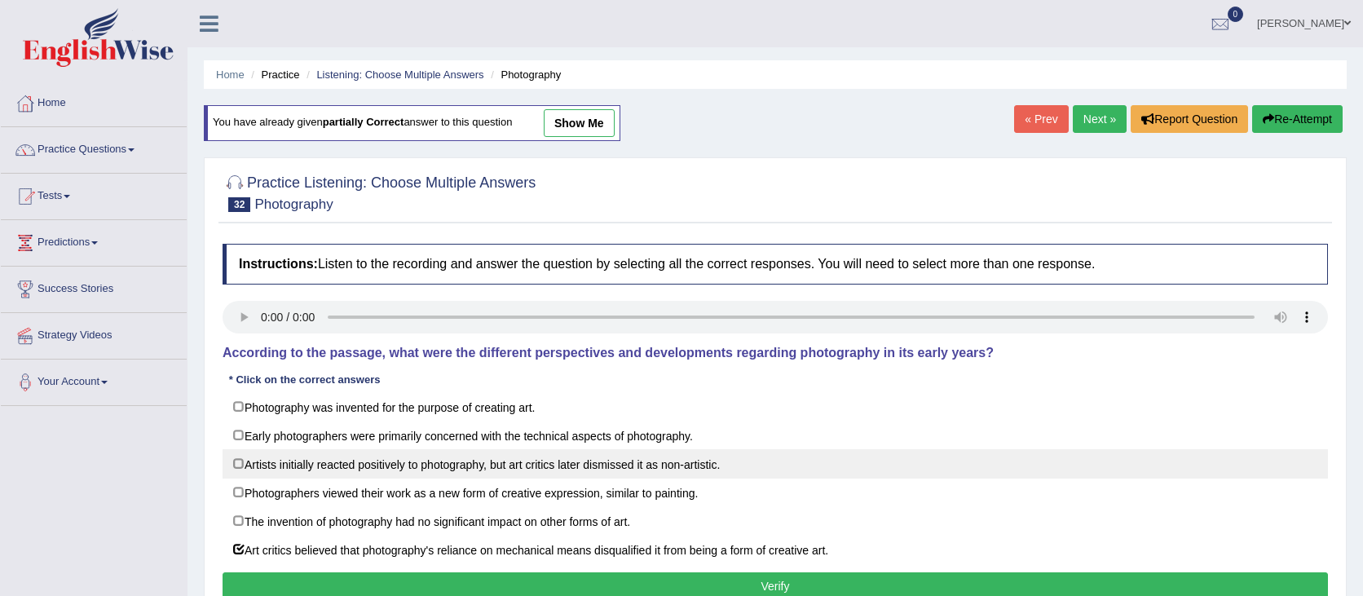
click at [723, 467] on label "Artists initially reacted positively to photography, but art critics later dism…" at bounding box center [775, 463] width 1105 height 29
checkbox input "true"
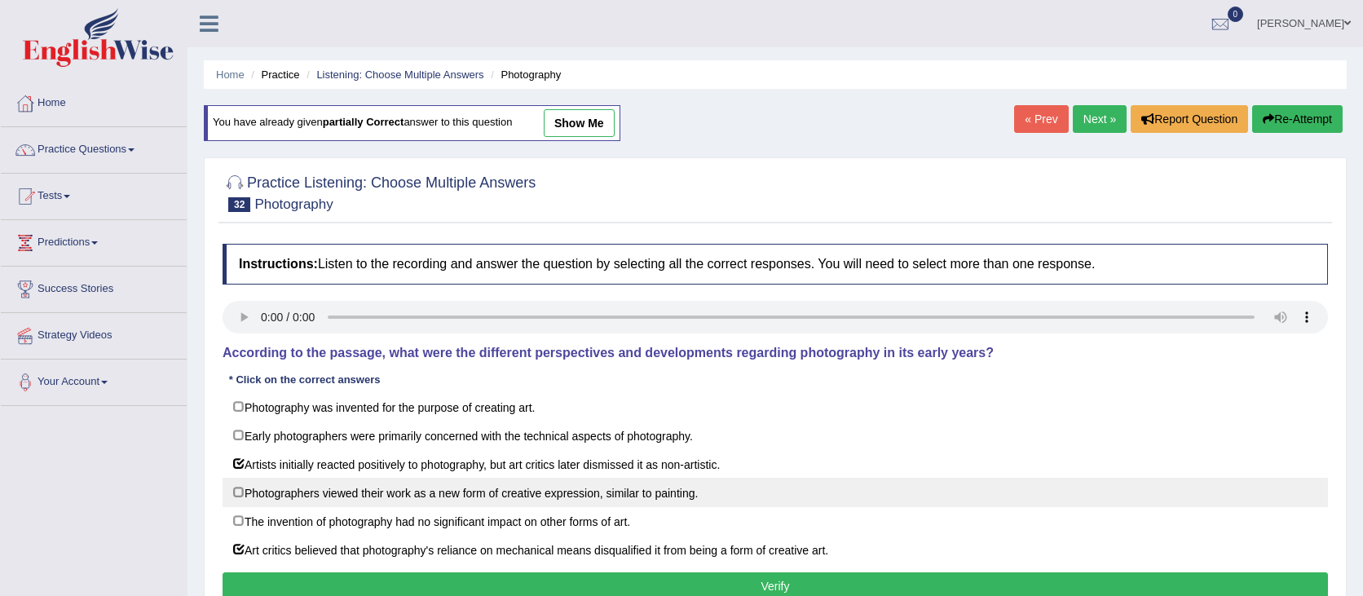
click at [384, 496] on label "Photographers viewed their work as a new form of creative expression, similar t…" at bounding box center [775, 492] width 1105 height 29
checkbox input "true"
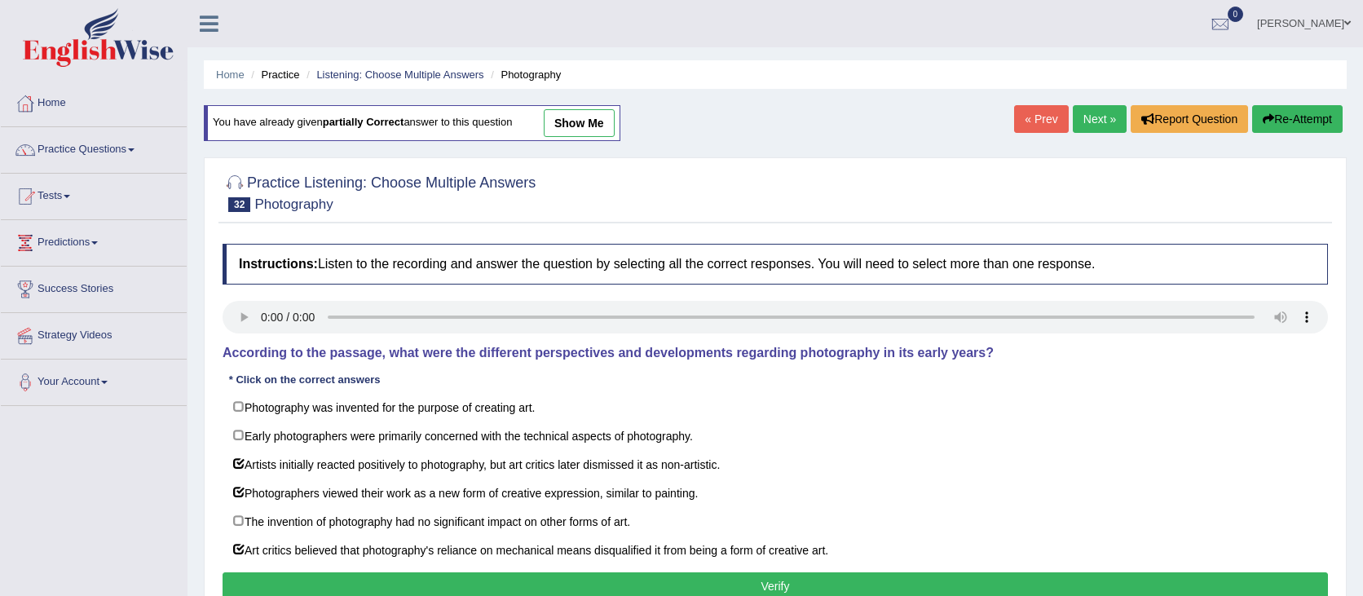
click at [365, 572] on button "Verify" at bounding box center [775, 586] width 1105 height 28
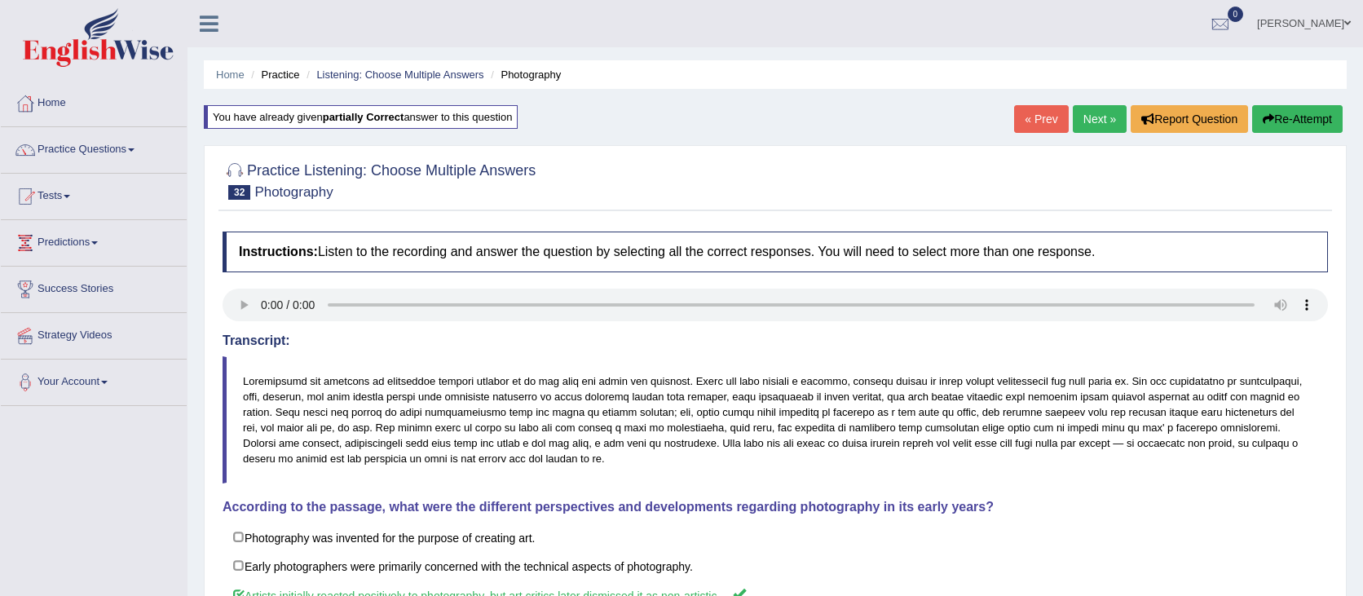
click at [1096, 119] on link "Next »" at bounding box center [1100, 119] width 54 height 28
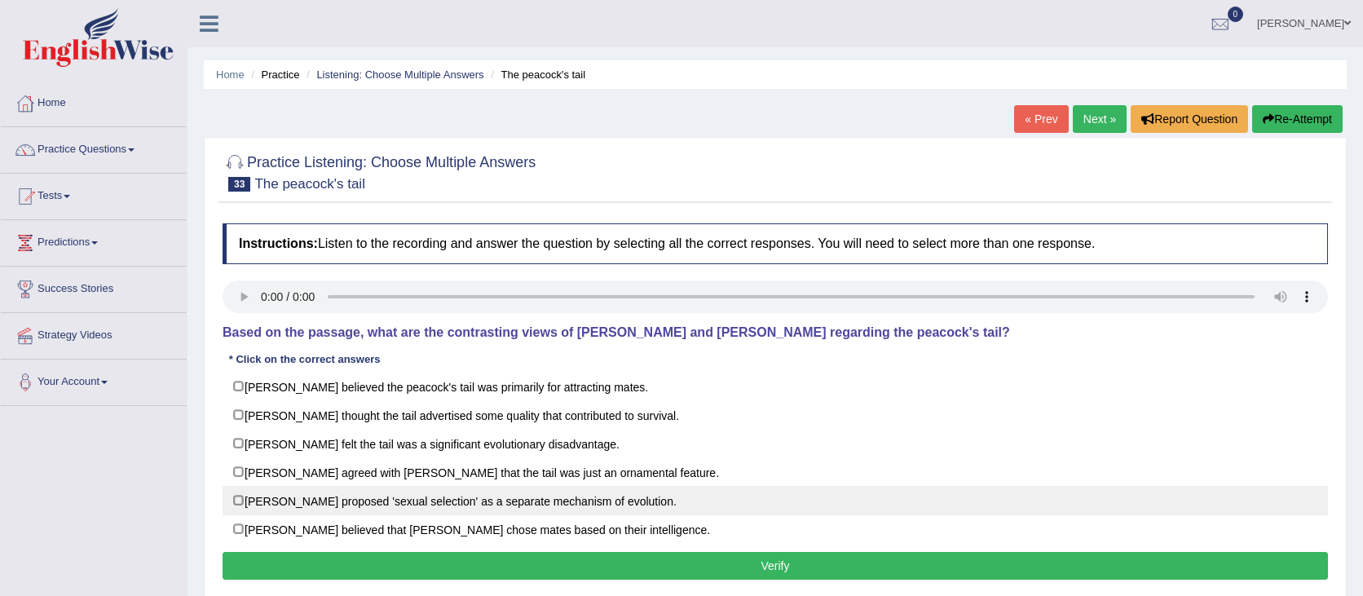
click at [611, 502] on label "[PERSON_NAME] proposed 'sexual selection' as a separate mechanism of evolution." at bounding box center [775, 500] width 1105 height 29
checkbox input "true"
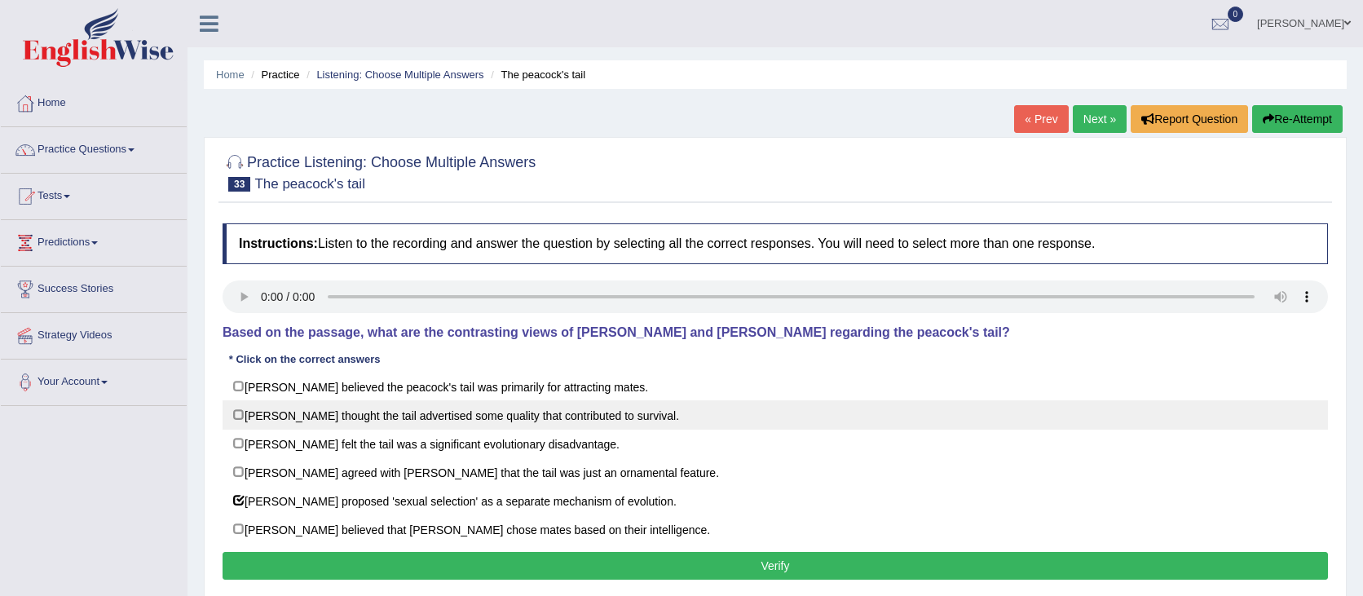
click at [674, 426] on label "[PERSON_NAME] thought the tail advertised some quality that contributed to surv…" at bounding box center [775, 414] width 1105 height 29
checkbox input "true"
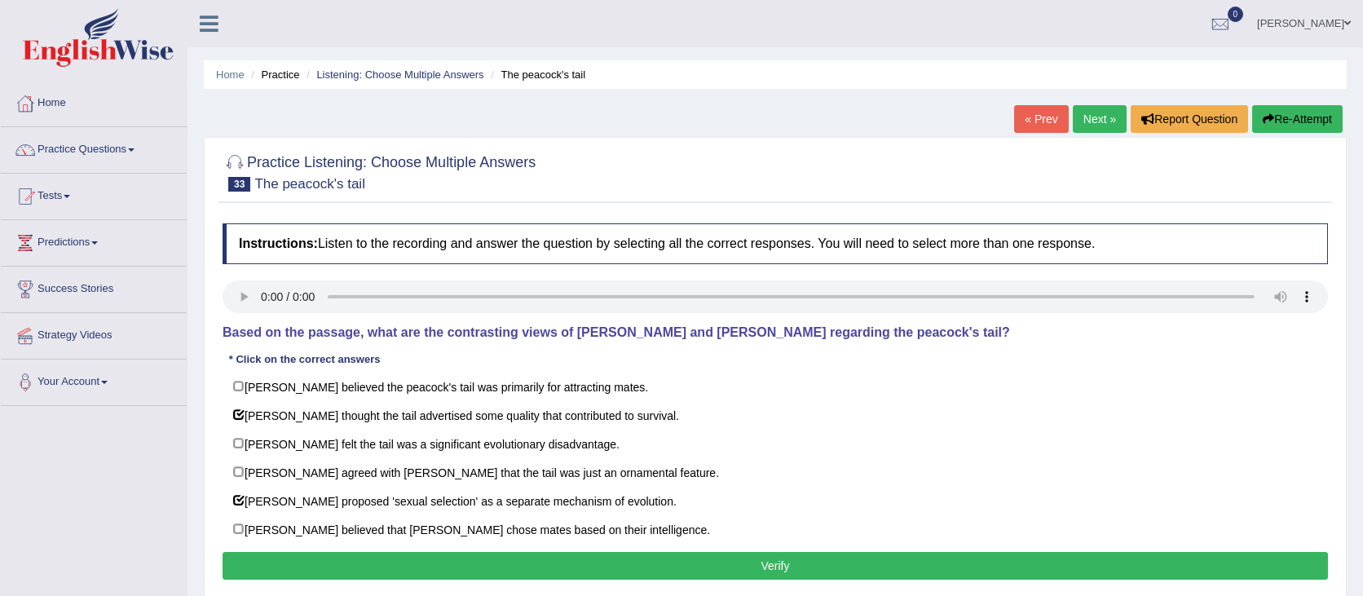
click at [740, 567] on button "Verify" at bounding box center [775, 566] width 1105 height 28
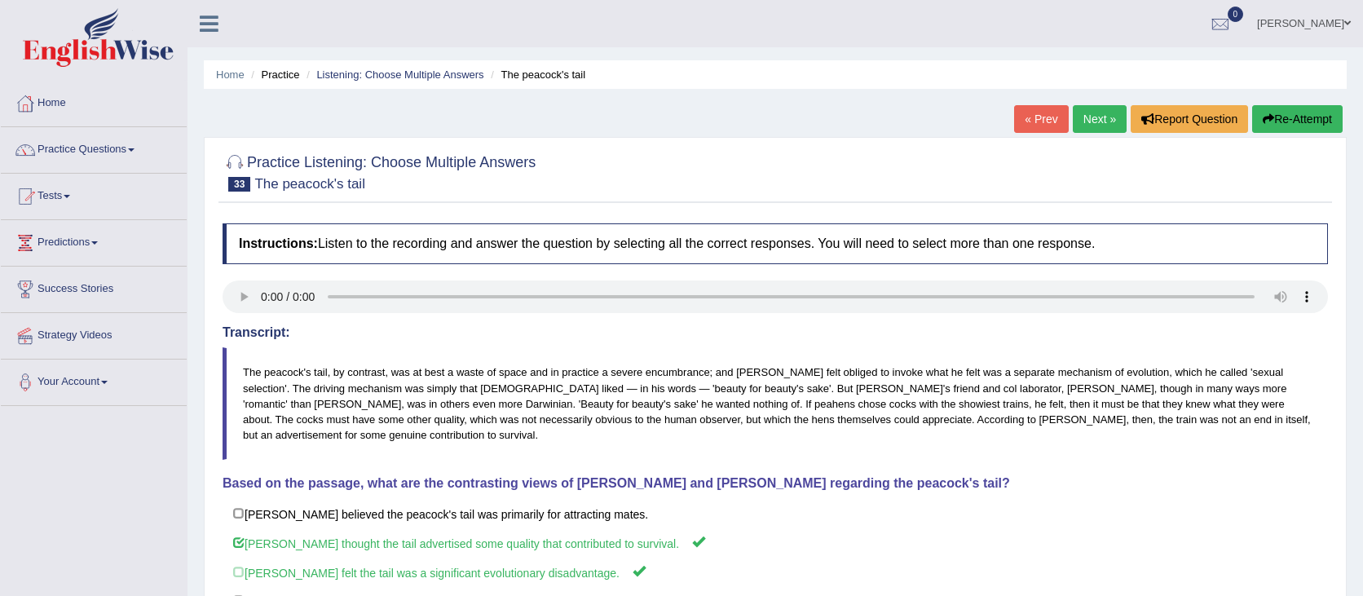
click at [1296, 118] on button "Re-Attempt" at bounding box center [1297, 119] width 90 height 28
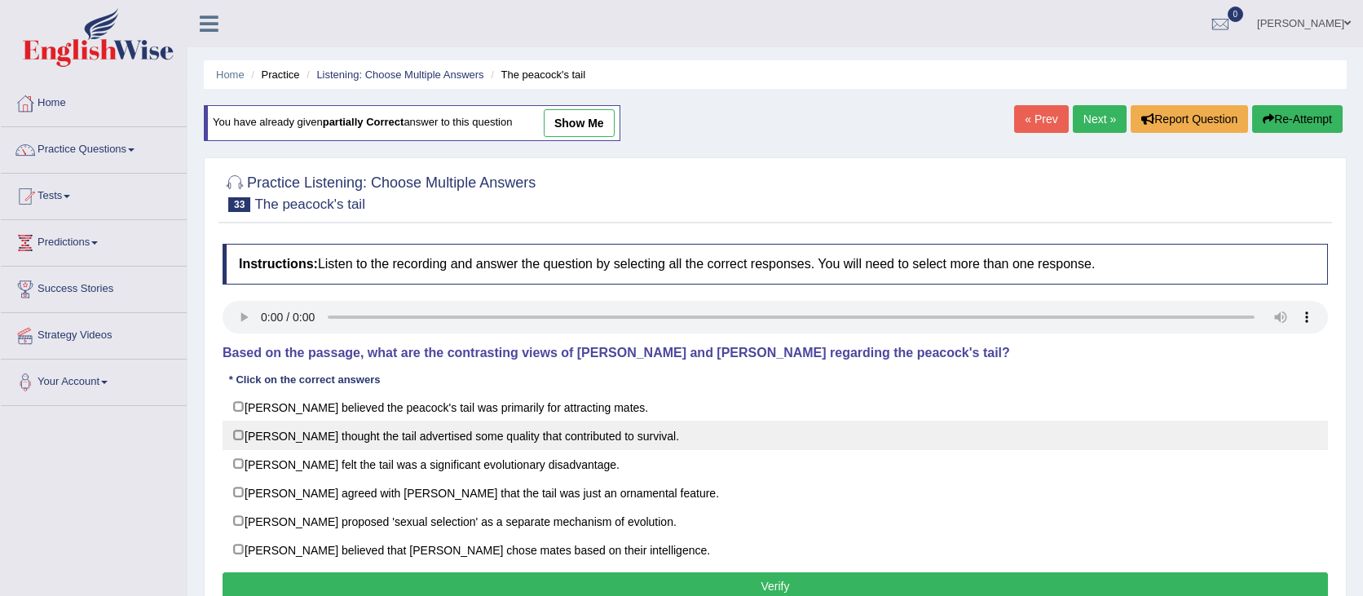
click at [434, 432] on label "[PERSON_NAME] thought the tail advertised some quality that contributed to surv…" at bounding box center [775, 435] width 1105 height 29
checkbox input "true"
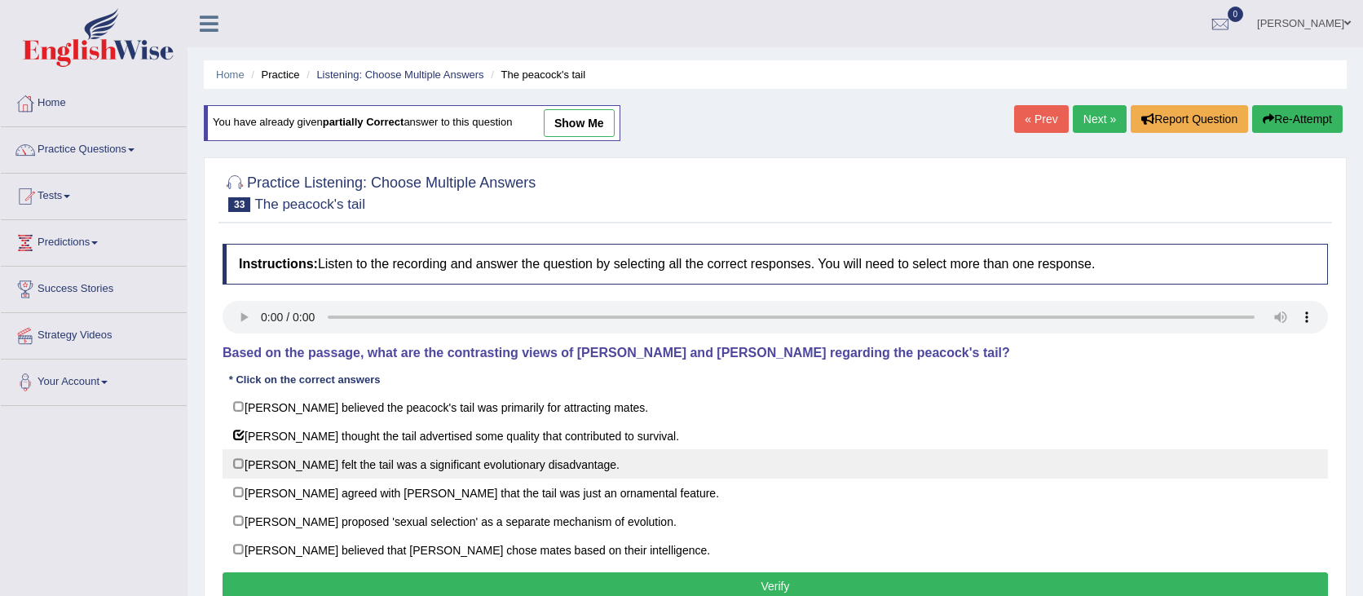
click at [423, 458] on label "[PERSON_NAME] felt the tail was a significant evolutionary disadvantage." at bounding box center [775, 463] width 1105 height 29
checkbox input "true"
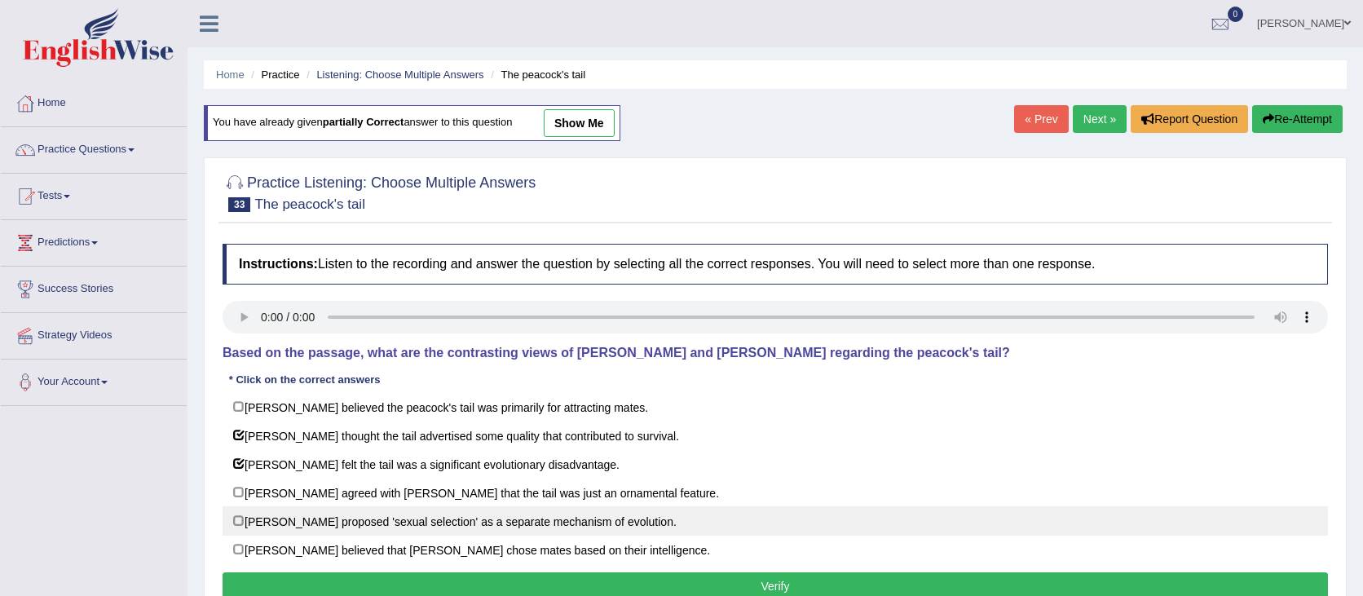
click at [581, 520] on label "[PERSON_NAME] proposed 'sexual selection' as a separate mechanism of evolution." at bounding box center [775, 520] width 1105 height 29
checkbox input "true"
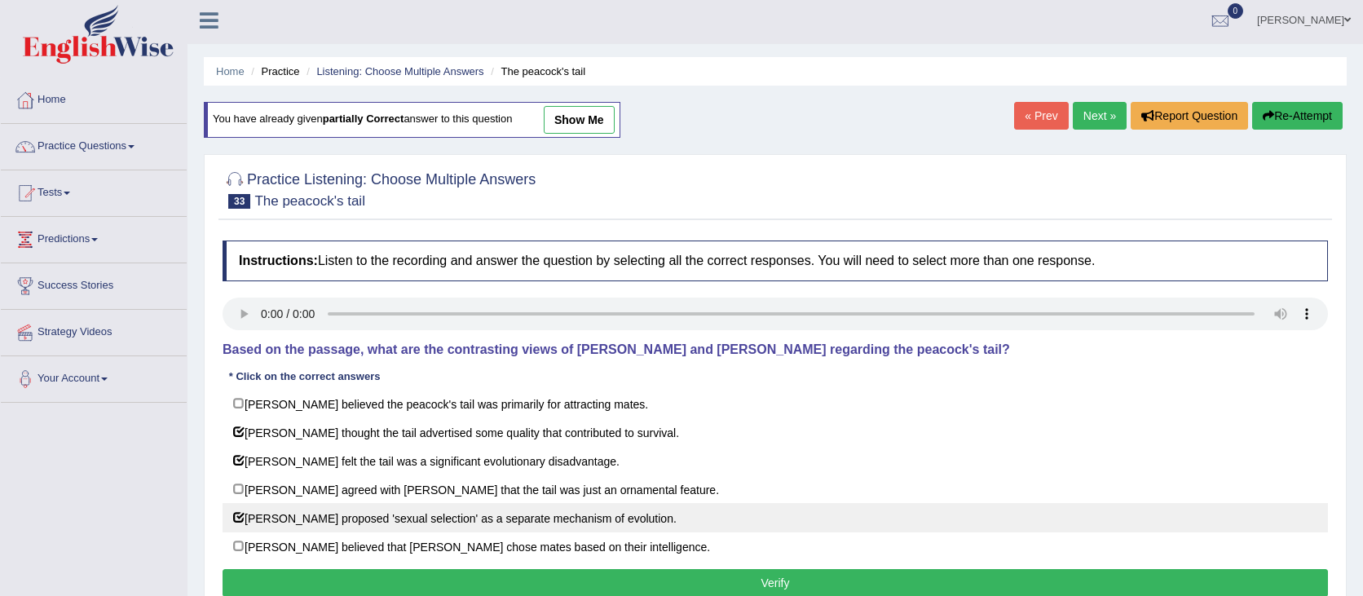
scroll to position [20, 0]
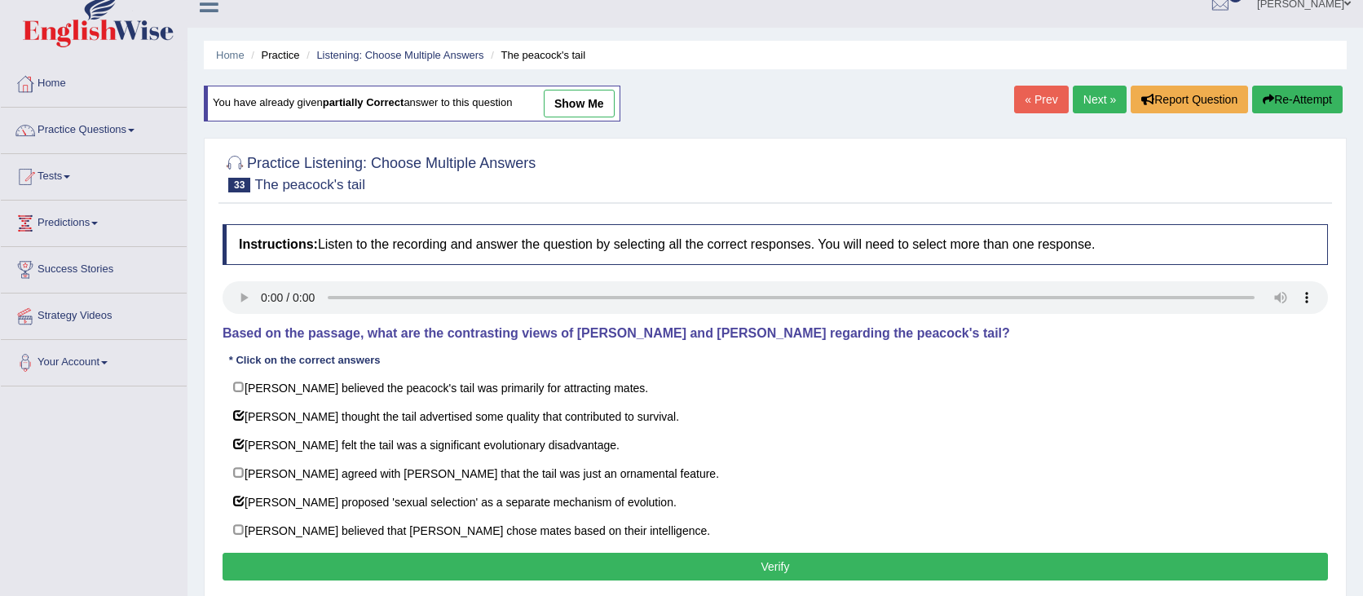
click at [576, 567] on button "Verify" at bounding box center [775, 567] width 1105 height 28
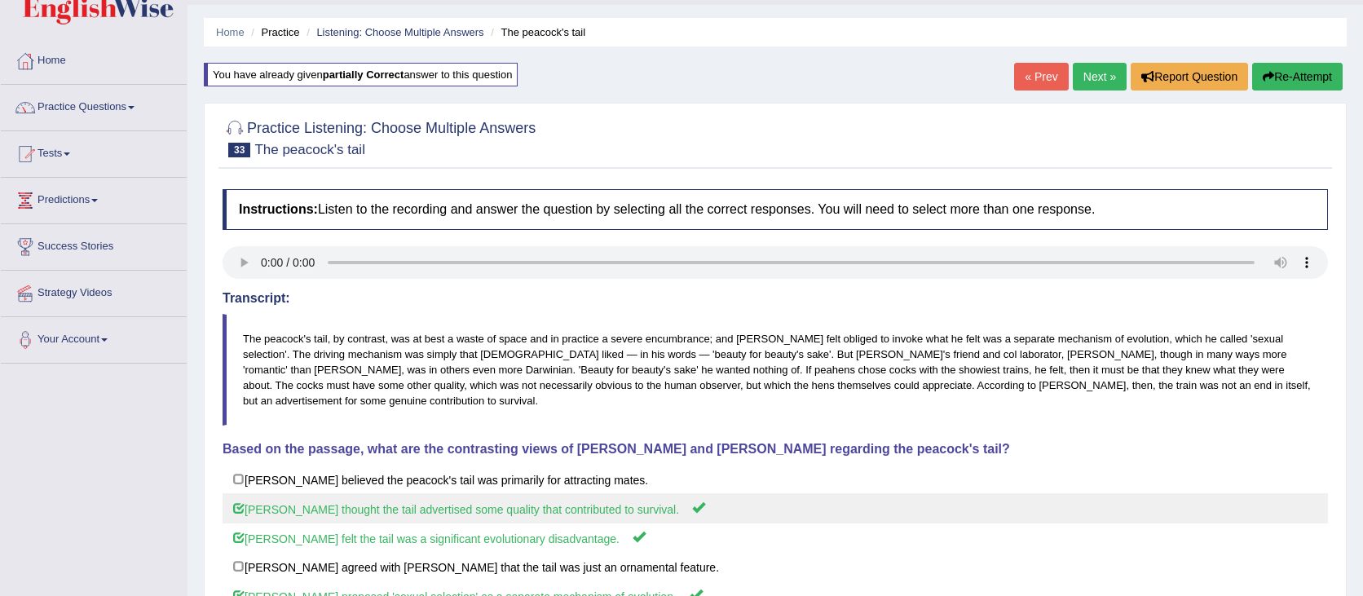
scroll to position [0, 0]
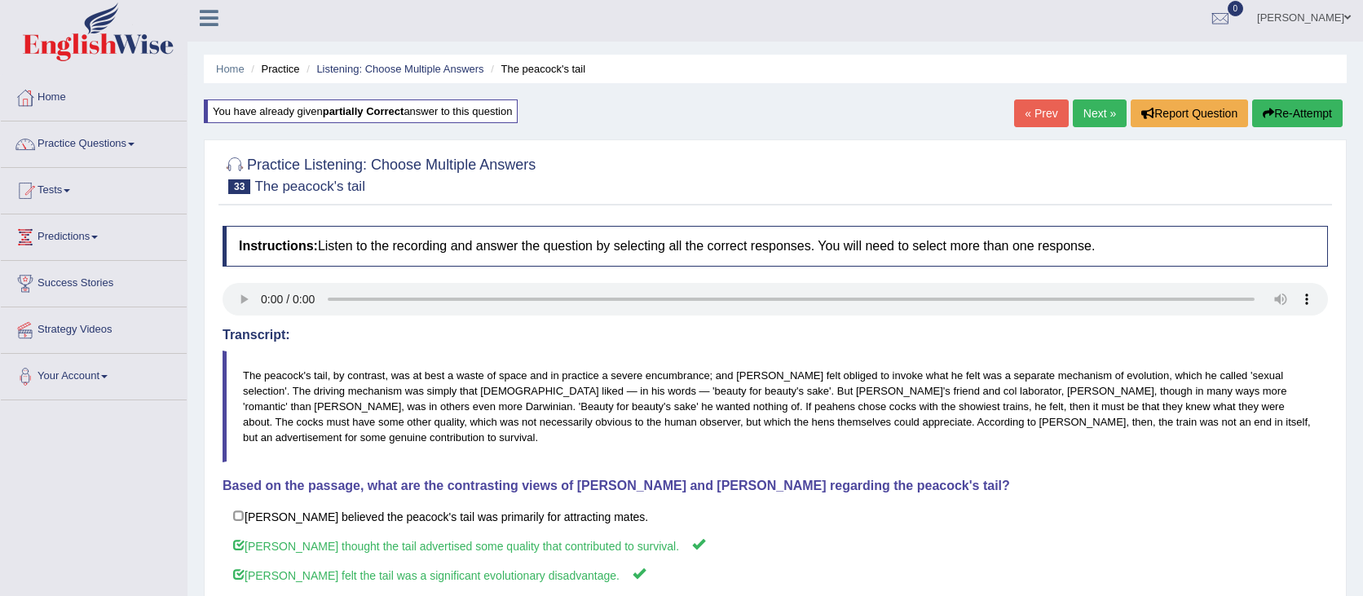
click at [1098, 117] on link "Next »" at bounding box center [1100, 113] width 54 height 28
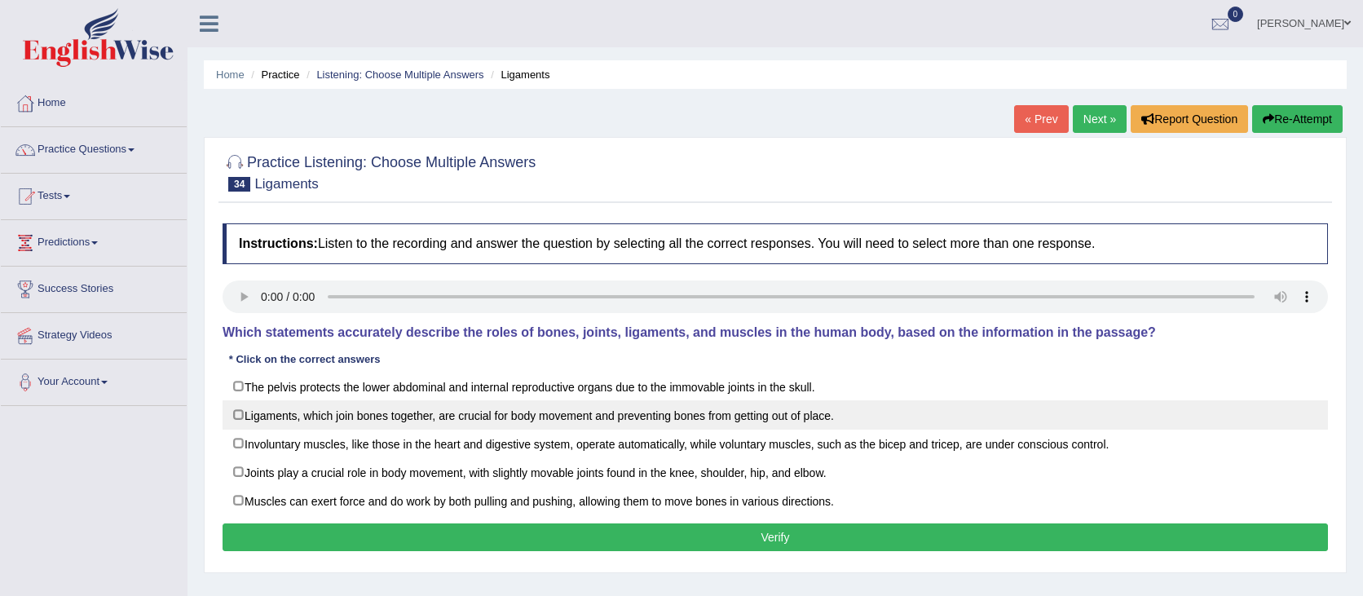
click at [372, 423] on label "Ligaments, which join bones together, are crucial for body movement and prevent…" at bounding box center [775, 414] width 1105 height 29
checkbox input "true"
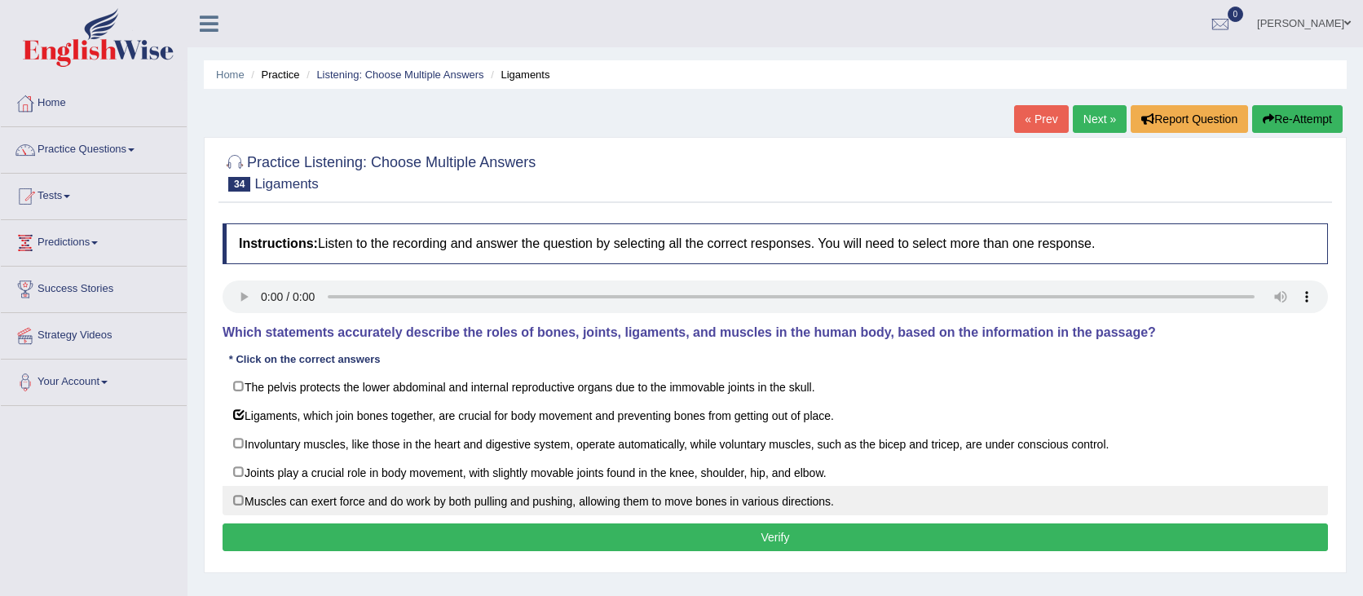
click at [325, 492] on label "Muscles can exert force and do work by both pulling and pushing, allowing them …" at bounding box center [775, 500] width 1105 height 29
checkbox input "true"
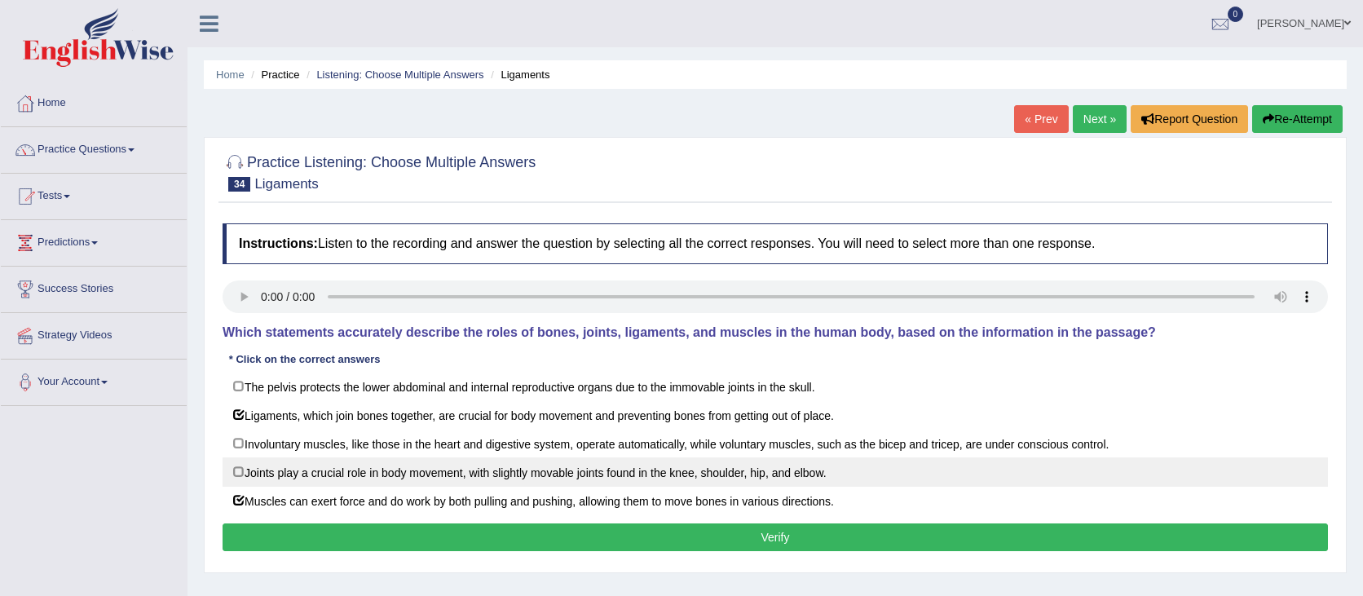
scroll to position [3, 0]
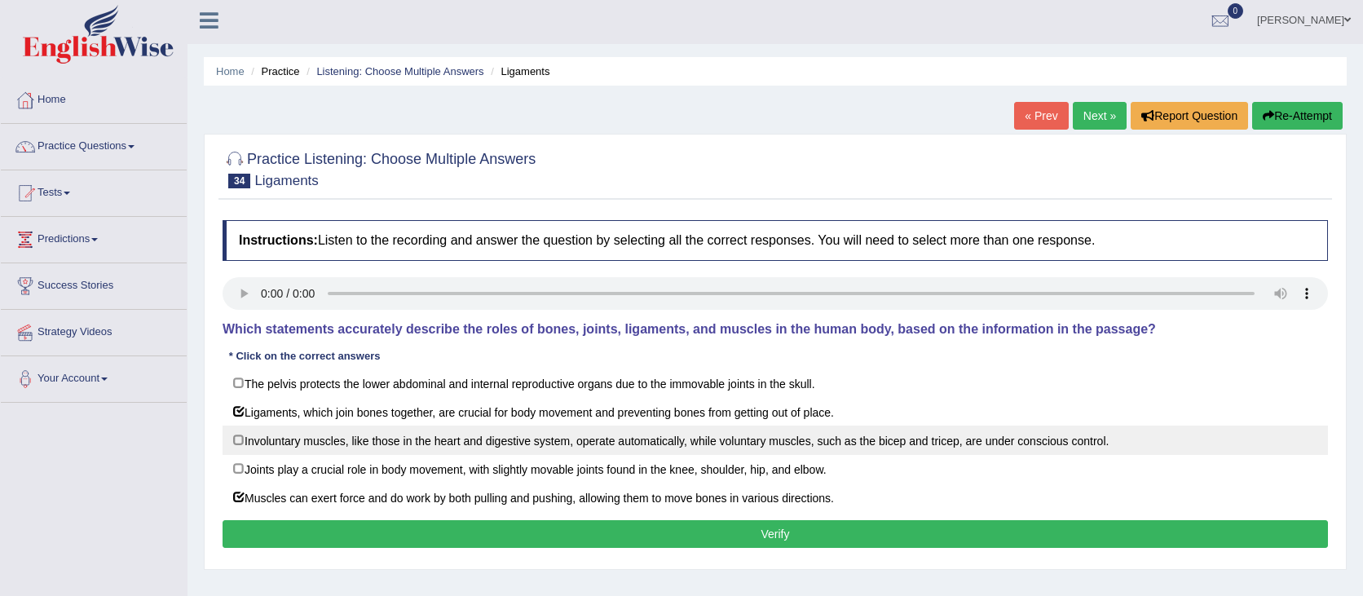
click at [321, 428] on label "Involuntary muscles, like those in the heart and digestive system, operate auto…" at bounding box center [775, 440] width 1105 height 29
checkbox input "true"
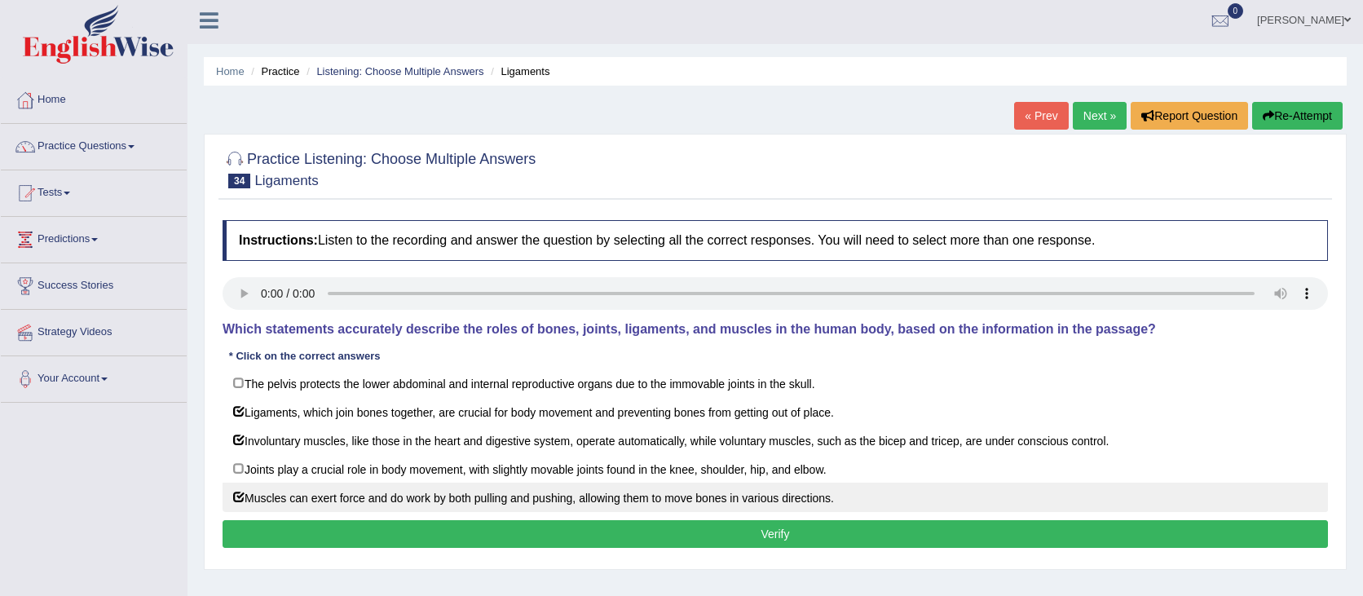
click at [442, 494] on label "Muscles can exert force and do work by both pulling and pushing, allowing them …" at bounding box center [775, 497] width 1105 height 29
checkbox input "false"
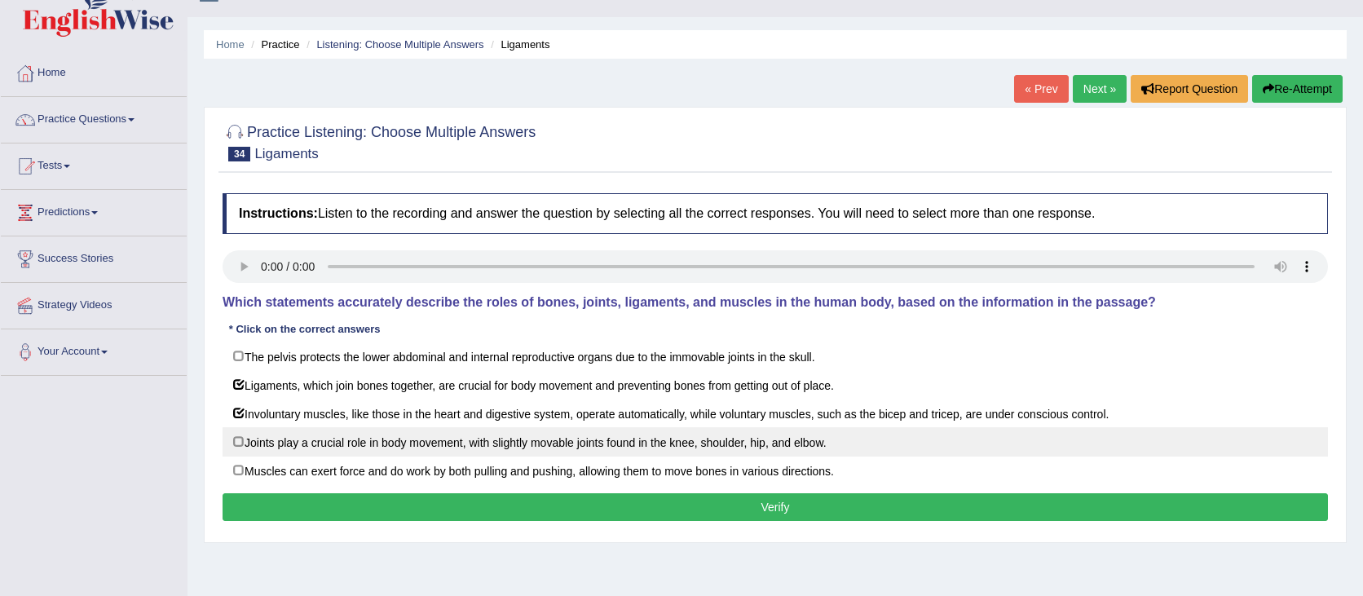
scroll to position [33, 0]
click at [258, 445] on label "Joints play a crucial role in body movement, with slightly movable joints found…" at bounding box center [775, 441] width 1105 height 29
checkbox input "true"
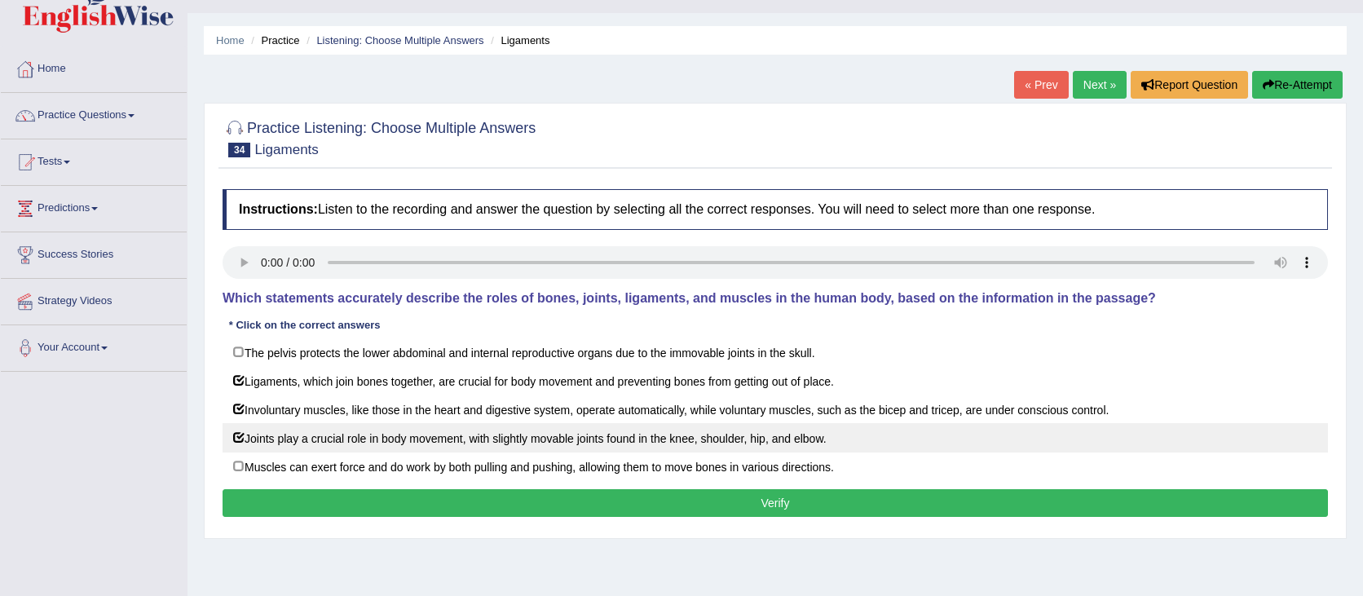
scroll to position [35, 0]
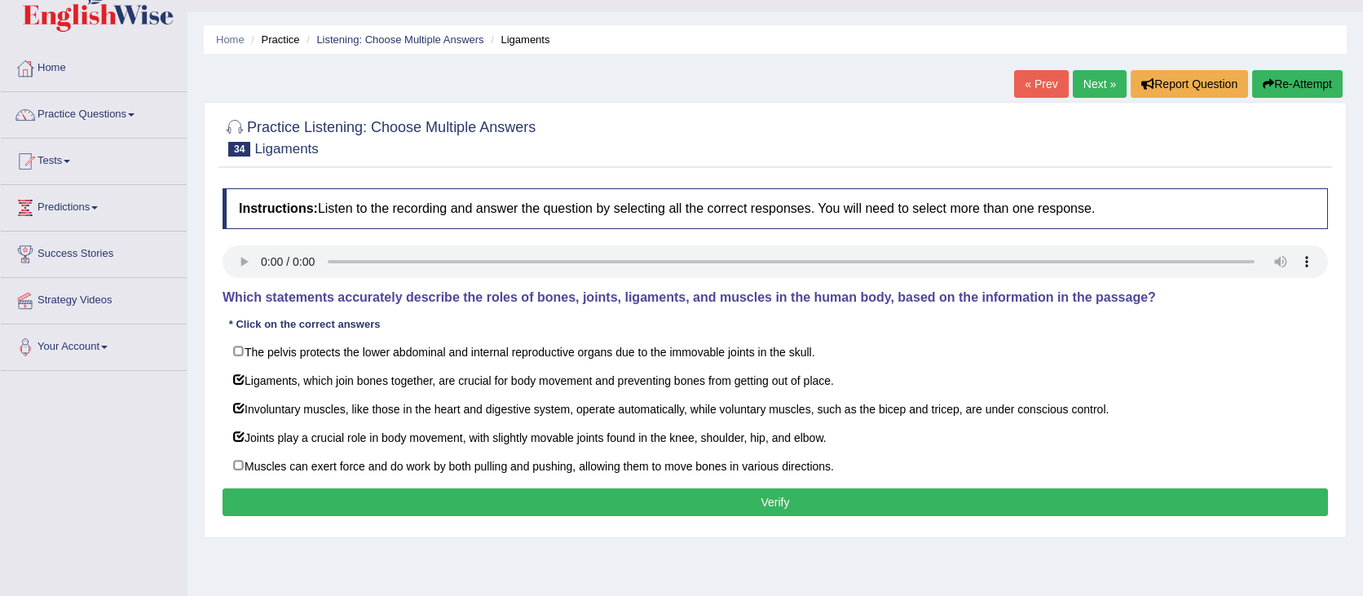
click at [416, 500] on button "Verify" at bounding box center [775, 502] width 1105 height 28
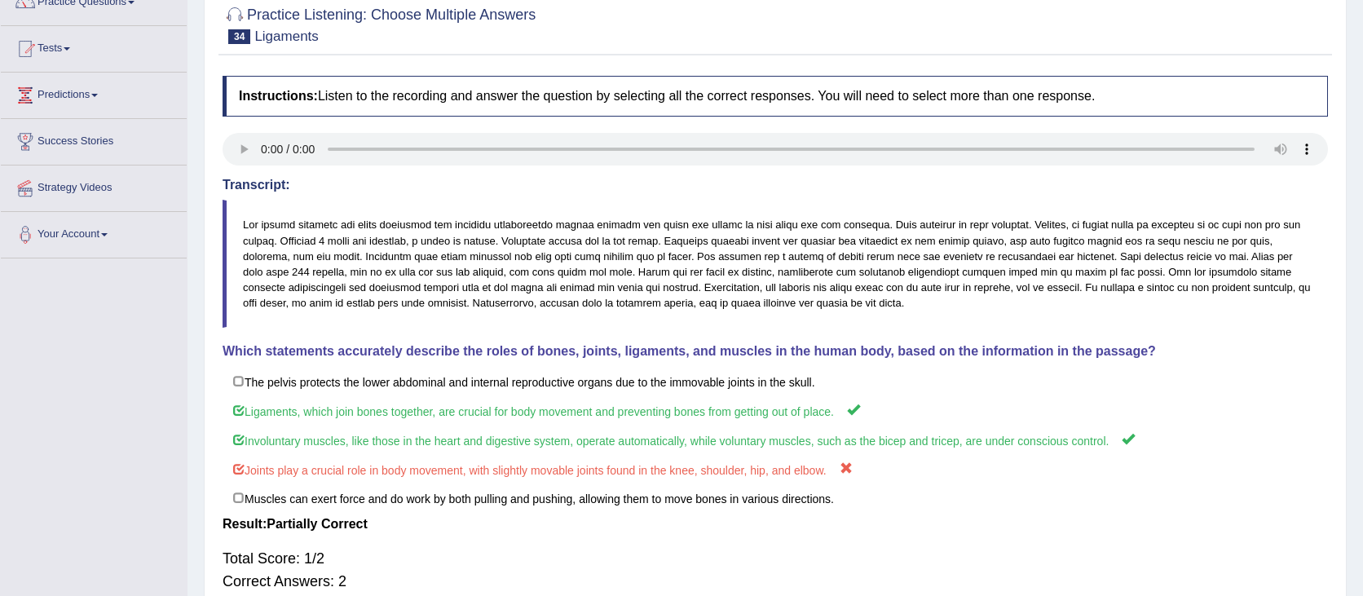
scroll to position [148, 0]
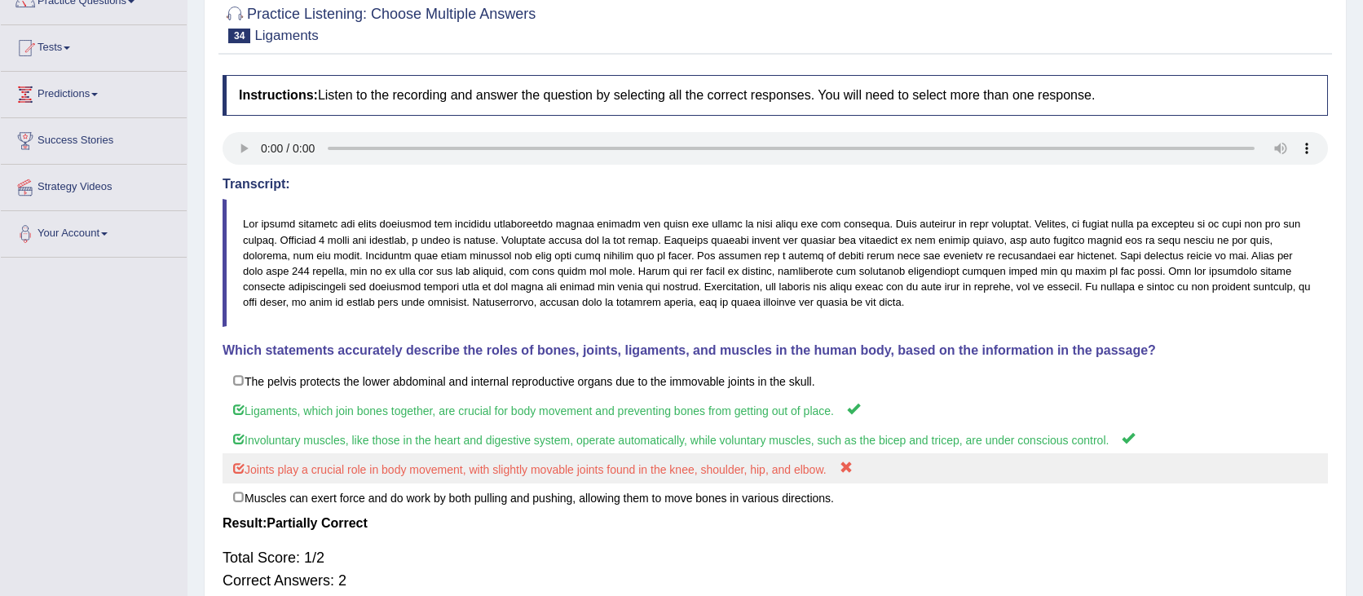
click at [821, 475] on label "Joints play a crucial role in body movement, with slightly movable joints found…" at bounding box center [775, 468] width 1105 height 30
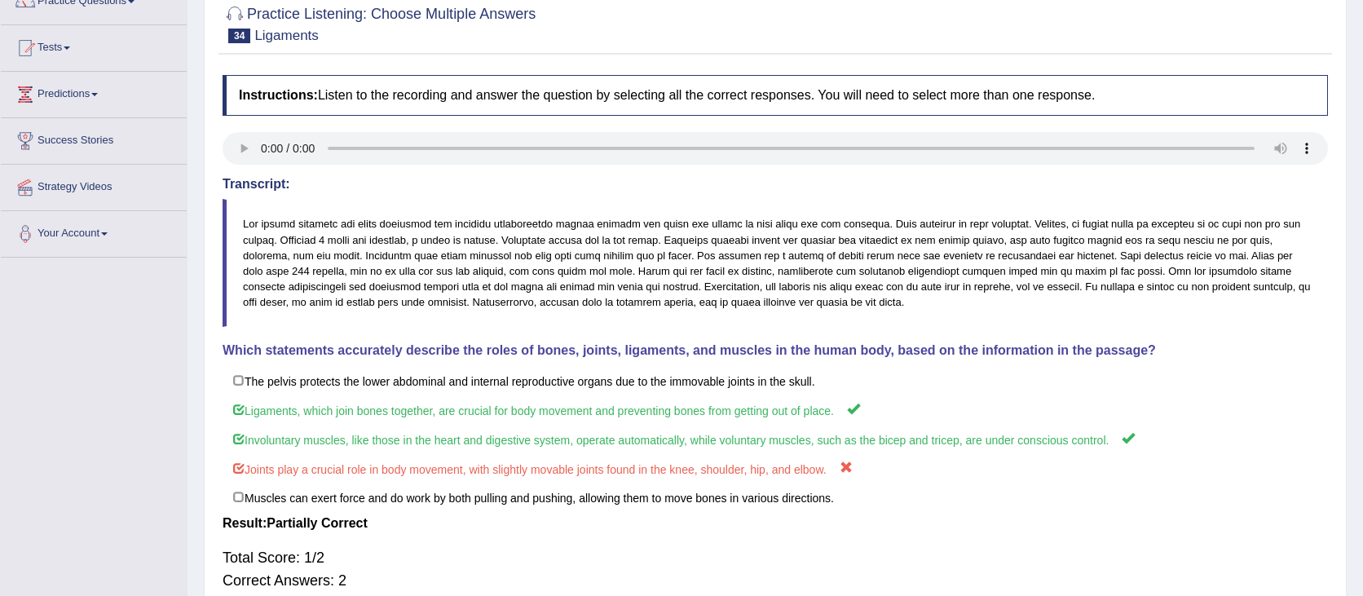
scroll to position [0, 0]
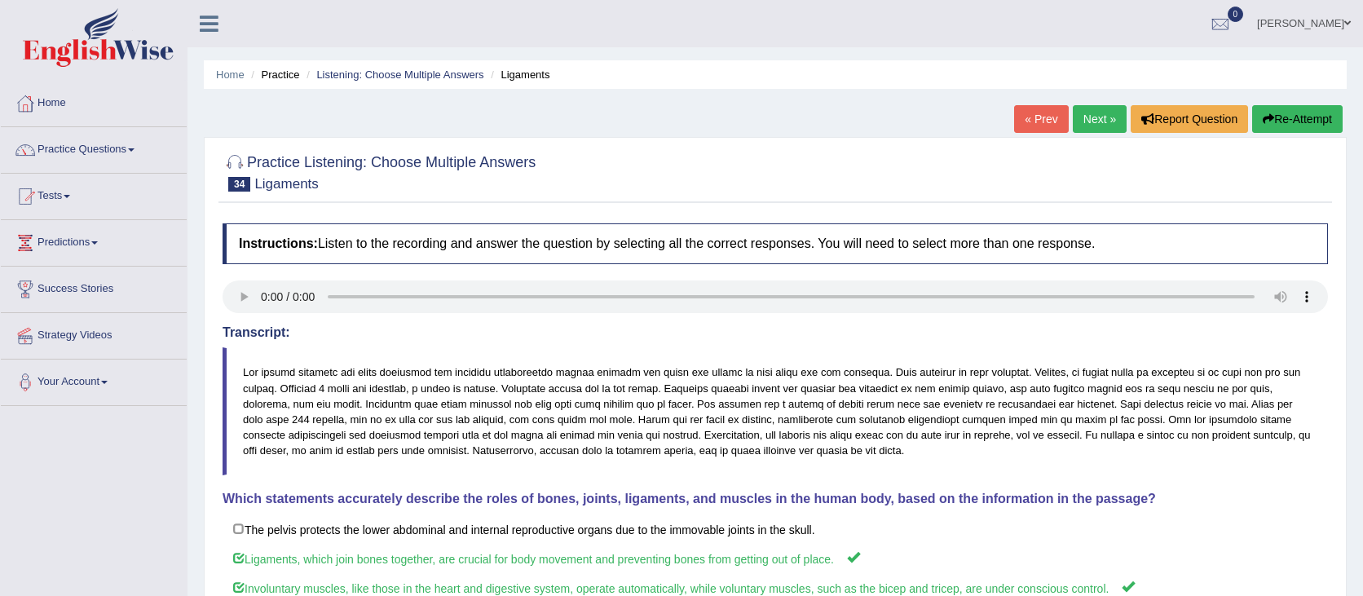
click at [1338, 122] on button "Re-Attempt" at bounding box center [1297, 119] width 90 height 28
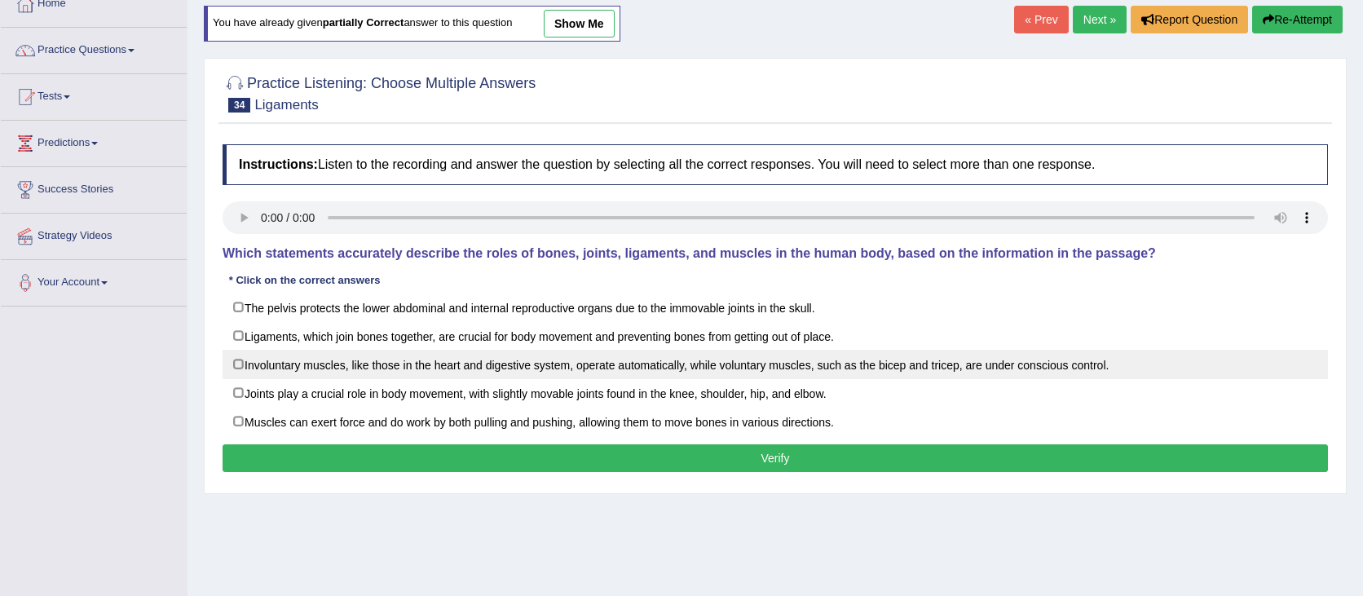
click at [320, 364] on label "Involuntary muscles, like those in the heart and digestive system, operate auto…" at bounding box center [775, 364] width 1105 height 29
checkbox input "true"
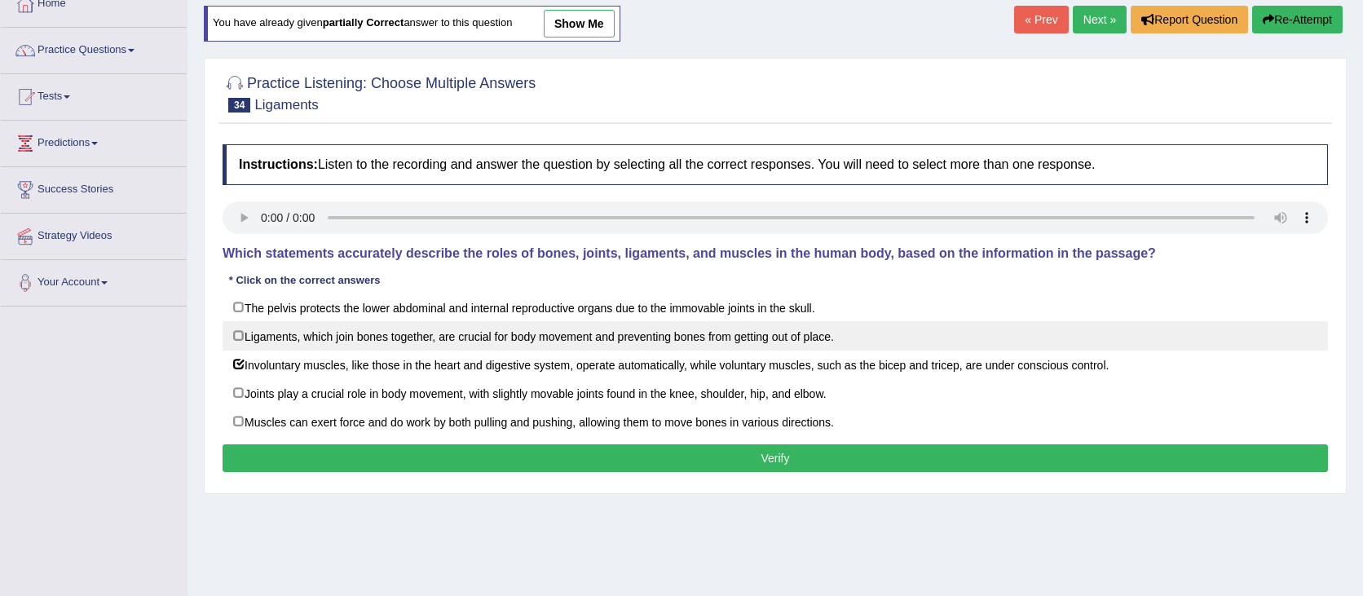
click at [335, 342] on label "Ligaments, which join bones together, are crucial for body movement and prevent…" at bounding box center [775, 335] width 1105 height 29
checkbox input "true"
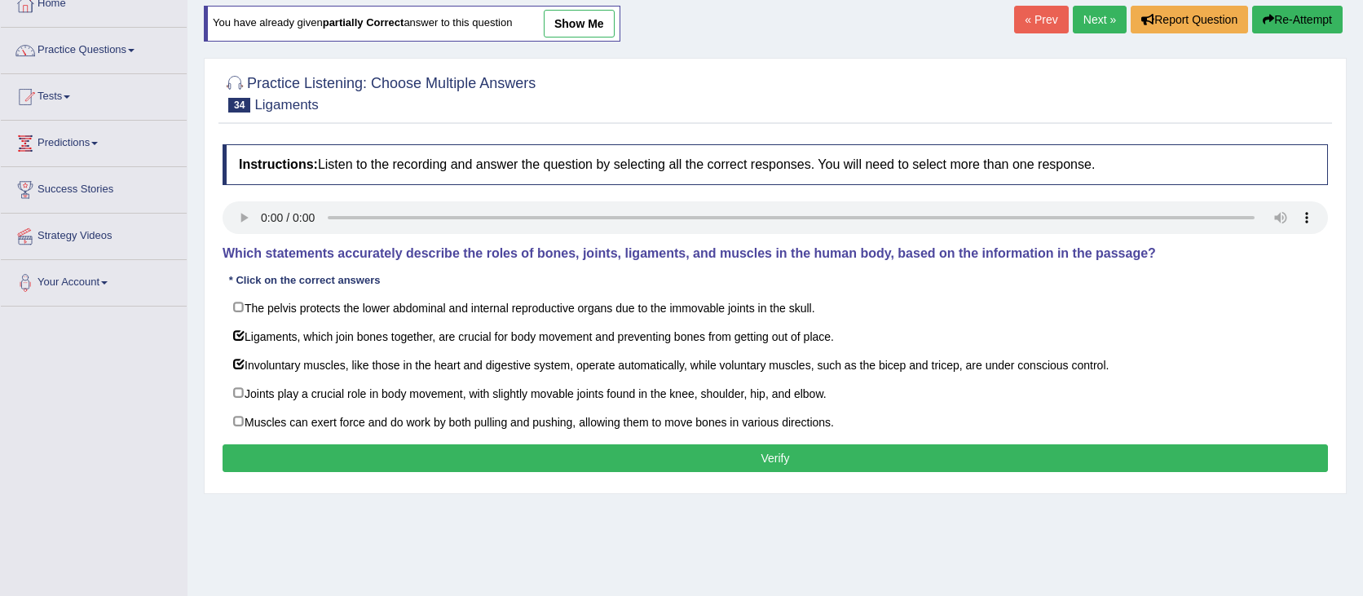
click at [605, 448] on button "Verify" at bounding box center [775, 458] width 1105 height 28
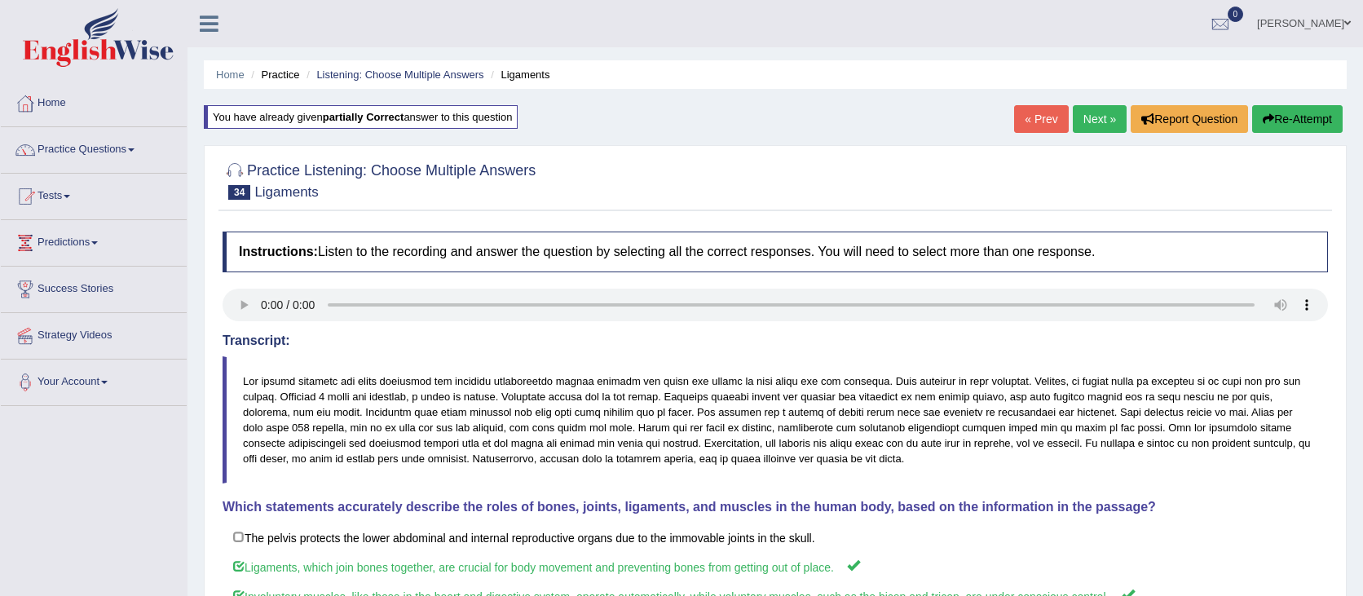
click at [1085, 120] on link "Next »" at bounding box center [1100, 119] width 54 height 28
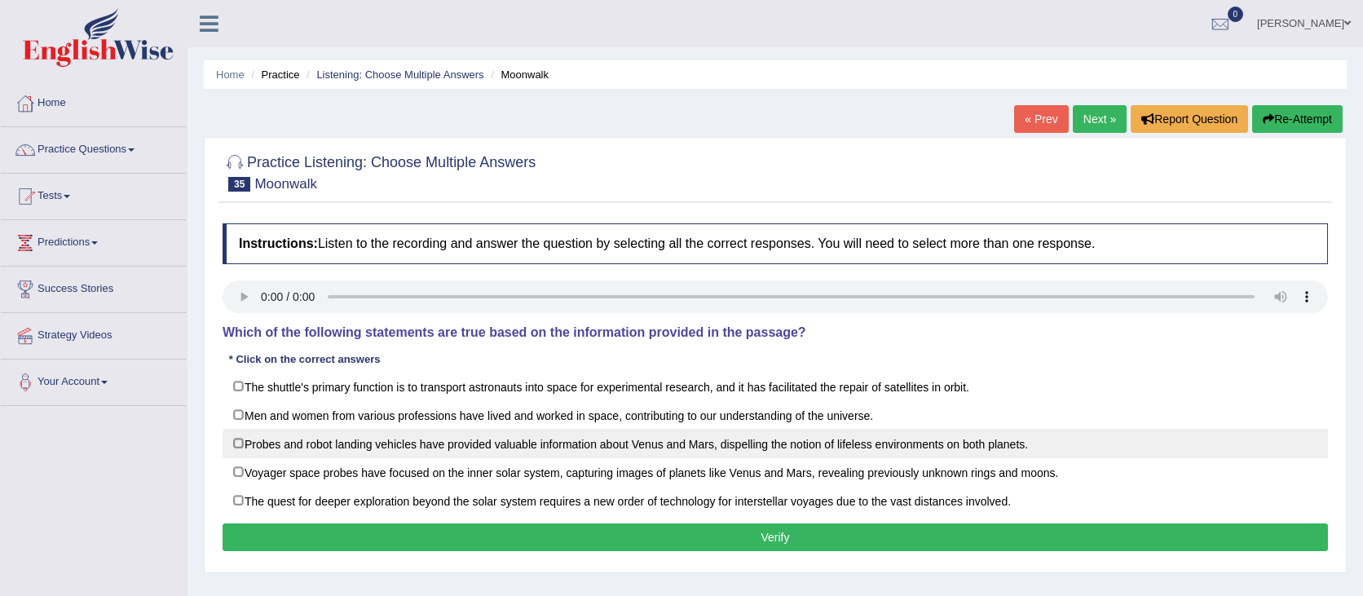
click at [1097, 434] on label "Probes and robot landing vehicles have provided valuable information about Venu…" at bounding box center [775, 443] width 1105 height 29
checkbox input "true"
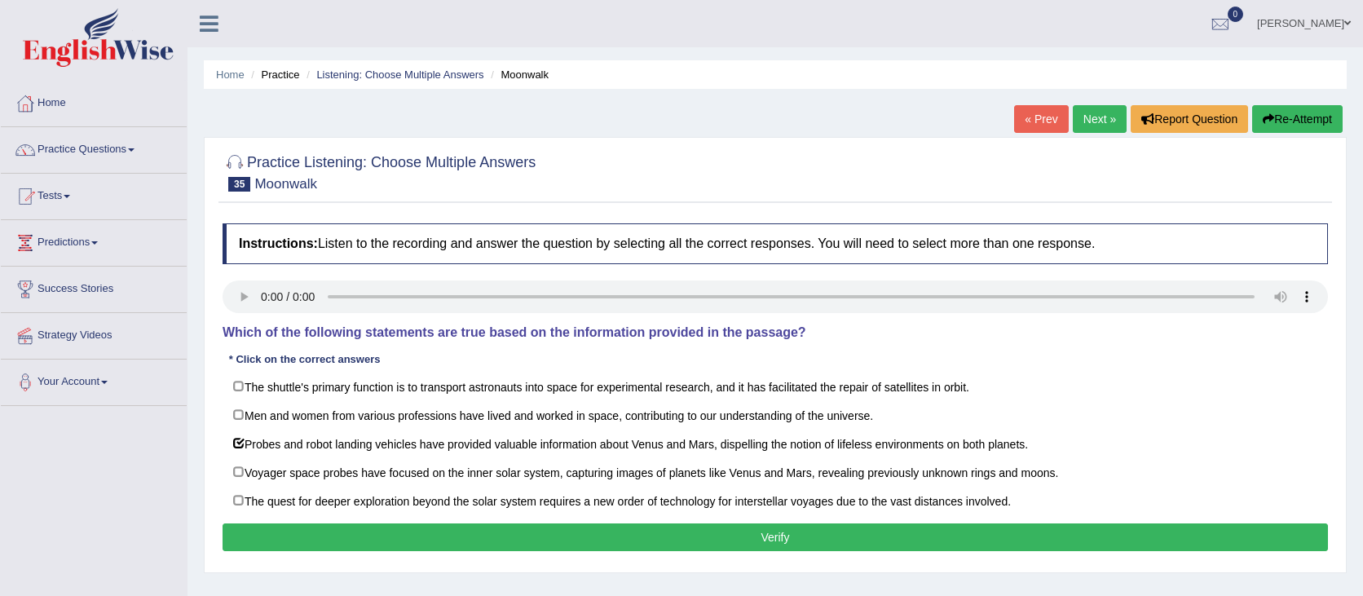
click at [346, 521] on div "Instructions: Listen to the recording and answer the question by selecting all …" at bounding box center [775, 389] width 1114 height 349
click at [345, 542] on button "Verify" at bounding box center [775, 537] width 1105 height 28
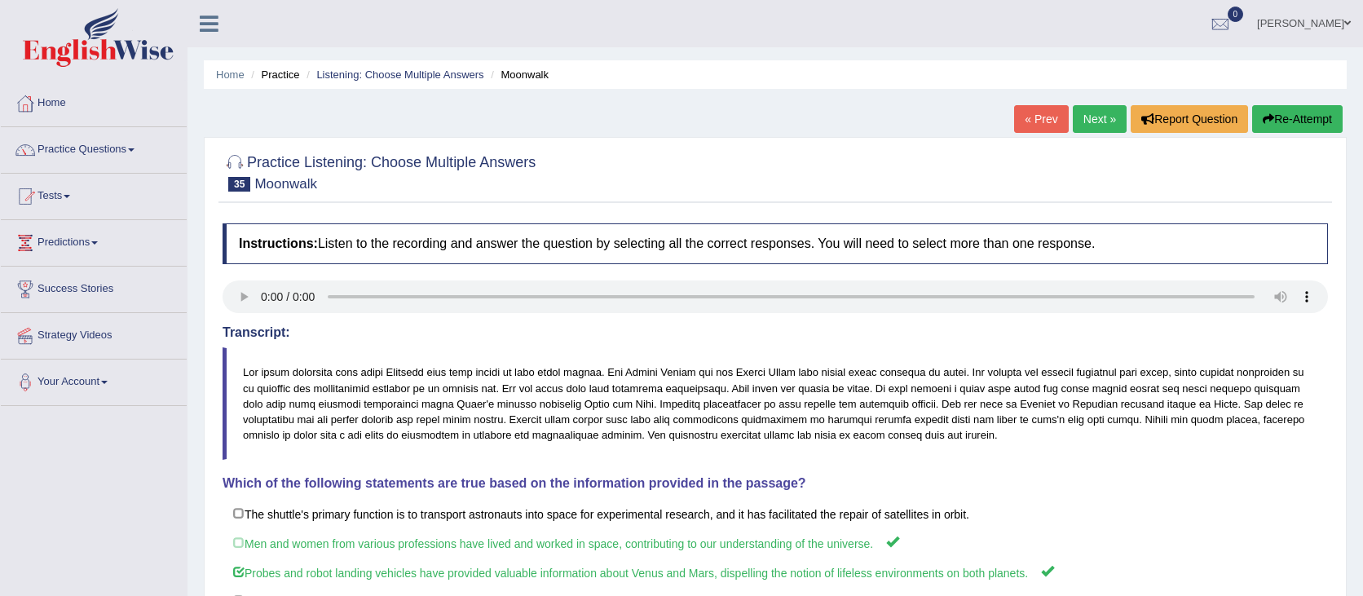
click at [1286, 121] on button "Re-Attempt" at bounding box center [1297, 119] width 90 height 28
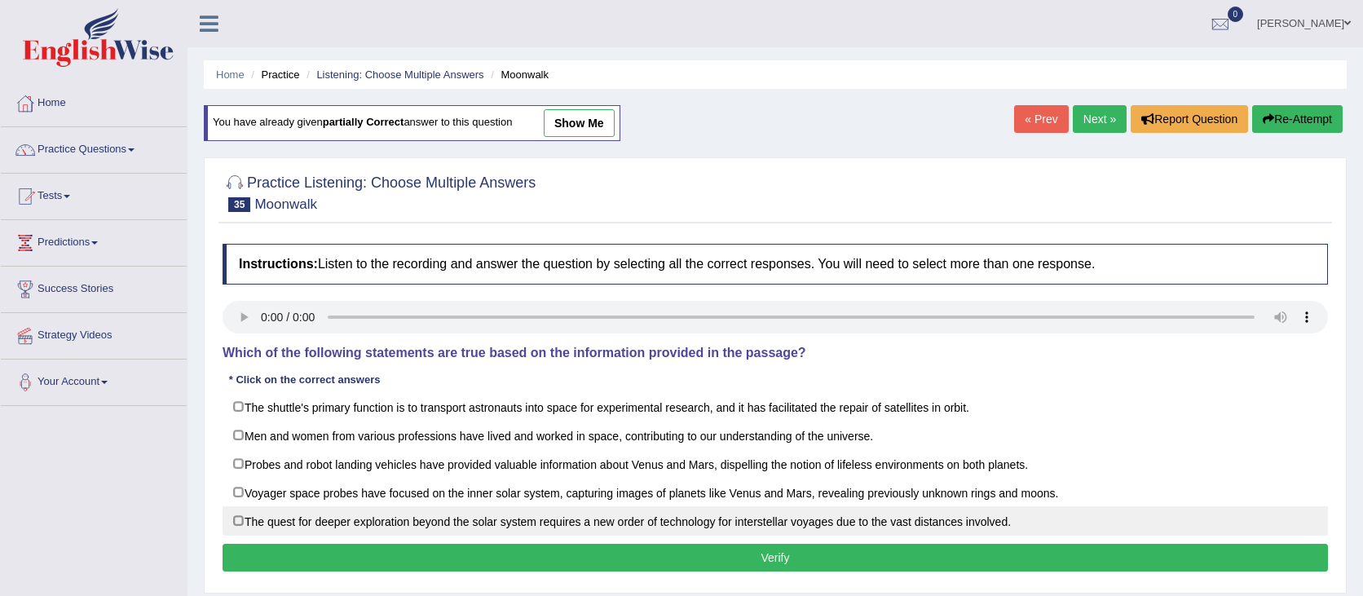
click at [246, 523] on label "The quest for deeper exploration beyond the solar system requires a new order o…" at bounding box center [775, 520] width 1105 height 29
checkbox input "true"
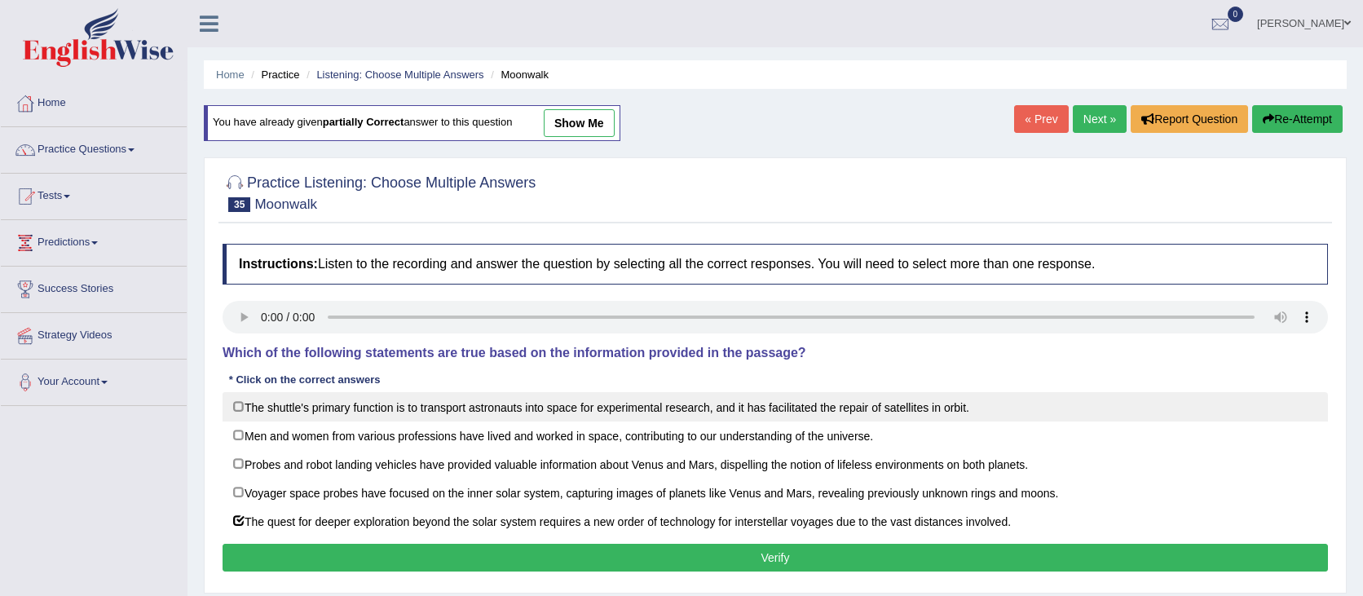
click at [239, 404] on label "The shuttle's primary function is to transport astronauts into space for experi…" at bounding box center [775, 406] width 1105 height 29
checkbox input "true"
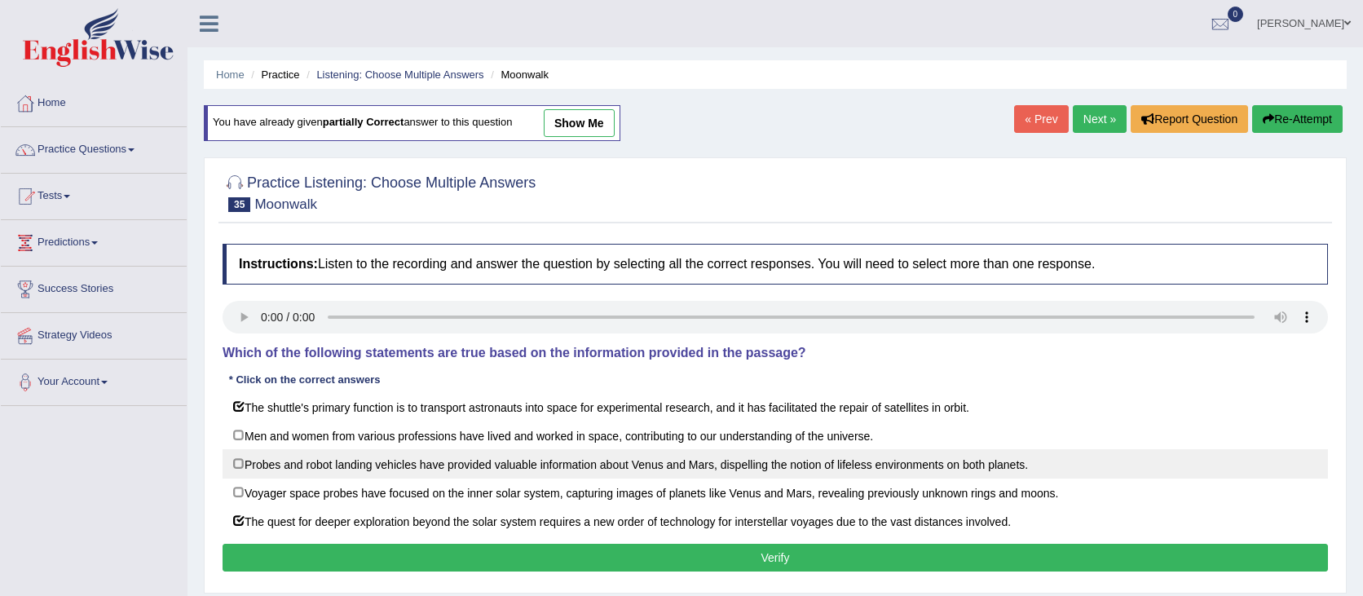
click at [254, 460] on label "Probes and robot landing vehicles have provided valuable information about Venu…" at bounding box center [775, 463] width 1105 height 29
checkbox input "true"
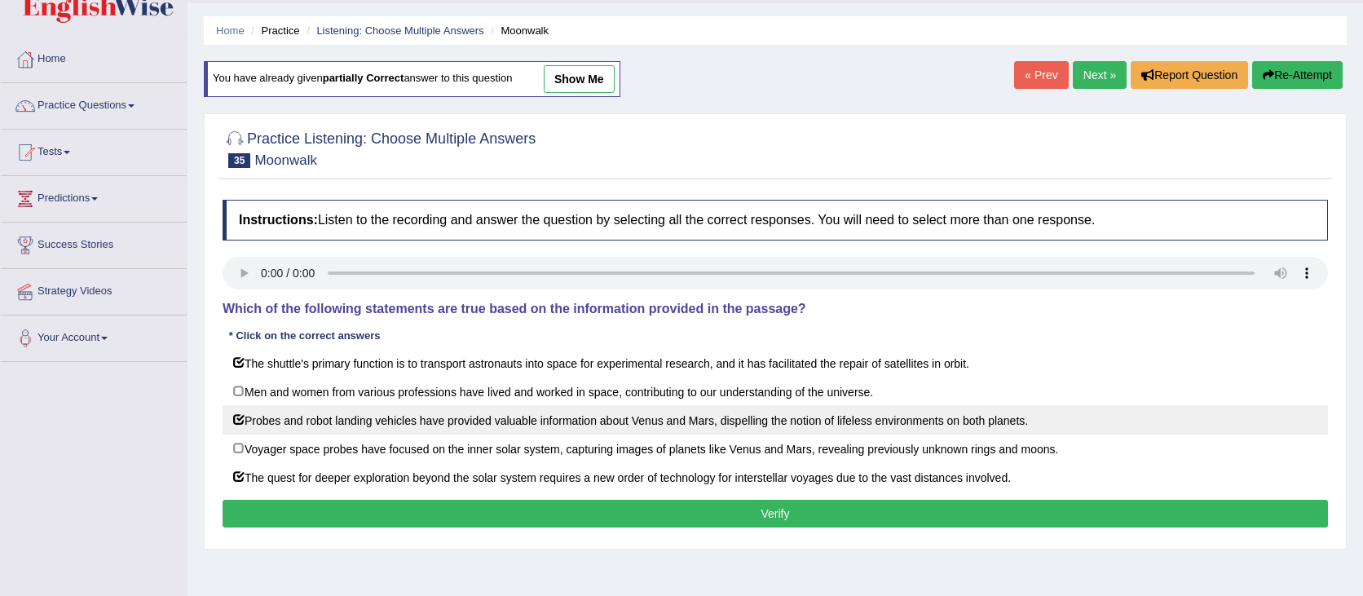
scroll to position [64, 0]
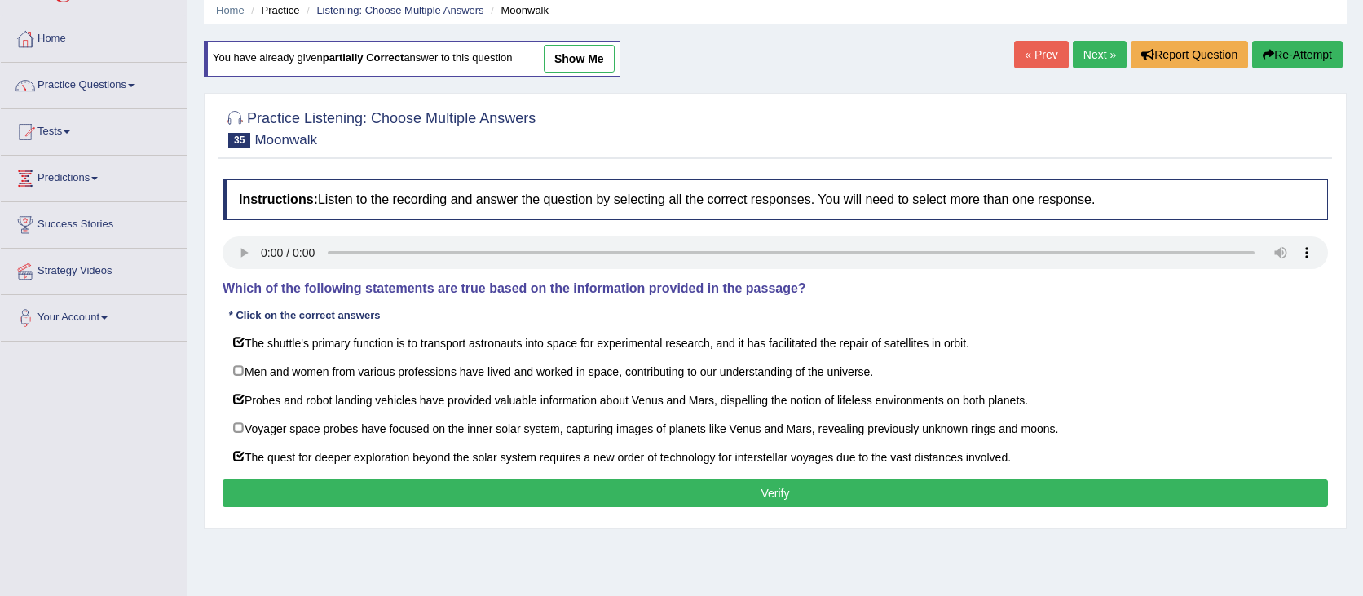
click at [801, 482] on button "Verify" at bounding box center [775, 493] width 1105 height 28
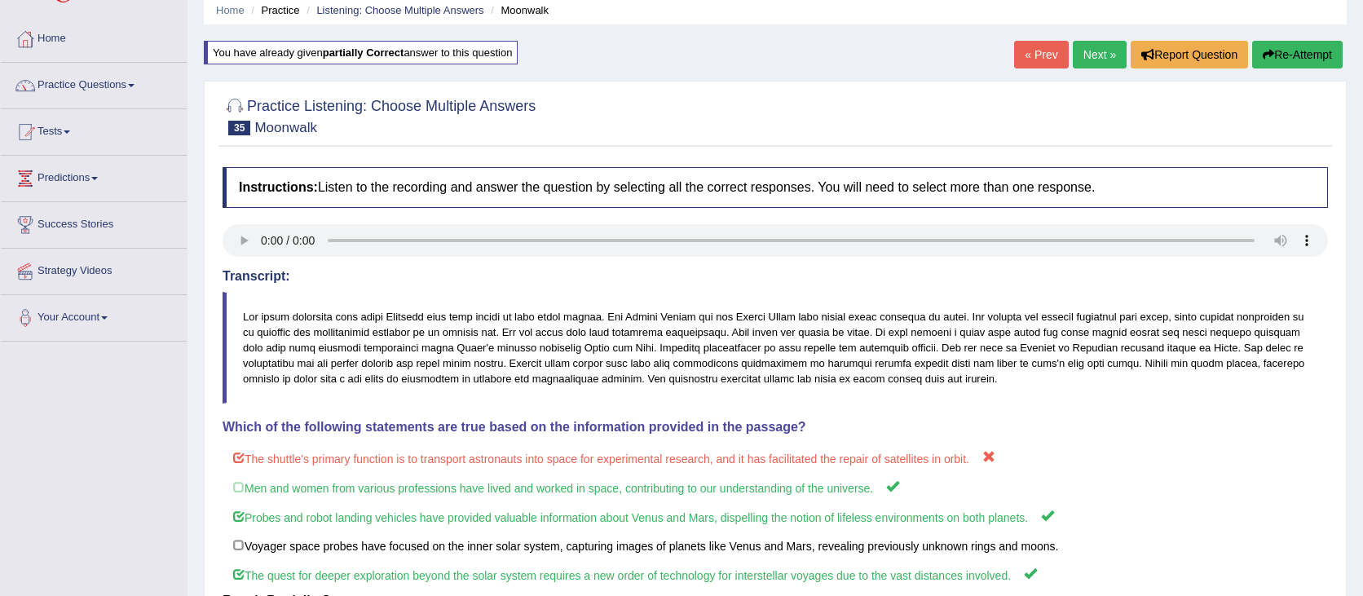
click at [1278, 56] on button "Re-Attempt" at bounding box center [1297, 55] width 90 height 28
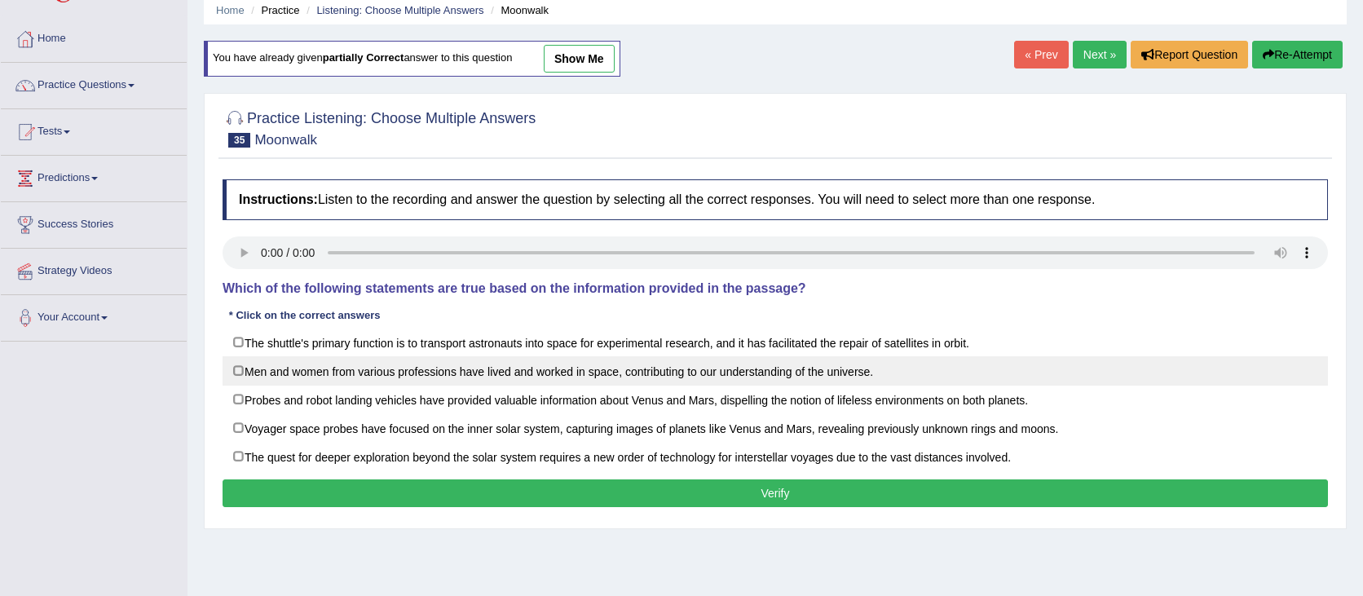
click at [547, 377] on label "Men and women from various professions have lived and worked in space, contribu…" at bounding box center [775, 370] width 1105 height 29
checkbox input "true"
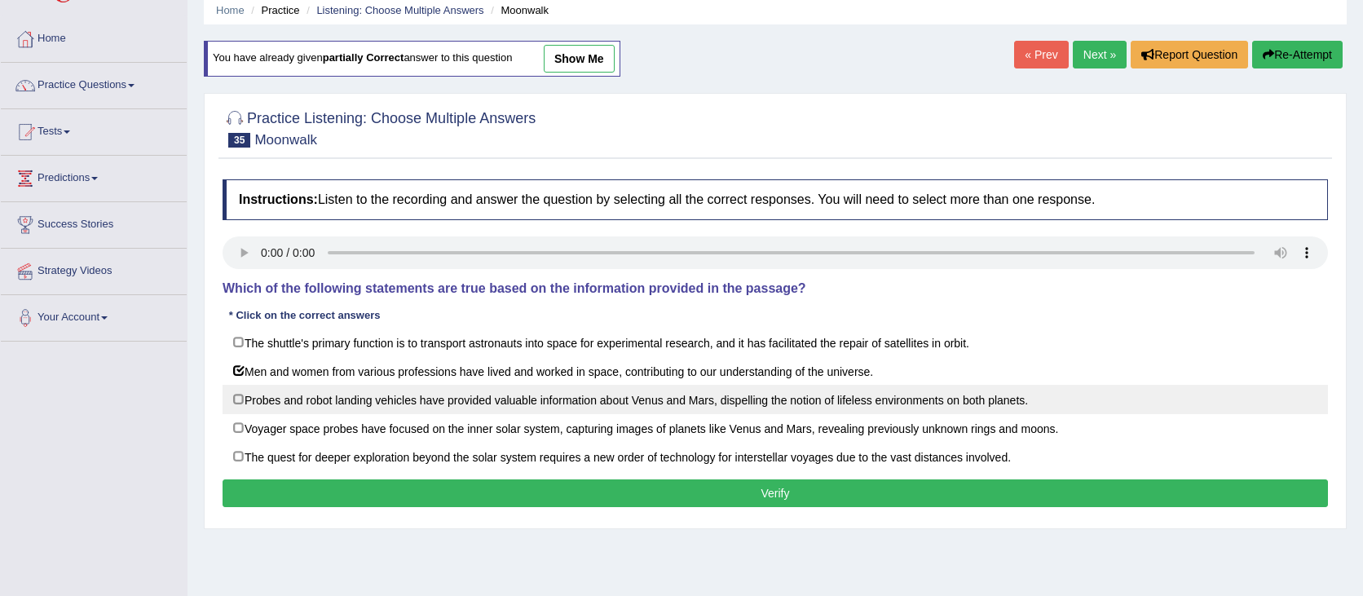
click at [544, 395] on label "Probes and robot landing vehicles have provided valuable information about Venu…" at bounding box center [775, 399] width 1105 height 29
checkbox input "true"
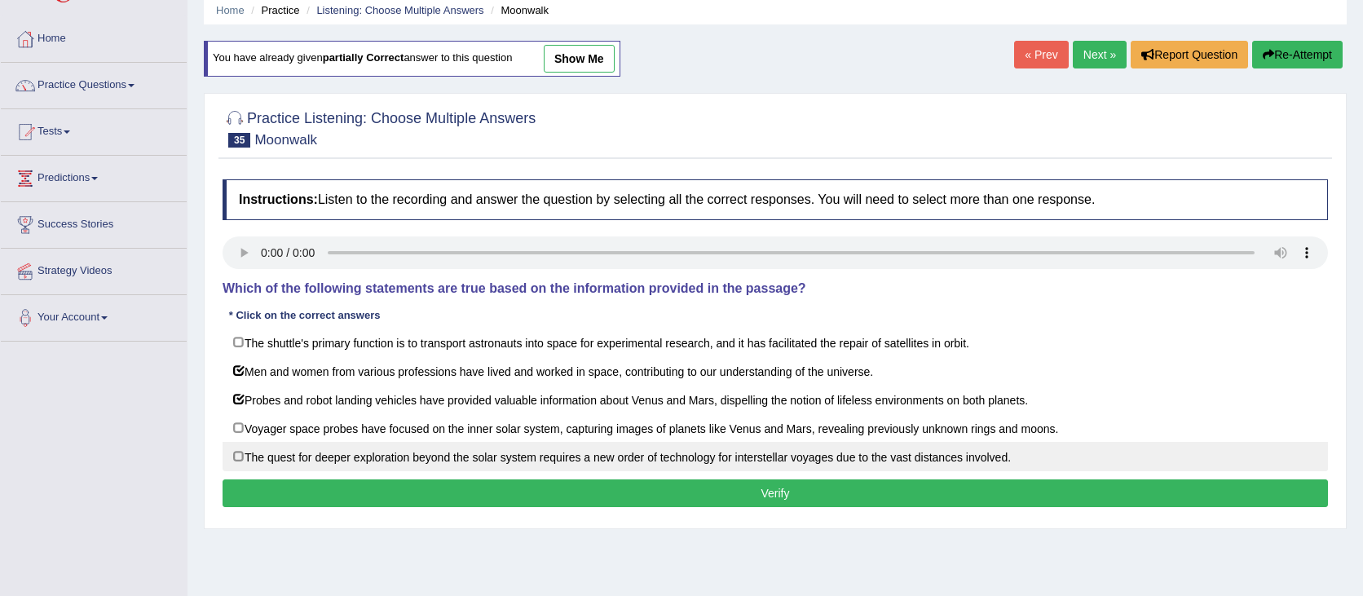
click at [509, 450] on label "The quest for deeper exploration beyond the solar system requires a new order o…" at bounding box center [775, 456] width 1105 height 29
checkbox input "true"
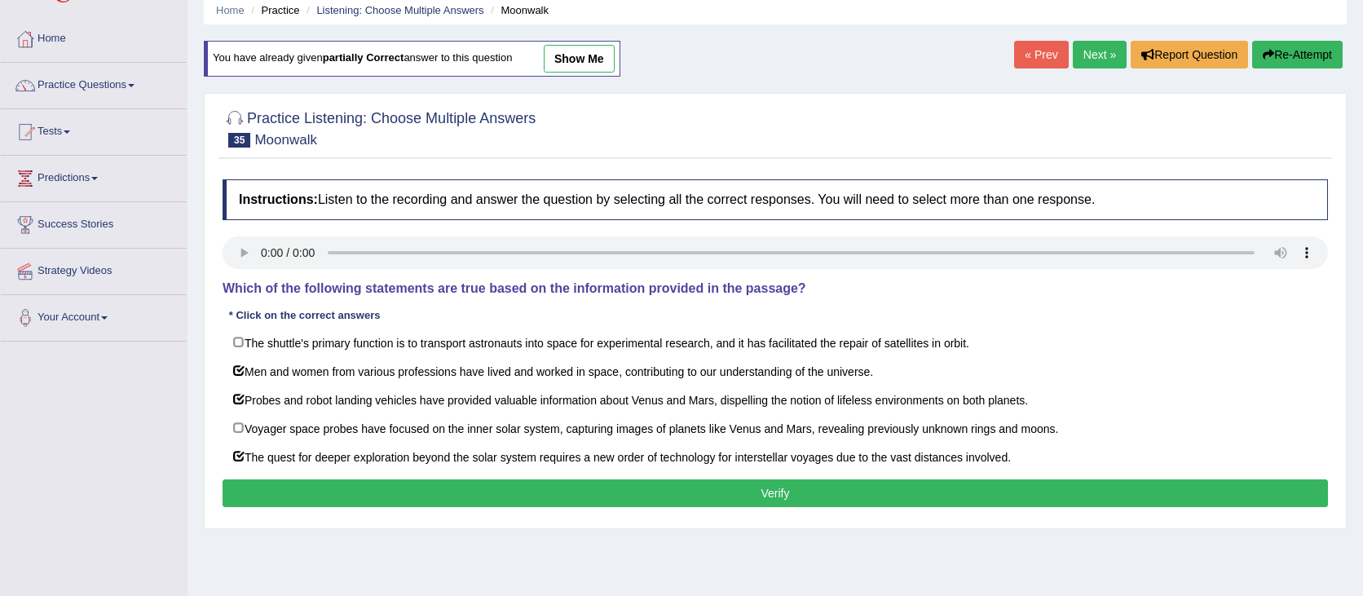
click at [510, 501] on button "Verify" at bounding box center [775, 493] width 1105 height 28
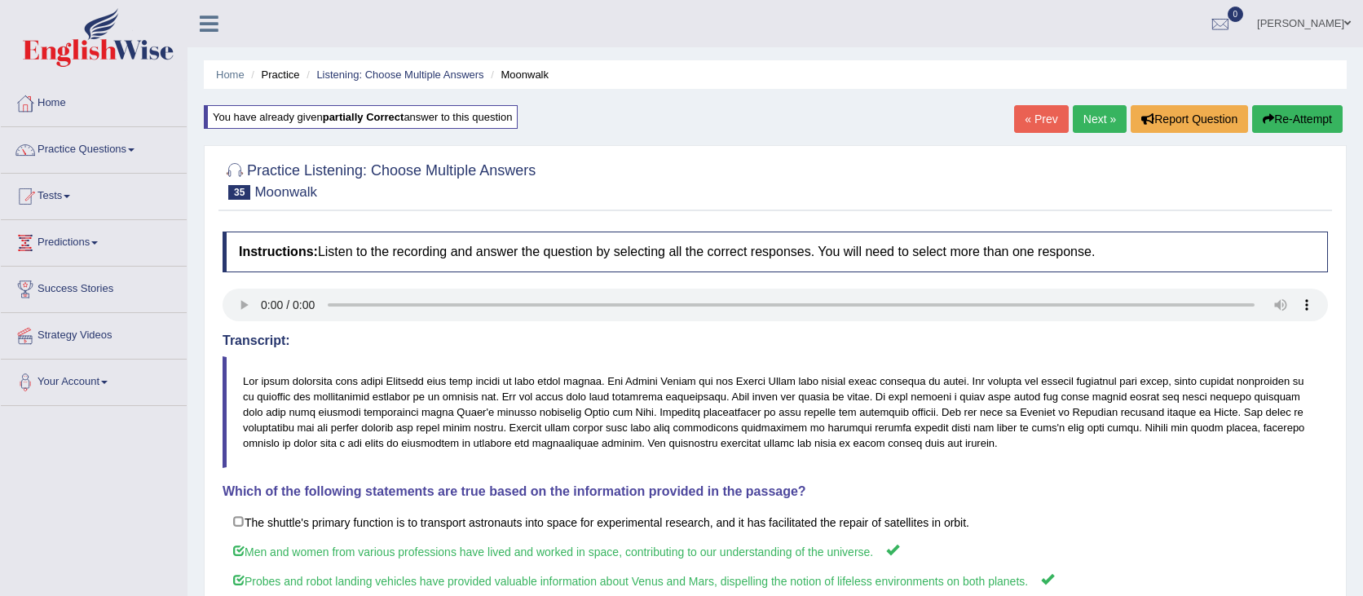
click at [1073, 121] on link "Next »" at bounding box center [1100, 119] width 54 height 28
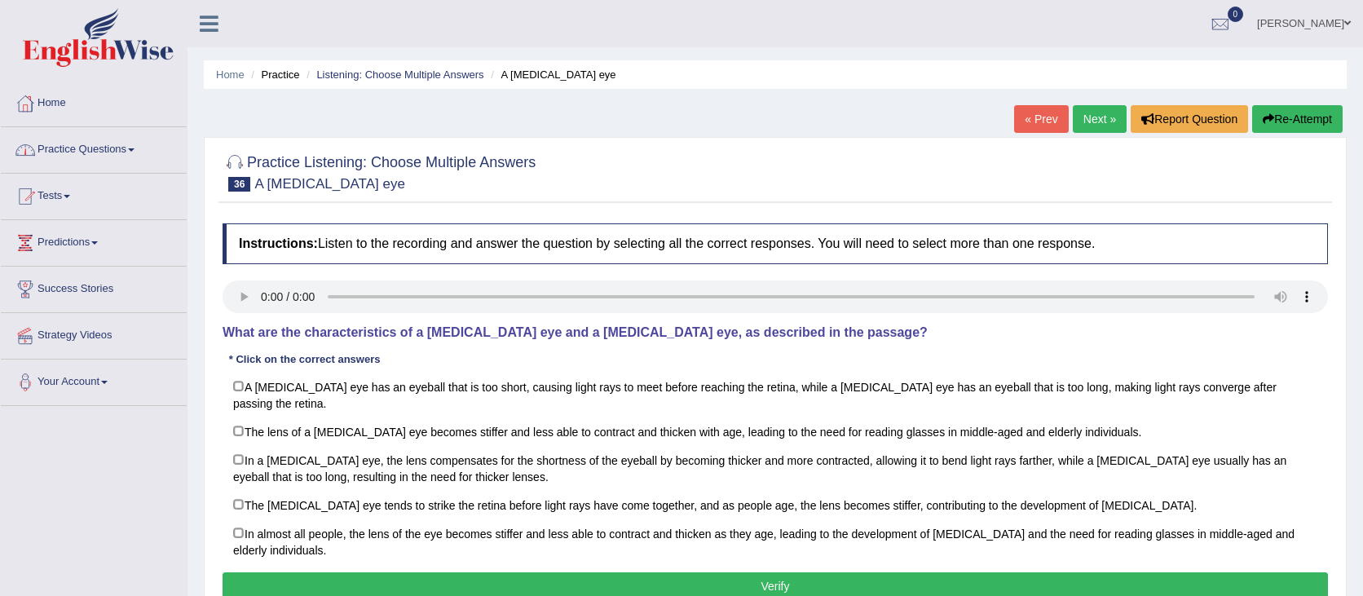
click at [100, 161] on link "Practice Questions" at bounding box center [94, 147] width 186 height 41
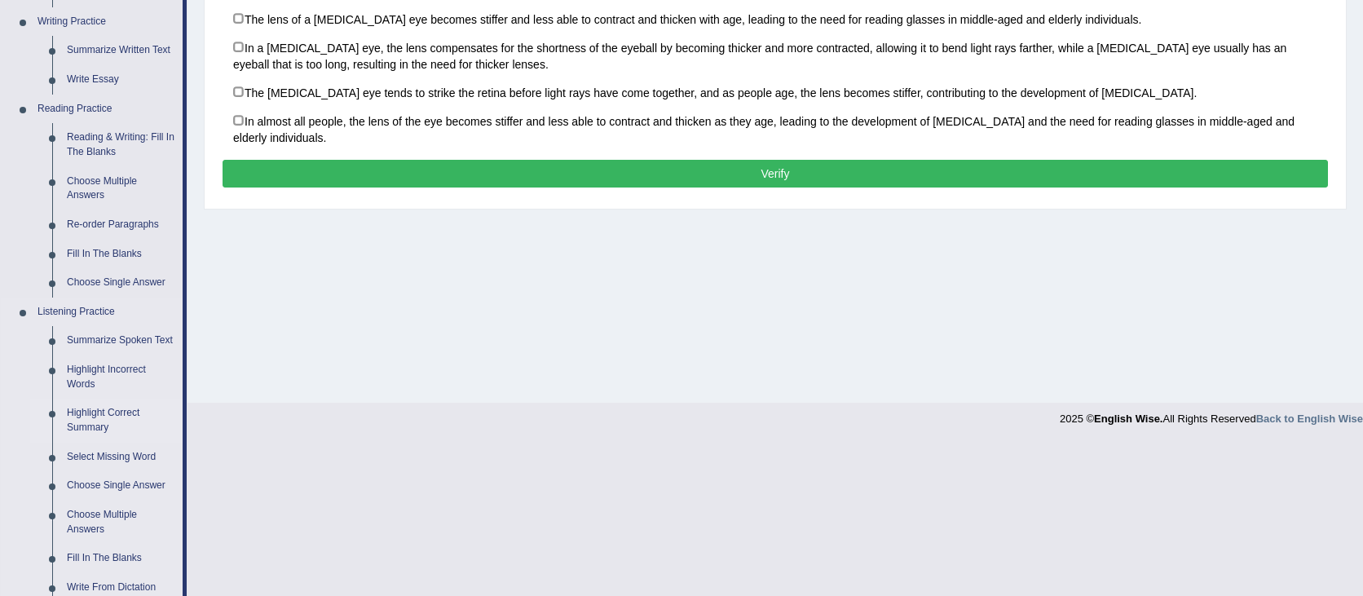
scroll to position [413, 0]
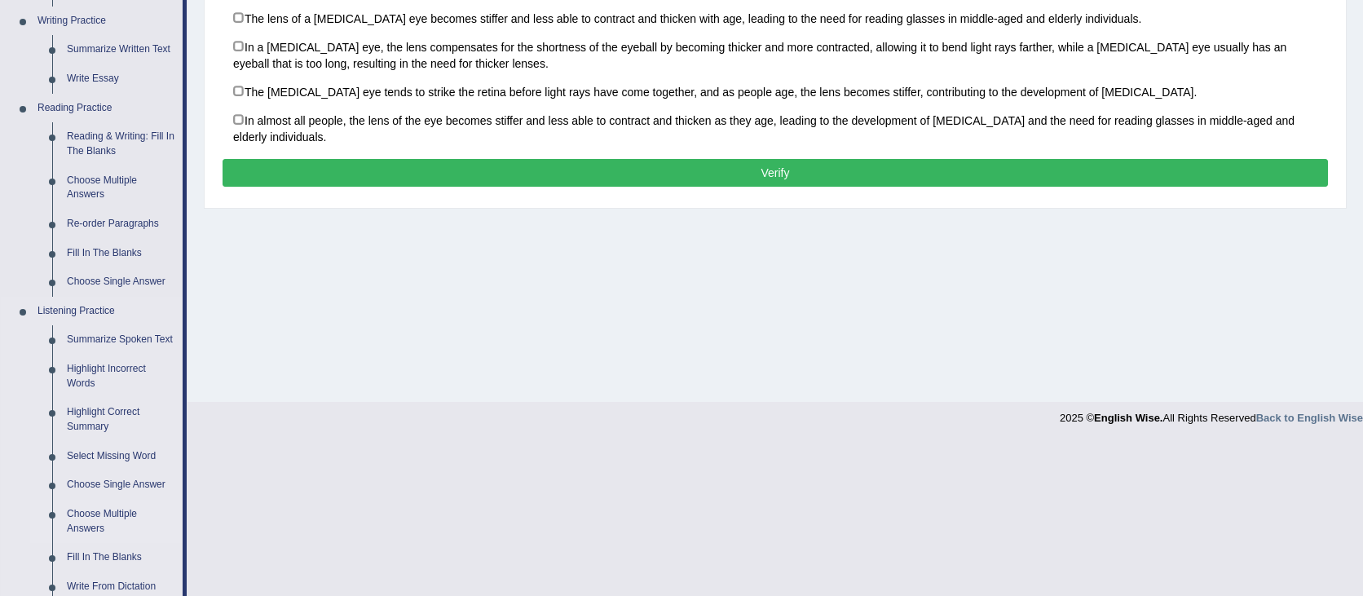
click at [110, 529] on link "Choose Multiple Answers" at bounding box center [121, 521] width 123 height 43
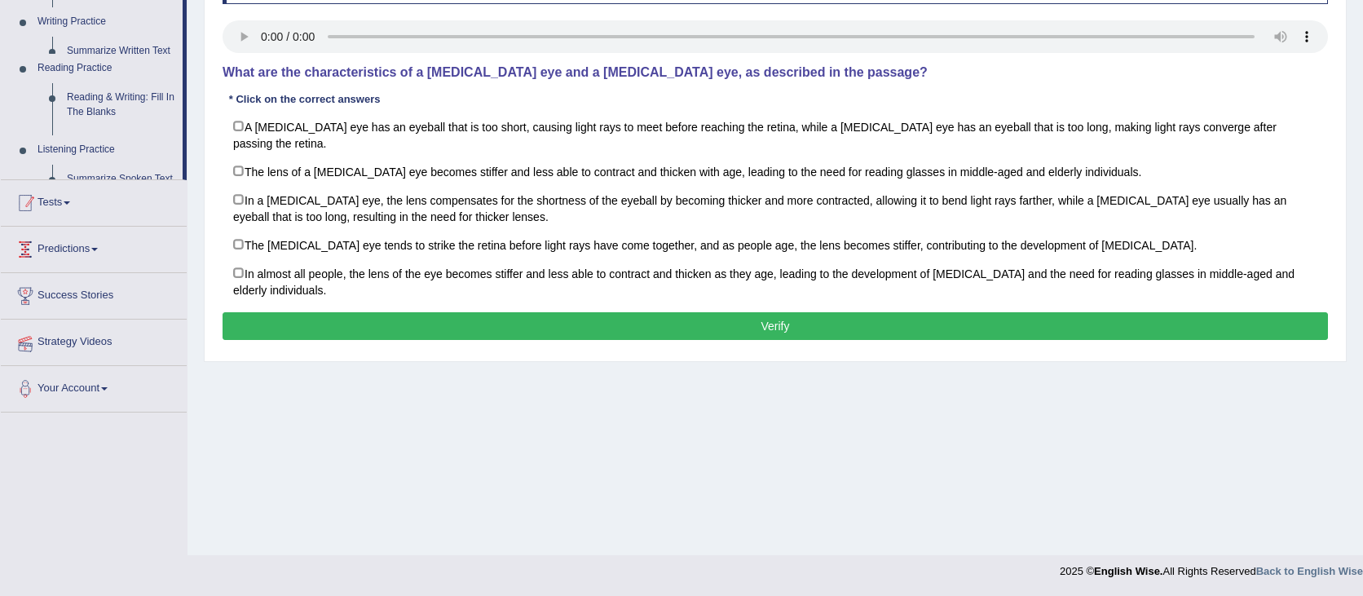
scroll to position [260, 0]
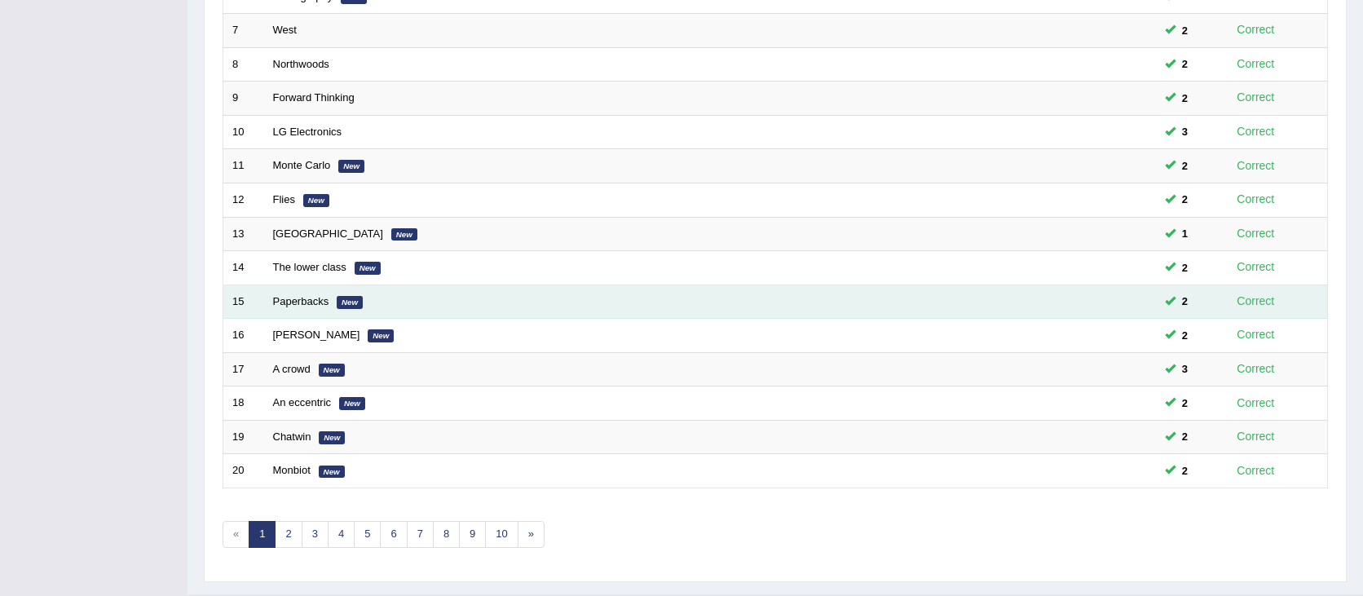
scroll to position [483, 0]
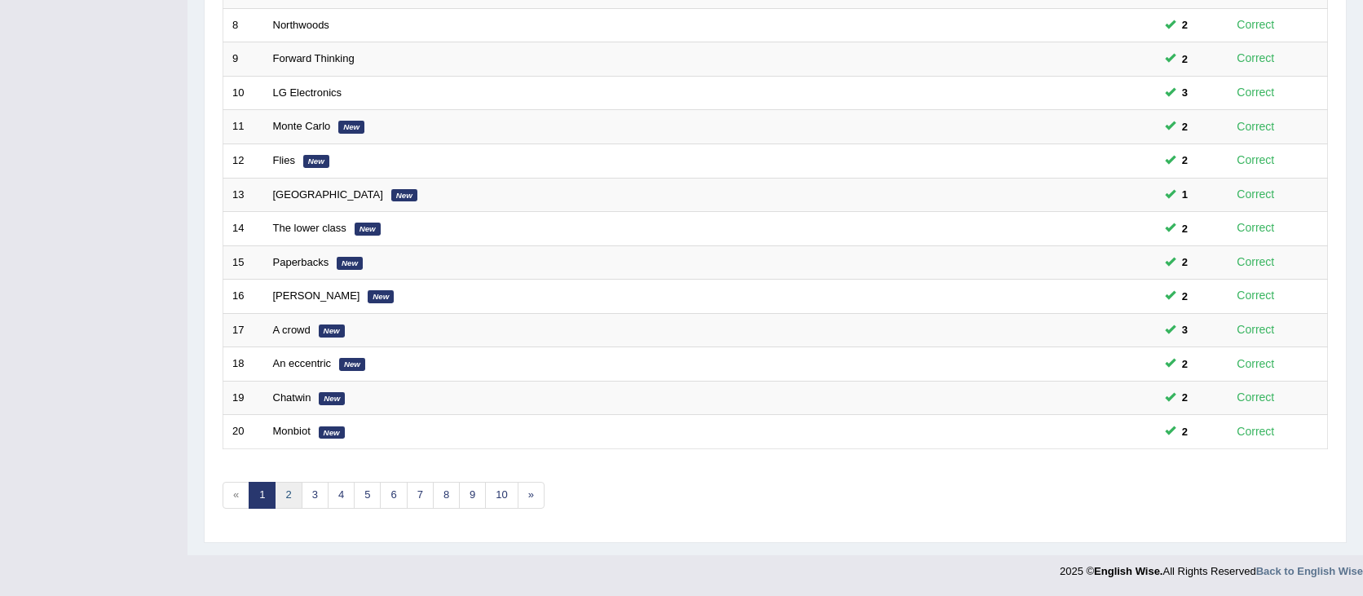
click at [294, 496] on link "2" at bounding box center [288, 495] width 27 height 27
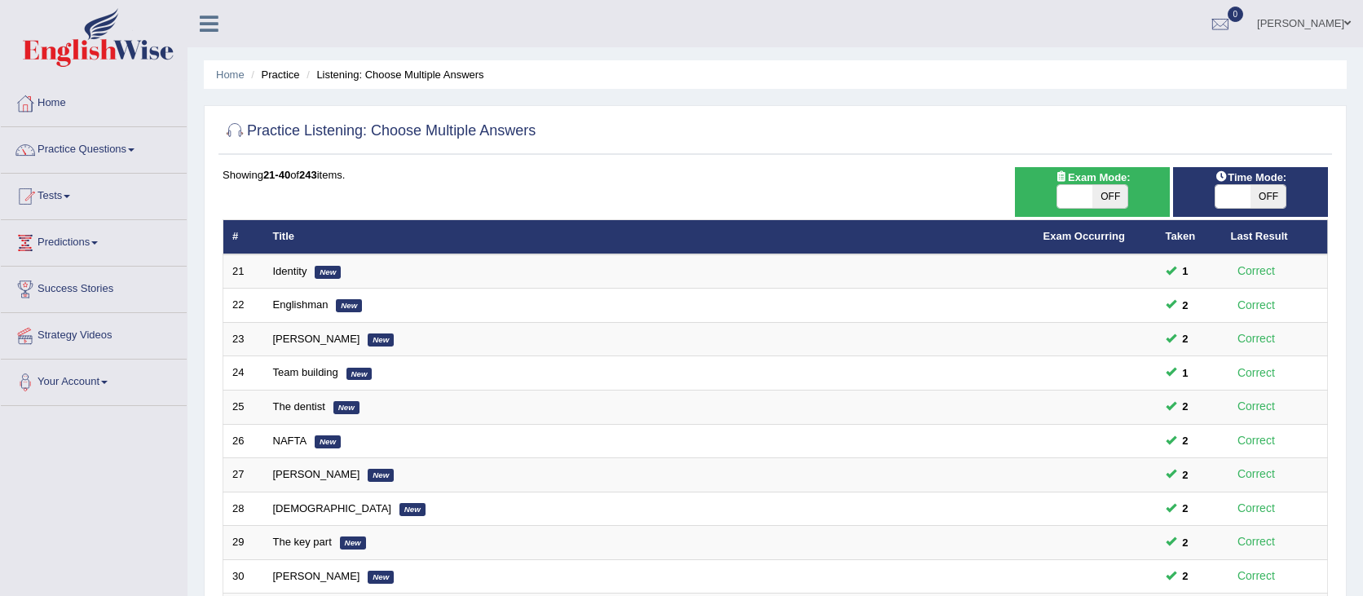
click at [61, 192] on link "Tests" at bounding box center [94, 194] width 186 height 41
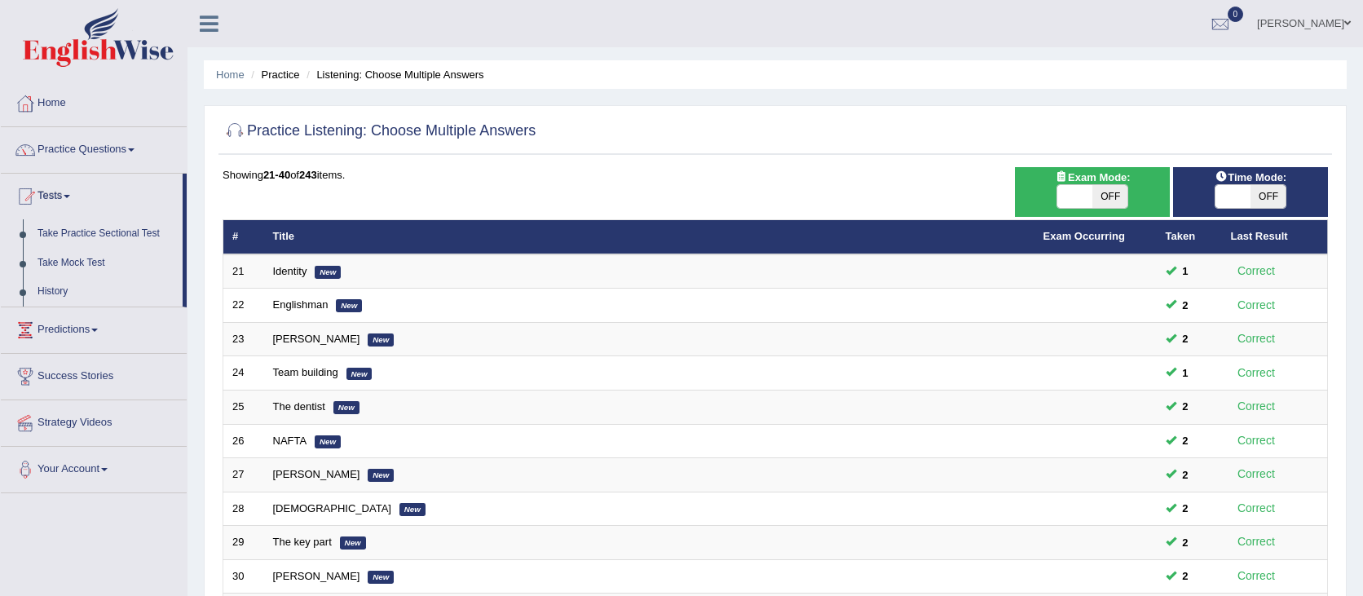
click at [55, 178] on link "Tests" at bounding box center [92, 194] width 182 height 41
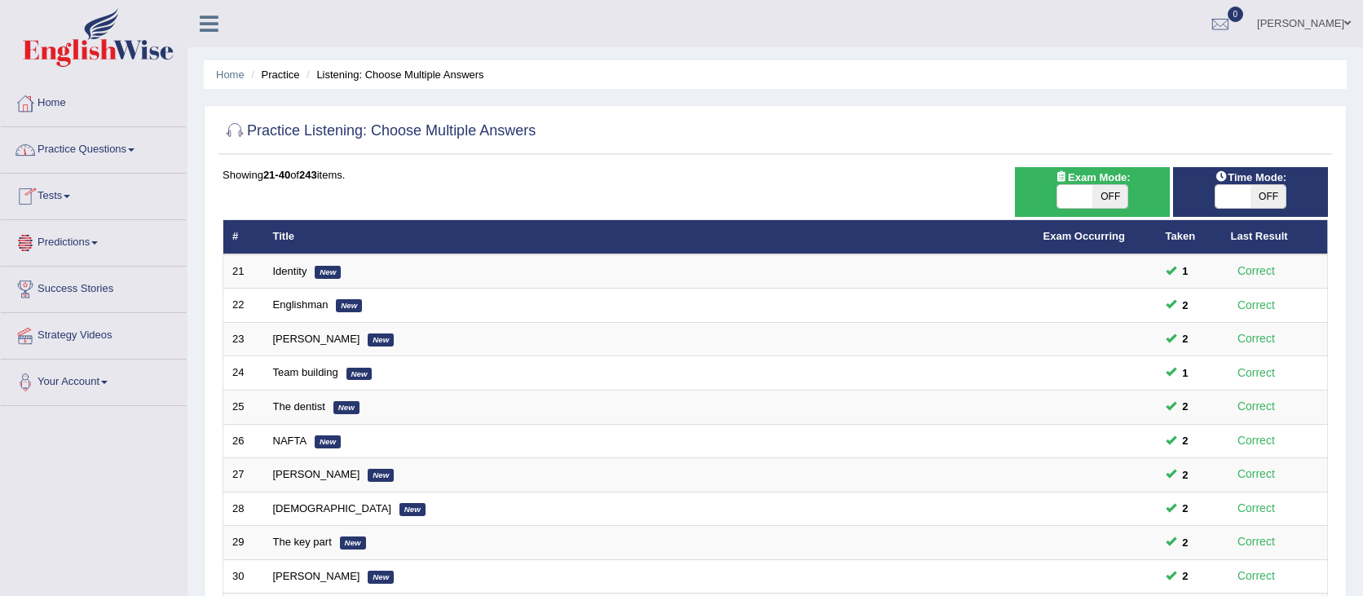
click at [64, 198] on link "Tests" at bounding box center [94, 194] width 186 height 41
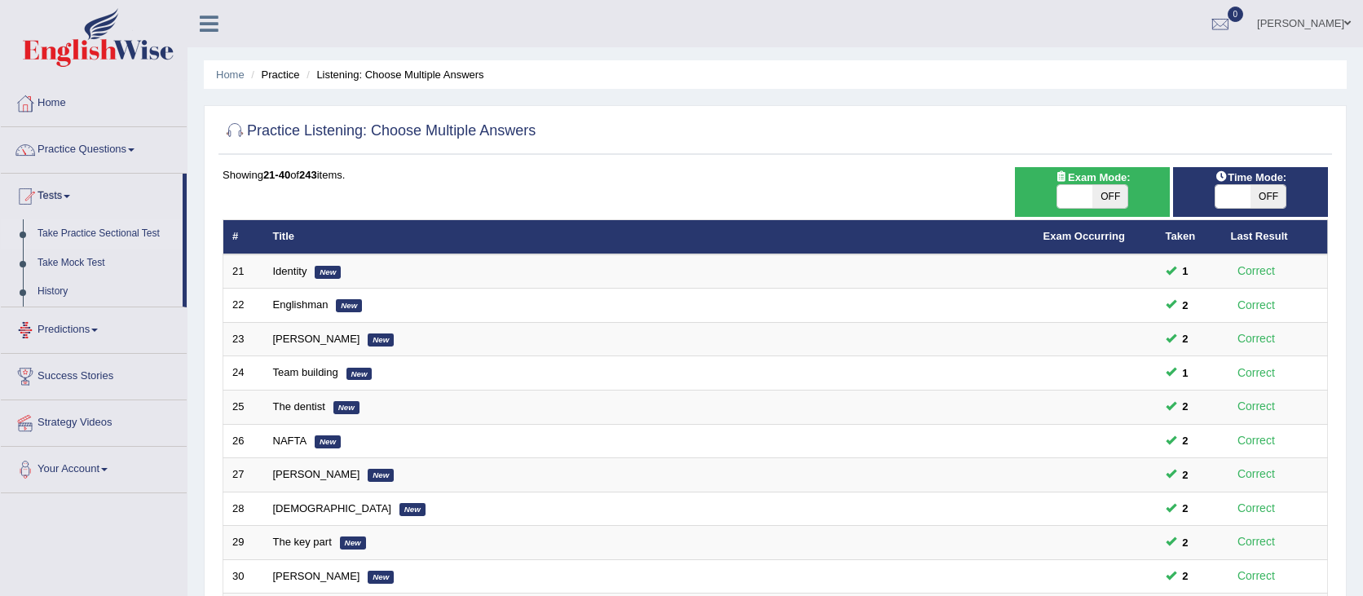
click at [79, 222] on link "Take Practice Sectional Test" at bounding box center [106, 233] width 152 height 29
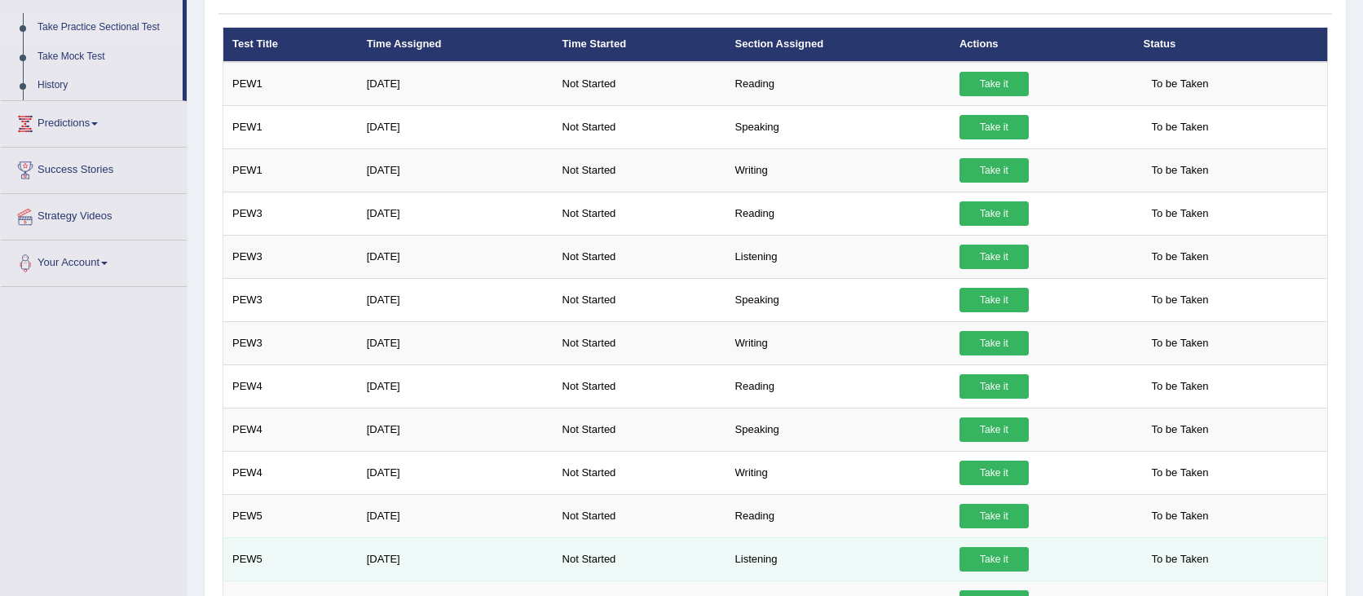
scroll to position [209, 0]
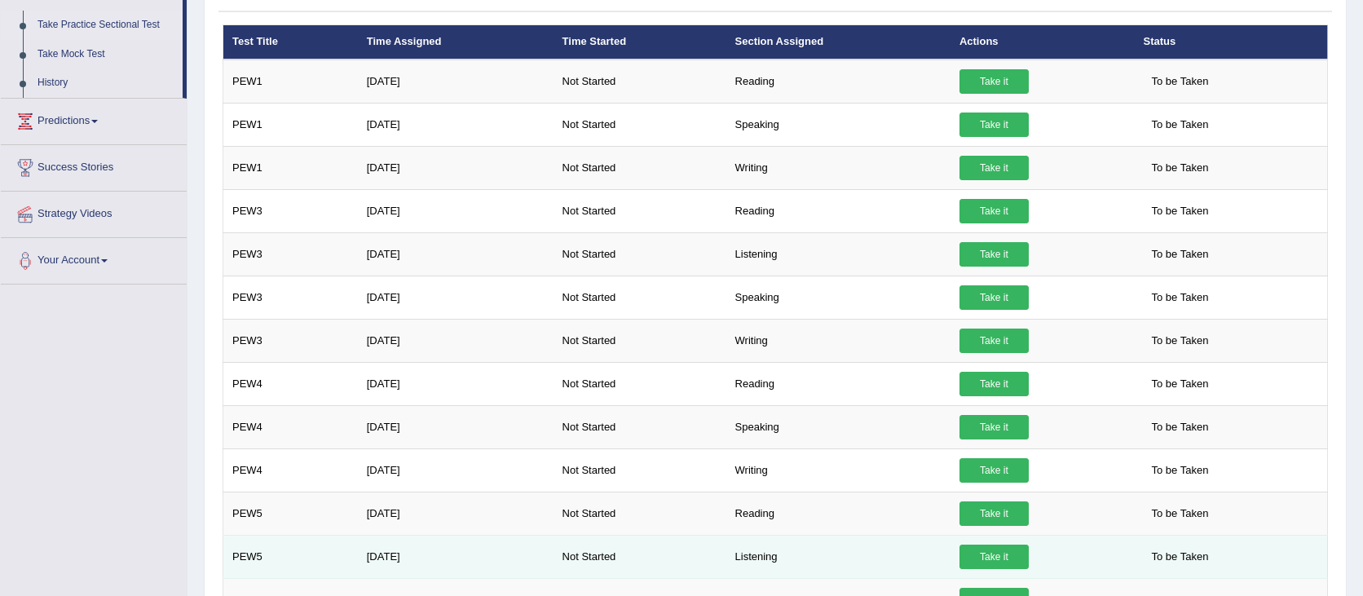
click at [1011, 562] on link "Take it" at bounding box center [993, 557] width 69 height 24
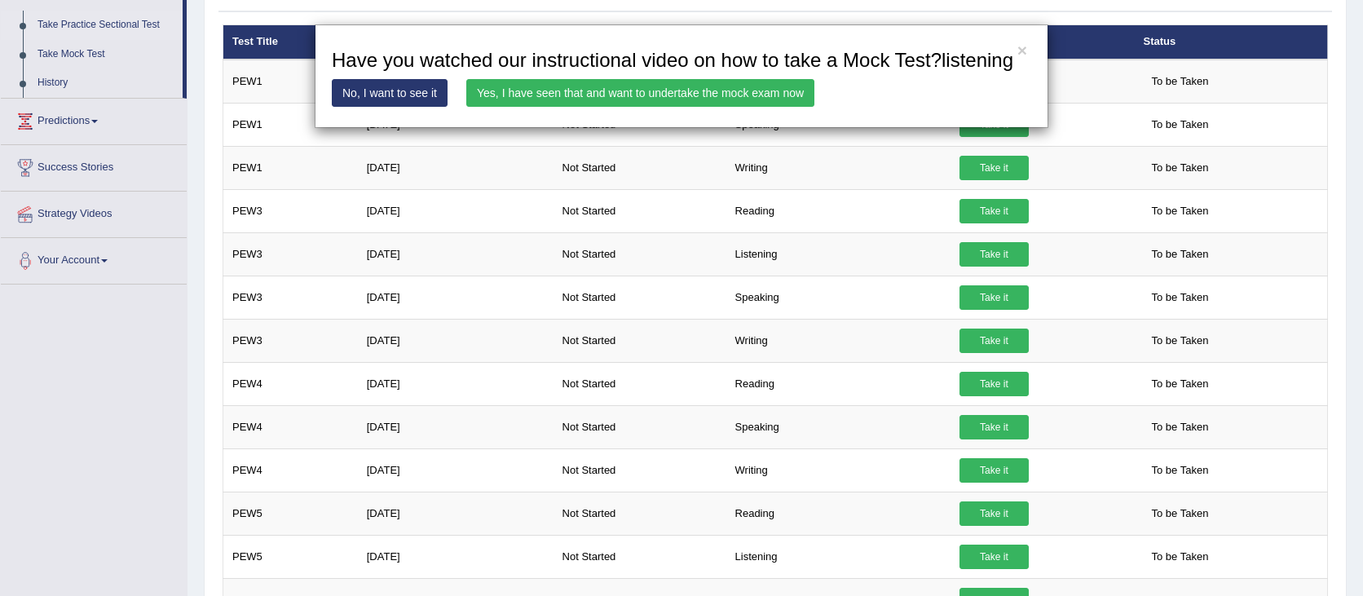
click at [589, 107] on link "Yes, I have seen that and want to undertake the mock exam now" at bounding box center [640, 93] width 348 height 28
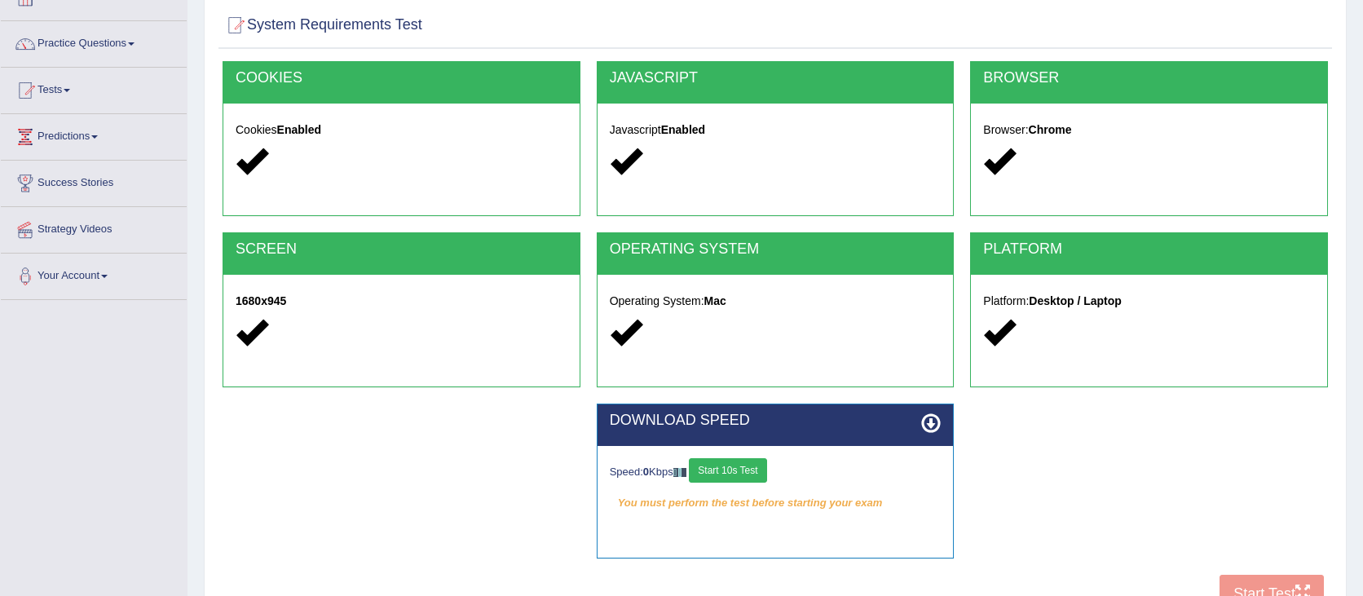
scroll to position [260, 0]
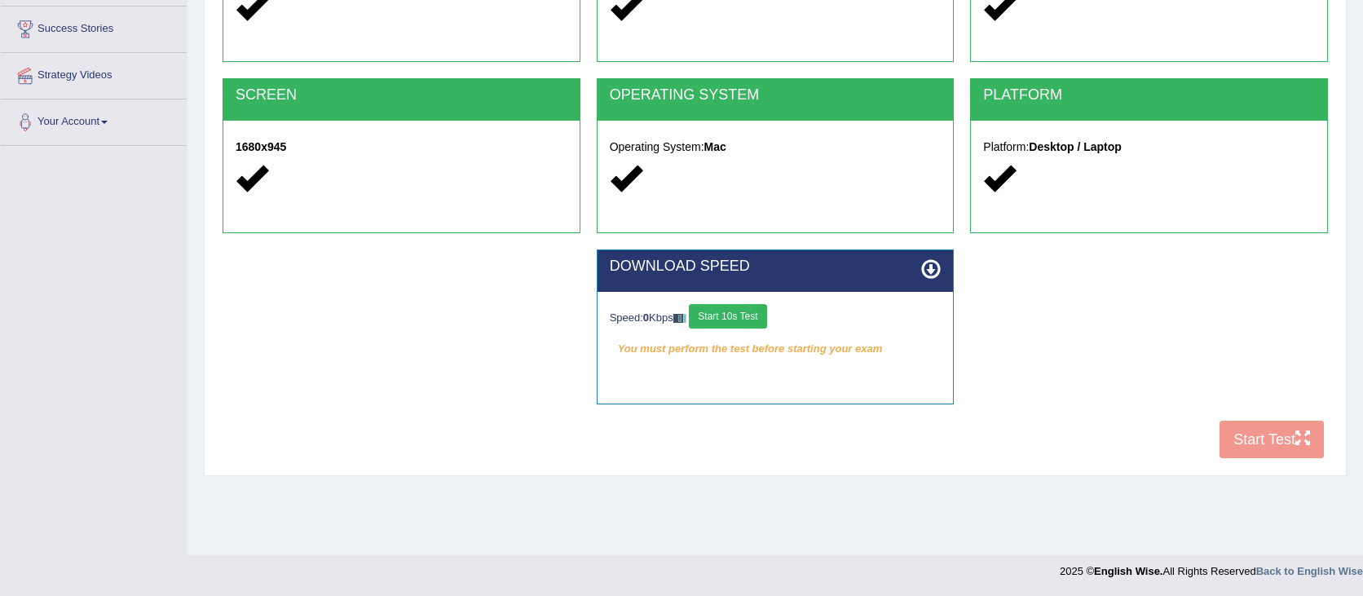
click at [746, 311] on button "Start 10s Test" at bounding box center [727, 316] width 77 height 24
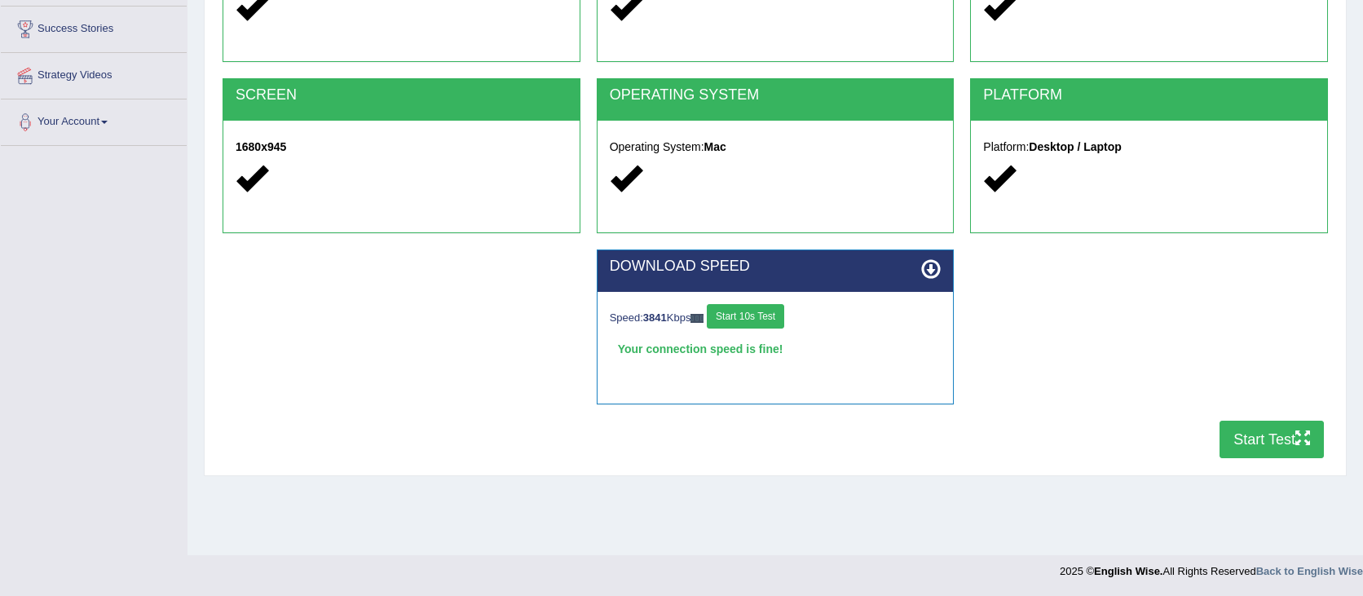
click at [1247, 432] on button "Start Test" at bounding box center [1272, 439] width 104 height 37
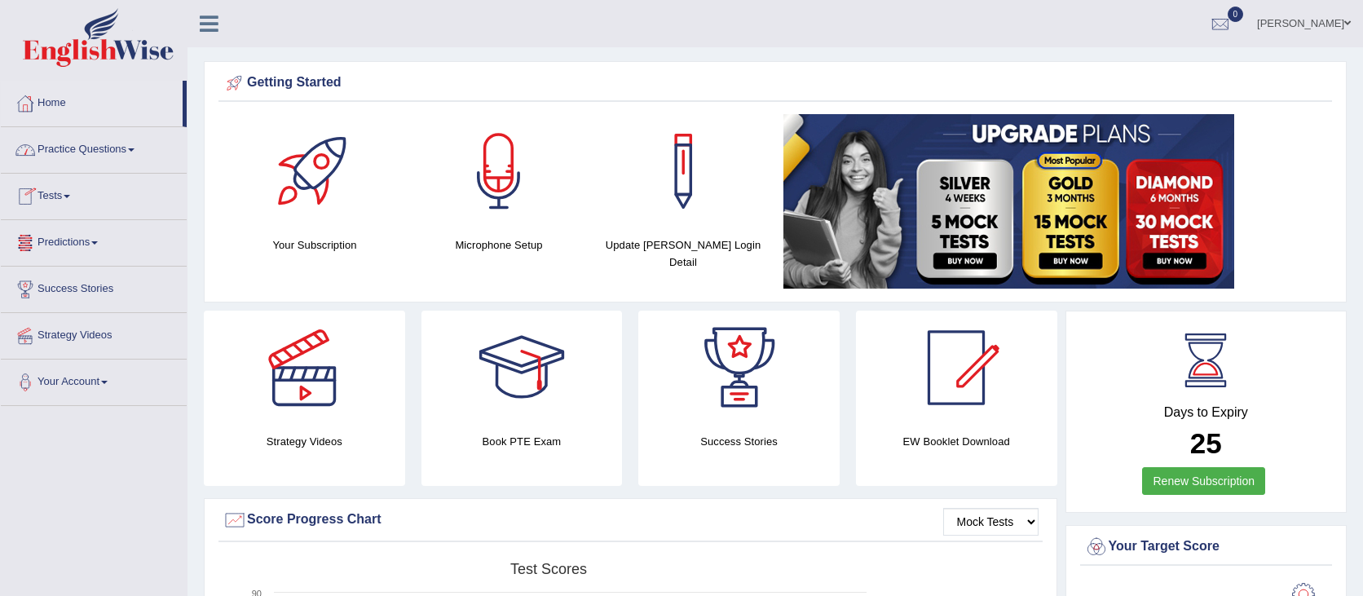
click at [93, 178] on link "Tests" at bounding box center [94, 194] width 186 height 41
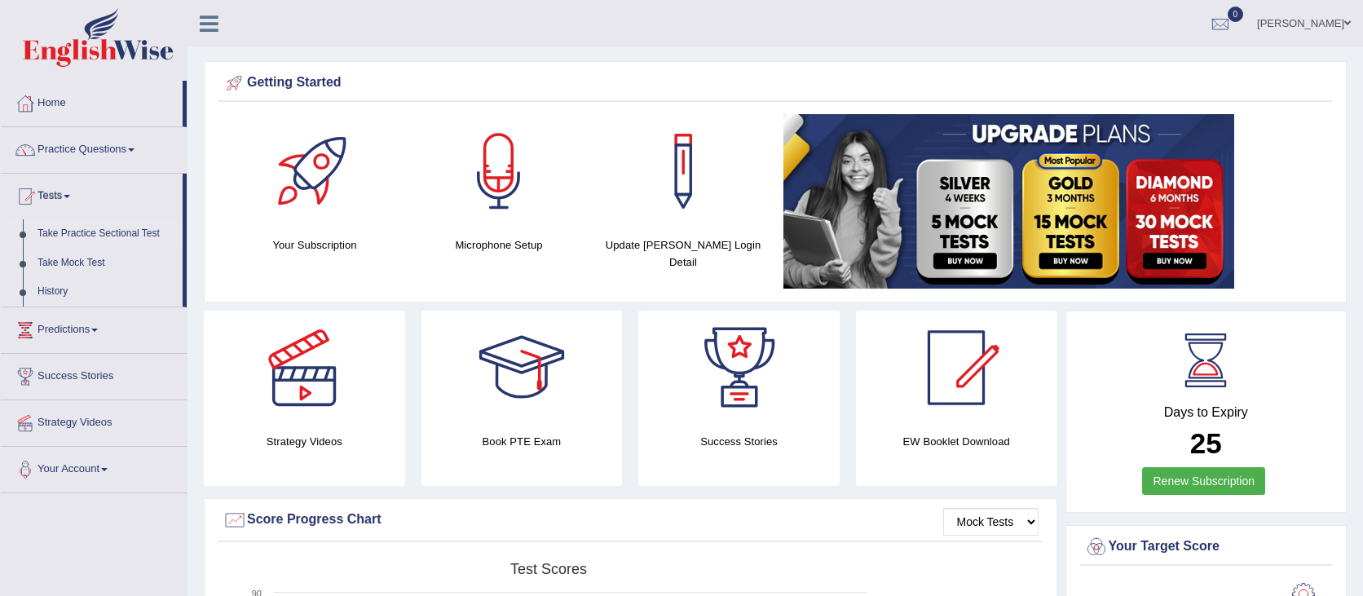
click at [72, 234] on link "Take Practice Sectional Test" at bounding box center [106, 233] width 152 height 29
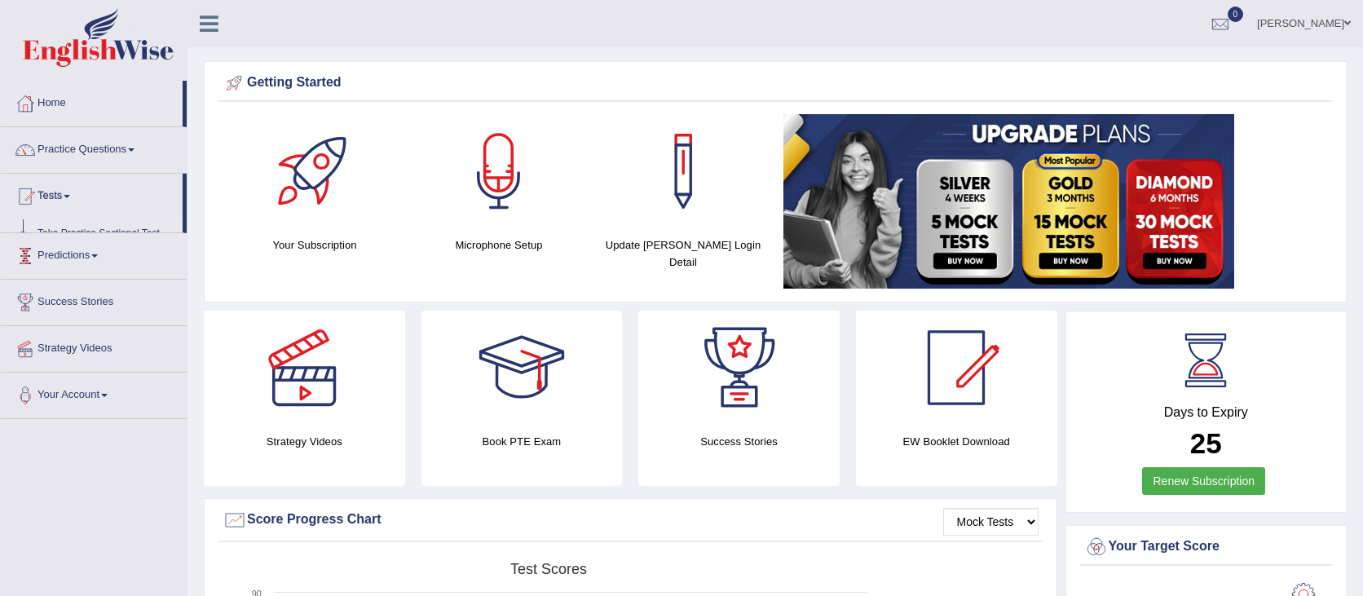
click at [72, 234] on ul "Home Practice Questions Speaking Practice Read Aloud Repeat Sentence Describe I…" at bounding box center [94, 250] width 186 height 338
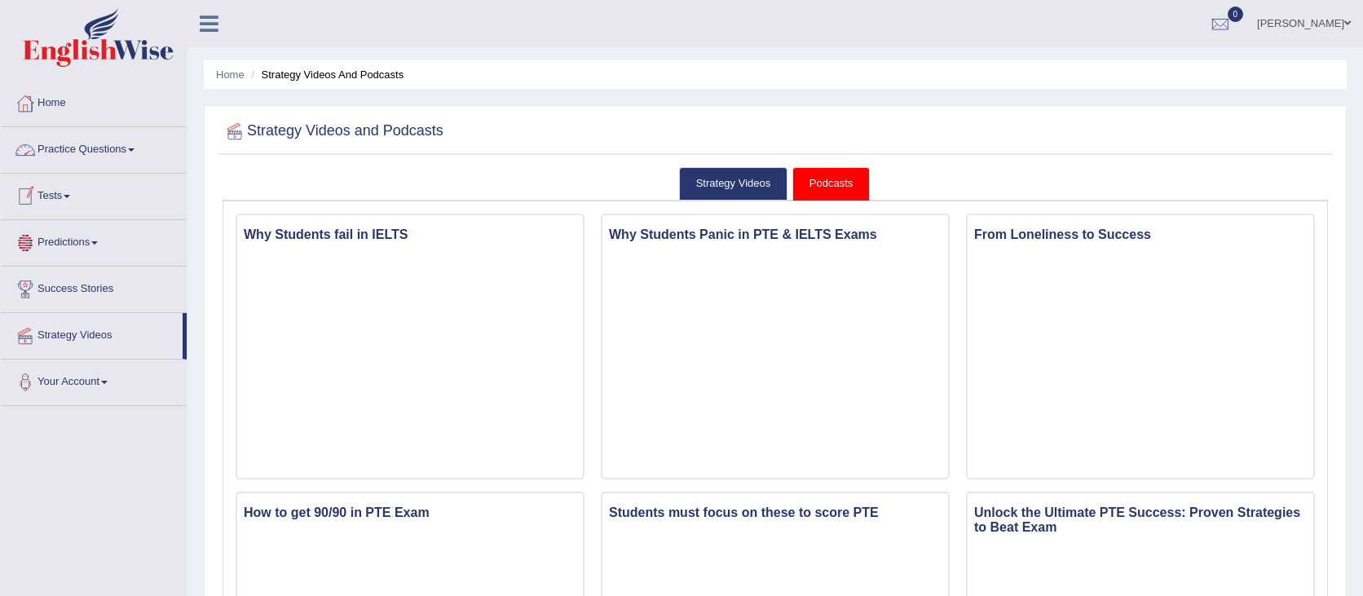
click at [76, 153] on link "Practice Questions" at bounding box center [94, 147] width 186 height 41
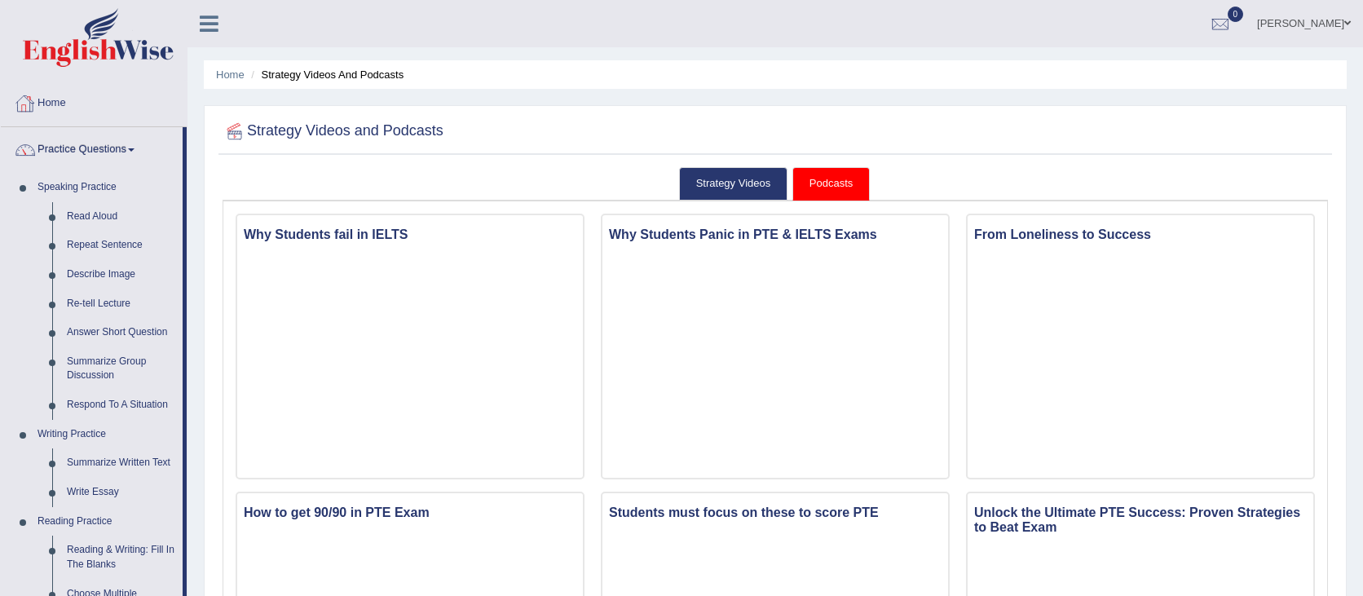
click at [70, 105] on link "Home" at bounding box center [94, 101] width 186 height 41
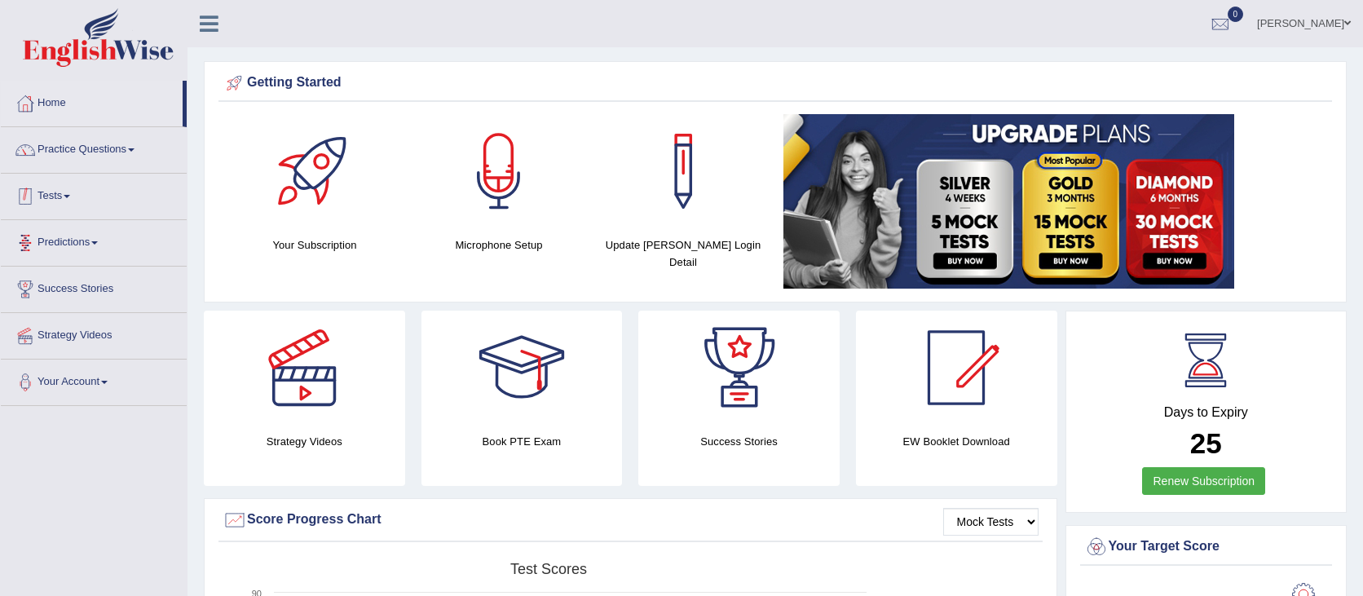
click at [46, 192] on link "Tests" at bounding box center [94, 194] width 186 height 41
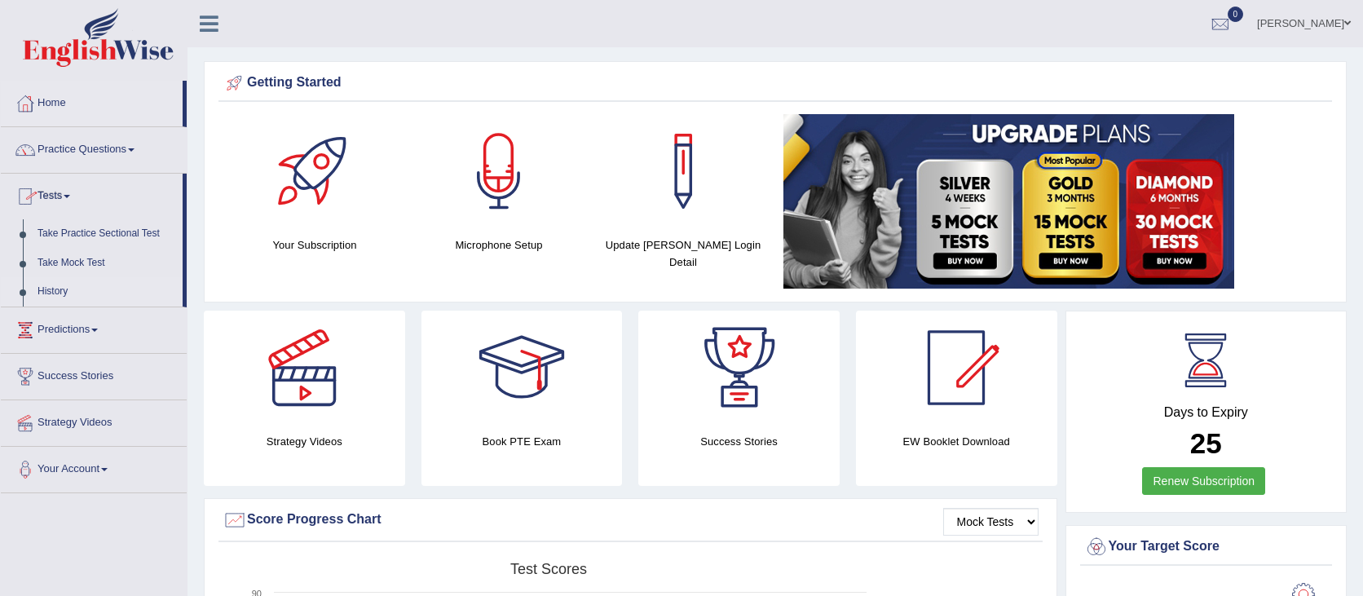
click at [68, 286] on link "History" at bounding box center [106, 291] width 152 height 29
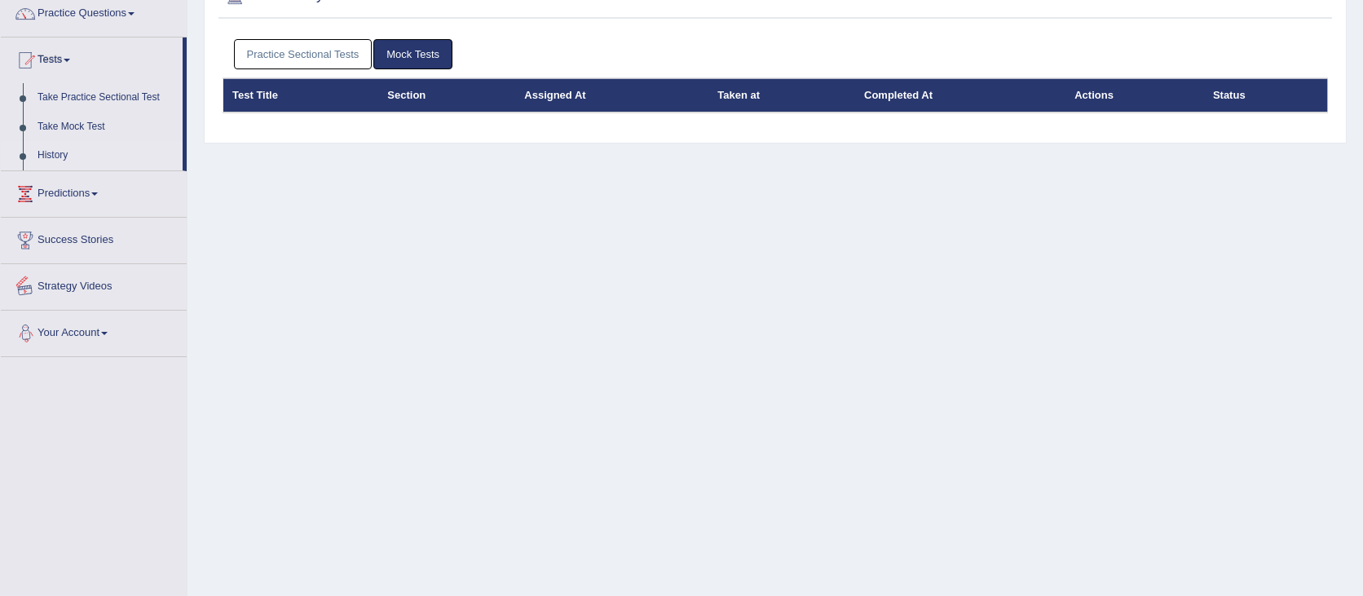
scroll to position [126, 0]
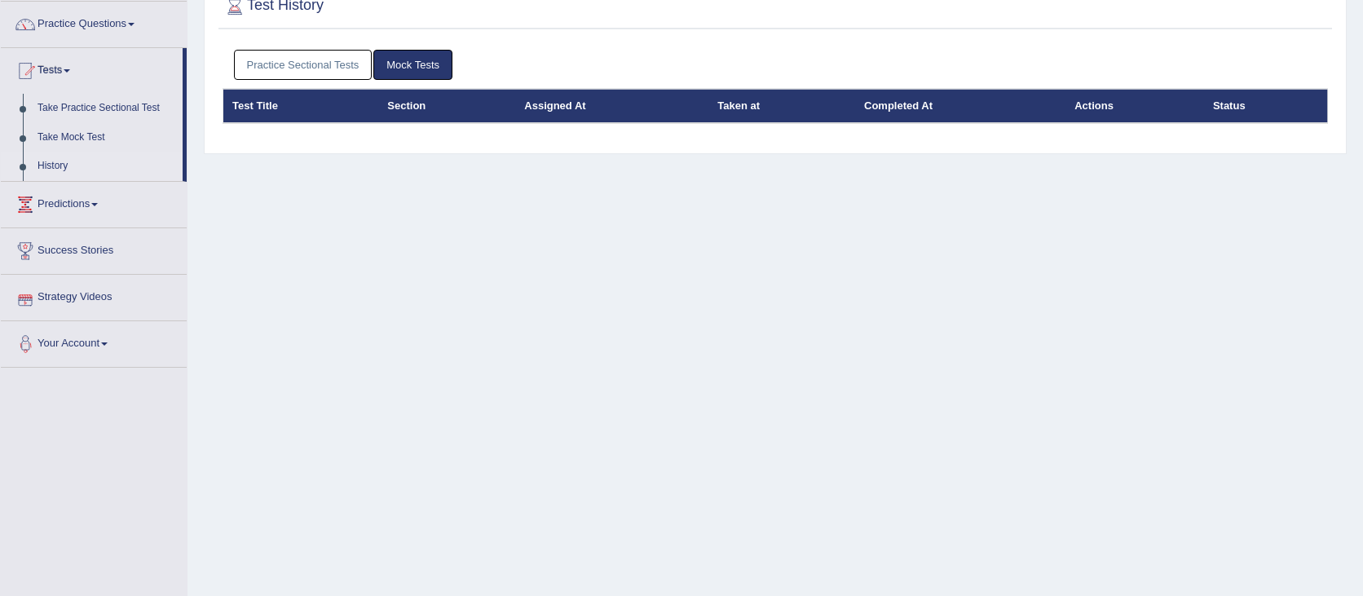
click at [301, 68] on link "Practice Sectional Tests" at bounding box center [303, 65] width 139 height 30
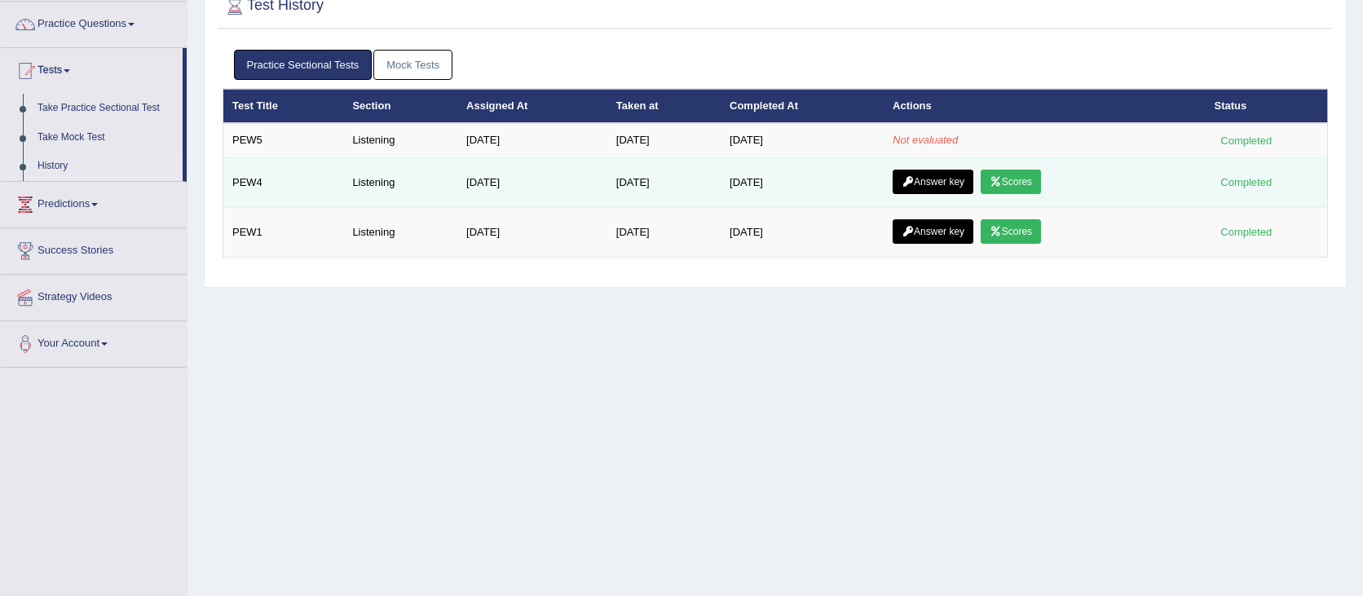
scroll to position [141, 0]
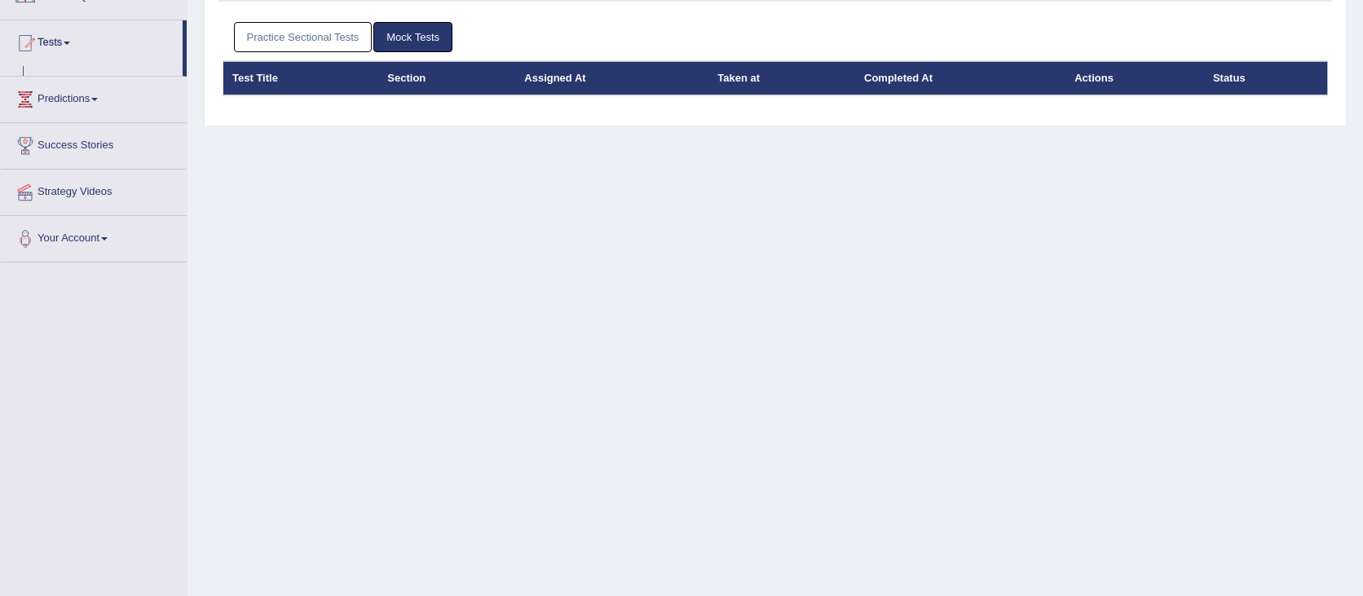
scroll to position [141, 0]
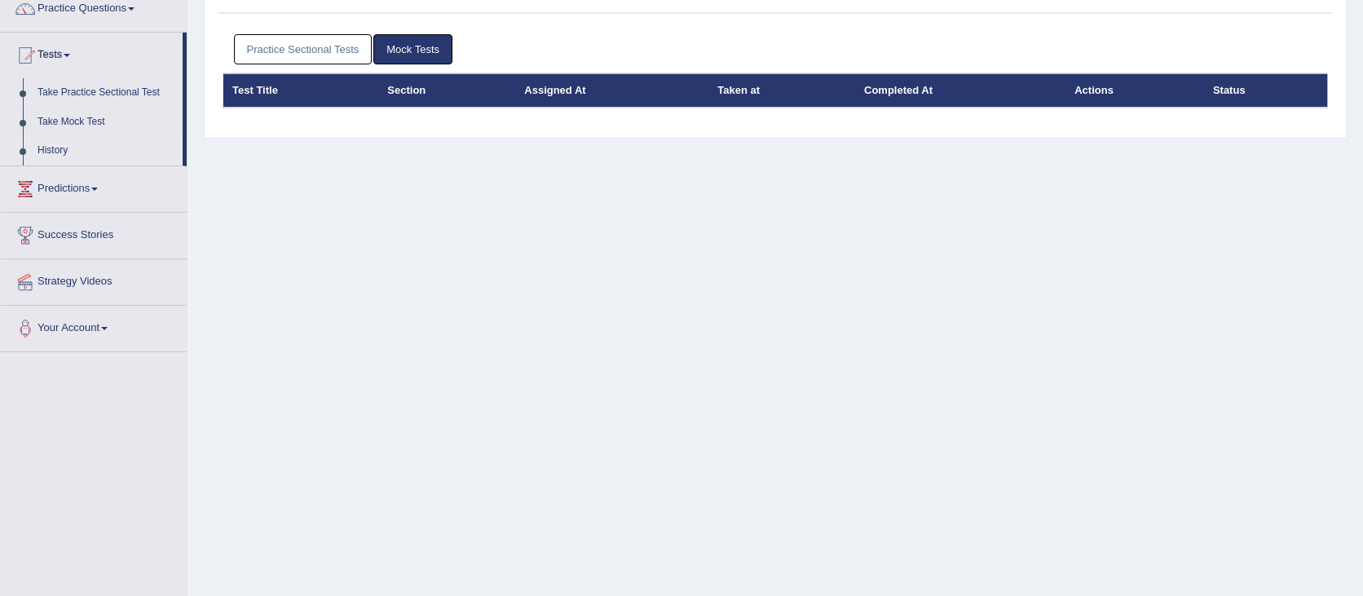
click at [342, 52] on link "Practice Sectional Tests" at bounding box center [303, 49] width 139 height 30
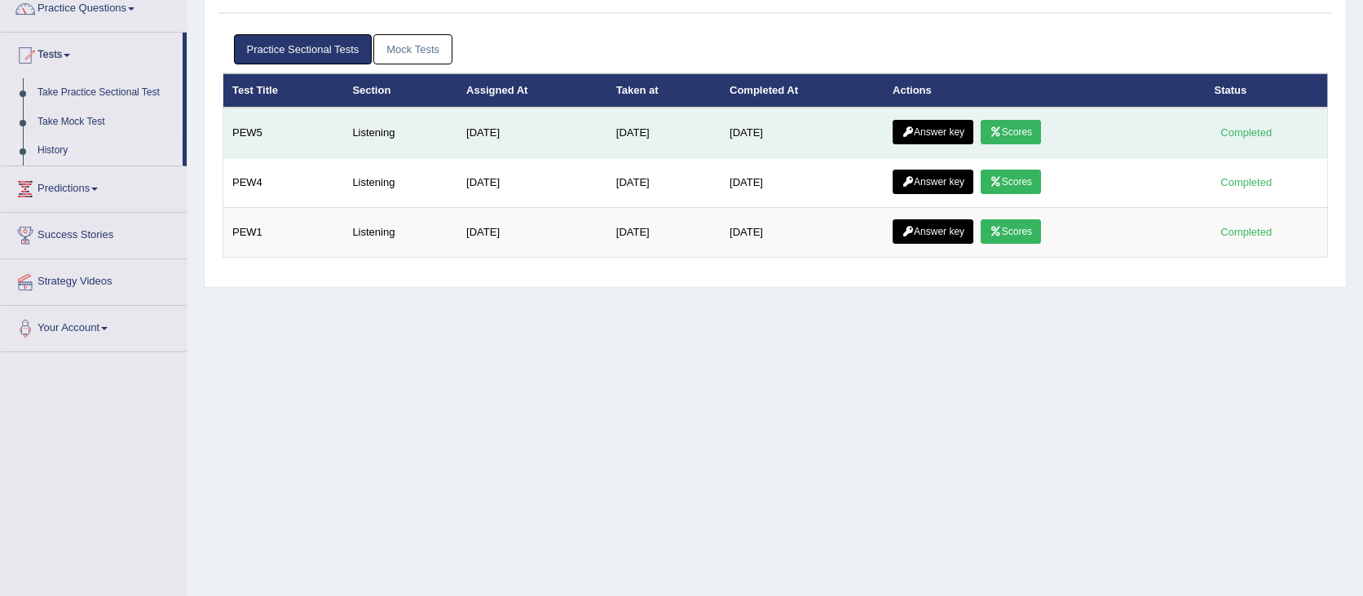
click at [960, 128] on link "Answer key" at bounding box center [933, 132] width 81 height 24
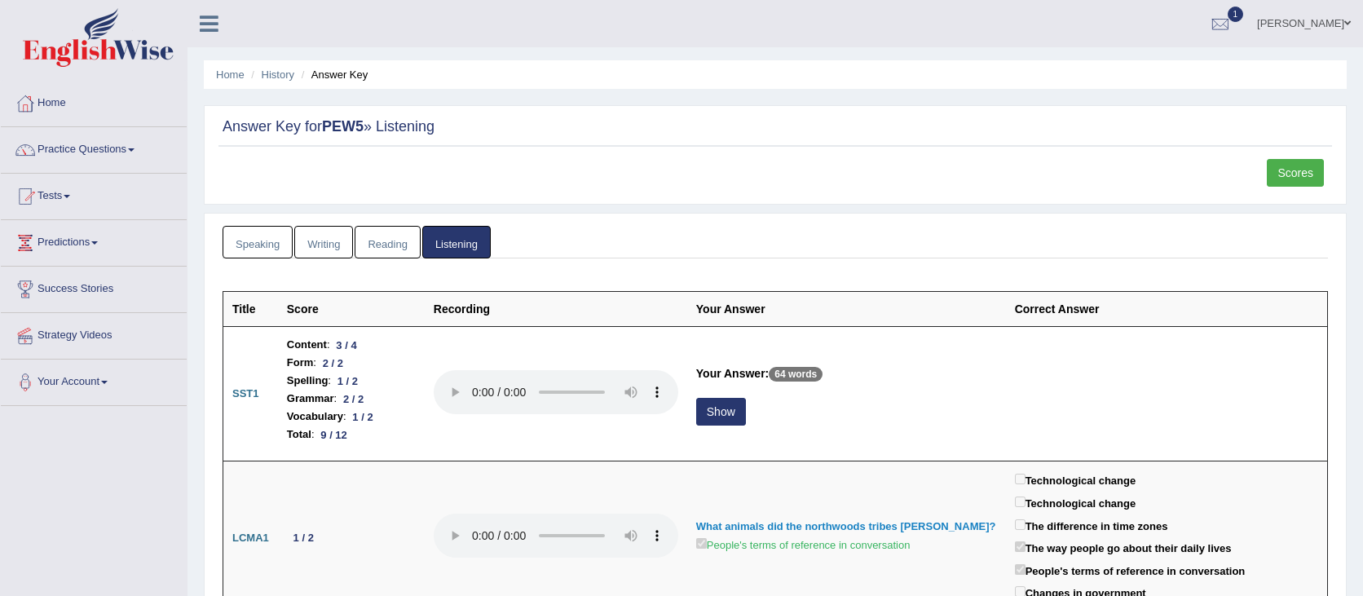
click at [1278, 165] on link "Scores" at bounding box center [1295, 173] width 57 height 28
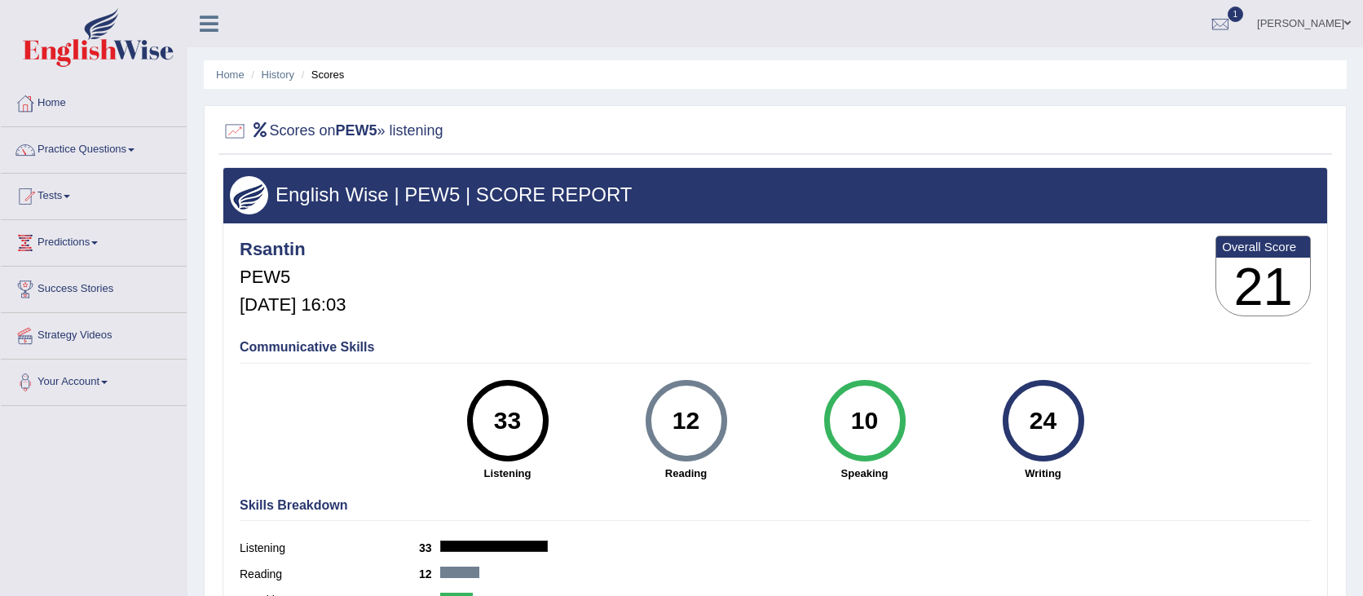
click at [1061, 279] on div "Rsantin PEW5 [DATE] 16:03 Overall Score 21" at bounding box center [775, 280] width 1079 height 97
click at [276, 79] on link "History" at bounding box center [278, 74] width 33 height 12
